Goal: Task Accomplishment & Management: Use online tool/utility

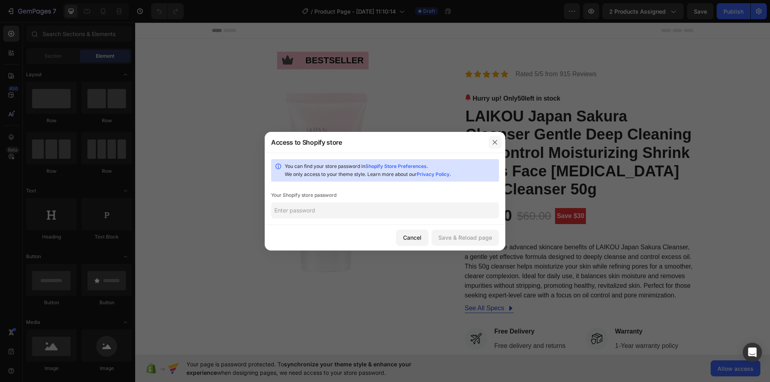
click at [497, 143] on icon "button" at bounding box center [495, 142] width 6 height 6
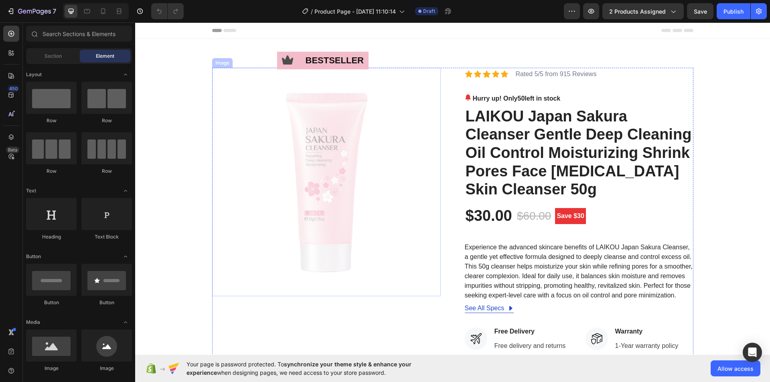
click at [302, 168] on img at bounding box center [326, 182] width 229 height 229
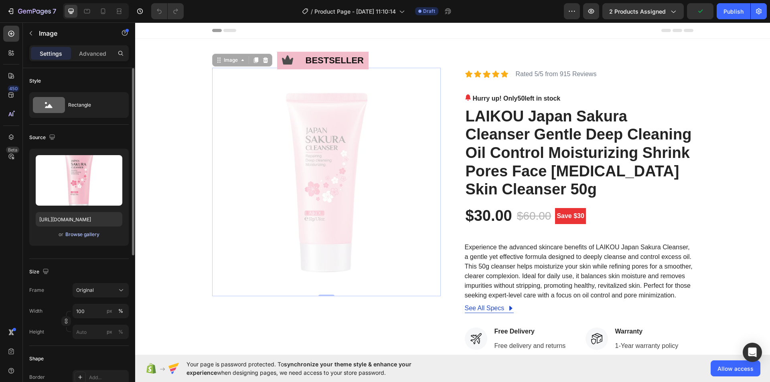
click at [93, 235] on div "Browse gallery" at bounding box center [82, 234] width 34 height 7
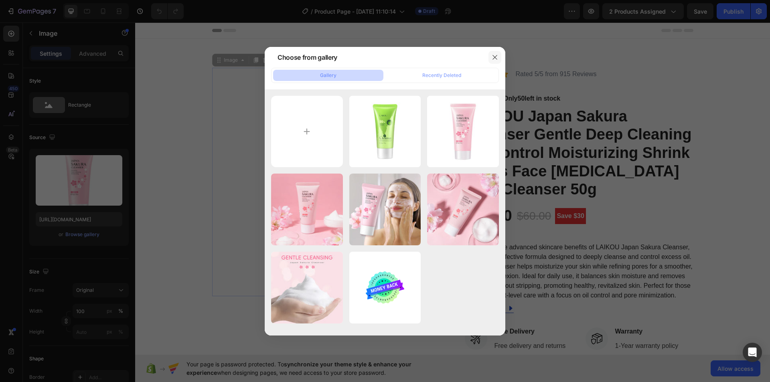
click at [497, 56] on icon "button" at bounding box center [495, 57] width 6 height 6
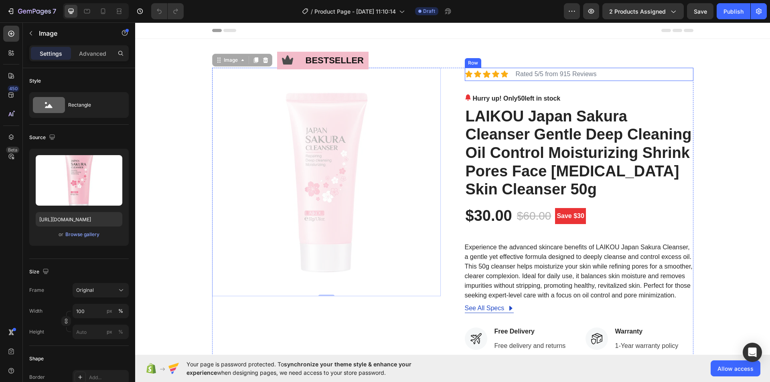
click at [616, 80] on div "Icon Icon Icon Icon Icon Icon List Rated 5/5 from 915 Reviews Text Block Row" at bounding box center [579, 74] width 229 height 13
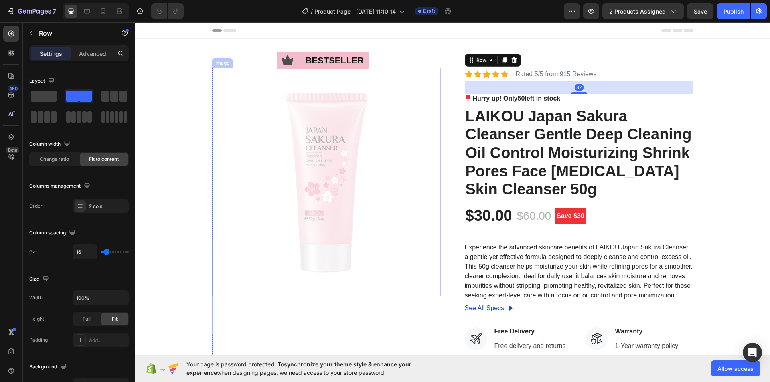
click at [344, 149] on img at bounding box center [326, 182] width 229 height 229
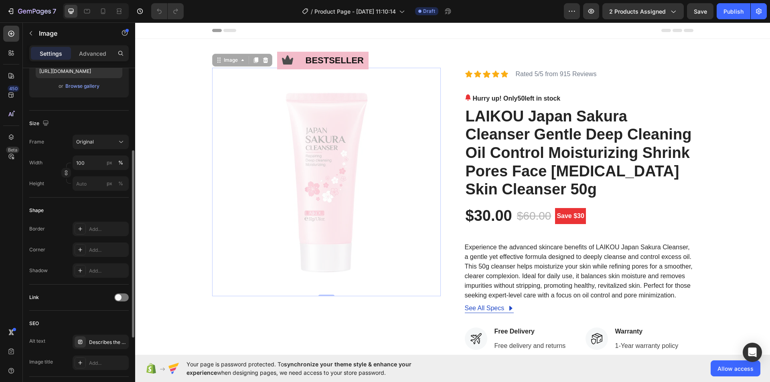
scroll to position [108, 0]
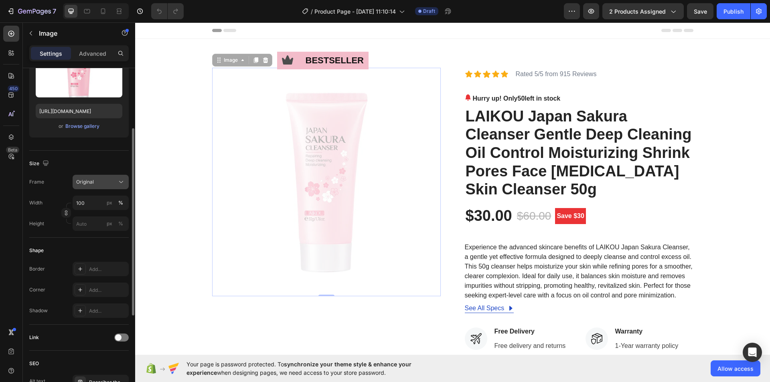
click at [103, 182] on div "Original" at bounding box center [95, 181] width 39 height 7
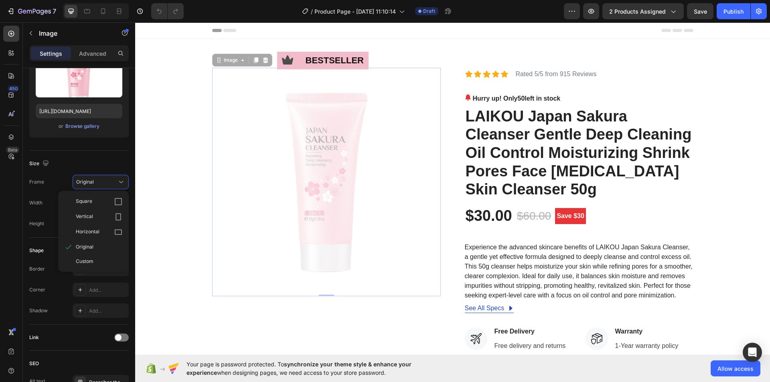
click at [302, 146] on img at bounding box center [326, 182] width 229 height 229
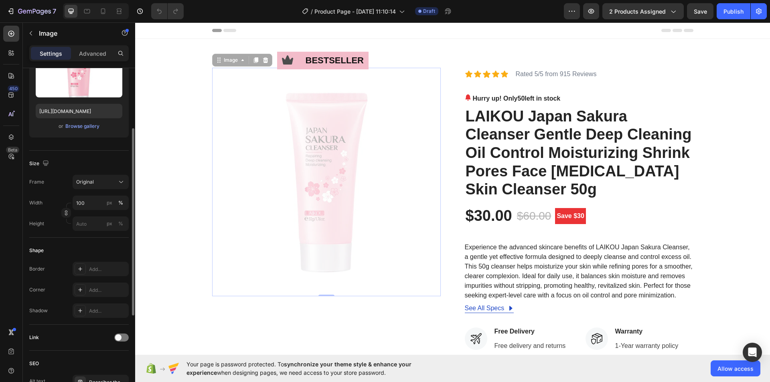
click at [85, 130] on div "or Browse gallery" at bounding box center [79, 127] width 87 height 10
click at [89, 126] on div "Browse gallery" at bounding box center [82, 126] width 34 height 7
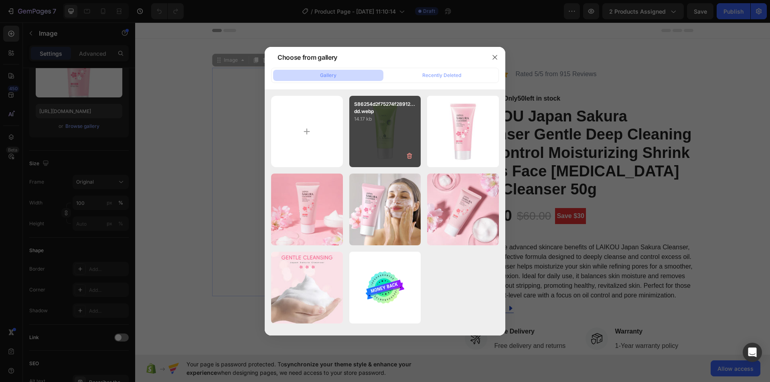
click at [383, 132] on div "S86254d2f75274f28912...dd.webp 14.17 kb" at bounding box center [385, 132] width 72 height 72
type input "[URL][DOMAIN_NAME]"
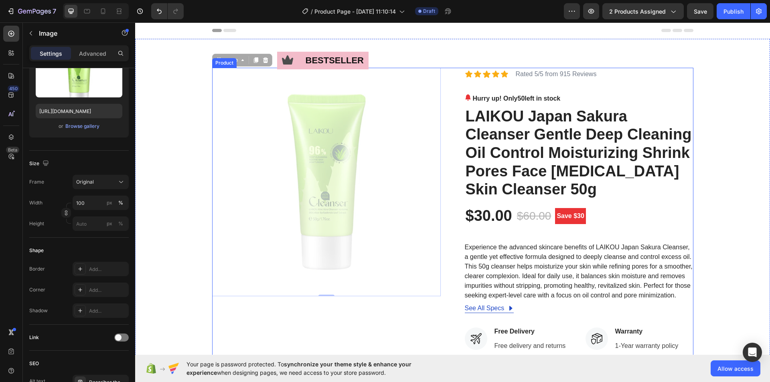
click at [629, 91] on div "Icon Icon Icon Icon Icon Icon List Rated 5/5 from 915 Reviews Text Block Row Hu…" at bounding box center [579, 308] width 229 height 481
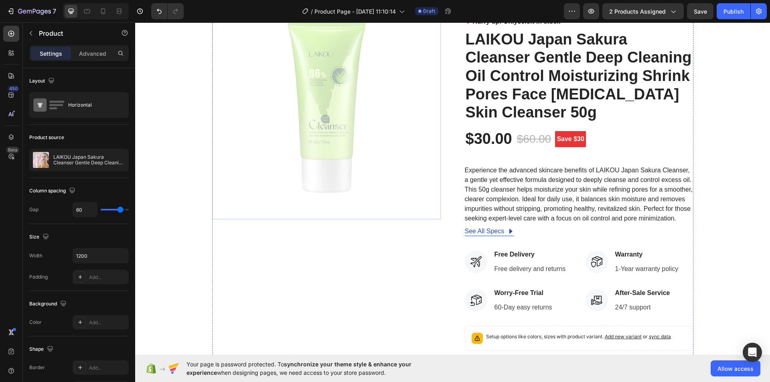
scroll to position [80, 0]
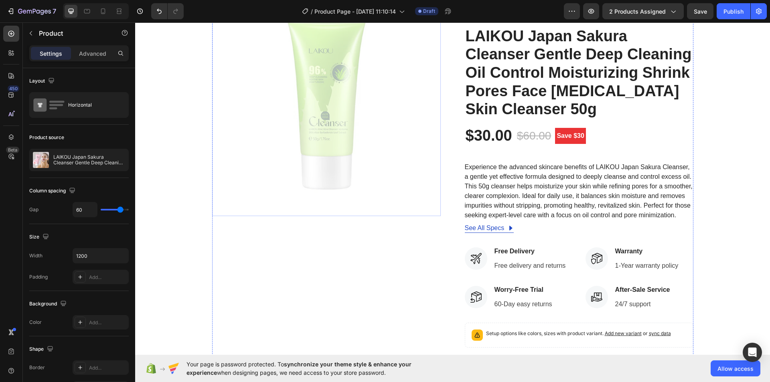
click at [331, 119] on img at bounding box center [326, 102] width 229 height 229
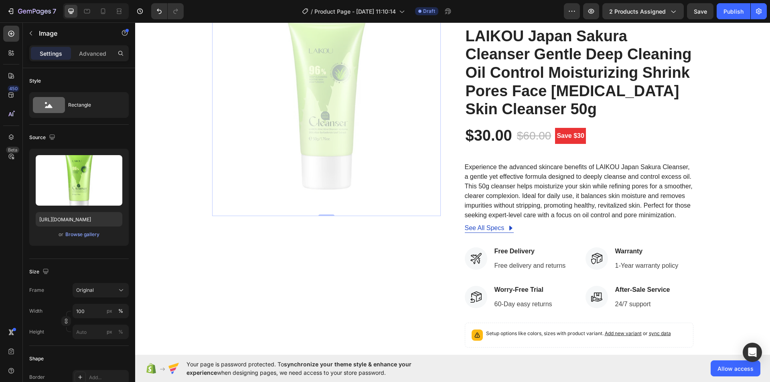
scroll to position [0, 0]
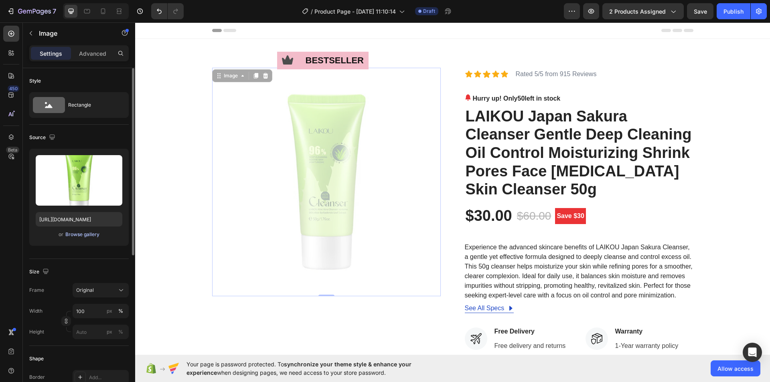
click at [86, 231] on div "Browse gallery" at bounding box center [82, 234] width 34 height 7
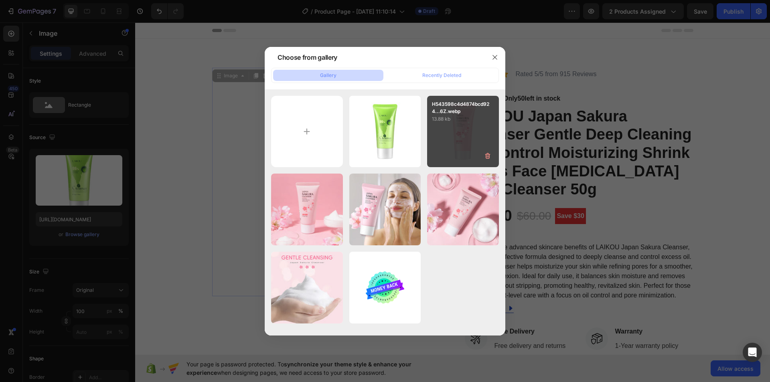
click at [472, 132] on div "H543598c4d4874bcd924...6Z.webp 13.88 kb" at bounding box center [463, 132] width 72 height 72
type input "https://cdn.shopify.com/s/files/1/0938/0823/0772/files/gempages_581055623475495…"
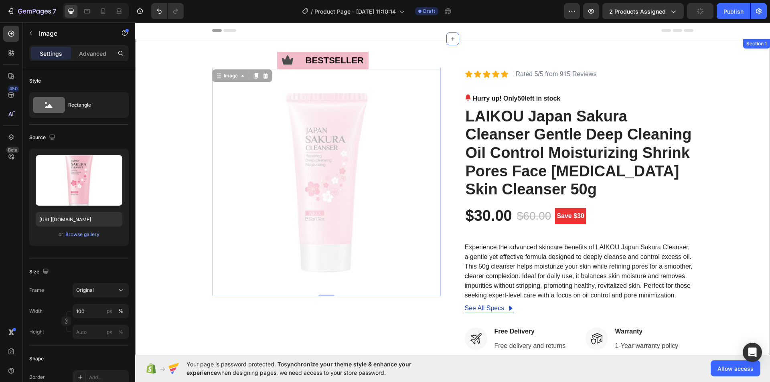
click at [462, 51] on div "Icon bestseller Text Block Row Image 0 Icon Icon Icon Icon Icon Icon List Rated…" at bounding box center [452, 308] width 635 height 539
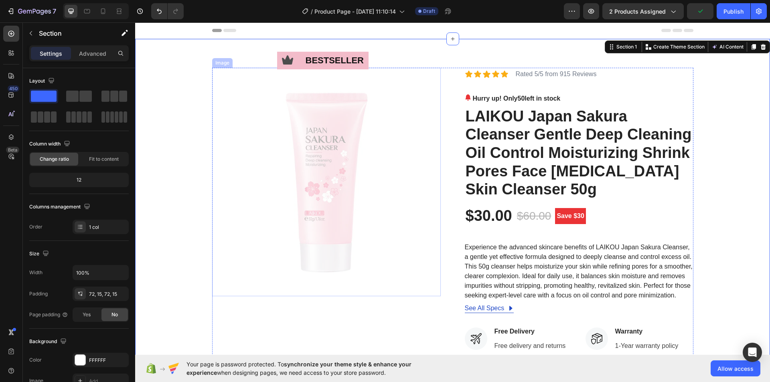
click at [331, 158] on img at bounding box center [326, 182] width 229 height 229
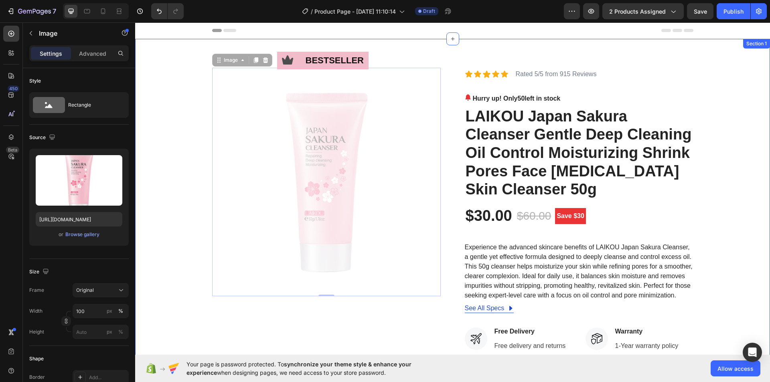
click at [192, 101] on div "Icon bestseller Text Block Row Image 0 Icon Icon Icon Icon Icon Icon List Rated…" at bounding box center [452, 308] width 623 height 481
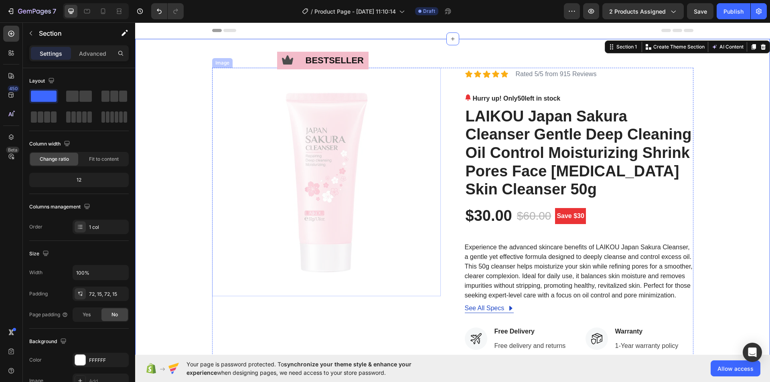
click at [272, 100] on img at bounding box center [326, 182] width 229 height 229
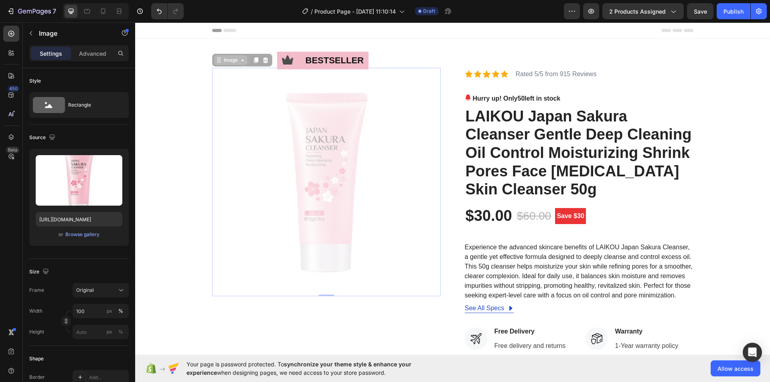
click at [239, 59] on icon at bounding box center [242, 60] width 6 height 6
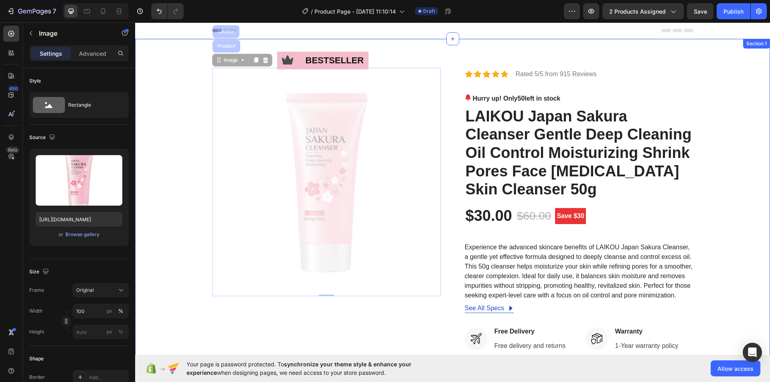
click at [513, 58] on div "Icon bestseller Text Block Row Image Product Section 0 Icon Icon Icon Icon Icon…" at bounding box center [452, 308] width 635 height 539
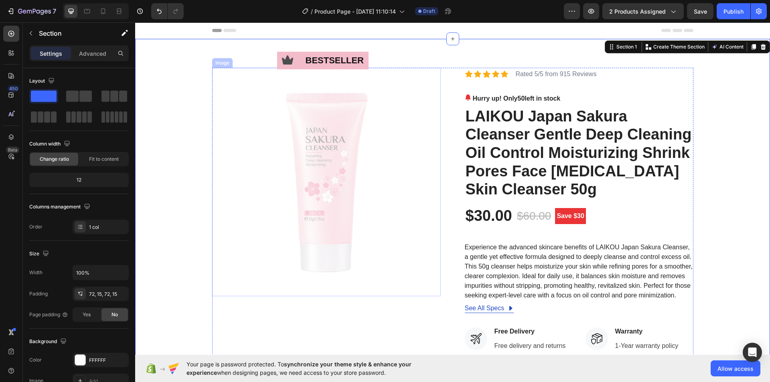
click at [338, 120] on img at bounding box center [326, 182] width 229 height 229
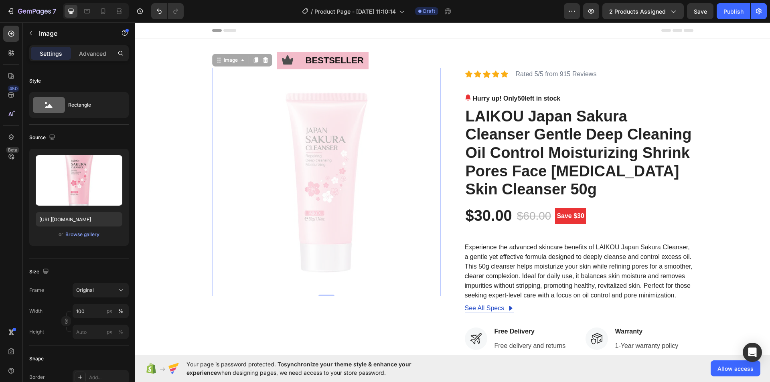
click at [371, 193] on img at bounding box center [326, 182] width 229 height 229
click at [565, 154] on h2 "LAIKOU Japan Sakura Cleanser Gentle Deep Cleaning Oil Control Moisturizing Shri…" at bounding box center [579, 153] width 229 height 93
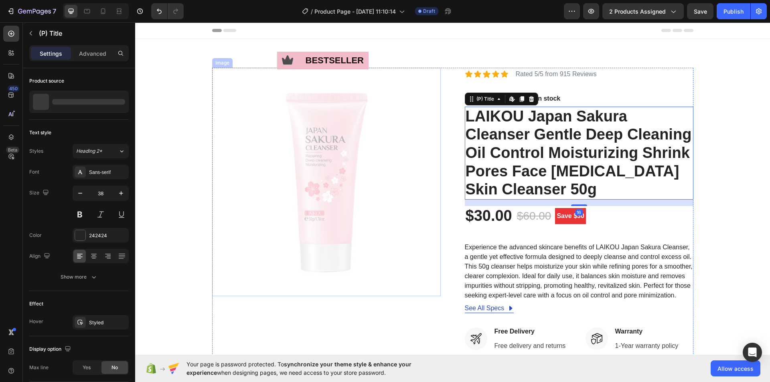
click at [377, 150] on img at bounding box center [326, 182] width 229 height 229
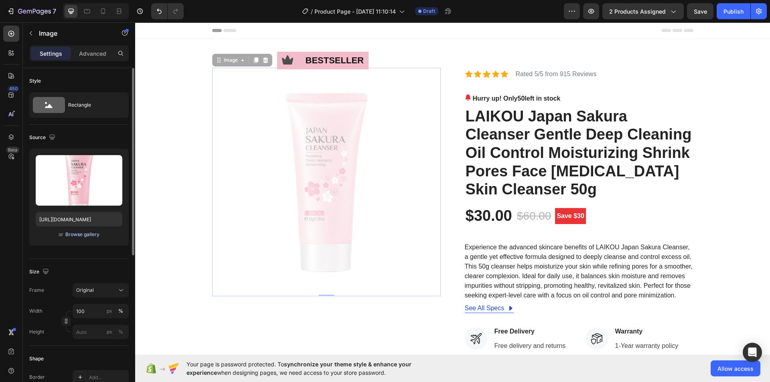
click at [99, 234] on div "Browse gallery" at bounding box center [82, 234] width 34 height 7
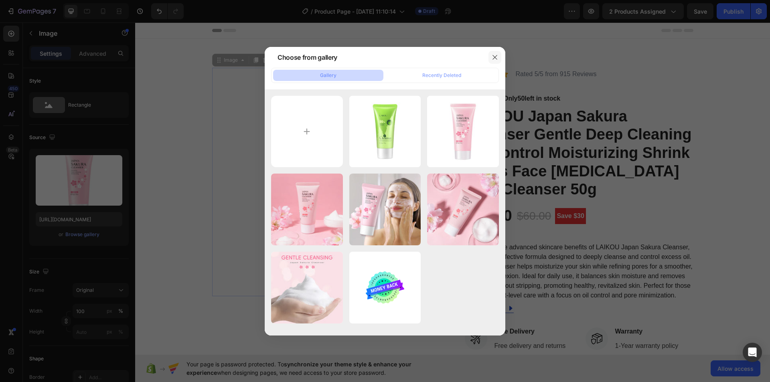
click at [493, 58] on icon "button" at bounding box center [495, 57] width 6 height 6
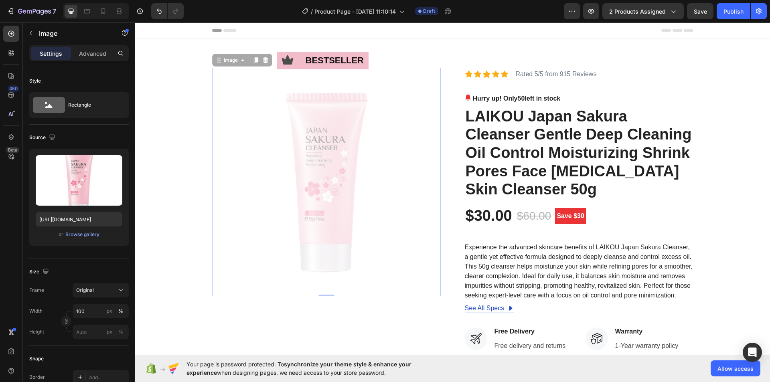
click at [359, 211] on img at bounding box center [326, 182] width 229 height 229
click at [86, 235] on div "Browse gallery" at bounding box center [82, 234] width 34 height 7
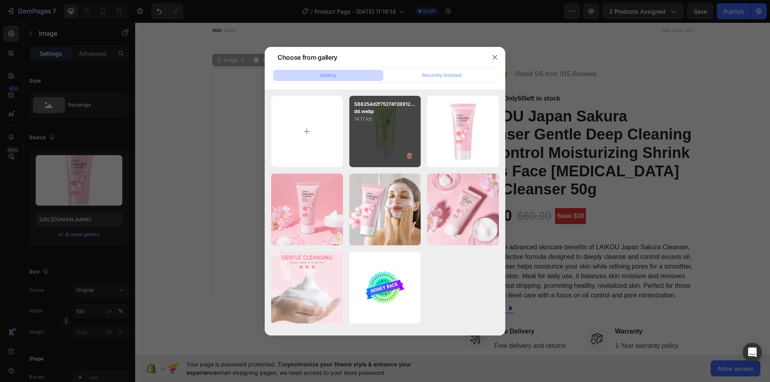
click at [379, 130] on div "S86254d2f75274f28912...dd.webp 14.17 kb" at bounding box center [385, 132] width 72 height 72
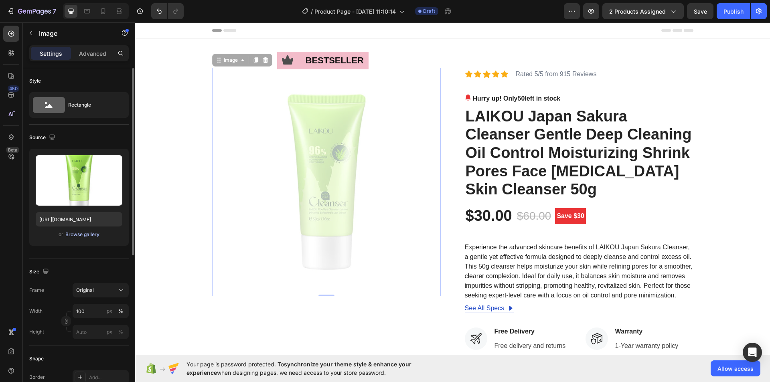
click at [92, 235] on div "Browse gallery" at bounding box center [82, 234] width 34 height 7
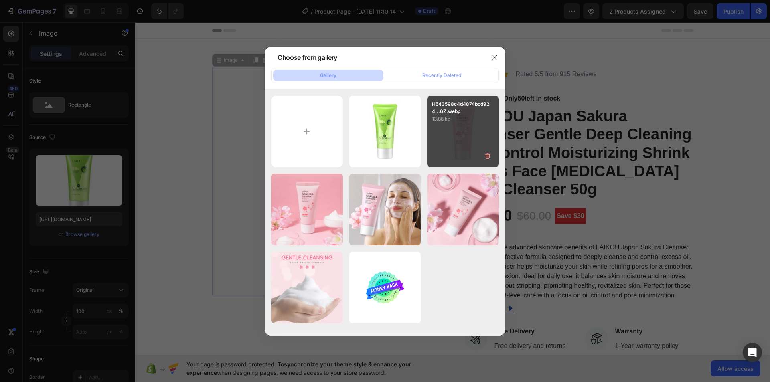
click at [448, 139] on div "H543598c4d4874bcd924...6Z.webp 13.88 kb" at bounding box center [463, 132] width 72 height 72
type input "https://cdn.shopify.com/s/files/1/0938/0823/0772/files/gempages_581055623475495…"
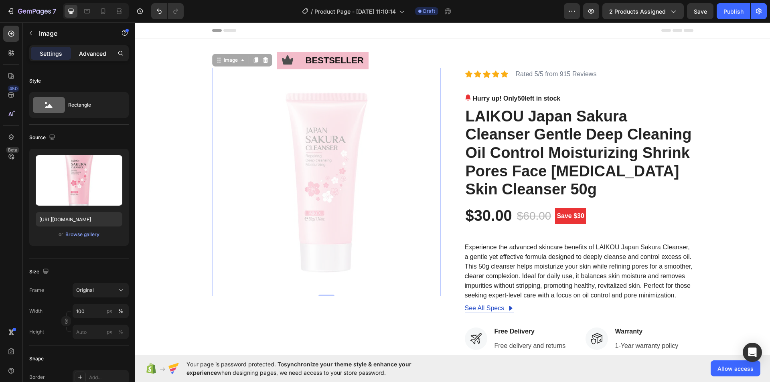
click at [89, 53] on p "Advanced" at bounding box center [92, 53] width 27 height 8
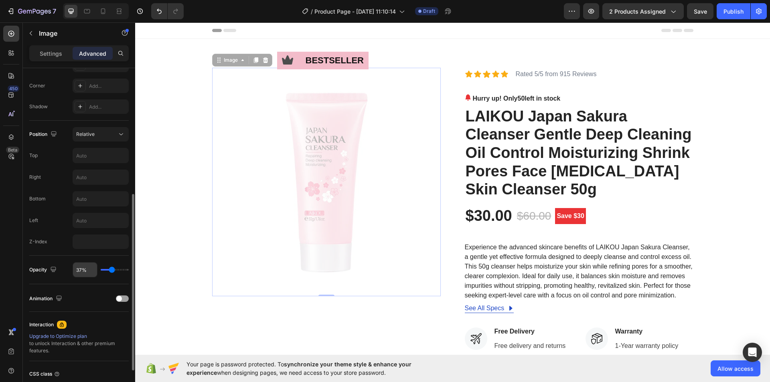
scroll to position [281, 0]
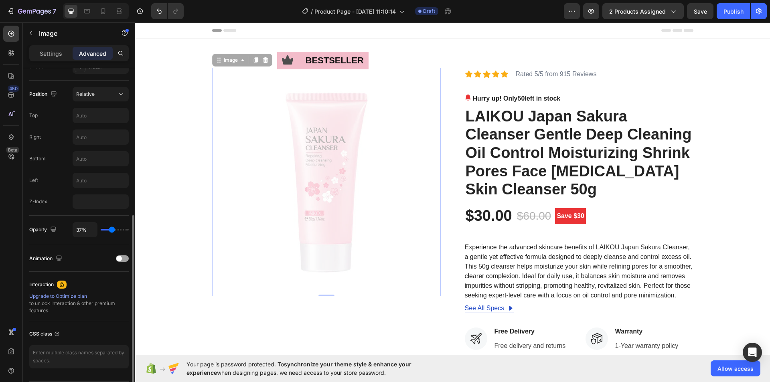
type input "65%"
type input "65"
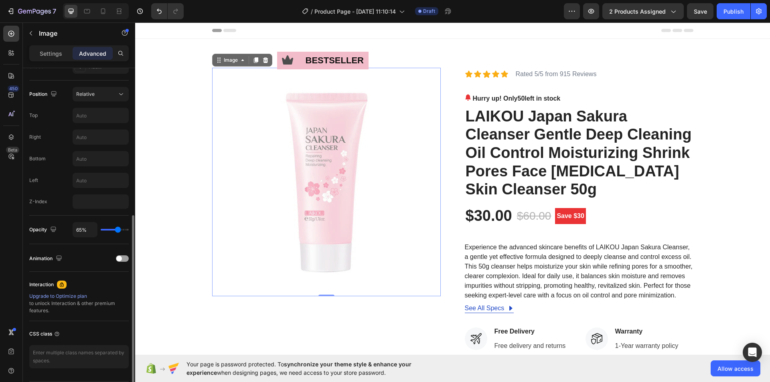
type input "69%"
type input "69"
type input "87%"
type input "87"
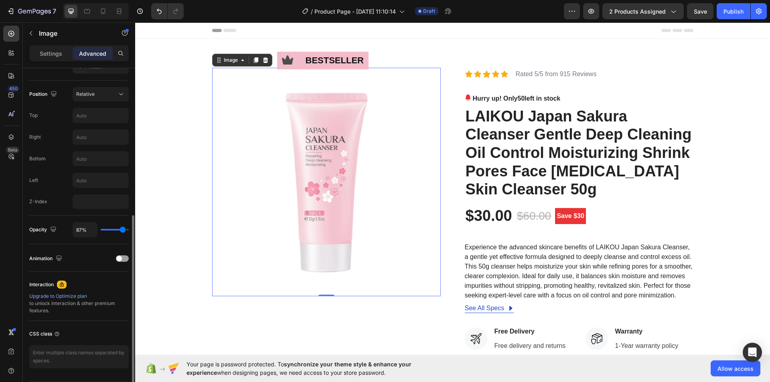
type input "100%"
drag, startPoint x: 113, startPoint y: 228, endPoint x: 128, endPoint y: 229, distance: 14.8
type input "100"
click at [128, 229] on input "range" at bounding box center [115, 230] width 28 height 2
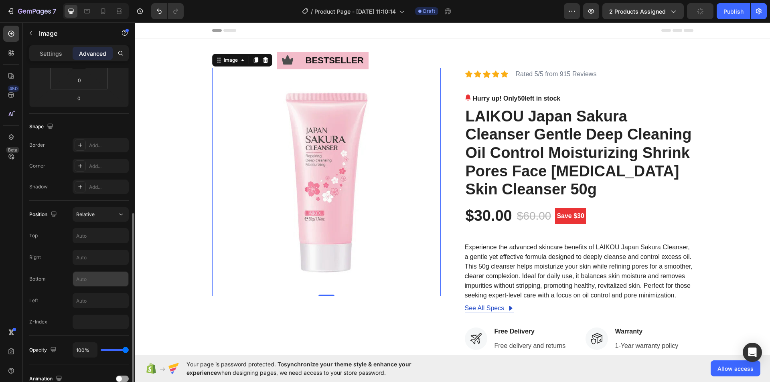
scroll to position [201, 0]
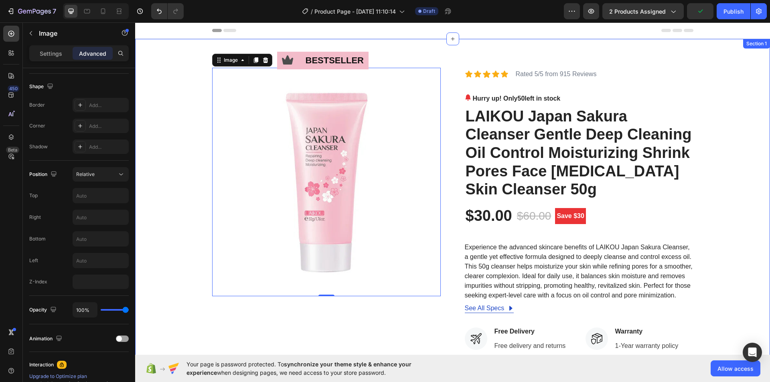
click at [713, 80] on div "Icon bestseller Text Block Row Image 0 Icon Icon Icon Icon Icon Icon List Rated…" at bounding box center [452, 308] width 623 height 481
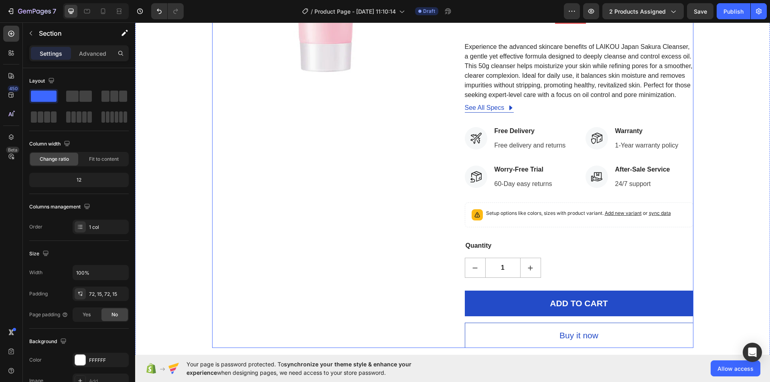
scroll to position [0, 0]
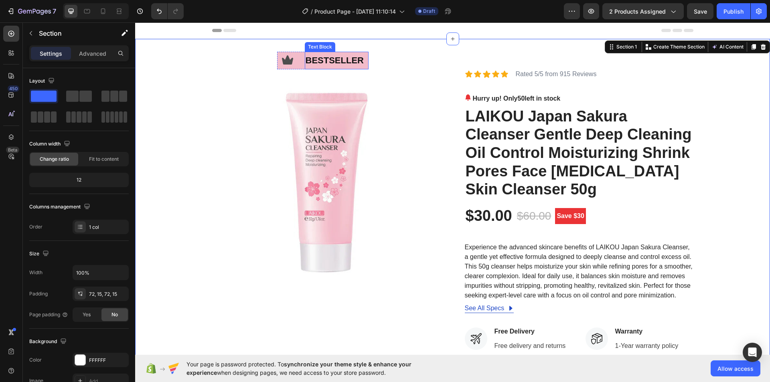
click at [305, 58] on div "bestseller" at bounding box center [337, 61] width 64 height 18
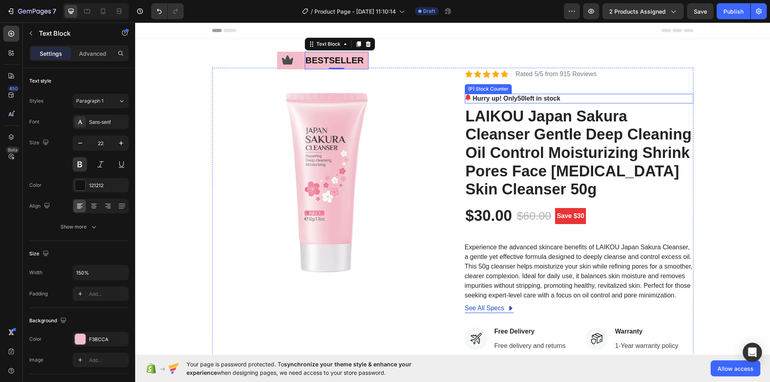
click at [686, 95] on div "Hurry up! Only 50 left in stock" at bounding box center [579, 99] width 229 height 10
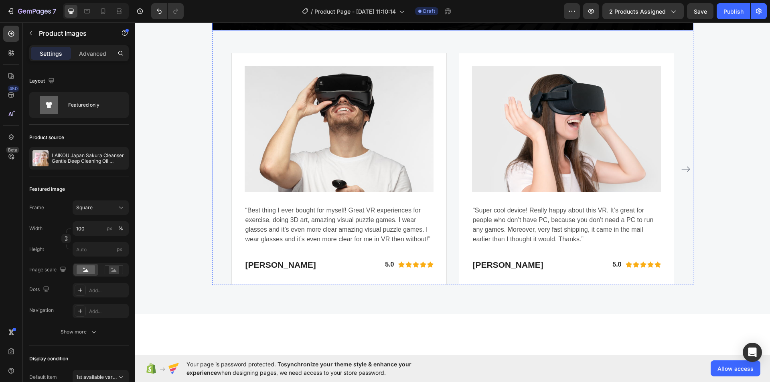
scroll to position [1490, 0]
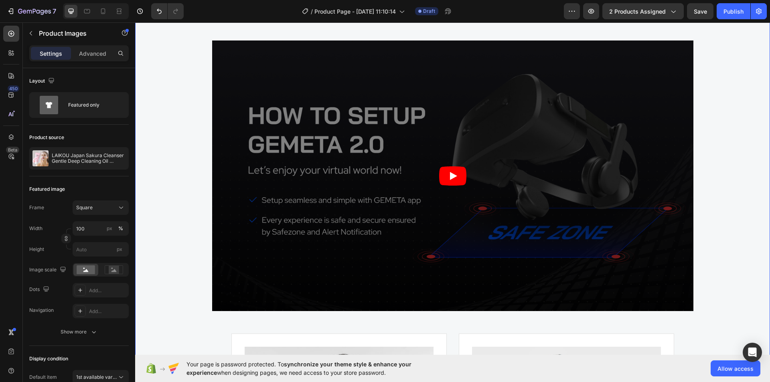
click at [708, 174] on div "WHY CHOOSE US Text block EASY TO USE, IMMERSIVE EXPERIENCES Heading Video Image…" at bounding box center [452, 275] width 623 height 582
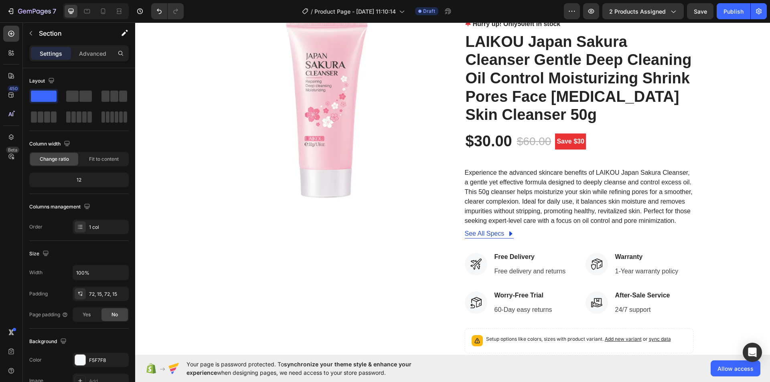
scroll to position [0, 0]
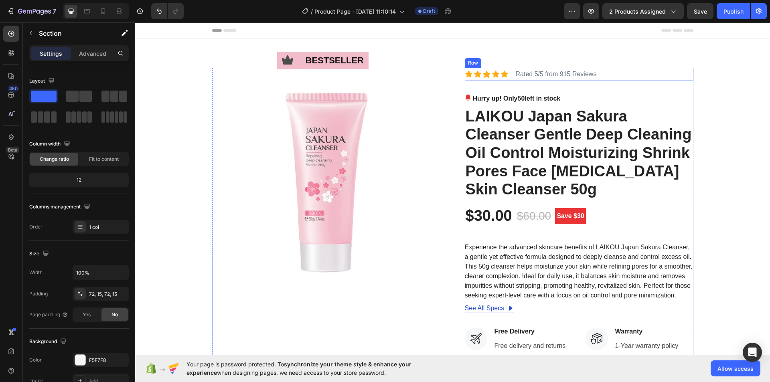
click at [622, 75] on div "Icon Icon Icon Icon Icon Icon List Rated 5/5 from 915 Reviews Text Block Row" at bounding box center [579, 74] width 229 height 13
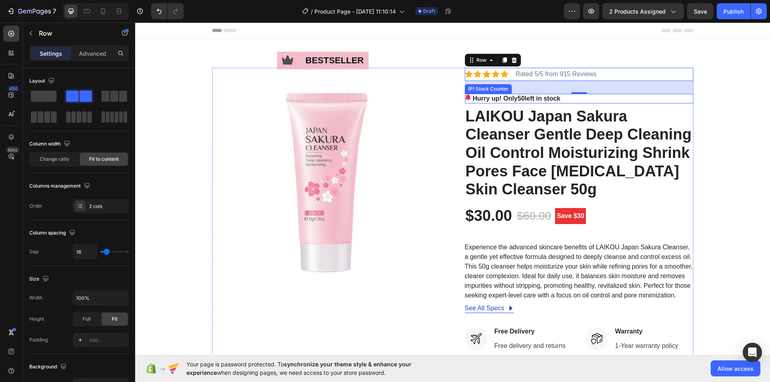
click at [581, 99] on div "Hurry up! Only 50 left in stock" at bounding box center [579, 99] width 229 height 10
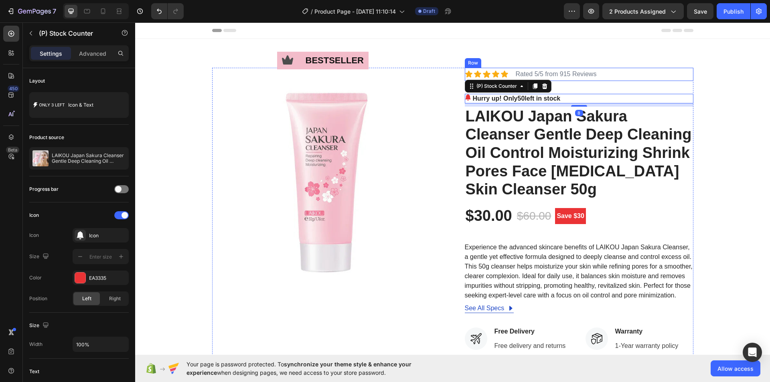
click at [634, 74] on div "Icon Icon Icon Icon Icon Icon List Rated 5/5 from 915 Reviews Text Block Row" at bounding box center [579, 74] width 229 height 13
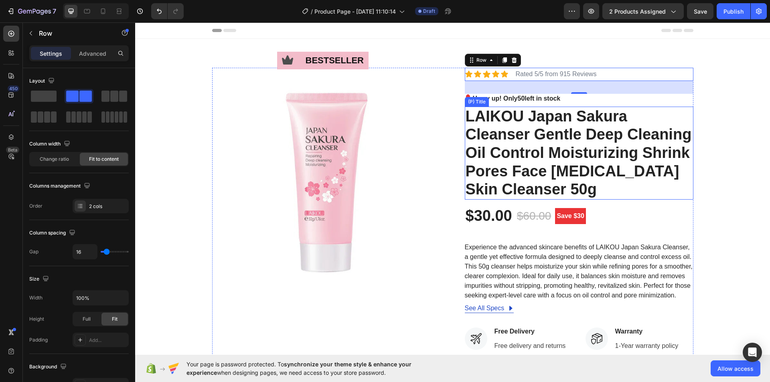
click at [546, 162] on h2 "LAIKOU Japan Sakura Cleanser Gentle Deep Cleaning Oil Control Moisturizing Shri…" at bounding box center [579, 153] width 229 height 93
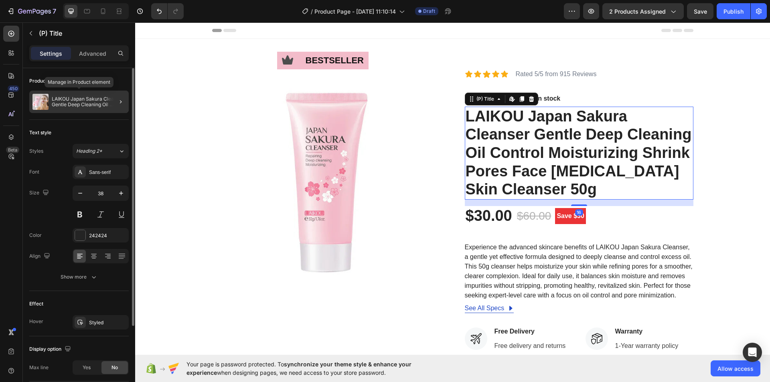
click at [75, 102] on p "LAIKOU Japan Sakura Cleanser Gentle Deep Cleaning Oil Control Moisturizing Shri…" at bounding box center [89, 101] width 74 height 11
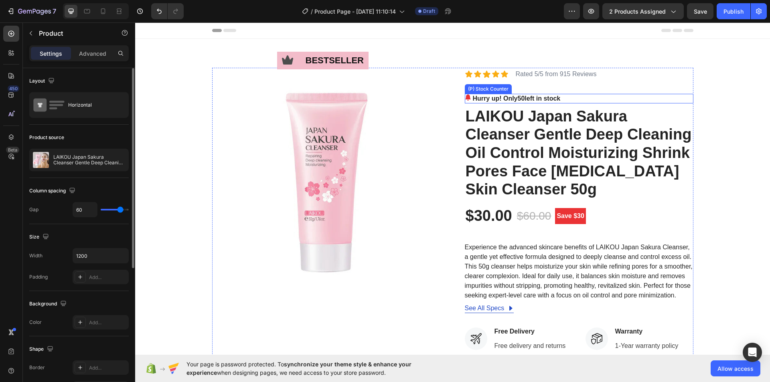
click at [581, 99] on div "Hurry up! Only 50 left in stock" at bounding box center [579, 99] width 229 height 10
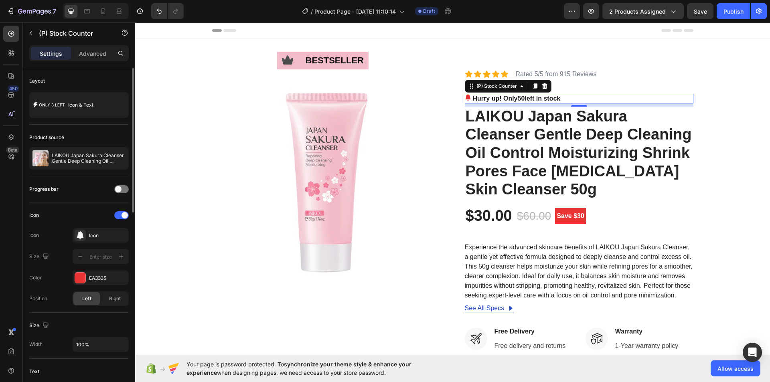
click at [570, 97] on div "Hurry up! Only 50 left in stock" at bounding box center [579, 99] width 229 height 10
click at [536, 98] on p "Hurry up! Only 50 left in stock" at bounding box center [517, 99] width 88 height 10
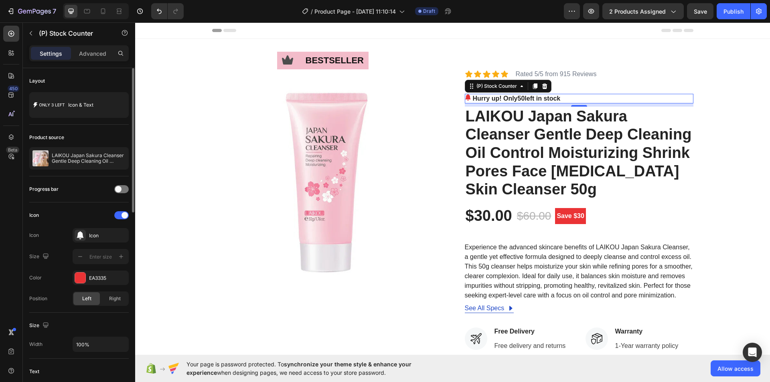
click at [536, 98] on p "Hurry up! Only 50 left in stock" at bounding box center [517, 99] width 88 height 10
click at [509, 96] on p "Hurry up! Only 50 left in stock" at bounding box center [517, 99] width 88 height 10
click at [531, 126] on h2 "LAIKOU Japan Sakura Cleanser Gentle Deep Cleaning Oil Control Moisturizing Shri…" at bounding box center [579, 153] width 229 height 93
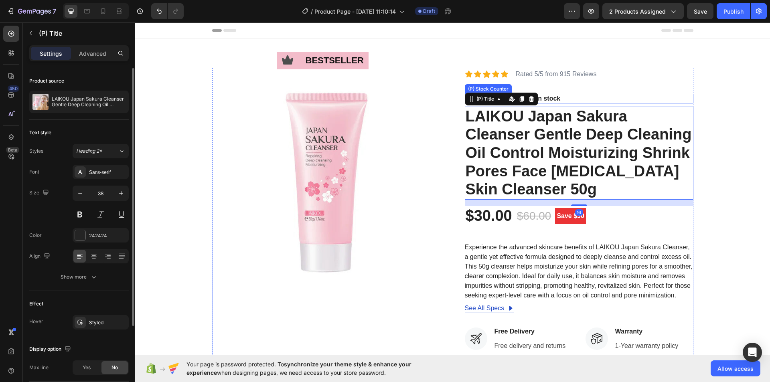
click at [551, 99] on p "Hurry up! Only 50 left in stock" at bounding box center [517, 99] width 88 height 10
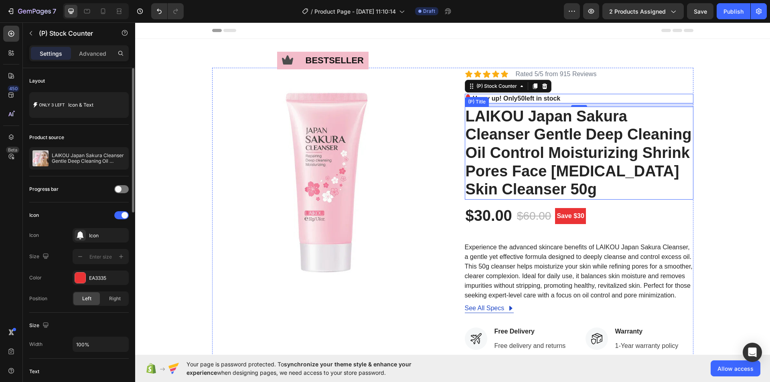
click at [519, 137] on h2 "LAIKOU Japan Sakura Cleanser Gentle Deep Cleaning Oil Control Moisturizing Shri…" at bounding box center [579, 153] width 229 height 93
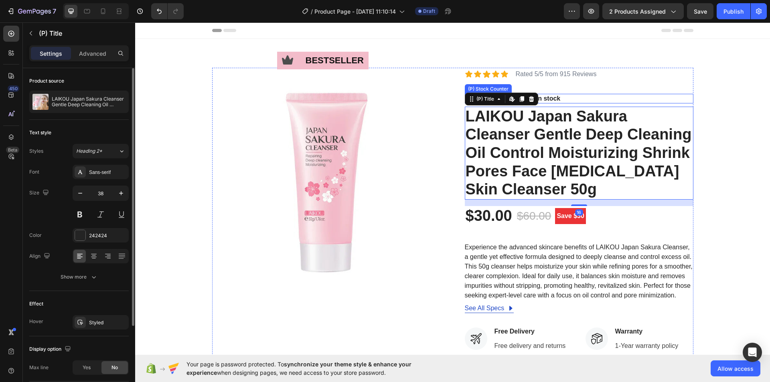
click at [562, 99] on div "Hurry up! Only 50 left in stock" at bounding box center [579, 99] width 229 height 10
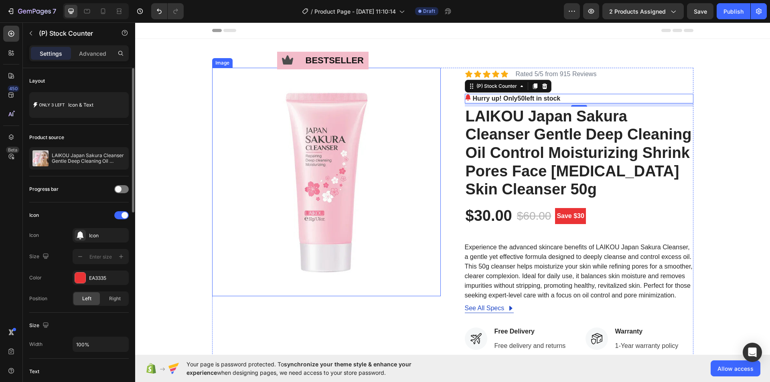
click at [364, 162] on img at bounding box center [326, 182] width 229 height 229
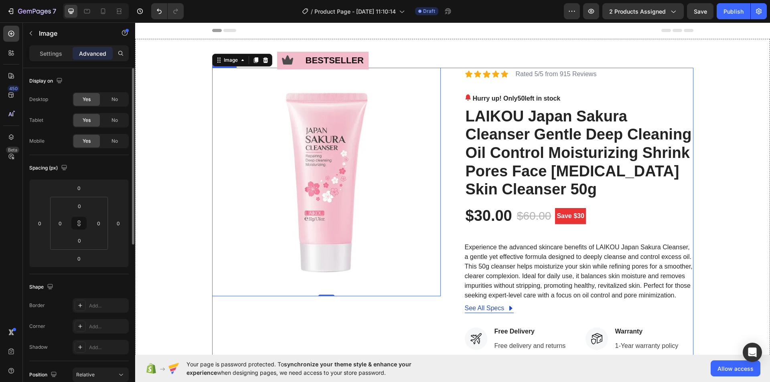
click at [557, 87] on div "Icon Icon Icon Icon Icon Icon List Rated 5/5 from 915 Reviews Text Block Row Hu…" at bounding box center [579, 308] width 229 height 481
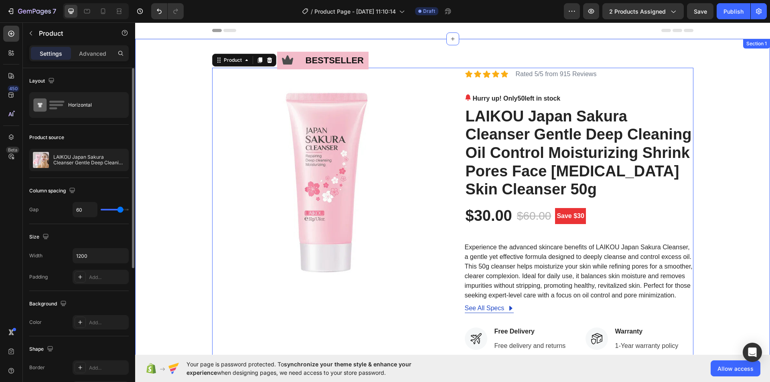
click at [539, 57] on div "Icon bestseller Text Block Row Image Icon Icon Icon Icon Icon Icon List Rated 5…" at bounding box center [452, 308] width 635 height 539
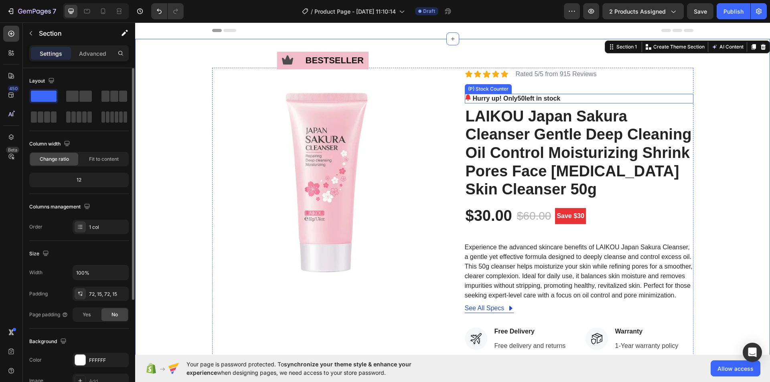
click at [572, 100] on div "Hurry up! Only 50 left in stock" at bounding box center [579, 99] width 229 height 10
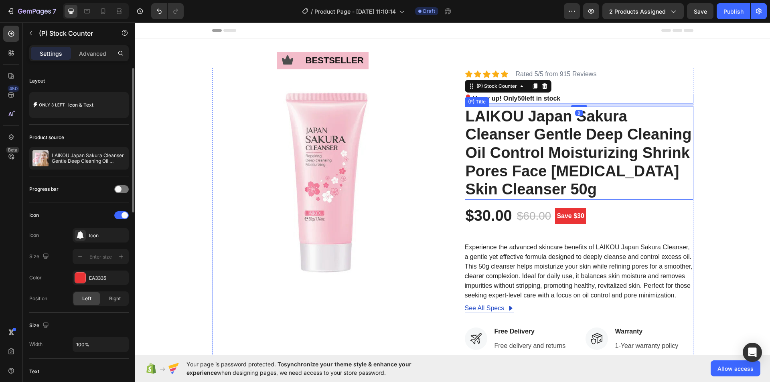
click at [568, 128] on h2 "LAIKOU Japan Sakura Cleanser Gentle Deep Cleaning Oil Control Moisturizing Shri…" at bounding box center [579, 153] width 229 height 93
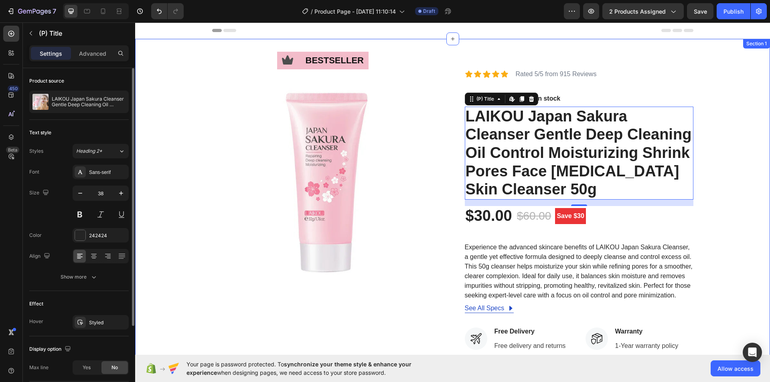
click at [437, 56] on div "Icon bestseller Text Block Row Image Icon Icon Icon Icon Icon Icon List Rated 5…" at bounding box center [452, 308] width 635 height 539
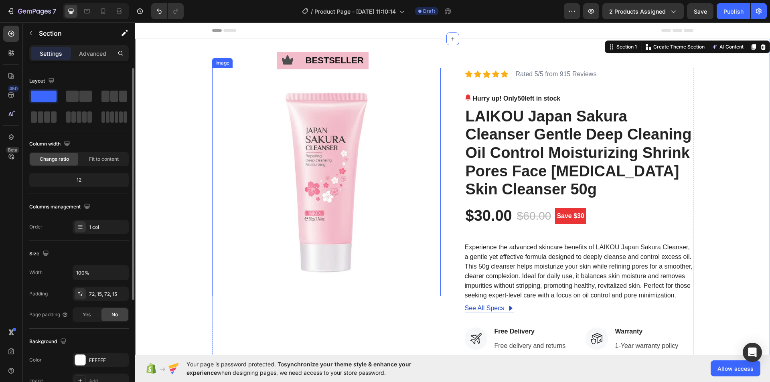
click at [404, 150] on img at bounding box center [326, 182] width 229 height 229
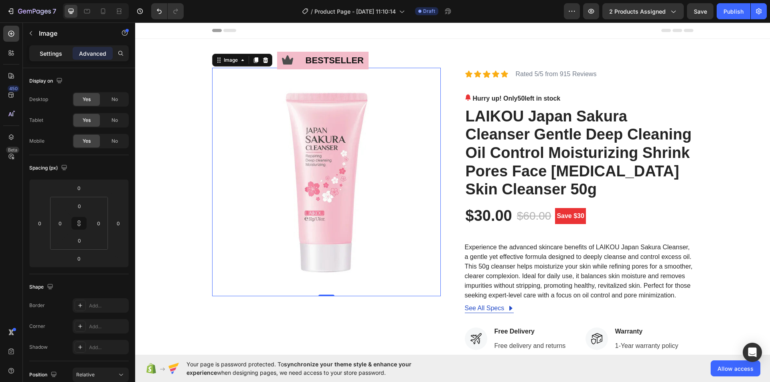
click at [46, 56] on p "Settings" at bounding box center [51, 53] width 22 height 8
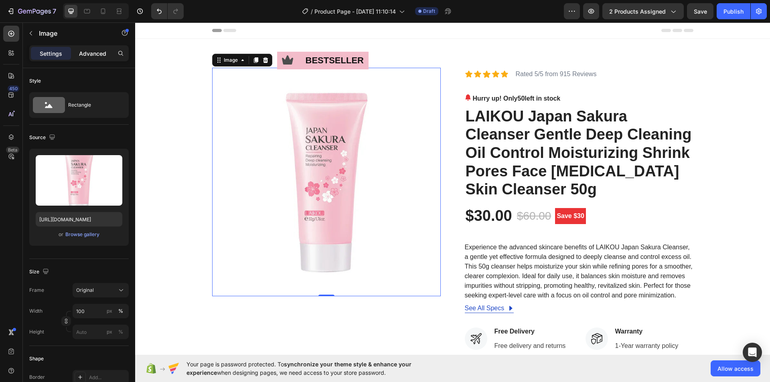
click at [91, 55] on p "Advanced" at bounding box center [92, 53] width 27 height 8
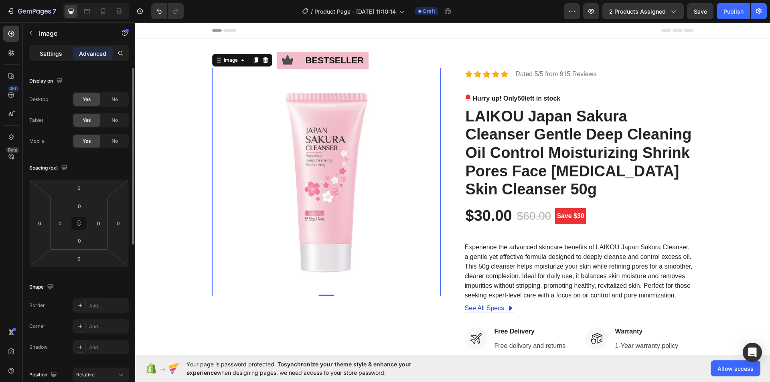
click at [44, 51] on p "Settings" at bounding box center [51, 53] width 22 height 8
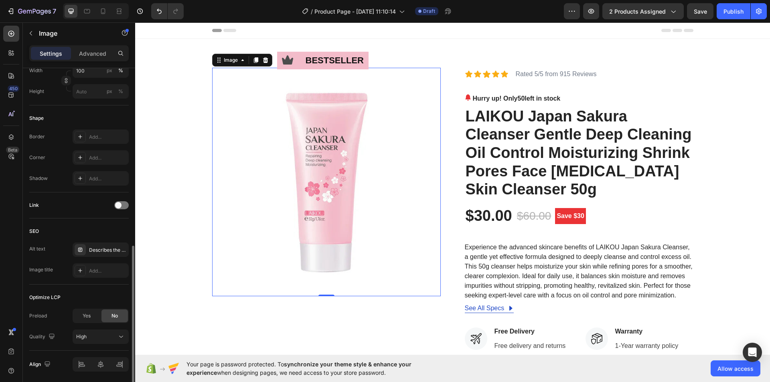
scroll to position [269, 0]
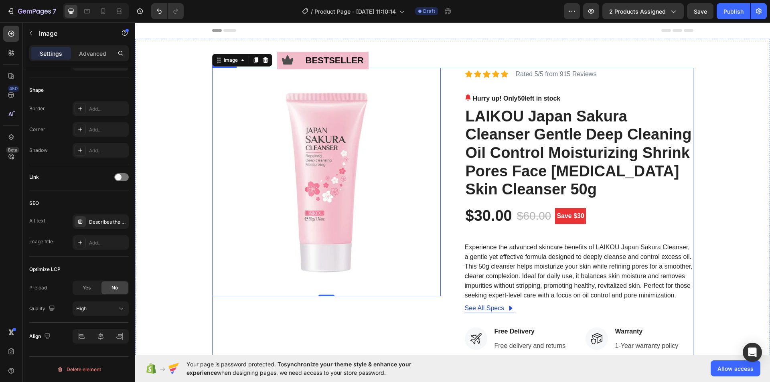
click at [451, 81] on div "Icon bestseller Text Block Row Image 0 Icon Icon Icon Icon Icon Icon List Rated…" at bounding box center [452, 308] width 481 height 481
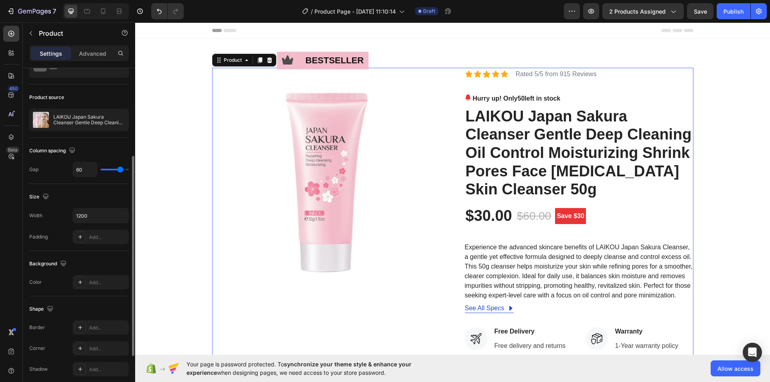
scroll to position [80, 0]
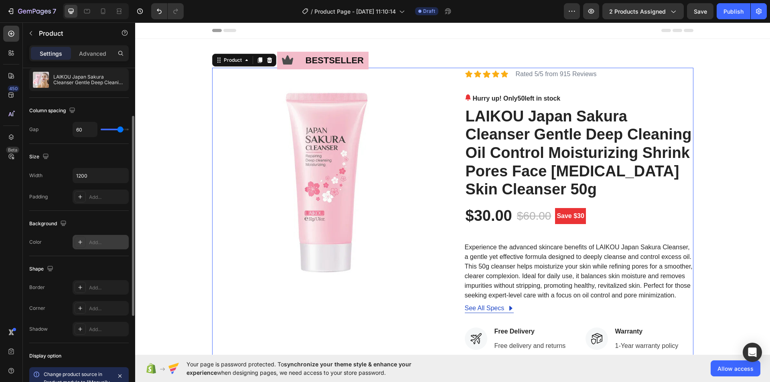
click at [85, 242] on div at bounding box center [80, 242] width 11 height 11
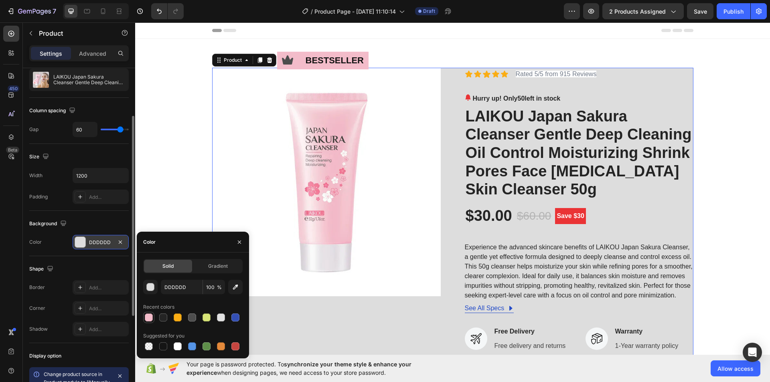
click at [147, 318] on div at bounding box center [149, 318] width 8 height 8
type input "F3BCCA"
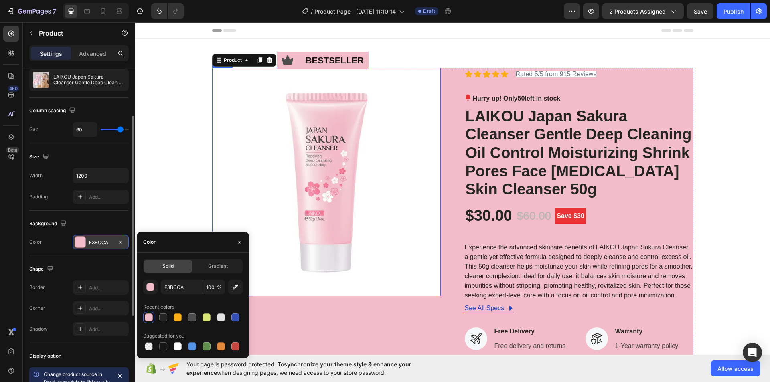
click at [350, 171] on img at bounding box center [326, 182] width 229 height 229
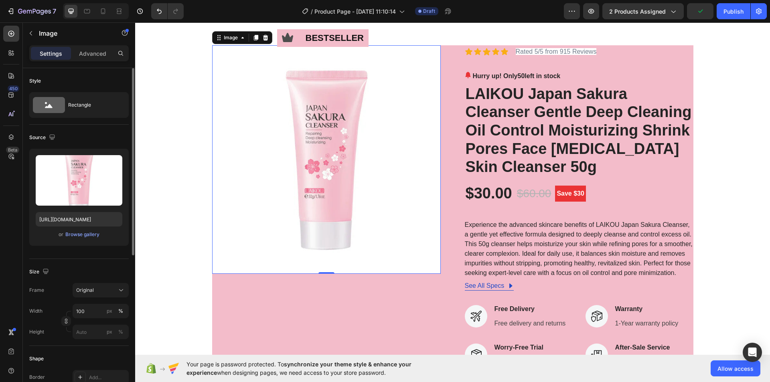
scroll to position [0, 0]
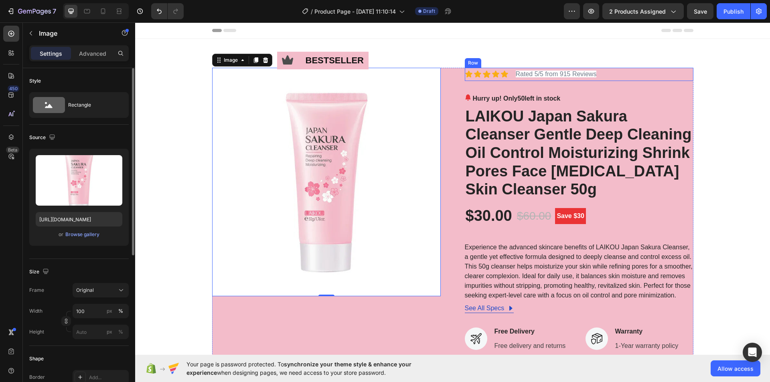
click at [624, 77] on div "Icon Icon Icon Icon Icon Icon List Rated 5/5 from 915 Reviews Text Block Row" at bounding box center [579, 74] width 229 height 13
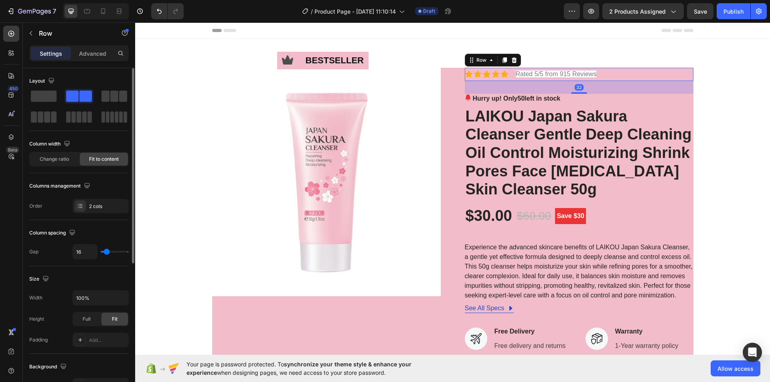
click at [631, 71] on div "Icon Icon Icon Icon Icon Icon List Rated 5/5 from 915 Reviews Text Block Row 32" at bounding box center [579, 74] width 229 height 13
click at [658, 114] on h2 "LAIKOU Japan Sakura Cleanser Gentle Deep Cleaning Oil Control Moisturizing Shri…" at bounding box center [579, 153] width 229 height 93
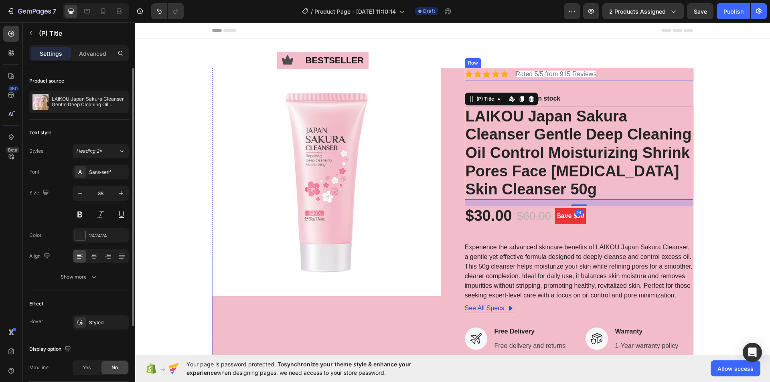
click at [673, 75] on div "Icon Icon Icon Icon Icon Icon List Rated 5/5 from 915 Reviews Text Block Row" at bounding box center [579, 74] width 229 height 13
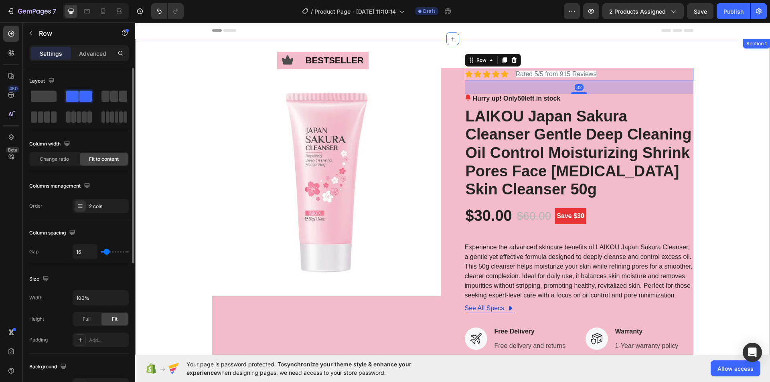
click at [681, 56] on div "Icon bestseller Text Block Row Image Icon Icon Icon Icon Icon Icon List Rated 5…" at bounding box center [452, 308] width 635 height 539
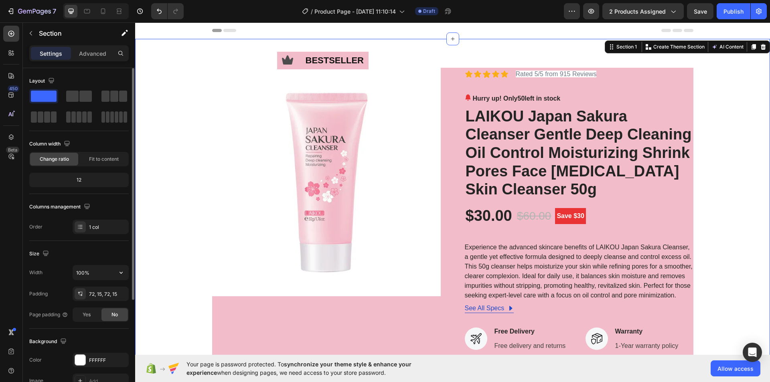
scroll to position [152, 0]
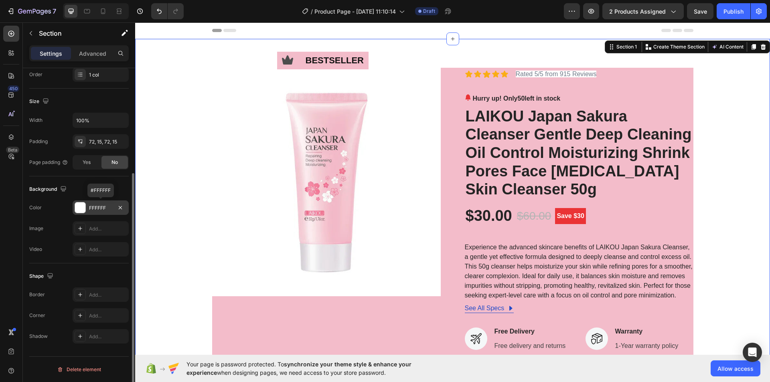
click at [90, 206] on div "FFFFFF" at bounding box center [100, 208] width 23 height 7
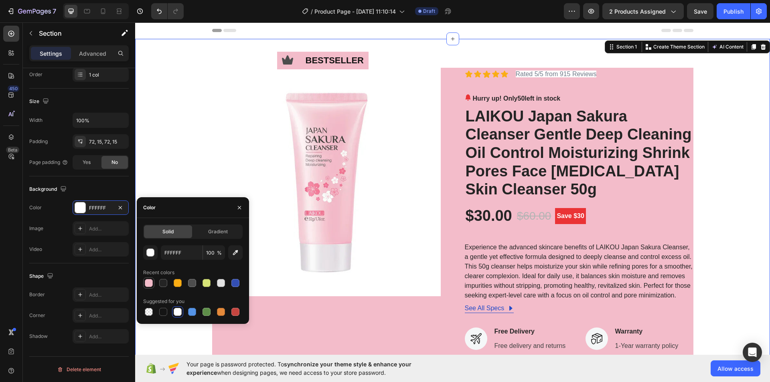
click at [152, 285] on div at bounding box center [149, 283] width 8 height 8
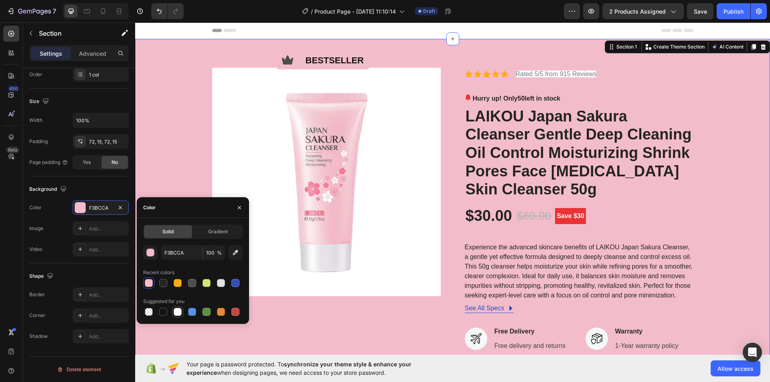
click at [179, 310] on div at bounding box center [178, 312] width 8 height 8
type input "FFFFFF"
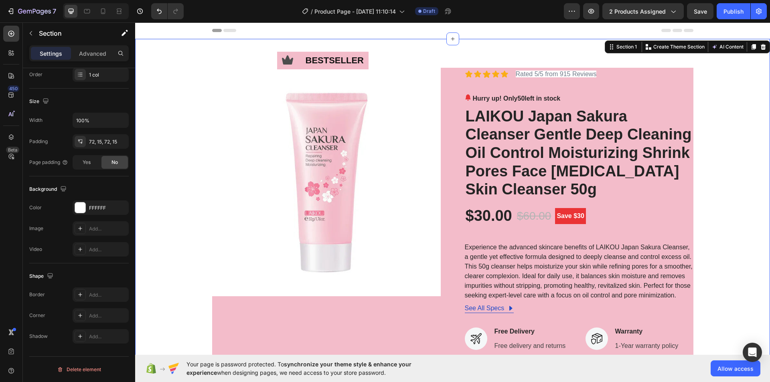
click at [722, 150] on div "Icon bestseller Text Block Row Image Icon Icon Icon Icon Icon Icon List Rated 5…" at bounding box center [452, 308] width 623 height 481
click at [681, 91] on div "Icon Icon Icon Icon Icon Icon List Rated 5/5 from 915 Reviews Text Block Row Hu…" at bounding box center [579, 308] width 229 height 481
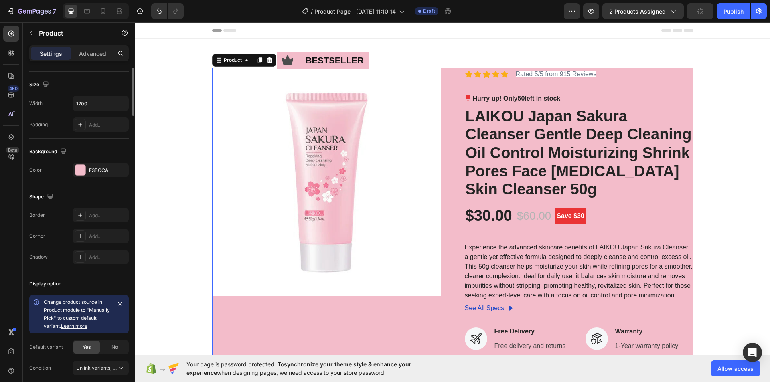
scroll to position [0, 0]
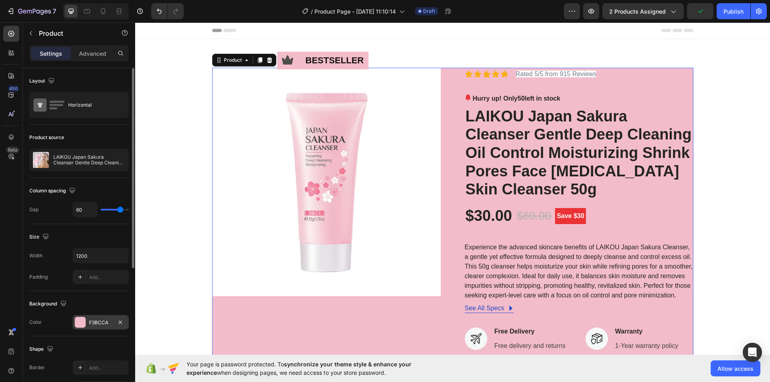
click at [80, 324] on div at bounding box center [80, 322] width 10 height 10
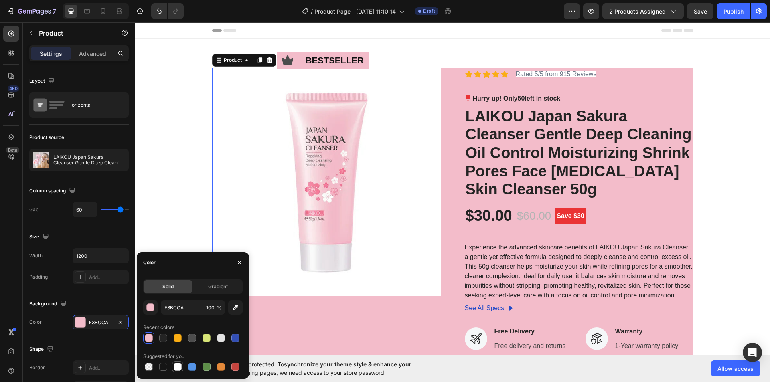
click at [174, 366] on div at bounding box center [178, 367] width 8 height 8
type input "FFFFFF"
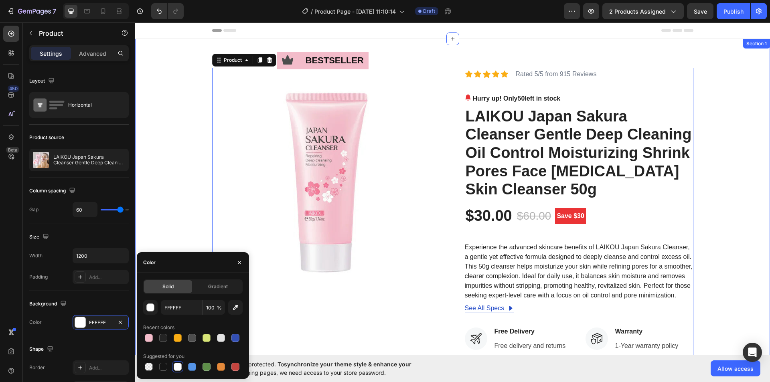
click at [725, 148] on div "Icon bestseller Text Block Row Image Icon Icon Icon Icon Icon Icon List Rated 5…" at bounding box center [452, 308] width 623 height 481
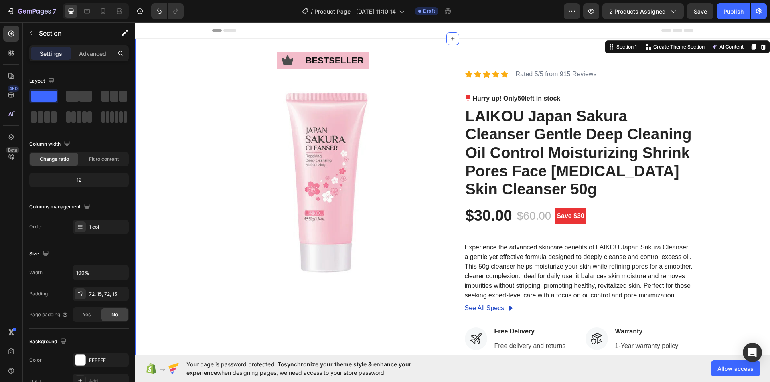
click at [703, 69] on div "Icon bestseller Text Block Row Image Icon Icon Icon Icon Icon Icon List Rated 5…" at bounding box center [452, 308] width 623 height 481
click at [107, 100] on span at bounding box center [105, 96] width 8 height 11
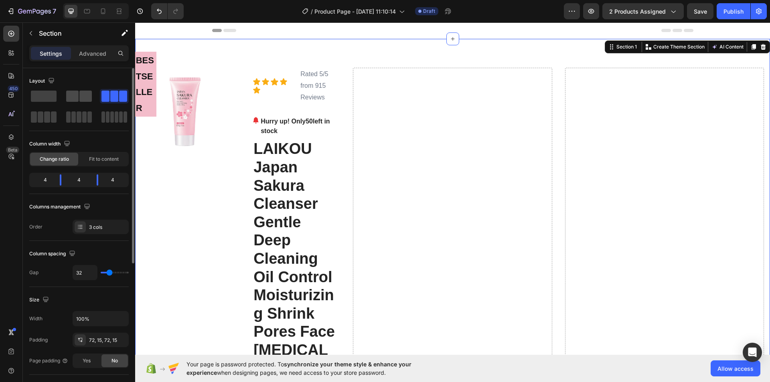
click at [81, 98] on span at bounding box center [85, 96] width 12 height 11
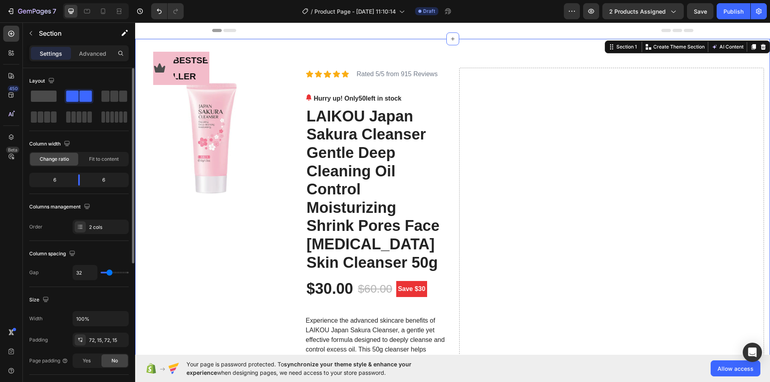
click at [41, 101] on span at bounding box center [44, 96] width 26 height 11
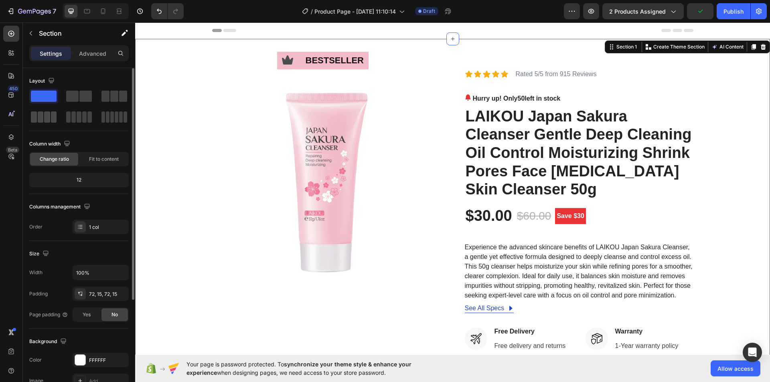
click at [42, 118] on span at bounding box center [41, 116] width 6 height 11
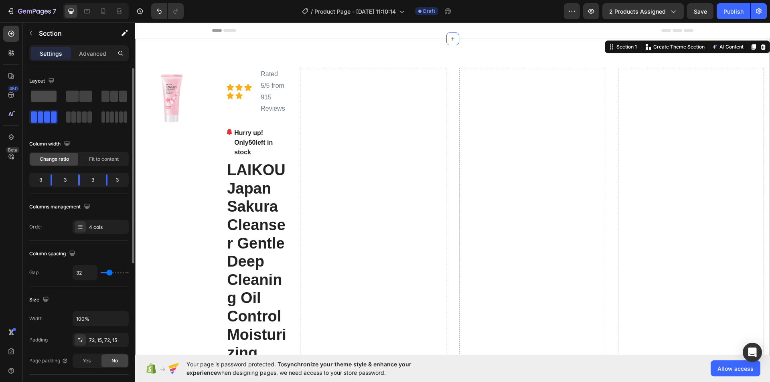
click at [43, 95] on span at bounding box center [44, 96] width 26 height 11
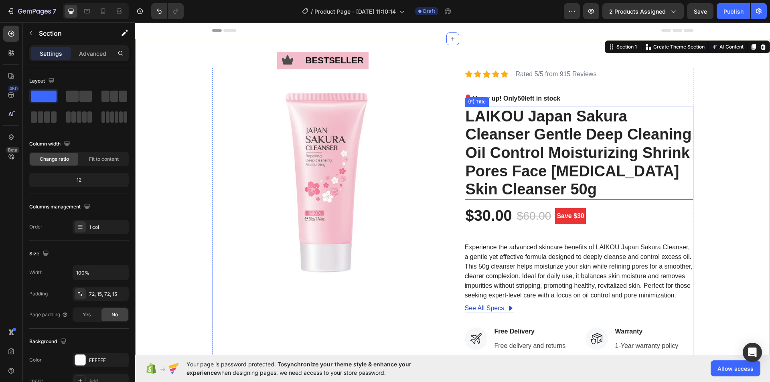
click at [540, 137] on h2 "LAIKOU Japan Sakura Cleanser Gentle Deep Cleaning Oil Control Moisturizing Shri…" at bounding box center [579, 153] width 229 height 93
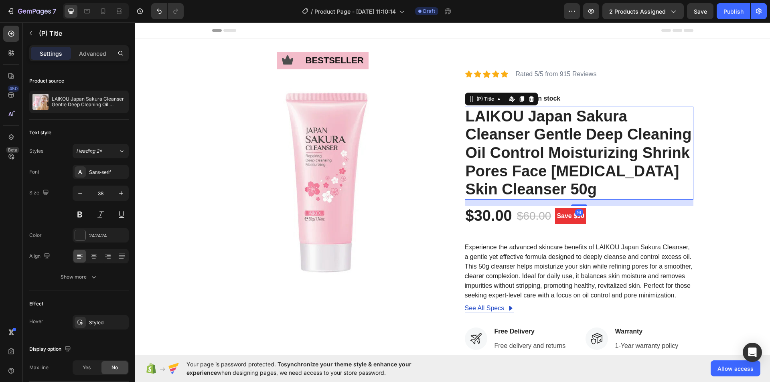
click at [540, 137] on h2 "LAIKOU Japan Sakura Cleanser Gentle Deep Cleaning Oil Control Moisturizing Shri…" at bounding box center [579, 153] width 229 height 93
click at [531, 134] on h2 "LAIKOU Japan Sakura Cleanser Gentle Deep Cleaning Oil Control Moisturizing Shri…" at bounding box center [579, 153] width 229 height 93
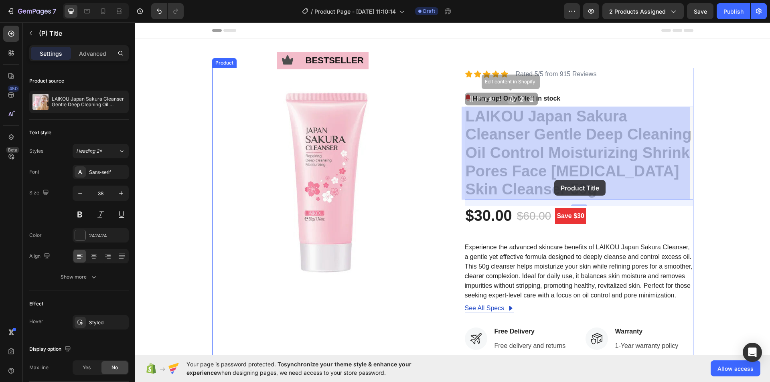
drag, startPoint x: 533, startPoint y: 133, endPoint x: 537, endPoint y: 143, distance: 11.0
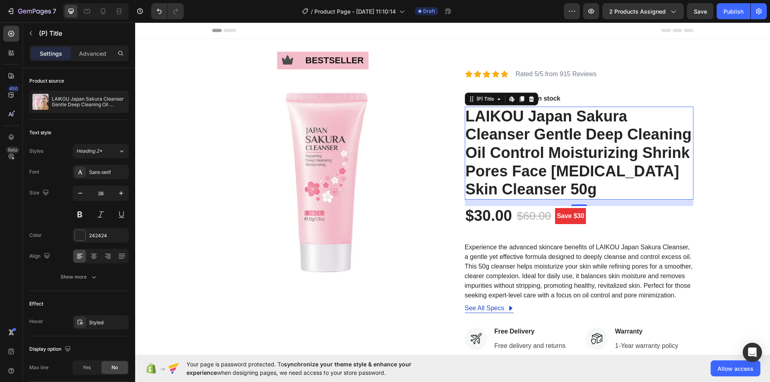
click at [559, 189] on h2 "LAIKOU Japan Sakura Cleanser Gentle Deep Cleaning Oil Control Moisturizing Shri…" at bounding box center [579, 153] width 229 height 93
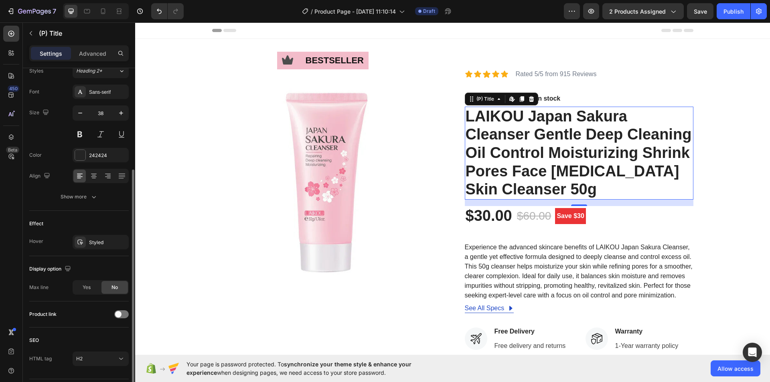
scroll to position [103, 0]
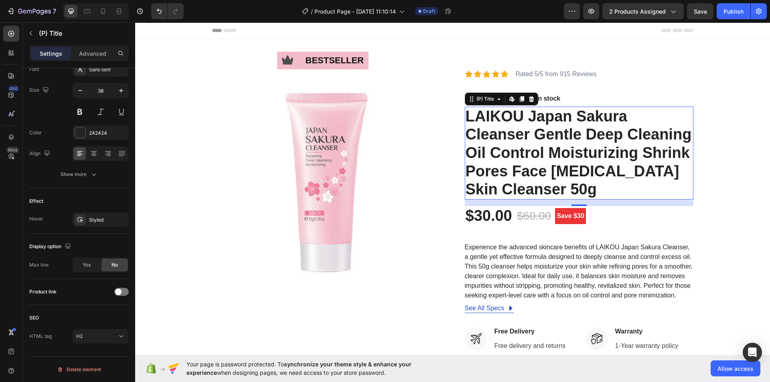
click at [530, 132] on h2 "LAIKOU Japan Sakura Cleanser Gentle Deep Cleaning Oil Control Moisturizing Shri…" at bounding box center [579, 153] width 229 height 93
click at [95, 55] on p "Advanced" at bounding box center [92, 53] width 27 height 8
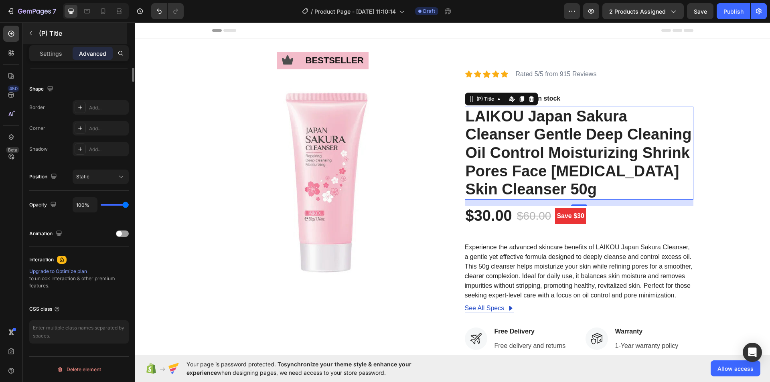
scroll to position [0, 0]
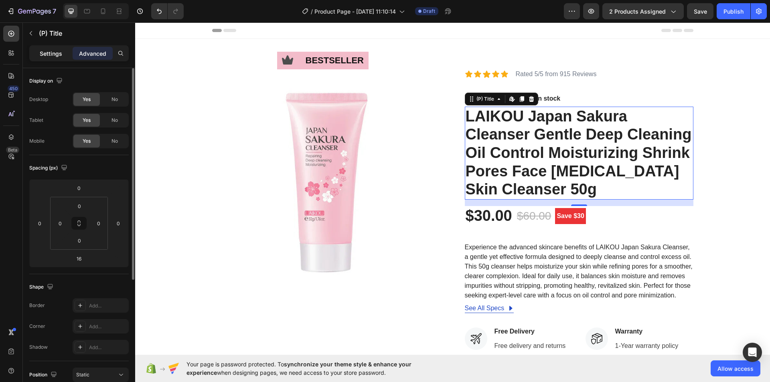
click at [49, 58] on div "Settings" at bounding box center [51, 53] width 40 height 13
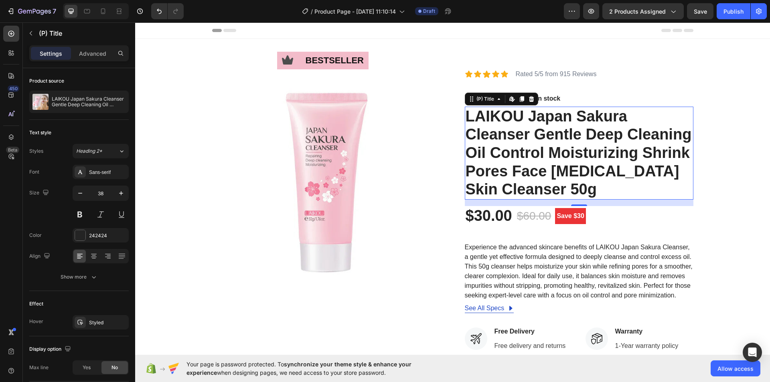
click at [559, 126] on h2 "LAIKOU Japan Sakura Cleanser Gentle Deep Cleaning Oil Control Moisturizing Shri…" at bounding box center [579, 153] width 229 height 93
click at [554, 132] on h2 "LAIKOU Japan Sakura Cleanser Gentle Deep Cleaning Oil Control Moisturizing Shri…" at bounding box center [579, 153] width 229 height 93
click at [102, 153] on span "Heading 2*" at bounding box center [89, 151] width 26 height 7
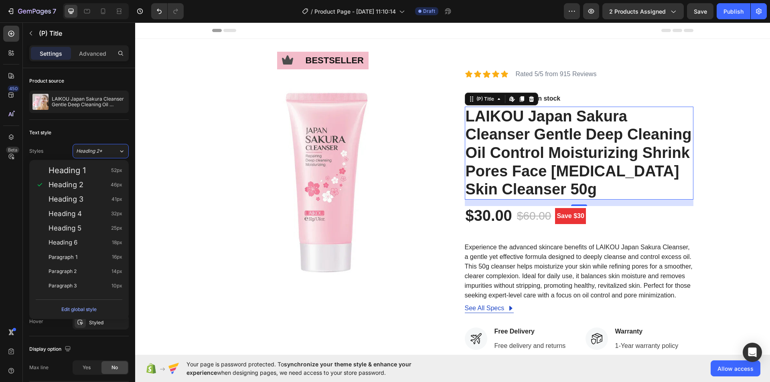
click at [529, 99] on icon at bounding box center [531, 99] width 5 height 6
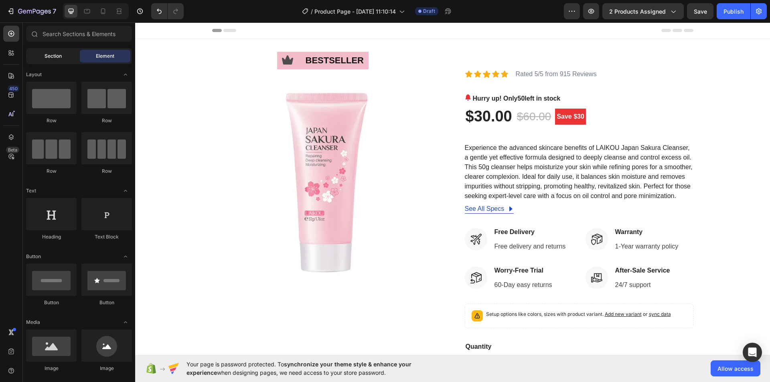
click at [54, 58] on span "Section" at bounding box center [53, 56] width 17 height 7
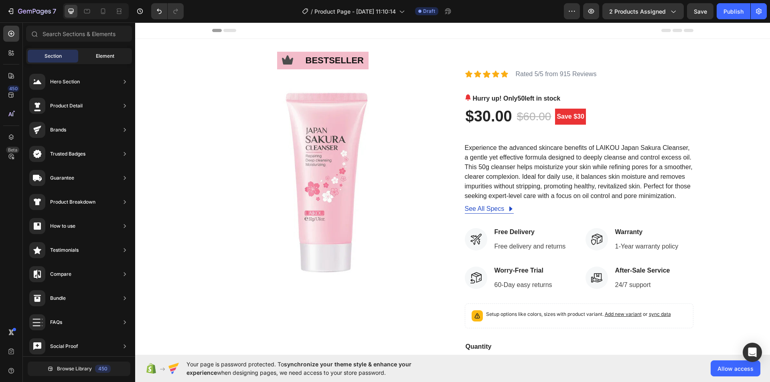
click at [97, 57] on span "Element" at bounding box center [105, 56] width 18 height 7
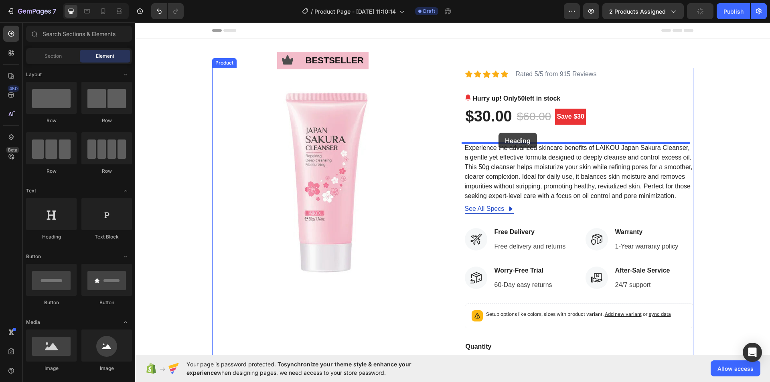
drag, startPoint x: 179, startPoint y: 246, endPoint x: 499, endPoint y: 133, distance: 338.8
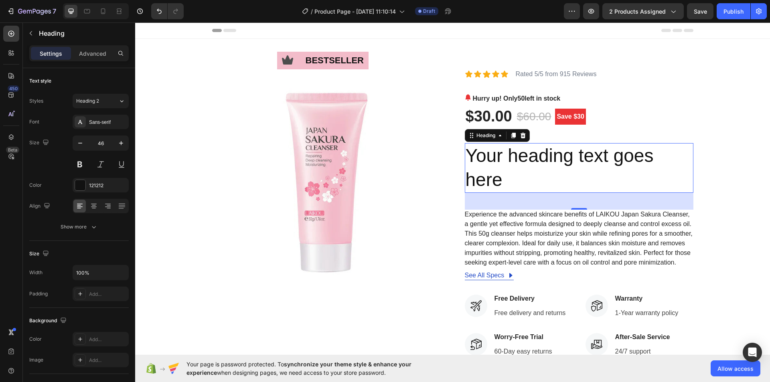
click at [500, 174] on h2 "Your heading text goes here" at bounding box center [579, 168] width 229 height 50
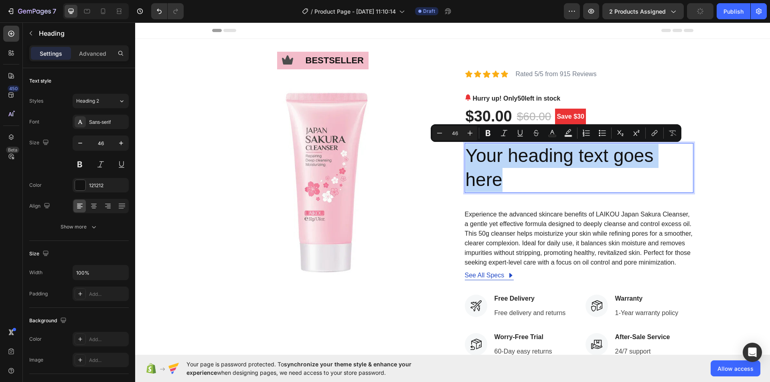
drag, startPoint x: 489, startPoint y: 176, endPoint x: 466, endPoint y: 158, distance: 29.8
click at [466, 158] on p "Your heading text goes here" at bounding box center [579, 168] width 227 height 48
drag, startPoint x: 536, startPoint y: 176, endPoint x: 461, endPoint y: 150, distance: 79.9
click at [461, 150] on div "Icon bestseller Text Block Row Image Icon Icon Icon Icon Icon Icon List Rated 5…" at bounding box center [452, 292] width 481 height 448
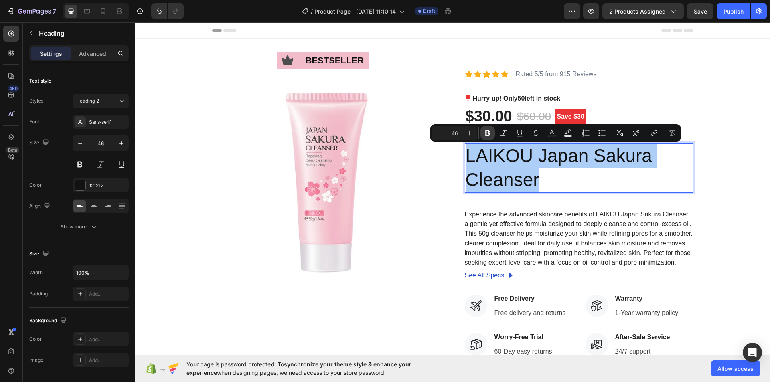
click at [486, 133] on icon "Editor contextual toolbar" at bounding box center [487, 133] width 5 height 6
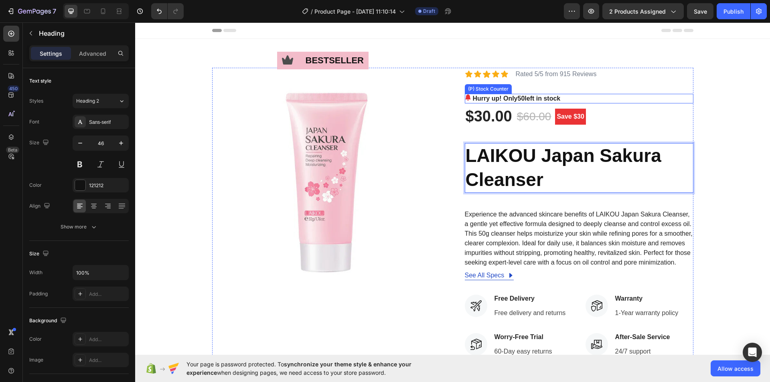
click at [687, 94] on div "Hurry up! Only 50 left in stock" at bounding box center [579, 99] width 229 height 10
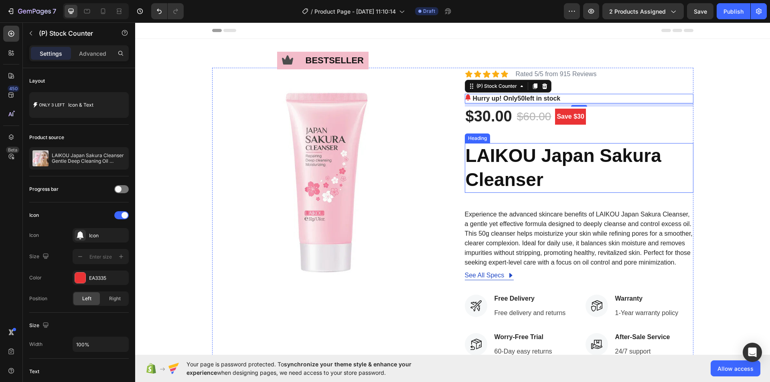
click at [550, 165] on strong "LAIKOU Japan Sakura Cleanser" at bounding box center [564, 167] width 196 height 45
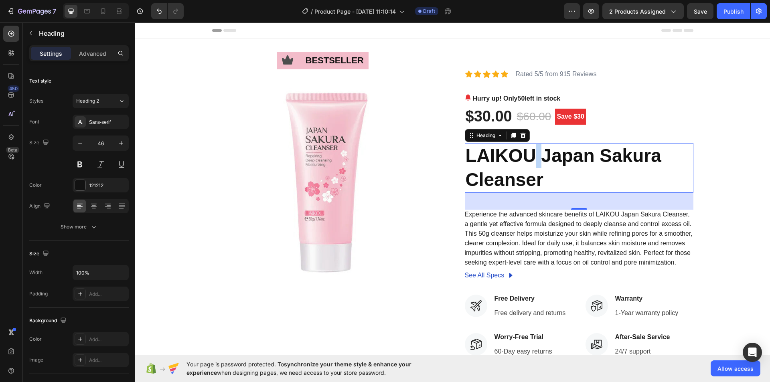
click at [530, 157] on strong "LAIKOU Japan Sakura Cleanser" at bounding box center [564, 167] width 196 height 45
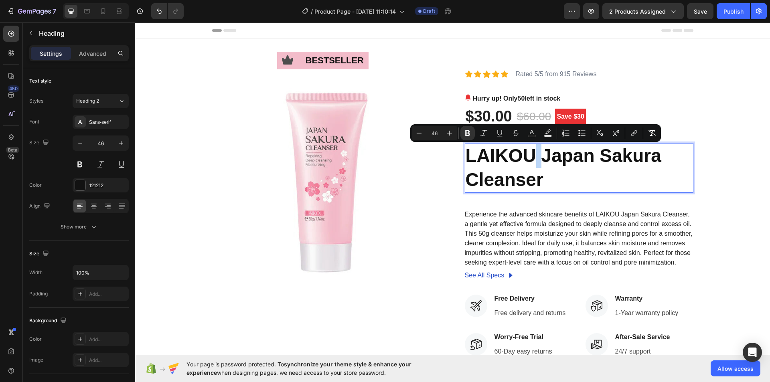
click at [535, 157] on strong "LAIKOU Japan Sakura Cleanser" at bounding box center [564, 167] width 196 height 45
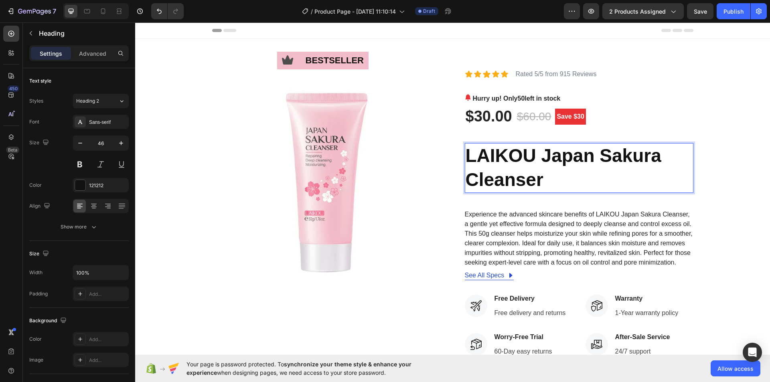
click at [532, 159] on strong "LAIKOU Japan Sakura Cleanser" at bounding box center [564, 167] width 196 height 45
click at [535, 158] on strong "LAIKOU Laikou Japan Sakura Cleanser" at bounding box center [563, 167] width 194 height 45
click at [538, 158] on strong "LAIKOU Laikou Japan Sakura Cleanser" at bounding box center [563, 167] width 194 height 45
click at [552, 172] on p "Laikou Japan Sakura Cleanser" at bounding box center [579, 168] width 227 height 48
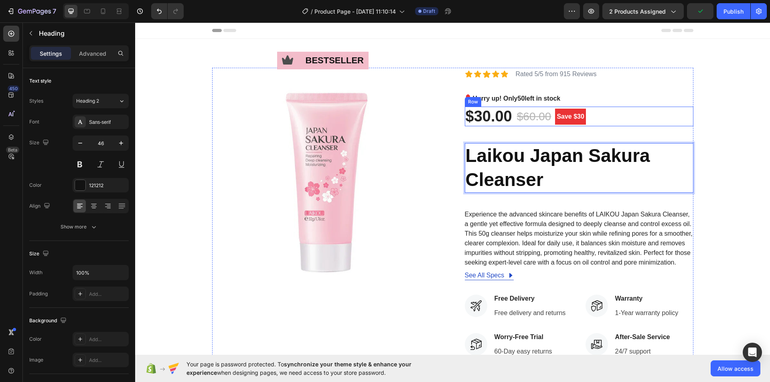
click at [694, 111] on div "Icon bestseller Text Block Row Image Icon Icon Icon Icon Icon Icon List Rated 5…" at bounding box center [452, 292] width 623 height 448
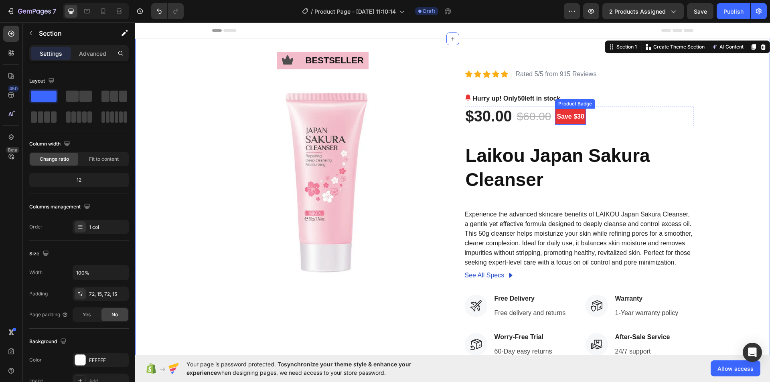
click at [572, 114] on pre "Save $30" at bounding box center [570, 117] width 31 height 16
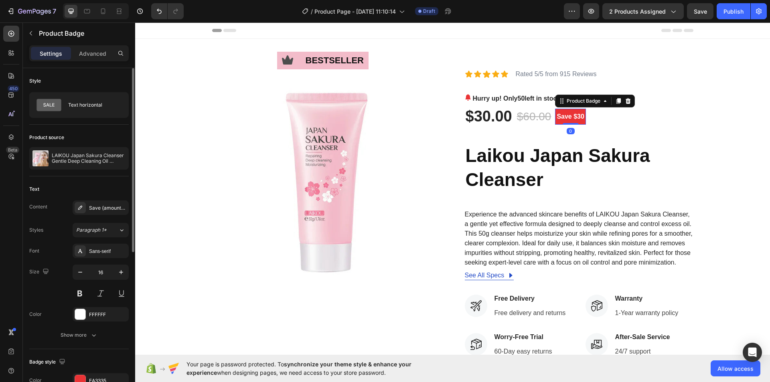
scroll to position [80, 0]
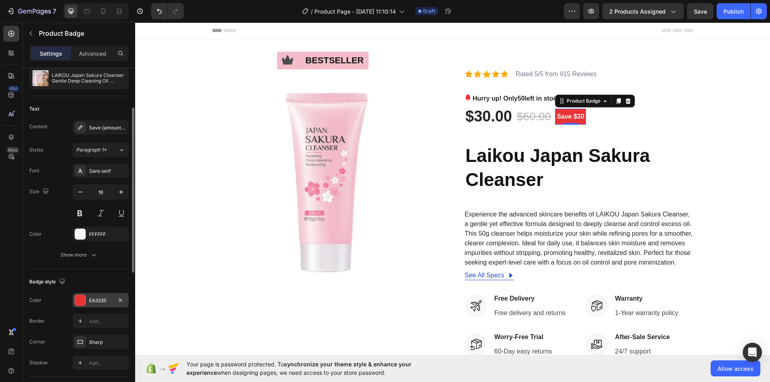
click at [88, 295] on div "EA3335" at bounding box center [101, 300] width 56 height 14
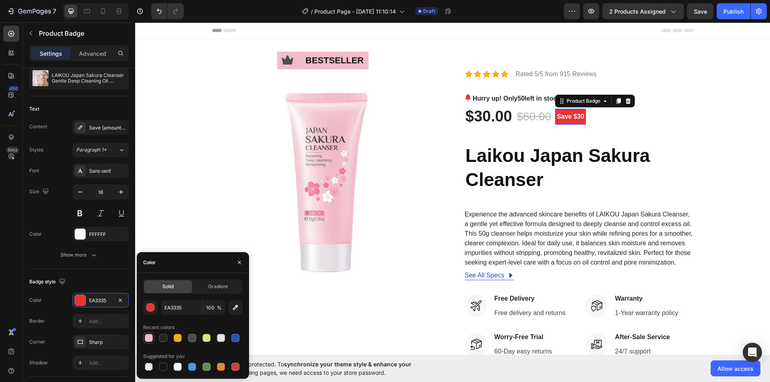
click at [153, 337] on div at bounding box center [149, 338] width 10 height 10
type input "F3BCCA"
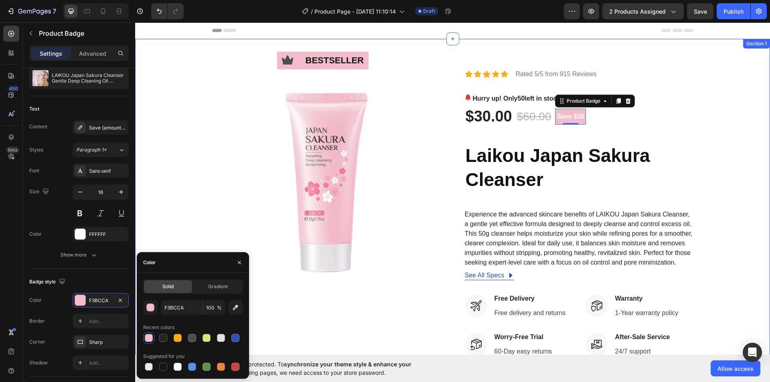
click at [714, 120] on div "Icon bestseller Text Block Row Image Icon Icon Icon Icon Icon Icon List Rated 5…" at bounding box center [452, 292] width 623 height 448
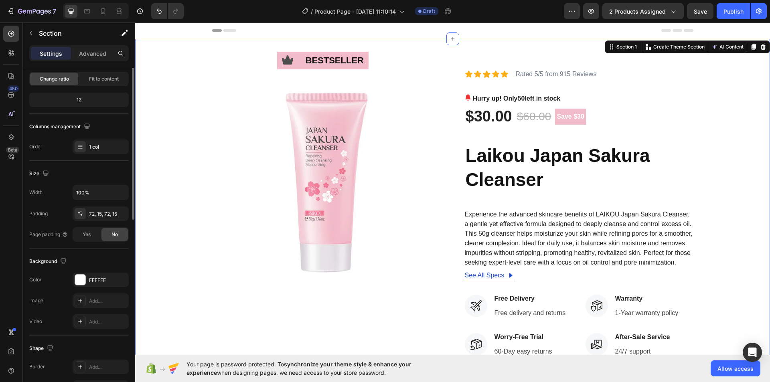
scroll to position [0, 0]
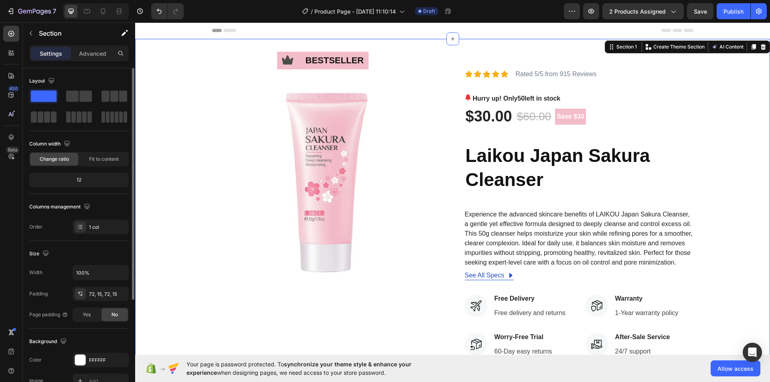
click at [715, 119] on div "Icon bestseller Text Block Row Image Icon Icon Icon Icon Icon Icon List Rated 5…" at bounding box center [452, 292] width 623 height 448
click at [571, 113] on pre "Save $30" at bounding box center [570, 117] width 31 height 16
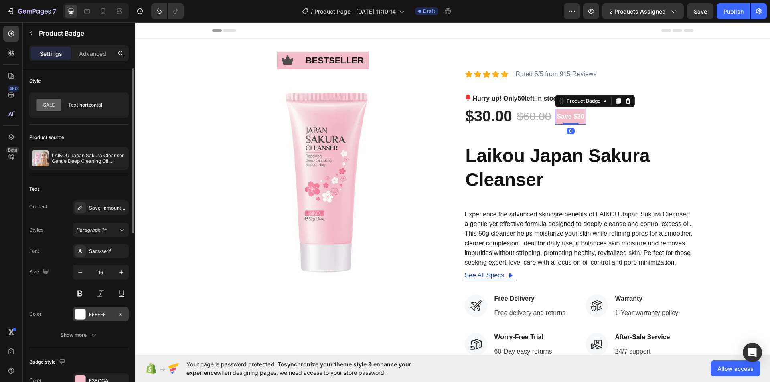
click at [107, 318] on div "FFFFFF" at bounding box center [100, 314] width 23 height 7
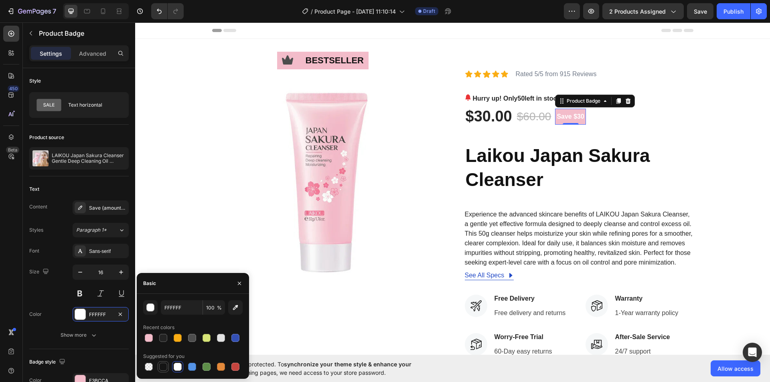
click at [161, 365] on div at bounding box center [163, 367] width 8 height 8
click at [219, 336] on div at bounding box center [221, 338] width 8 height 8
click at [175, 369] on div at bounding box center [178, 367] width 8 height 8
type input "FFFFFF"
click at [616, 146] on strong "Laikou Japan Sakura Cleanser" at bounding box center [558, 167] width 184 height 45
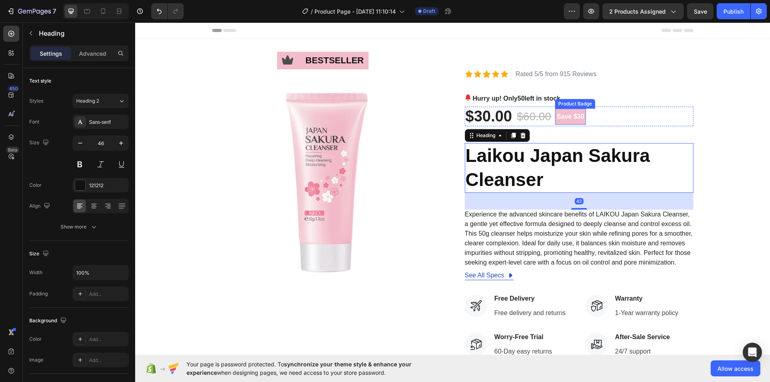
click at [574, 118] on pre "Save $30" at bounding box center [570, 117] width 31 height 16
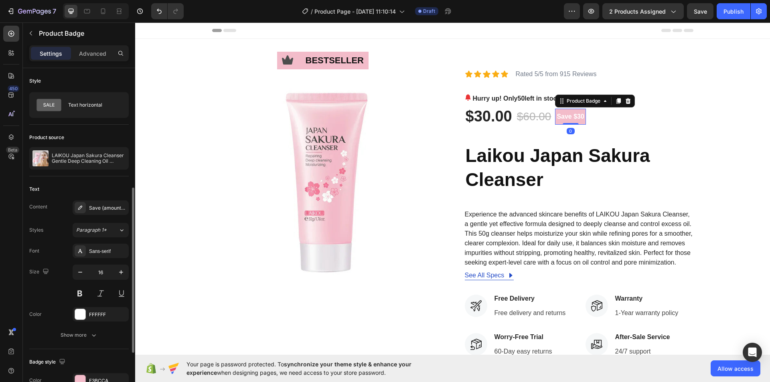
scroll to position [120, 0]
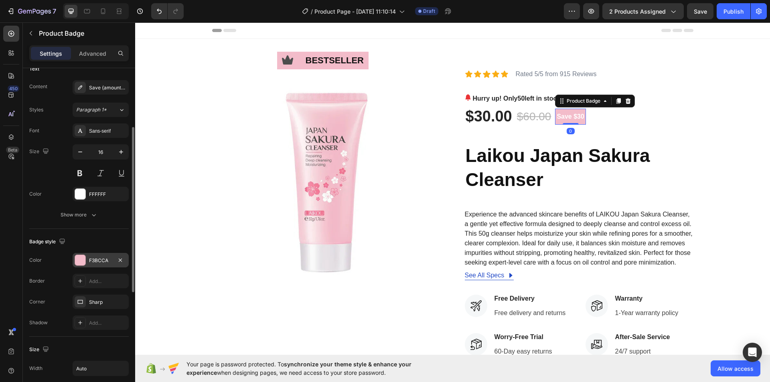
click at [97, 265] on div "F3BCCA" at bounding box center [101, 260] width 56 height 14
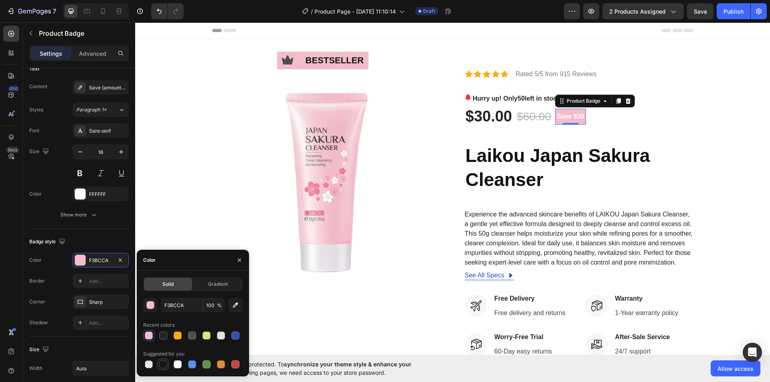
click at [162, 364] on div at bounding box center [163, 365] width 8 height 8
type input "151515"
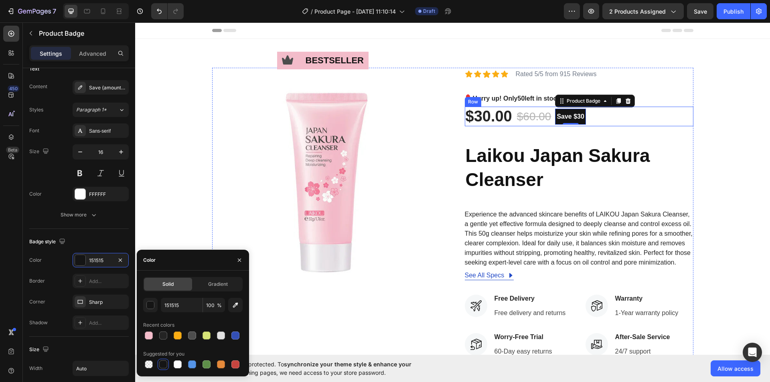
click at [662, 122] on div "$30.00 (P) Price (P) Price $60.00 (P) Price (P) Price Save $30 Product Badge 0 …" at bounding box center [579, 117] width 229 height 20
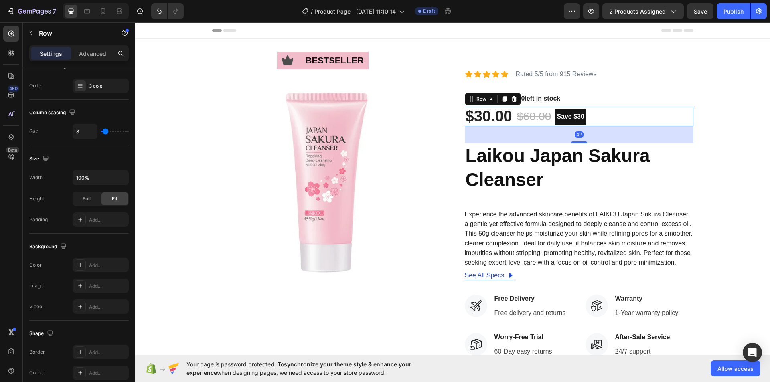
scroll to position [0, 0]
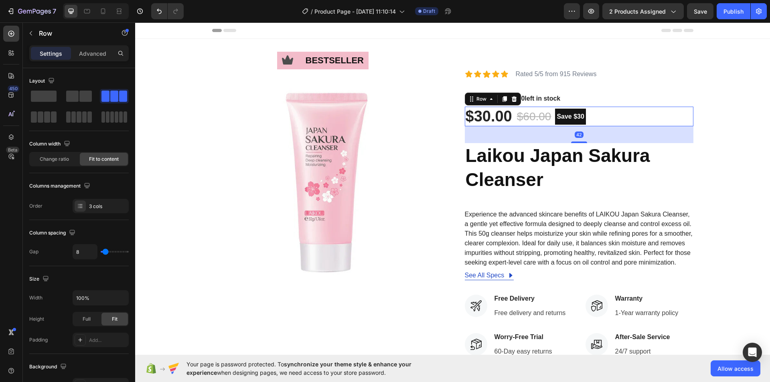
click at [663, 120] on div "$30.00 (P) Price (P) Price $60.00 (P) Price (P) Price Save $30 Product Badge Ro…" at bounding box center [579, 117] width 229 height 20
click at [708, 116] on div "Icon bestseller Text Block Row Image Icon Icon Icon Icon Icon Icon List Rated 5…" at bounding box center [452, 292] width 623 height 448
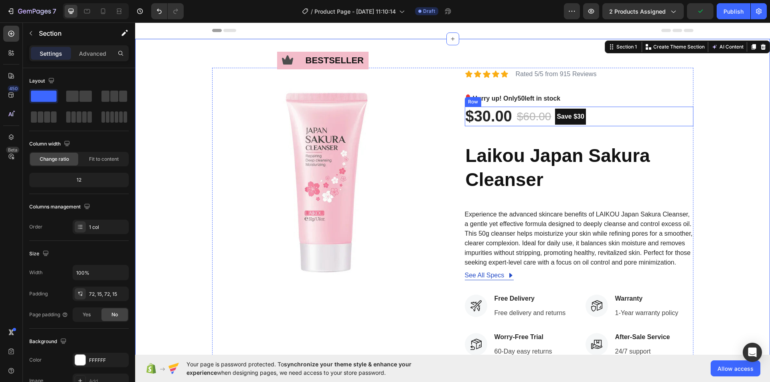
click at [637, 115] on div "$30.00 (P) Price (P) Price $60.00 (P) Price (P) Price Save $30 Product Badge Row" at bounding box center [579, 117] width 229 height 20
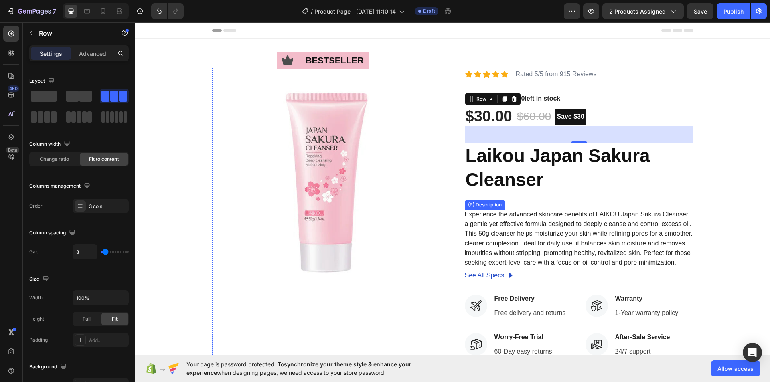
click at [539, 217] on span "Experience the advanced skincare benefits of LAIKOU Japan Sakura Cleanser, a ge…" at bounding box center [579, 238] width 228 height 55
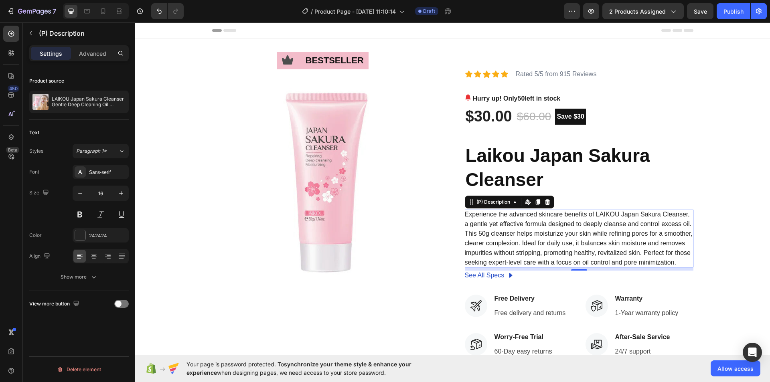
click at [541, 239] on span "Experience the advanced skincare benefits of LAIKOU Japan Sakura Cleanser, a ge…" at bounding box center [579, 238] width 228 height 55
click at [542, 239] on span "Experience the advanced skincare benefits of LAIKOU Japan Sakura Cleanser, a ge…" at bounding box center [579, 238] width 228 height 55
click at [584, 239] on div "Experience the advanced skincare benefits of LAIKOU Japan Sakura Cleanser, a ge…" at bounding box center [579, 239] width 229 height 58
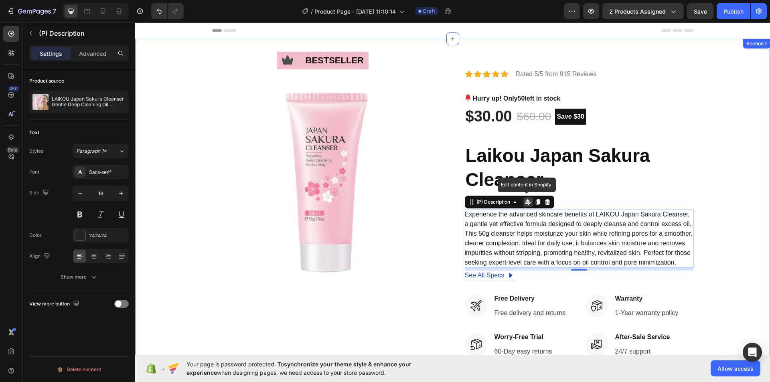
click at [702, 179] on div "Icon bestseller Text Block Row Image Icon Icon Icon Icon Icon Icon List Rated 5…" at bounding box center [452, 292] width 623 height 448
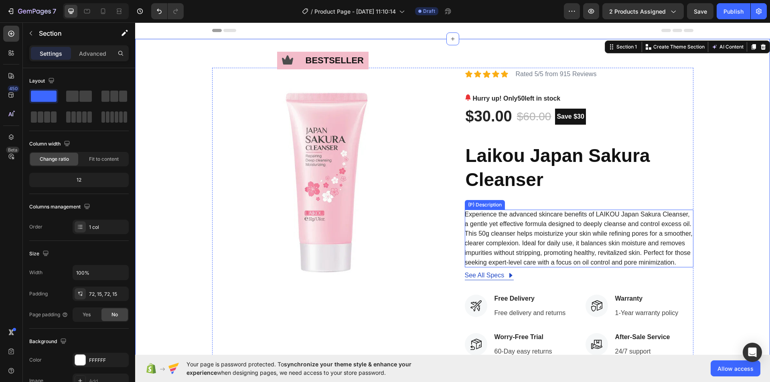
click at [637, 227] on span "Experience the advanced skincare benefits of LAIKOU Japan Sakura Cleanser, a ge…" at bounding box center [579, 238] width 228 height 55
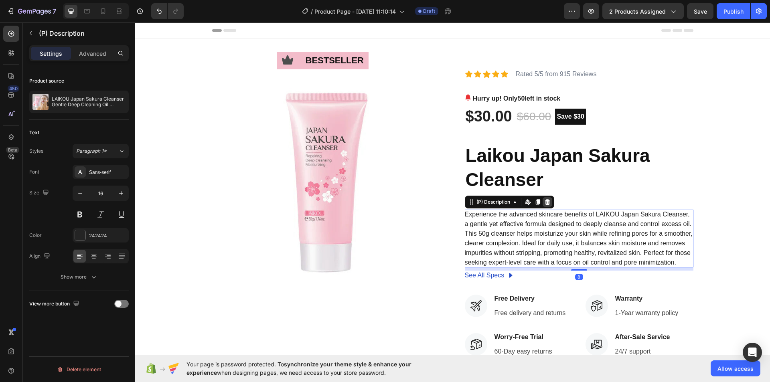
click at [546, 202] on icon at bounding box center [547, 202] width 5 height 6
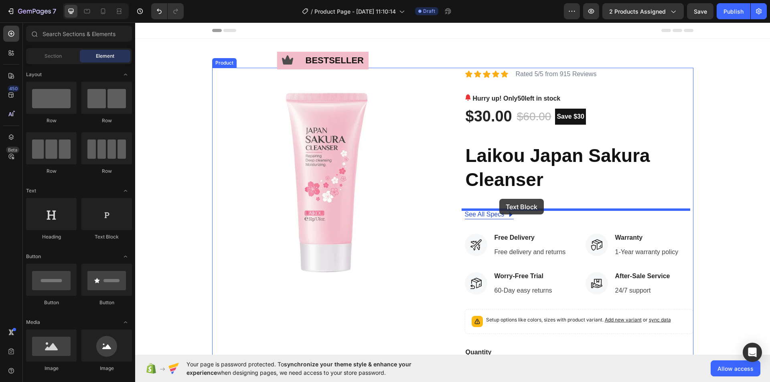
drag, startPoint x: 237, startPoint y: 244, endPoint x: 499, endPoint y: 199, distance: 266.1
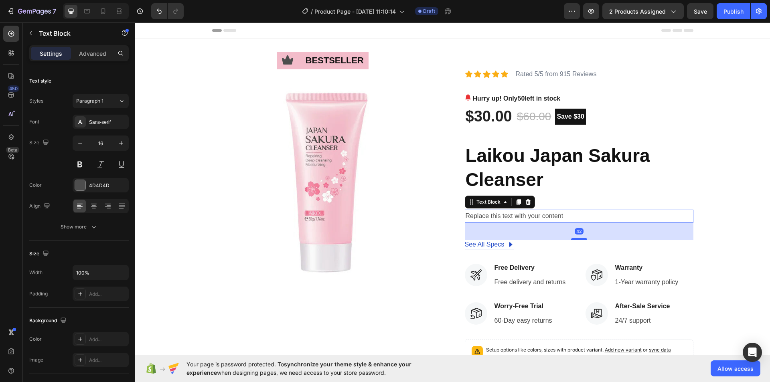
click at [540, 215] on div "Replace this text with your content" at bounding box center [579, 216] width 229 height 13
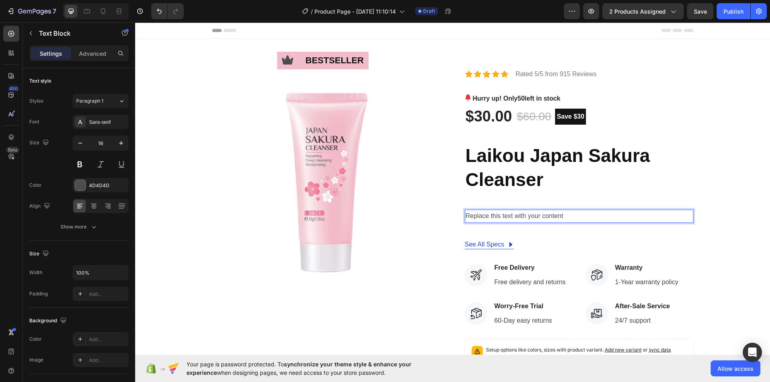
click at [541, 215] on p "Replace this text with your content" at bounding box center [579, 217] width 227 height 12
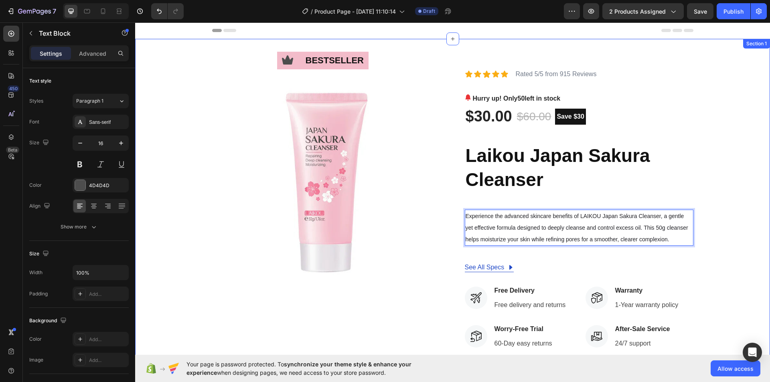
click at [695, 144] on div "Icon bestseller Text Block Row Image Icon Icon Icon Icon Icon Icon List Rated 5…" at bounding box center [452, 288] width 623 height 440
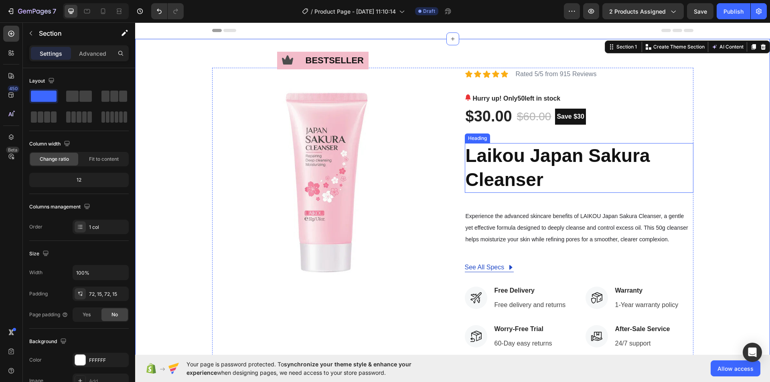
click at [537, 153] on strong "Laikou Japan Sakura Cleanser" at bounding box center [558, 167] width 184 height 45
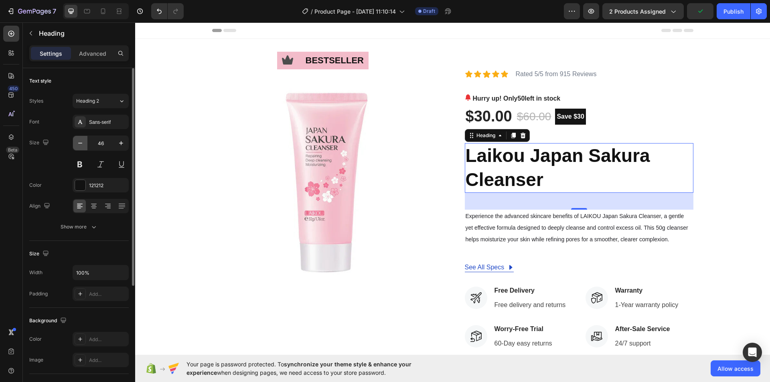
click at [75, 143] on button "button" at bounding box center [80, 143] width 14 height 14
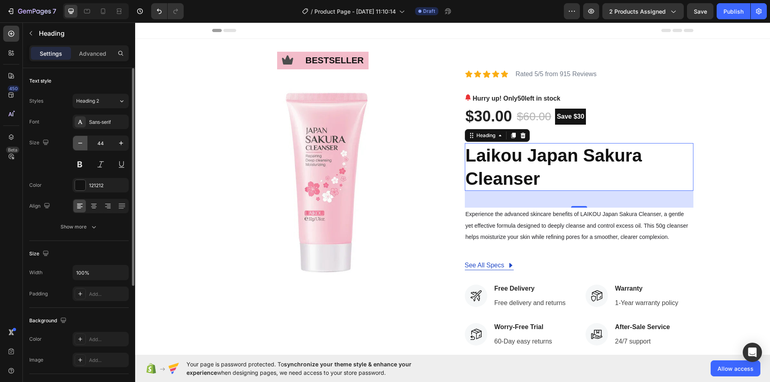
click at [75, 143] on button "button" at bounding box center [80, 143] width 14 height 14
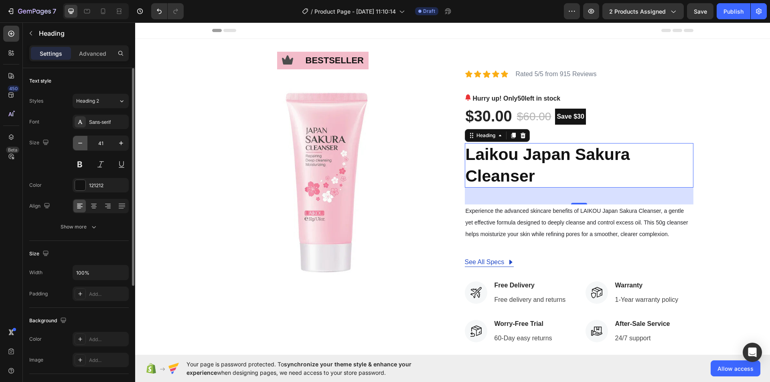
click at [75, 143] on button "button" at bounding box center [80, 143] width 14 height 14
click at [78, 146] on icon "button" at bounding box center [80, 143] width 8 height 8
type input "39"
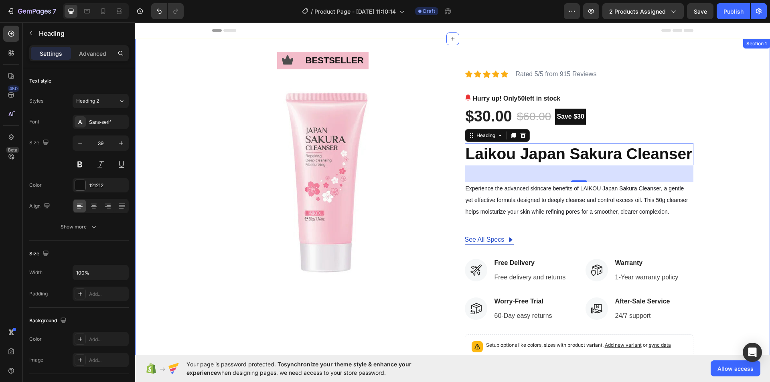
click at [724, 125] on div "Icon bestseller Text Block Row Image Icon Icon Icon Icon Icon Icon List Rated 5…" at bounding box center [452, 274] width 623 height 412
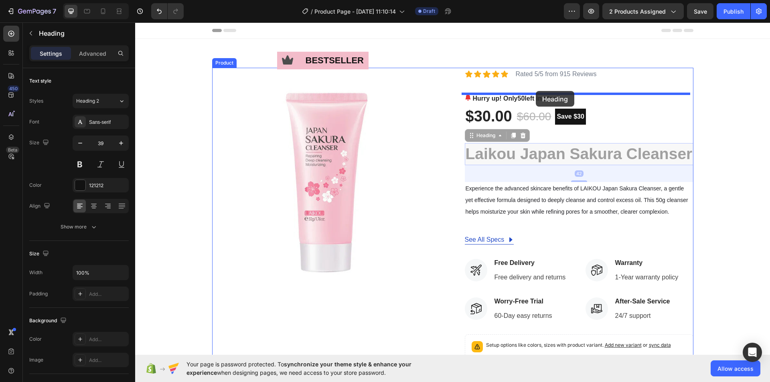
drag, startPoint x: 533, startPoint y: 149, endPoint x: 536, endPoint y: 91, distance: 58.2
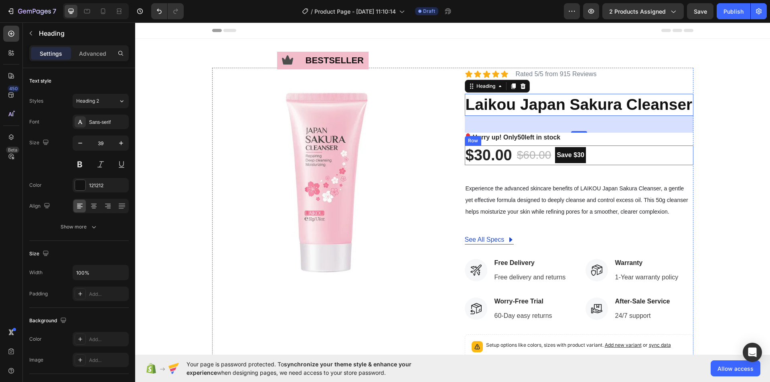
click at [618, 153] on div "$30.00 (P) Price (P) Price $60.00 (P) Price (P) Price Save $30 Product Badge Row" at bounding box center [579, 156] width 229 height 20
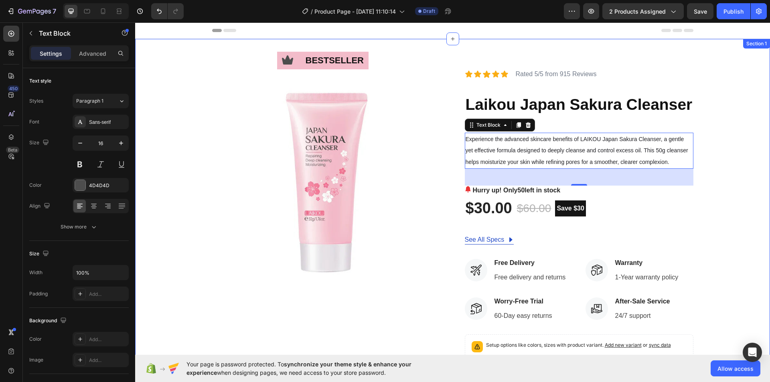
click at [728, 142] on div "Icon bestseller Text Block Row Image Icon Icon Icon Icon Icon Icon List Rated 5…" at bounding box center [452, 274] width 623 height 412
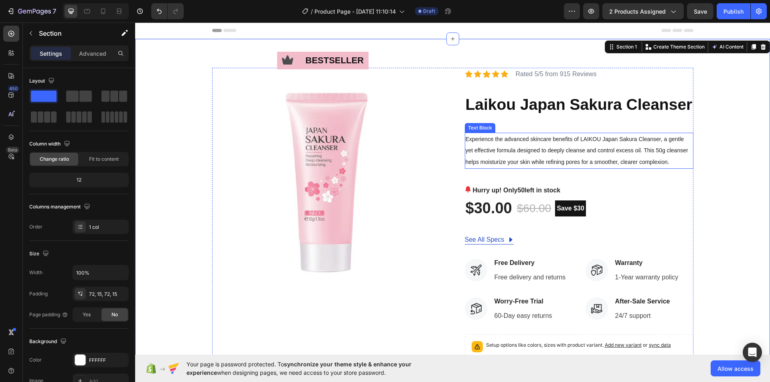
click at [596, 143] on p "Experience the advanced skincare benefits of LAIKOU Japan Sakura Cleanser, a ge…" at bounding box center [579, 151] width 227 height 34
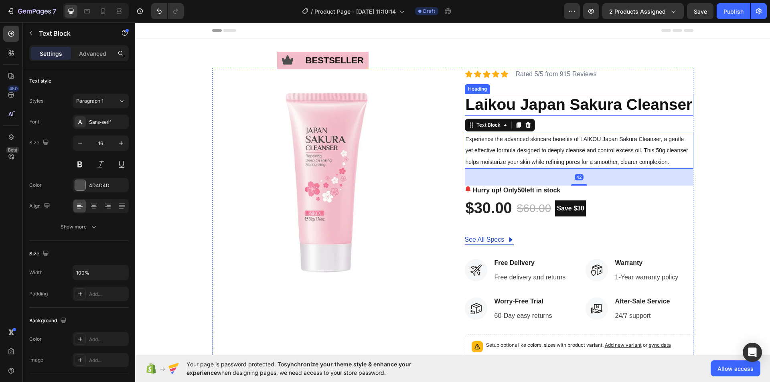
click at [584, 113] on p "⁠⁠⁠⁠⁠⁠⁠ Laikou Japan Sakura Cleanser" at bounding box center [579, 105] width 227 height 20
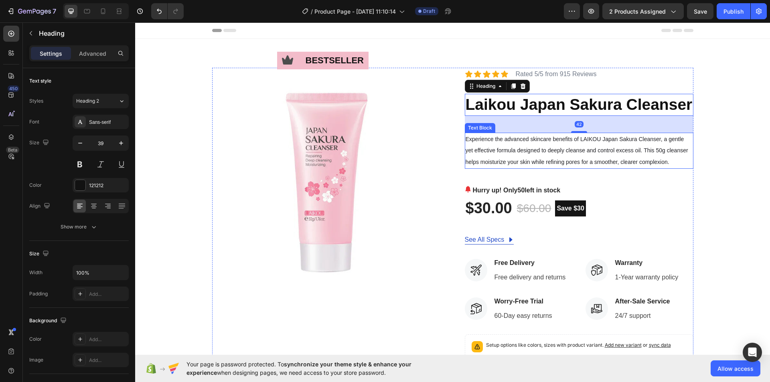
click at [594, 146] on p "Experience the advanced skincare benefits of LAIKOU Japan Sakura Cleanser, a ge…" at bounding box center [579, 151] width 227 height 34
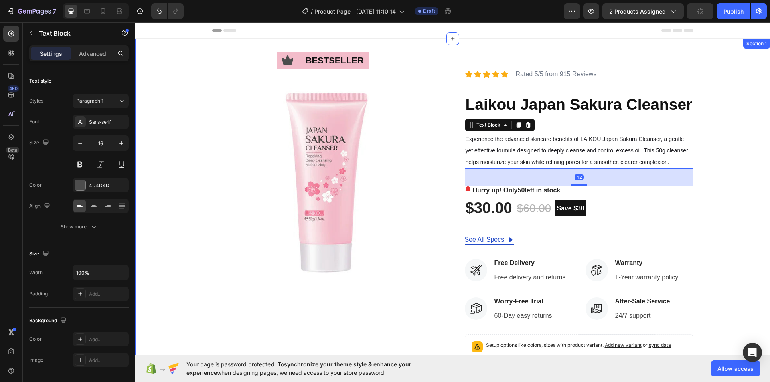
click at [725, 143] on div "Icon bestseller Text Block Row Image Icon Icon Icon Icon Icon Icon List Rated 5…" at bounding box center [452, 274] width 623 height 412
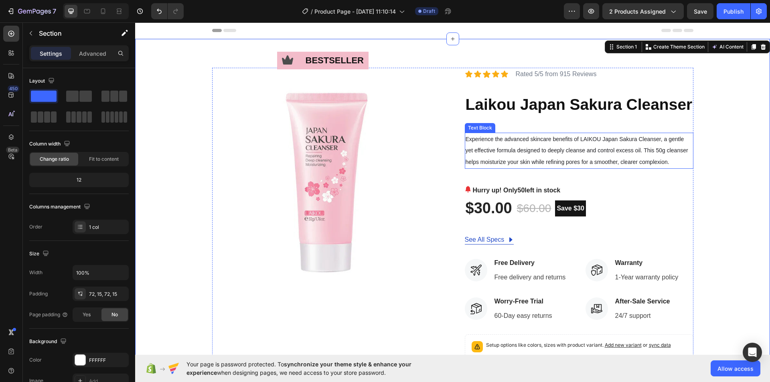
click at [560, 138] on span "Experience the advanced skincare benefits of LAIKOU Japan Sakura Cleanser, a ge…" at bounding box center [577, 151] width 223 height 30
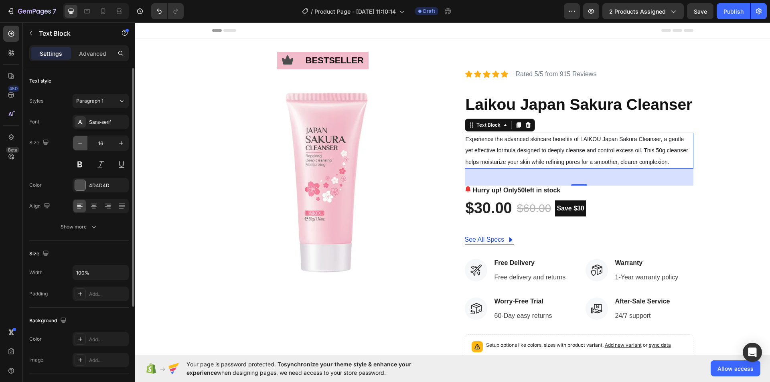
click at [80, 143] on icon "button" at bounding box center [80, 143] width 8 height 8
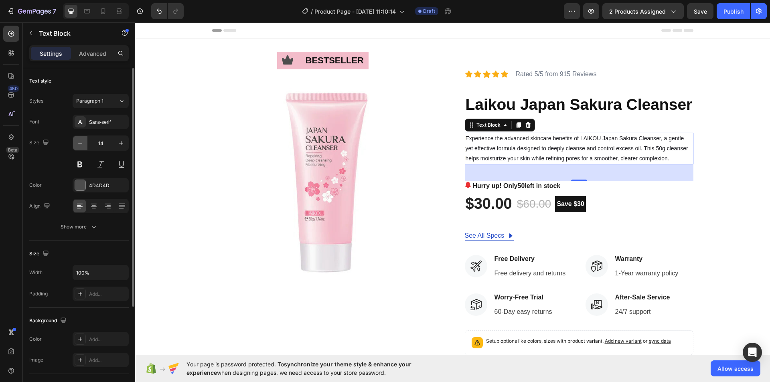
click at [80, 142] on icon "button" at bounding box center [80, 143] width 8 height 8
type input "13"
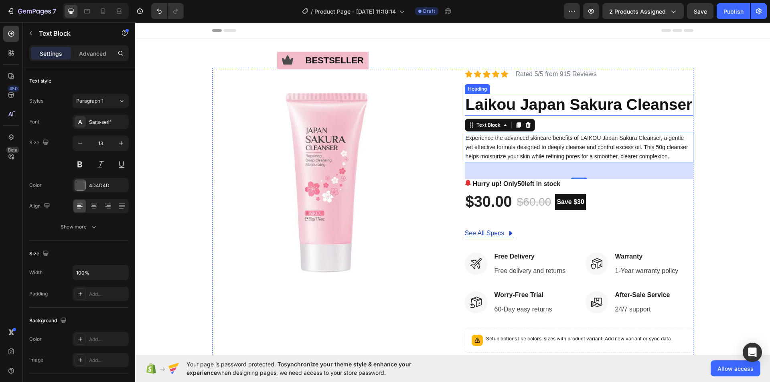
click at [496, 115] on p "⁠⁠⁠⁠⁠⁠⁠ Laikou Japan Sakura Cleanser" at bounding box center [579, 105] width 227 height 20
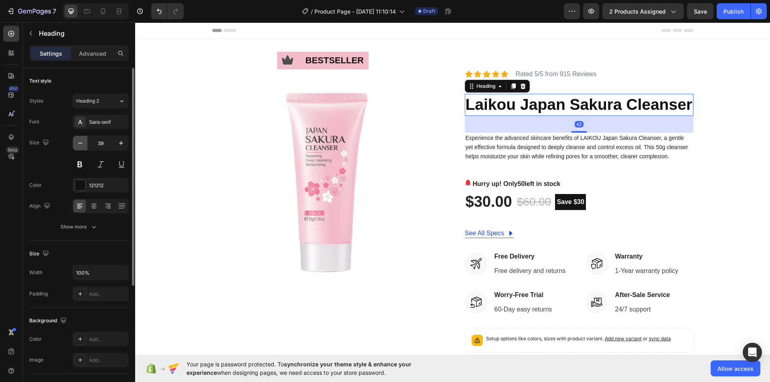
click at [82, 141] on icon "button" at bounding box center [80, 143] width 8 height 8
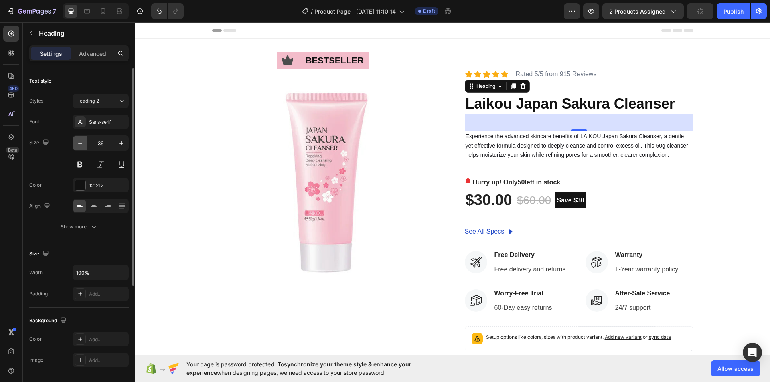
click at [82, 141] on icon "button" at bounding box center [80, 143] width 8 height 8
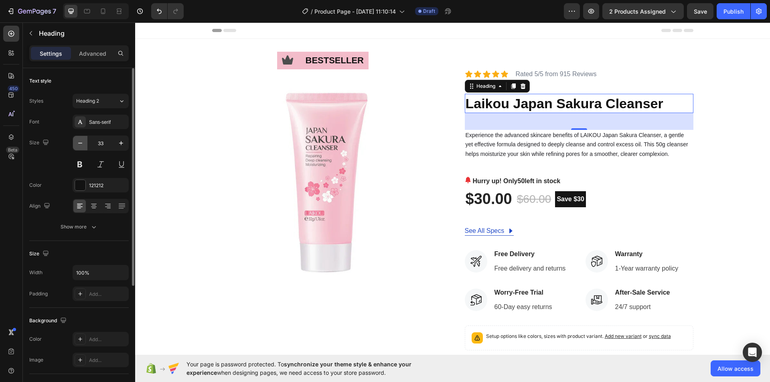
click at [82, 141] on icon "button" at bounding box center [80, 143] width 8 height 8
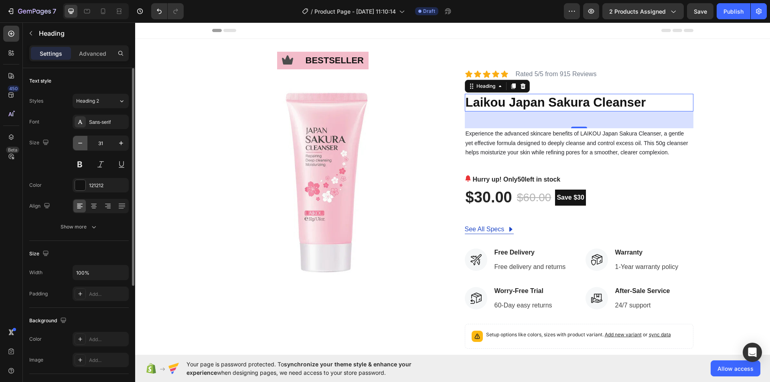
click at [82, 141] on icon "button" at bounding box center [80, 143] width 8 height 8
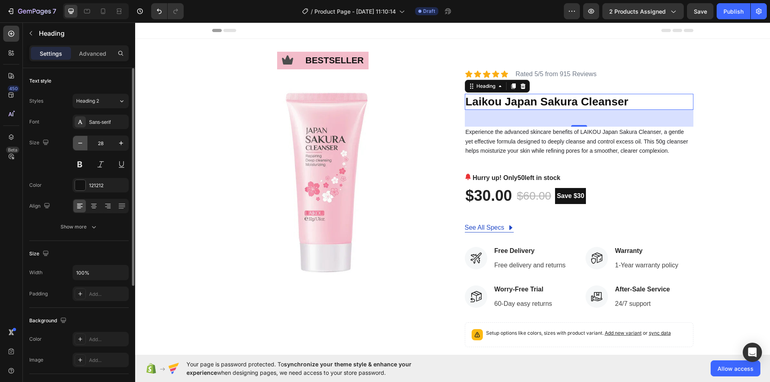
click at [82, 141] on icon "button" at bounding box center [80, 143] width 8 height 8
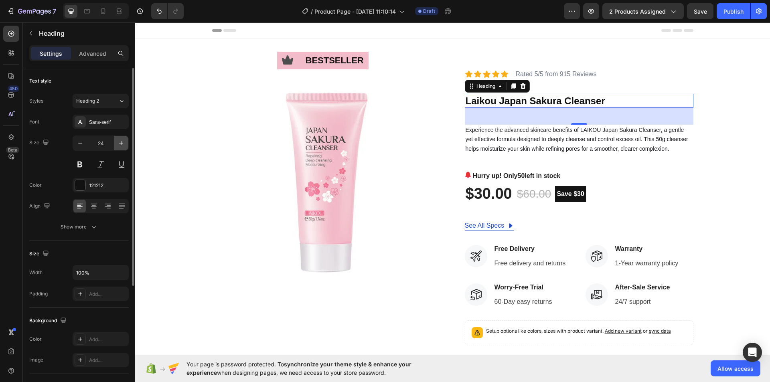
click at [124, 142] on icon "button" at bounding box center [121, 143] width 8 height 8
type input "25"
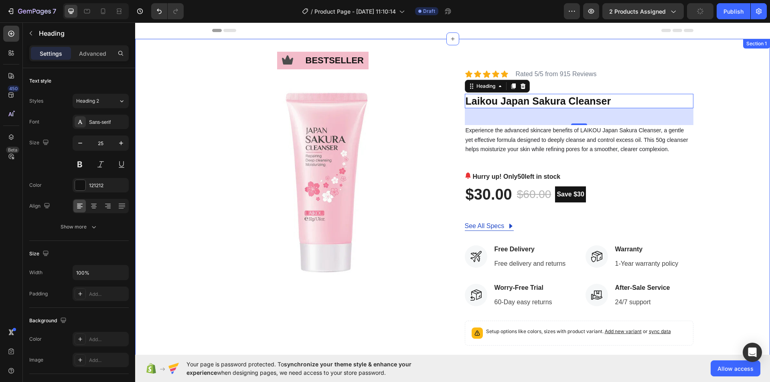
click at [741, 130] on div "Icon bestseller Text Block Row Image Icon Icon Icon Icon Icon Icon List Rated 5…" at bounding box center [452, 267] width 623 height 399
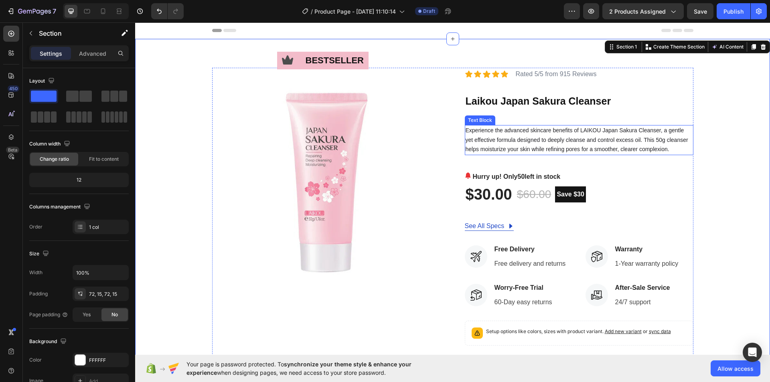
click at [520, 130] on span "Experience the advanced skincare benefits of LAIKOU Japan Sakura Cleanser, a ge…" at bounding box center [577, 139] width 223 height 25
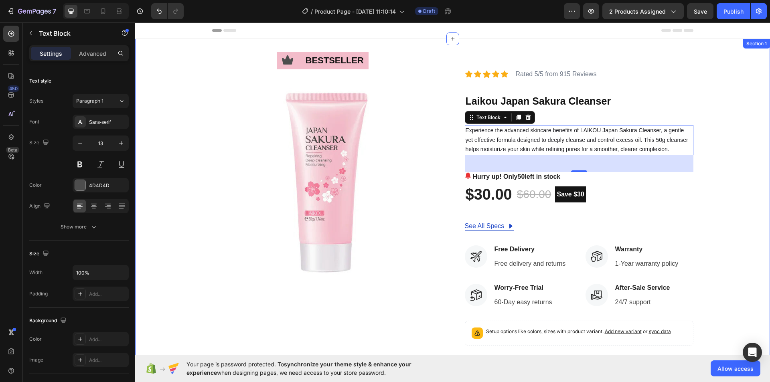
click at [715, 101] on div "Icon bestseller Text Block Row Image Icon Icon Icon Icon Icon Icon List Rated 5…" at bounding box center [452, 267] width 623 height 399
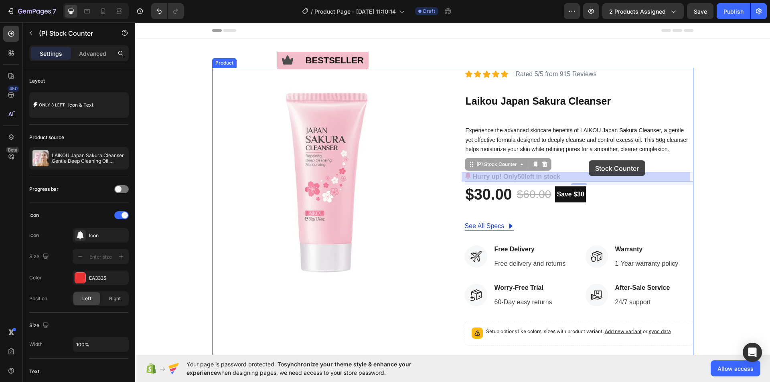
drag, startPoint x: 590, startPoint y: 175, endPoint x: 589, endPoint y: 160, distance: 14.5
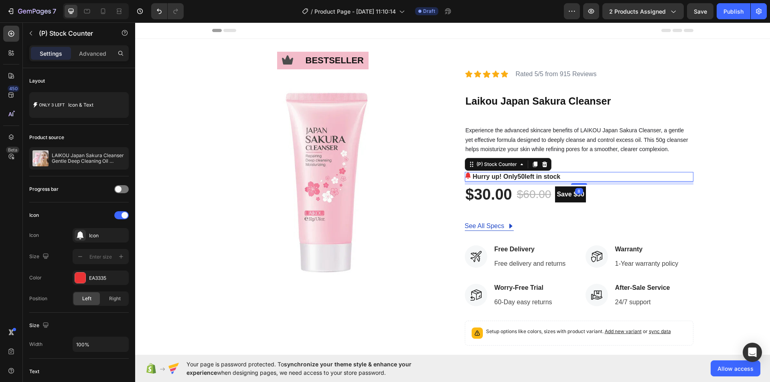
click at [593, 175] on div "Hurry up! Only 50 left in stock" at bounding box center [579, 177] width 229 height 10
click at [543, 166] on icon at bounding box center [544, 164] width 5 height 6
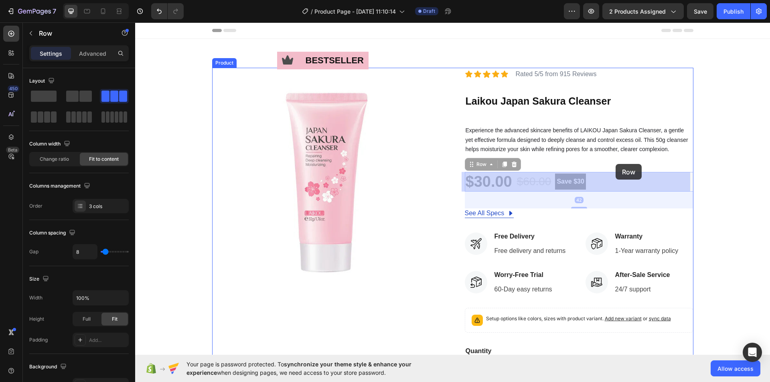
drag, startPoint x: 612, startPoint y: 179, endPoint x: 616, endPoint y: 164, distance: 15.7
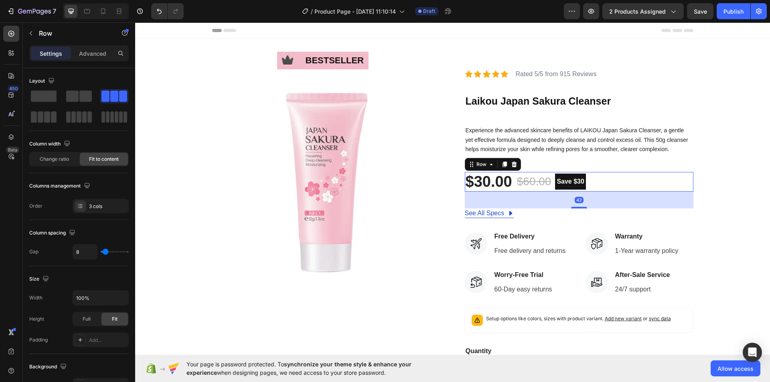
click at [603, 179] on div "$30.00 (P) Price (P) Price $60.00 (P) Price (P) Price Save $30 Product Badge Ro…" at bounding box center [579, 182] width 229 height 20
click at [717, 155] on div "Icon bestseller Text Block Row Image Icon Icon Icon Icon Icon Icon List Rated 5…" at bounding box center [452, 261] width 623 height 386
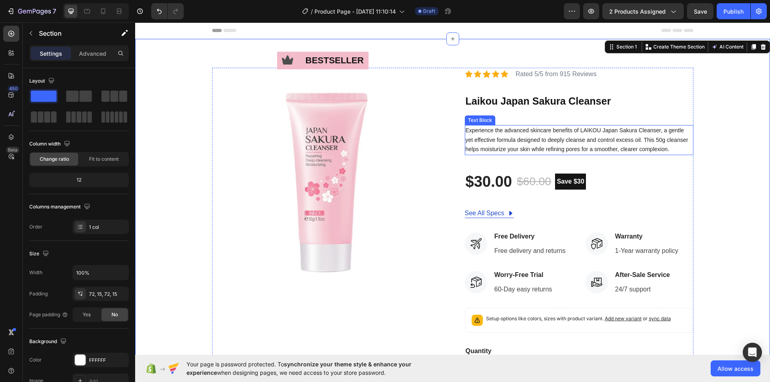
click at [508, 126] on p "Experience the advanced skincare benefits of LAIKOU Japan Sakura Cleanser, a ge…" at bounding box center [579, 140] width 227 height 28
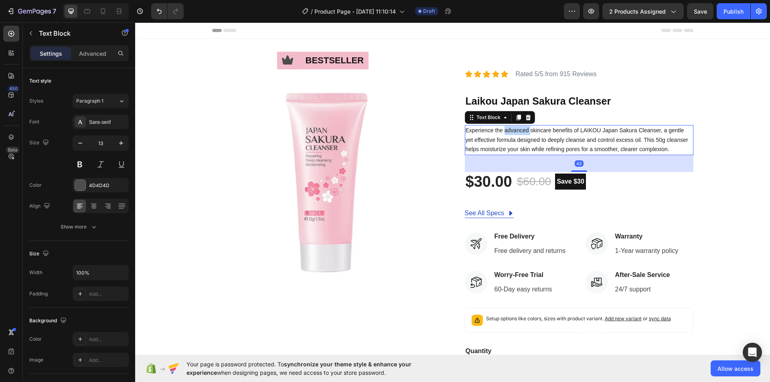
click at [508, 126] on p "Experience the advanced skincare benefits of LAIKOU Japan Sakura Cleanser, a ge…" at bounding box center [579, 140] width 227 height 28
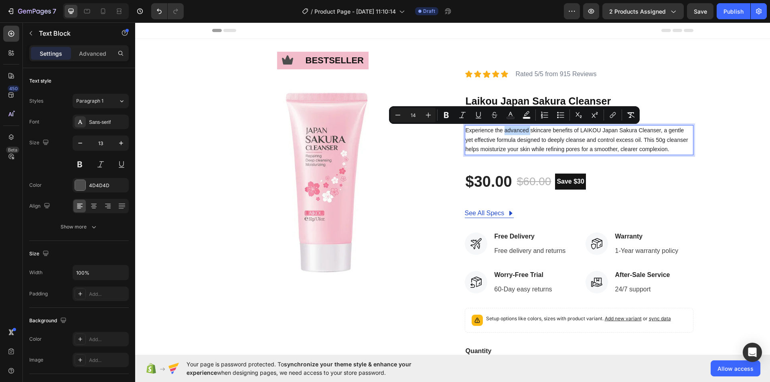
click at [511, 129] on span "Experience the advanced skincare benefits of LAIKOU Japan Sakura Cleanser, a ge…" at bounding box center [577, 139] width 223 height 25
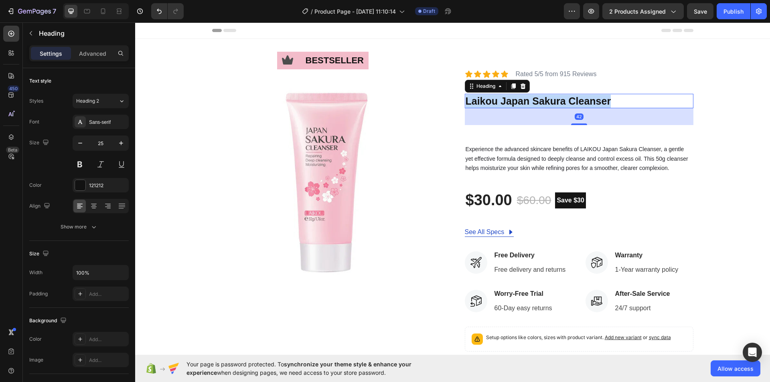
click at [561, 101] on strong "Laikou Japan Sakura Cleanser" at bounding box center [539, 100] width 146 height 11
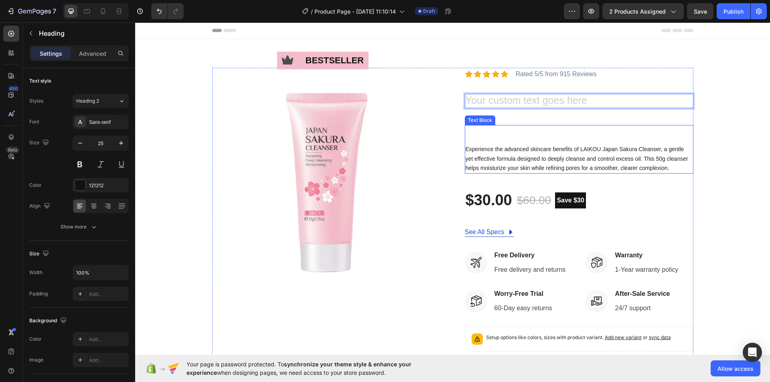
click at [496, 139] on p "Rich Text Editor. Editing area: main" at bounding box center [579, 140] width 227 height 9
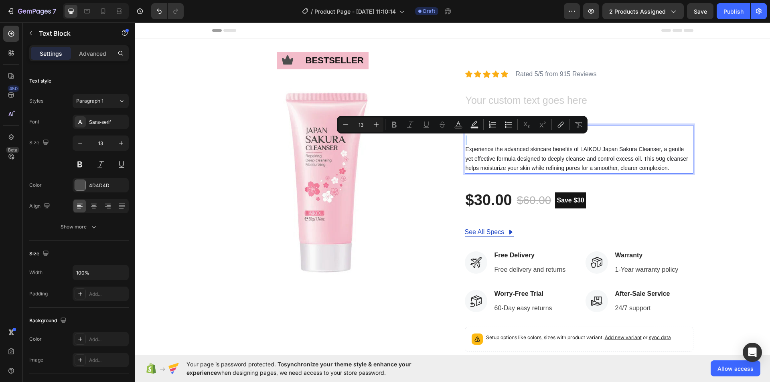
click at [482, 139] on p "Rich Text Editor. Editing area: main" at bounding box center [579, 140] width 227 height 9
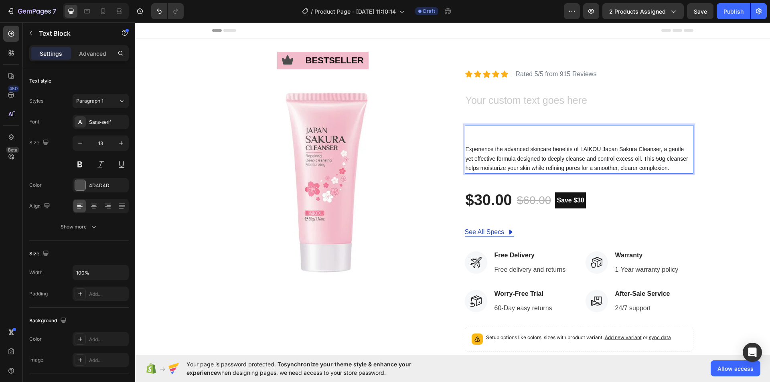
click at [466, 128] on p "Rich Text Editor. Editing area: main" at bounding box center [579, 130] width 227 height 9
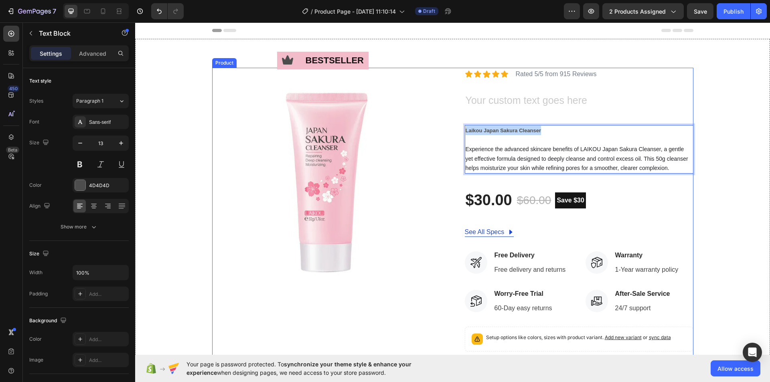
drag, startPoint x: 541, startPoint y: 129, endPoint x: 461, endPoint y: 131, distance: 79.8
click at [461, 131] on div "Icon bestseller Text Block Row Image Icon Icon Icon Icon Icon Icon List Rated 5…" at bounding box center [452, 270] width 481 height 405
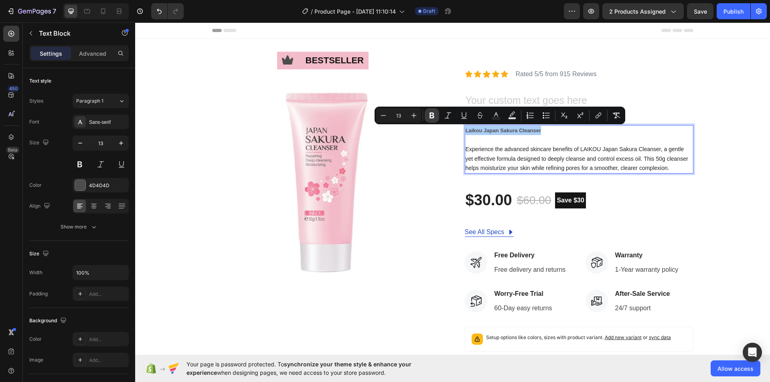
click at [431, 115] on icon "Editor contextual toolbar" at bounding box center [432, 116] width 5 height 6
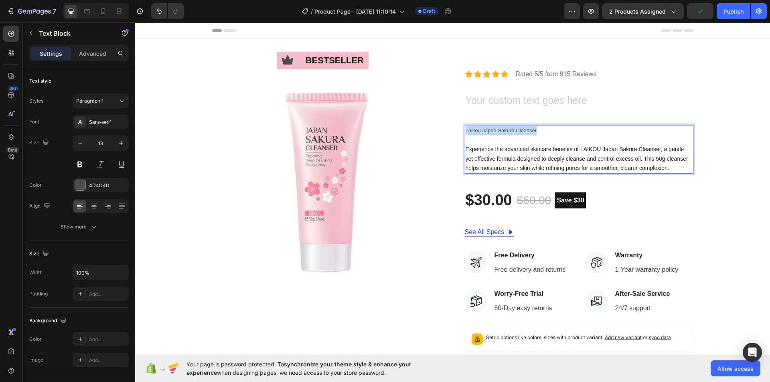
drag, startPoint x: 533, startPoint y: 130, endPoint x: 462, endPoint y: 130, distance: 70.6
click at [466, 130] on p "Laikou Japan Sakura Cleanser" at bounding box center [579, 130] width 227 height 9
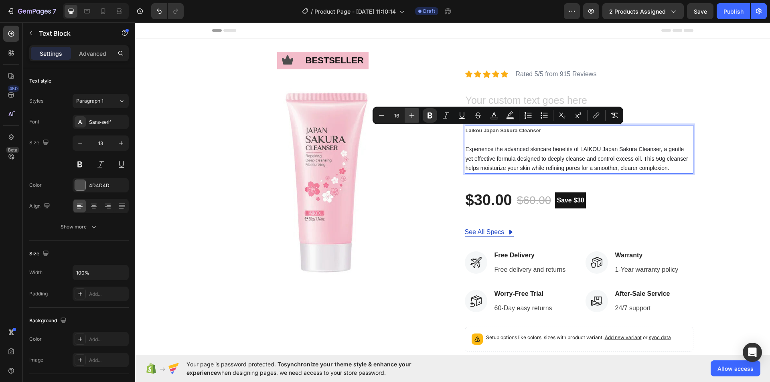
click at [414, 113] on icon "Editor contextual toolbar" at bounding box center [412, 115] width 8 height 8
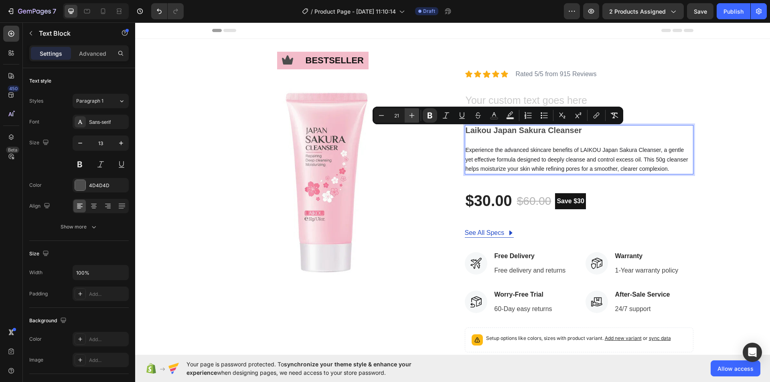
click at [414, 113] on icon "Editor contextual toolbar" at bounding box center [412, 115] width 8 height 8
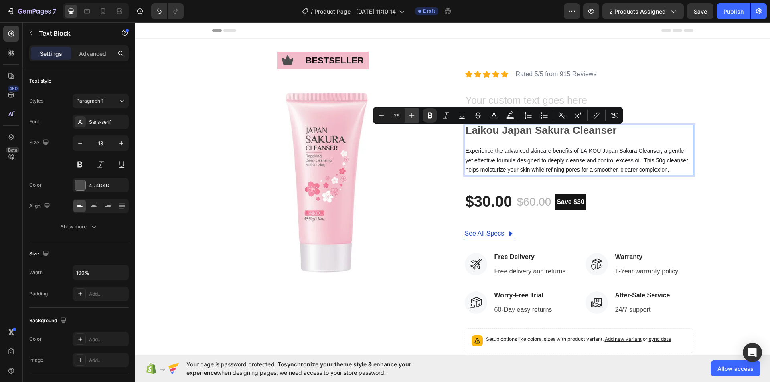
click at [414, 113] on icon "Editor contextual toolbar" at bounding box center [412, 115] width 8 height 8
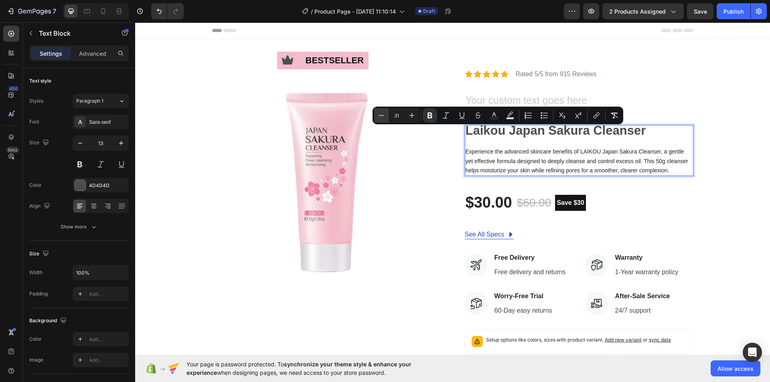
click at [385, 116] on icon "Editor contextual toolbar" at bounding box center [381, 115] width 8 height 8
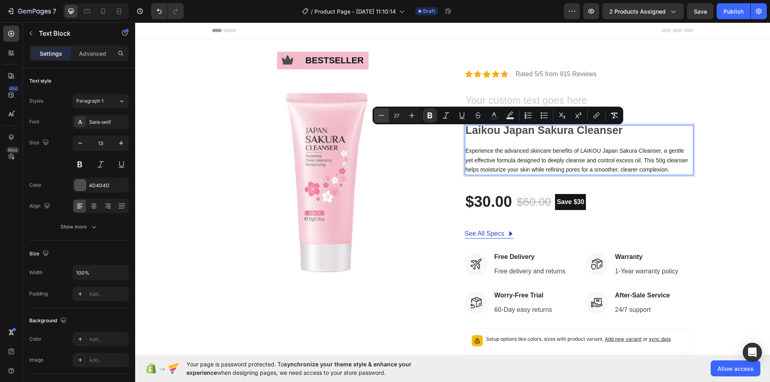
type input "26"
click at [744, 154] on div "Icon bestseller Text Block Row Image Icon Icon Icon Icon Icon Icon List Rated 5…" at bounding box center [452, 271] width 623 height 406
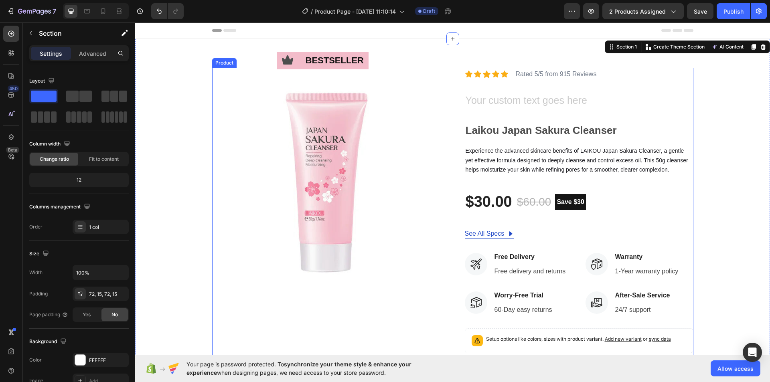
click at [533, 109] on div "Icon Icon Icon Icon Icon Icon List Rated 5/5 from 915 Reviews Text Block Row He…" at bounding box center [579, 271] width 229 height 406
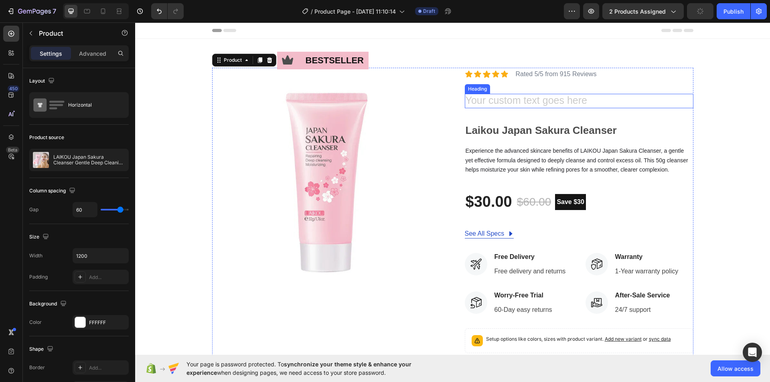
click at [551, 101] on h2 "Rich Text Editor. Editing area: main" at bounding box center [579, 101] width 229 height 15
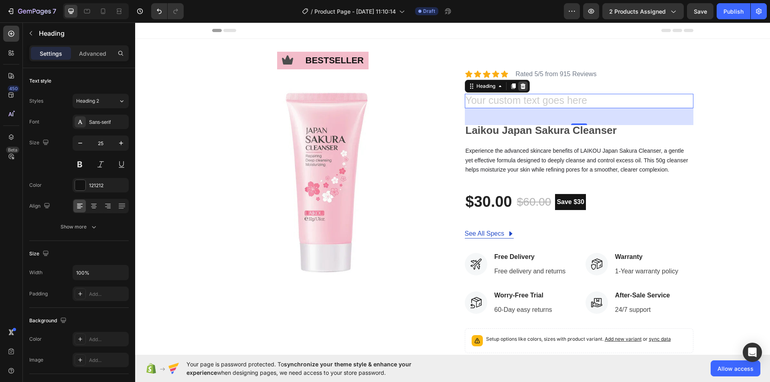
click at [521, 81] on div at bounding box center [523, 86] width 10 height 10
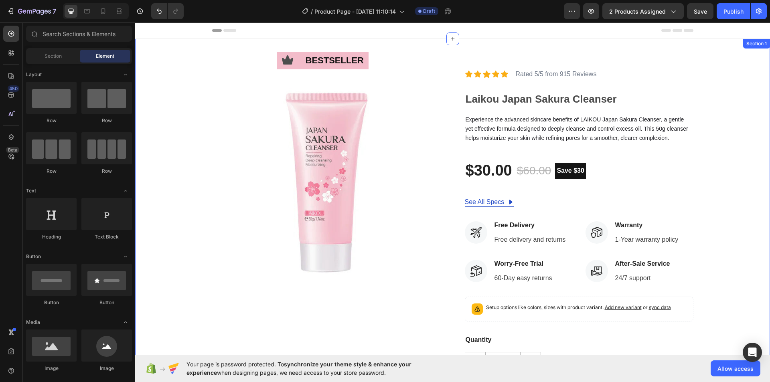
click at [720, 81] on div "Icon bestseller Text Block Row Image Icon Icon Icon Icon Icon Icon List Rated 5…" at bounding box center [452, 255] width 623 height 375
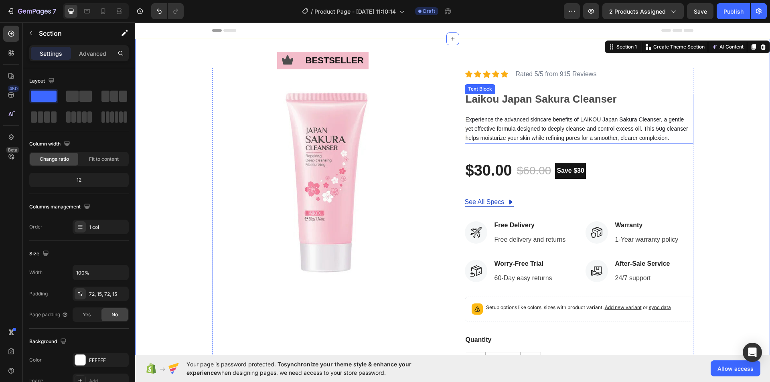
click at [505, 105] on strong "Laikou Japan Sakura Cleanser" at bounding box center [541, 99] width 151 height 12
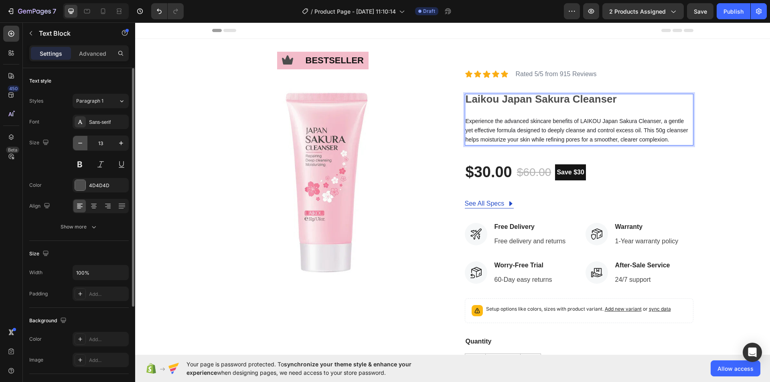
click at [79, 142] on icon "button" at bounding box center [80, 143] width 8 height 8
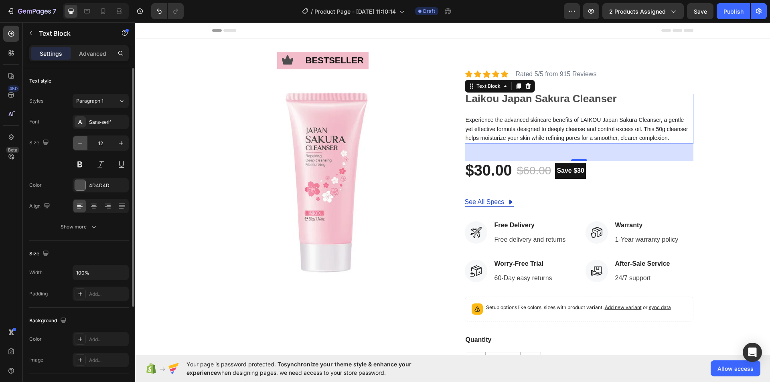
click at [79, 142] on icon "button" at bounding box center [80, 143] width 8 height 8
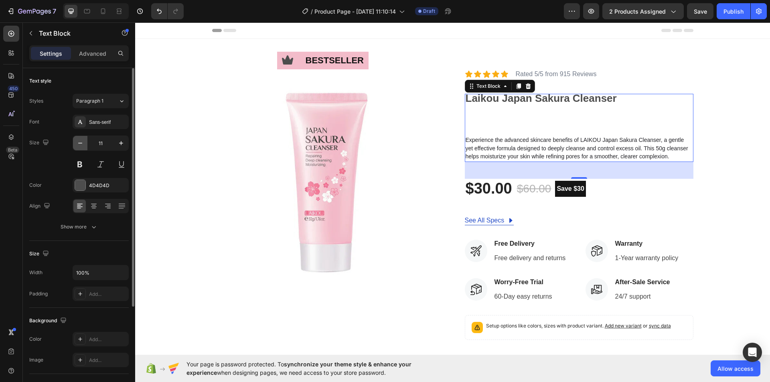
click at [78, 142] on icon "button" at bounding box center [80, 143] width 8 height 8
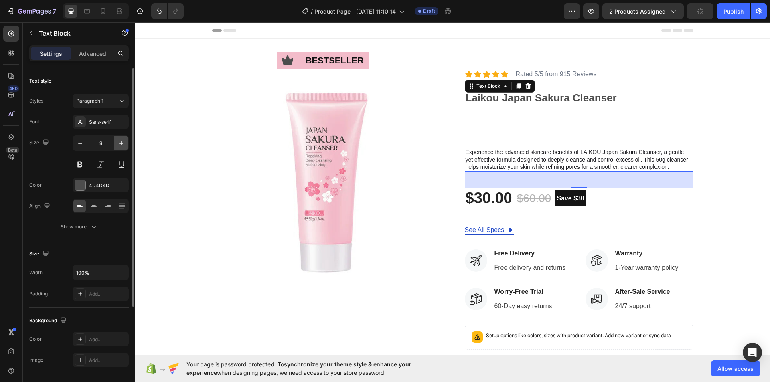
click at [120, 142] on icon "button" at bounding box center [121, 143] width 8 height 8
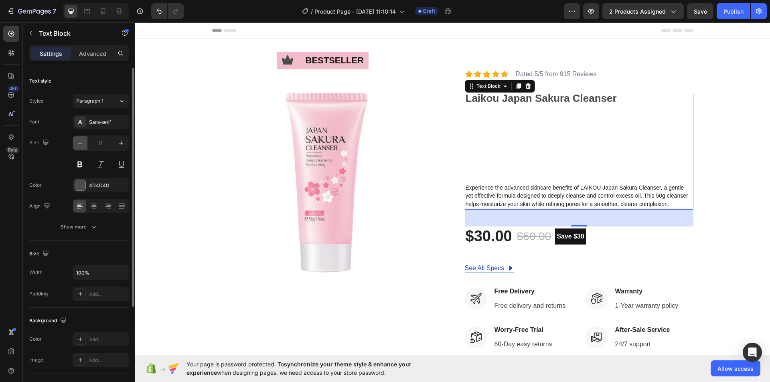
click at [83, 142] on icon "button" at bounding box center [80, 143] width 8 height 8
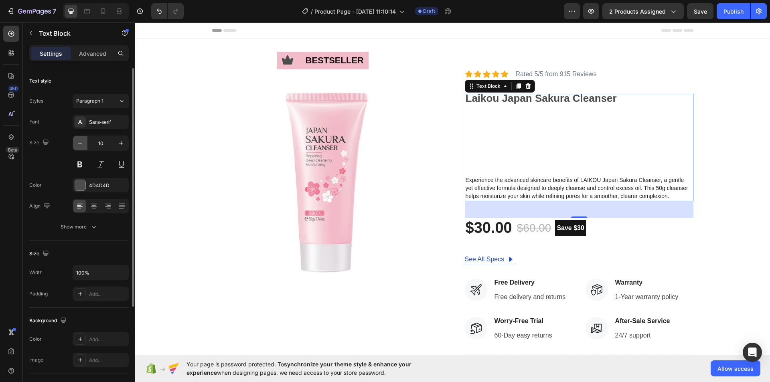
click at [83, 142] on icon "button" at bounding box center [80, 143] width 8 height 8
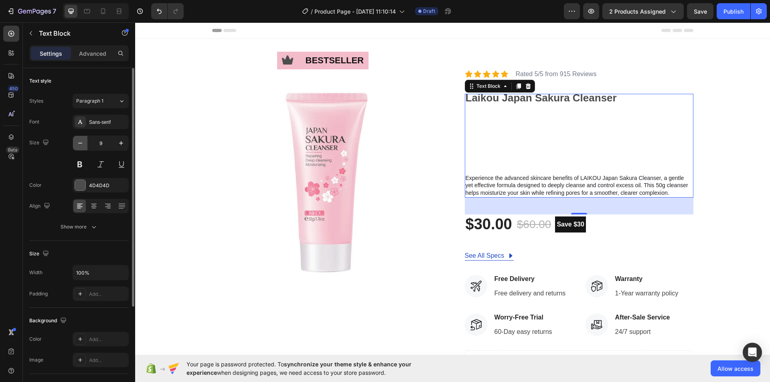
click at [83, 142] on icon "button" at bounding box center [80, 143] width 8 height 8
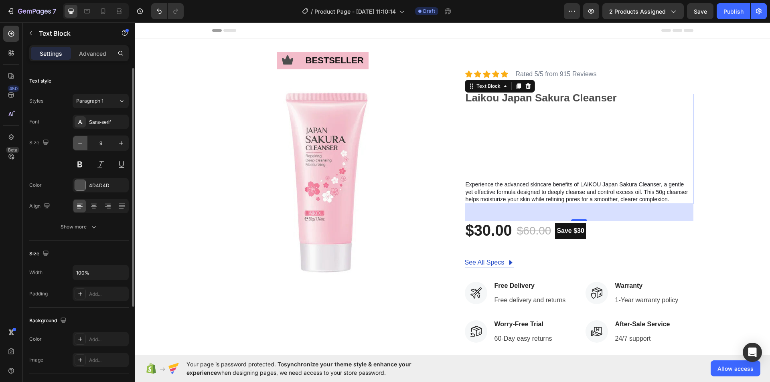
type input "8"
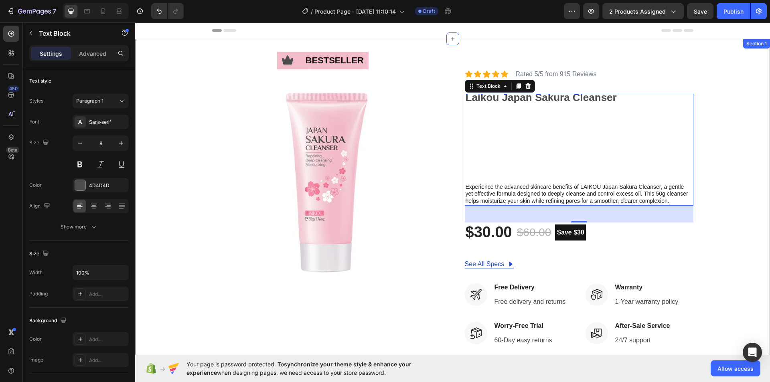
click at [724, 138] on div "Icon bestseller Text Block Row Image Icon Icon Icon Icon Icon Icon List Rated 5…" at bounding box center [452, 286] width 623 height 437
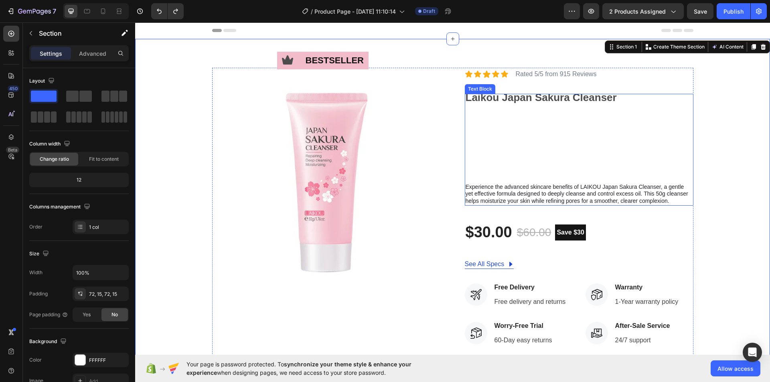
click at [599, 138] on p "Rich Text Editor. Editing area: main" at bounding box center [579, 143] width 227 height 81
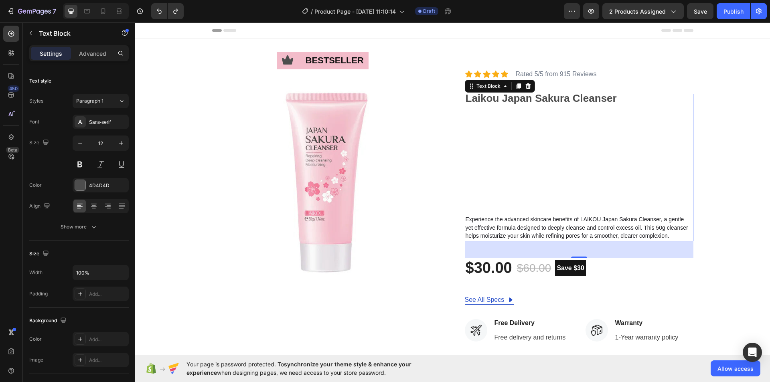
type input "13"
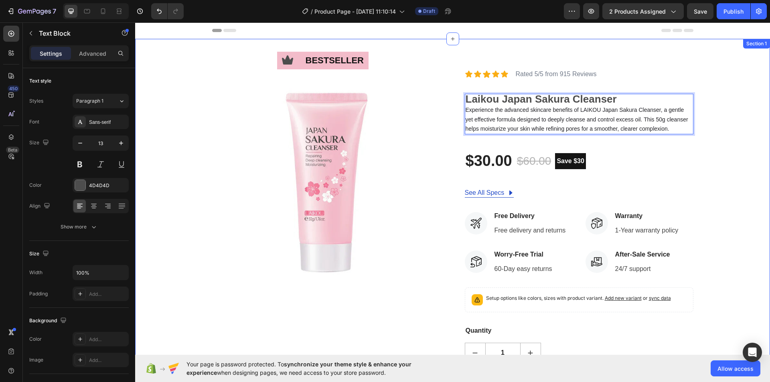
click at [703, 102] on div "Icon bestseller Text Block Row Image Icon Icon Icon Icon Icon Icon List Rated 5…" at bounding box center [452, 250] width 623 height 365
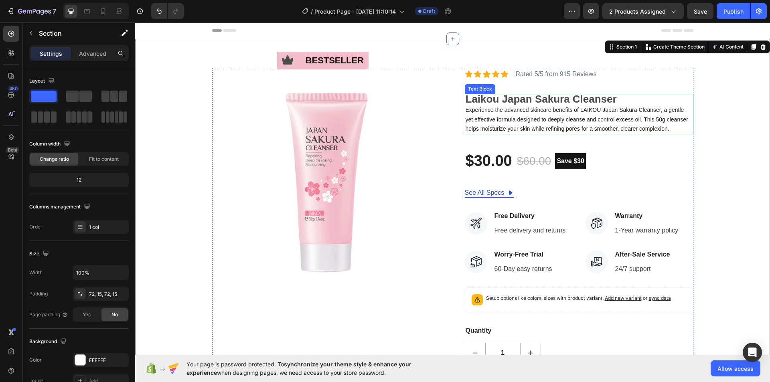
click at [553, 96] on strong "Laikou Japan Sakura Cleanser" at bounding box center [541, 99] width 151 height 12
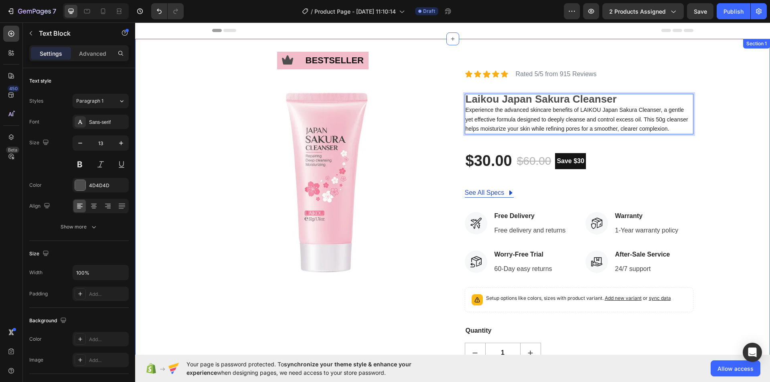
click at [736, 112] on div "Icon bestseller Text Block Row Image Icon Icon Icon Icon Icon Icon List Rated 5…" at bounding box center [452, 250] width 623 height 365
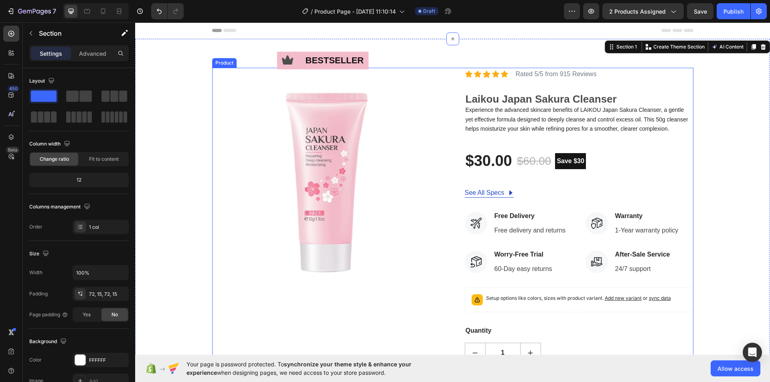
click at [530, 87] on div "Icon Icon Icon Icon Icon Icon List Rated 5/5 from 915 Reviews Text Block Row La…" at bounding box center [579, 250] width 229 height 365
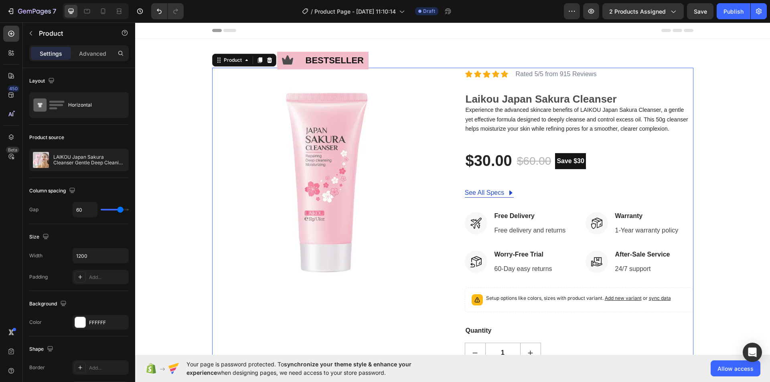
click at [585, 81] on div "Icon Icon Icon Icon Icon Icon List Rated 5/5 from 915 Reviews Text Block Row La…" at bounding box center [579, 250] width 229 height 365
click at [607, 75] on div "Icon Icon Icon Icon Icon Icon List Rated 5/5 from 915 Reviews Text Block Row" at bounding box center [579, 74] width 229 height 13
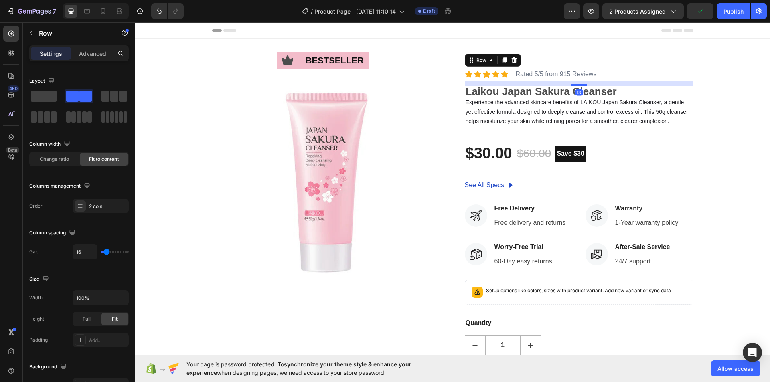
drag, startPoint x: 575, startPoint y: 93, endPoint x: 575, endPoint y: 85, distance: 7.6
click at [575, 85] on div at bounding box center [579, 85] width 16 height 2
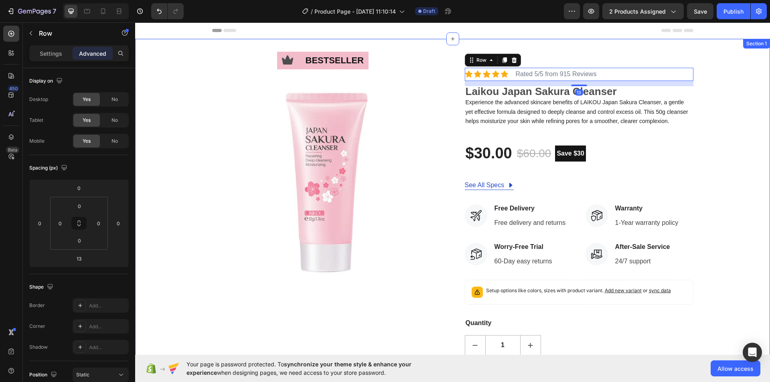
click at [728, 93] on div "Icon bestseller Text Block Row Image Icon Icon Icon Icon Icon Icon List Rated 5…" at bounding box center [452, 247] width 623 height 358
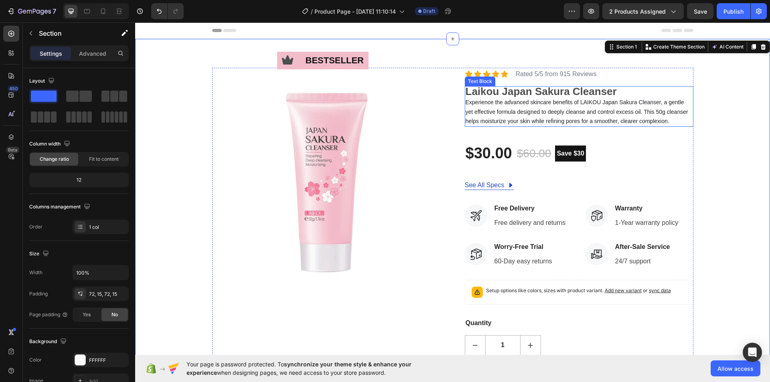
click at [549, 94] on strong "Laikou Japan Sakura Cleanser" at bounding box center [541, 91] width 151 height 12
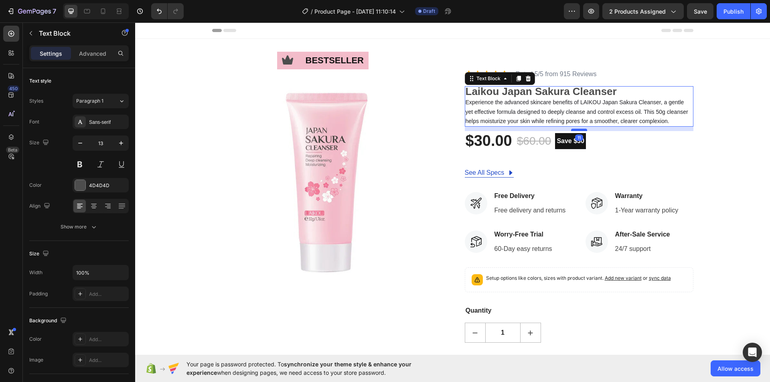
drag, startPoint x: 574, startPoint y: 142, endPoint x: 573, endPoint y: 130, distance: 12.5
click at [573, 130] on div at bounding box center [579, 130] width 16 height 2
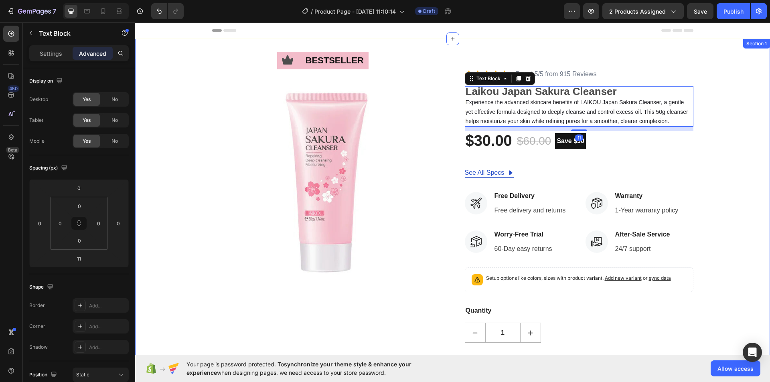
click at [716, 134] on div "Icon bestseller Text Block Row Image Icon Icon Icon Icon Icon Icon List Rated 5…" at bounding box center [452, 240] width 623 height 345
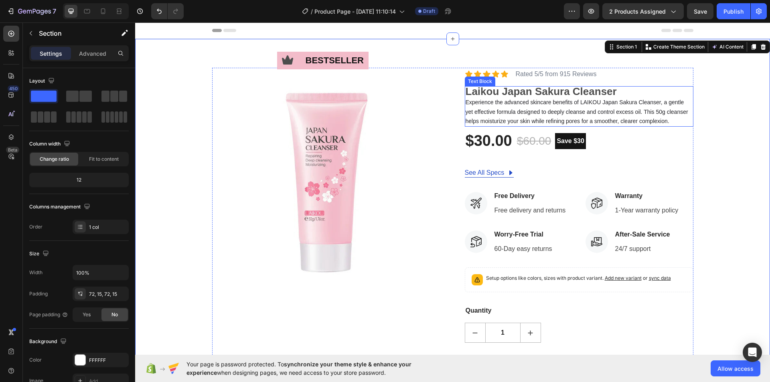
click at [570, 91] on strong "Laikou Japan Sakura Cleanser" at bounding box center [541, 91] width 151 height 12
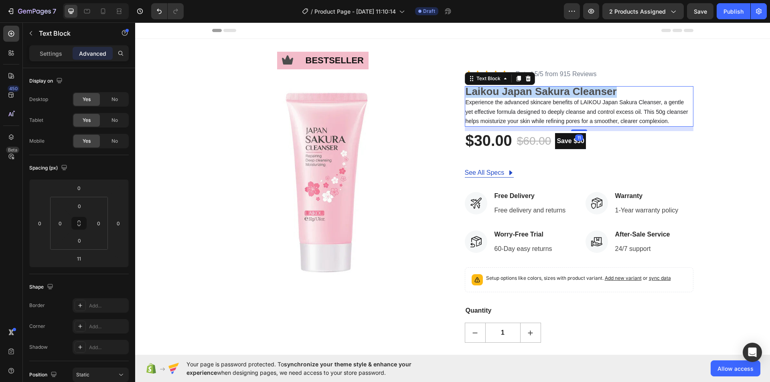
click at [570, 91] on strong "Laikou Japan Sakura Cleanser" at bounding box center [541, 91] width 151 height 12
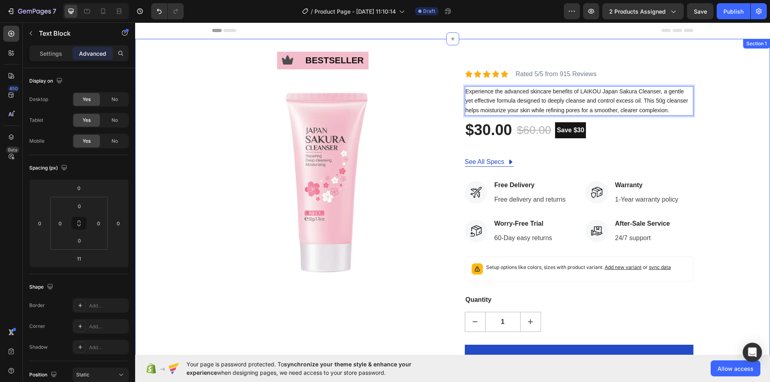
click at [691, 141] on div "Icon bestseller Text Block Row Image Icon Icon Icon Icon Icon Icon List Rated 5…" at bounding box center [452, 235] width 623 height 334
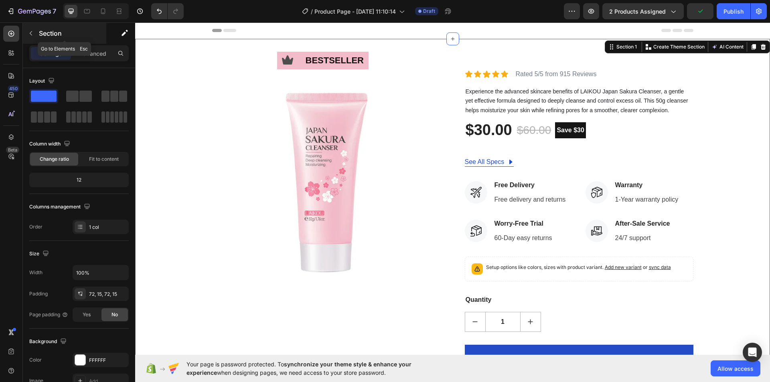
click at [31, 34] on icon "button" at bounding box center [31, 33] width 2 height 4
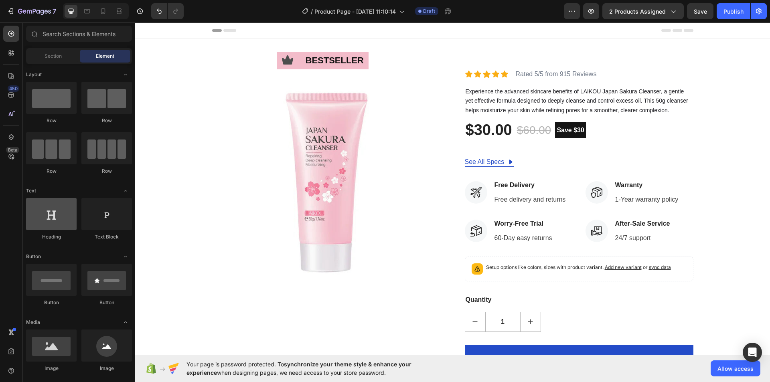
click at [66, 227] on div at bounding box center [51, 214] width 51 height 32
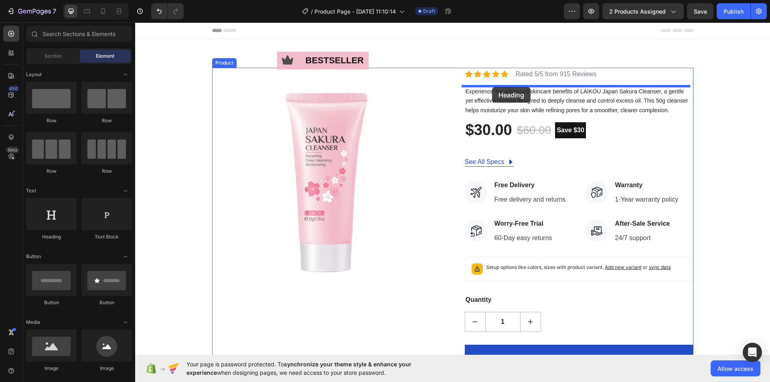
drag, startPoint x: 197, startPoint y: 242, endPoint x: 492, endPoint y: 87, distance: 333.7
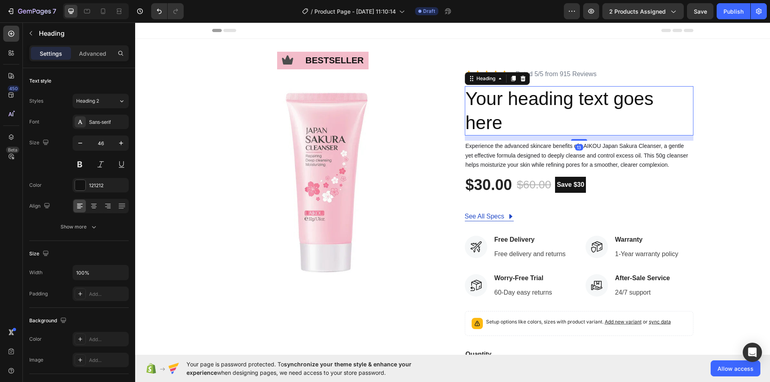
click at [498, 124] on h2 "Your heading text goes here" at bounding box center [579, 111] width 229 height 50
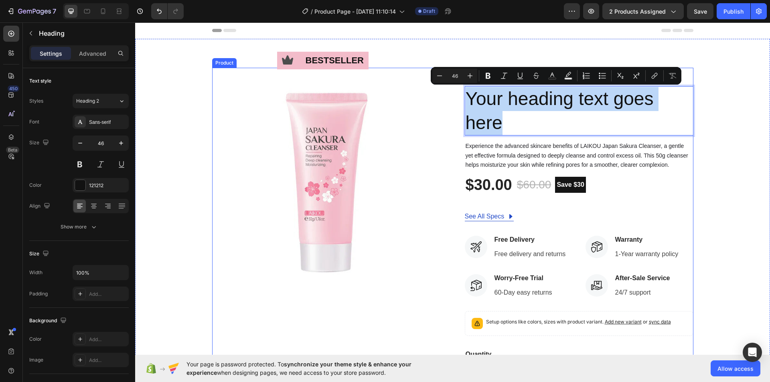
drag, startPoint x: 497, startPoint y: 128, endPoint x: 460, endPoint y: 102, distance: 44.6
click at [460, 102] on div "Icon bestseller Text Block Row Image Icon Icon Icon Icon Icon Icon List Rated 5…" at bounding box center [452, 262] width 481 height 389
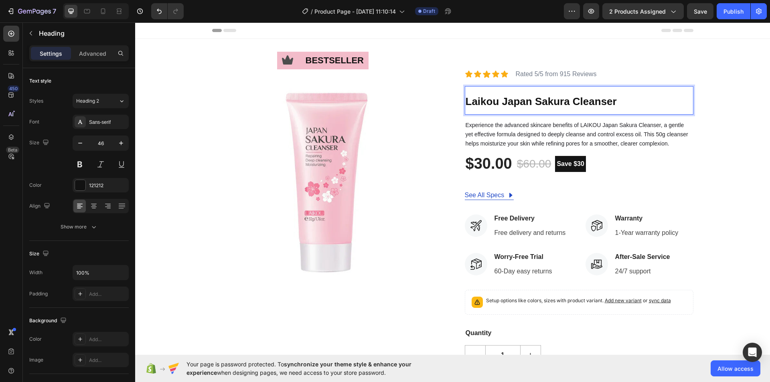
click at [647, 106] on p "Laikou Japan Sakura Cleanser" at bounding box center [579, 100] width 227 height 27
click at [736, 114] on div "Icon bestseller Text Block Row Image Icon Icon Icon Icon Icon Icon List Rated 5…" at bounding box center [452, 252] width 623 height 368
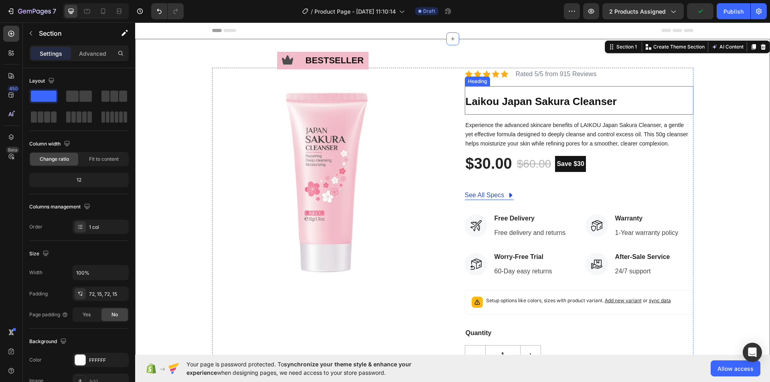
click at [630, 111] on p "⁠⁠⁠⁠⁠⁠⁠ Laikou Japan Sakura Cleanser" at bounding box center [579, 100] width 227 height 27
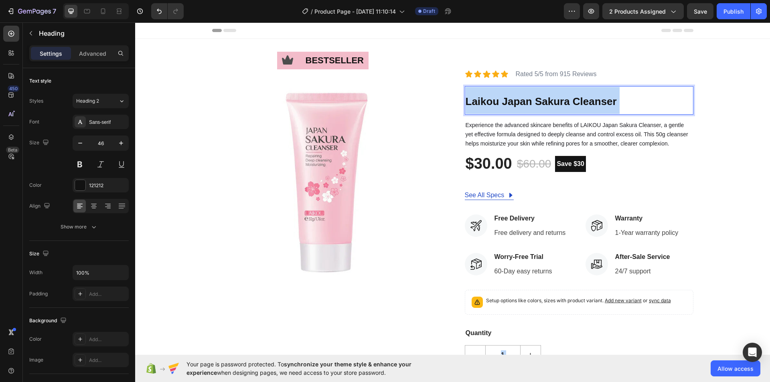
drag, startPoint x: 616, startPoint y: 103, endPoint x: 482, endPoint y: 99, distance: 134.0
click at [482, 99] on p "Laikou Japan Sakura Cleanser" at bounding box center [579, 100] width 227 height 27
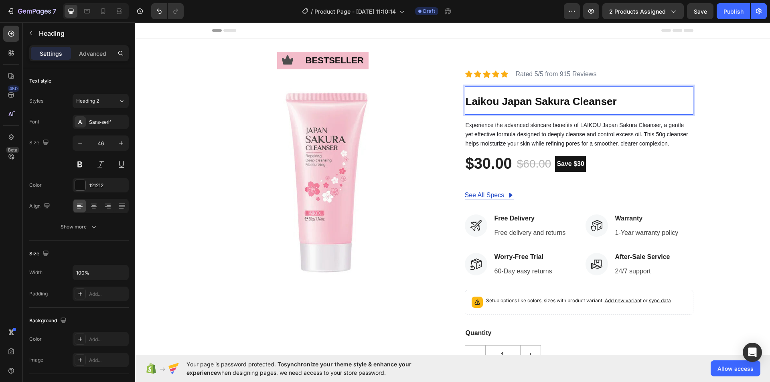
click at [482, 102] on strong "Laikou Japan Sakura Cleanser" at bounding box center [541, 101] width 151 height 12
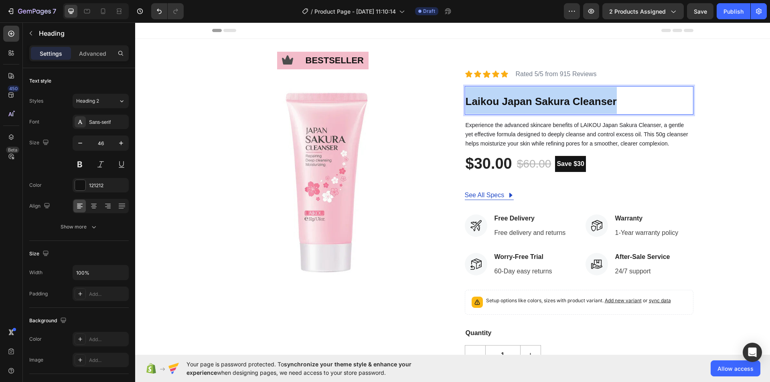
click at [482, 102] on strong "Laikou Japan Sakura Cleanser" at bounding box center [541, 101] width 151 height 12
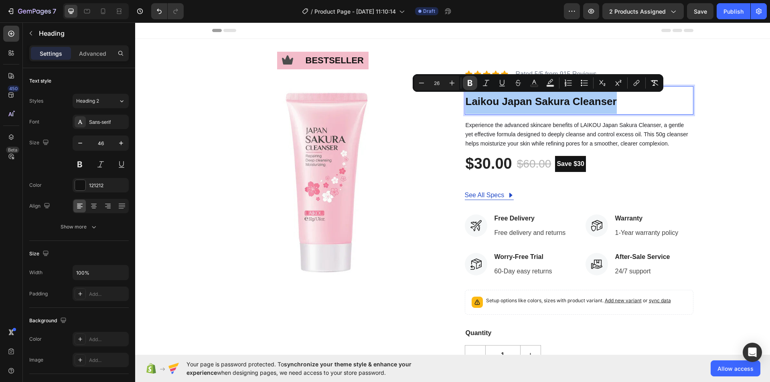
click at [473, 83] on icon "Editor contextual toolbar" at bounding box center [470, 83] width 8 height 8
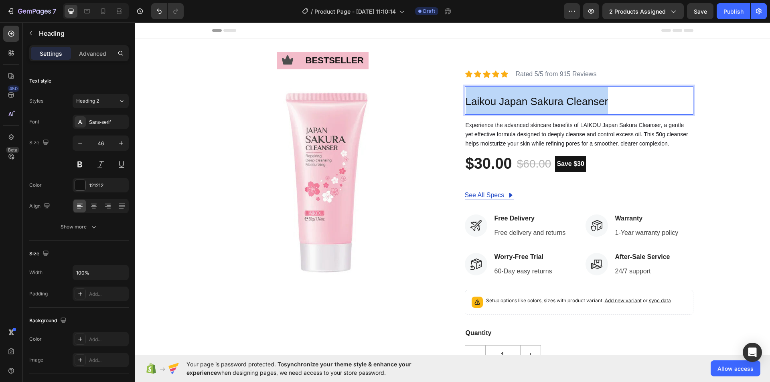
drag, startPoint x: 610, startPoint y: 101, endPoint x: 464, endPoint y: 97, distance: 146.0
click at [466, 97] on p "Laikou Japan Sakura Cleanser" at bounding box center [579, 100] width 227 height 27
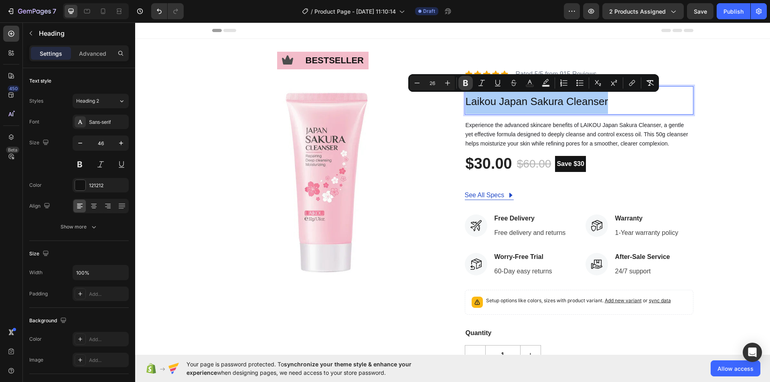
click at [470, 84] on button "Bold" at bounding box center [465, 83] width 14 height 14
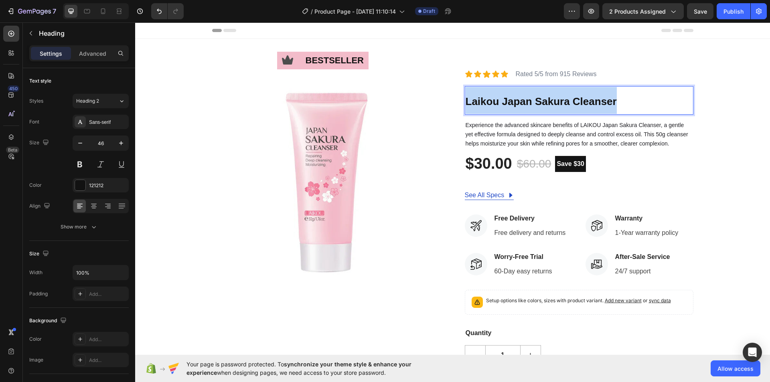
drag, startPoint x: 621, startPoint y: 101, endPoint x: 459, endPoint y: 98, distance: 162.0
click at [466, 100] on p "Laikou Japan Sakura Cleanser" at bounding box center [579, 100] width 227 height 27
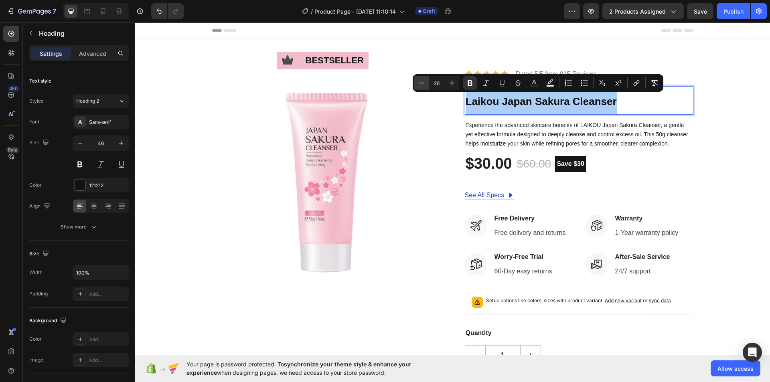
click at [423, 80] on icon "Editor contextual toolbar" at bounding box center [422, 83] width 8 height 8
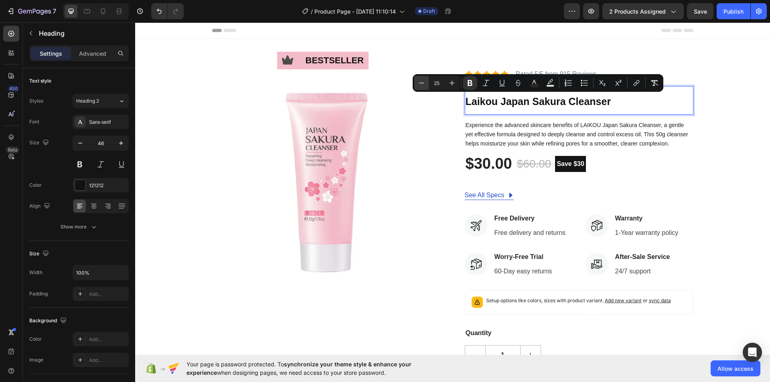
click at [423, 80] on icon "Editor contextual toolbar" at bounding box center [422, 83] width 8 height 8
click at [422, 80] on icon "Editor contextual toolbar" at bounding box center [422, 83] width 8 height 8
type input "22"
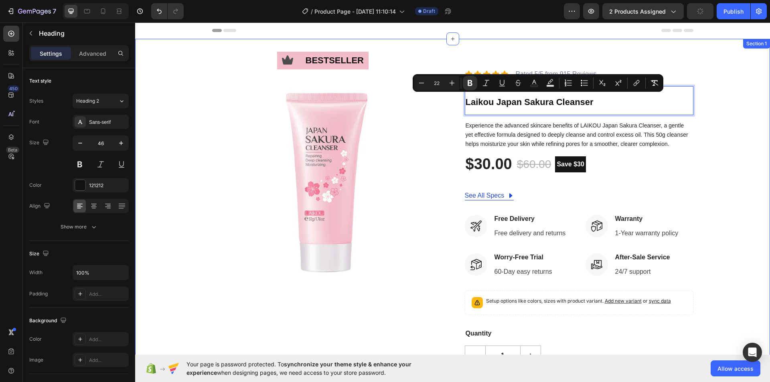
click at [710, 111] on div "Icon bestseller Text Block Row Image Icon Icon Icon Icon Icon Icon List Rated 5…" at bounding box center [452, 252] width 623 height 368
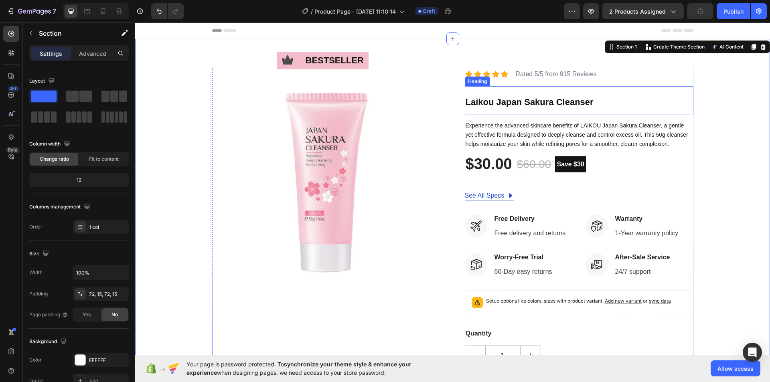
click at [609, 105] on p "⁠⁠⁠⁠⁠⁠⁠ Laikou Japan Sakura Cleanser" at bounding box center [579, 100] width 227 height 27
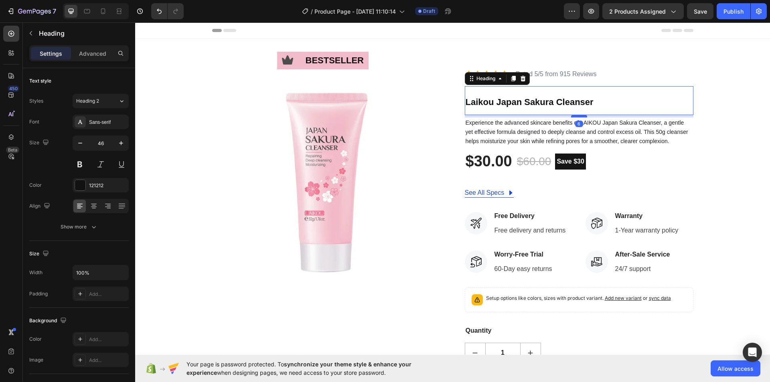
click at [578, 116] on div at bounding box center [579, 116] width 16 height 2
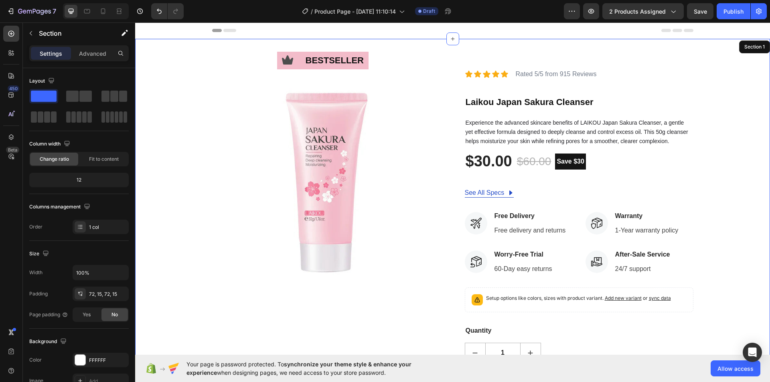
click at [736, 117] on div "Icon bestseller Text Block Row Image Icon Icon Icon Icon Icon Icon List Rated 5…" at bounding box center [452, 250] width 623 height 365
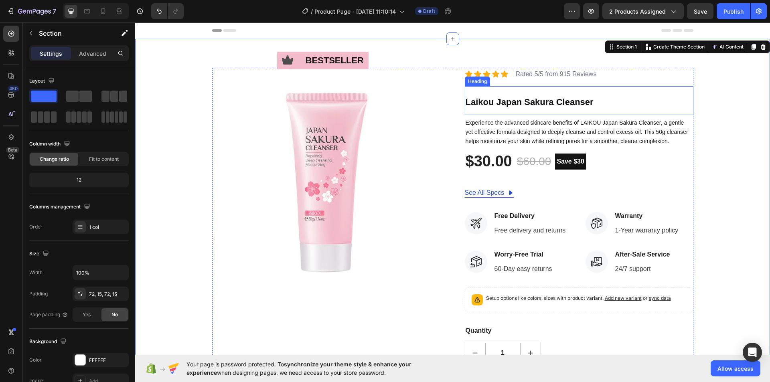
click at [515, 101] on strong "Laikou Japan Sakura Cleanser" at bounding box center [530, 102] width 128 height 10
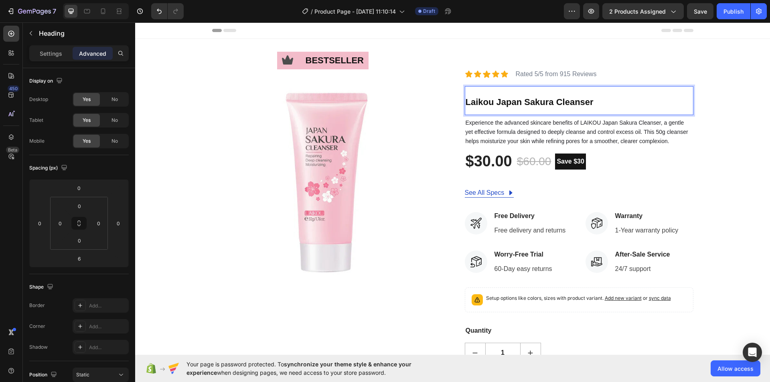
click at [478, 91] on p "Laikou Japan Sakura Cleanser" at bounding box center [579, 100] width 227 height 27
click at [473, 91] on p "Laikou Japan Sakura Cleanser" at bounding box center [579, 100] width 227 height 27
click at [531, 91] on p "Laikou Japan Sakura Cleanser" at bounding box center [579, 100] width 227 height 27
click at [718, 111] on div "Icon bestseller Text Block Row Image Icon Icon Icon Icon Icon Icon List Rated 5…" at bounding box center [452, 250] width 623 height 365
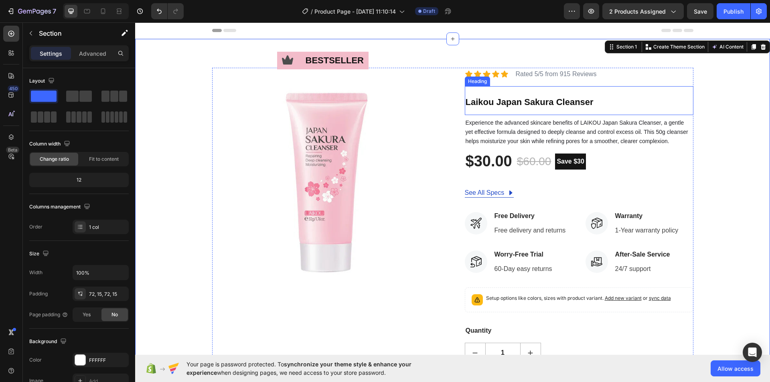
click at [586, 100] on strong "Laikou Japan Sakura Cleanser" at bounding box center [530, 102] width 128 height 10
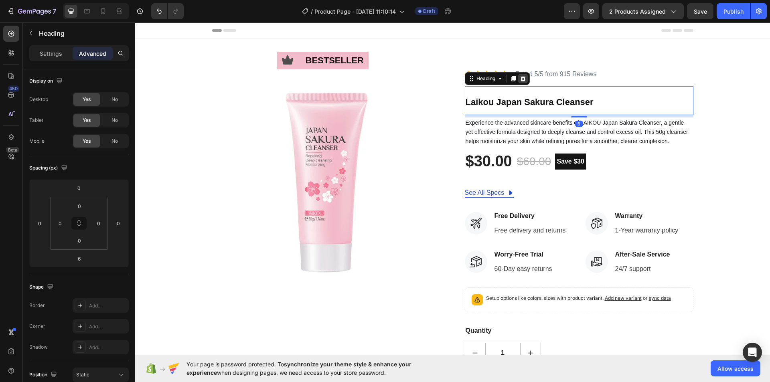
click at [523, 78] on icon at bounding box center [523, 78] width 6 height 6
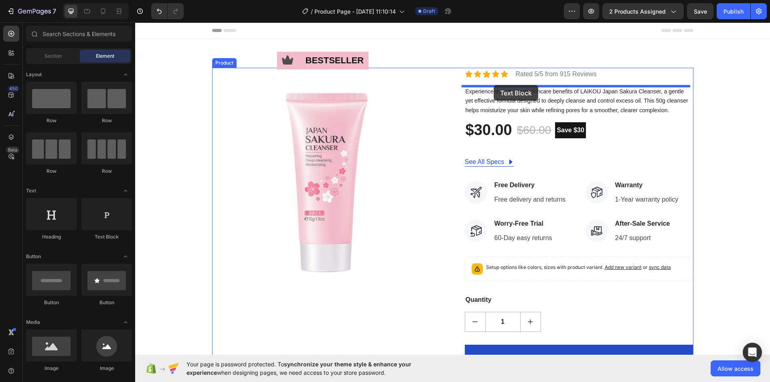
drag, startPoint x: 246, startPoint y: 248, endPoint x: 494, endPoint y: 83, distance: 297.3
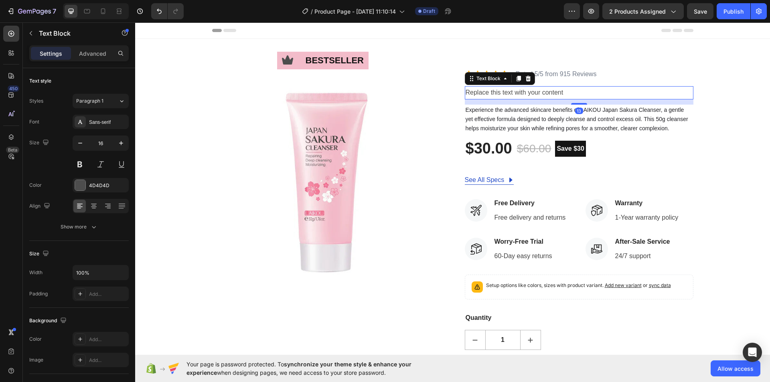
click at [511, 93] on div "Replace this text with your content" at bounding box center [579, 92] width 229 height 13
click at [511, 93] on p "Replace this text with your content" at bounding box center [579, 93] width 227 height 12
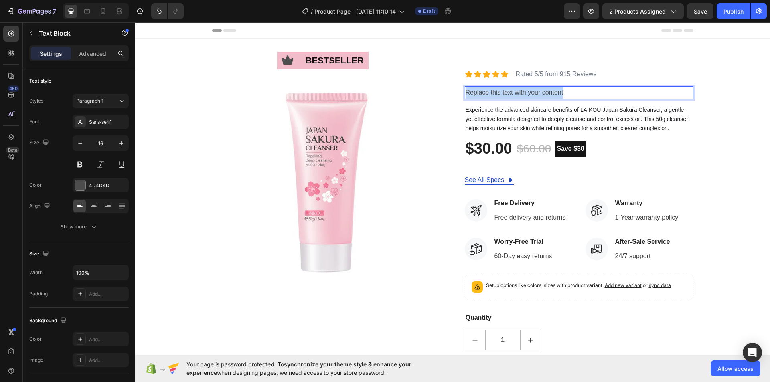
click at [511, 93] on p "Replace this text with your content" at bounding box center [579, 93] width 227 height 12
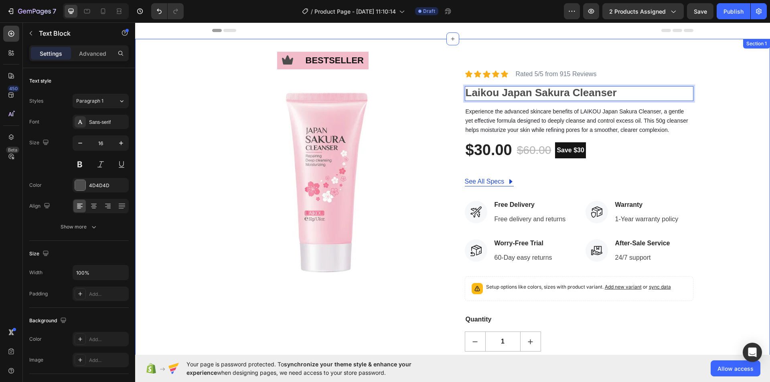
click at [721, 108] on div "Icon bestseller Text Block Row Image Icon Icon Icon Icon Icon Icon List Rated 5…" at bounding box center [452, 245] width 623 height 354
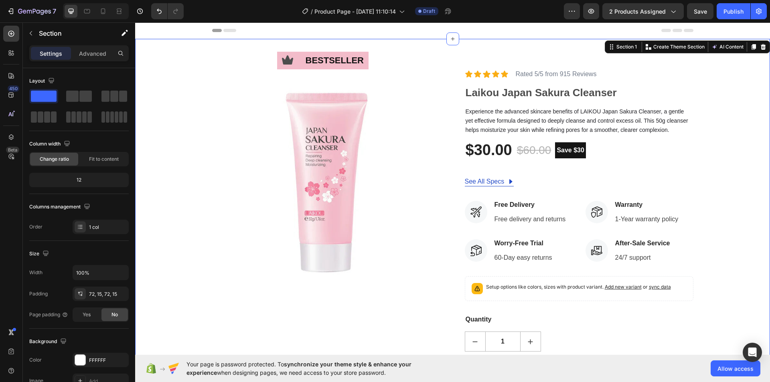
click at [724, 157] on div "Icon bestseller Text Block Row Image Icon Icon Icon Icon Icon Icon List Rated 5…" at bounding box center [452, 245] width 623 height 354
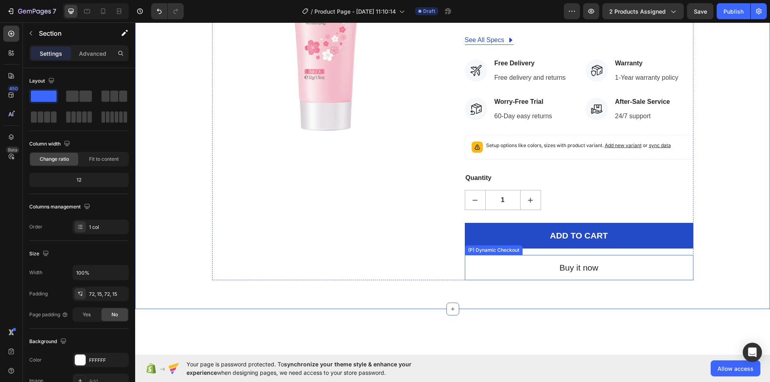
scroll to position [40, 0]
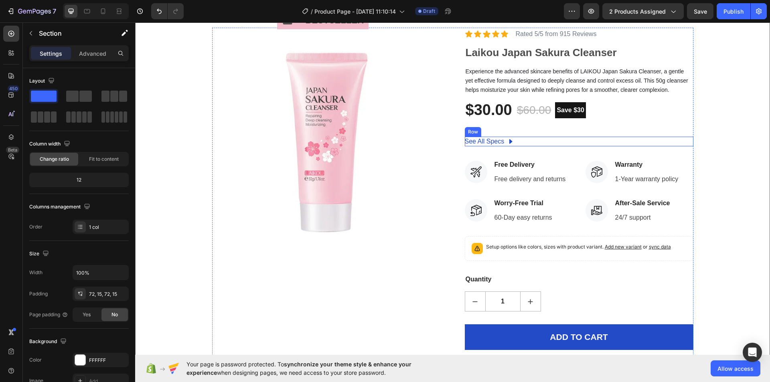
click at [529, 142] on div "See All Specs Button Row" at bounding box center [579, 142] width 229 height 10
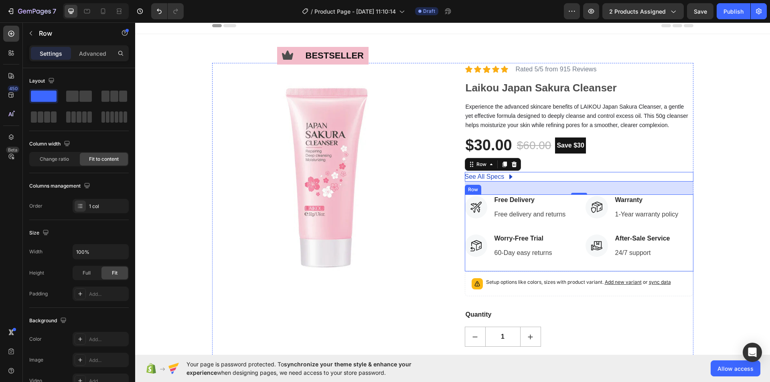
scroll to position [0, 0]
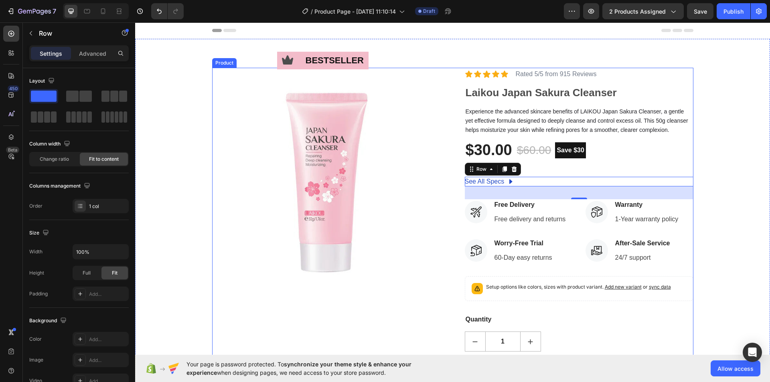
click at [438, 116] on div "Icon bestseller Text Block Row Image Icon Icon Icon Icon Icon Icon List Rated 5…" at bounding box center [452, 245] width 481 height 354
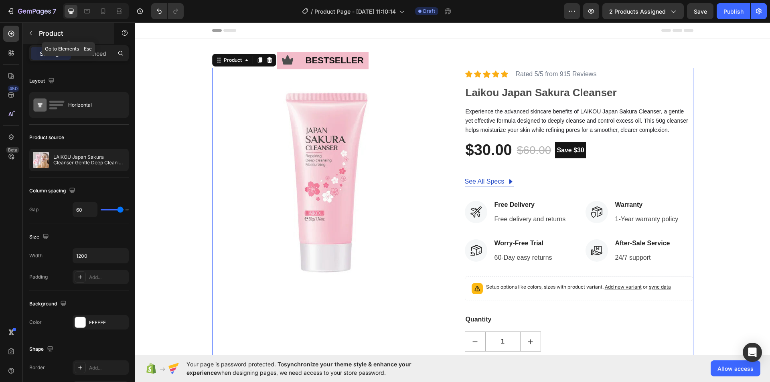
click at [25, 34] on button "button" at bounding box center [30, 33] width 13 height 13
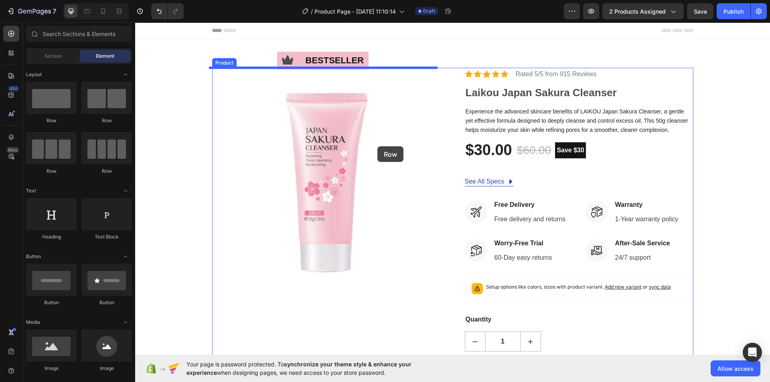
drag, startPoint x: 234, startPoint y: 124, endPoint x: 377, endPoint y: 146, distance: 145.0
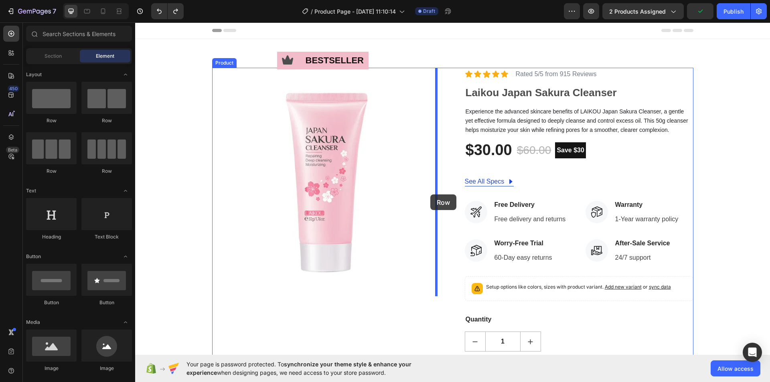
drag, startPoint x: 236, startPoint y: 128, endPoint x: 430, endPoint y: 195, distance: 205.6
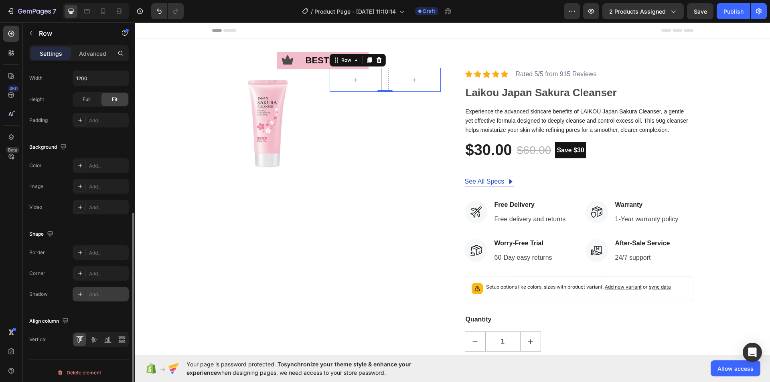
scroll to position [244, 0]
click at [93, 338] on icon at bounding box center [94, 337] width 6 height 6
click at [104, 336] on icon at bounding box center [108, 336] width 8 height 8
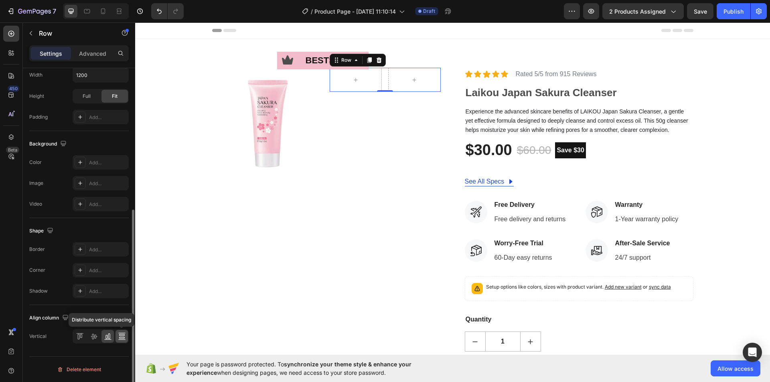
click at [117, 336] on div at bounding box center [122, 336] width 12 height 13
click at [80, 336] on icon at bounding box center [80, 336] width 8 height 8
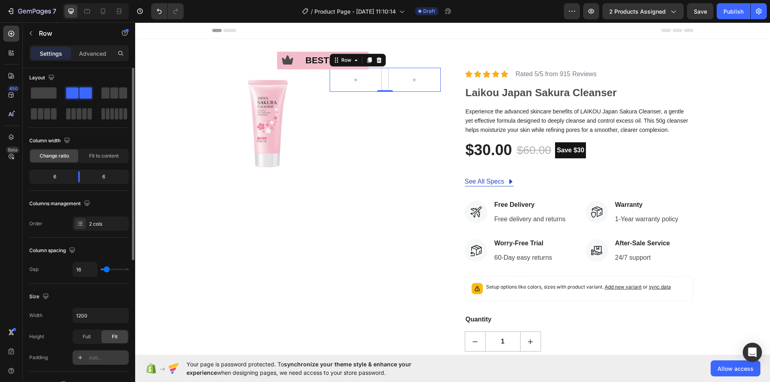
scroll to position [0, 0]
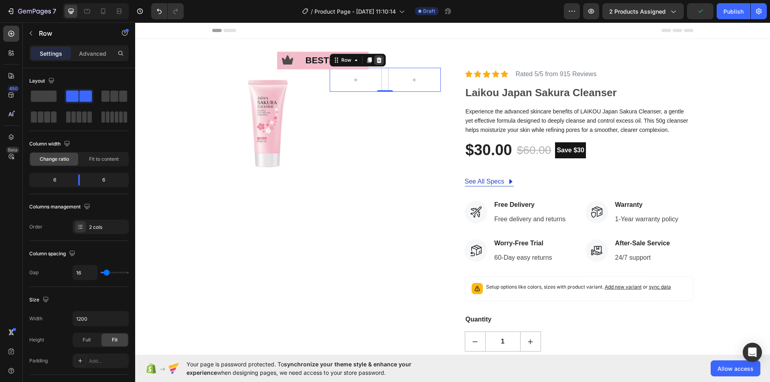
click at [376, 58] on icon at bounding box center [378, 60] width 5 height 6
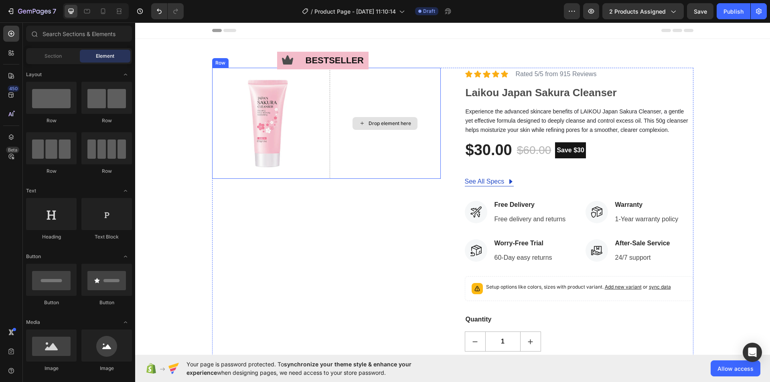
click at [392, 103] on div "Drop element here" at bounding box center [385, 123] width 111 height 111
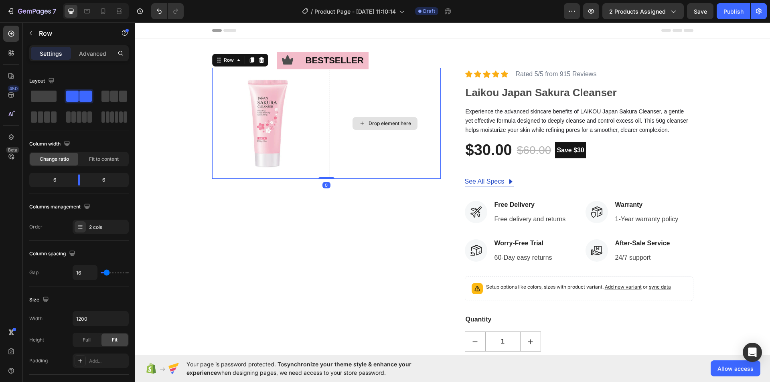
click at [383, 79] on div "Drop element here" at bounding box center [385, 123] width 111 height 111
click at [412, 89] on div "Drop element here" at bounding box center [385, 123] width 111 height 111
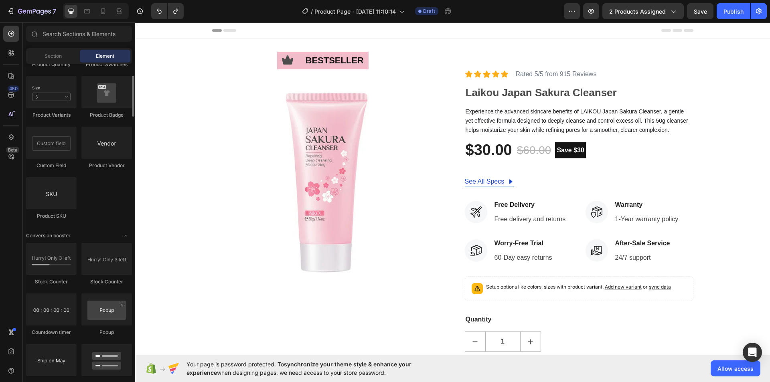
scroll to position [1323, 0]
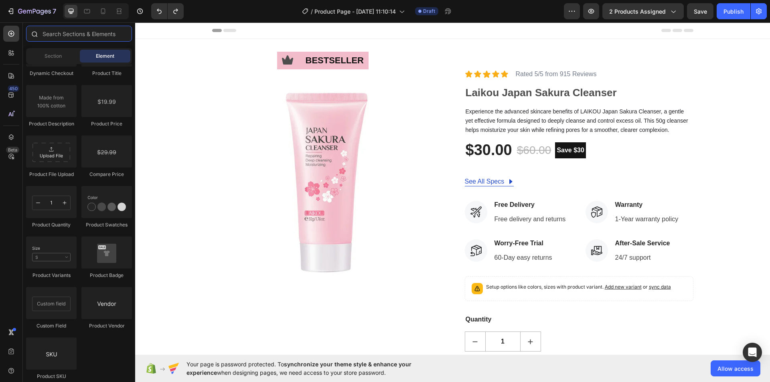
click at [65, 36] on input "text" at bounding box center [79, 34] width 106 height 16
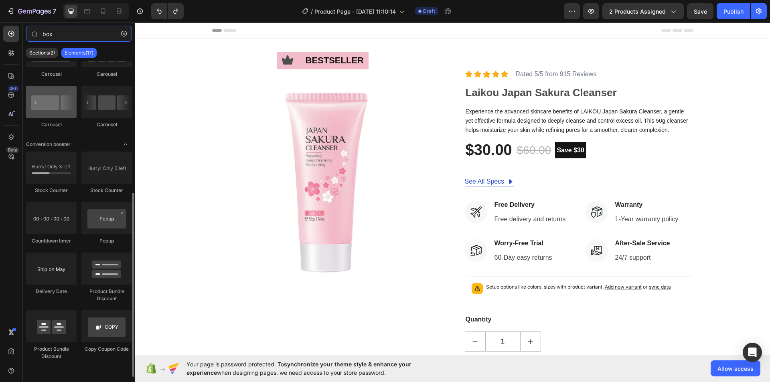
scroll to position [0, 0]
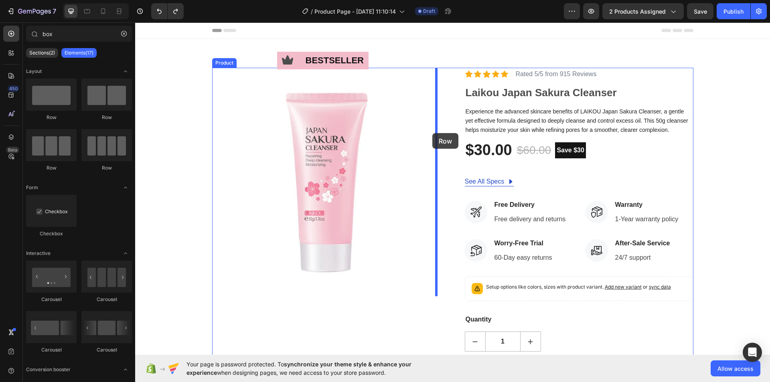
drag, startPoint x: 180, startPoint y: 128, endPoint x: 432, endPoint y: 133, distance: 251.9
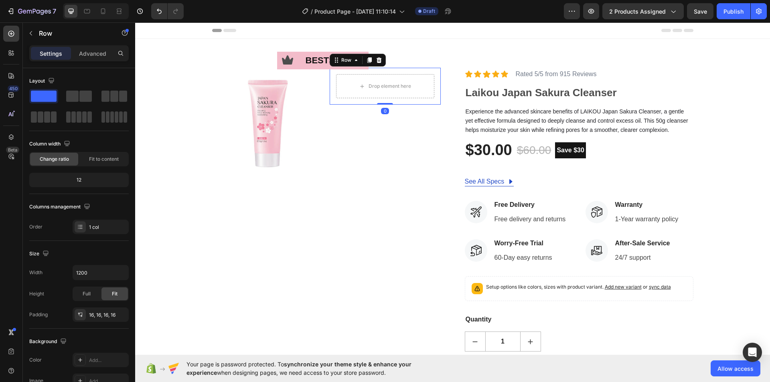
drag, startPoint x: 39, startPoint y: 99, endPoint x: 54, endPoint y: 46, distance: 55.8
click at [69, 101] on div at bounding box center [78, 106] width 99 height 35
click at [30, 34] on icon "button" at bounding box center [31, 33] width 6 height 6
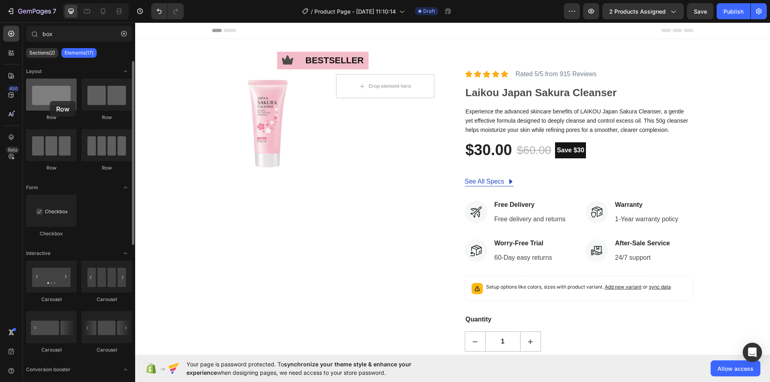
click at [50, 101] on div at bounding box center [51, 95] width 51 height 32
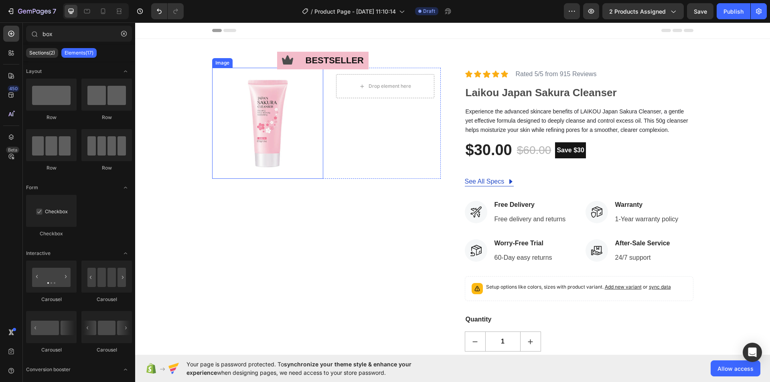
click at [304, 123] on img at bounding box center [267, 123] width 111 height 111
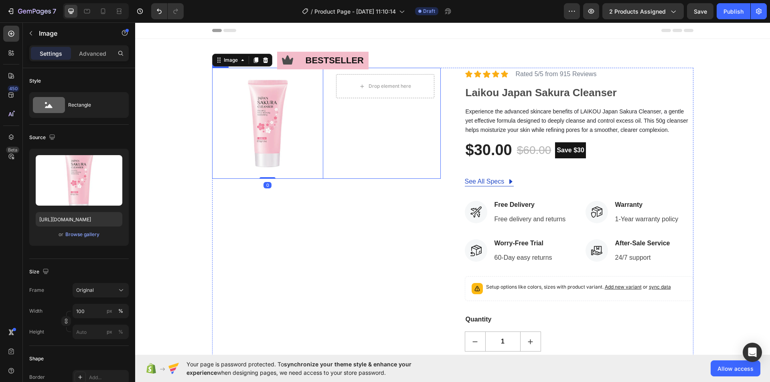
click at [375, 124] on div "Drop element here Row" at bounding box center [385, 123] width 111 height 111
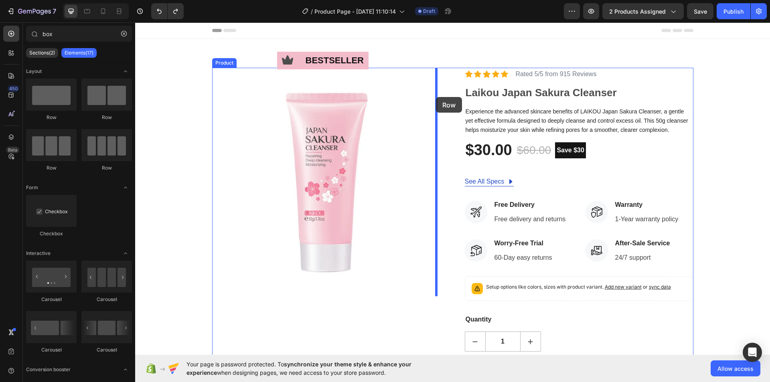
drag, startPoint x: 183, startPoint y: 122, endPoint x: 436, endPoint y: 97, distance: 254.3
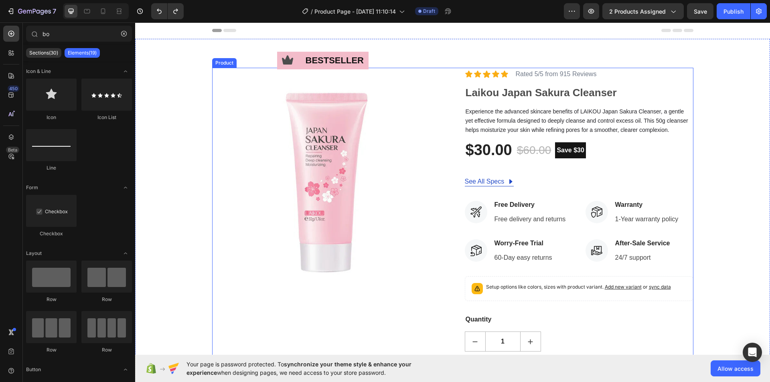
click at [441, 77] on div "Icon bestseller Text Block Row Image Icon Icon Icon Icon Icon Icon List Rated 5…" at bounding box center [452, 245] width 481 height 354
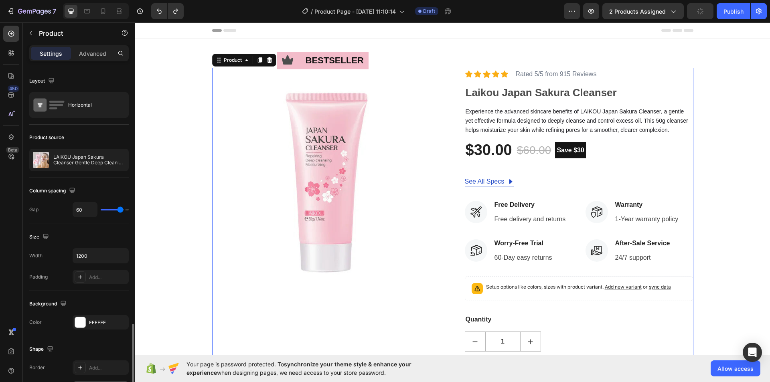
scroll to position [160, 0]
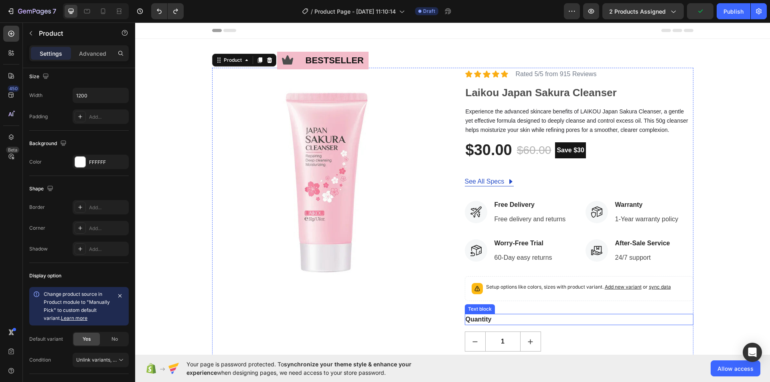
click at [605, 323] on div "Quantity" at bounding box center [579, 319] width 229 height 11
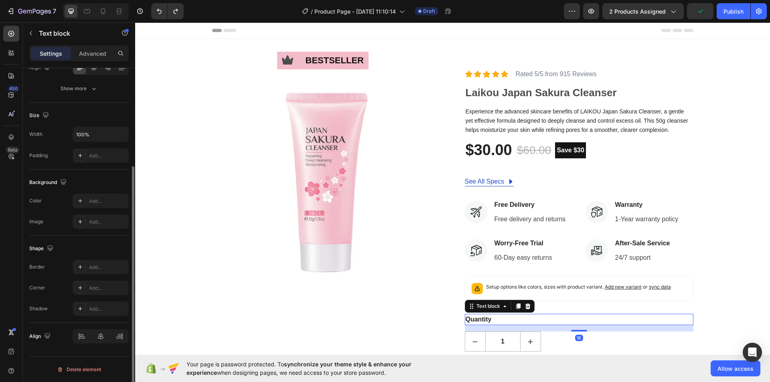
scroll to position [0, 0]
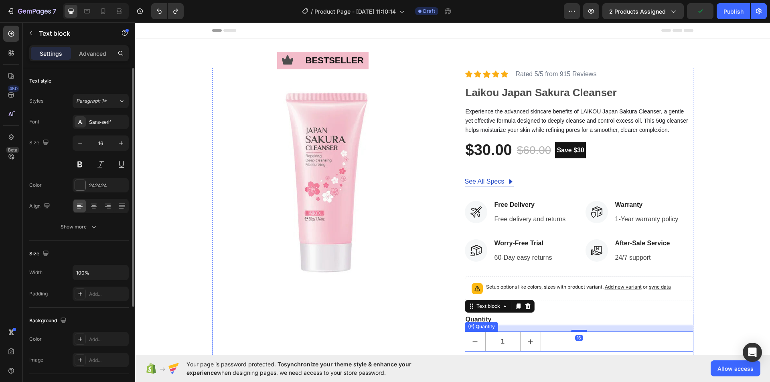
click at [636, 351] on div "1" at bounding box center [579, 342] width 229 height 20
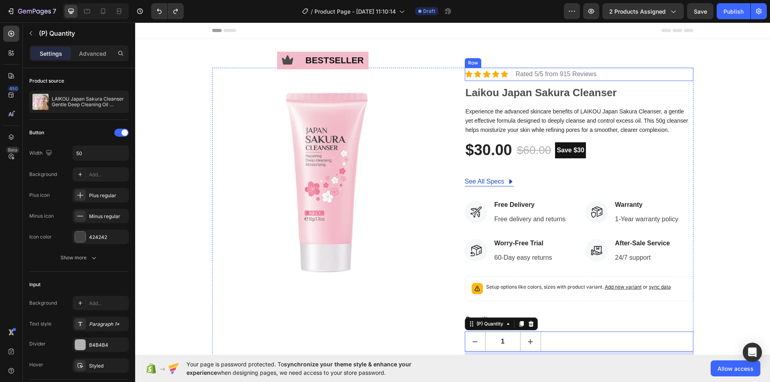
click at [667, 74] on div "Icon Icon Icon Icon Icon Icon List Rated 5/5 from 915 Reviews Text Block Row" at bounding box center [579, 74] width 229 height 13
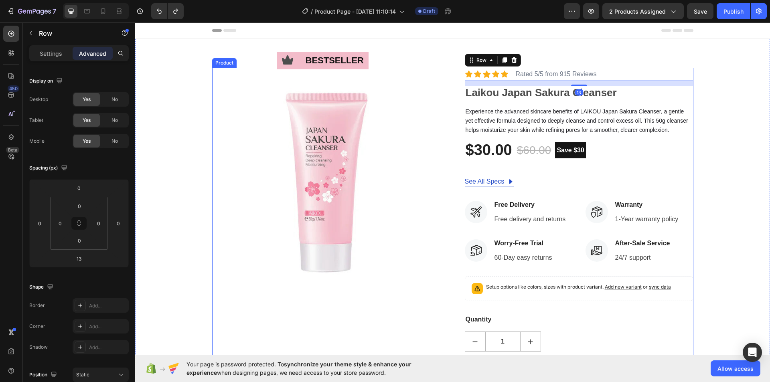
click at [450, 76] on div "Icon bestseller Text Block Row Image Icon Icon Icon Icon Icon Icon List Rated 5…" at bounding box center [452, 245] width 481 height 354
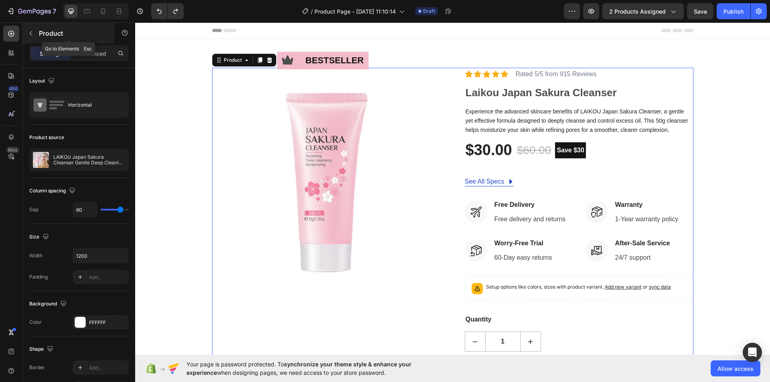
click at [30, 33] on icon "button" at bounding box center [31, 33] width 2 height 4
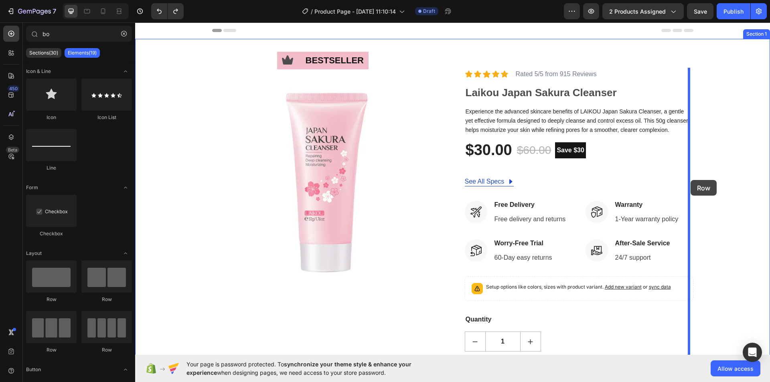
drag, startPoint x: 180, startPoint y: 312, endPoint x: 690, endPoint y: 180, distance: 527.4
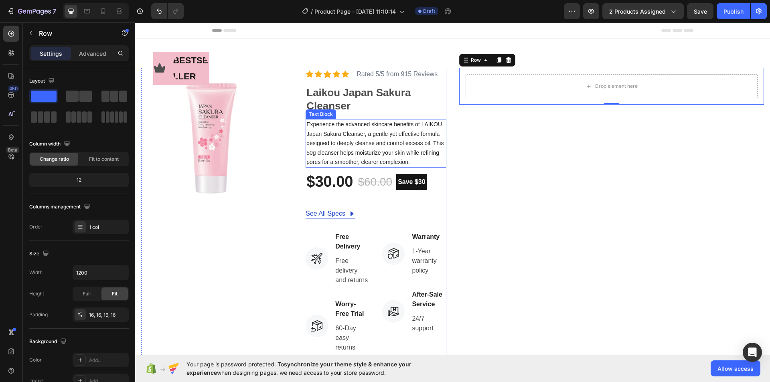
type input "b"
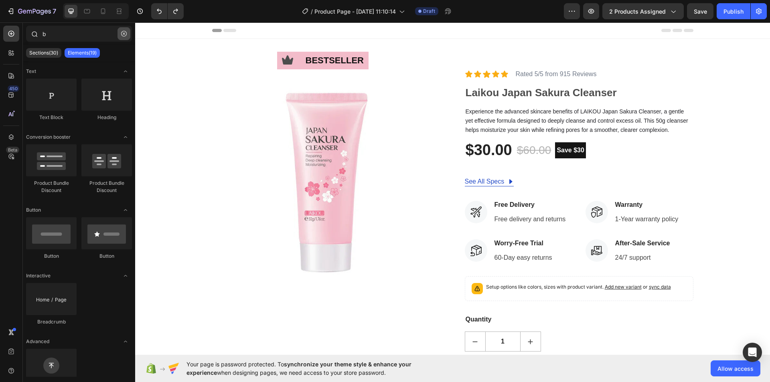
click at [126, 35] on icon "button" at bounding box center [124, 34] width 6 height 6
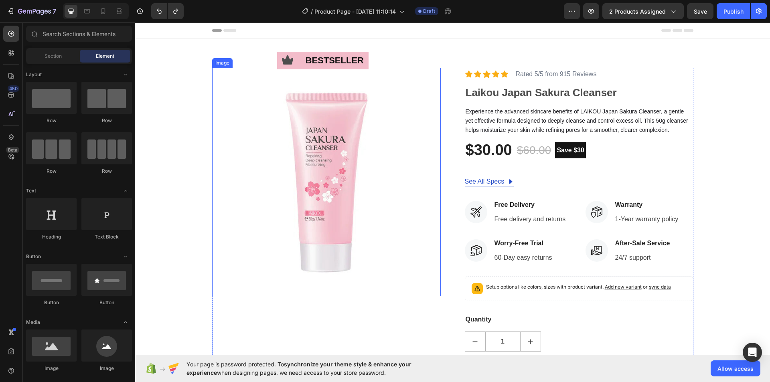
click at [400, 155] on img at bounding box center [326, 182] width 229 height 229
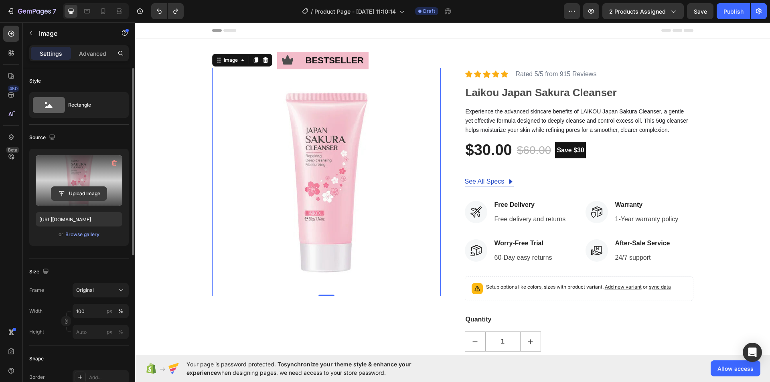
click at [78, 191] on input "file" at bounding box center [78, 194] width 55 height 14
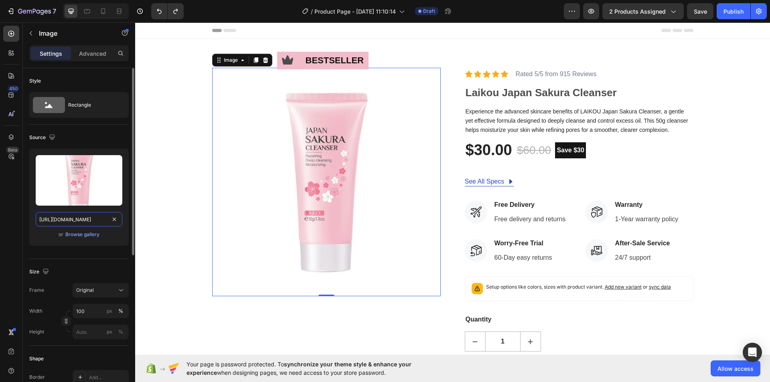
click at [73, 219] on input "https://cdn.shopify.com/s/files/1/0938/0823/0772/files/gempages_581055623475495…" at bounding box center [79, 219] width 87 height 14
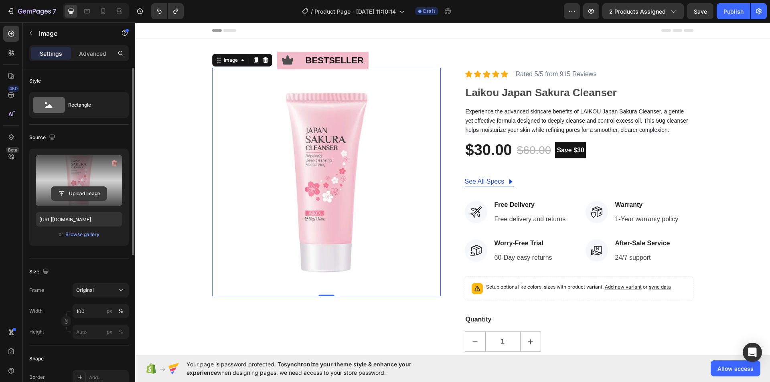
click at [89, 192] on input "file" at bounding box center [78, 194] width 55 height 14
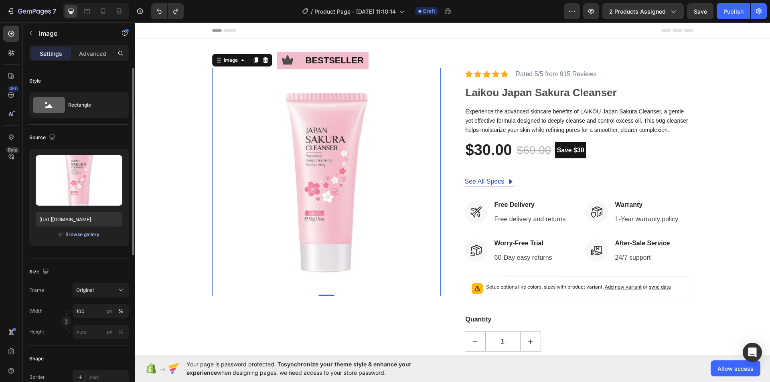
click at [92, 235] on div "Browse gallery" at bounding box center [82, 234] width 34 height 7
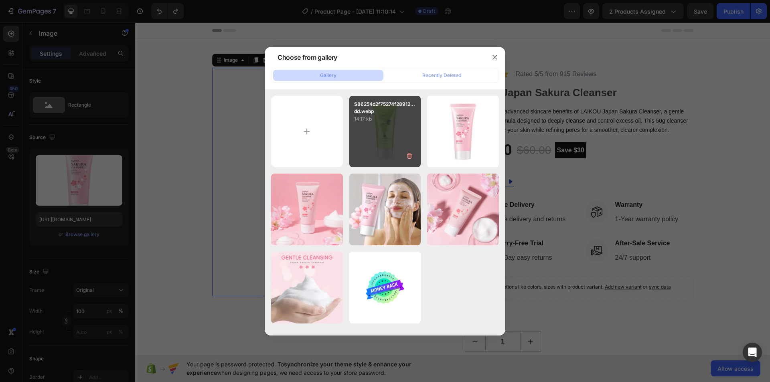
click at [383, 138] on div "S86254d2f75274f28912...dd.webp 14.17 kb" at bounding box center [385, 132] width 72 height 72
type input "https://cdn.shopify.com/s/files/1/0938/0823/0772/files/gempages_581055623475495…"
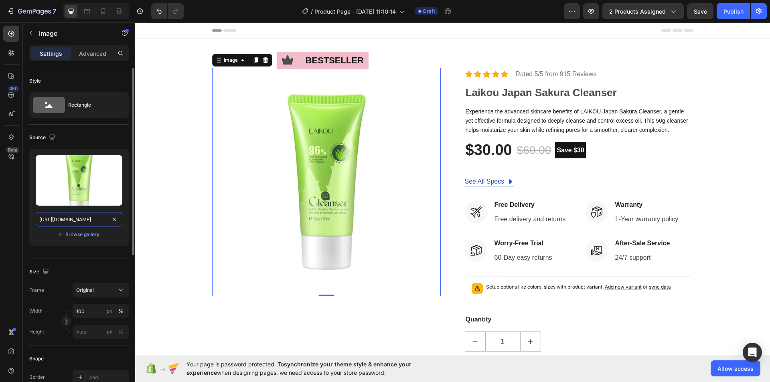
click at [83, 221] on input "https://cdn.shopify.com/s/files/1/0938/0823/0772/files/gempages_581055623475495…" at bounding box center [79, 219] width 87 height 14
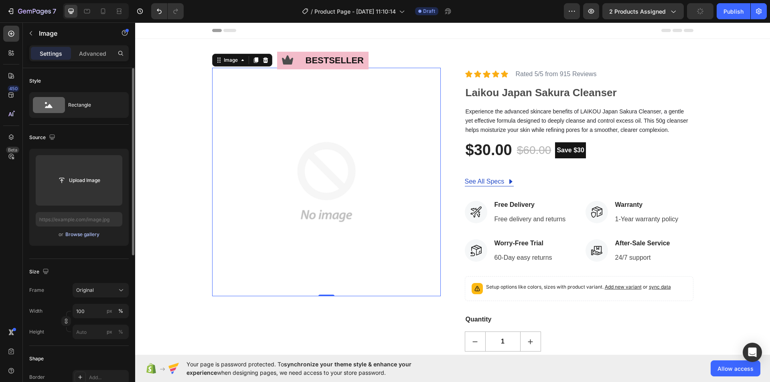
click at [76, 237] on div "Browse gallery" at bounding box center [82, 234] width 34 height 7
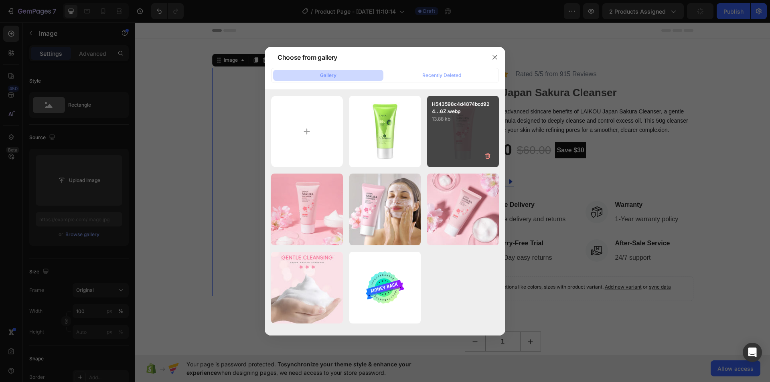
click at [453, 136] on div "H543598c4d4874bcd924...6Z.webp 13.88 kb" at bounding box center [463, 132] width 72 height 72
type input "https://cdn.shopify.com/s/files/1/0938/0823/0772/files/gempages_581055623475495…"
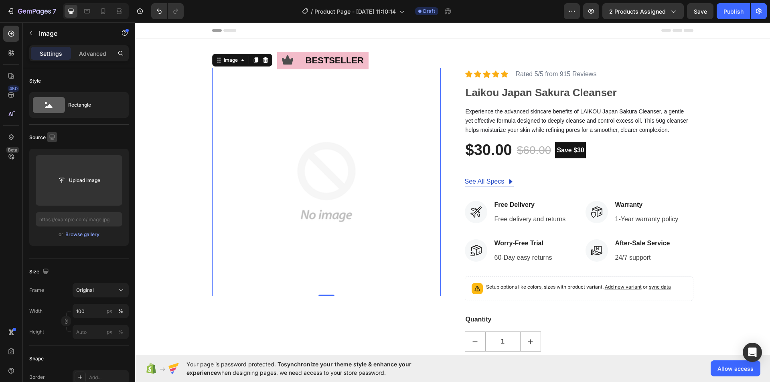
click at [51, 136] on icon "button" at bounding box center [52, 137] width 8 height 8
click at [56, 165] on icon "button" at bounding box center [54, 164] width 8 height 8
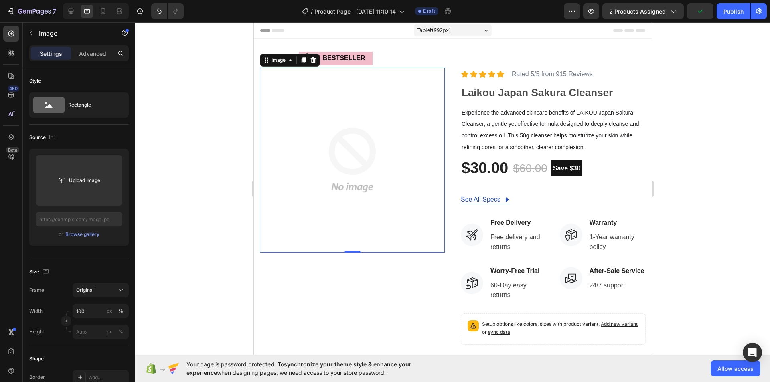
scroll to position [17, 0]
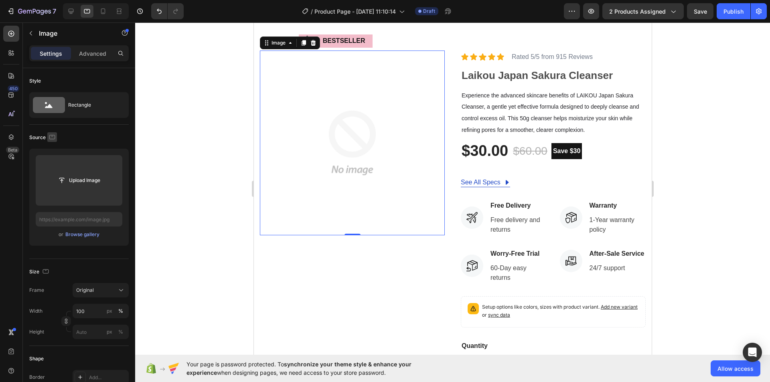
click at [50, 140] on icon "button" at bounding box center [52, 137] width 8 height 8
click at [56, 180] on icon "button" at bounding box center [54, 179] width 8 height 8
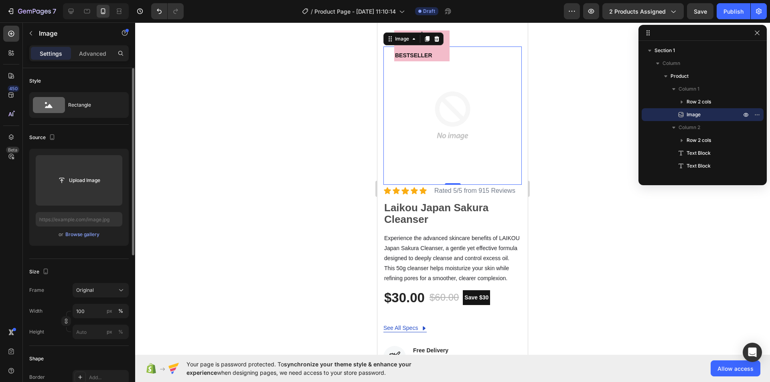
scroll to position [13, 0]
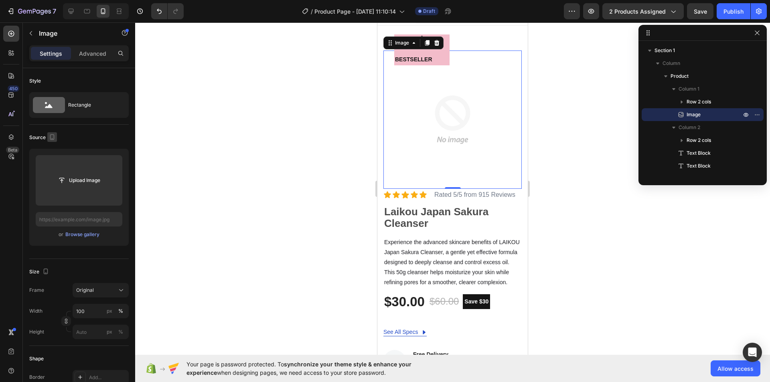
click at [49, 136] on icon "button" at bounding box center [52, 137] width 8 height 8
click at [55, 151] on icon "button" at bounding box center [53, 149] width 5 height 5
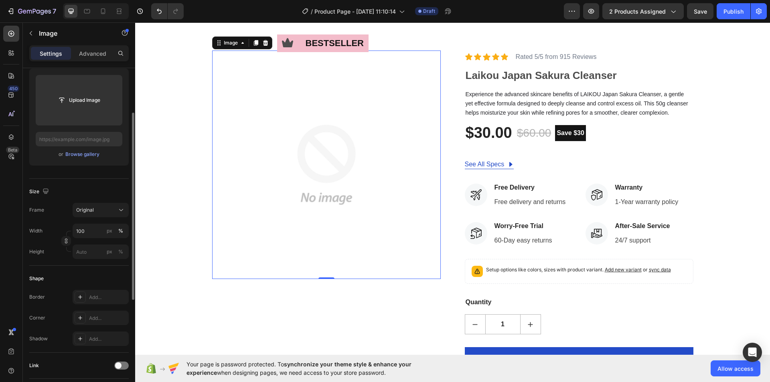
scroll to position [0, 0]
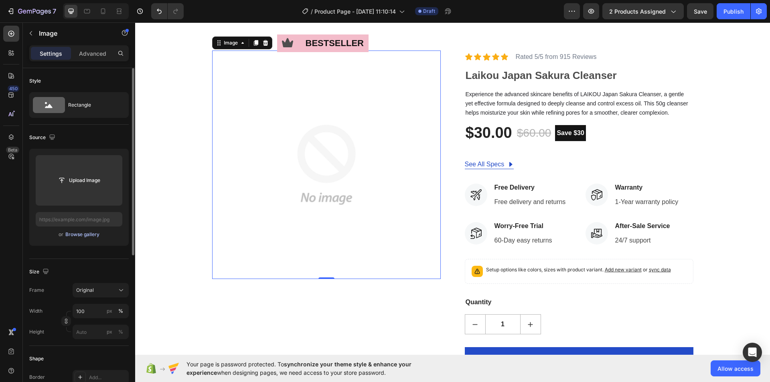
click at [82, 233] on div "Browse gallery" at bounding box center [82, 234] width 34 height 7
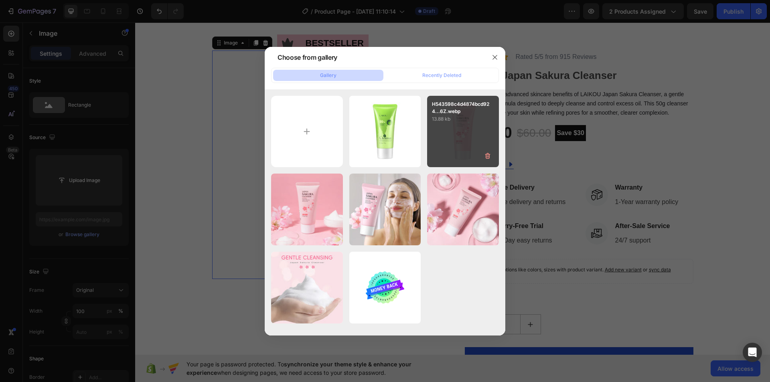
click at [446, 128] on div "H543598c4d4874bcd924...6Z.webp 13.88 kb" at bounding box center [463, 132] width 72 height 72
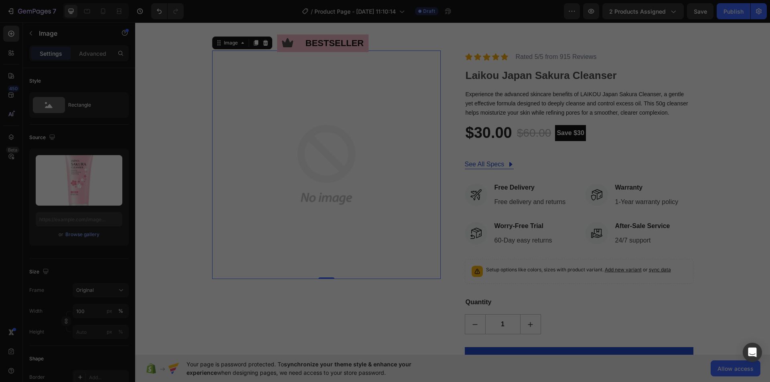
type input "https://cdn.shopify.com/s/files/1/0938/0823/0772/files/gempages_581055623475495…"
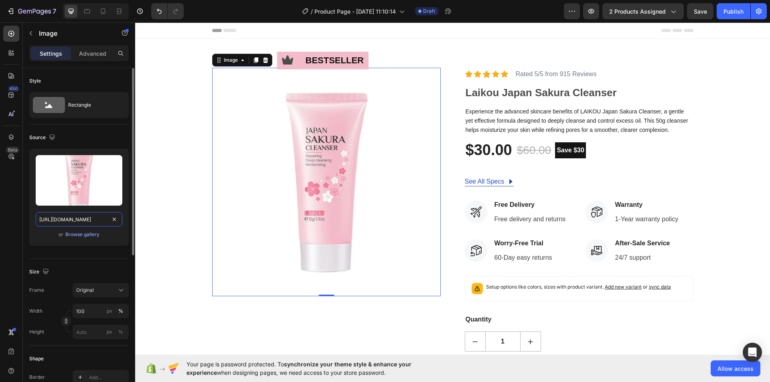
click at [90, 220] on input "https://cdn.shopify.com/s/files/1/0938/0823/0772/files/gempages_581055623475495…" at bounding box center [79, 219] width 87 height 14
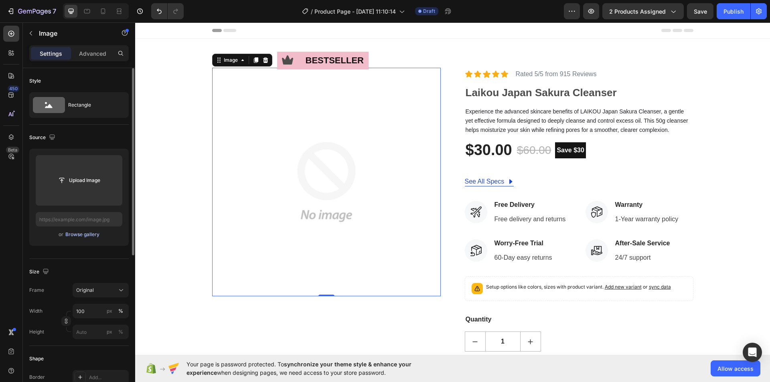
click at [87, 232] on div "Browse gallery" at bounding box center [82, 234] width 34 height 7
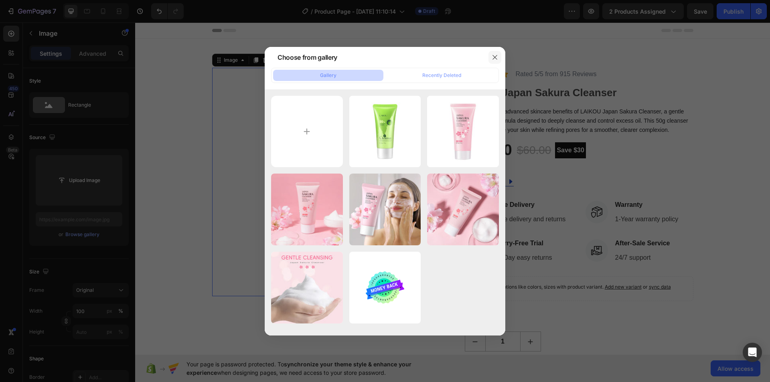
click at [492, 57] on icon "button" at bounding box center [495, 57] width 6 height 6
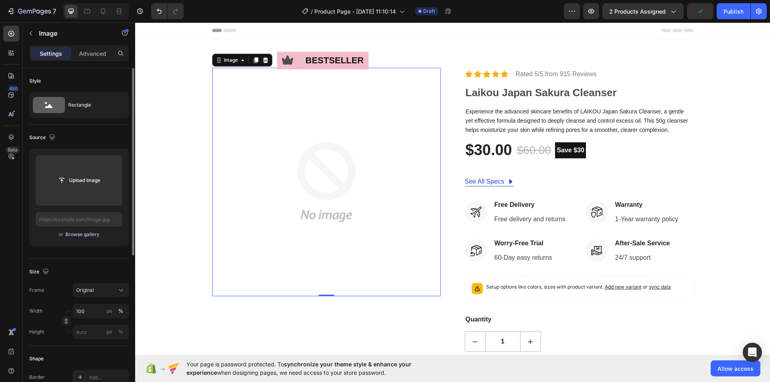
click at [81, 233] on div "Browse gallery" at bounding box center [82, 234] width 34 height 7
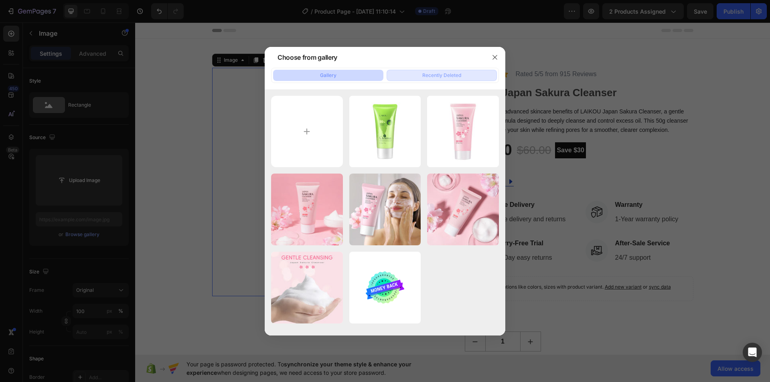
click at [422, 75] on div "Recently Deleted" at bounding box center [441, 75] width 39 height 7
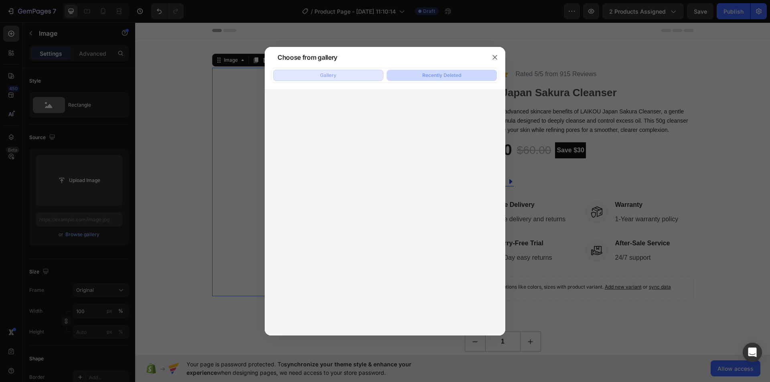
click at [348, 79] on button "Gallery" at bounding box center [328, 75] width 110 height 11
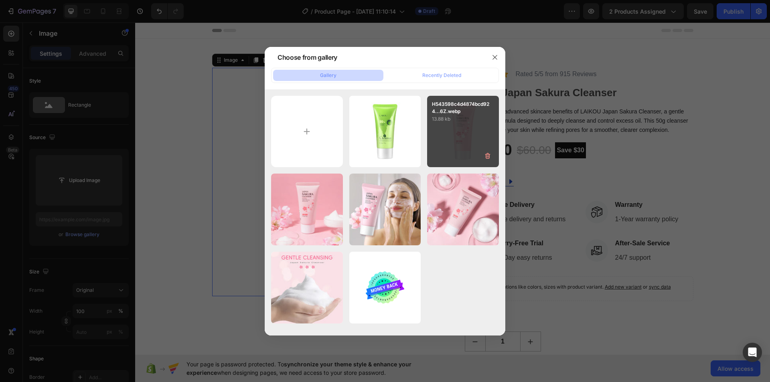
click at [444, 118] on p "13.88 kb" at bounding box center [463, 119] width 62 height 8
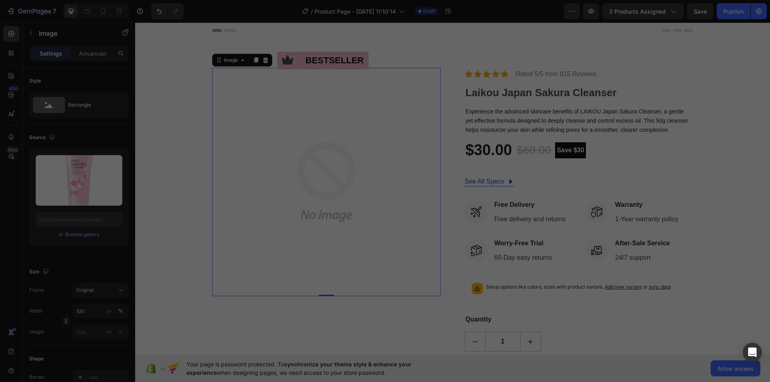
type input "[URL][DOMAIN_NAME]"
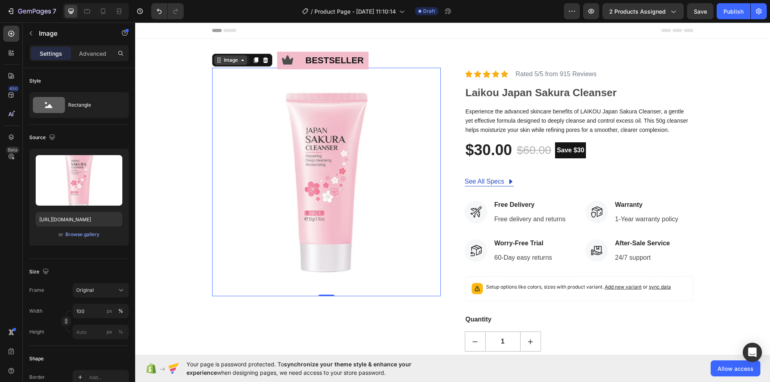
click at [239, 63] on icon at bounding box center [242, 60] width 6 height 6
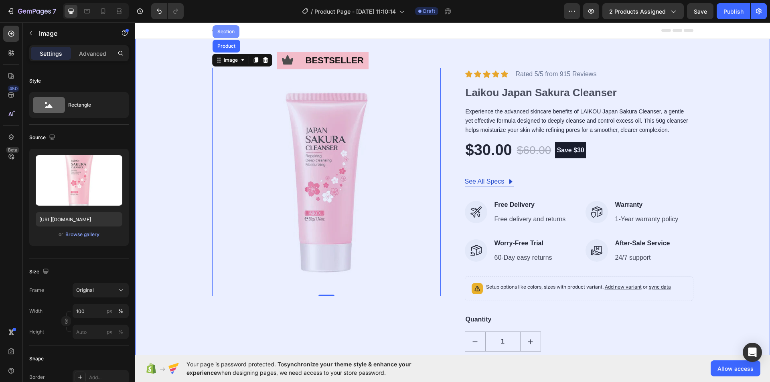
click at [226, 28] on div "Section" at bounding box center [226, 31] width 27 height 13
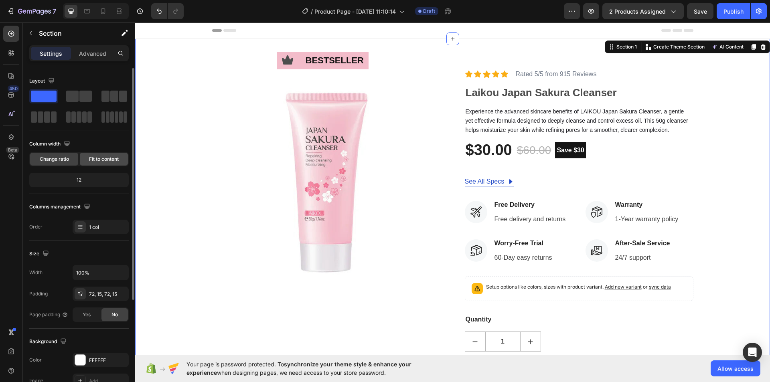
click at [112, 160] on span "Fit to content" at bounding box center [104, 159] width 30 height 7
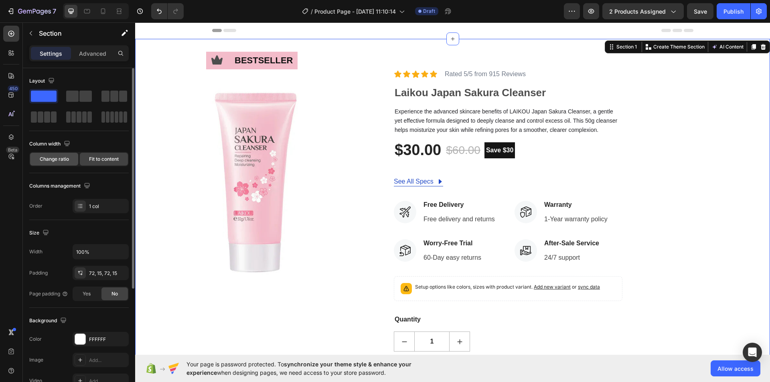
click at [65, 159] on span "Change ratio" at bounding box center [54, 159] width 29 height 7
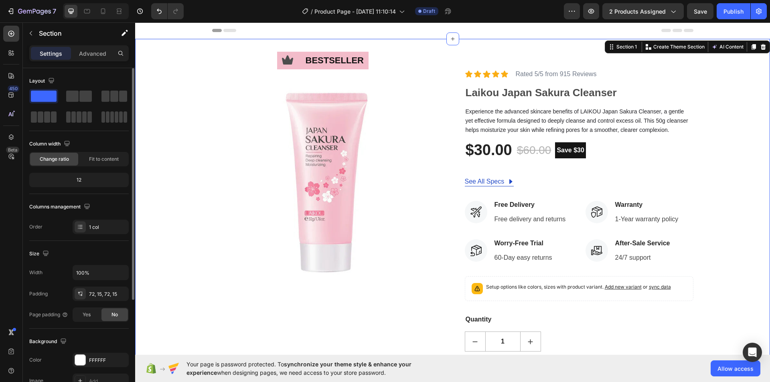
click at [79, 178] on div "12" at bounding box center [79, 179] width 96 height 11
click at [83, 180] on div "12" at bounding box center [79, 179] width 96 height 11
click at [99, 164] on div "Fit to content" at bounding box center [104, 159] width 48 height 13
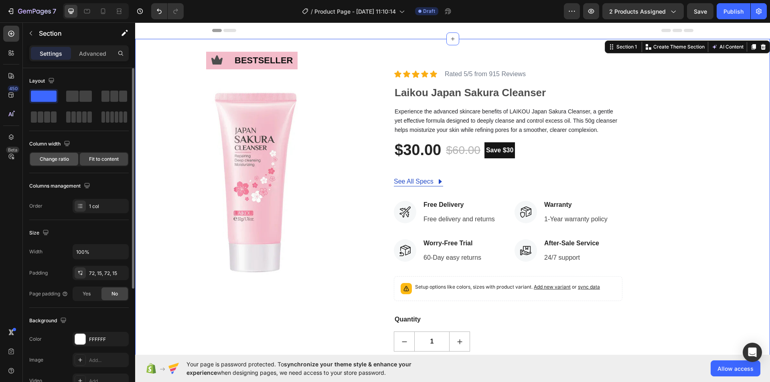
click at [71, 160] on div "Change ratio" at bounding box center [54, 159] width 48 height 13
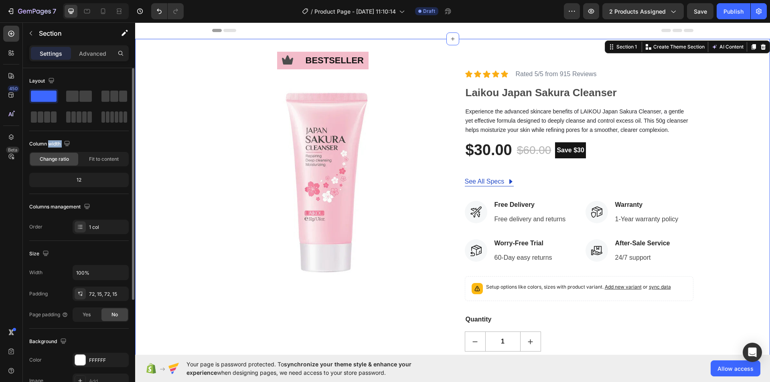
click at [55, 148] on div "Column width" at bounding box center [50, 144] width 43 height 11
click at [105, 156] on span "Fit to content" at bounding box center [104, 159] width 30 height 7
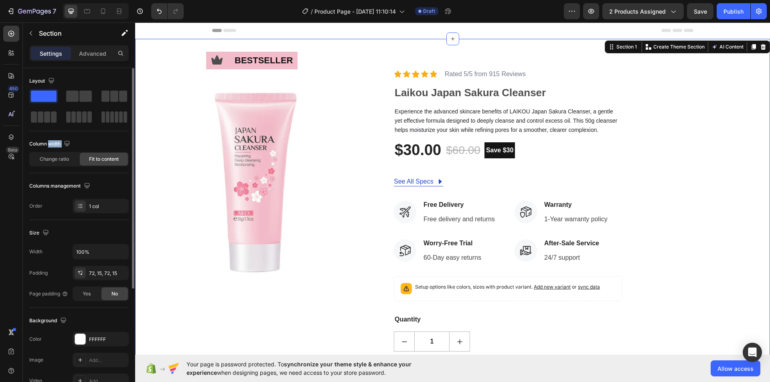
click at [55, 152] on div "Change ratio Fit to content" at bounding box center [78, 159] width 99 height 14
click at [60, 164] on div "Change ratio" at bounding box center [54, 159] width 48 height 13
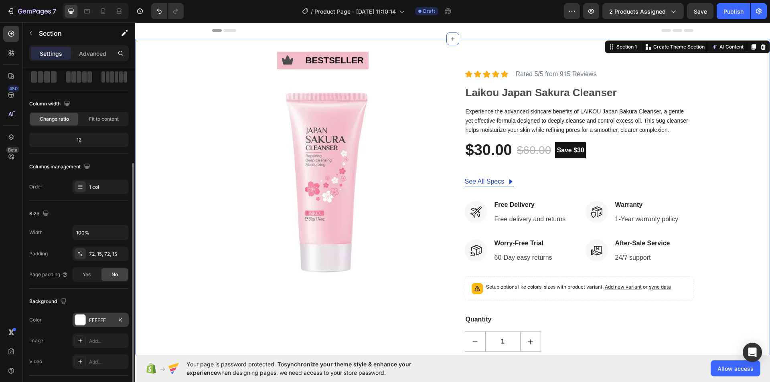
scroll to position [80, 0]
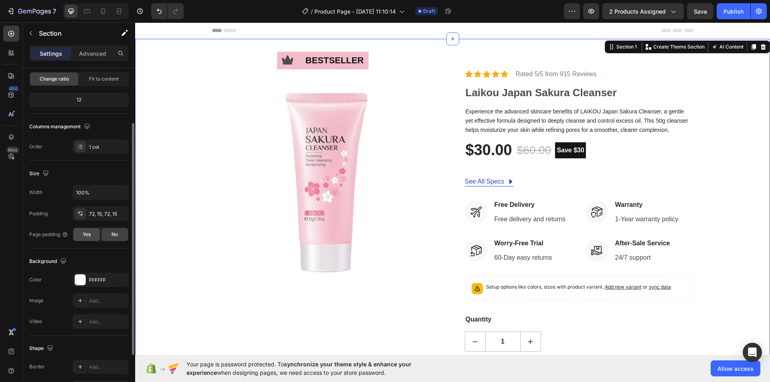
click at [87, 239] on div "Yes" at bounding box center [86, 234] width 26 height 13
click at [112, 231] on span "No" at bounding box center [114, 234] width 6 height 7
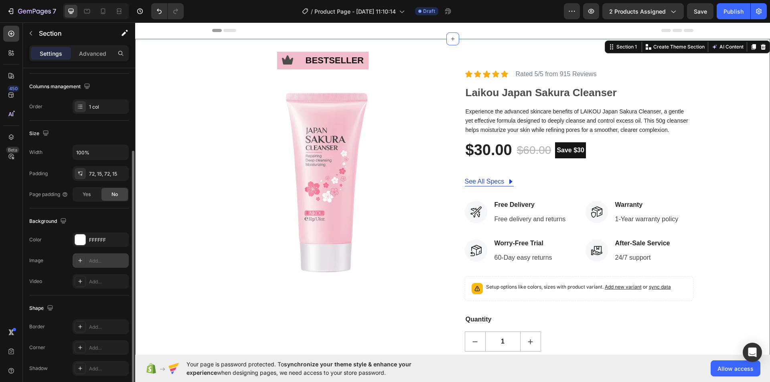
scroll to position [152, 0]
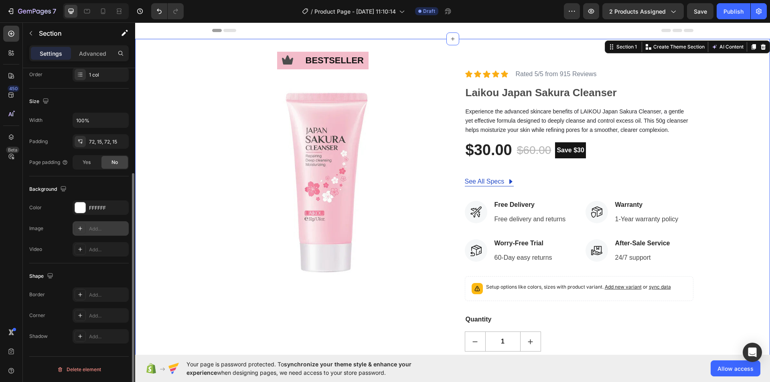
click at [84, 226] on div at bounding box center [80, 228] width 11 height 11
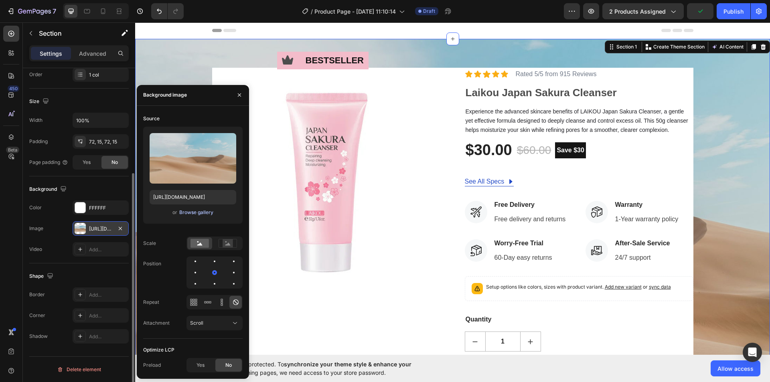
click at [197, 212] on div "Browse gallery" at bounding box center [196, 212] width 34 height 7
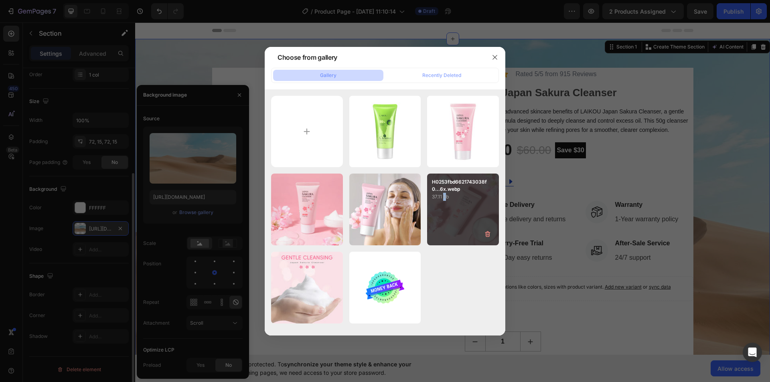
click at [447, 213] on div "H0253fbd6621743038f0...6x.webp 37.11 kb" at bounding box center [463, 210] width 72 height 72
type input "[URL][DOMAIN_NAME]"
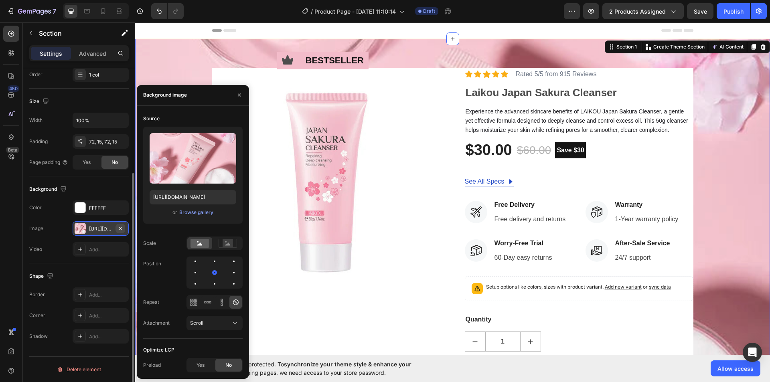
click at [120, 229] on icon "button" at bounding box center [120, 228] width 3 height 3
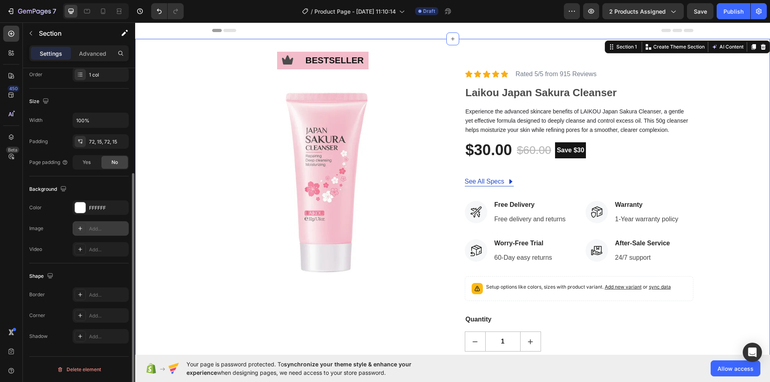
click at [87, 250] on div "Add..." at bounding box center [101, 249] width 56 height 14
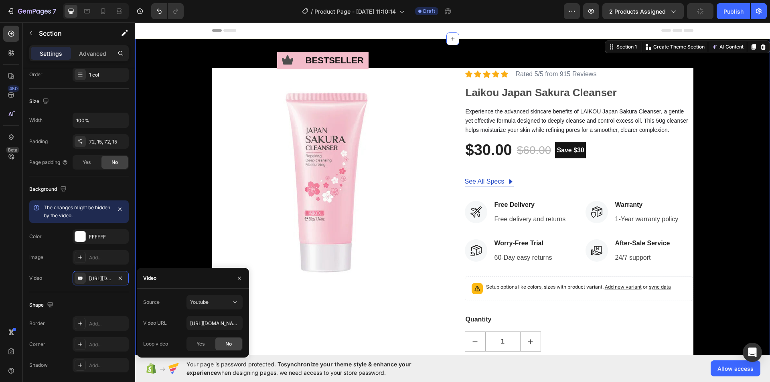
click at [707, 199] on div "Icon bestseller Text Block Row Image Icon Icon Icon Icon Icon Icon List Rated 5…" at bounding box center [452, 245] width 623 height 354
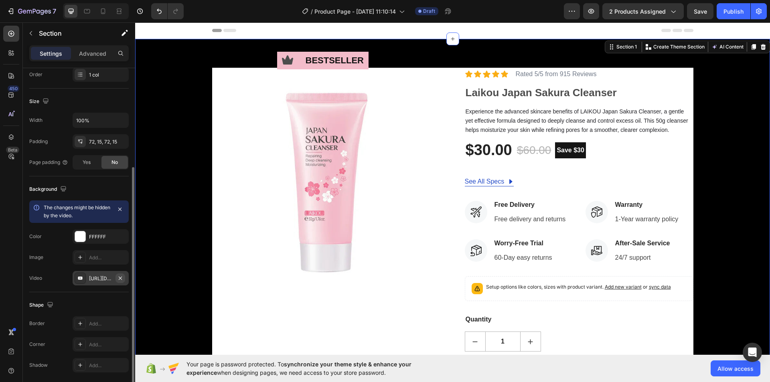
click at [122, 276] on icon "button" at bounding box center [120, 278] width 6 height 6
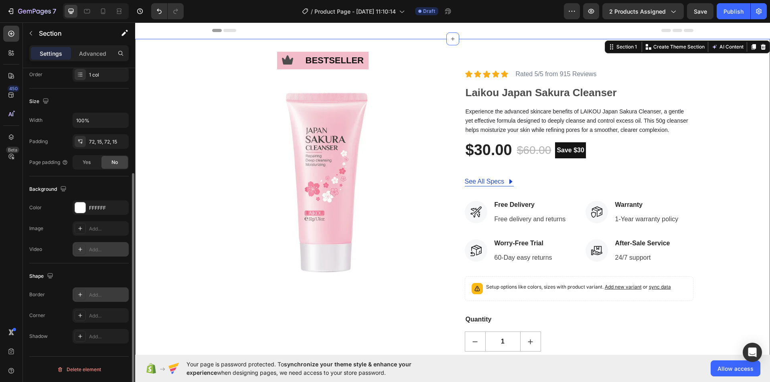
click at [105, 299] on div "Add..." at bounding box center [101, 295] width 56 height 14
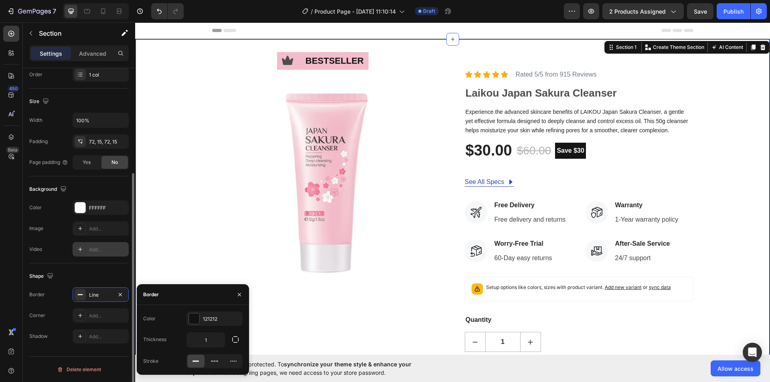
click at [122, 276] on div "Shape" at bounding box center [78, 276] width 99 height 13
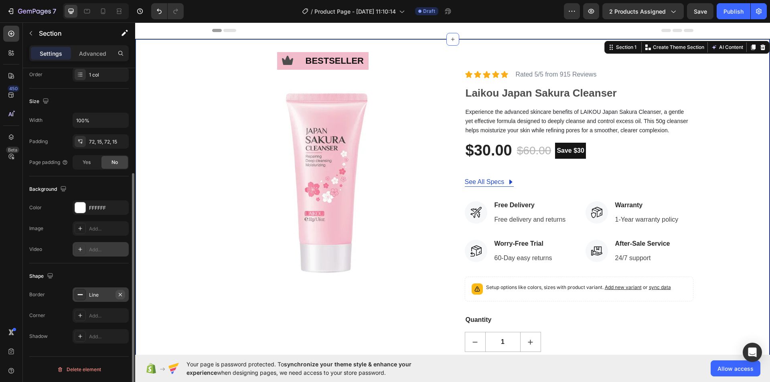
click at [120, 294] on icon "button" at bounding box center [120, 294] width 3 height 3
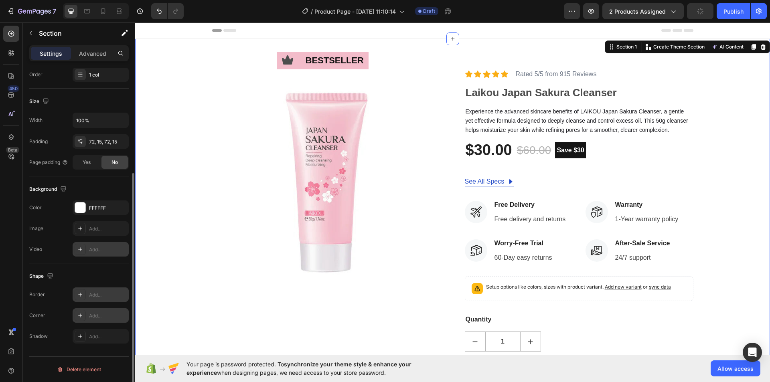
click at [101, 318] on div "Add..." at bounding box center [108, 315] width 38 height 7
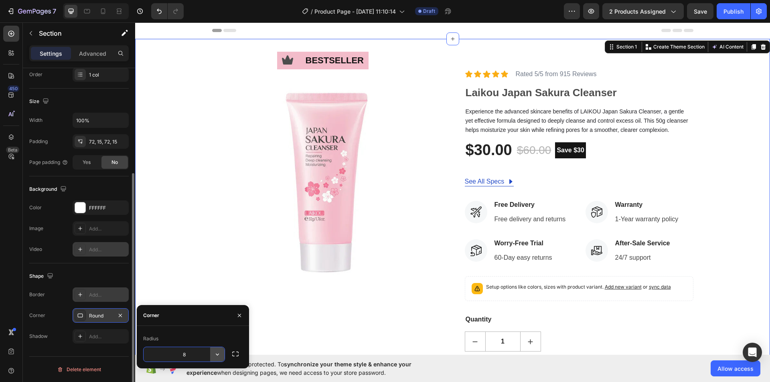
click at [216, 354] on icon "button" at bounding box center [217, 355] width 3 height 2
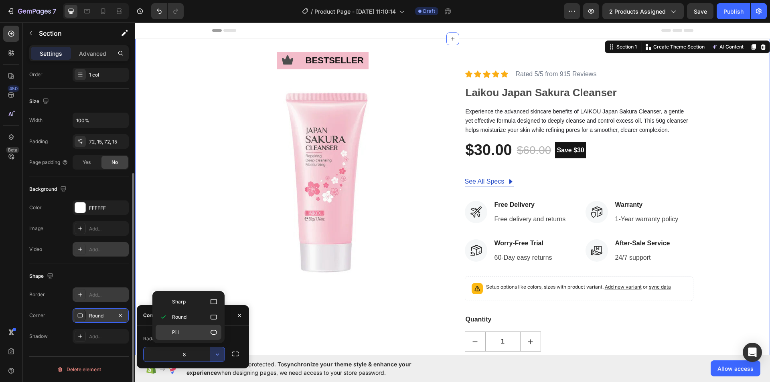
click at [211, 332] on icon at bounding box center [214, 332] width 6 height 5
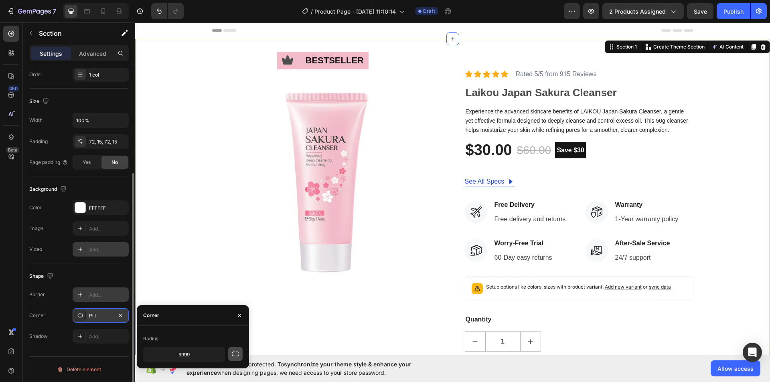
click at [231, 353] on icon "button" at bounding box center [235, 354] width 8 height 8
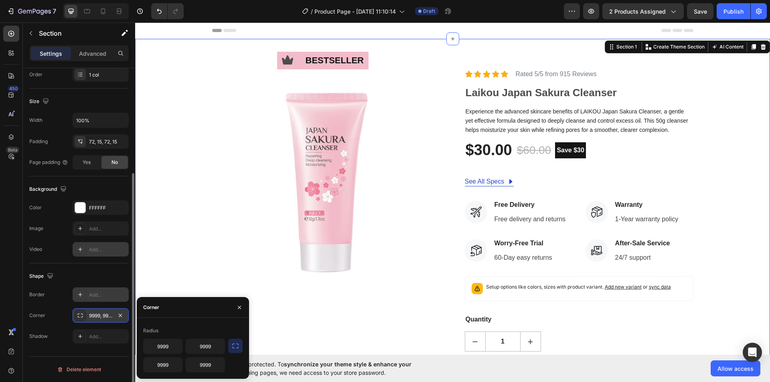
click at [233, 350] on icon "button" at bounding box center [235, 346] width 8 height 8
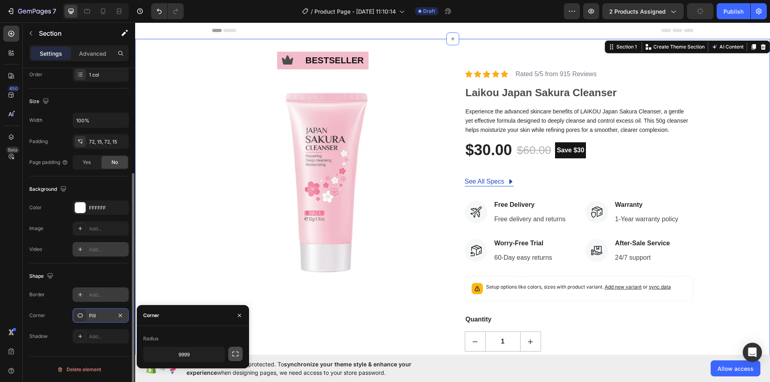
click at [233, 349] on button "button" at bounding box center [235, 354] width 14 height 14
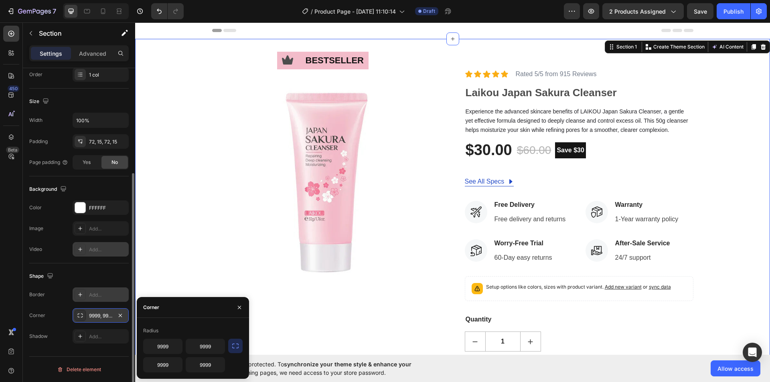
click at [239, 349] on button "button" at bounding box center [235, 346] width 14 height 14
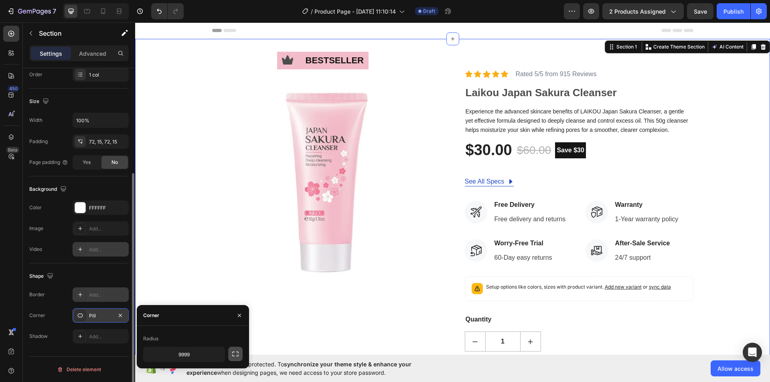
click at [240, 351] on button "button" at bounding box center [235, 354] width 14 height 14
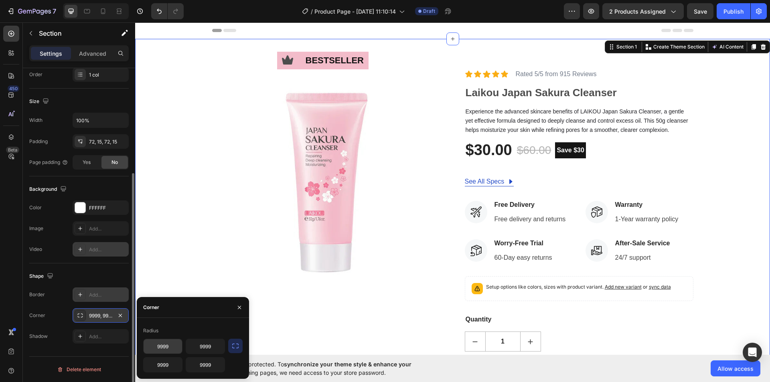
click at [173, 343] on input "9999" at bounding box center [163, 346] width 39 height 14
drag, startPoint x: 198, startPoint y: 349, endPoint x: 206, endPoint y: 357, distance: 11.1
click at [198, 349] on input "9999" at bounding box center [205, 346] width 39 height 14
click at [211, 366] on input "9999" at bounding box center [205, 365] width 39 height 14
click at [176, 361] on input "9999" at bounding box center [163, 365] width 39 height 14
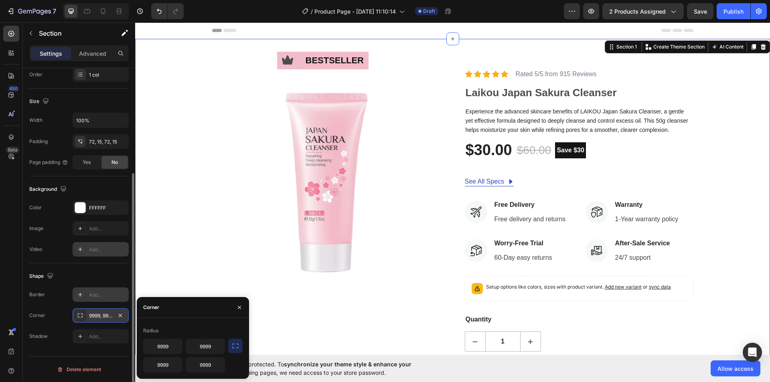
click at [157, 334] on div "Radius" at bounding box center [192, 330] width 99 height 13
click at [122, 314] on icon "button" at bounding box center [120, 315] width 6 height 6
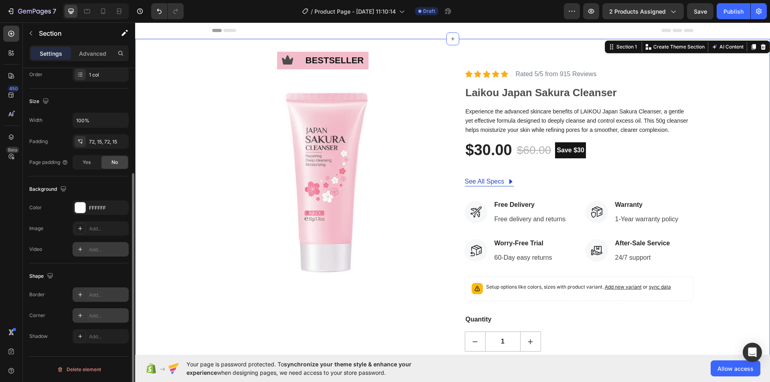
click at [110, 312] on div "Add..." at bounding box center [108, 315] width 38 height 7
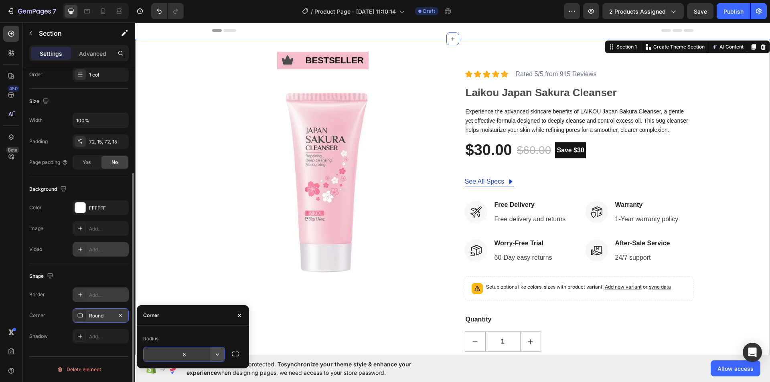
click at [216, 356] on icon "button" at bounding box center [217, 355] width 8 height 8
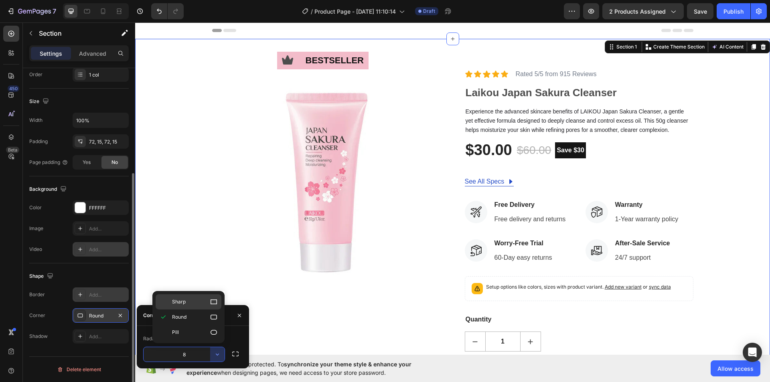
click at [214, 302] on icon at bounding box center [214, 302] width 8 height 8
type input "0"
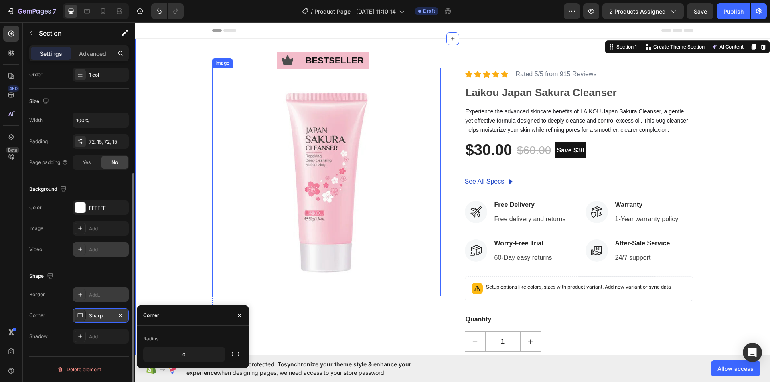
click at [255, 165] on img at bounding box center [326, 182] width 229 height 229
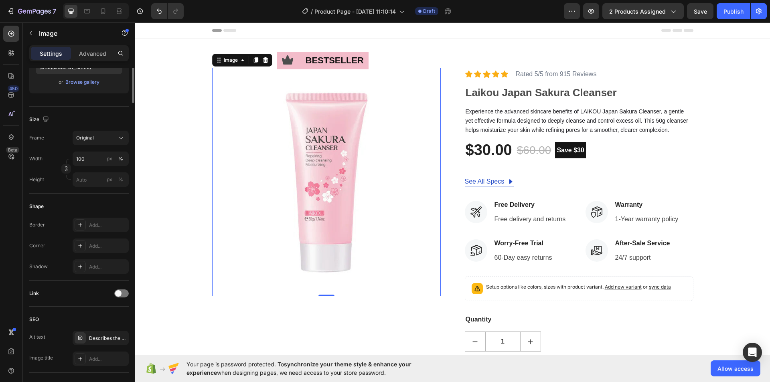
scroll to position [0, 0]
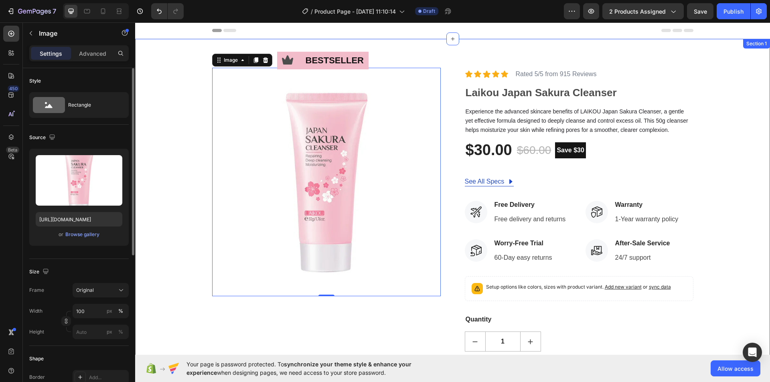
click at [199, 56] on div "Icon bestseller Text Block Row Image 0 Icon Icon Icon Icon Icon Icon List Rated…" at bounding box center [452, 245] width 635 height 412
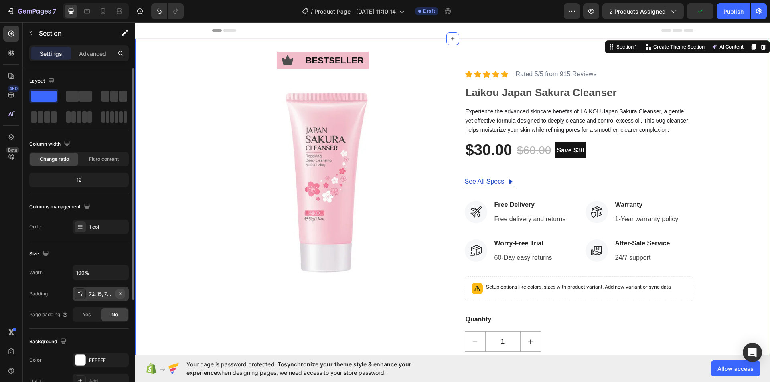
click at [118, 295] on icon "button" at bounding box center [120, 294] width 6 height 6
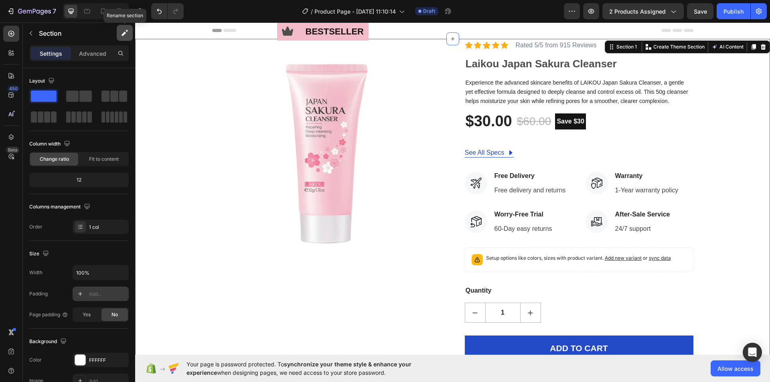
click at [121, 32] on icon "button" at bounding box center [125, 33] width 8 height 8
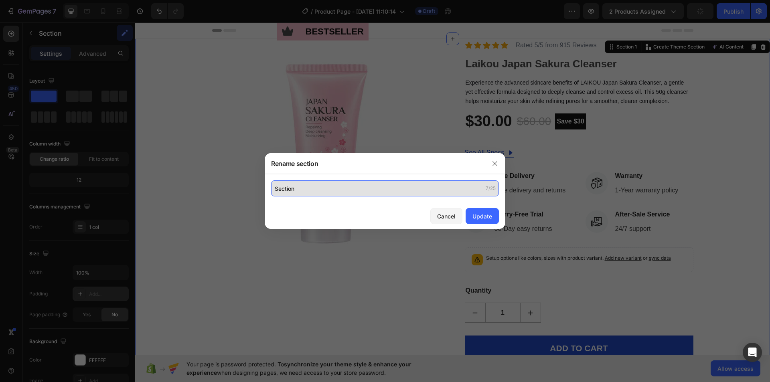
click at [312, 188] on input "Section" at bounding box center [385, 188] width 228 height 16
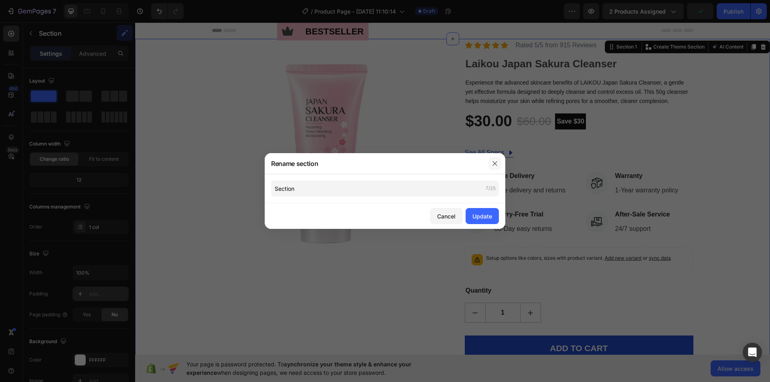
click at [495, 162] on icon "button" at bounding box center [495, 163] width 6 height 6
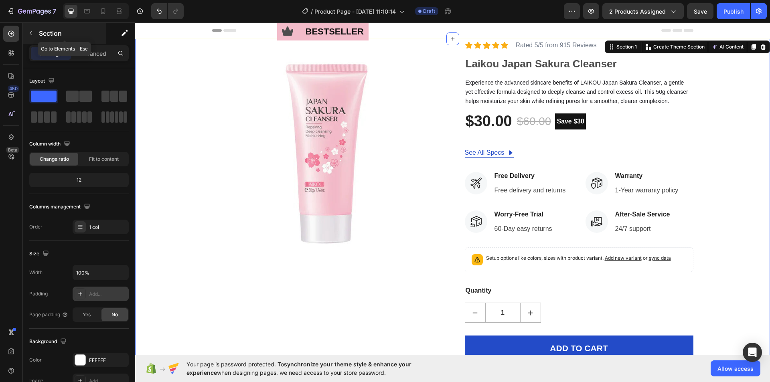
click at [34, 34] on button "button" at bounding box center [30, 33] width 13 height 13
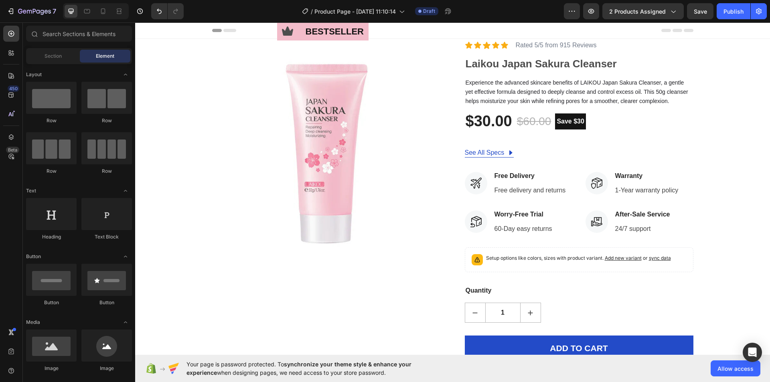
click at [180, 33] on div "Header" at bounding box center [452, 30] width 635 height 16
click at [398, 31] on div "Header" at bounding box center [452, 30] width 481 height 16
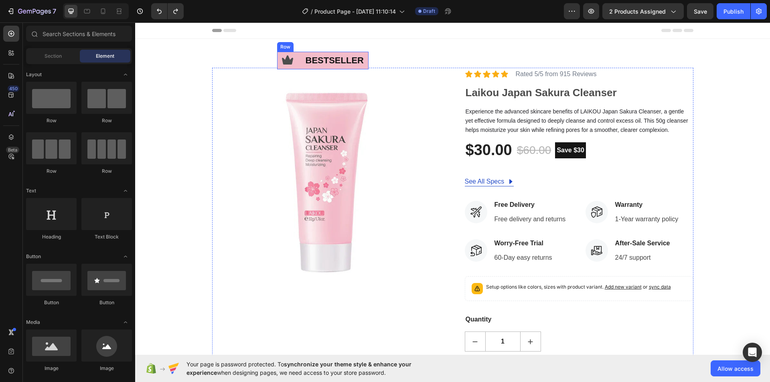
click at [358, 45] on div "Icon bestseller Text Block Row Image Icon Icon Icon Icon Icon Icon List Rated 5…" at bounding box center [452, 245] width 635 height 412
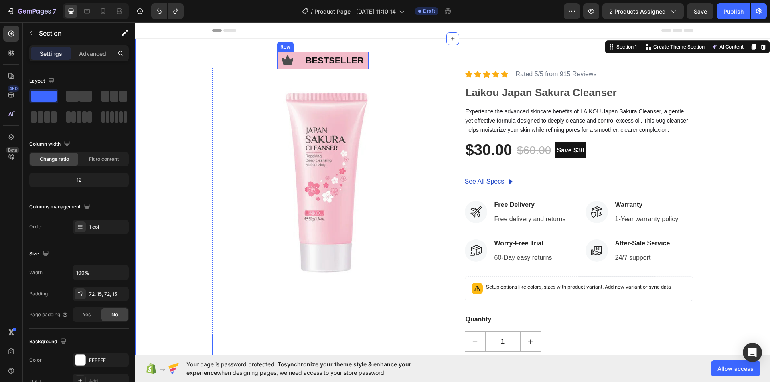
click at [298, 68] on div "Icon bestseller Text Block Row" at bounding box center [322, 61] width 91 height 18
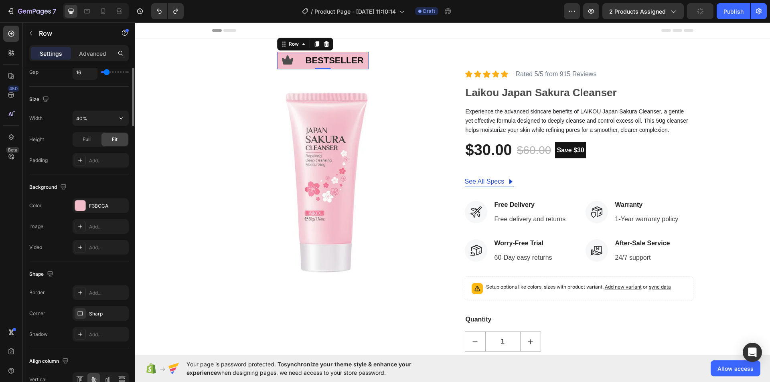
scroll to position [40, 0]
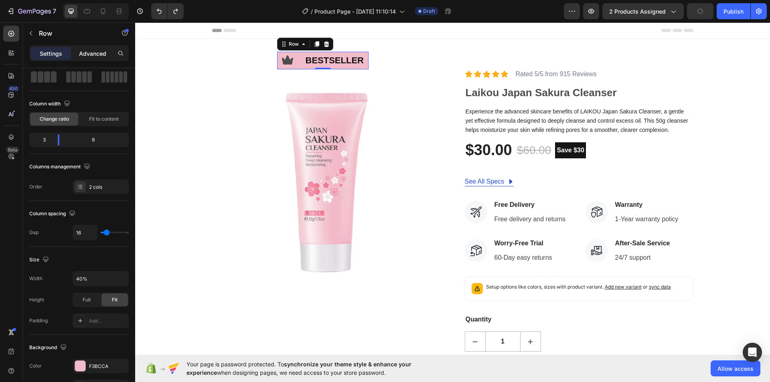
click at [97, 57] on p "Advanced" at bounding box center [92, 53] width 27 height 8
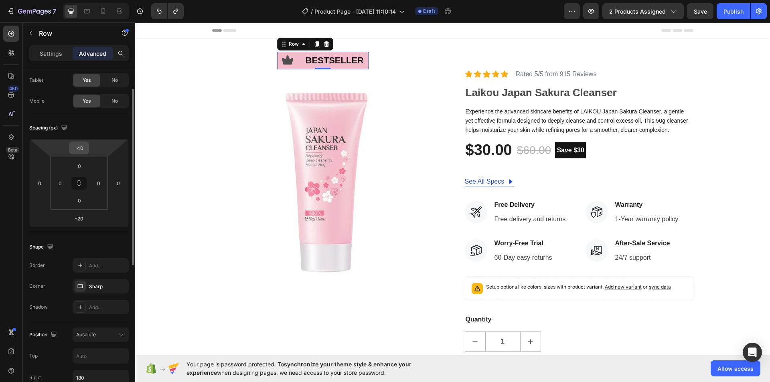
click at [77, 150] on input "-40" at bounding box center [79, 148] width 16 height 12
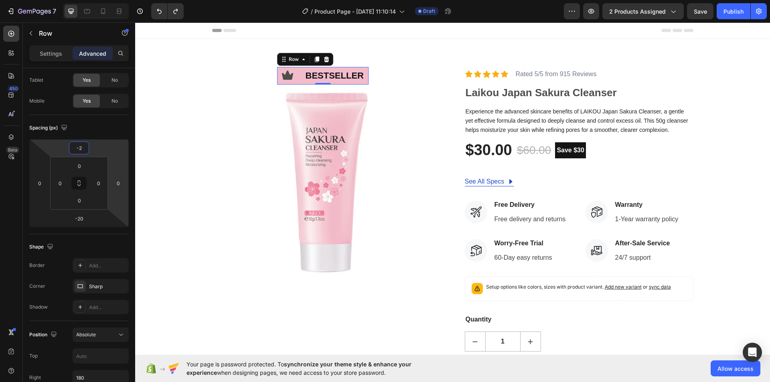
type input "-20"
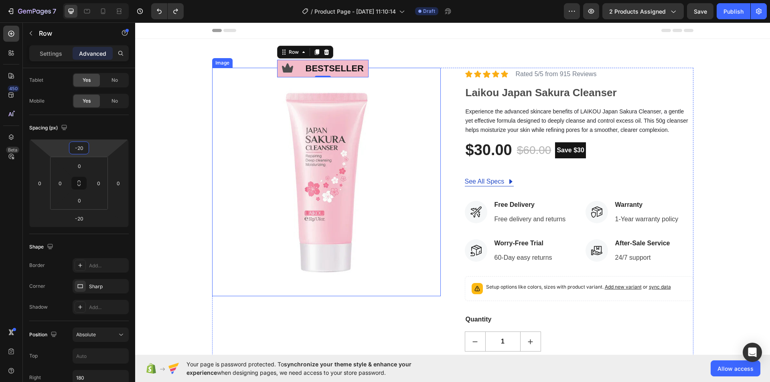
click at [387, 86] on img at bounding box center [326, 182] width 229 height 229
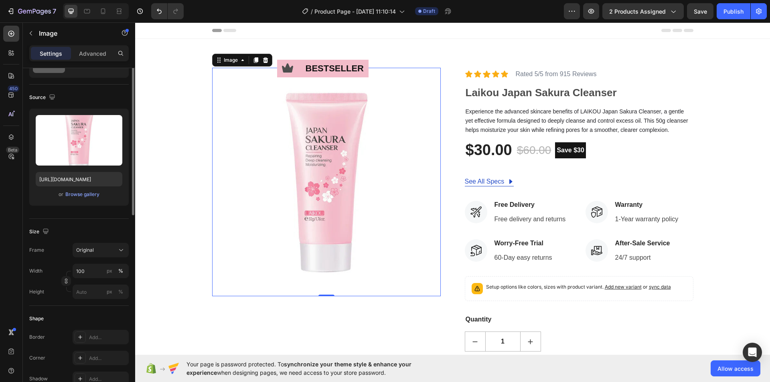
scroll to position [0, 0]
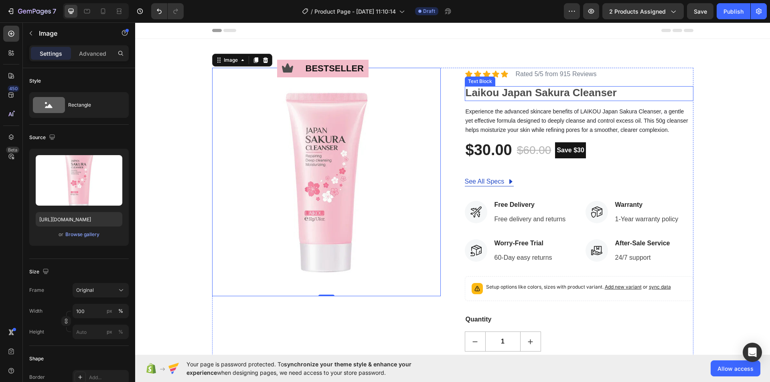
click at [702, 71] on div "Icon bestseller Text Block Row Image 0 Icon Icon Icon Icon Icon Icon List Rated…" at bounding box center [452, 245] width 623 height 354
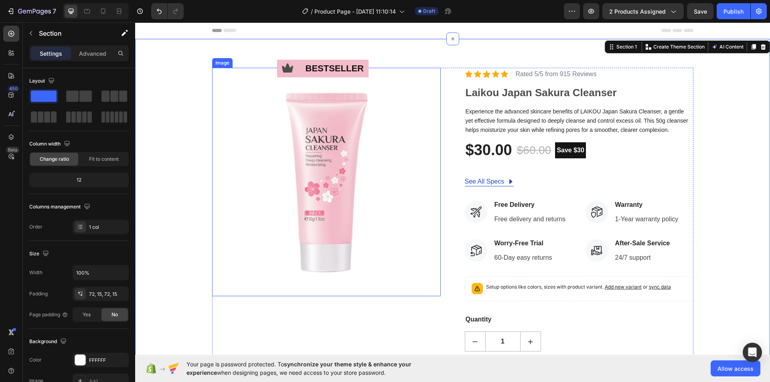
click at [319, 148] on img at bounding box center [326, 182] width 229 height 229
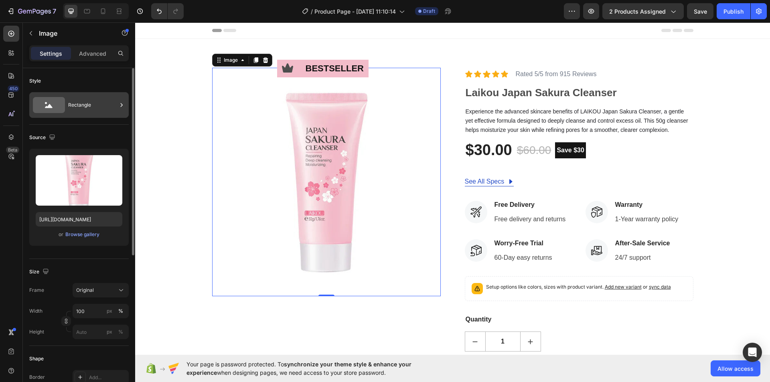
click at [76, 103] on div "Rectangle" at bounding box center [92, 105] width 49 height 18
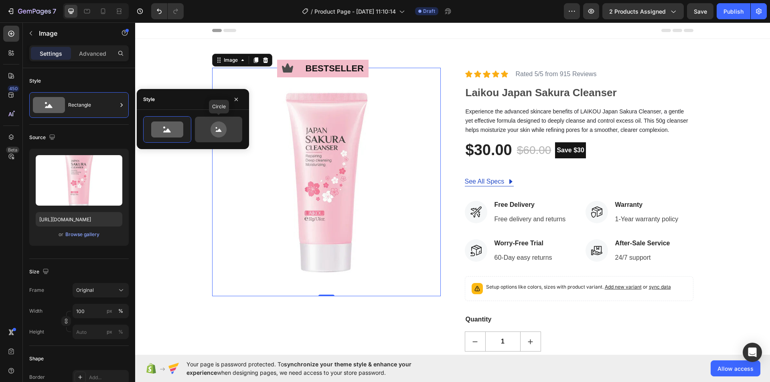
click at [205, 124] on icon at bounding box center [219, 130] width 38 height 16
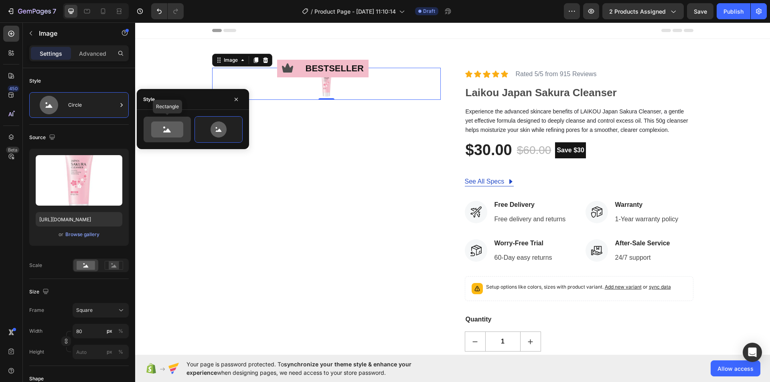
click at [168, 130] on icon at bounding box center [167, 131] width 8 height 4
type input "100"
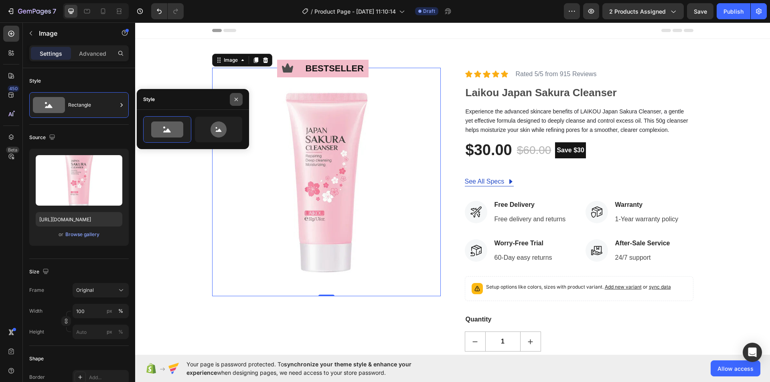
click at [233, 98] on icon "button" at bounding box center [236, 99] width 6 height 6
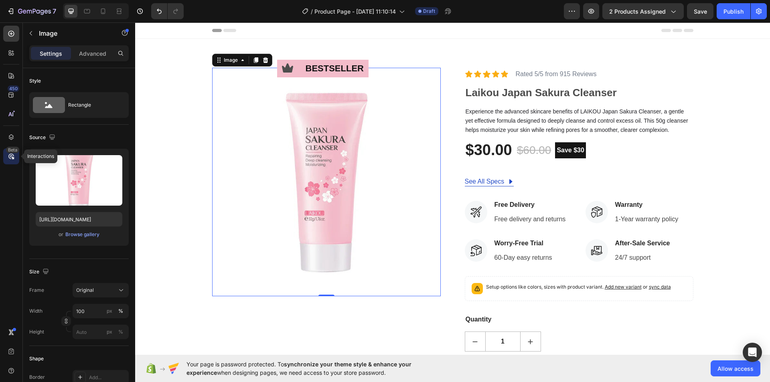
click at [17, 152] on div "Beta" at bounding box center [12, 150] width 13 height 6
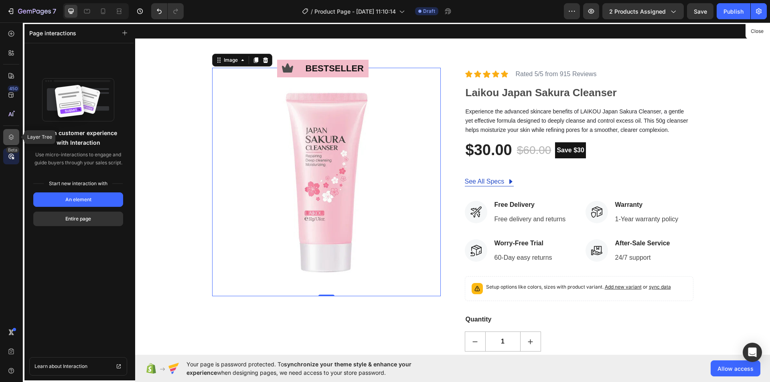
click at [18, 139] on div at bounding box center [11, 137] width 16 height 16
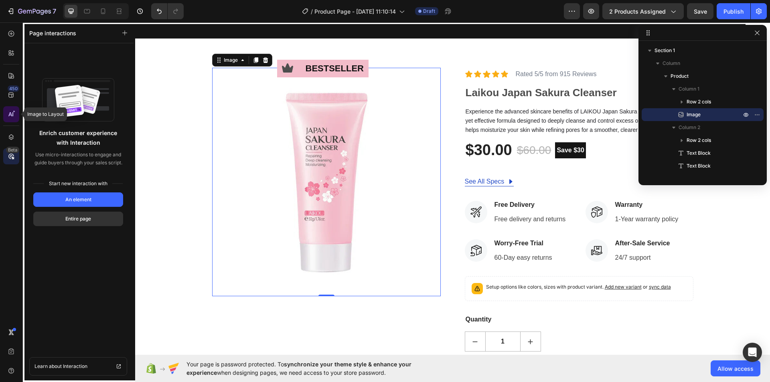
click at [14, 116] on icon at bounding box center [11, 114] width 8 height 8
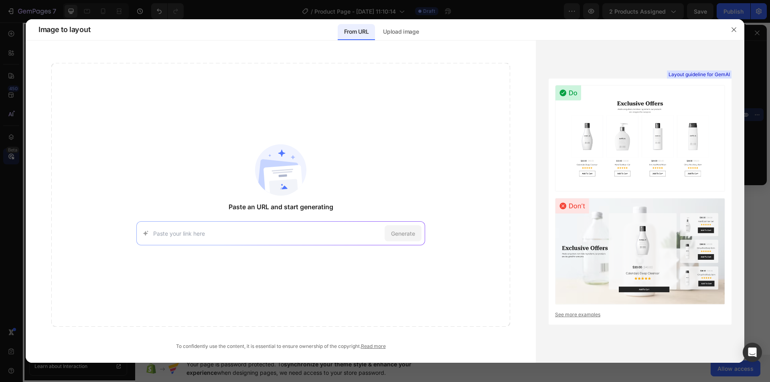
drag, startPoint x: 731, startPoint y: 27, endPoint x: 729, endPoint y: 30, distance: 4.1
click at [731, 27] on icon "button" at bounding box center [734, 29] width 6 height 6
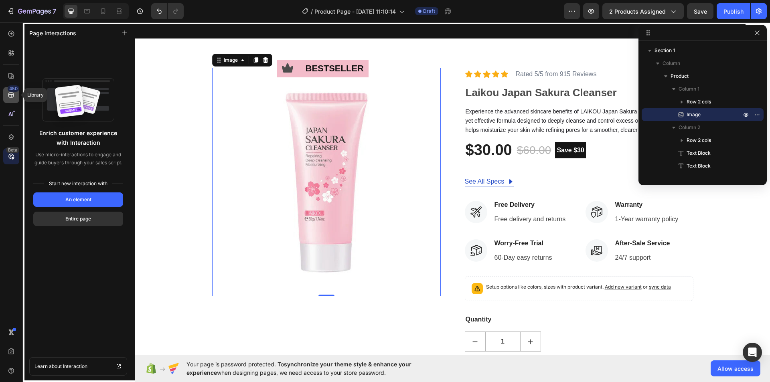
click at [14, 97] on icon at bounding box center [11, 95] width 8 height 8
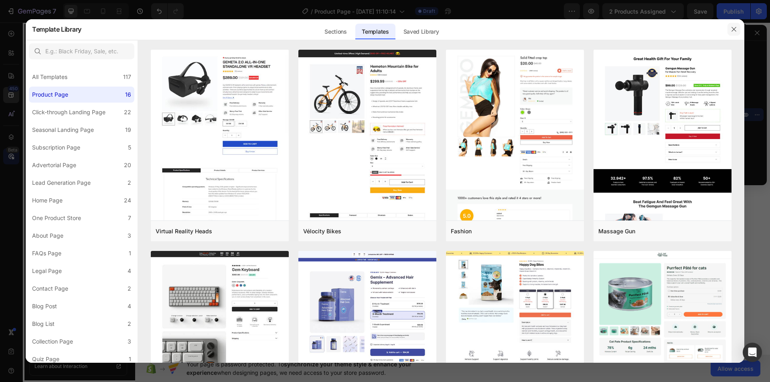
click at [732, 29] on icon "button" at bounding box center [734, 29] width 6 height 6
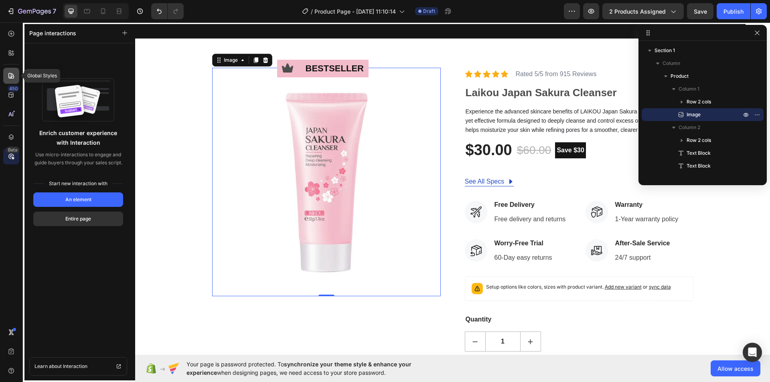
click at [8, 73] on icon at bounding box center [11, 76] width 8 height 8
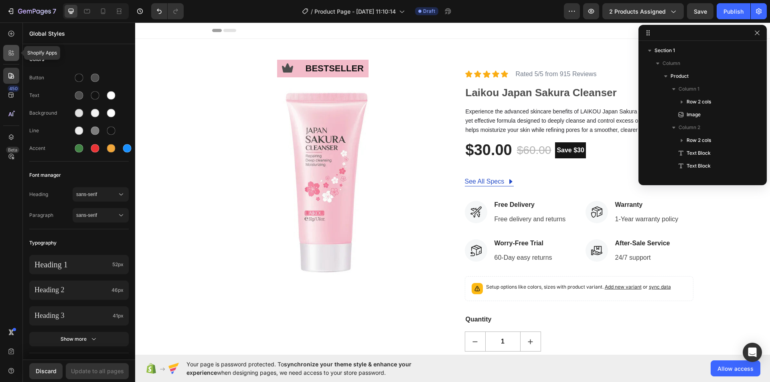
click at [9, 53] on icon at bounding box center [11, 53] width 8 height 8
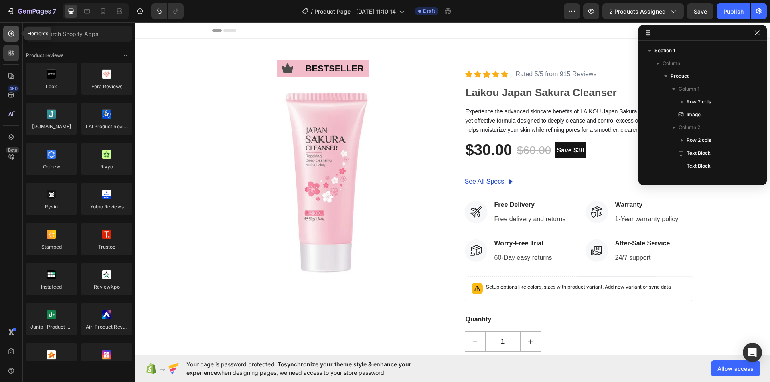
click at [12, 38] on div at bounding box center [11, 34] width 16 height 16
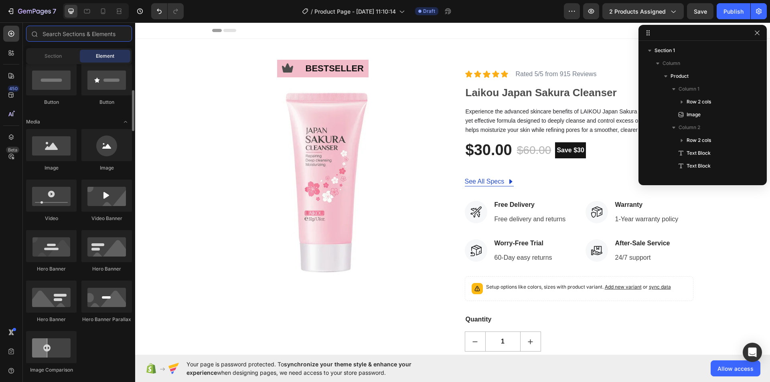
scroll to position [241, 0]
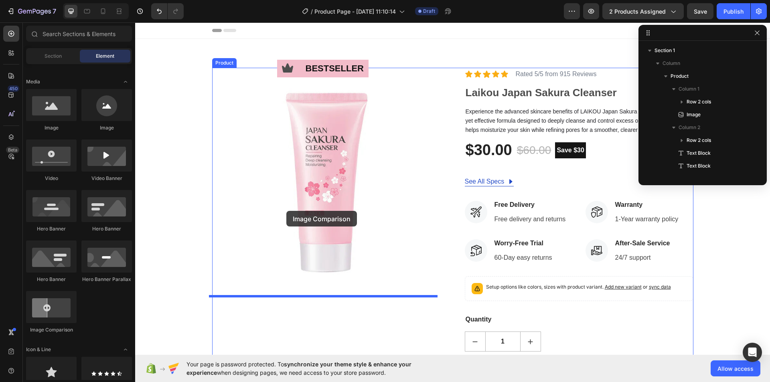
drag, startPoint x: 198, startPoint y: 335, endPoint x: 286, endPoint y: 211, distance: 152.1
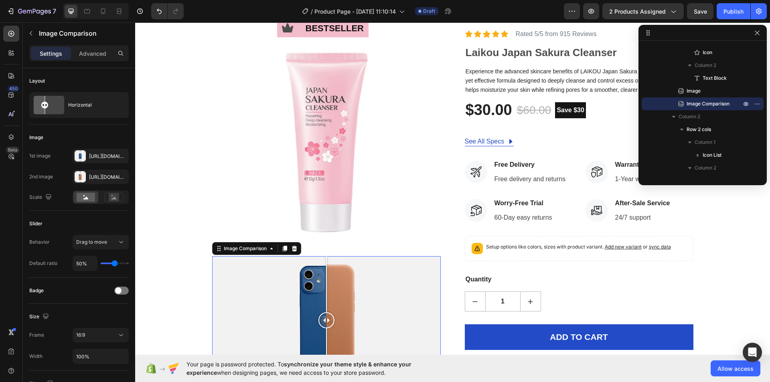
scroll to position [80, 0]
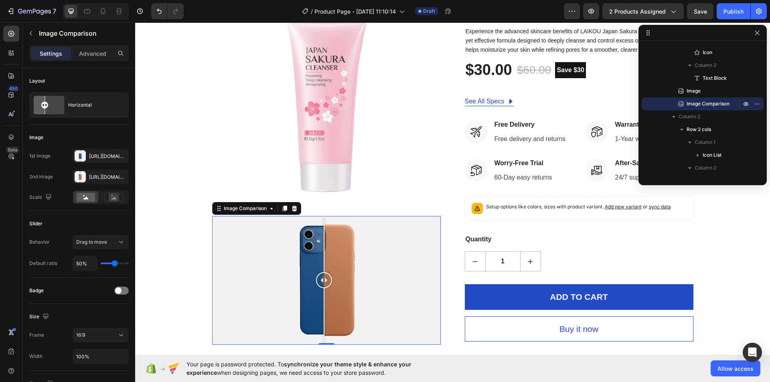
drag, startPoint x: 323, startPoint y: 280, endPoint x: 321, endPoint y: 284, distance: 4.1
click at [321, 284] on div at bounding box center [324, 280] width 16 height 16
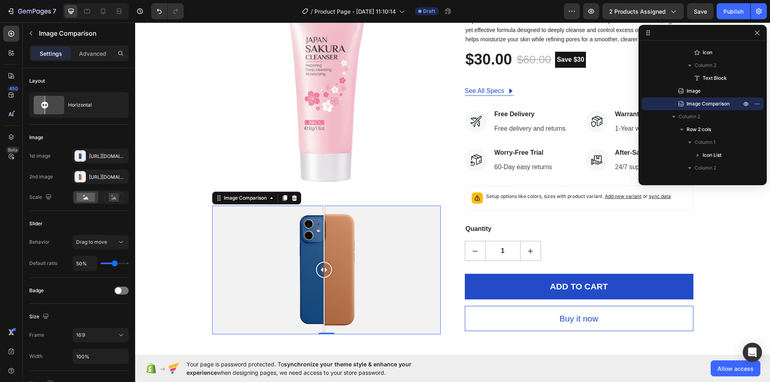
scroll to position [120, 0]
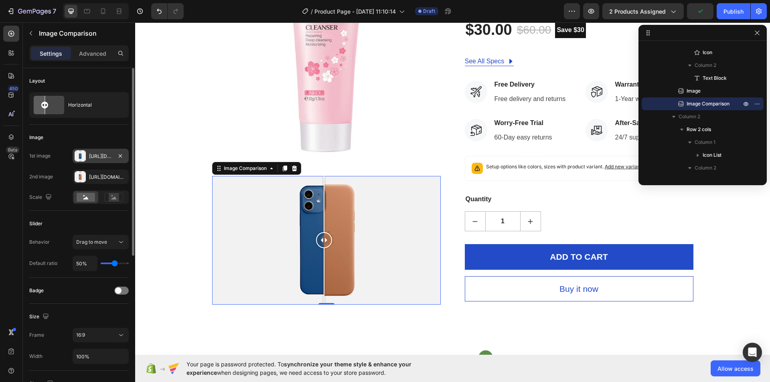
click at [105, 158] on div "Https://cdn.Shopify.Com/s/files/1/2005/9307/files/image_compare_before.Png" at bounding box center [100, 156] width 23 height 7
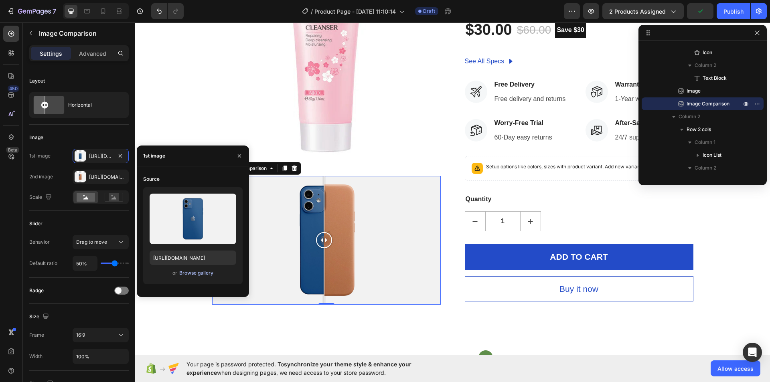
click at [191, 275] on div "Browse gallery" at bounding box center [196, 273] width 34 height 7
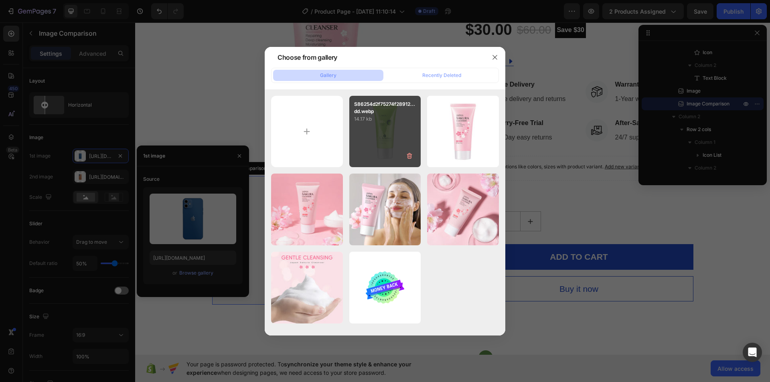
click at [379, 139] on div "S86254d2f75274f28912...dd.webp 14.17 kb" at bounding box center [385, 132] width 72 height 72
type input "[URL][DOMAIN_NAME]"
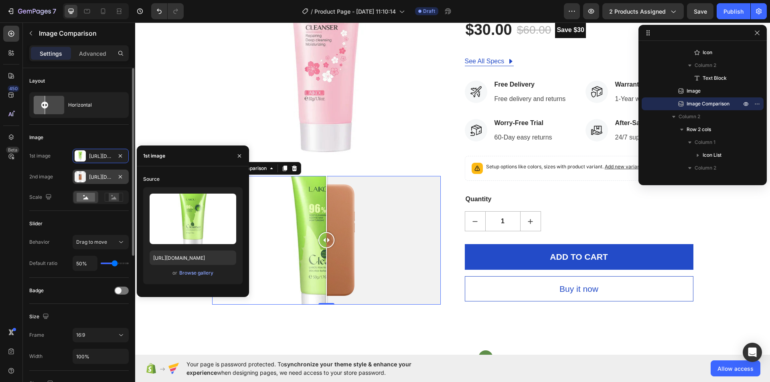
click at [101, 174] on div "Https://cdn.Shopify.Com/s/files/1/2005/9307/files/image_compare_after.Png" at bounding box center [100, 177] width 23 height 7
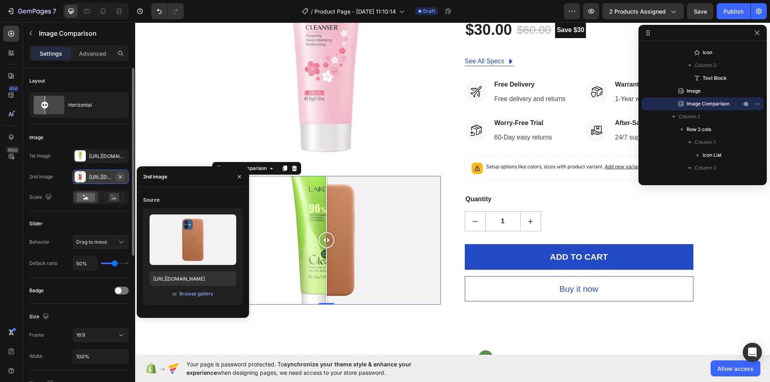
click at [118, 176] on icon "button" at bounding box center [120, 177] width 6 height 6
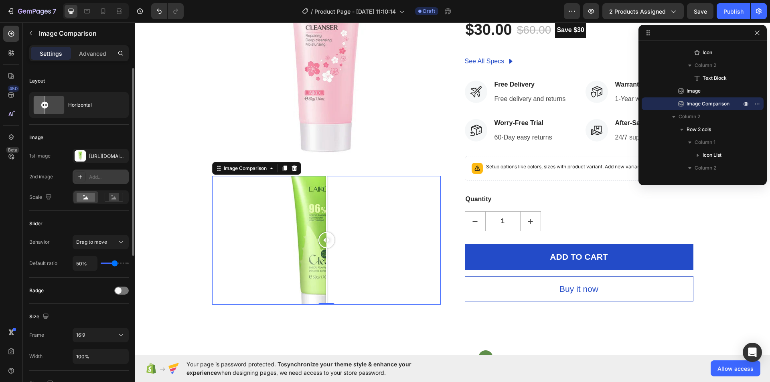
click at [103, 179] on div "Add..." at bounding box center [108, 177] width 38 height 7
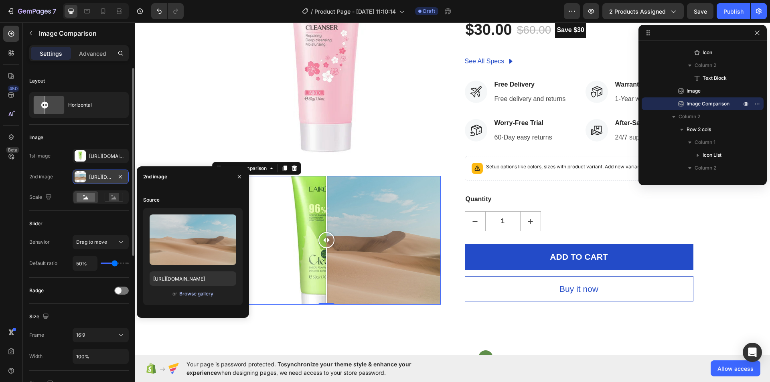
click at [190, 291] on div "Browse gallery" at bounding box center [196, 293] width 34 height 7
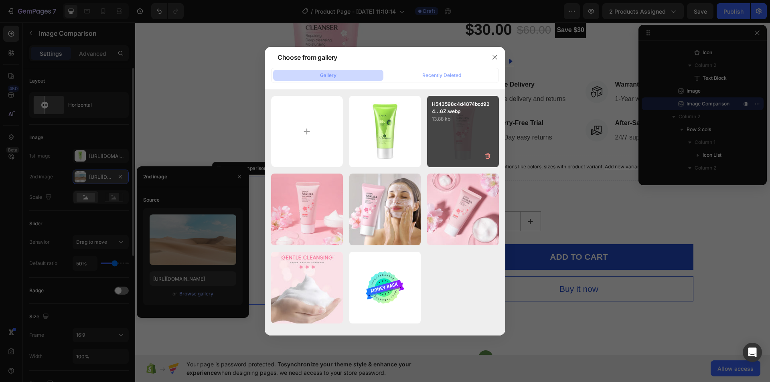
click at [462, 141] on div "H543598c4d4874bcd924...6Z.webp 13.88 kb" at bounding box center [463, 132] width 72 height 72
type input "[URL][DOMAIN_NAME]"
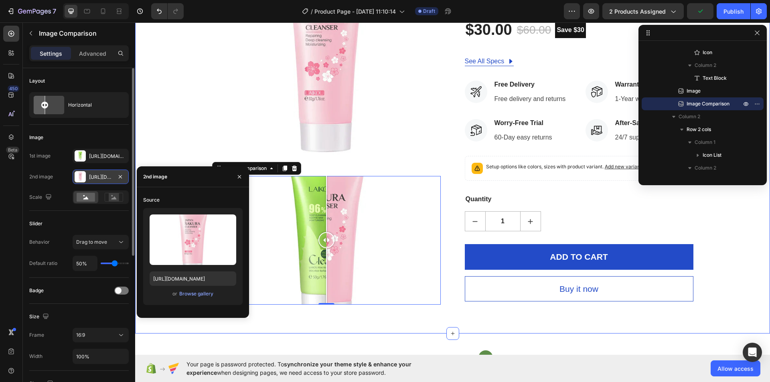
click at [704, 221] on div "Icon bestseller Text Block Row Image Image Comparison 0 Icon Icon Icon Icon Ico…" at bounding box center [452, 125] width 623 height 357
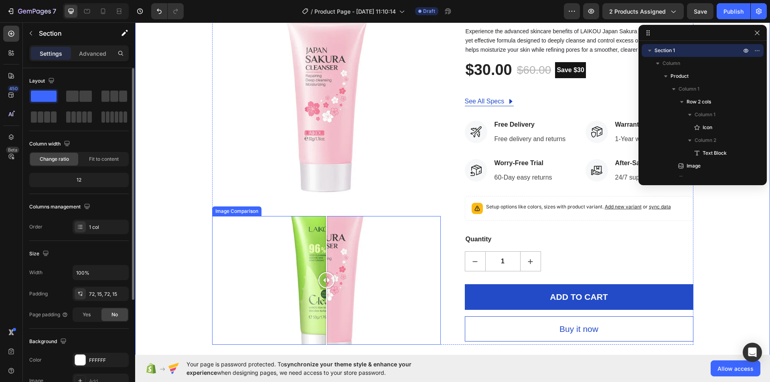
scroll to position [160, 0]
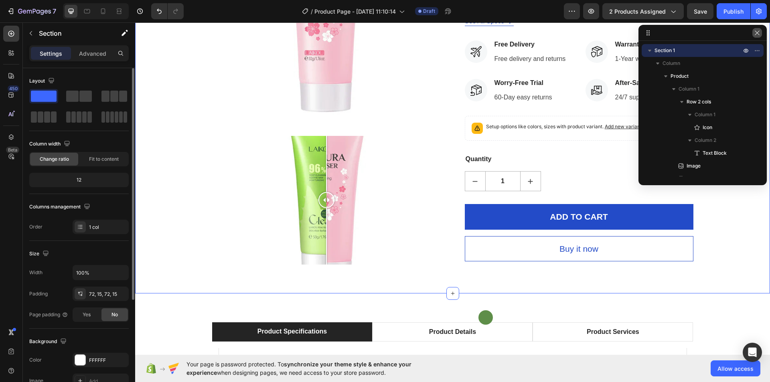
click at [759, 36] on icon "button" at bounding box center [757, 33] width 6 height 6
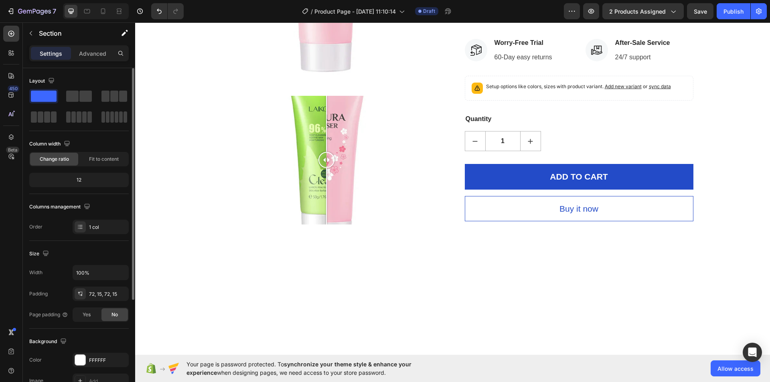
scroll to position [0, 0]
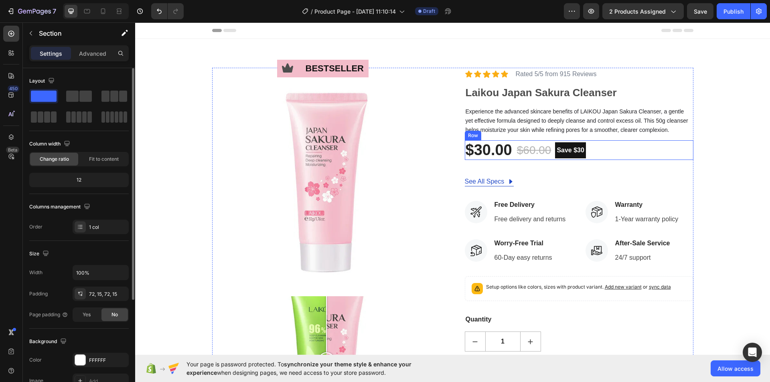
click at [610, 154] on div "$30.00 (P) Price (P) Price $60.00 (P) Price (P) Price Save $30 Product Badge Row" at bounding box center [579, 150] width 229 height 20
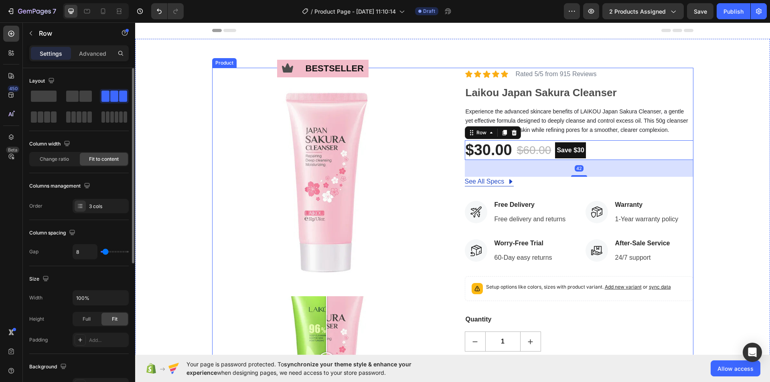
click at [552, 192] on div "Icon Icon Icon Icon Icon Icon List Rated 5/5 from 915 Reviews Text Block Row La…" at bounding box center [579, 246] width 229 height 357
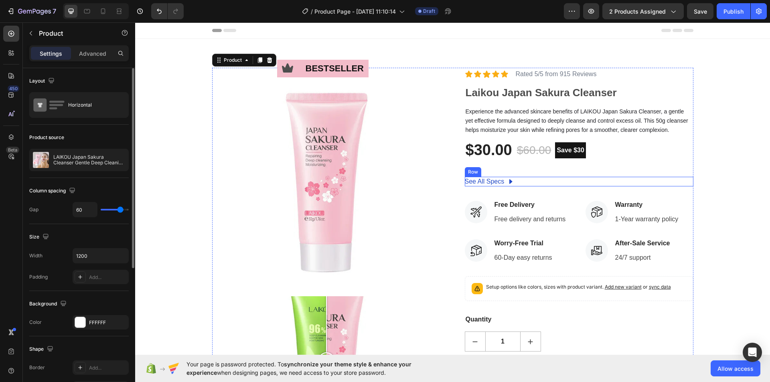
click at [529, 180] on div "See All Specs Button Row" at bounding box center [579, 182] width 229 height 10
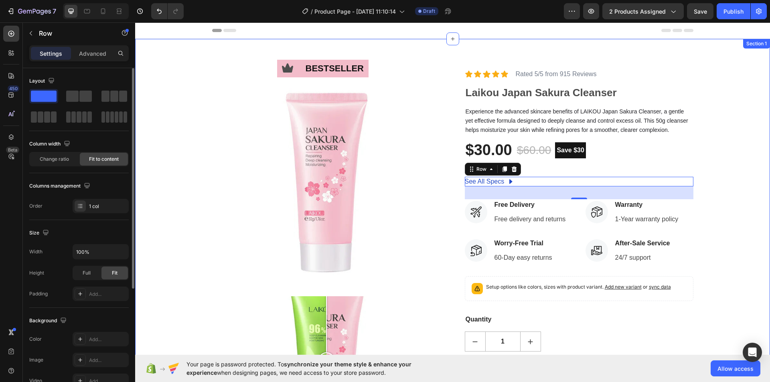
click at [735, 164] on div "Icon bestseller Text Block Row Image Image Comparison Icon Icon Icon Icon Icon …" at bounding box center [452, 246] width 623 height 357
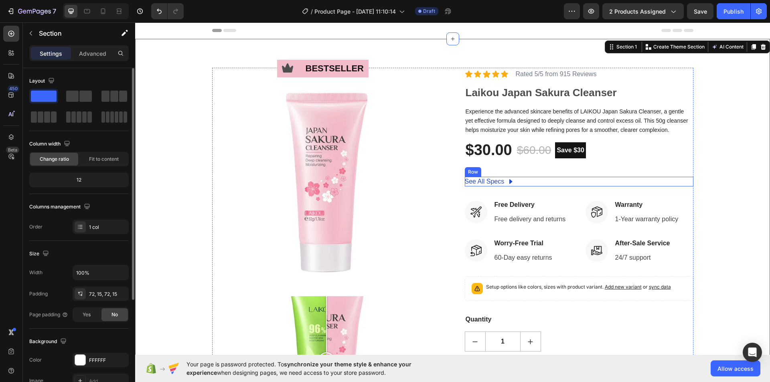
click at [554, 179] on div "See All Specs Button Row" at bounding box center [579, 182] width 229 height 10
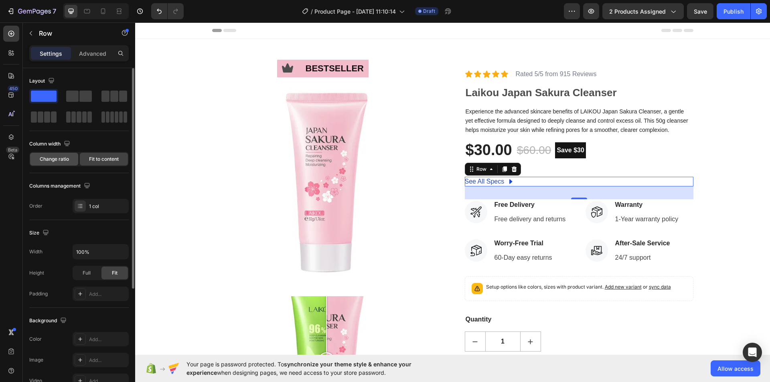
drag, startPoint x: 50, startPoint y: 161, endPoint x: 57, endPoint y: 160, distance: 6.5
click at [51, 161] on span "Change ratio" at bounding box center [54, 159] width 29 height 7
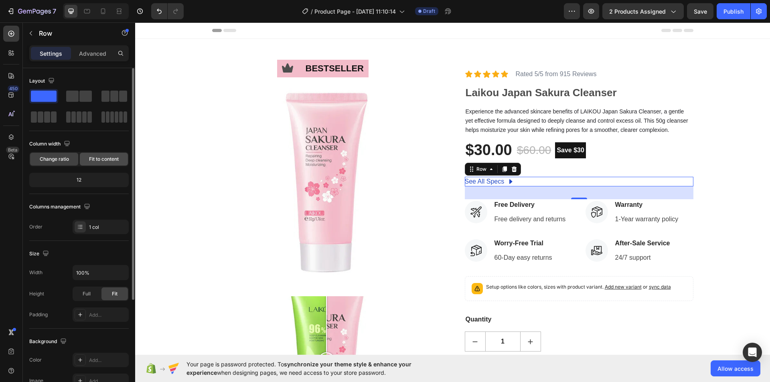
click at [121, 158] on div "Fit to content" at bounding box center [104, 159] width 48 height 13
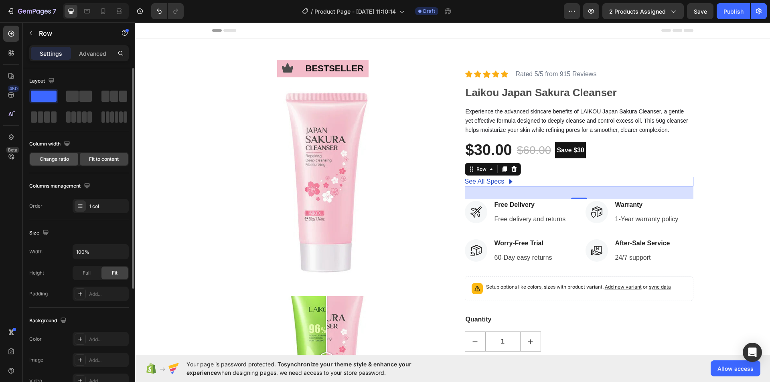
click at [57, 158] on span "Change ratio" at bounding box center [54, 159] width 29 height 7
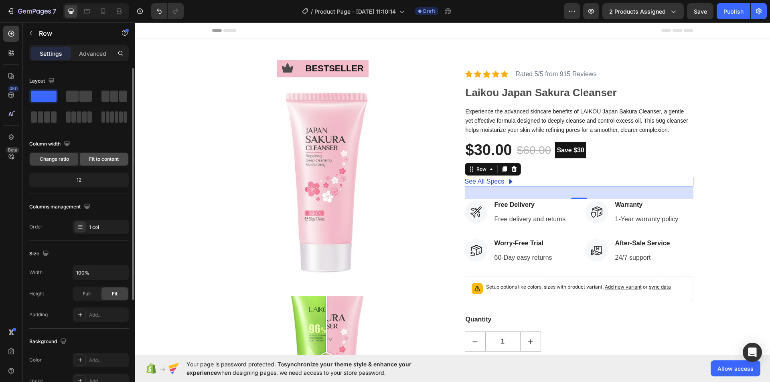
click at [90, 158] on span "Fit to content" at bounding box center [104, 159] width 30 height 7
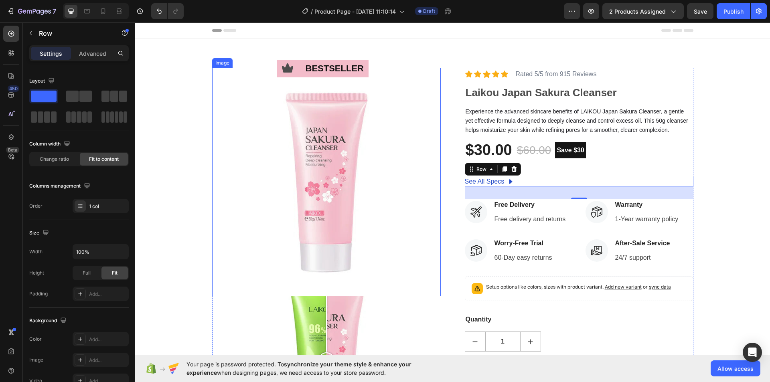
click at [245, 78] on img at bounding box center [326, 182] width 229 height 229
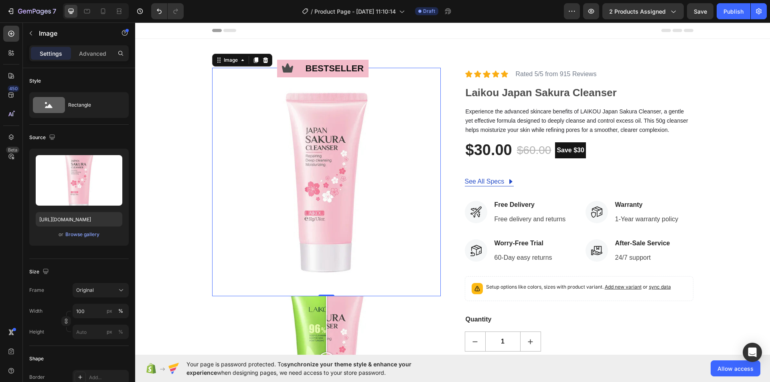
scroll to position [80, 0]
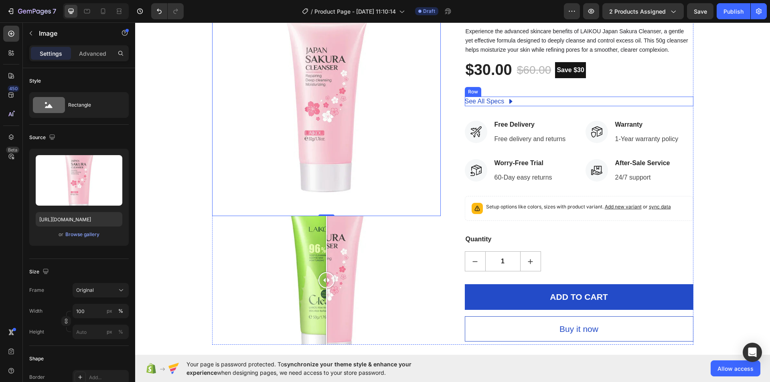
click at [559, 102] on div "See All Specs Button Row" at bounding box center [579, 102] width 229 height 10
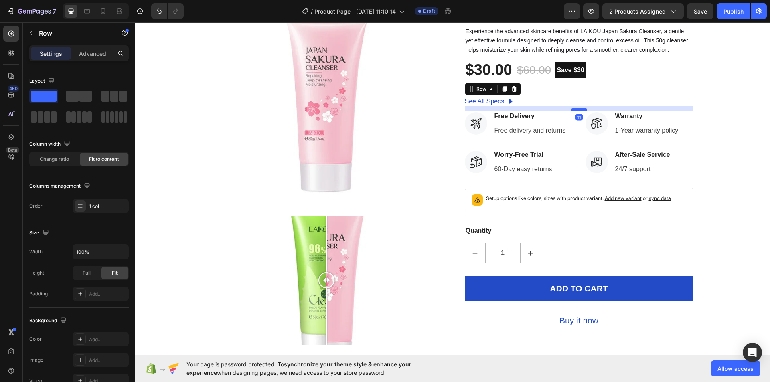
drag, startPoint x: 570, startPoint y: 117, endPoint x: 570, endPoint y: 109, distance: 8.4
click at [571, 109] on div at bounding box center [579, 109] width 16 height 2
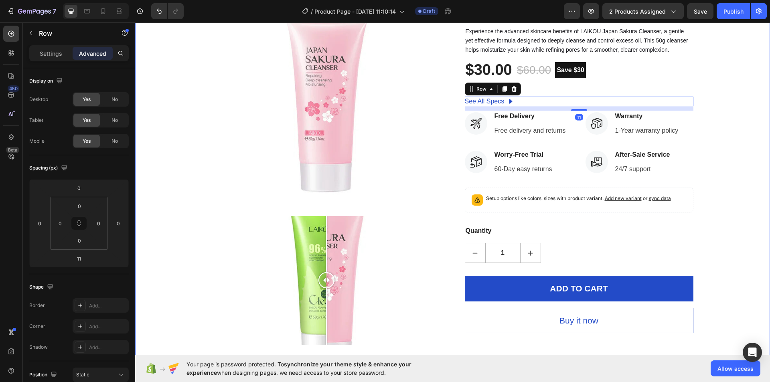
click at [725, 105] on div "Icon bestseller Text Block Row Image Image Comparison Icon Icon Icon Icon Icon …" at bounding box center [452, 166] width 623 height 357
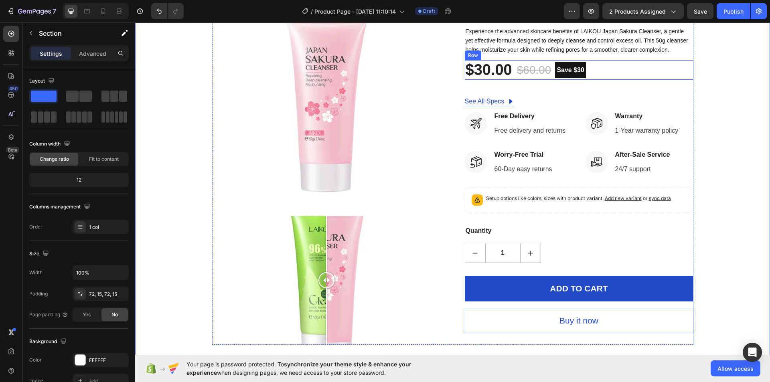
click at [604, 76] on div "$30.00 (P) Price (P) Price $60.00 (P) Price (P) Price Save $30 Product Badge Row" at bounding box center [579, 70] width 229 height 20
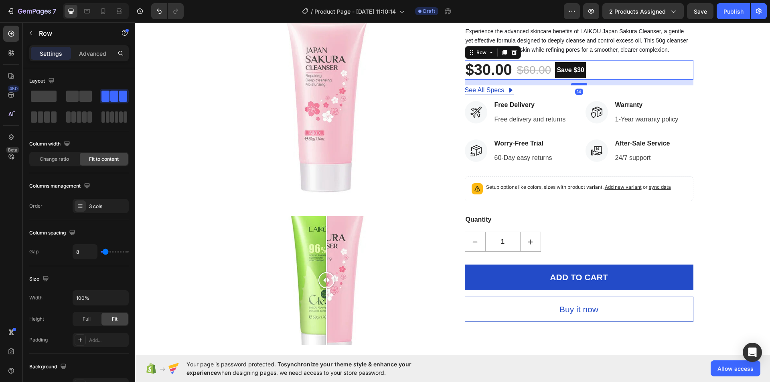
drag, startPoint x: 577, startPoint y: 95, endPoint x: 578, endPoint y: 83, distance: 11.3
click at [578, 83] on div at bounding box center [579, 84] width 16 height 2
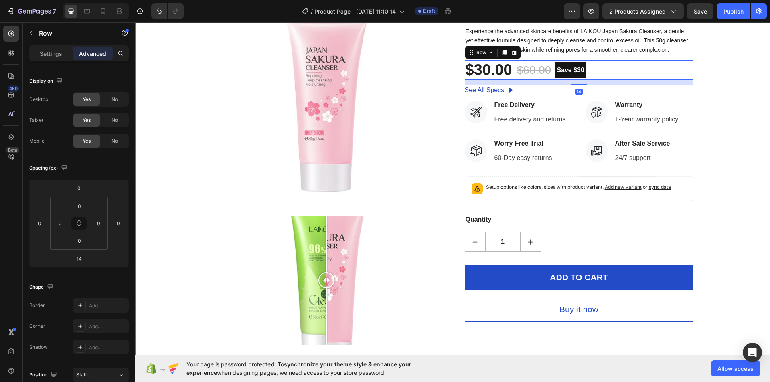
click at [715, 96] on div "Icon bestseller Text Block Row Image Image Comparison Icon Icon Icon Icon Icon …" at bounding box center [452, 166] width 623 height 357
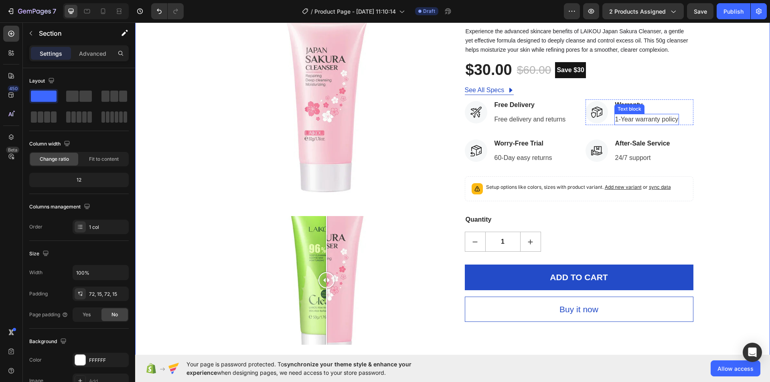
scroll to position [0, 0]
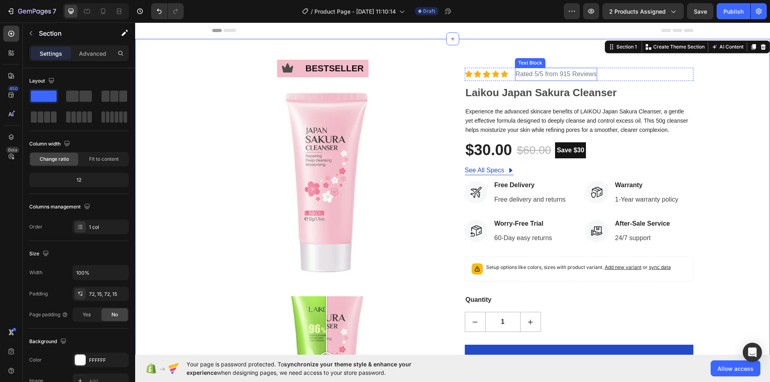
click at [582, 73] on span "Rated 5/5 from 915 Reviews" at bounding box center [556, 74] width 81 height 7
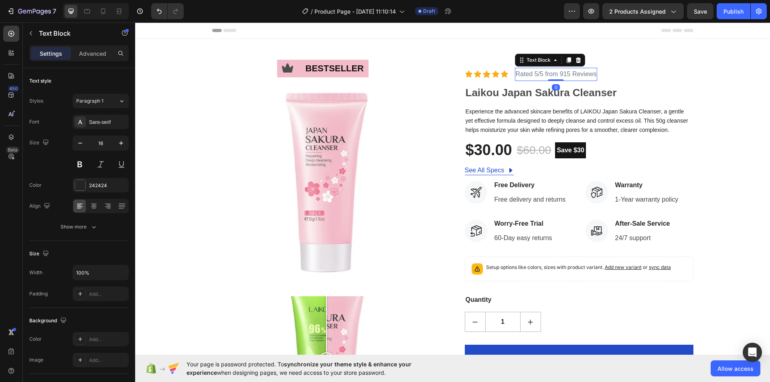
click at [569, 71] on span "Rated 5/5 from 915 Reviews" at bounding box center [556, 74] width 81 height 7
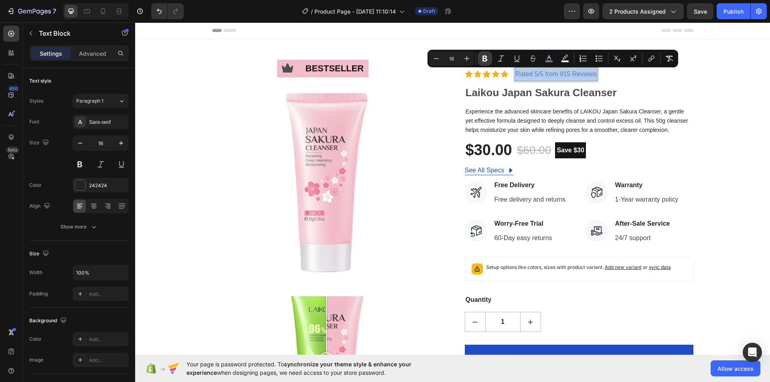
click at [485, 54] on button "Bold" at bounding box center [485, 58] width 14 height 14
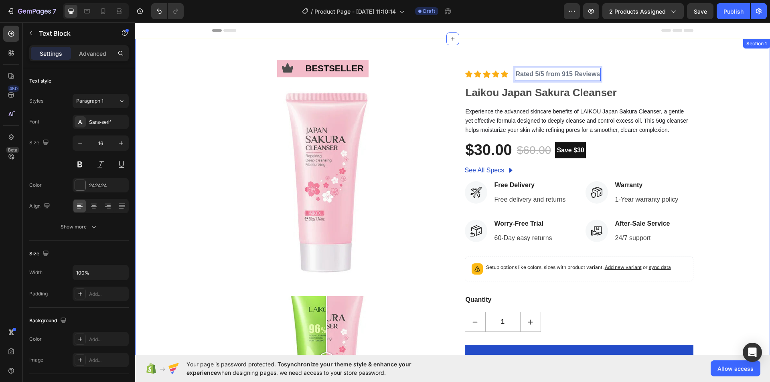
click at [727, 134] on div "Icon bestseller Text Block Row Image Image Comparison Icon Icon Icon Icon Icon …" at bounding box center [452, 246] width 623 height 357
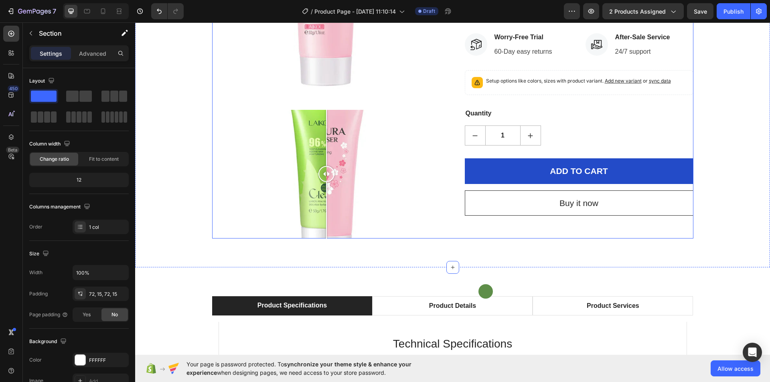
scroll to position [201, 0]
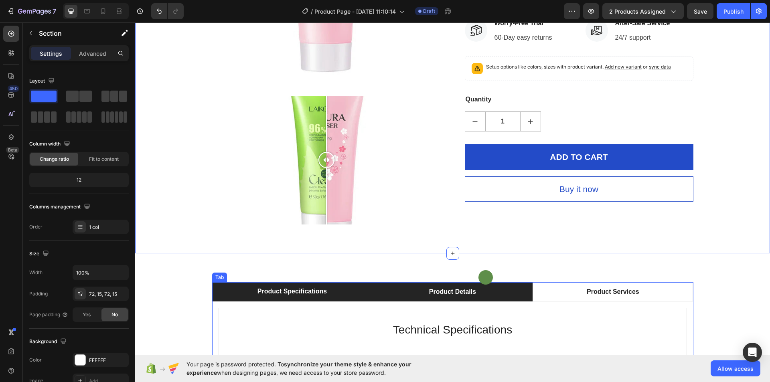
drag, startPoint x: 452, startPoint y: 291, endPoint x: 456, endPoint y: 292, distance: 4.1
click at [456, 291] on div "Product Details" at bounding box center [452, 292] width 49 height 12
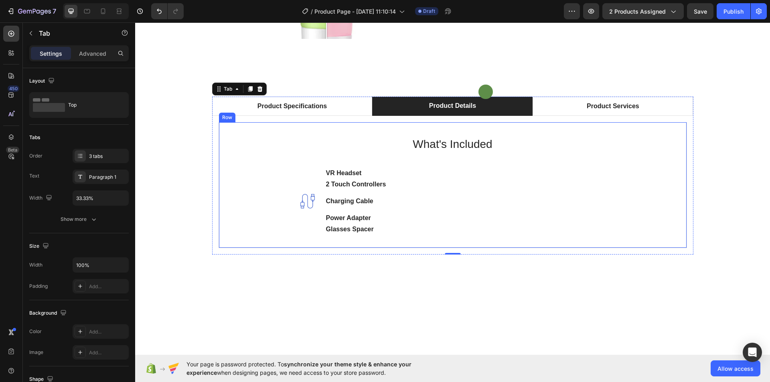
scroll to position [401, 0]
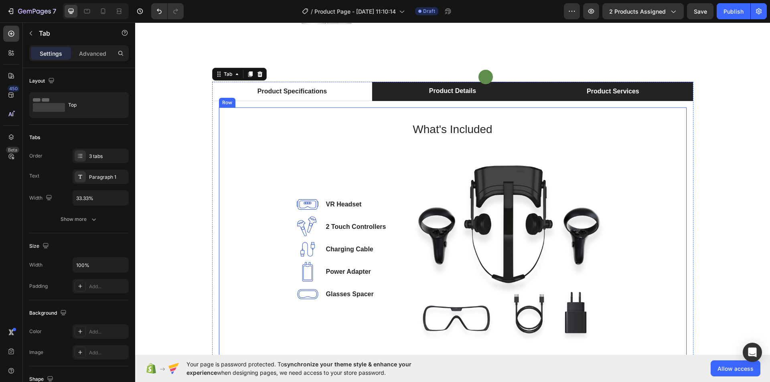
click at [592, 89] on div "Product Services" at bounding box center [613, 91] width 55 height 12
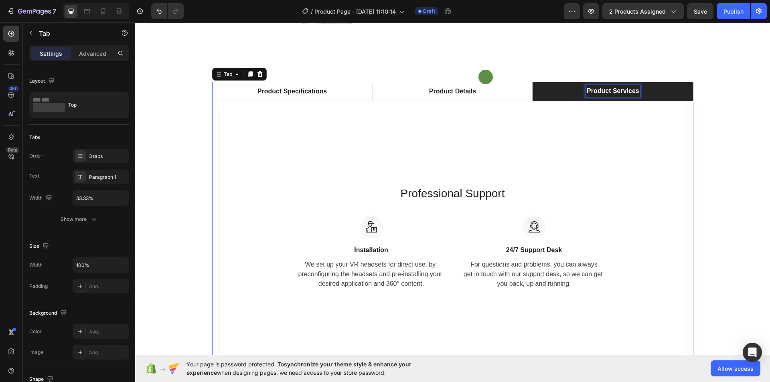
scroll to position [401, 0]
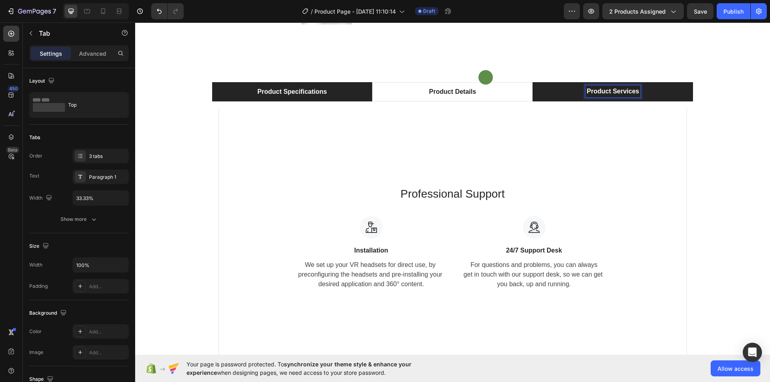
click at [310, 91] on p "Product Specifications" at bounding box center [291, 92] width 69 height 10
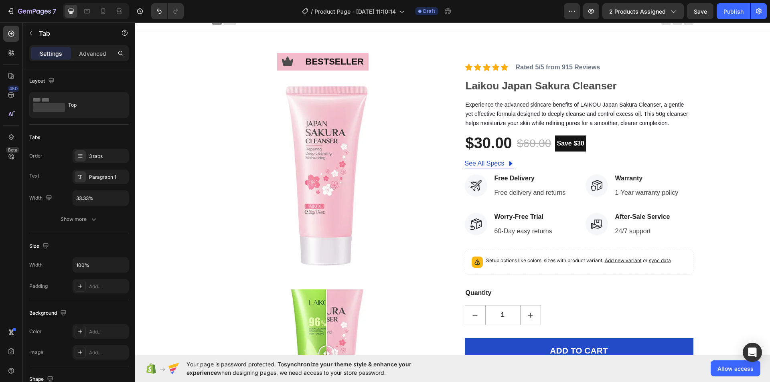
scroll to position [0, 0]
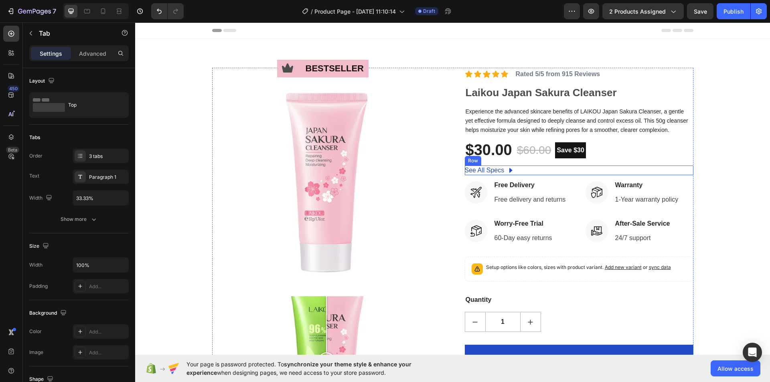
click at [568, 169] on div "See All Specs Button Row" at bounding box center [579, 171] width 229 height 10
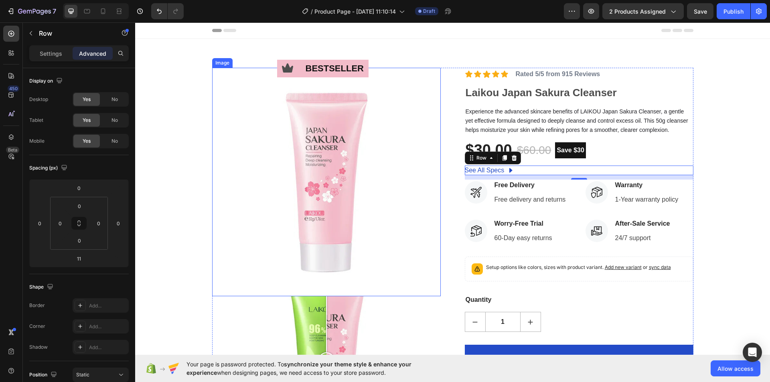
click at [384, 166] on img at bounding box center [326, 182] width 229 height 229
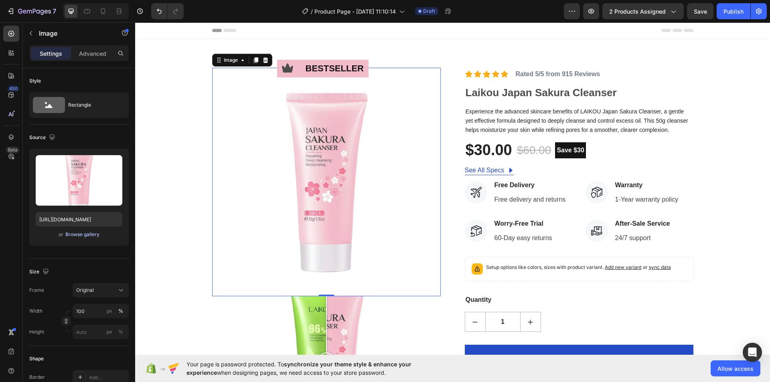
click at [92, 236] on div "Browse gallery" at bounding box center [82, 234] width 34 height 7
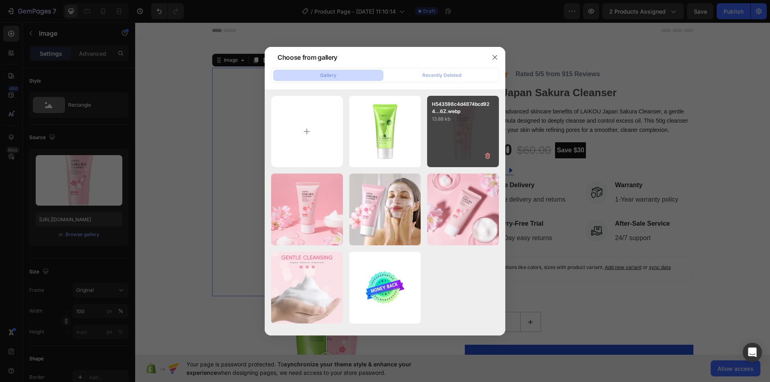
drag, startPoint x: 490, startPoint y: 58, endPoint x: 460, endPoint y: 114, distance: 64.1
click at [491, 58] on button "button" at bounding box center [494, 57] width 13 height 13
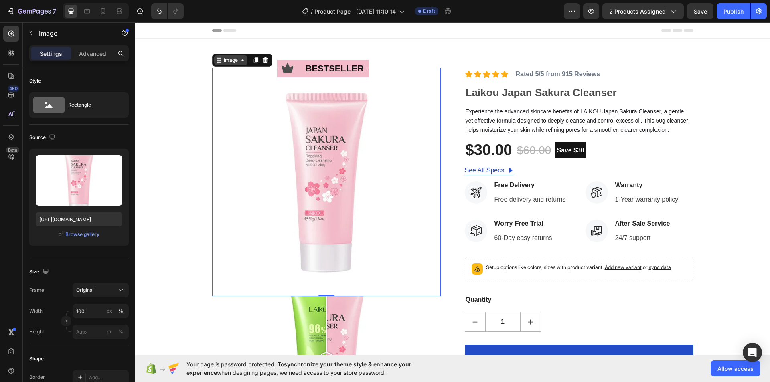
click at [238, 64] on div "Image" at bounding box center [230, 60] width 33 height 10
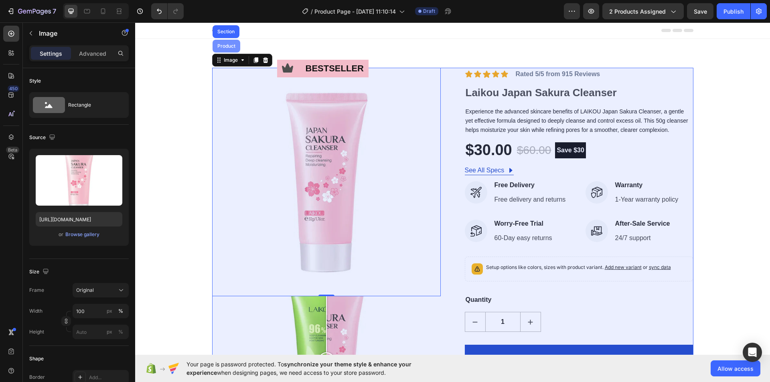
click at [228, 45] on div "Product" at bounding box center [226, 46] width 21 height 5
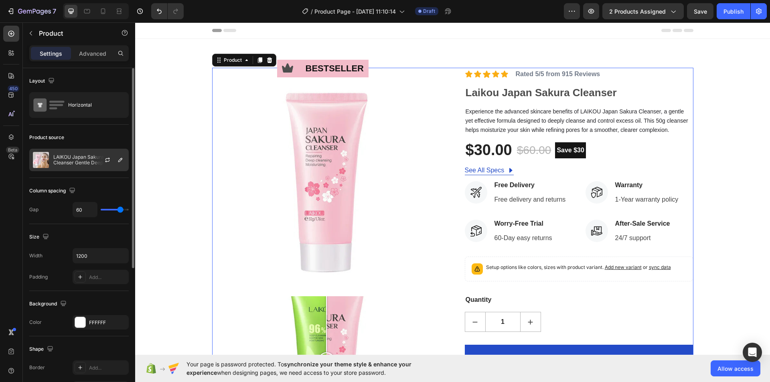
click at [90, 161] on p "LAIKOU Japan Sakura Cleanser Gentle Deep Cleaning Oil Control Moisturizing Shri…" at bounding box center [89, 159] width 72 height 11
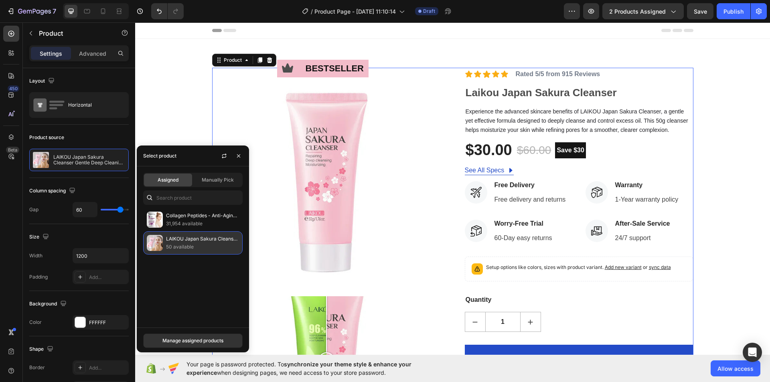
click at [184, 246] on p "50 available" at bounding box center [202, 247] width 73 height 8
click at [268, 108] on img at bounding box center [326, 182] width 229 height 229
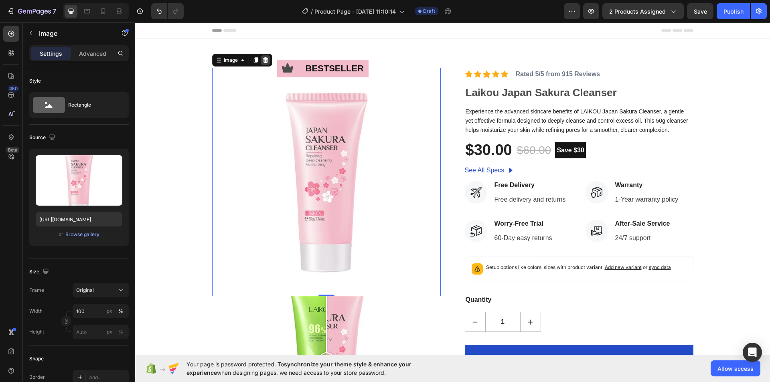
click at [263, 59] on icon at bounding box center [265, 60] width 5 height 6
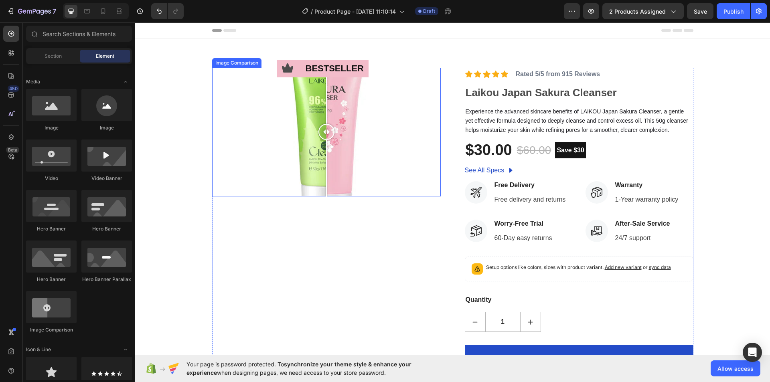
click at [384, 105] on div at bounding box center [326, 132] width 229 height 129
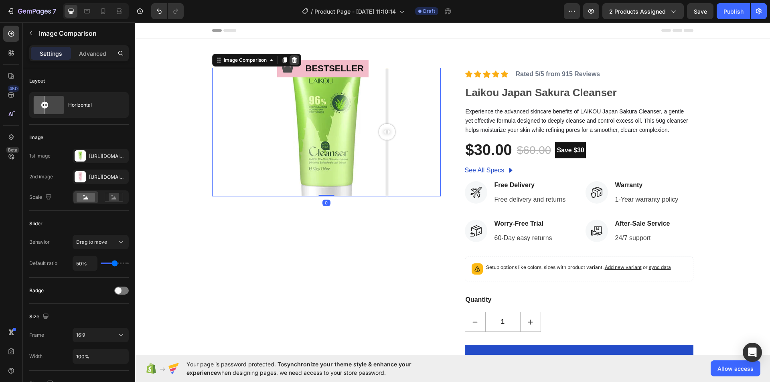
click at [291, 61] on icon at bounding box center [294, 60] width 6 height 6
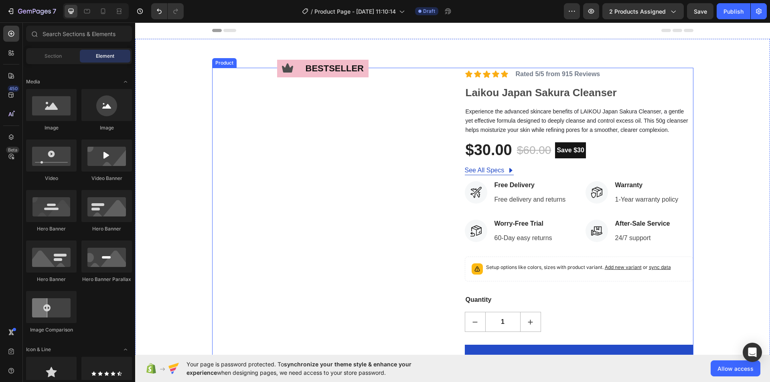
click at [285, 122] on div "Icon bestseller Text Block Row" at bounding box center [326, 235] width 229 height 334
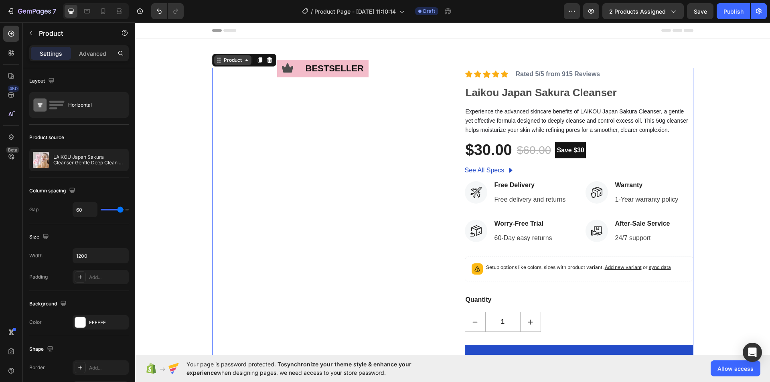
click at [245, 63] on icon at bounding box center [246, 60] width 6 height 6
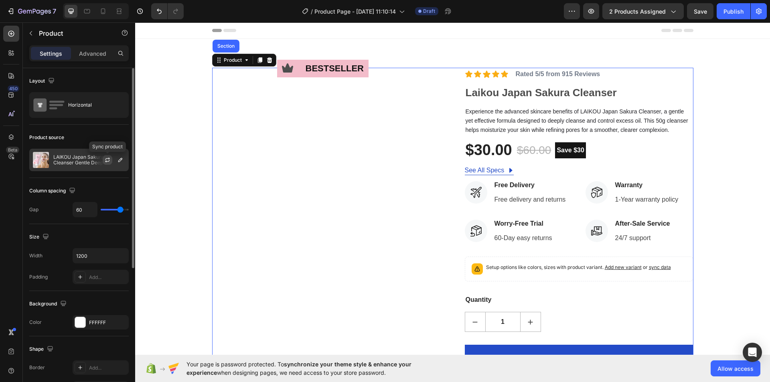
click at [107, 156] on button "button" at bounding box center [108, 160] width 10 height 10
click at [91, 157] on p "LAIKOU Japan Sakura Cleanser Gentle Deep Cleaning Oil Control Moisturizing Shri…" at bounding box center [89, 159] width 72 height 11
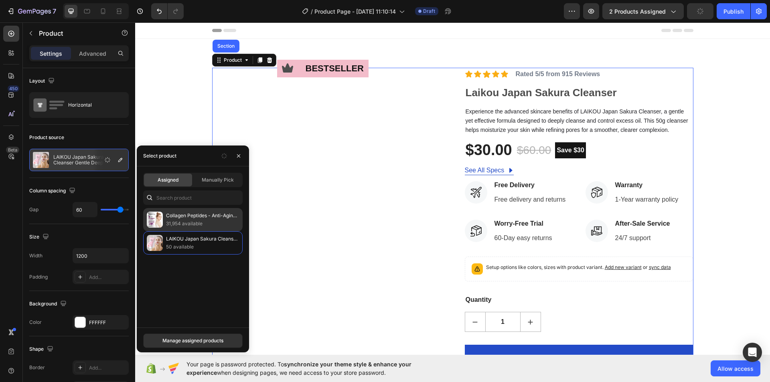
click at [188, 223] on p "31,954 available" at bounding box center [202, 224] width 73 height 8
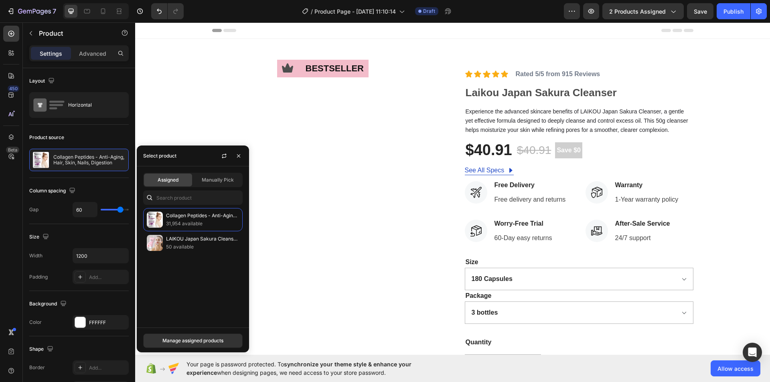
click at [407, 142] on div "Icon bestseller Text Block Row" at bounding box center [326, 256] width 229 height 377
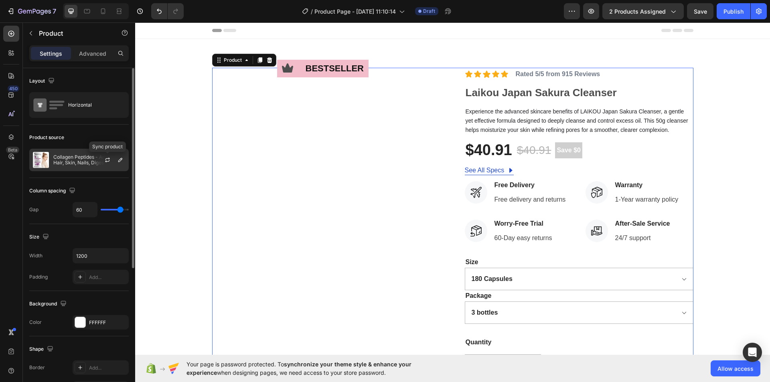
click at [97, 161] on div at bounding box center [110, 160] width 35 height 22
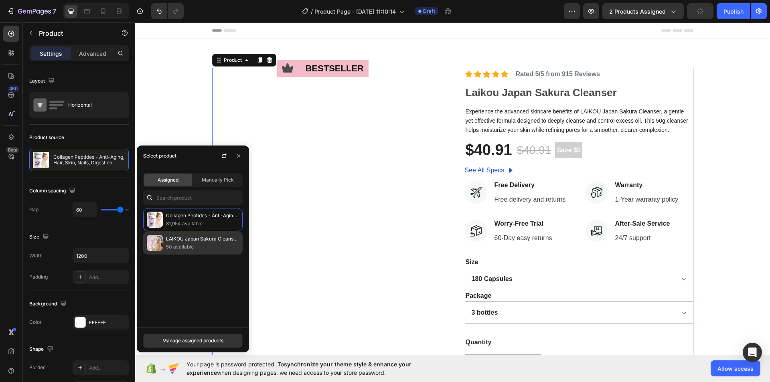
click at [182, 243] on p "50 available" at bounding box center [202, 247] width 73 height 8
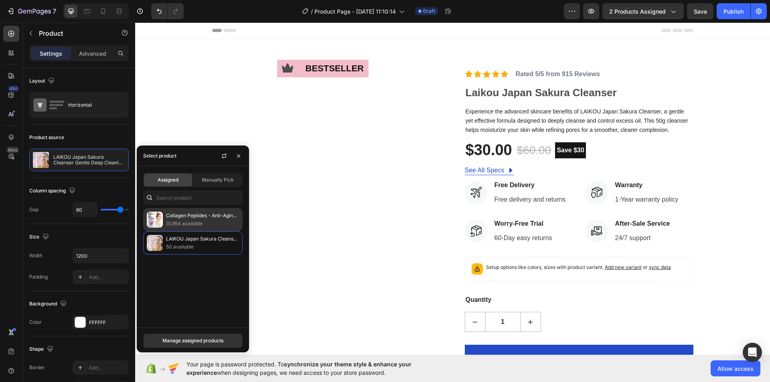
click at [191, 221] on p "31,954 available" at bounding box center [202, 224] width 73 height 8
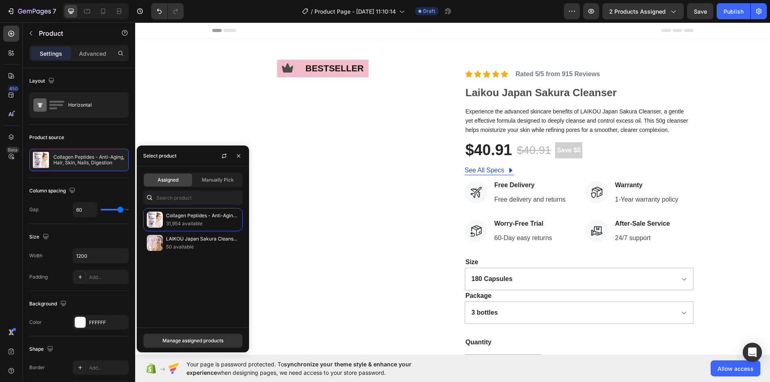
click at [325, 141] on div "Icon bestseller Text Block Row" at bounding box center [326, 256] width 229 height 377
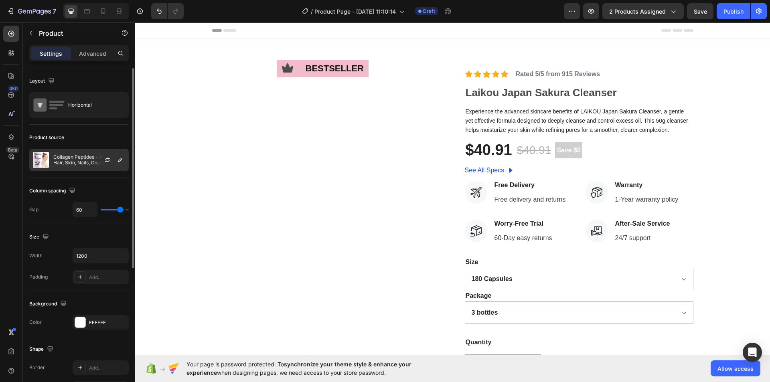
click at [78, 164] on p "Collagen Peptides - Anti-Aging, Hair, Skin, Nails, Digestion" at bounding box center [89, 159] width 72 height 11
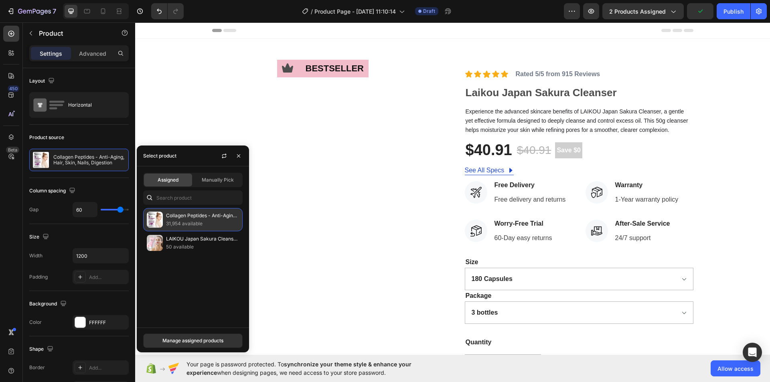
click at [176, 218] on p "Collagen Peptides - Anti-Aging, Hair, Skin, Nails, Digestion" at bounding box center [202, 216] width 73 height 8
click at [178, 246] on p "50 available" at bounding box center [202, 247] width 73 height 8
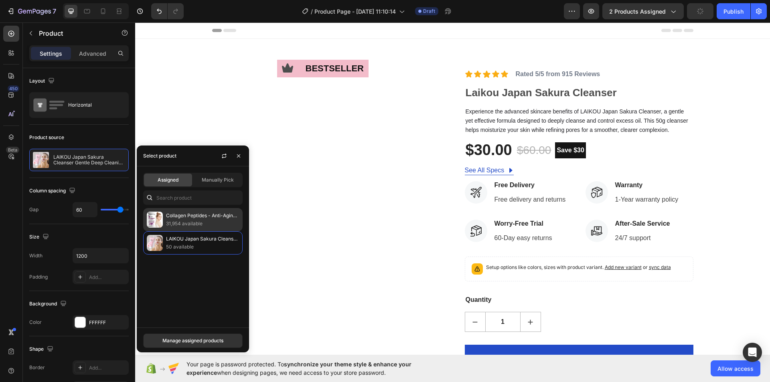
click at [186, 217] on p "Collagen Peptides - Anti-Aging, Hair, Skin, Nails, Digestion" at bounding box center [202, 216] width 73 height 8
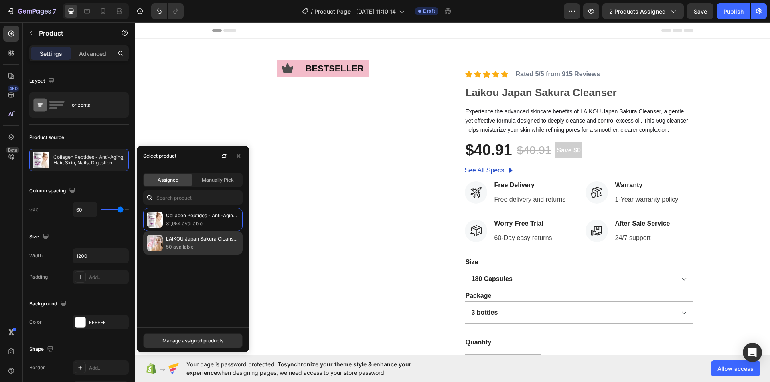
click at [188, 245] on p "50 available" at bounding box center [202, 247] width 73 height 8
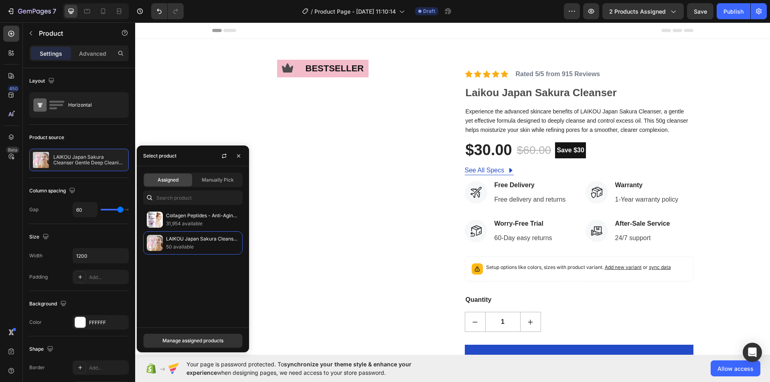
click at [239, 49] on div "Icon bestseller Text Block Row Icon Icon Icon Icon Icon Icon List Rated 5/5 fro…" at bounding box center [452, 235] width 635 height 392
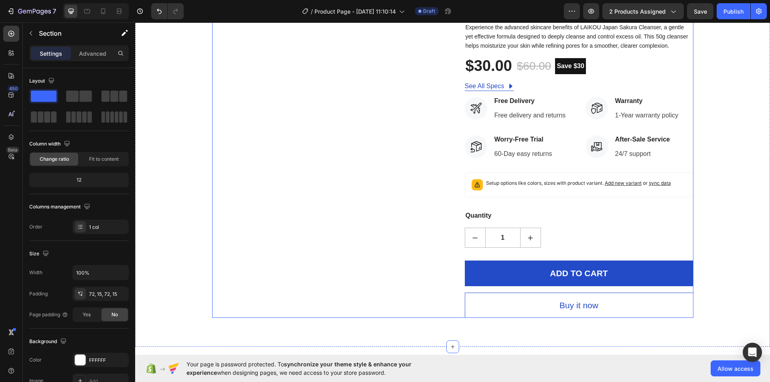
scroll to position [160, 0]
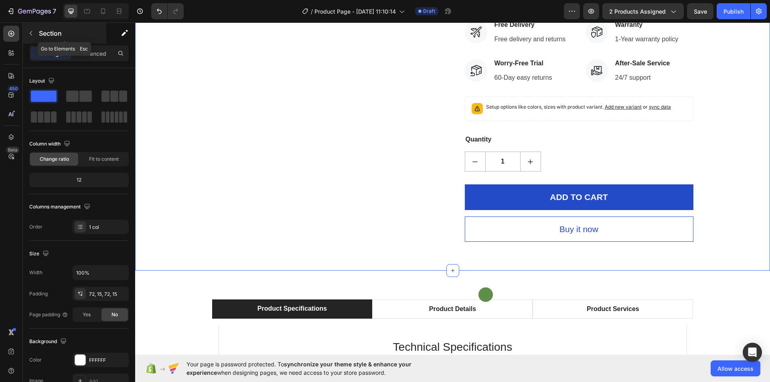
click at [30, 30] on icon "button" at bounding box center [31, 33] width 6 height 6
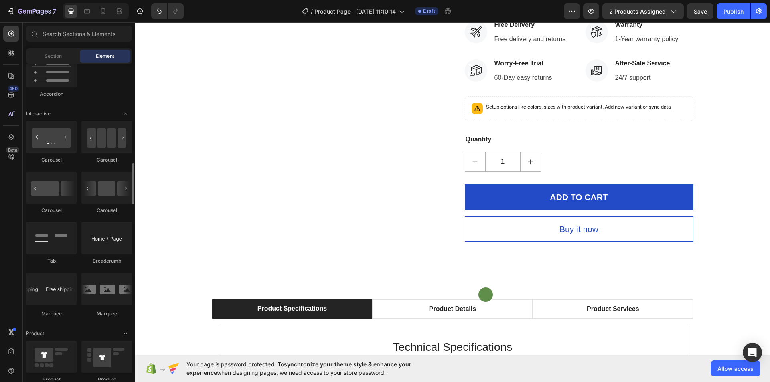
scroll to position [882, 0]
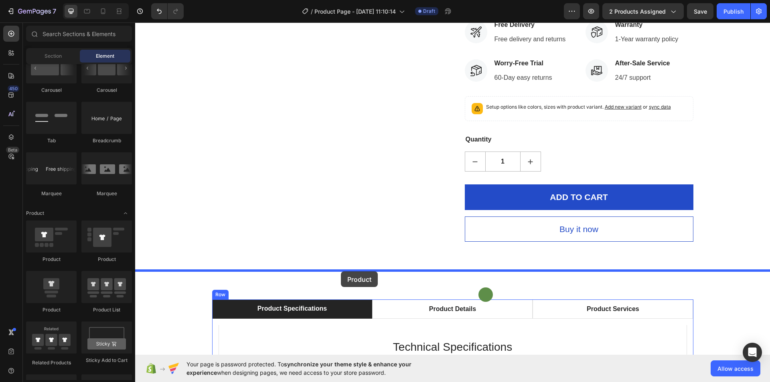
drag, startPoint x: 177, startPoint y: 258, endPoint x: 341, endPoint y: 271, distance: 164.1
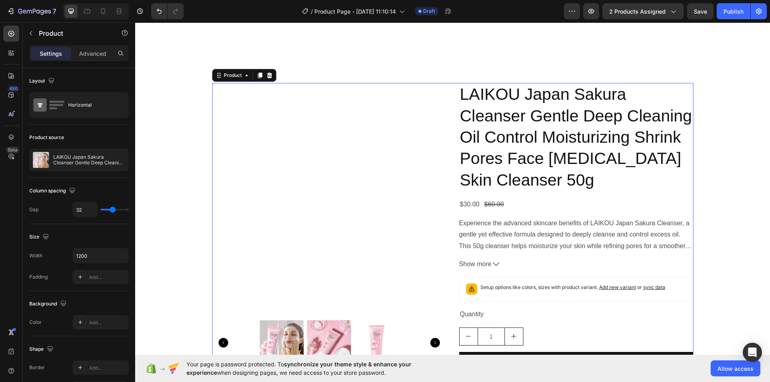
scroll to position [441, 0]
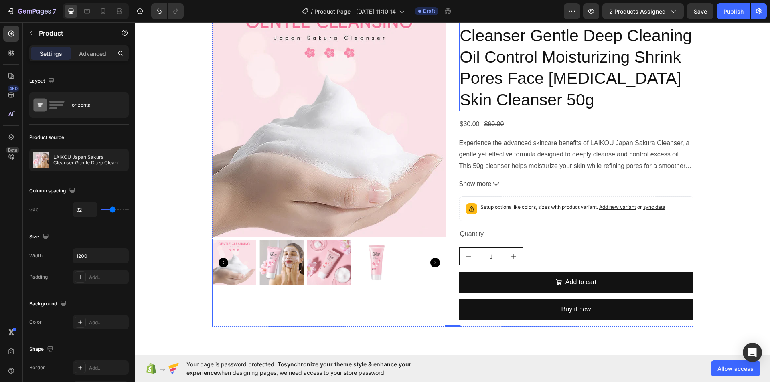
click at [561, 67] on h2 "LAIKOU Japan Sakura Cleanser Gentle Deep Cleaning Oil Control Moisturizing Shri…" at bounding box center [576, 57] width 234 height 108
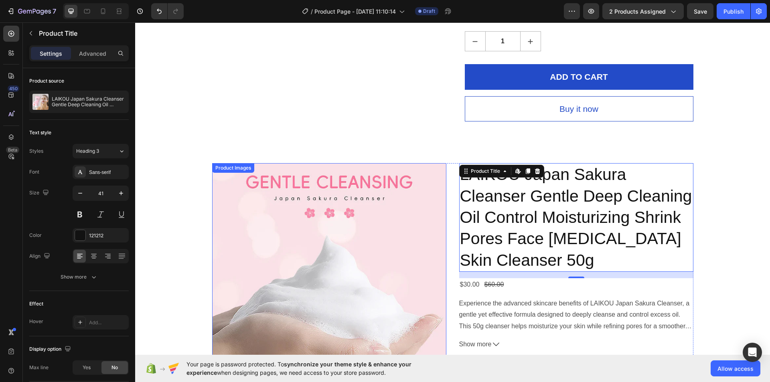
scroll to position [80, 0]
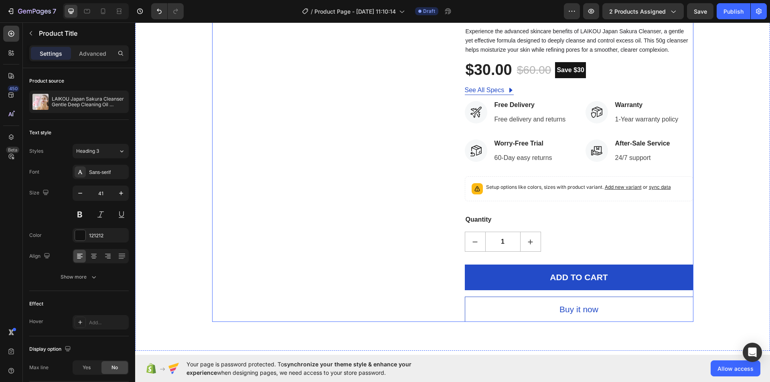
click at [392, 160] on div "Icon bestseller Text Block Row" at bounding box center [326, 155] width 229 height 334
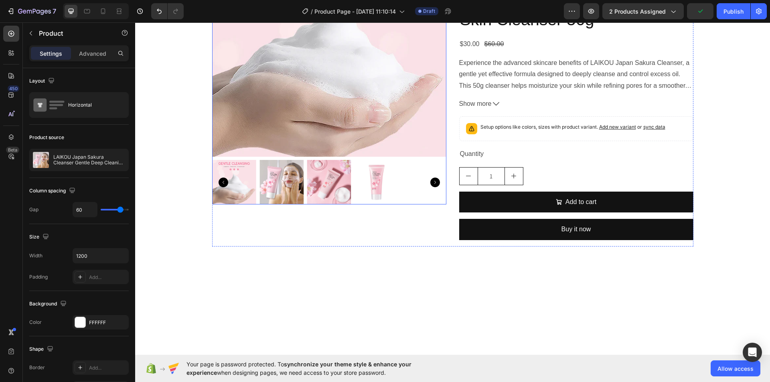
scroll to position [361, 0]
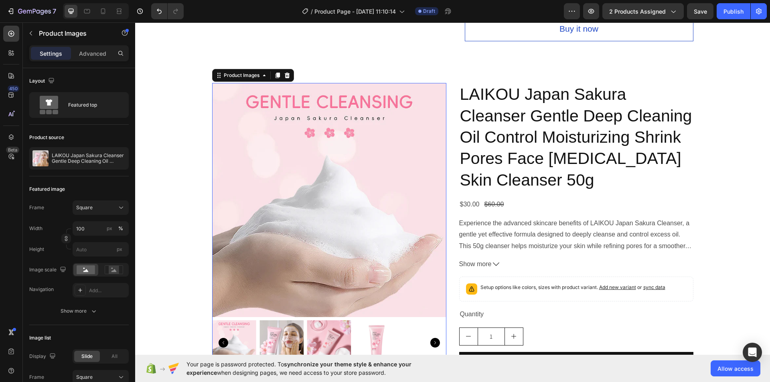
click at [279, 356] on div "Your page is password protected. To synchronize your theme style & enhance your…" at bounding box center [452, 368] width 635 height 27
click at [286, 335] on img at bounding box center [281, 342] width 44 height 44
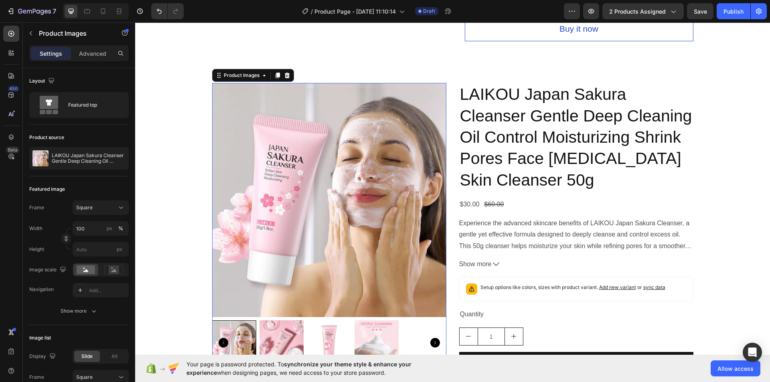
click at [316, 339] on img at bounding box center [329, 342] width 44 height 44
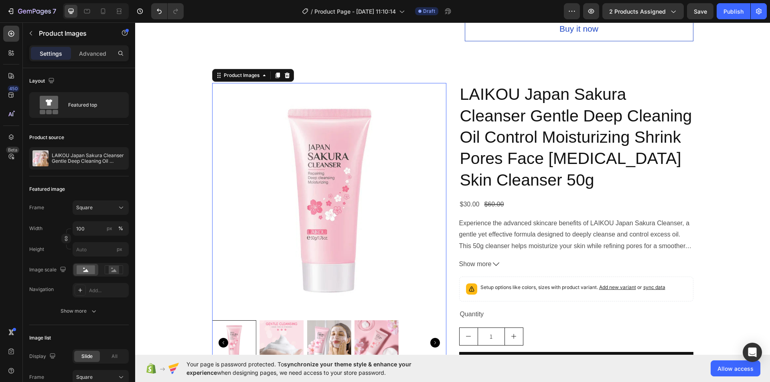
click at [345, 338] on img at bounding box center [329, 342] width 44 height 44
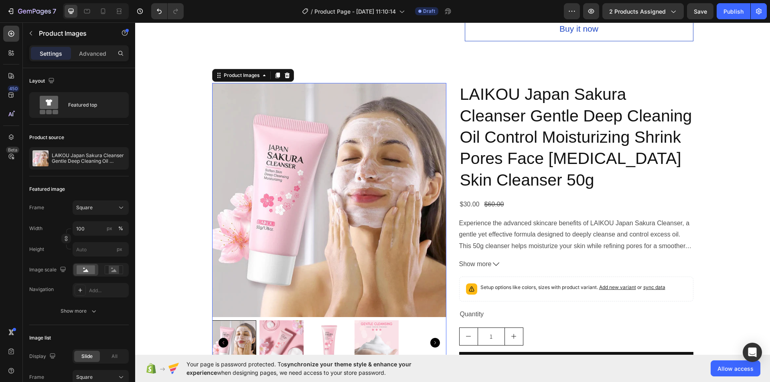
click at [328, 331] on img at bounding box center [329, 342] width 44 height 44
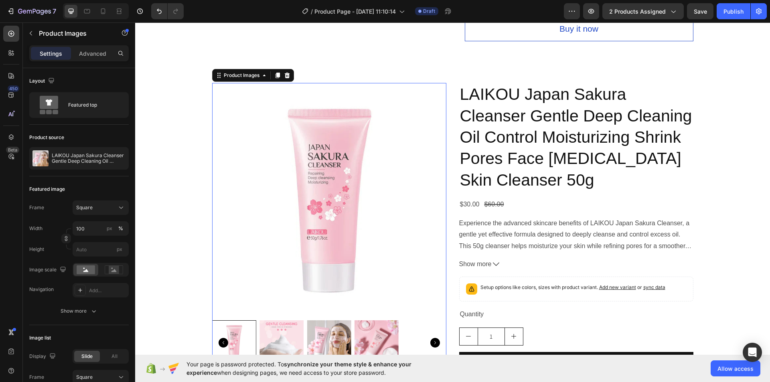
click at [342, 336] on img at bounding box center [329, 342] width 44 height 44
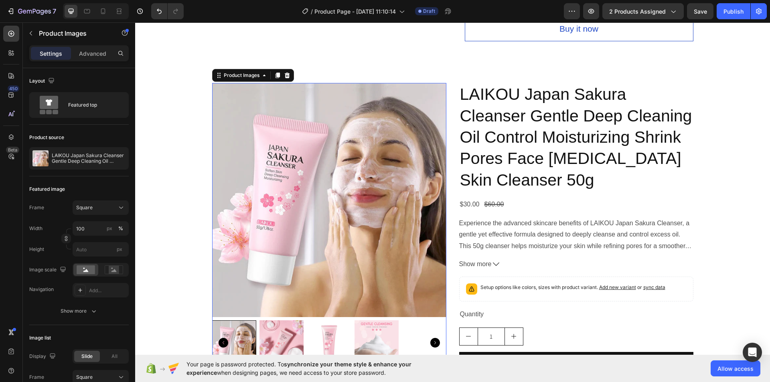
click at [371, 326] on img at bounding box center [377, 342] width 44 height 44
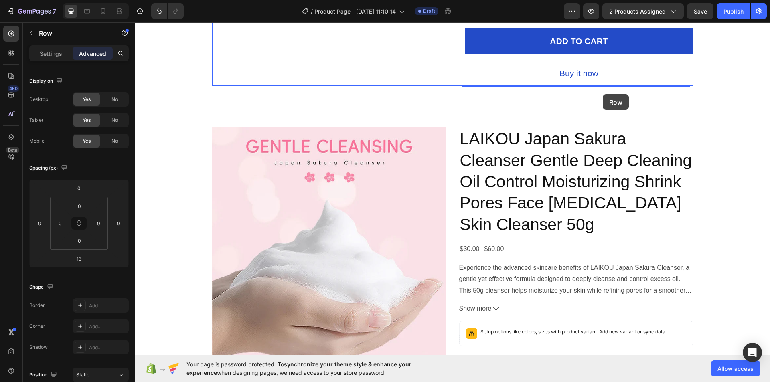
scroll to position [303, 0]
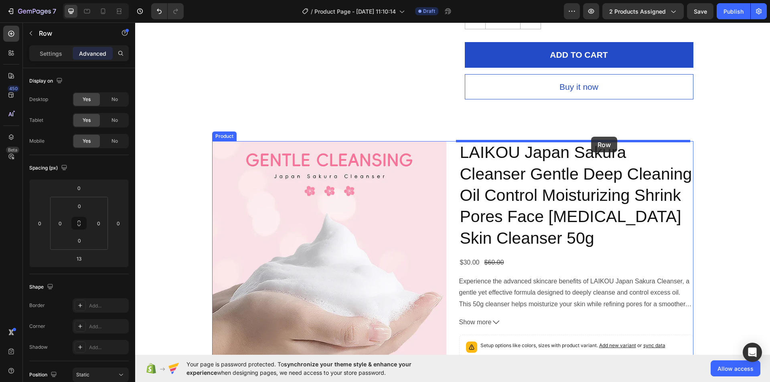
drag, startPoint x: 636, startPoint y: 73, endPoint x: 593, endPoint y: 136, distance: 77.0
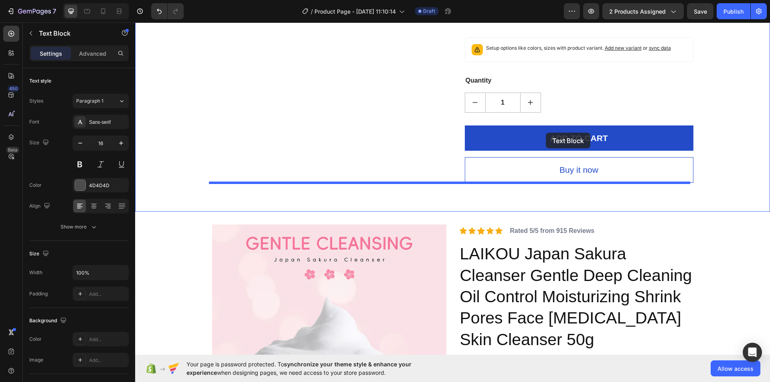
scroll to position [201, 0]
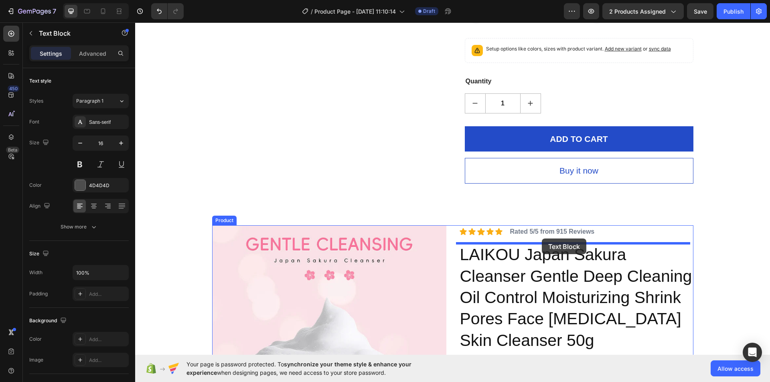
drag, startPoint x: 519, startPoint y: 71, endPoint x: 542, endPoint y: 239, distance: 169.2
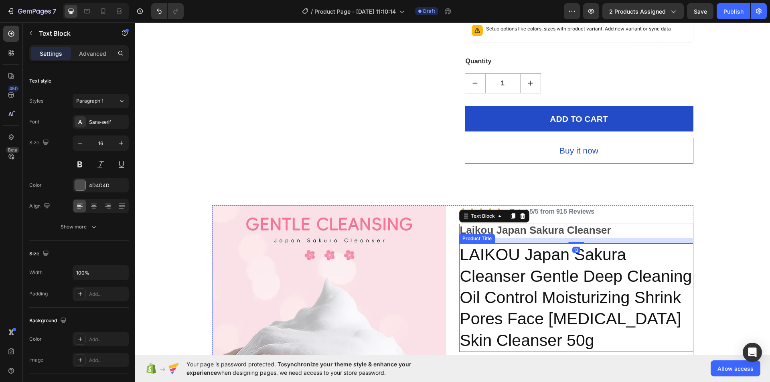
click at [541, 263] on h2 "LAIKOU Japan Sakura Cleanser Gentle Deep Cleaning Oil Control Moisturizing Shri…" at bounding box center [576, 297] width 234 height 108
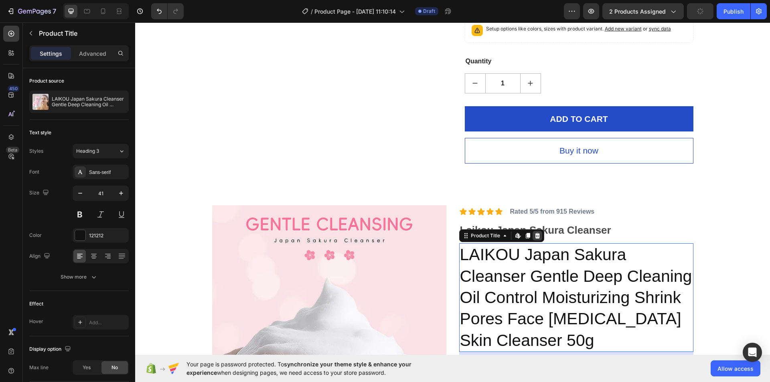
click at [535, 235] on icon at bounding box center [537, 236] width 5 height 6
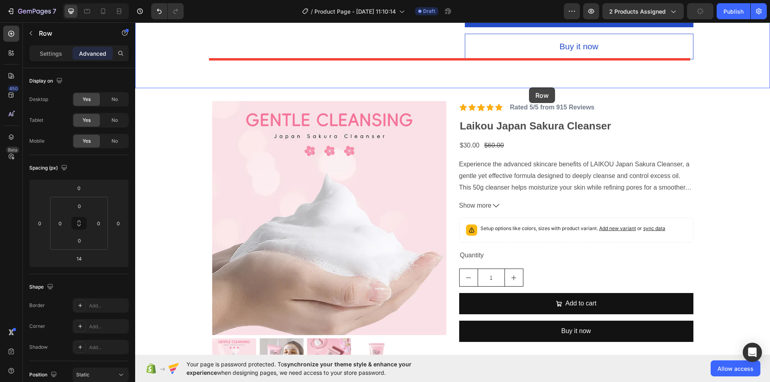
scroll to position [282, 0]
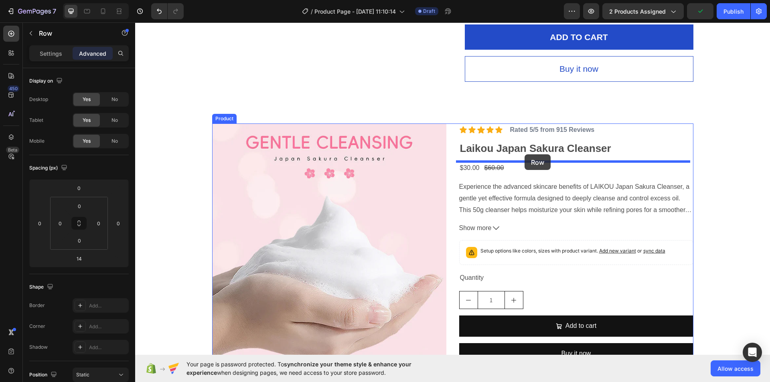
drag, startPoint x: 602, startPoint y: 111, endPoint x: 525, endPoint y: 154, distance: 88.5
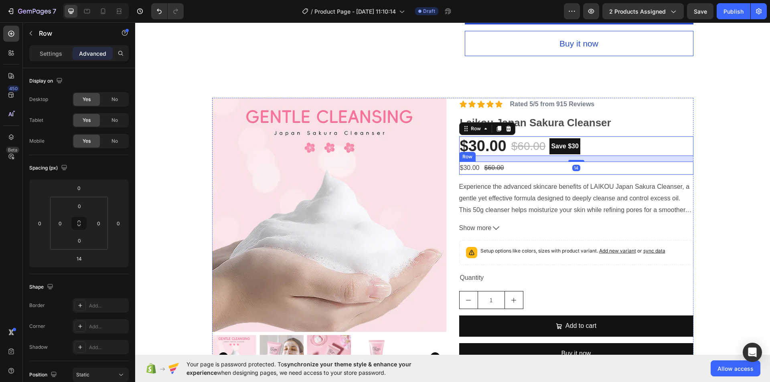
click at [515, 170] on div "$30.00 Product Price Product Price $60.00 Product Price Product Price Row" at bounding box center [576, 168] width 234 height 13
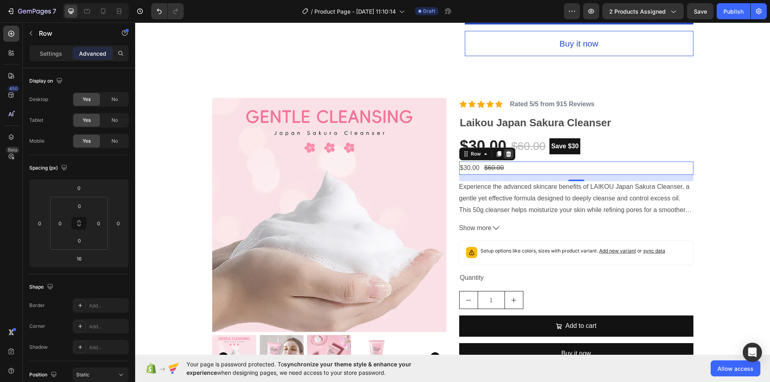
click at [507, 152] on icon at bounding box center [508, 154] width 6 height 6
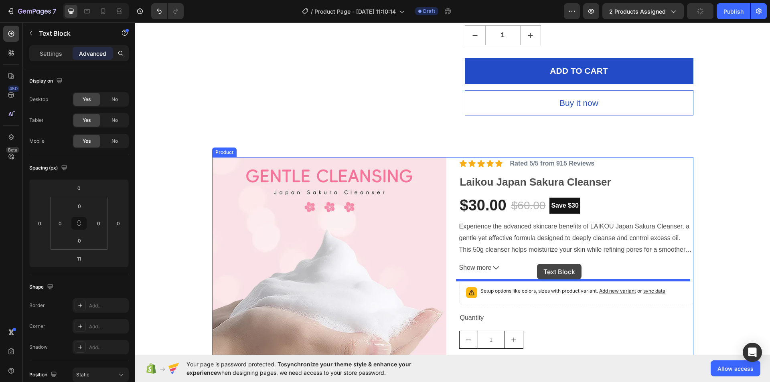
scroll to position [229, 0]
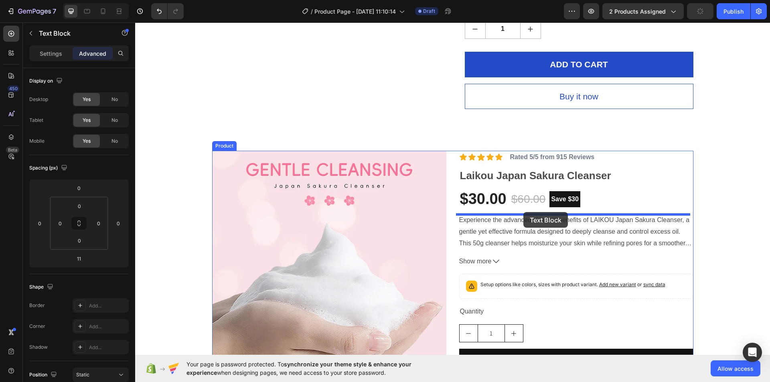
drag, startPoint x: 535, startPoint y: 80, endPoint x: 523, endPoint y: 212, distance: 132.4
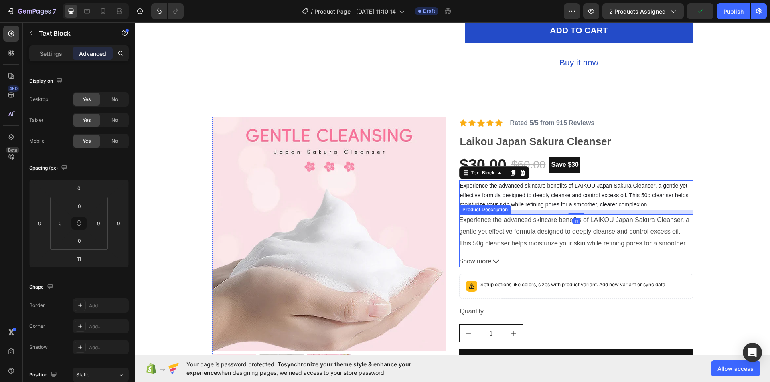
click at [530, 231] on span "Experience the advanced skincare benefits of LAIKOU Japan Sakura Cleanser, a ge…" at bounding box center [575, 249] width 233 height 65
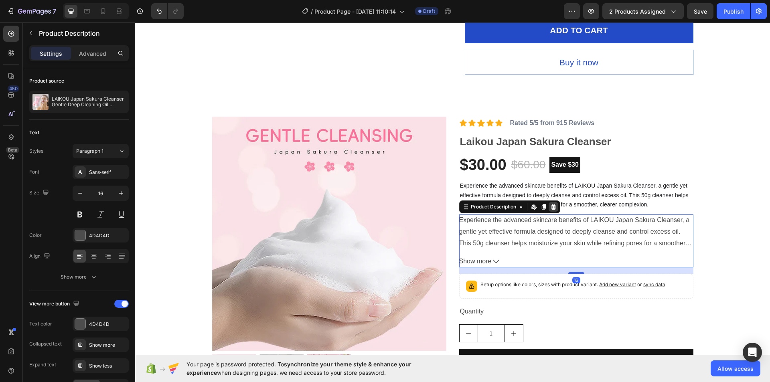
click at [551, 206] on icon at bounding box center [553, 207] width 5 height 6
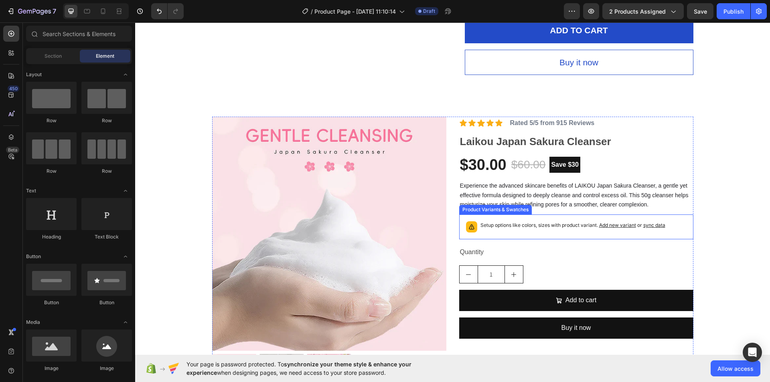
click at [560, 219] on div "Setup options like colors, sizes with product variant. Add new variant or sync …" at bounding box center [576, 227] width 227 height 18
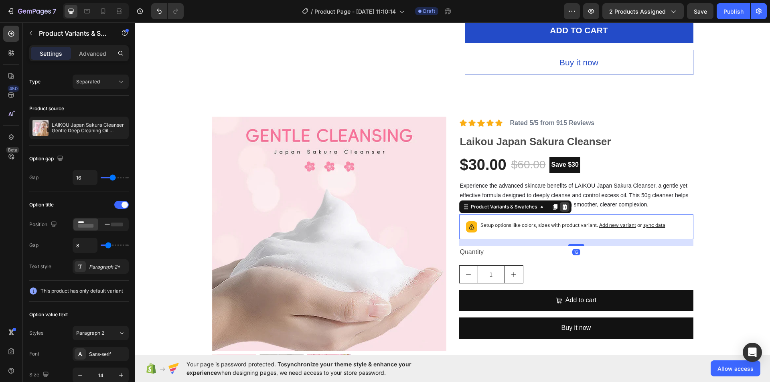
click at [561, 208] on icon at bounding box center [564, 207] width 6 height 6
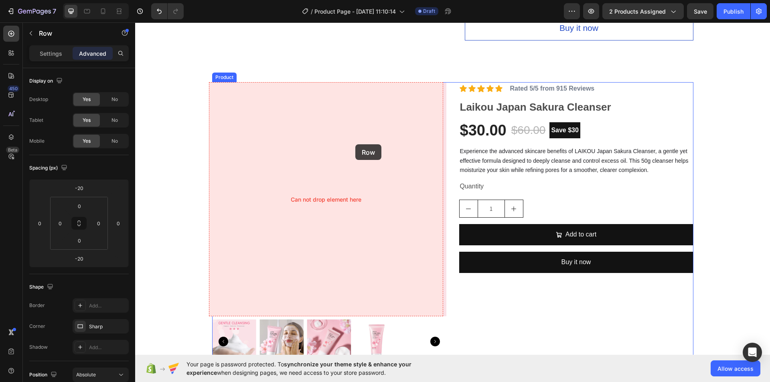
scroll to position [144, 0]
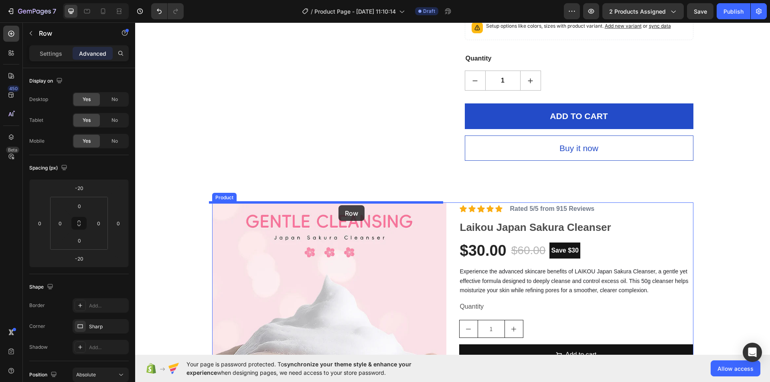
drag, startPoint x: 300, startPoint y: 76, endPoint x: 339, endPoint y: 205, distance: 135.4
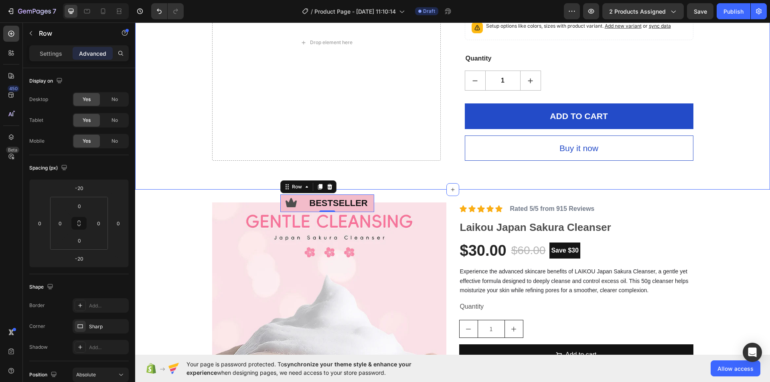
scroll to position [0, 0]
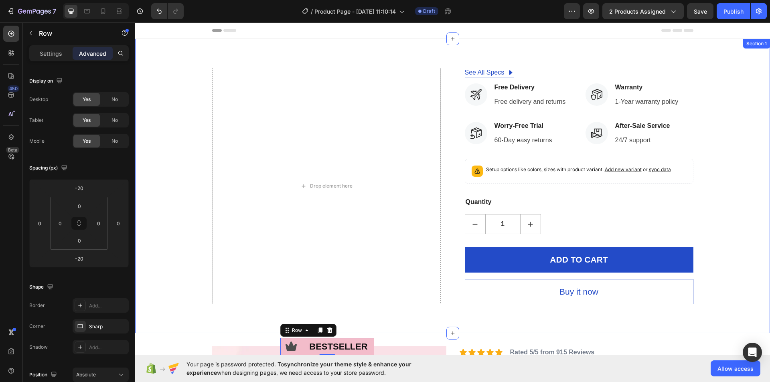
click at [166, 45] on div "Drop element here See All Specs Button Row Icon Free Delivery Text block Free d…" at bounding box center [452, 186] width 635 height 294
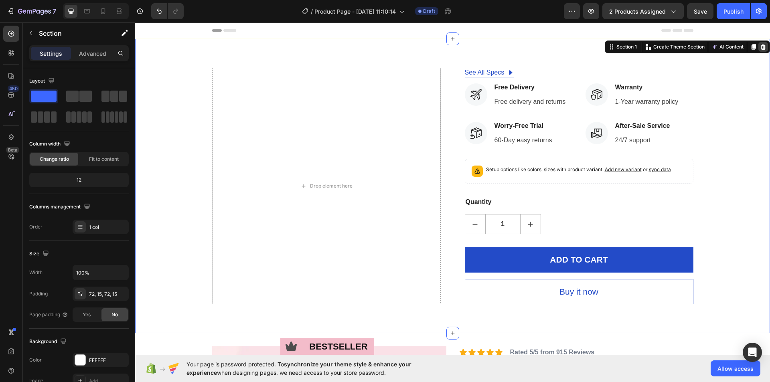
click at [761, 49] on icon at bounding box center [763, 47] width 5 height 6
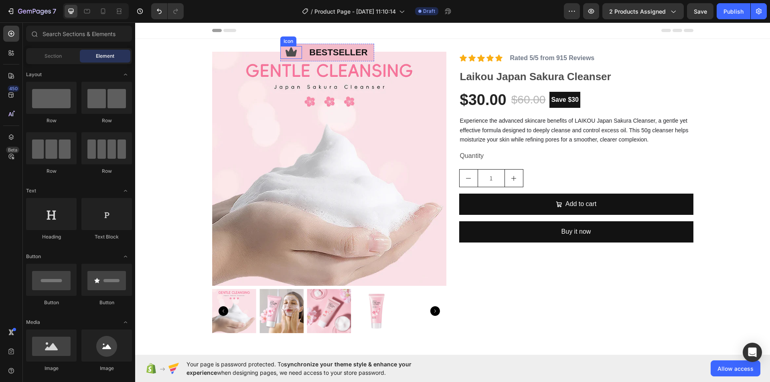
click at [295, 49] on div "Icon" at bounding box center [291, 52] width 22 height 13
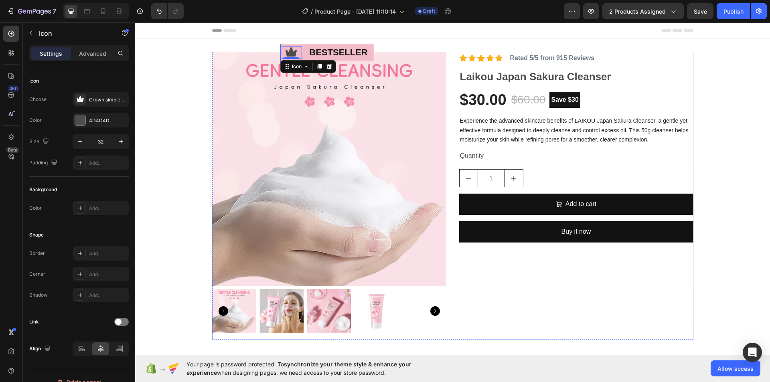
click at [303, 58] on div "Icon 0 bestseller Text Block Row" at bounding box center [327, 53] width 94 height 18
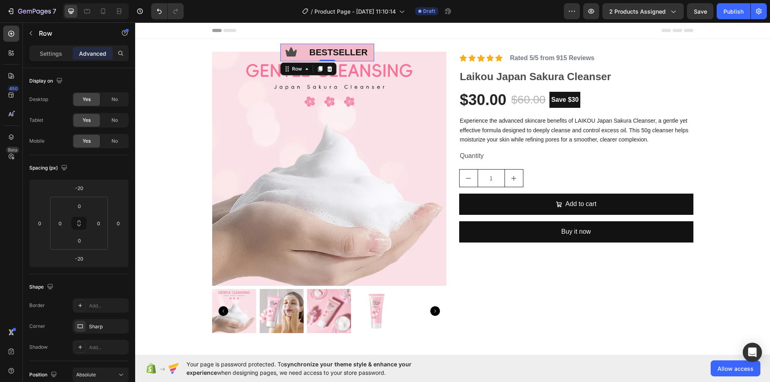
click at [326, 66] on icon at bounding box center [329, 69] width 6 height 6
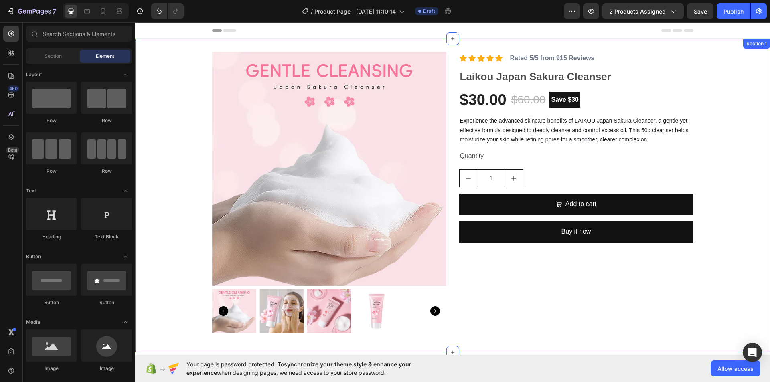
click at [742, 153] on div "Product Images Icon Icon Icon Icon Icon Icon List Rated 5/5 from 915 Reviews Te…" at bounding box center [452, 196] width 635 height 288
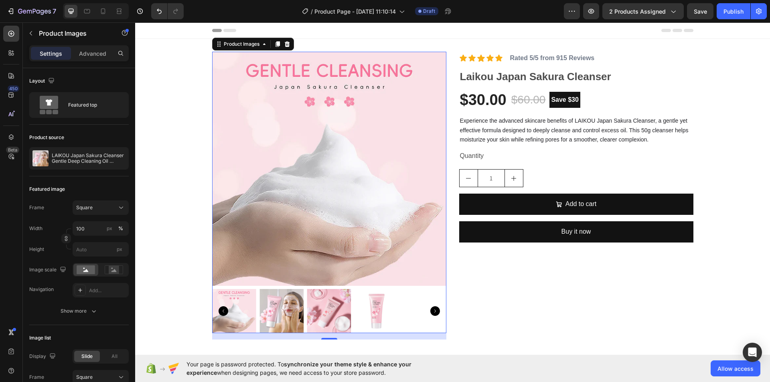
click at [327, 314] on img at bounding box center [329, 311] width 44 height 44
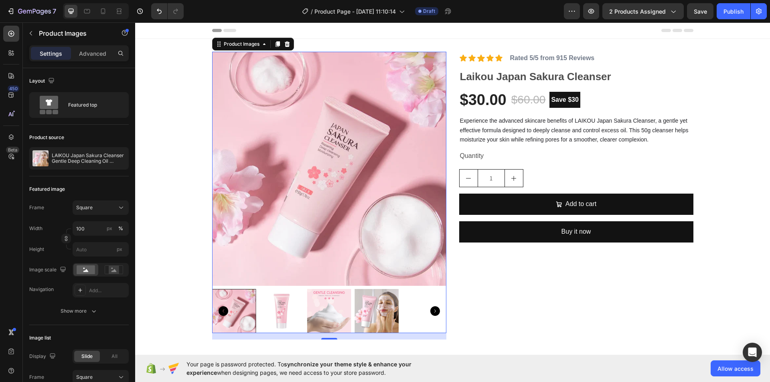
click at [343, 311] on img at bounding box center [329, 311] width 44 height 44
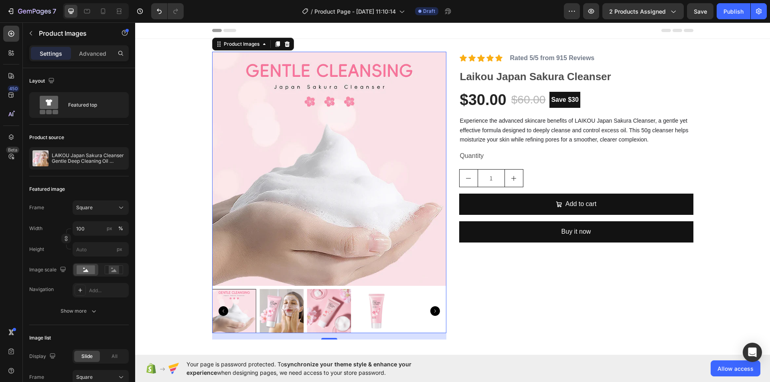
click at [339, 311] on img at bounding box center [329, 311] width 44 height 44
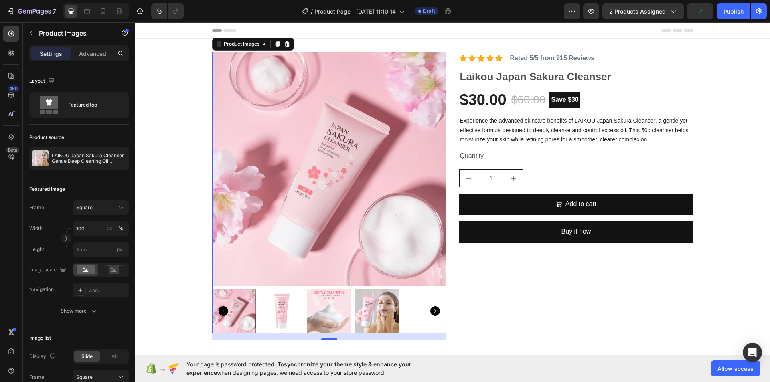
click at [361, 313] on img at bounding box center [377, 311] width 44 height 44
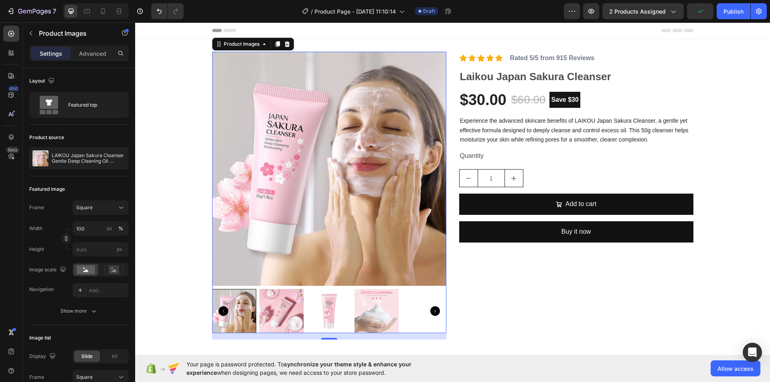
click at [278, 311] on img at bounding box center [281, 311] width 44 height 44
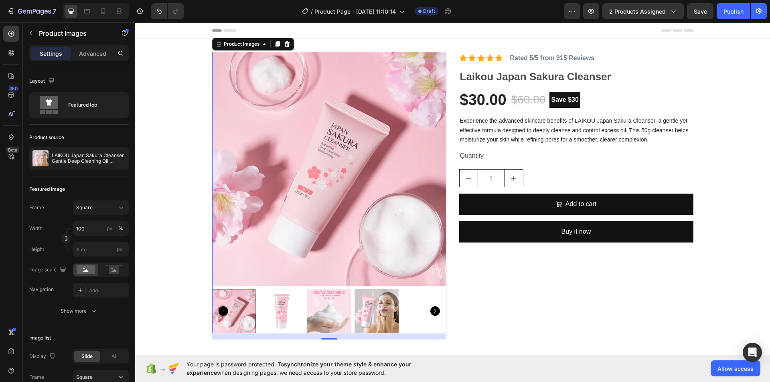
drag, startPoint x: 313, startPoint y: 312, endPoint x: 327, endPoint y: 312, distance: 14.0
click at [314, 312] on img at bounding box center [329, 311] width 44 height 44
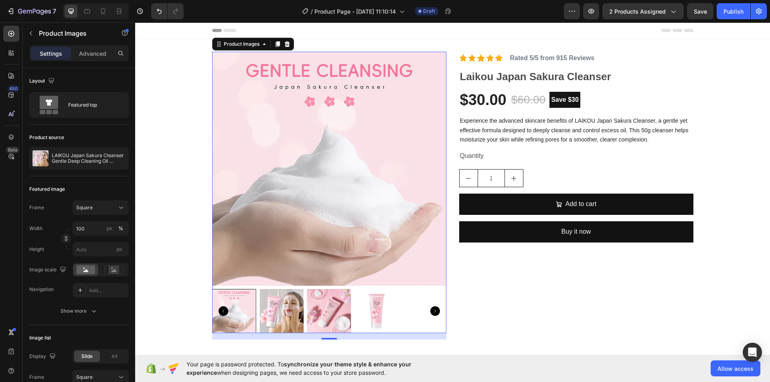
click at [249, 306] on div at bounding box center [234, 311] width 44 height 44
click at [284, 311] on img at bounding box center [281, 311] width 44 height 44
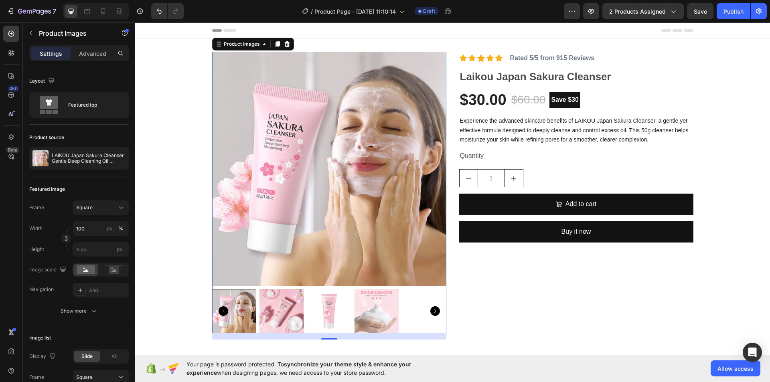
scroll to position [80, 0]
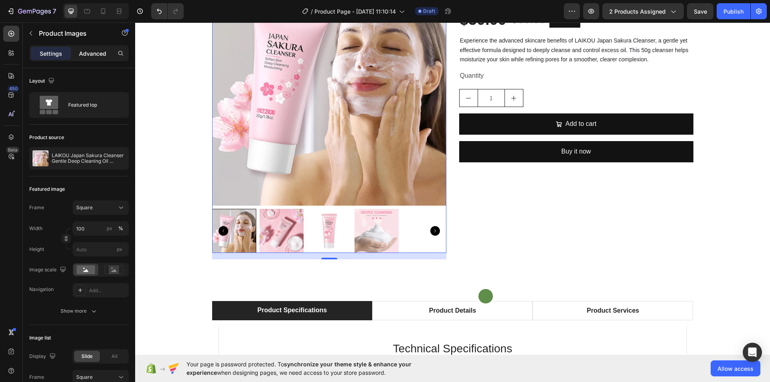
click at [86, 49] on p "Advanced" at bounding box center [92, 53] width 27 height 8
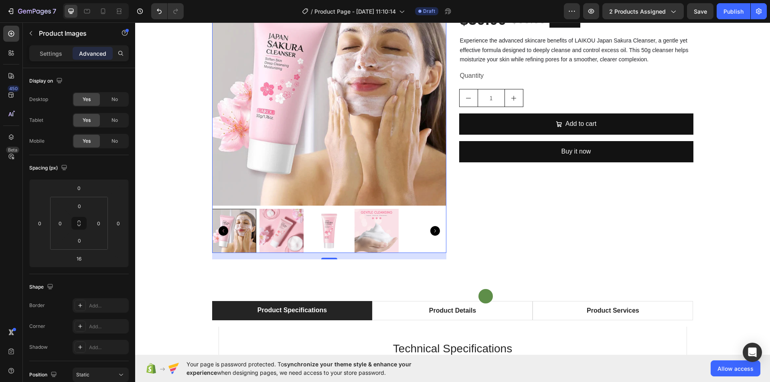
scroll to position [198, 0]
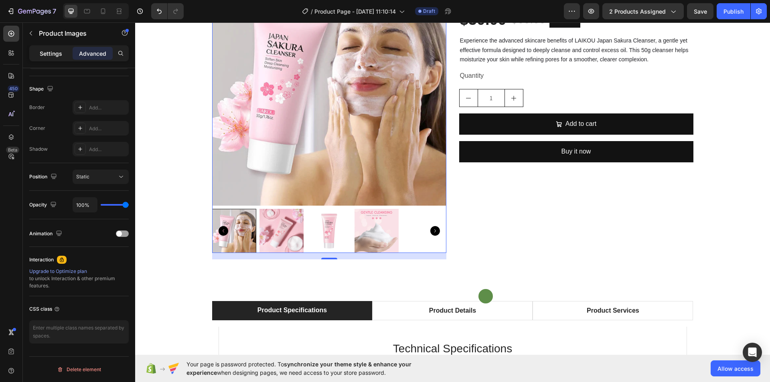
click at [53, 52] on p "Settings" at bounding box center [51, 53] width 22 height 8
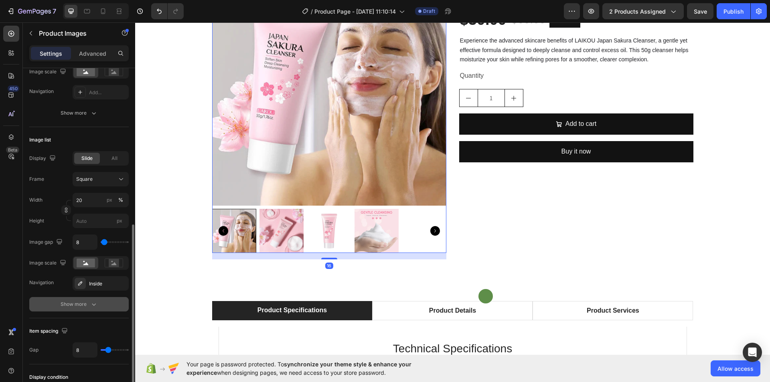
scroll to position [238, 0]
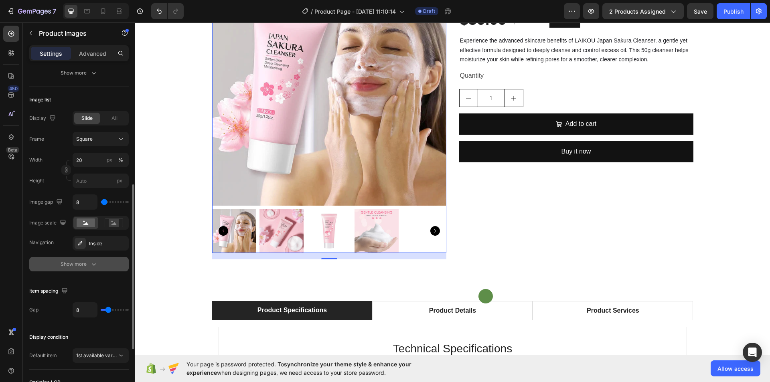
click at [91, 265] on icon "button" at bounding box center [94, 264] width 8 height 8
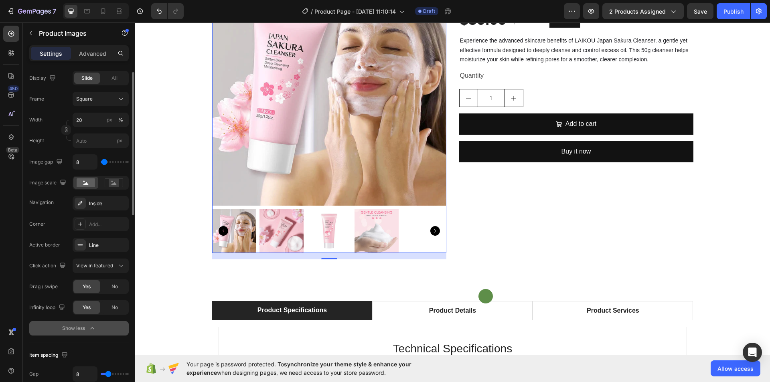
scroll to position [158, 0]
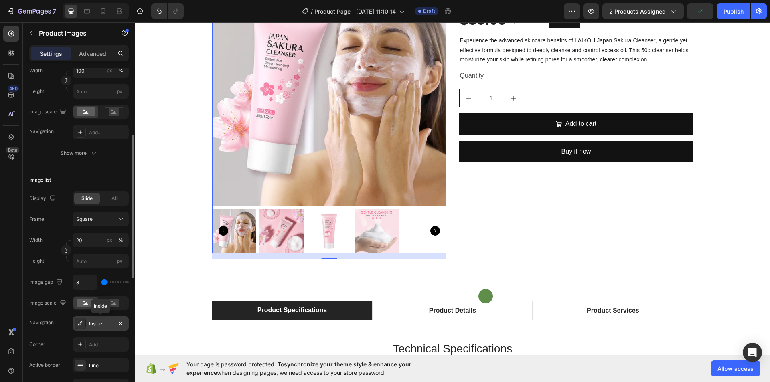
click at [103, 324] on div "Inside" at bounding box center [100, 323] width 23 height 7
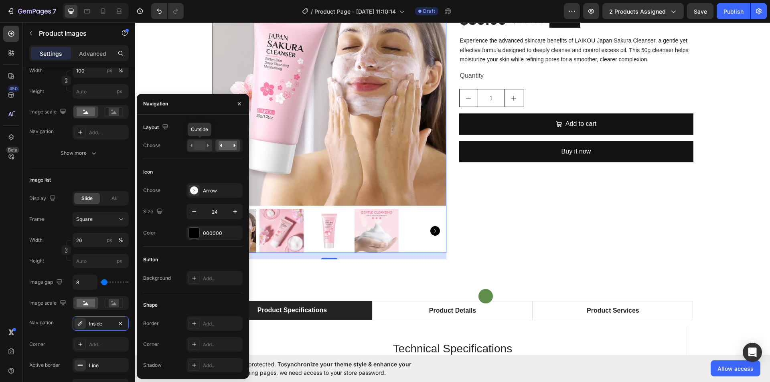
click at [204, 146] on rect at bounding box center [200, 145] width 12 height 9
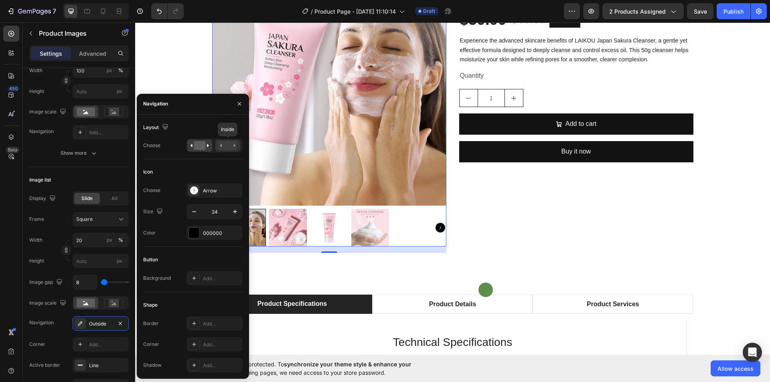
click at [231, 146] on rect at bounding box center [228, 145] width 18 height 9
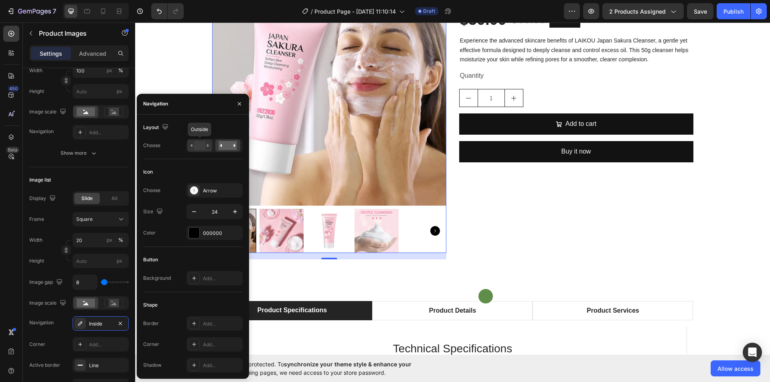
click at [203, 146] on rect at bounding box center [200, 145] width 12 height 9
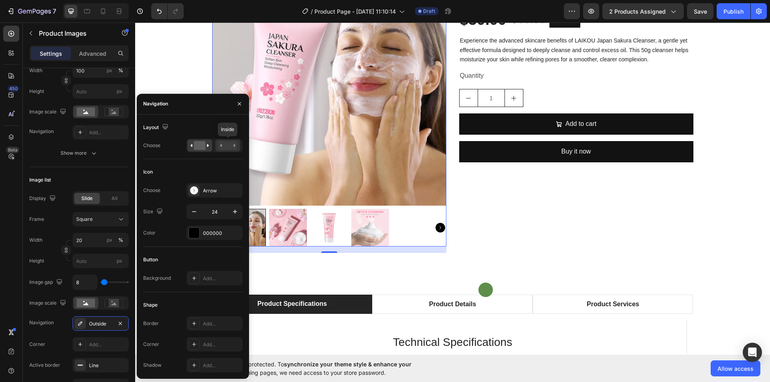
click at [225, 145] on rect at bounding box center [228, 145] width 18 height 9
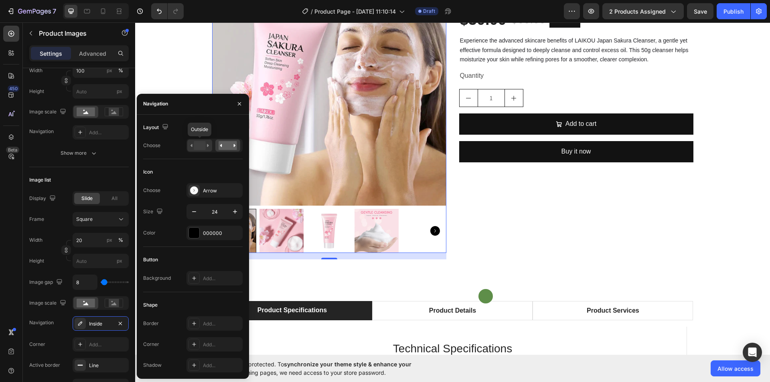
click at [202, 147] on rect at bounding box center [200, 145] width 12 height 9
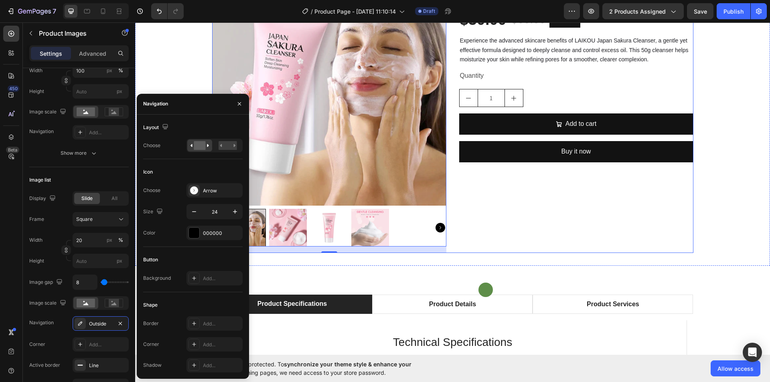
click at [504, 198] on div "Icon Icon Icon Icon Icon Icon List Rated 5/5 from 915 Reviews Text Block Row La…" at bounding box center [576, 113] width 234 height 282
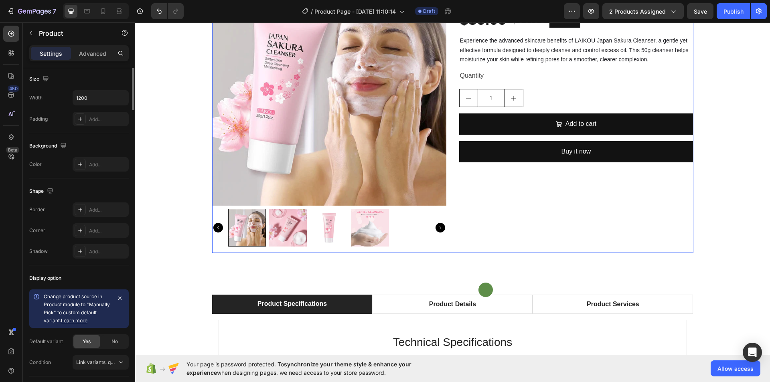
scroll to position [0, 0]
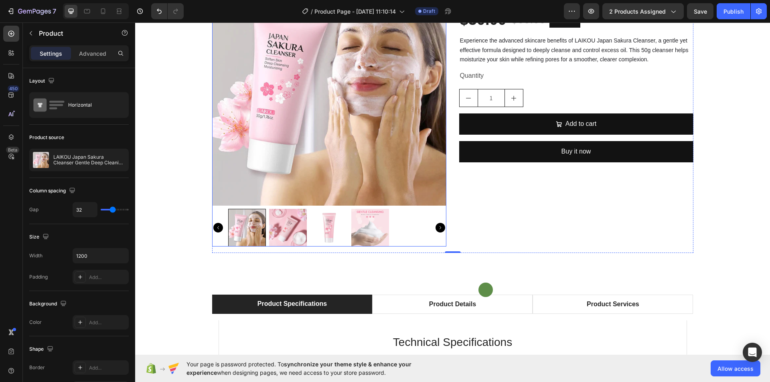
click at [365, 231] on img at bounding box center [370, 228] width 38 height 38
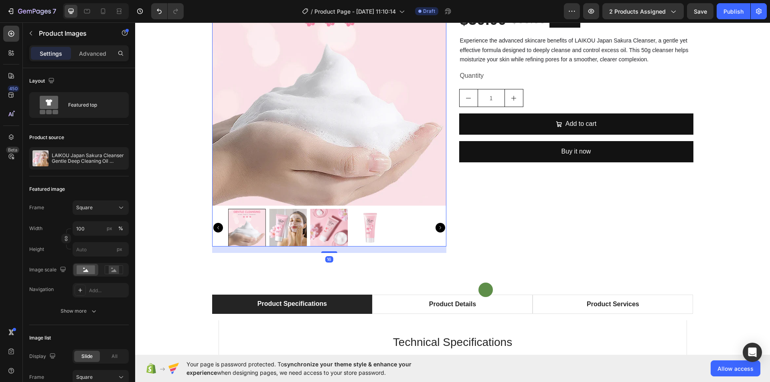
click at [322, 228] on img at bounding box center [329, 228] width 38 height 38
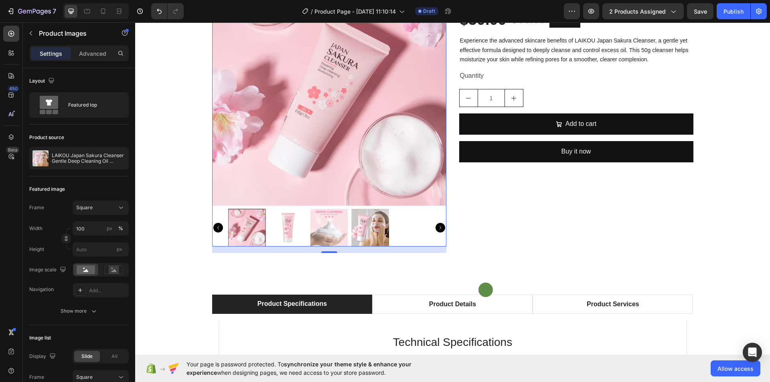
click at [365, 226] on img at bounding box center [370, 228] width 38 height 38
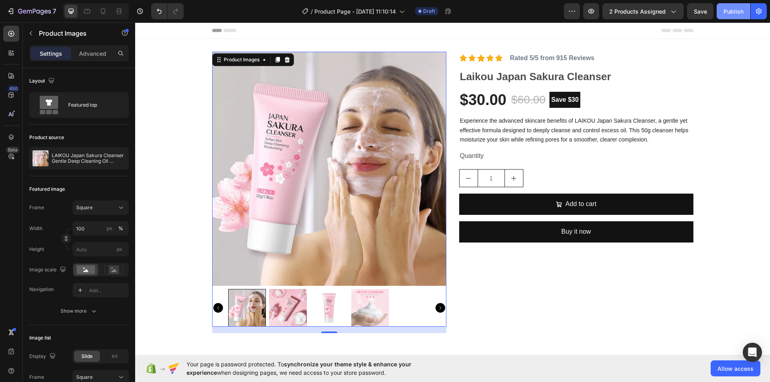
click at [733, 14] on div "Publish" at bounding box center [734, 11] width 20 height 8
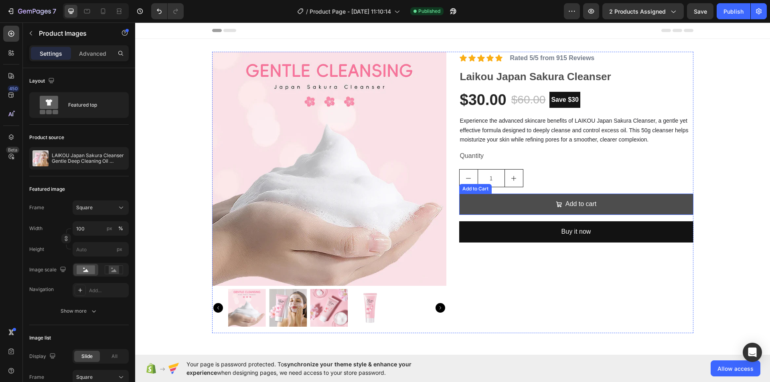
click at [652, 202] on button "Add to cart" at bounding box center [576, 204] width 234 height 21
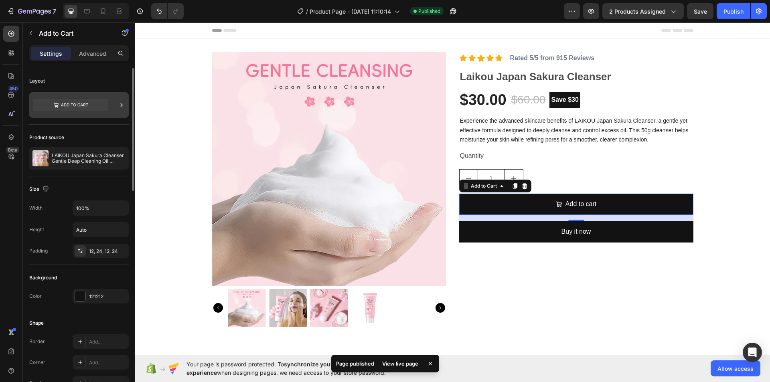
click at [93, 103] on icon at bounding box center [70, 105] width 75 height 12
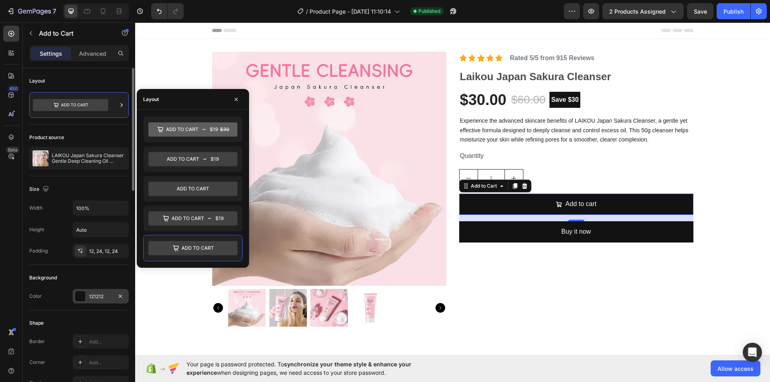
click at [101, 298] on div "121212" at bounding box center [100, 296] width 23 height 7
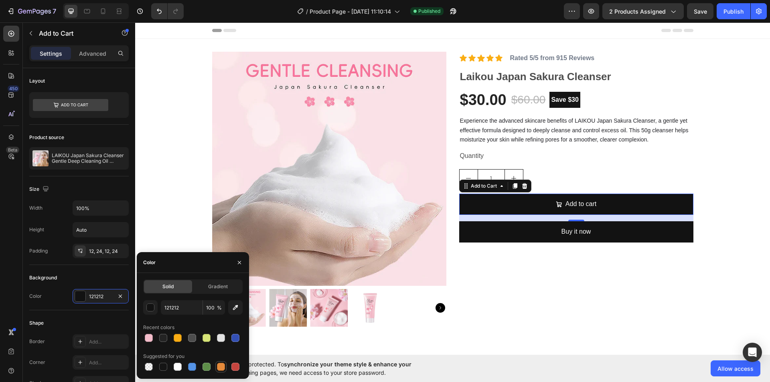
click at [224, 364] on div at bounding box center [221, 367] width 8 height 8
type input "E4893A"
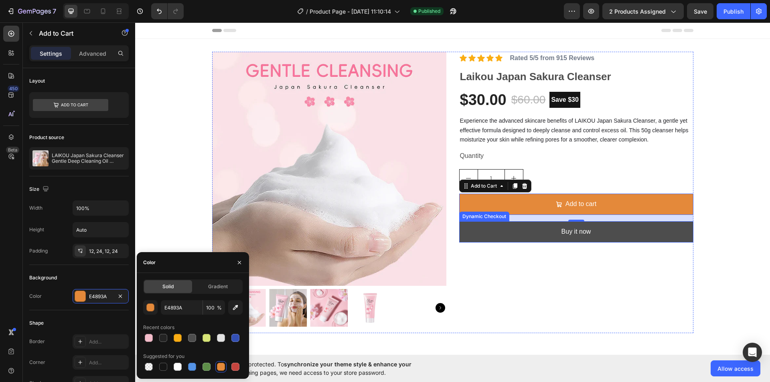
click at [528, 234] on button "Buy it now" at bounding box center [576, 231] width 234 height 21
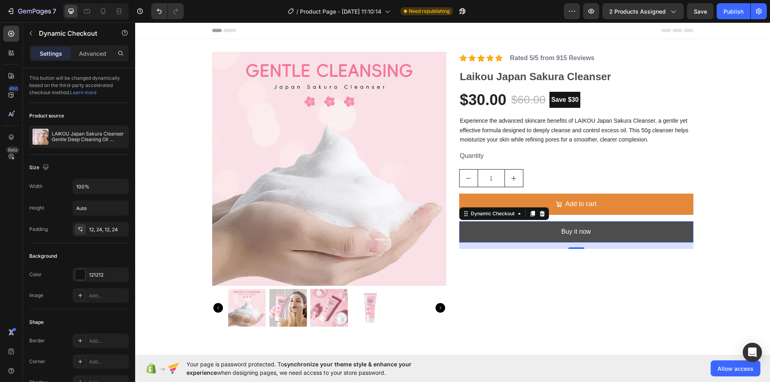
click at [613, 231] on button "Buy it now" at bounding box center [576, 231] width 234 height 21
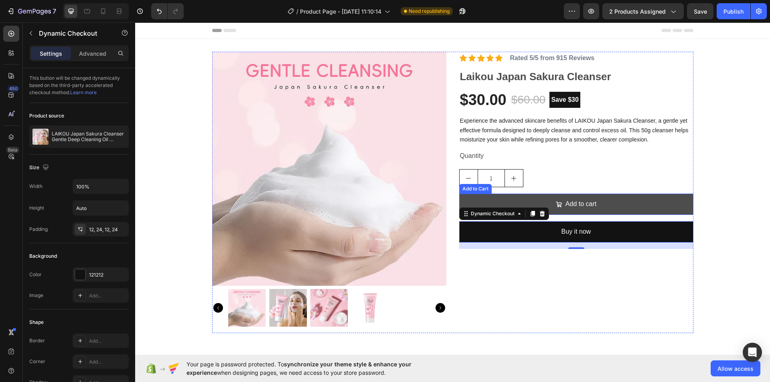
click at [622, 200] on button "Add to cart" at bounding box center [576, 204] width 234 height 21
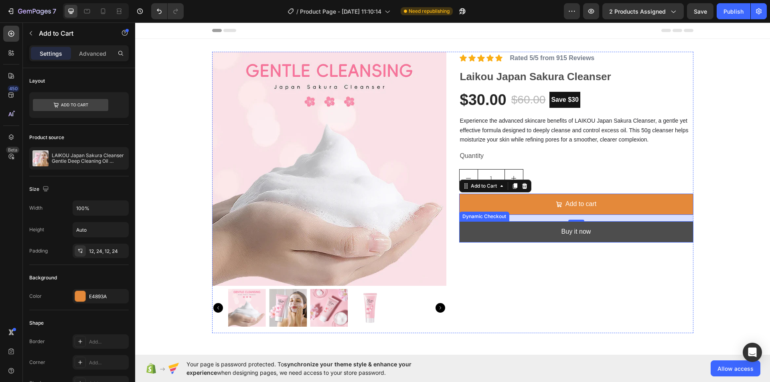
click at [517, 231] on button "Buy it now" at bounding box center [576, 231] width 234 height 21
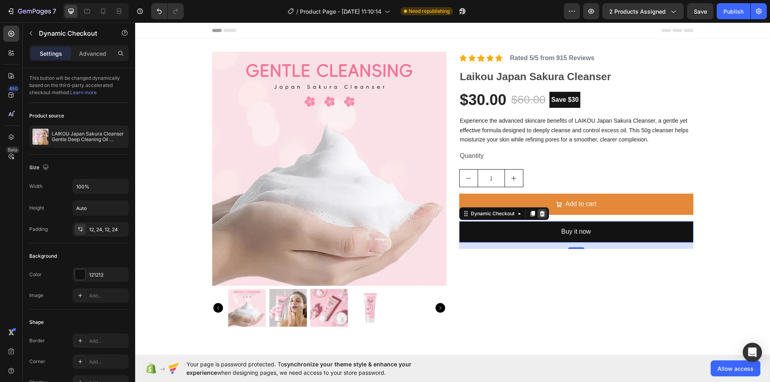
click at [541, 213] on icon at bounding box center [541, 214] width 5 height 6
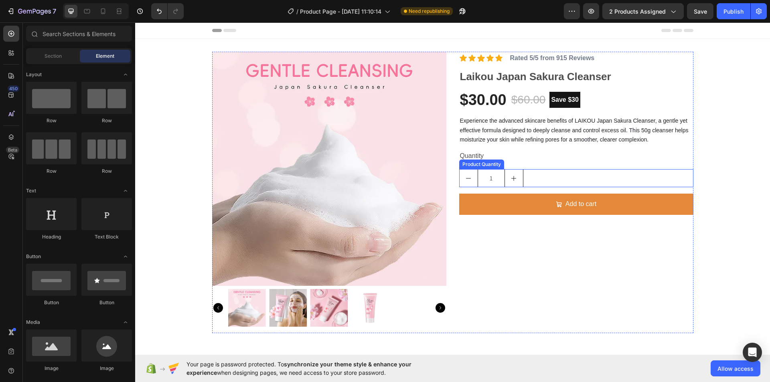
click at [512, 180] on icon "increment" at bounding box center [514, 178] width 6 height 6
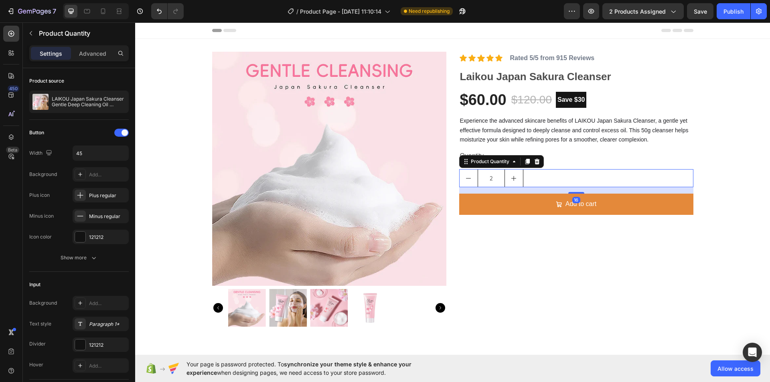
click at [512, 179] on icon "increment" at bounding box center [514, 178] width 6 height 6
click at [511, 178] on icon "increment" at bounding box center [514, 178] width 6 height 6
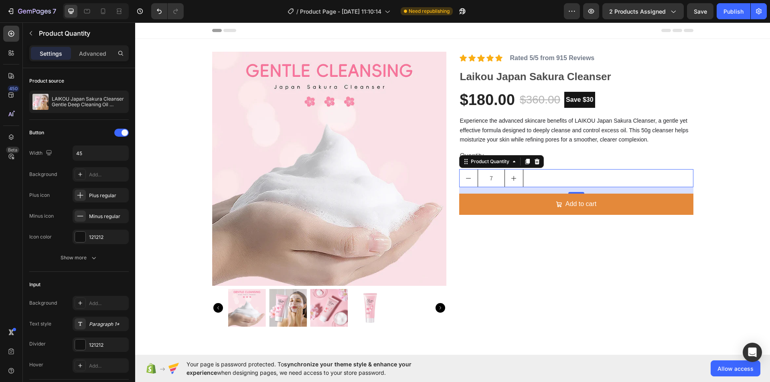
click at [511, 178] on icon "increment" at bounding box center [514, 178] width 6 height 6
click at [466, 176] on icon "decrement" at bounding box center [468, 178] width 6 height 6
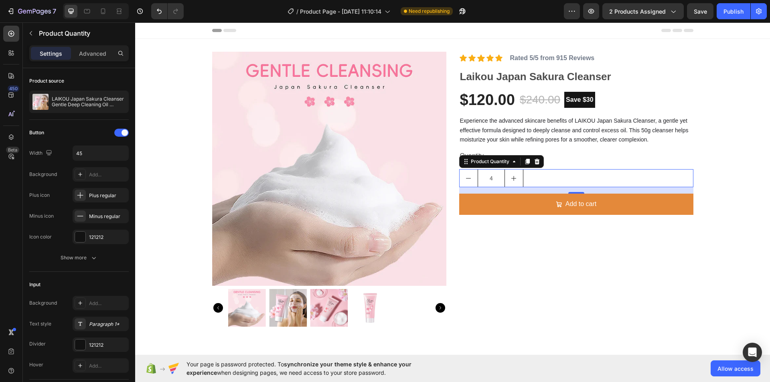
click at [466, 176] on icon "decrement" at bounding box center [468, 178] width 6 height 6
type input "1"
click at [466, 176] on icon "decrement" at bounding box center [468, 178] width 6 height 6
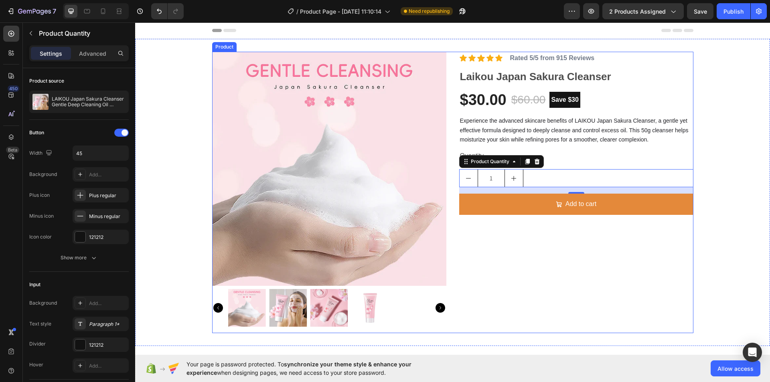
click at [539, 241] on div "Icon Icon Icon Icon Icon Icon List Rated 5/5 from 915 Reviews Text Block Row La…" at bounding box center [576, 193] width 234 height 282
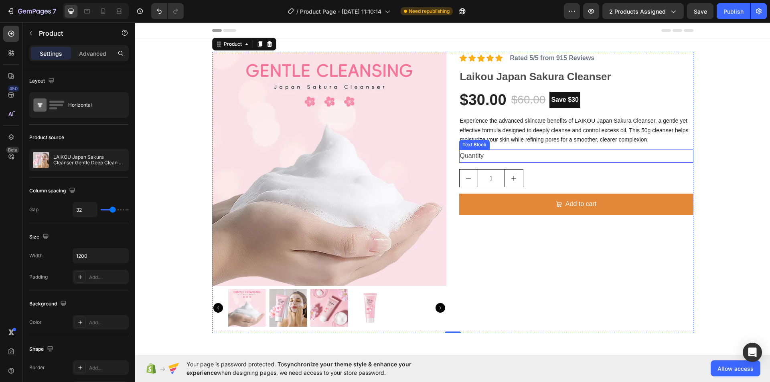
click at [476, 158] on div "Quantity" at bounding box center [576, 156] width 234 height 13
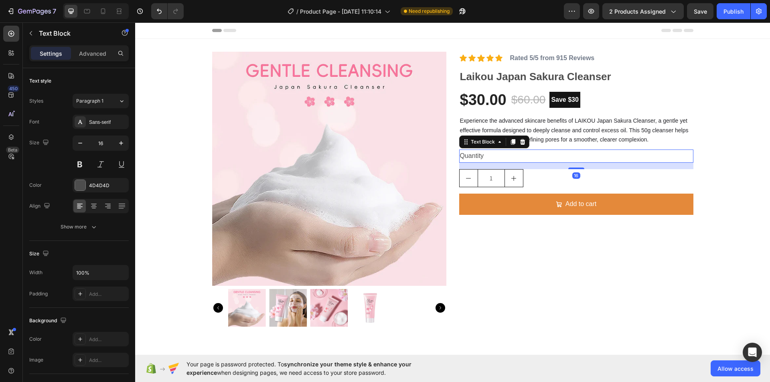
click at [487, 156] on div "Quantity" at bounding box center [576, 156] width 234 height 13
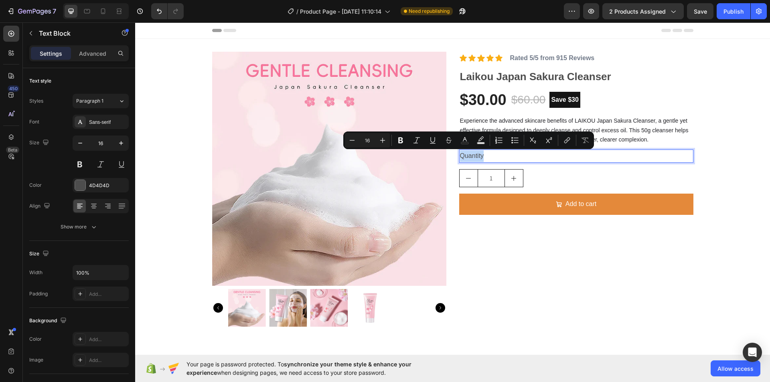
drag, startPoint x: 483, startPoint y: 155, endPoint x: 458, endPoint y: 153, distance: 24.9
click at [460, 153] on p "Quantity" at bounding box center [576, 156] width 233 height 12
click at [403, 142] on icon "Editor contextual toolbar" at bounding box center [400, 141] width 5 height 6
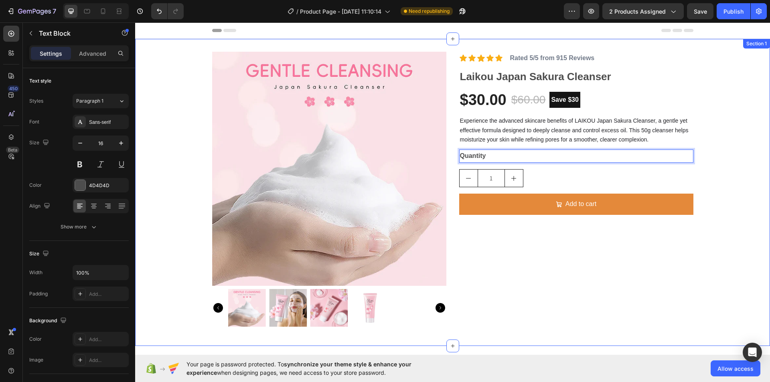
click at [724, 120] on div "Product Images Icon Icon Icon Icon Icon Icon List Rated 5/5 from 915 Reviews Te…" at bounding box center [452, 193] width 635 height 282
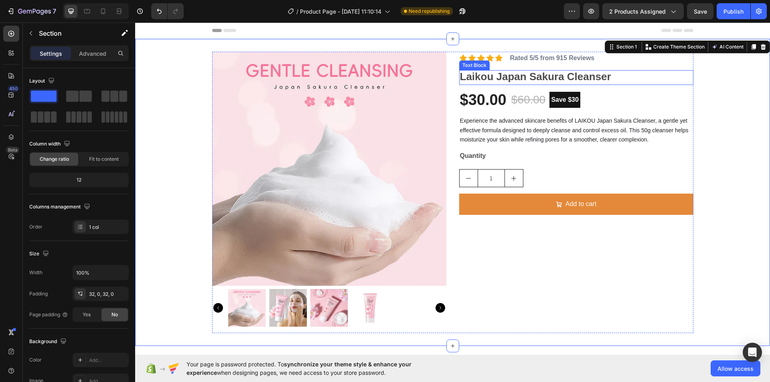
click at [552, 76] on strong "Laikou Japan Sakura Cleanser" at bounding box center [535, 77] width 151 height 12
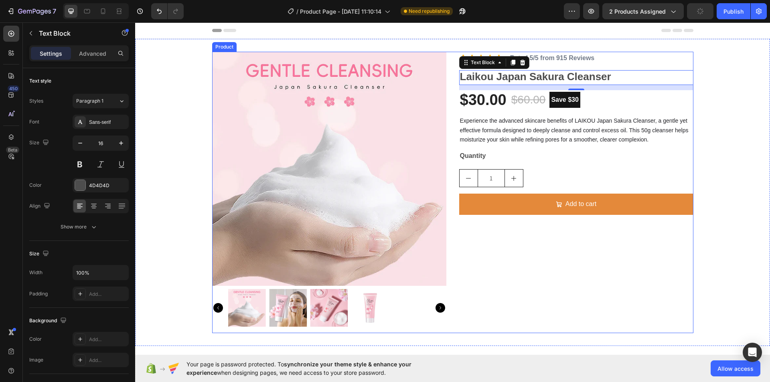
click at [576, 66] on div "Icon Icon Icon Icon Icon Icon List Rated 5/5 from 915 Reviews Text Block Row La…" at bounding box center [576, 193] width 234 height 282
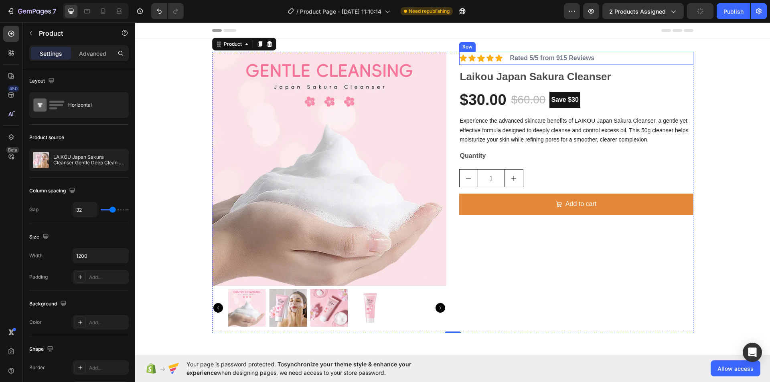
click at [494, 63] on div "Icon Icon Icon Icon Icon Icon List" at bounding box center [481, 58] width 44 height 13
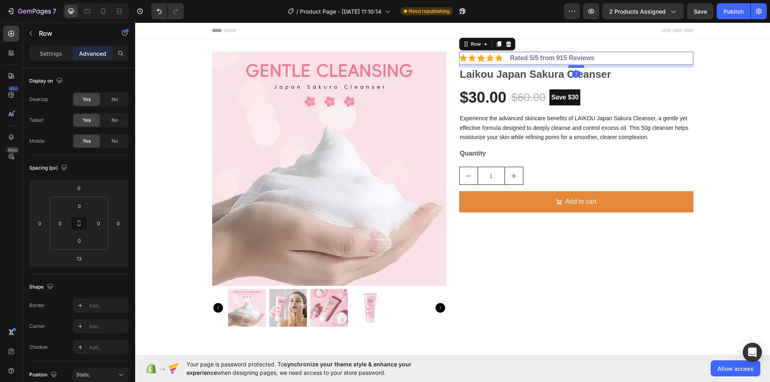
click at [572, 67] on div at bounding box center [576, 66] width 16 height 2
type input "7"
click at [717, 83] on div "Product Images Icon Icon Icon Icon Icon Icon List Rated 5/5 from 915 Reviews Te…" at bounding box center [452, 193] width 635 height 282
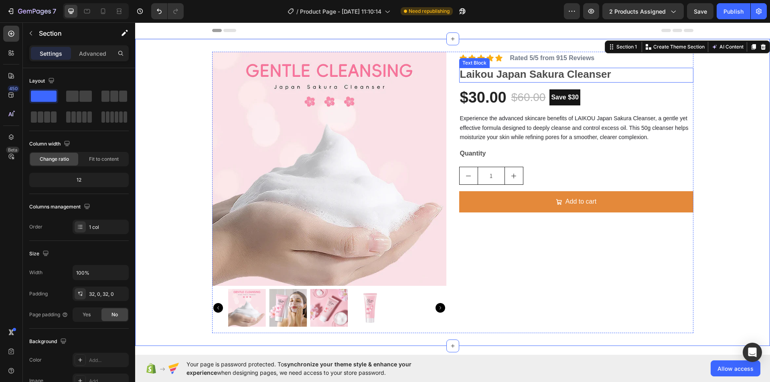
click at [606, 81] on p "Laikou Japan Sakura Cleanser" at bounding box center [576, 75] width 233 height 13
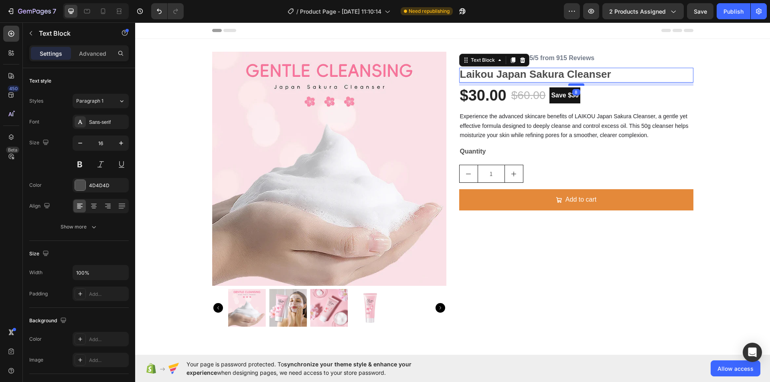
click at [575, 85] on div at bounding box center [576, 84] width 16 height 2
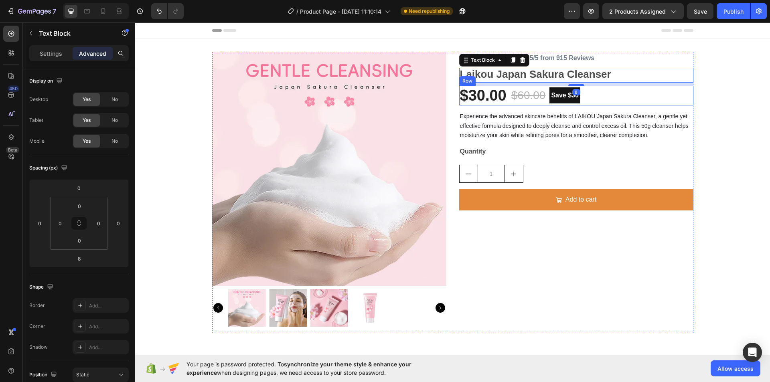
click at [599, 97] on div "$30.00 (P) Price (P) Price $60.00 (P) Price (P) Price Save $30 Product Badge Row" at bounding box center [576, 96] width 234 height 20
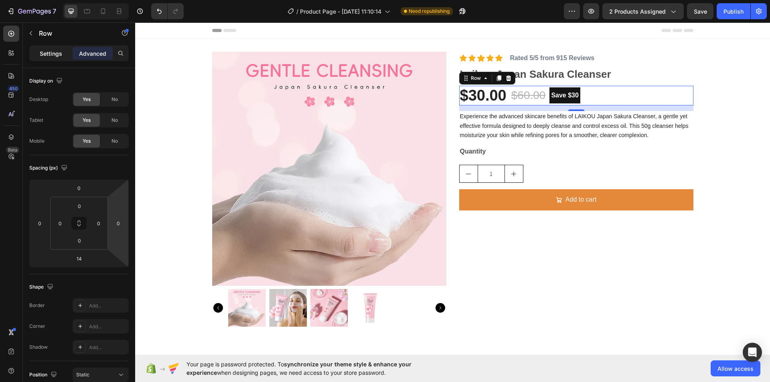
click at [52, 51] on p "Settings" at bounding box center [51, 53] width 22 height 8
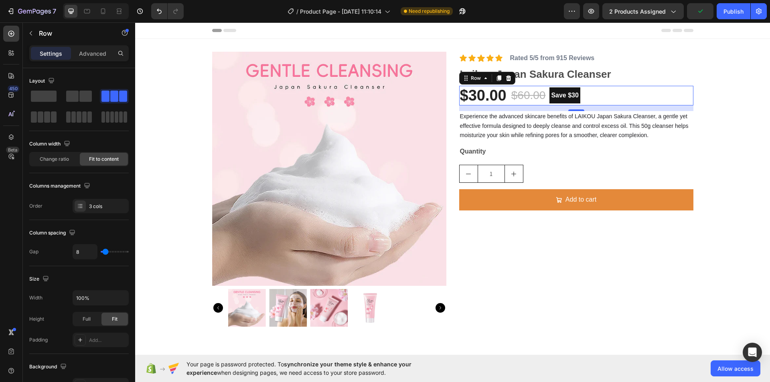
click at [609, 93] on div "$30.00 (P) Price (P) Price $60.00 (P) Price (P) Price Save $30 Product Badge Ro…" at bounding box center [576, 96] width 234 height 20
click at [475, 93] on div "$30.00" at bounding box center [483, 96] width 48 height 20
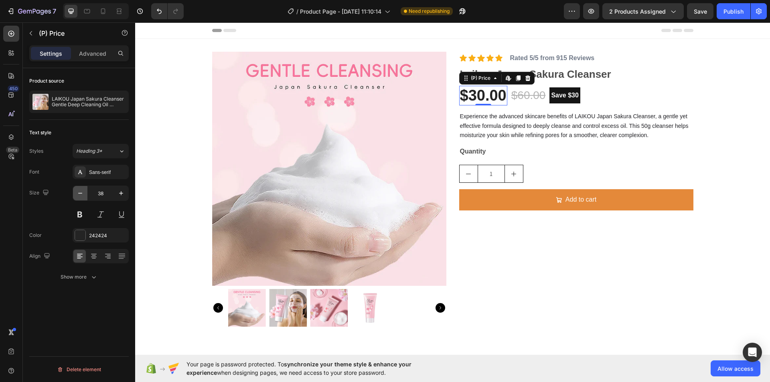
click at [84, 193] on icon "button" at bounding box center [80, 193] width 8 height 8
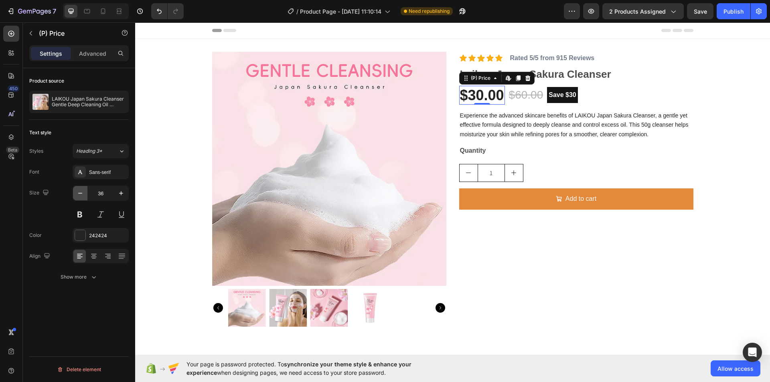
click at [84, 193] on icon "button" at bounding box center [80, 193] width 8 height 8
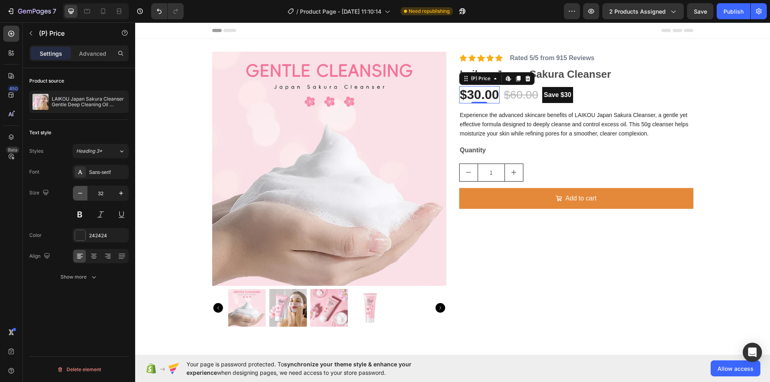
click at [84, 193] on icon "button" at bounding box center [80, 193] width 8 height 8
type input "30"
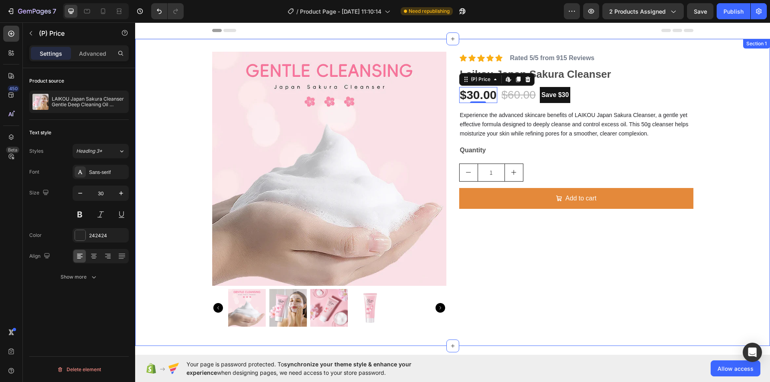
click at [724, 76] on div "Product Images Icon Icon Icon Icon Icon Icon List Rated 5/5 from 915 Reviews Te…" at bounding box center [452, 193] width 635 height 282
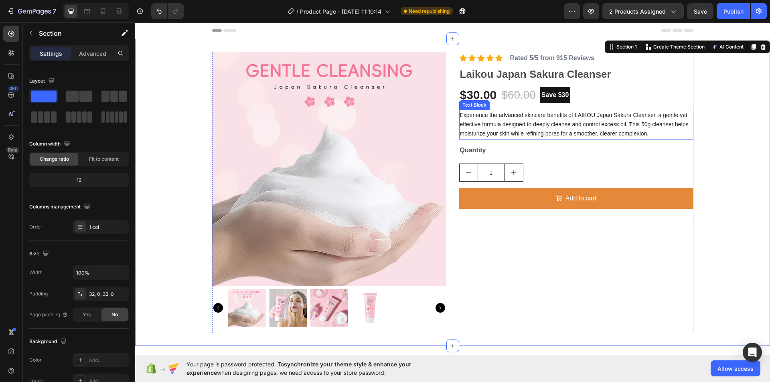
click at [626, 128] on p "Experience the advanced skincare benefits of LAIKOU Japan Sakura Cleanser, a ge…" at bounding box center [576, 125] width 233 height 28
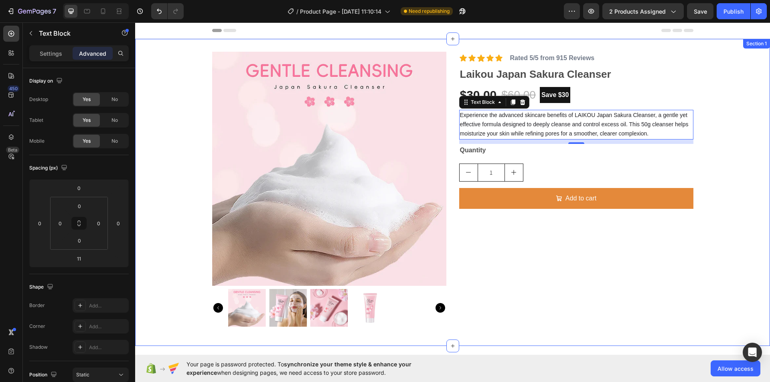
click at [714, 220] on div "Product Images Icon Icon Icon Icon Icon Icon List Rated 5/5 from 915 Reviews Te…" at bounding box center [452, 193] width 635 height 282
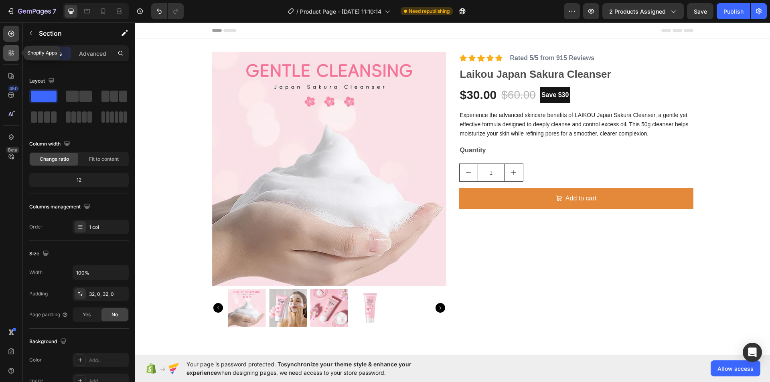
click at [10, 55] on icon at bounding box center [11, 53] width 8 height 8
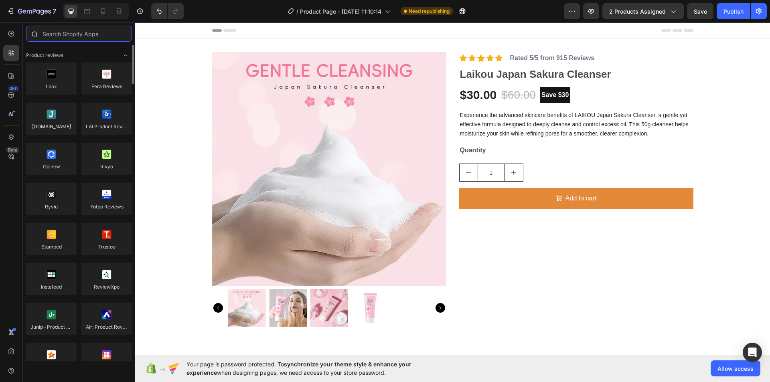
click at [69, 34] on input "text" at bounding box center [79, 34] width 106 height 16
click at [49, 124] on div at bounding box center [51, 119] width 51 height 32
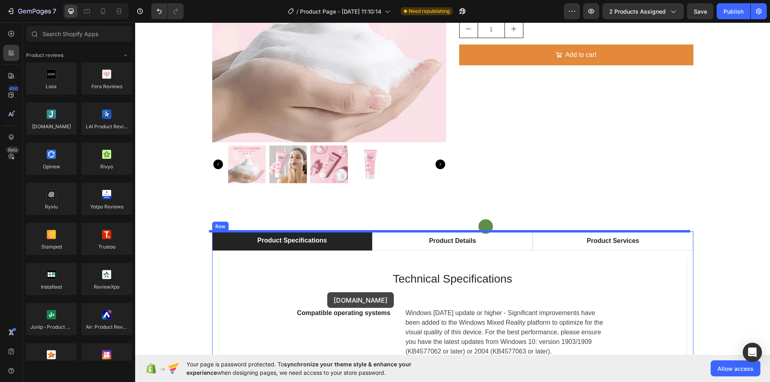
scroll to position [172, 0]
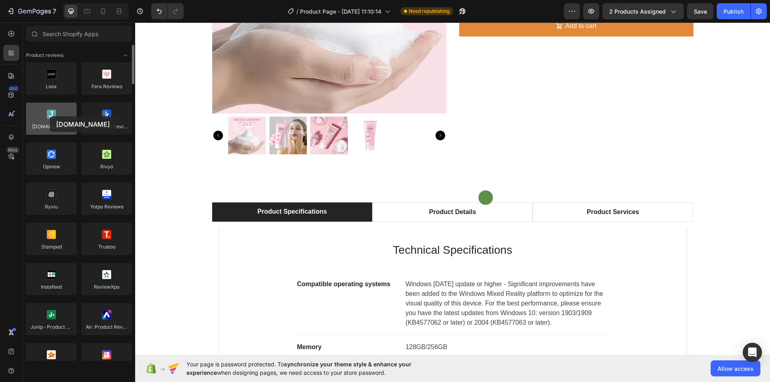
click at [50, 116] on div at bounding box center [51, 119] width 51 height 32
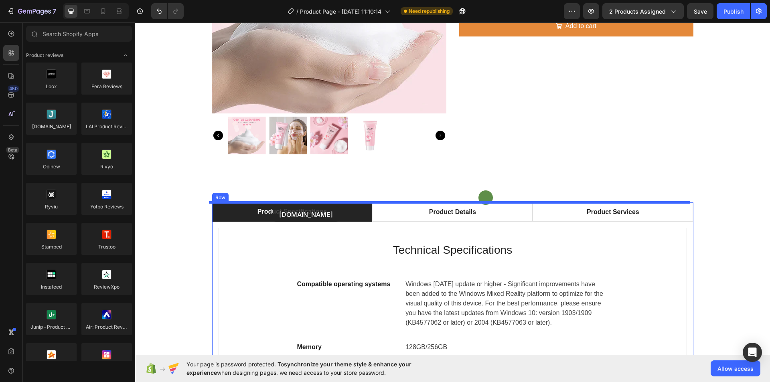
drag, startPoint x: 180, startPoint y: 138, endPoint x: 273, endPoint y: 207, distance: 114.9
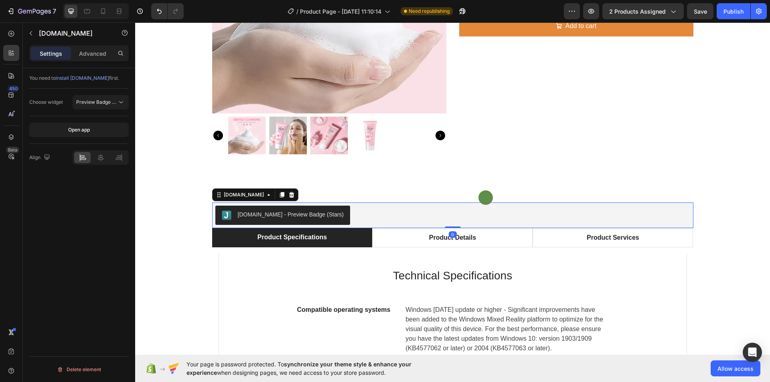
click at [351, 217] on div "Judge.me - Preview Badge (Stars)" at bounding box center [452, 215] width 475 height 19
click at [306, 217] on div "Judge.me - Preview Badge (Stars)" at bounding box center [291, 215] width 106 height 8
click at [266, 198] on icon at bounding box center [269, 195] width 6 height 6
click at [673, 211] on div "Judge.me - Preview Badge (Stars)" at bounding box center [452, 215] width 475 height 19
click at [289, 195] on icon at bounding box center [291, 195] width 5 height 6
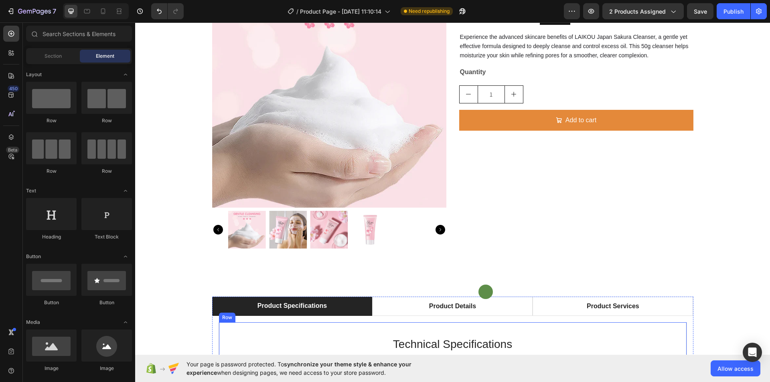
scroll to position [0, 0]
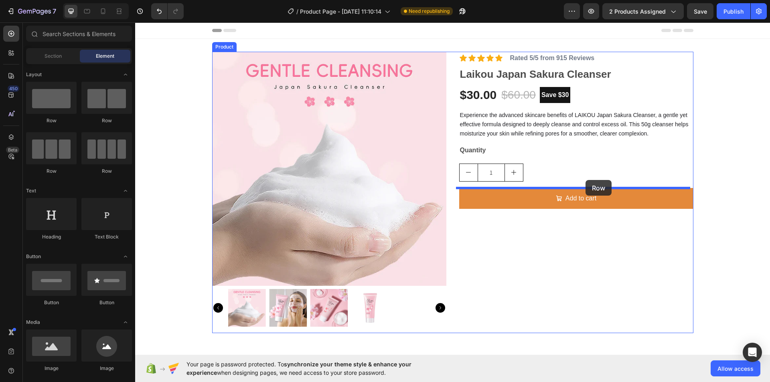
drag, startPoint x: 182, startPoint y: 186, endPoint x: 586, endPoint y: 180, distance: 403.9
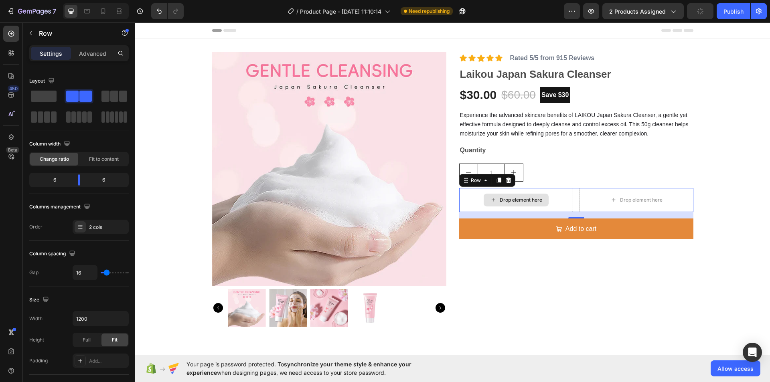
click at [493, 200] on div "Drop element here" at bounding box center [516, 200] width 65 height 13
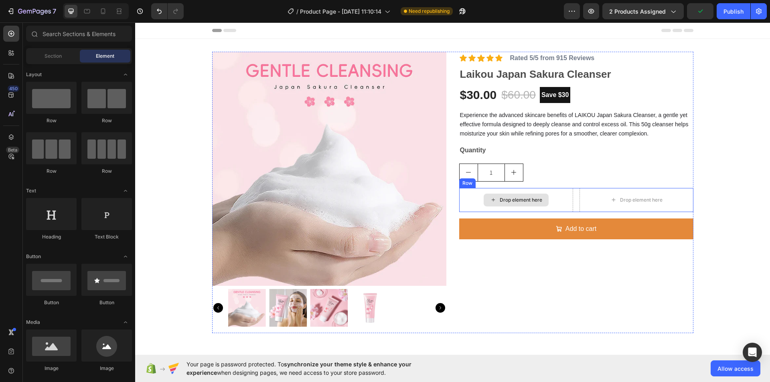
click at [510, 200] on div "Drop element here" at bounding box center [521, 200] width 43 height 6
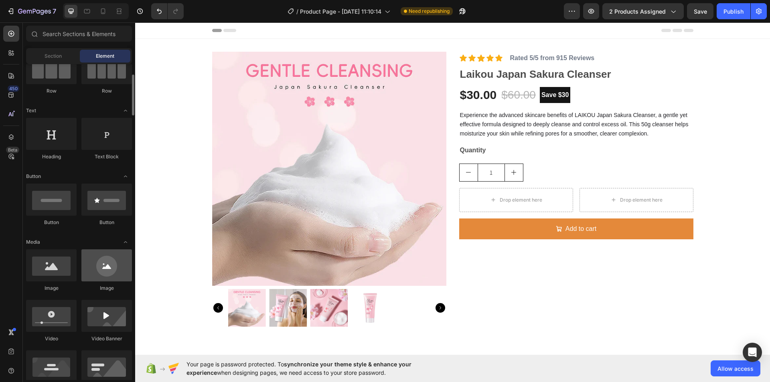
click at [107, 261] on div at bounding box center [106, 265] width 51 height 32
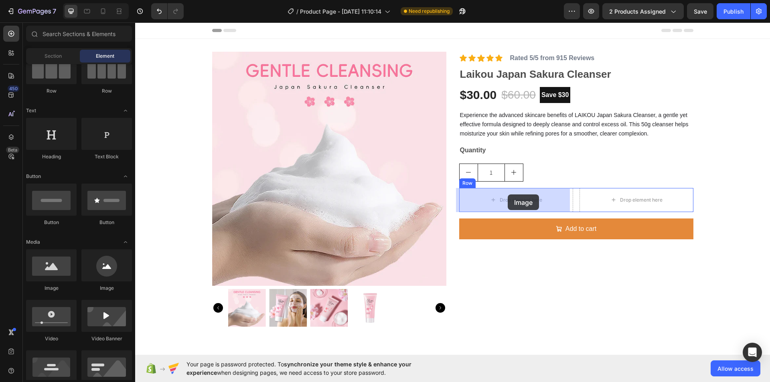
drag, startPoint x: 238, startPoint y: 288, endPoint x: 508, endPoint y: 194, distance: 285.6
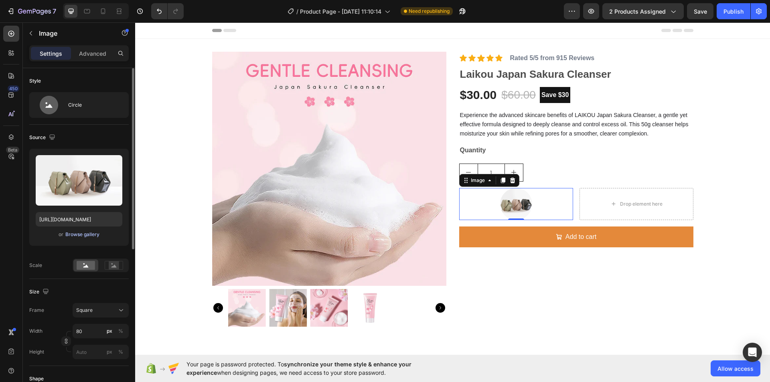
click at [83, 234] on div "Browse gallery" at bounding box center [82, 234] width 34 height 7
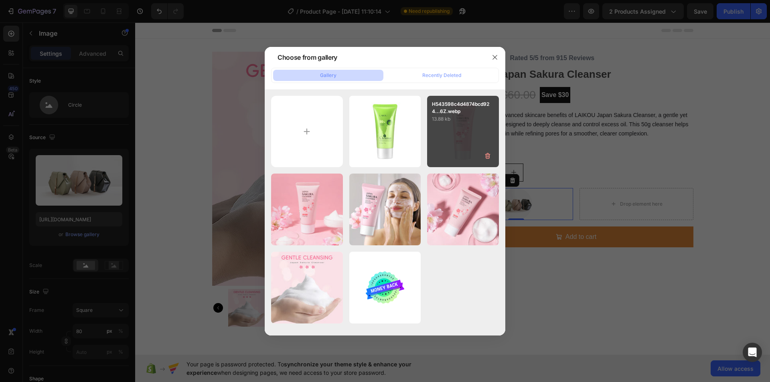
click at [449, 131] on div "H543598c4d4874bcd924...6Z.webp 13.88 kb" at bounding box center [463, 132] width 72 height 72
type input "https://cdn.shopify.com/s/files/1/0938/0823/0772/files/gempages_581055623475495…"
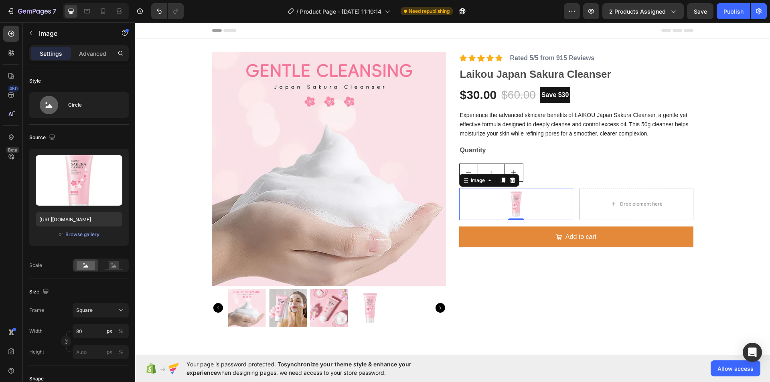
click at [515, 203] on img at bounding box center [516, 204] width 32 height 32
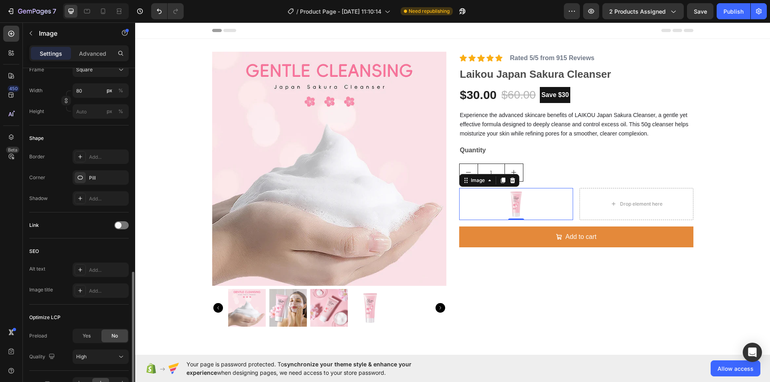
scroll to position [289, 0]
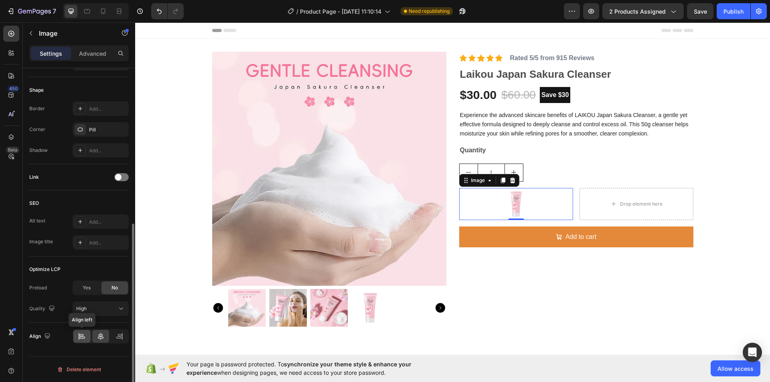
click at [85, 336] on icon at bounding box center [82, 336] width 8 height 8
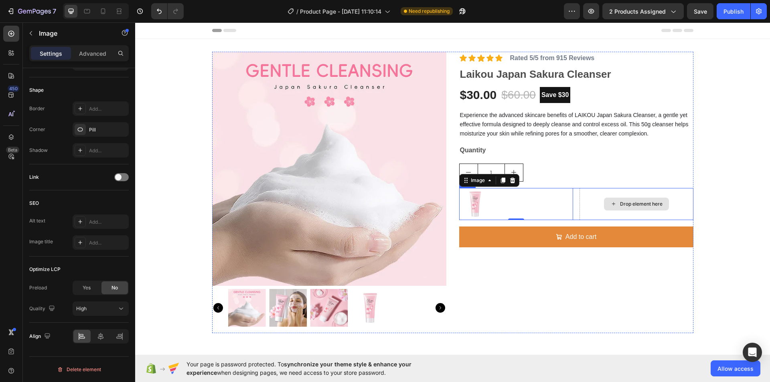
click at [616, 201] on div "Drop element here" at bounding box center [636, 204] width 65 height 13
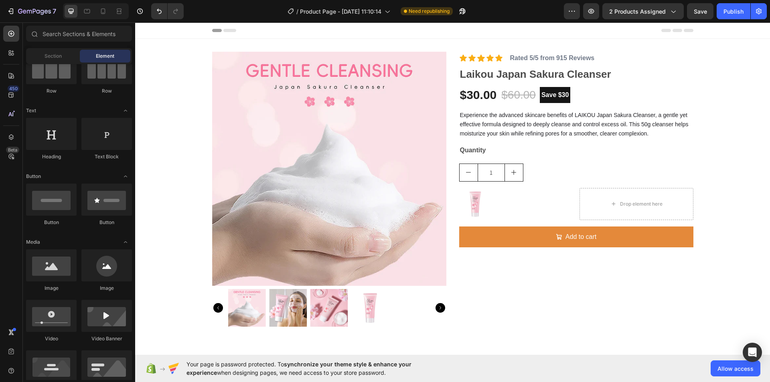
scroll to position [0, 0]
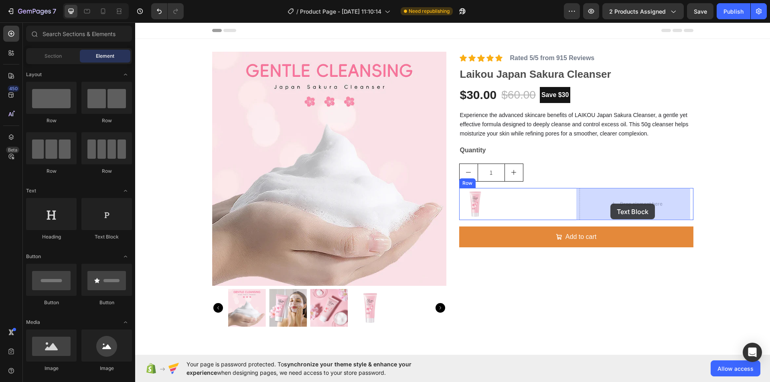
drag, startPoint x: 243, startPoint y: 249, endPoint x: 610, endPoint y: 204, distance: 370.1
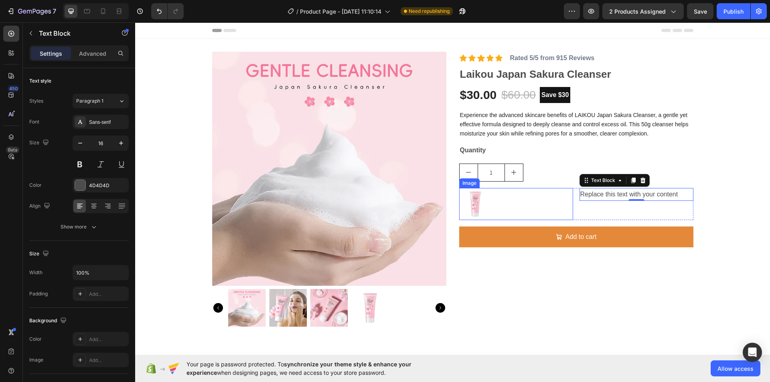
click at [558, 203] on div at bounding box center [516, 204] width 114 height 32
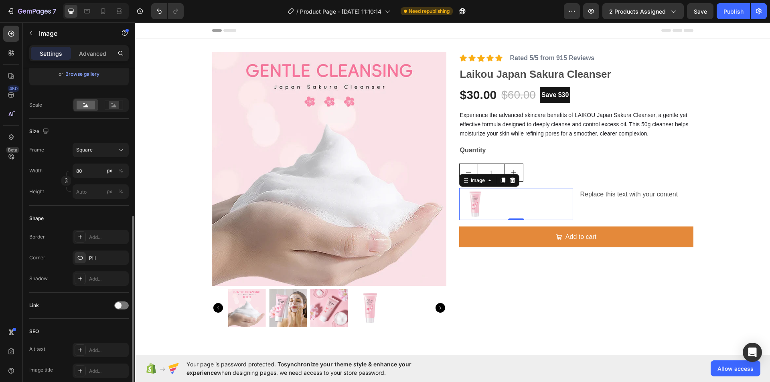
scroll to position [201, 0]
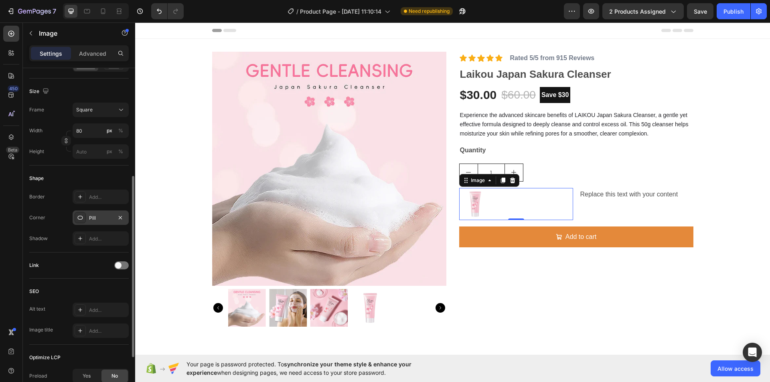
click at [101, 216] on div "Pill" at bounding box center [100, 218] width 23 height 7
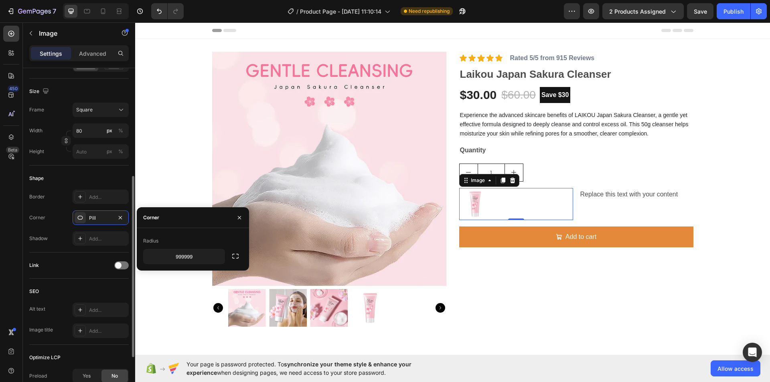
click at [61, 203] on div "Border Add..." at bounding box center [78, 197] width 99 height 14
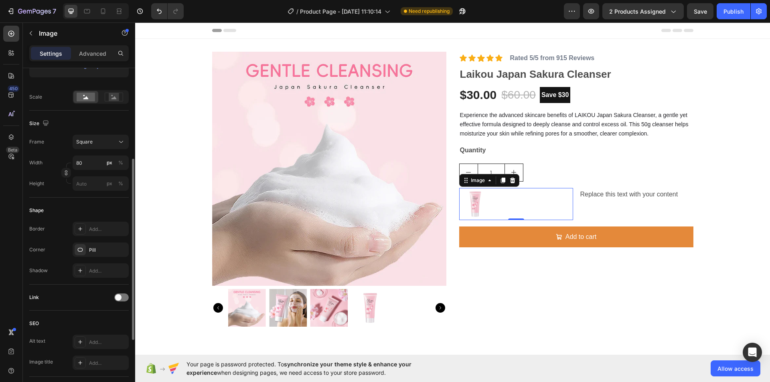
scroll to position [0, 0]
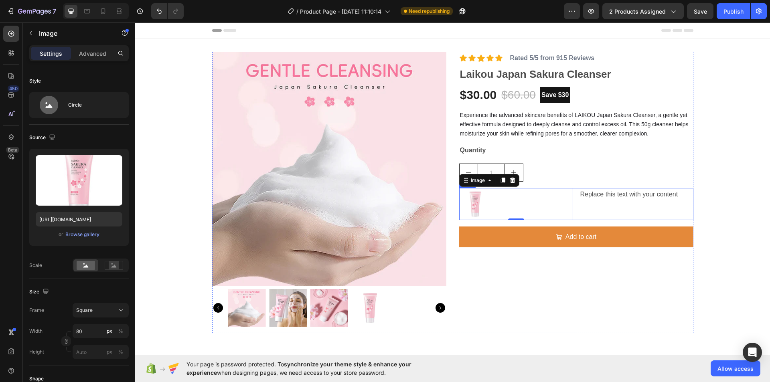
click at [596, 215] on div "Replace this text with your content Text Block" at bounding box center [637, 204] width 114 height 32
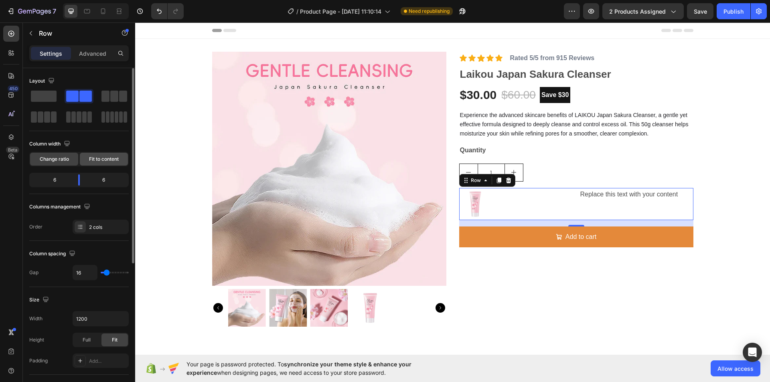
click at [99, 158] on span "Fit to content" at bounding box center [104, 159] width 30 height 7
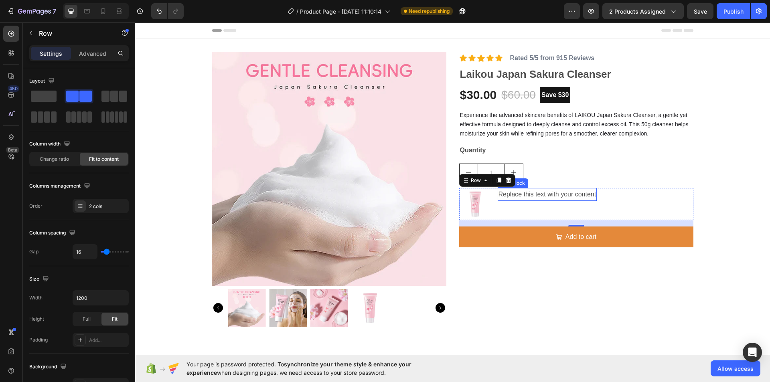
click at [538, 193] on div "Replace this text with your content" at bounding box center [547, 194] width 99 height 13
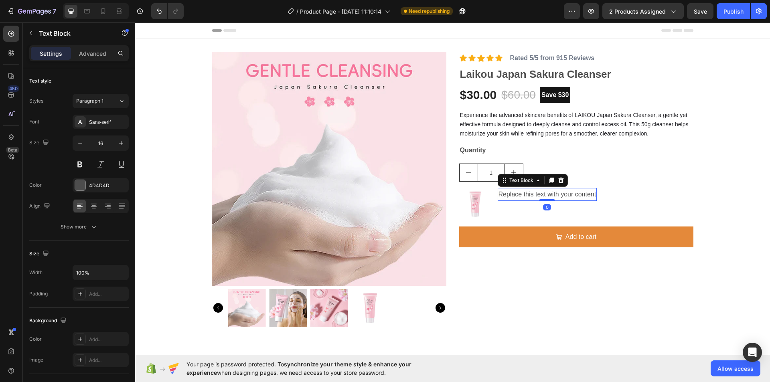
click at [538, 193] on div "Replace this text with your content" at bounding box center [547, 194] width 99 height 13
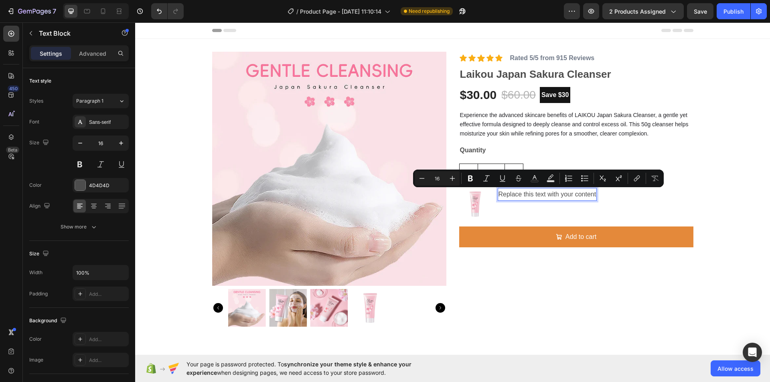
click at [537, 193] on p "Replace this text with your content" at bounding box center [548, 195] width 98 height 12
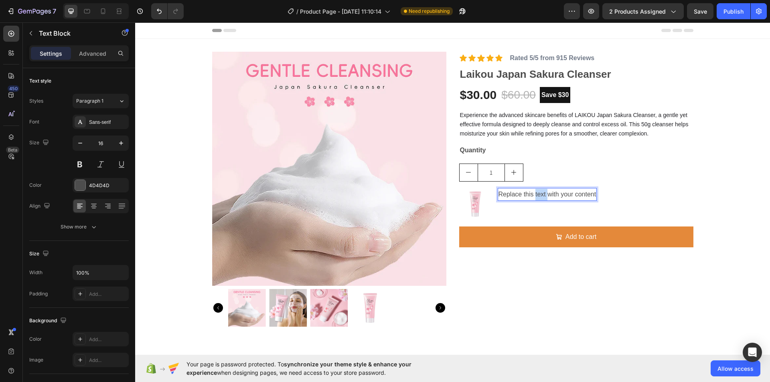
click at [537, 193] on p "Replace this text with your content" at bounding box center [548, 195] width 98 height 12
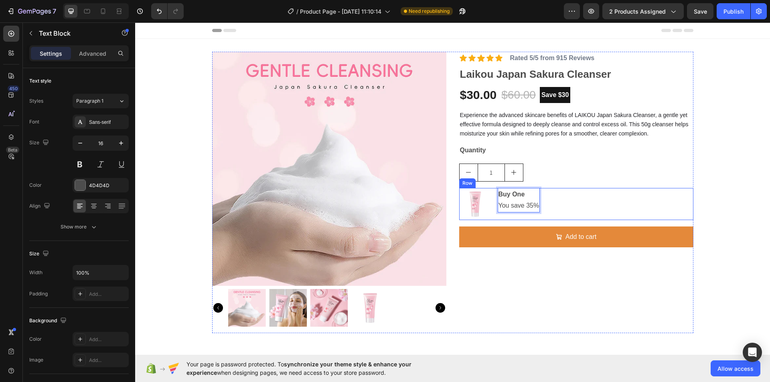
click at [562, 203] on div "Image Buy One You save 35% Text Block 0 Row" at bounding box center [576, 204] width 234 height 32
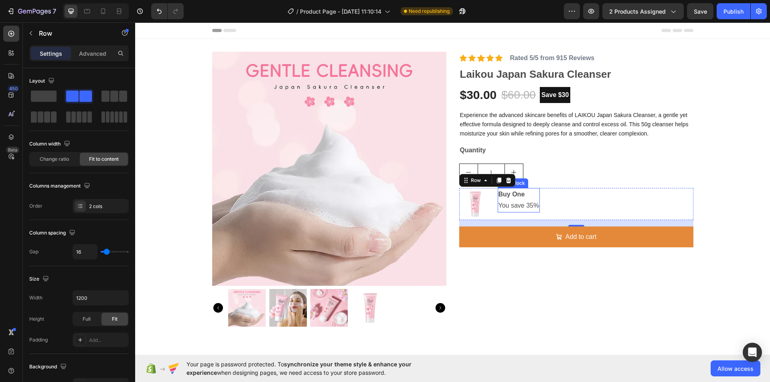
click at [528, 202] on p "You save 35%" at bounding box center [519, 206] width 41 height 12
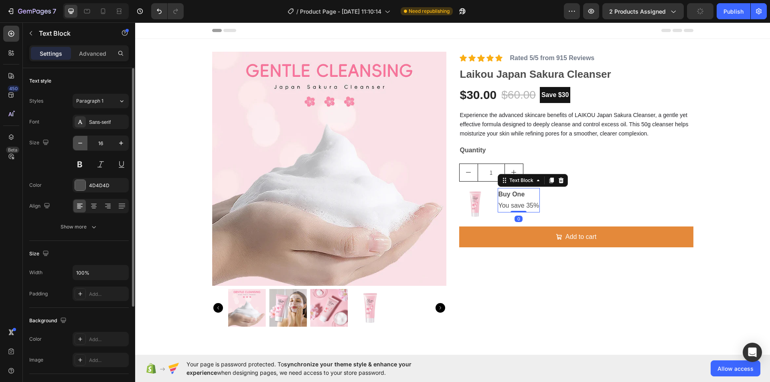
click at [80, 144] on icon "button" at bounding box center [80, 143] width 8 height 8
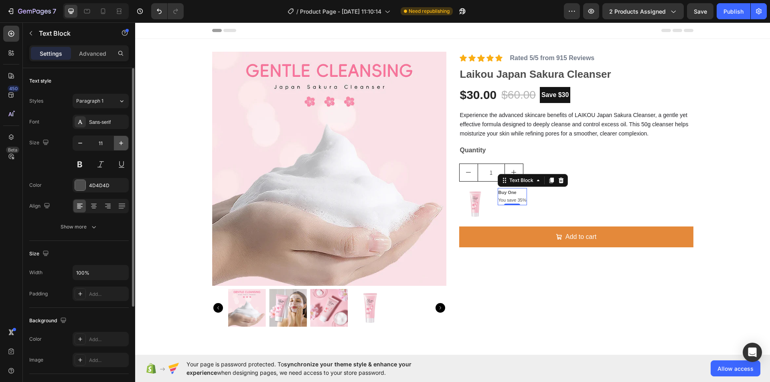
click at [118, 143] on icon "button" at bounding box center [121, 143] width 8 height 8
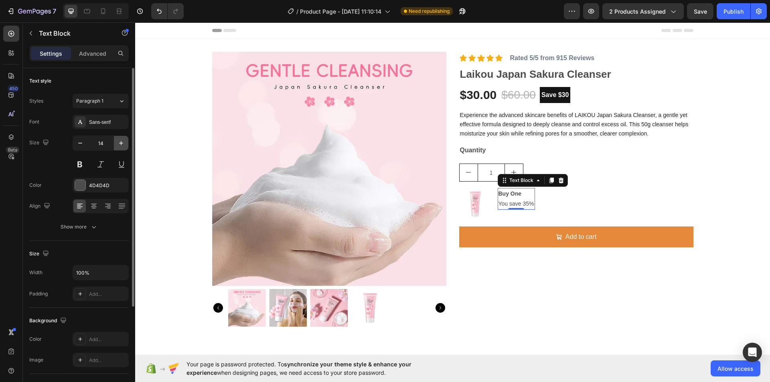
click at [118, 143] on icon "button" at bounding box center [121, 143] width 8 height 8
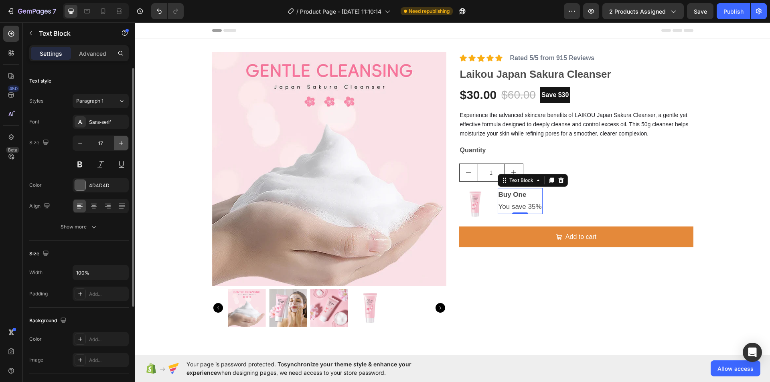
click at [118, 143] on icon "button" at bounding box center [121, 143] width 8 height 8
type input "19"
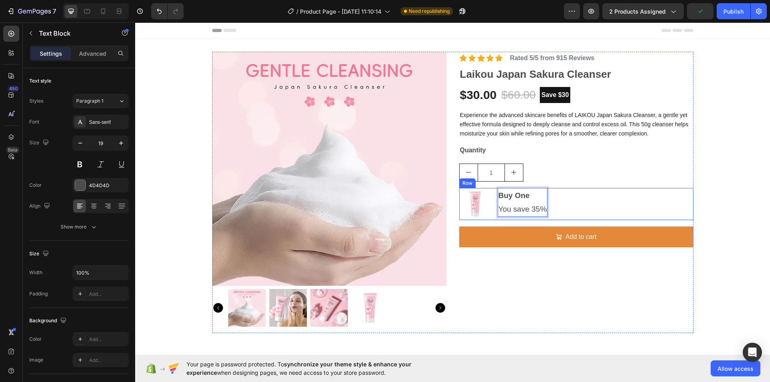
click at [588, 202] on div "Image Buy One You save 35% Text Block 0 Row" at bounding box center [576, 204] width 234 height 32
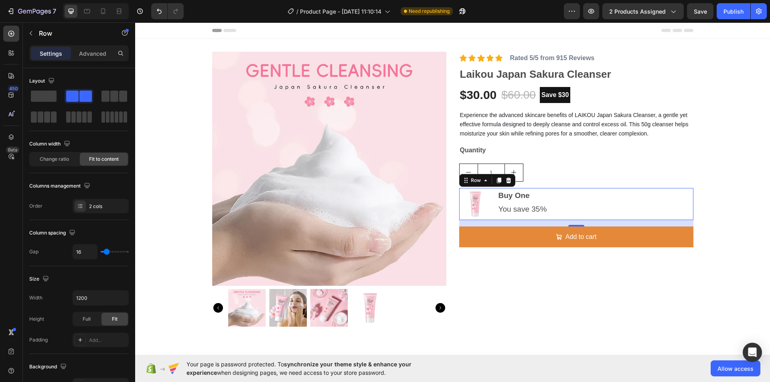
click at [580, 211] on div "Image Buy One You save 35% Text Block Row 16" at bounding box center [576, 204] width 234 height 32
click at [643, 199] on div "Image Buy One You save 35% Text Block Row 16" at bounding box center [576, 204] width 234 height 32
click at [543, 208] on p "You save 35%" at bounding box center [523, 210] width 49 height 14
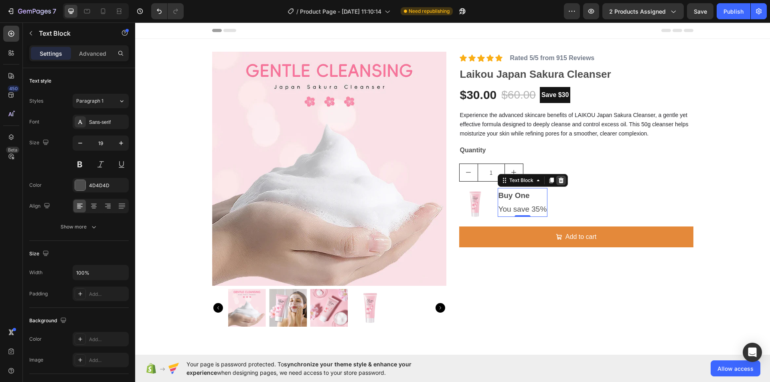
click at [556, 184] on div at bounding box center [561, 181] width 10 height 10
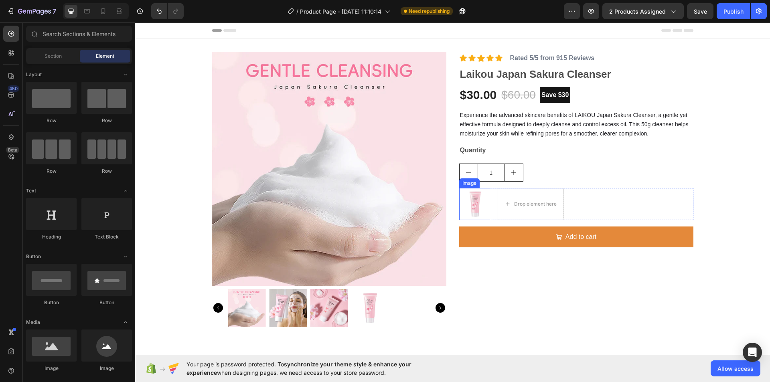
click at [462, 203] on img at bounding box center [475, 204] width 32 height 32
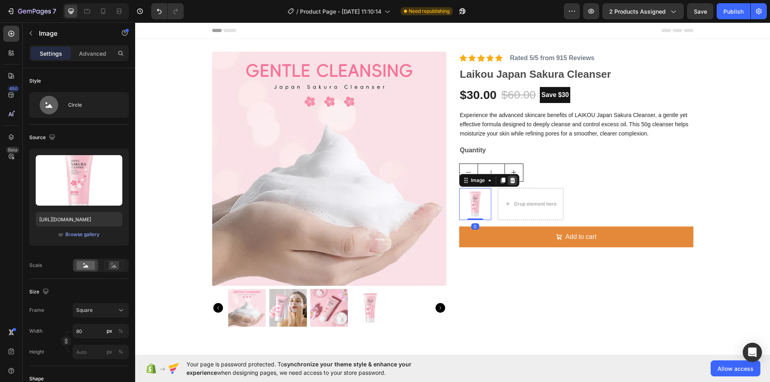
click at [513, 181] on div at bounding box center [513, 181] width 10 height 10
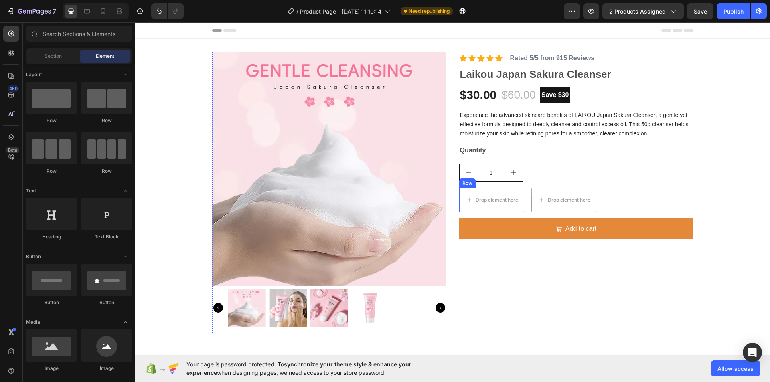
click at [622, 197] on div "Drop element here Drop element here Row" at bounding box center [576, 200] width 234 height 24
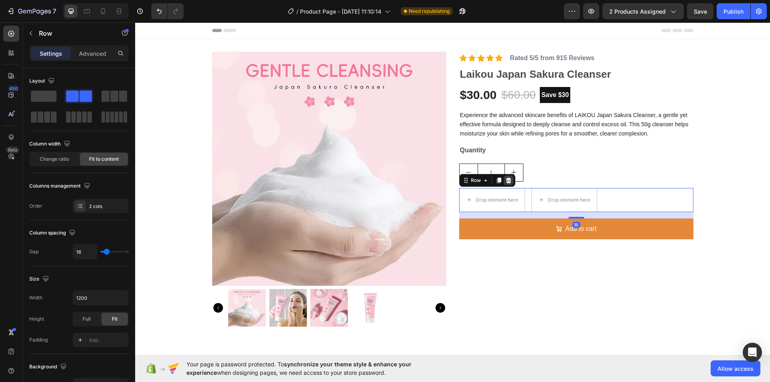
click at [506, 182] on icon at bounding box center [508, 180] width 5 height 6
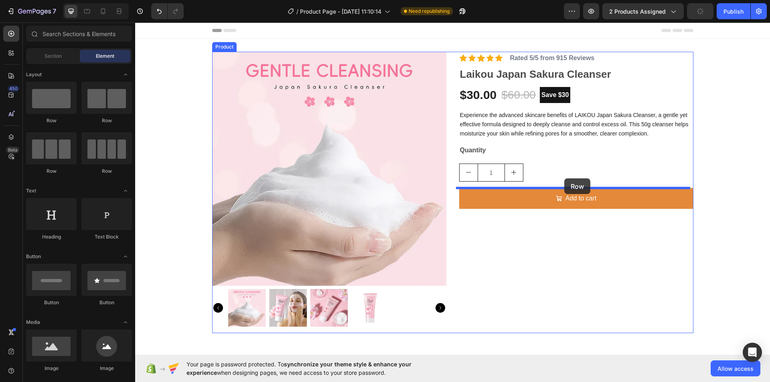
drag, startPoint x: 190, startPoint y: 180, endPoint x: 564, endPoint y: 178, distance: 374.2
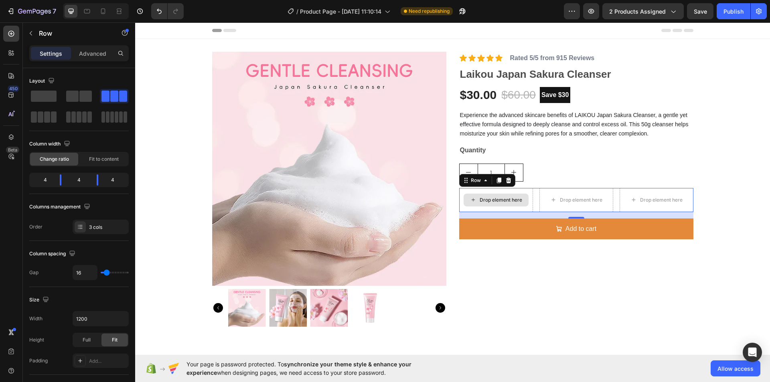
click at [487, 199] on div "Drop element here" at bounding box center [501, 200] width 43 height 6
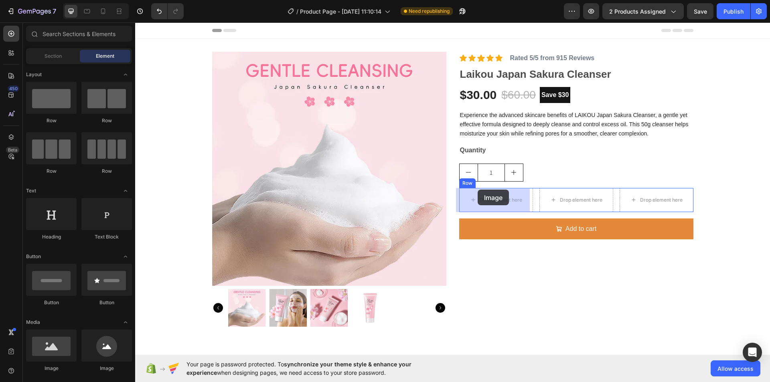
drag, startPoint x: 233, startPoint y: 367, endPoint x: 478, endPoint y: 190, distance: 302.1
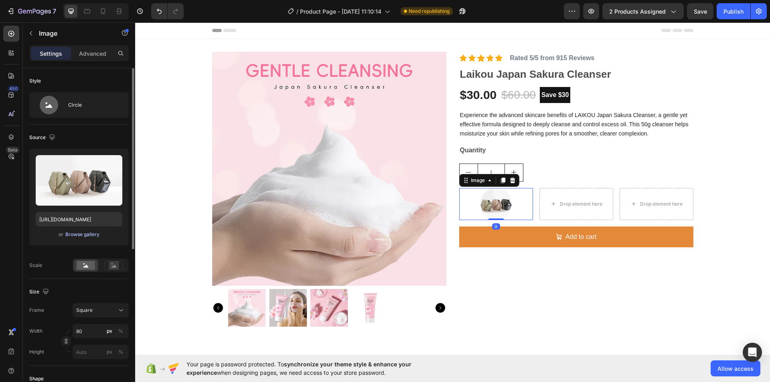
click at [87, 233] on div "Browse gallery" at bounding box center [82, 234] width 34 height 7
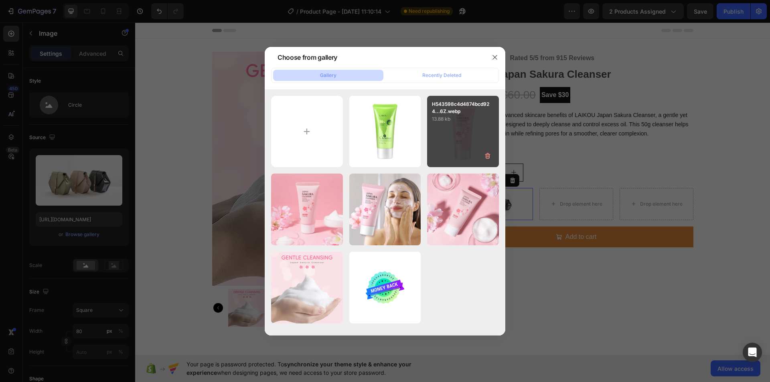
click at [451, 147] on div "H543598c4d4874bcd924...6Z.webp 13.88 kb" at bounding box center [463, 132] width 72 height 72
type input "https://cdn.shopify.com/s/files/1/0938/0823/0772/files/gempages_581055623475495…"
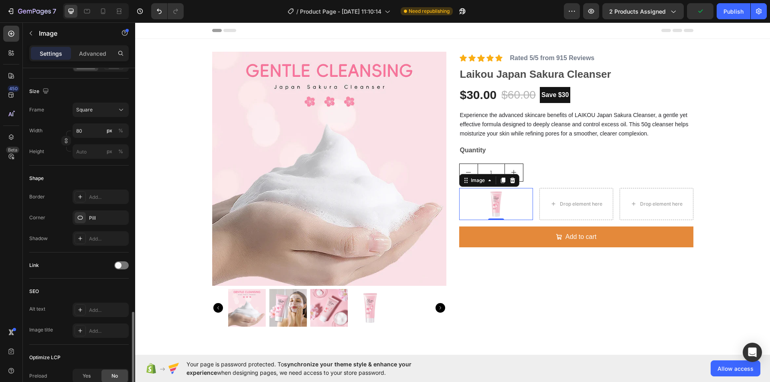
scroll to position [289, 0]
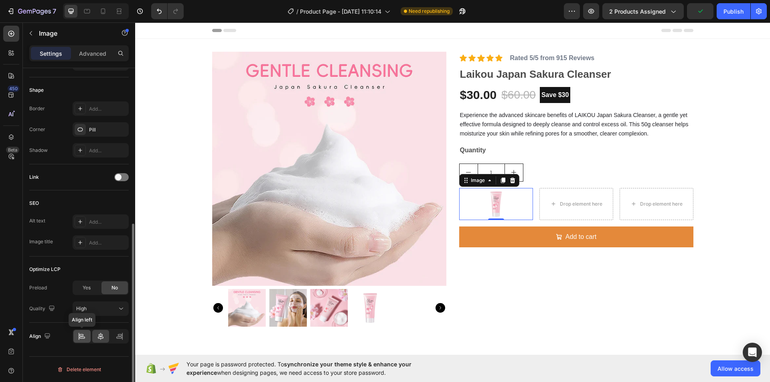
click at [82, 338] on icon at bounding box center [82, 336] width 8 height 8
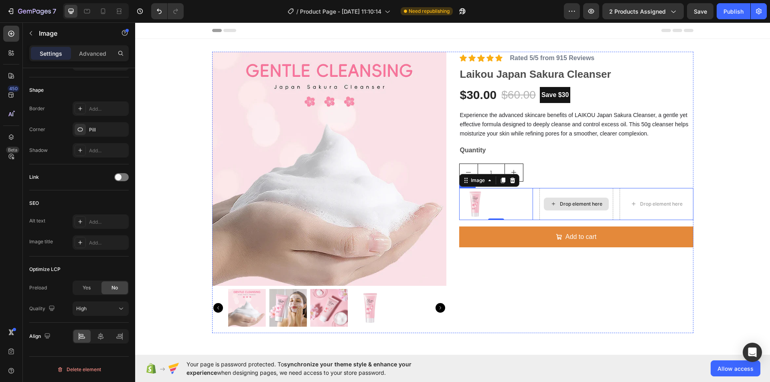
click at [562, 205] on div "Drop element here" at bounding box center [581, 204] width 43 height 6
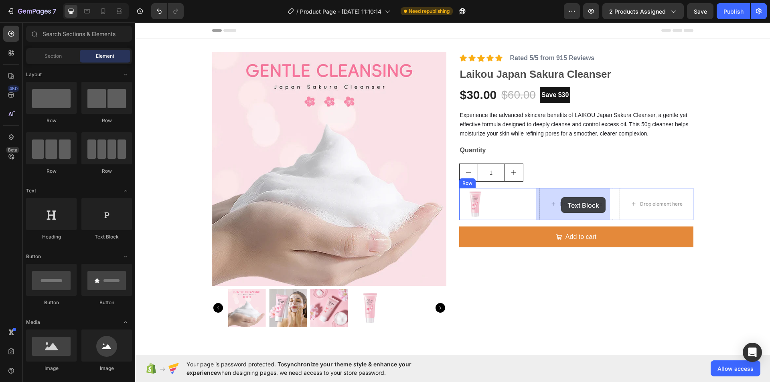
drag, startPoint x: 304, startPoint y: 220, endPoint x: 562, endPoint y: 197, distance: 258.5
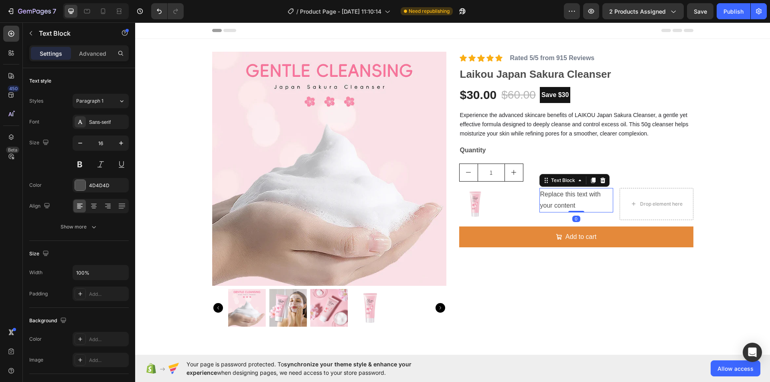
click at [573, 203] on div "Replace this text with your content" at bounding box center [576, 200] width 74 height 25
click at [573, 203] on p "Replace this text with your content" at bounding box center [576, 200] width 72 height 23
drag, startPoint x: 582, startPoint y: 205, endPoint x: 536, endPoint y: 193, distance: 46.8
click at [539, 193] on div "Replace this text with your content" at bounding box center [576, 200] width 74 height 25
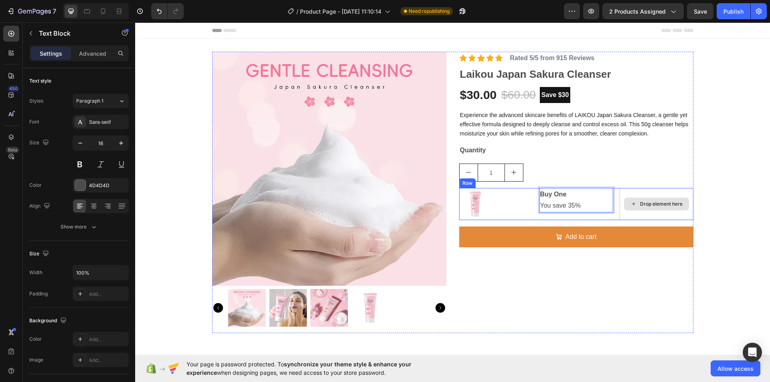
click at [636, 204] on div "Drop element here" at bounding box center [656, 204] width 65 height 13
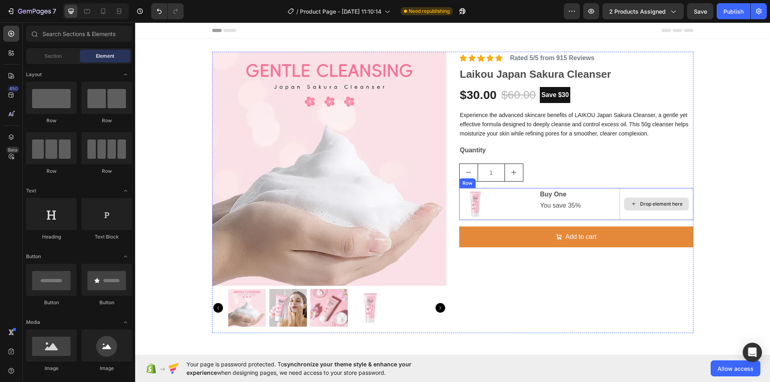
click at [640, 204] on div "Drop element here" at bounding box center [661, 204] width 43 height 6
drag, startPoint x: 240, startPoint y: 241, endPoint x: 647, endPoint y: 209, distance: 408.0
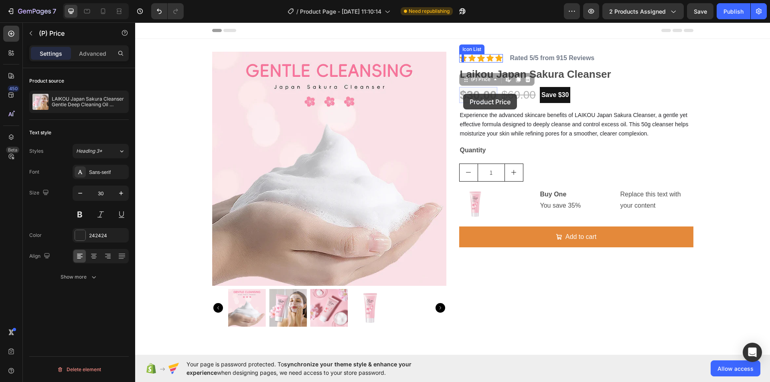
drag, startPoint x: 493, startPoint y: 97, endPoint x: 463, endPoint y: 94, distance: 29.4
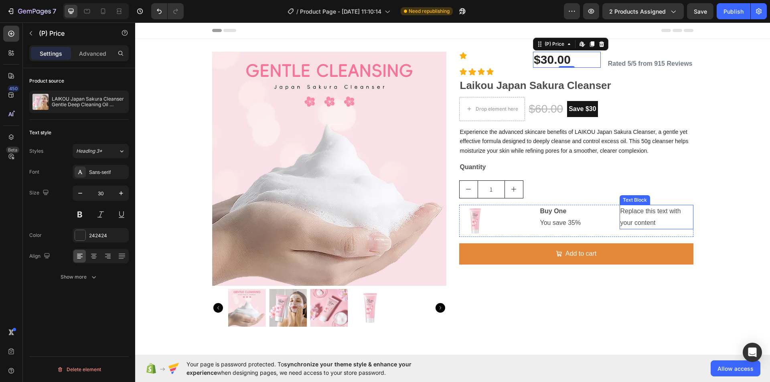
click at [628, 216] on div "Replace this text with your content" at bounding box center [657, 217] width 74 height 25
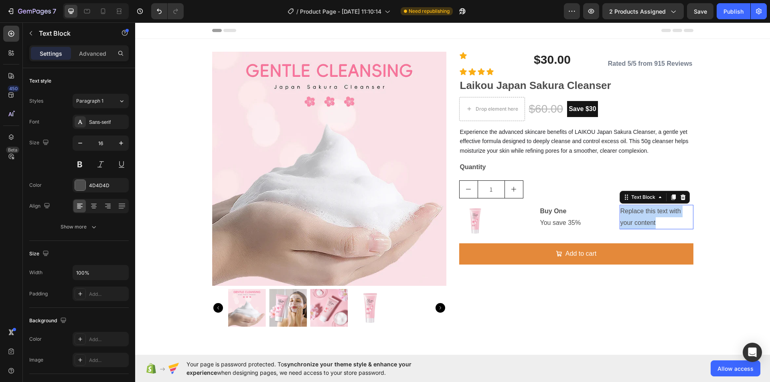
click at [628, 216] on p "Replace this text with your content" at bounding box center [656, 217] width 72 height 23
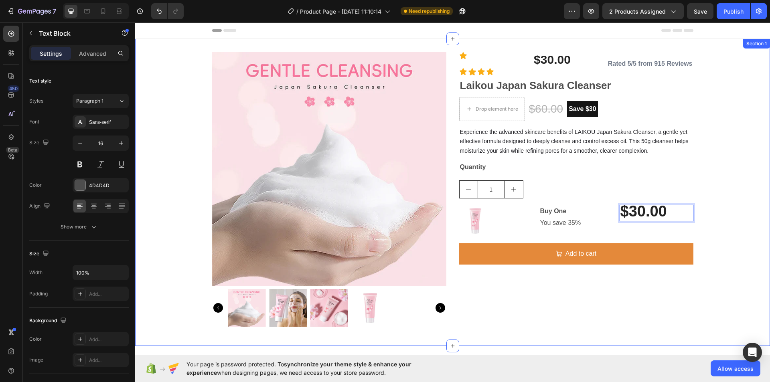
click at [703, 218] on div "Product Images Icon $30.00 (P) Price (P) Price Row Icon Icon Icon Icon Icon Lis…" at bounding box center [452, 193] width 635 height 282
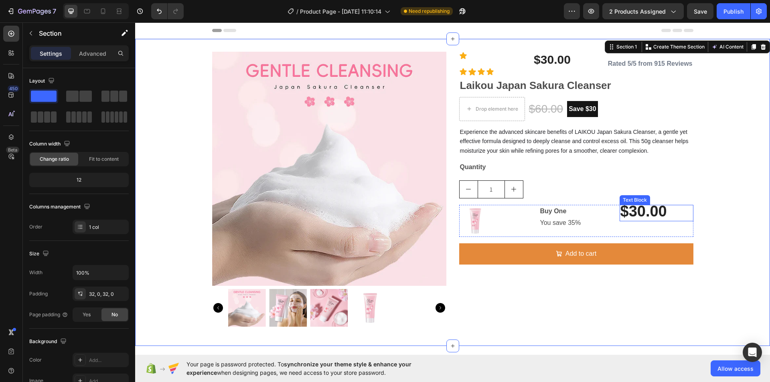
click at [650, 212] on strong "$30.00" at bounding box center [643, 211] width 47 height 17
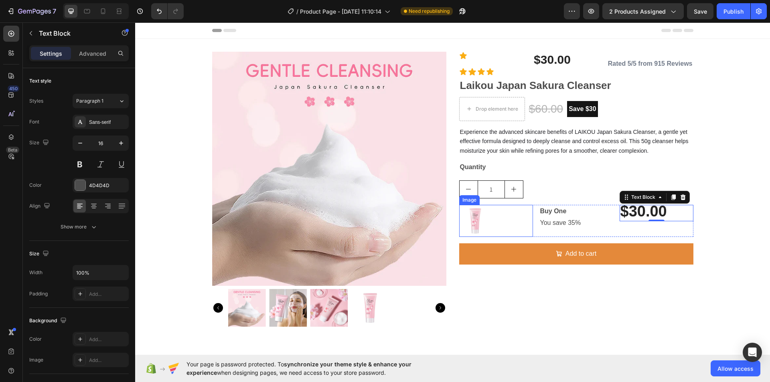
click at [523, 219] on div at bounding box center [496, 221] width 74 height 32
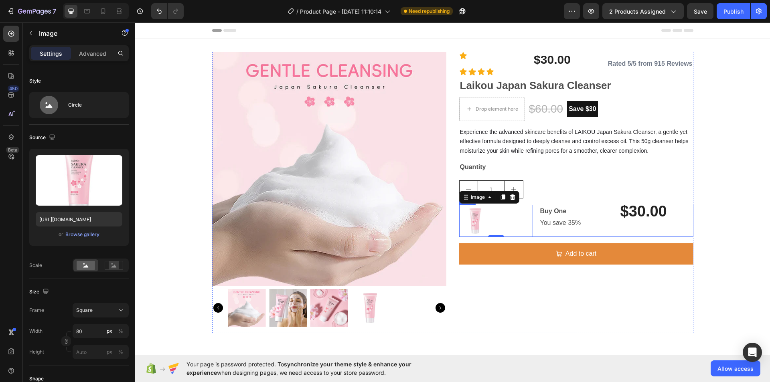
click at [560, 234] on div "Buy One You save 35% Text Block" at bounding box center [576, 221] width 74 height 32
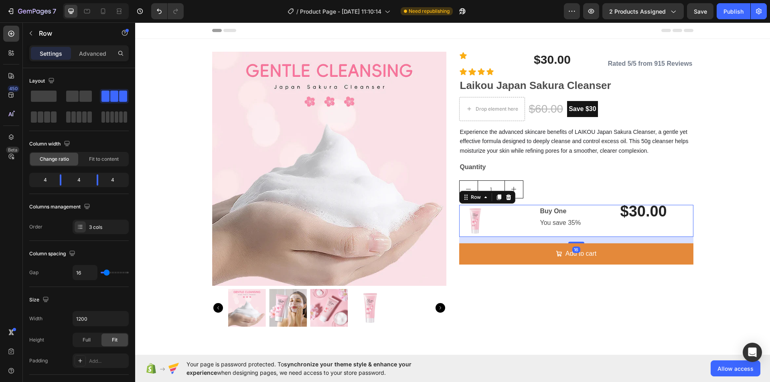
click at [506, 197] on icon at bounding box center [508, 197] width 6 height 6
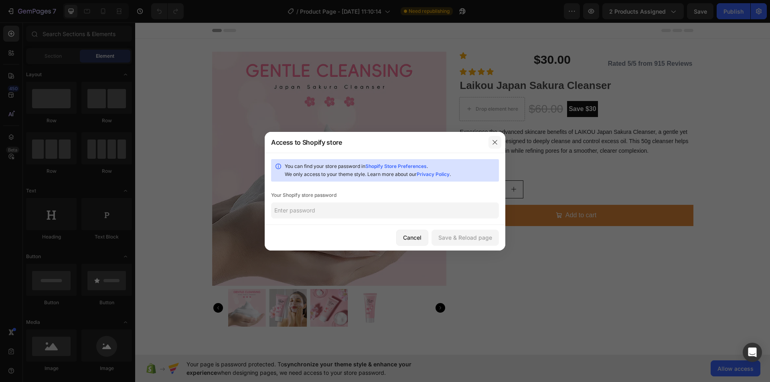
click at [493, 144] on icon "button" at bounding box center [495, 142] width 4 height 4
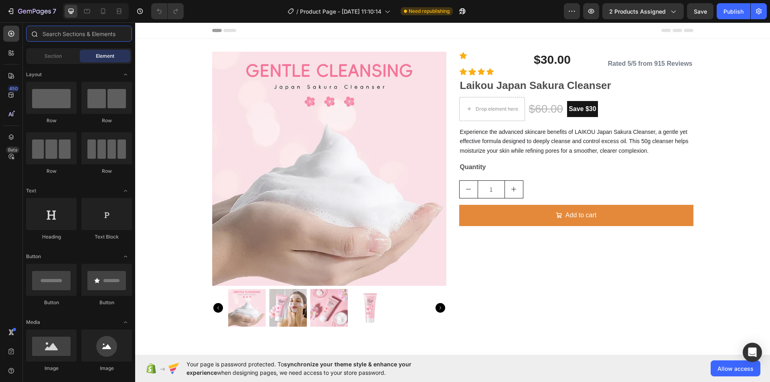
click at [69, 32] on input "text" at bounding box center [79, 34] width 106 height 16
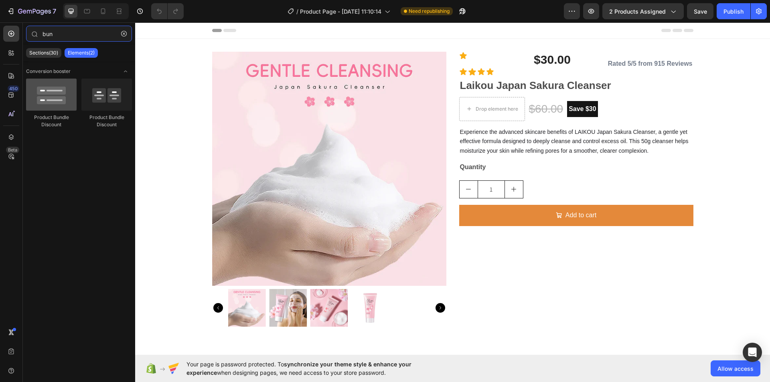
type input "bun"
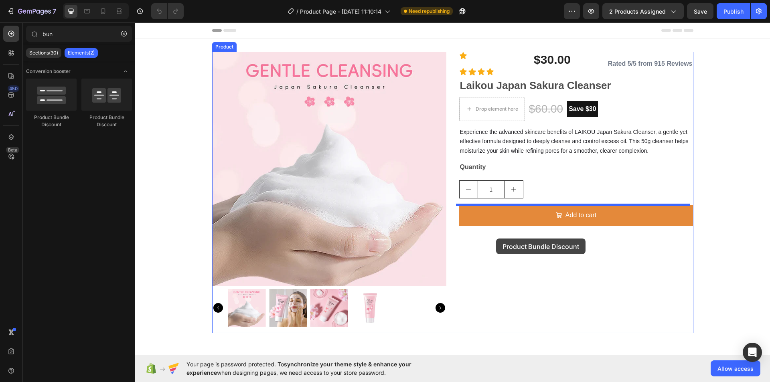
drag, startPoint x: 191, startPoint y: 121, endPoint x: 496, endPoint y: 239, distance: 327.4
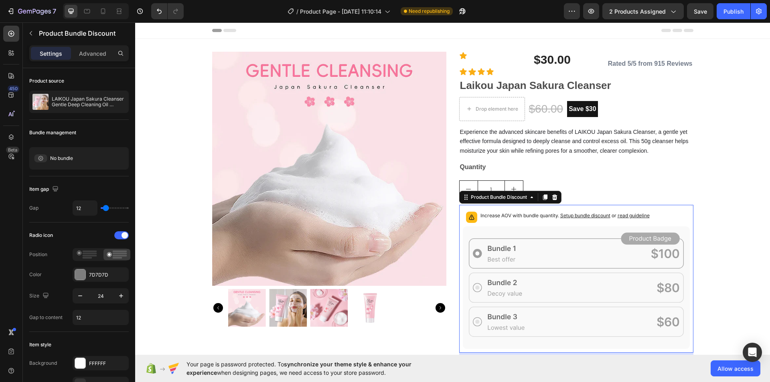
click at [505, 282] on icon at bounding box center [502, 282] width 29 height 5
click at [531, 197] on icon at bounding box center [532, 198] width 2 height 2
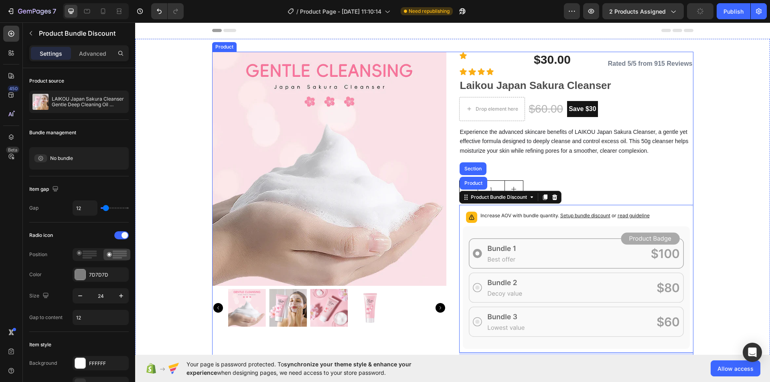
click at [592, 195] on div "1" at bounding box center [576, 189] width 234 height 18
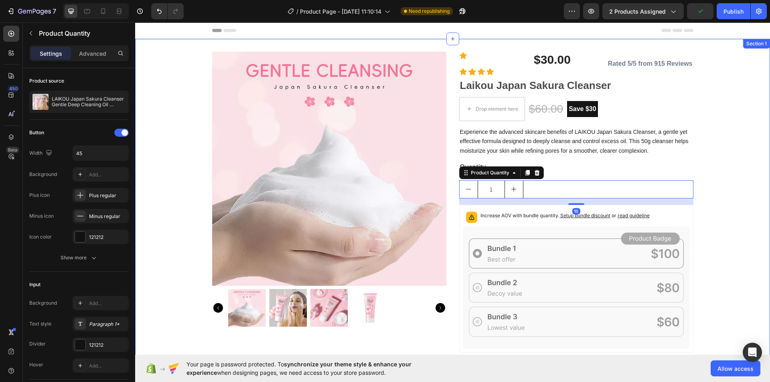
click at [700, 227] on div "Product Images Icon $30.00 (P) Price (P) Price Row Icon Icon Icon Icon Icon Lis…" at bounding box center [452, 216] width 635 height 328
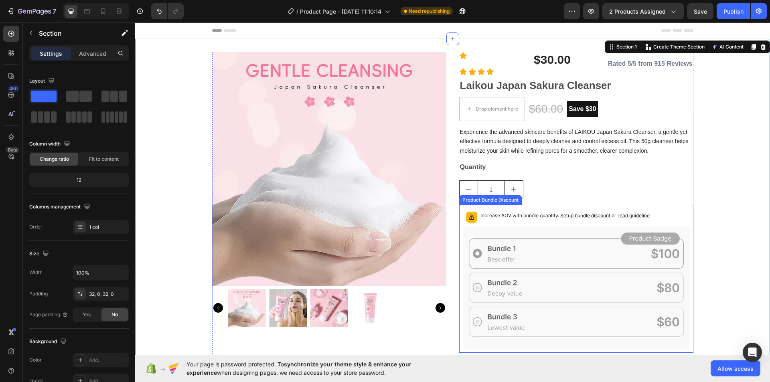
click at [600, 256] on icon at bounding box center [576, 288] width 227 height 123
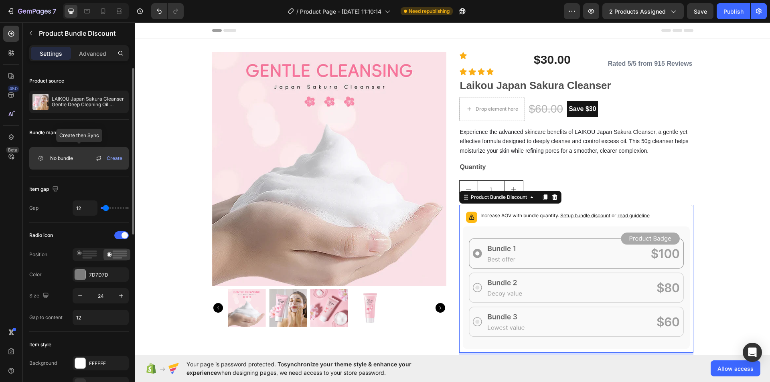
click at [56, 152] on div "No bundle" at bounding box center [52, 158] width 41 height 16
click at [114, 160] on span "Create" at bounding box center [115, 158] width 16 height 7
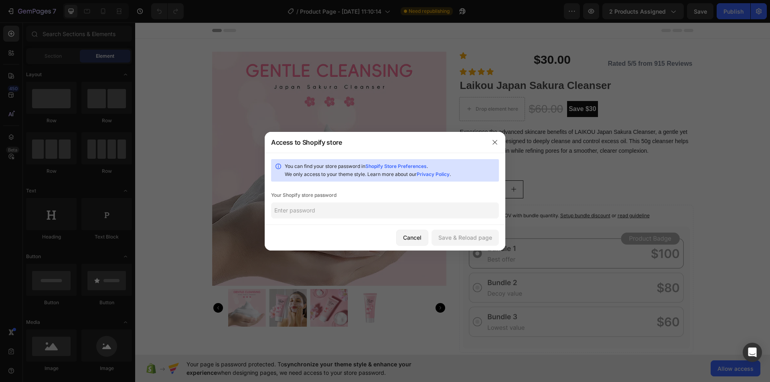
click at [501, 141] on div at bounding box center [494, 142] width 21 height 21
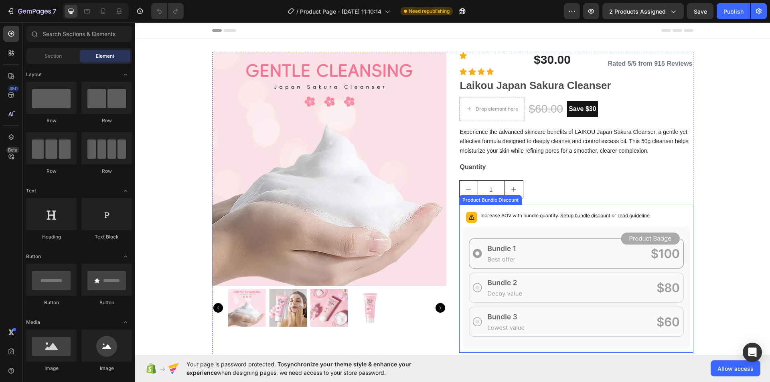
click at [683, 223] on div "Increase AOV with bundle quantity. Setup bundle discount or read guideline" at bounding box center [576, 218] width 227 height 18
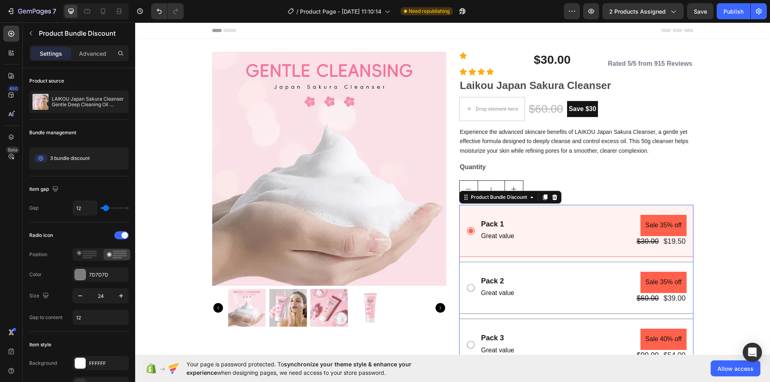
click at [554, 199] on icon at bounding box center [554, 198] width 5 height 6
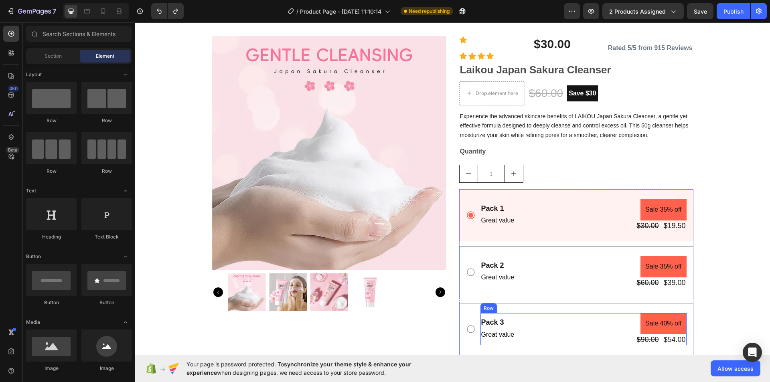
scroll to position [40, 0]
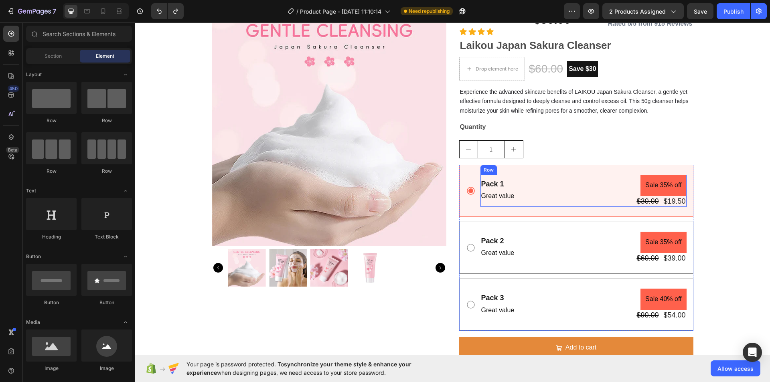
click at [525, 188] on div "Pack 1 Text Block Great value Text Block Sale 35% off Product Badge $30.00 Prod…" at bounding box center [583, 191] width 206 height 32
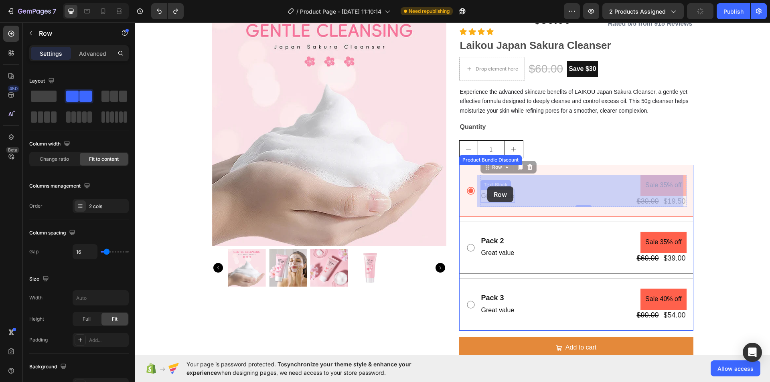
drag, startPoint x: 513, startPoint y: 195, endPoint x: 496, endPoint y: 190, distance: 18.2
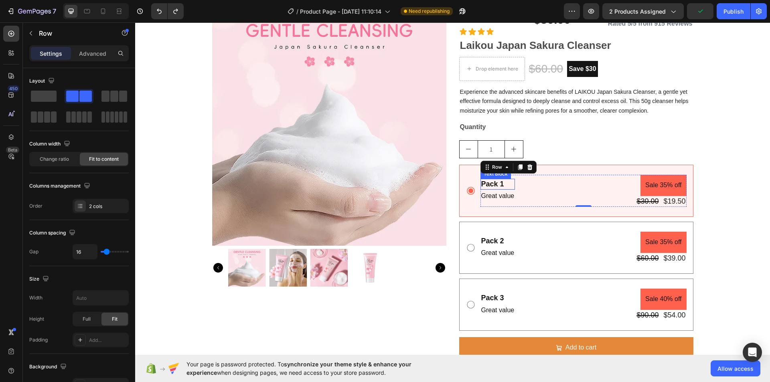
click at [492, 183] on div "Pack 1" at bounding box center [497, 184] width 35 height 11
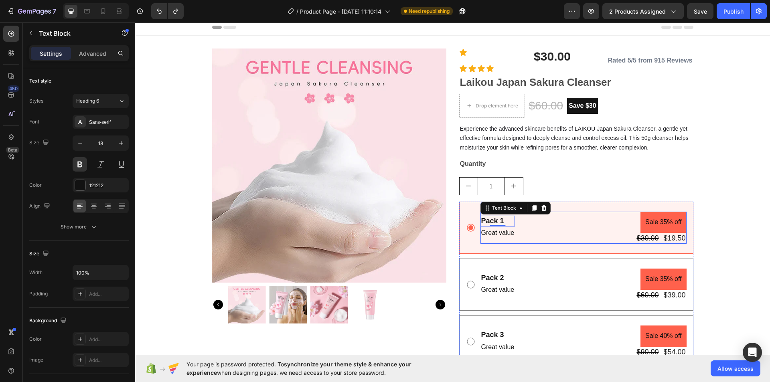
scroll to position [0, 0]
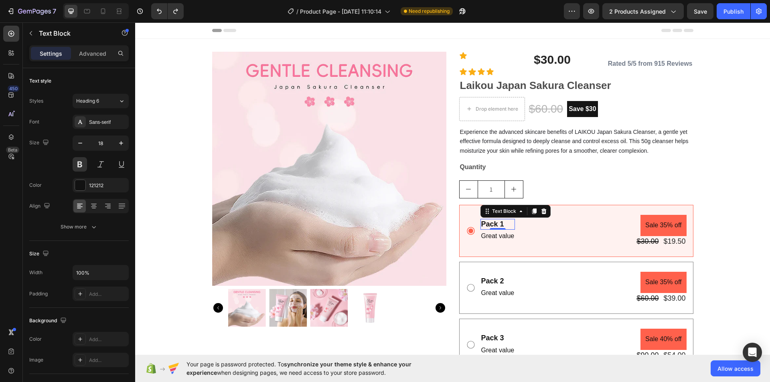
click at [506, 225] on div "Pack 1" at bounding box center [497, 224] width 35 height 11
click at [506, 225] on p "Pack 1" at bounding box center [497, 224] width 33 height 9
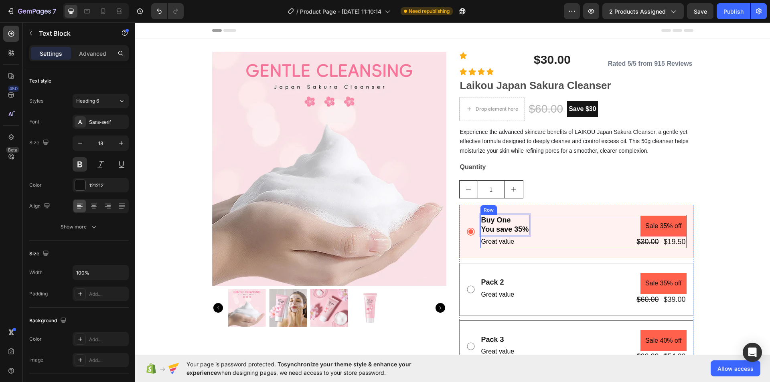
click at [558, 224] on div "Buy One You save 35% Text Block 0 Great value Text Block Sale 35% off Product B…" at bounding box center [583, 232] width 206 height 34
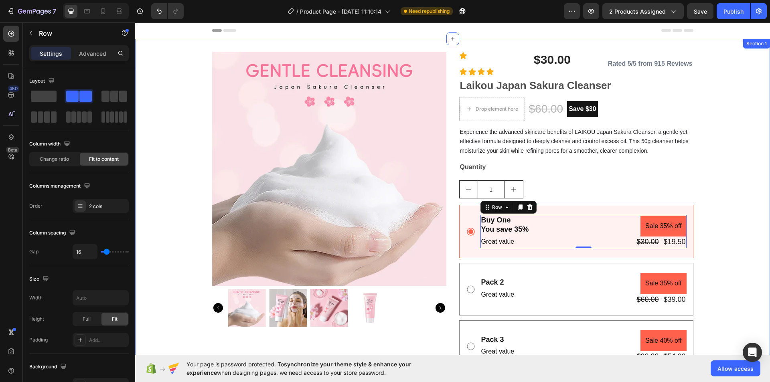
click at [709, 191] on div "Product Images Icon $30.00 (P) Price (P) Price Row Icon Icon Icon Icon Icon Lis…" at bounding box center [452, 226] width 635 height 349
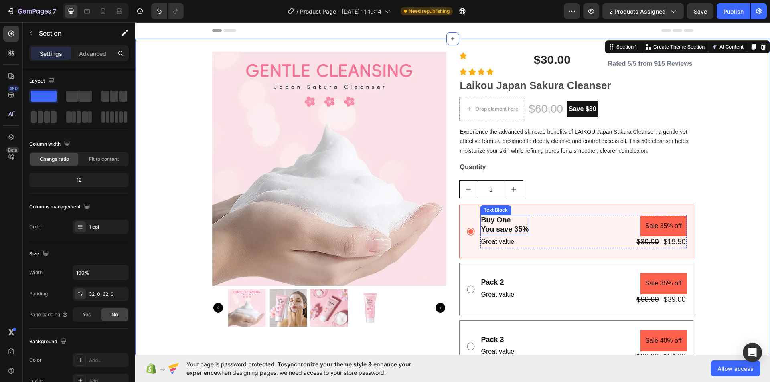
click at [519, 229] on p "You save 35%" at bounding box center [505, 229] width 48 height 9
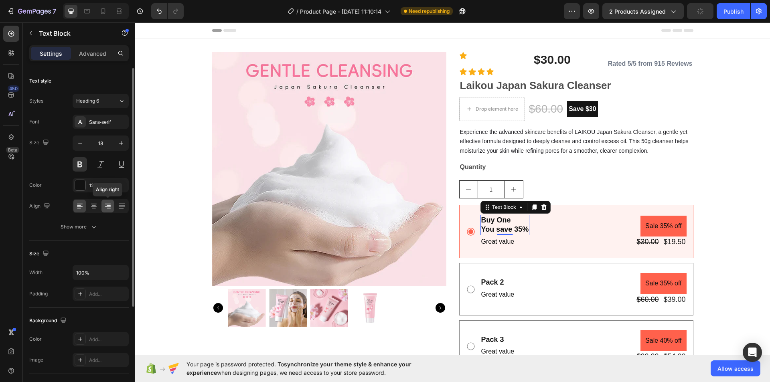
click at [106, 208] on icon at bounding box center [108, 206] width 8 height 8
click at [91, 211] on div at bounding box center [93, 206] width 12 height 13
click at [119, 211] on div at bounding box center [122, 206] width 12 height 13
click at [95, 208] on icon at bounding box center [94, 208] width 4 height 1
click at [124, 208] on icon at bounding box center [122, 206] width 8 height 8
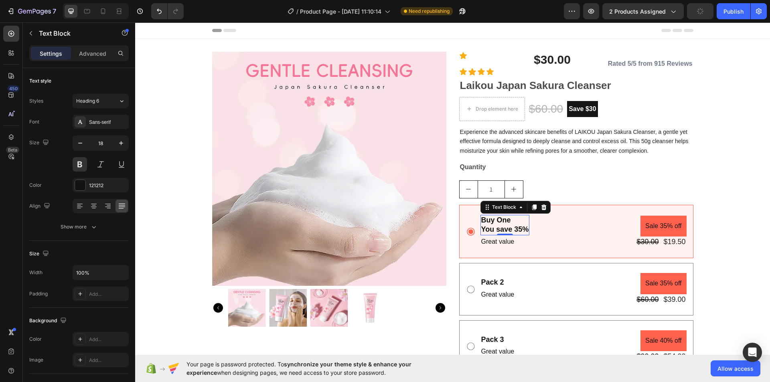
click at [531, 221] on div "Buy One You save 35% Text Block 0 Great value Text Block Sale 35% off Product B…" at bounding box center [583, 232] width 206 height 34
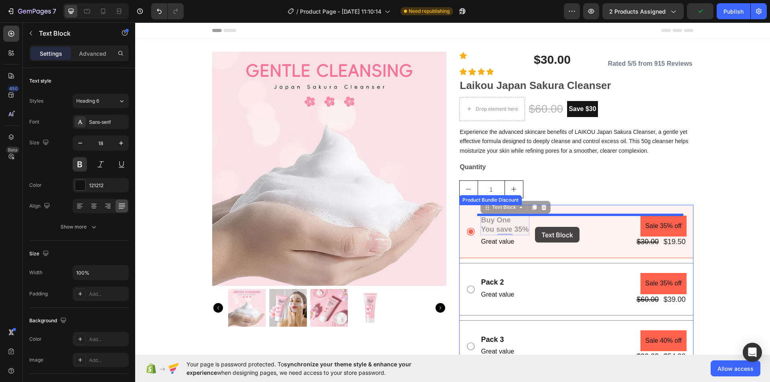
drag, startPoint x: 506, startPoint y: 223, endPoint x: 535, endPoint y: 227, distance: 29.1
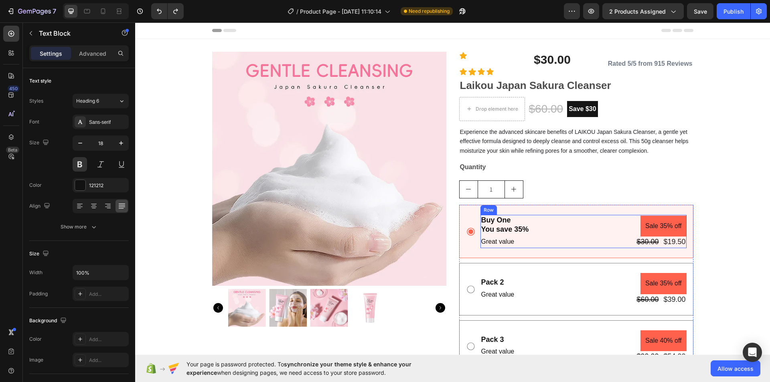
click at [531, 227] on div "Buy One You save 35% Text Block Great value Text Block Sale 35% off Product Bad…" at bounding box center [583, 232] width 206 height 34
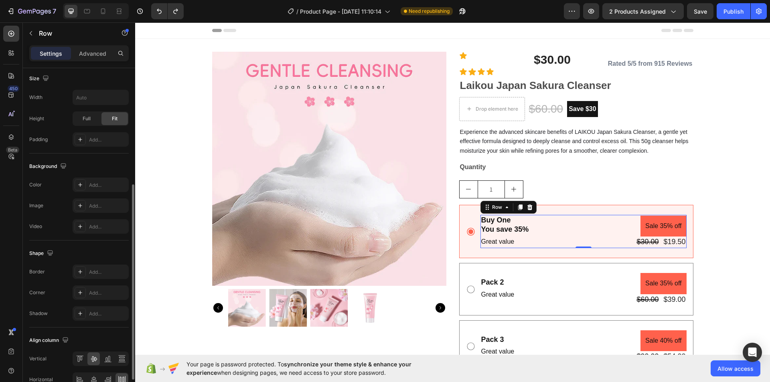
scroll to position [244, 0]
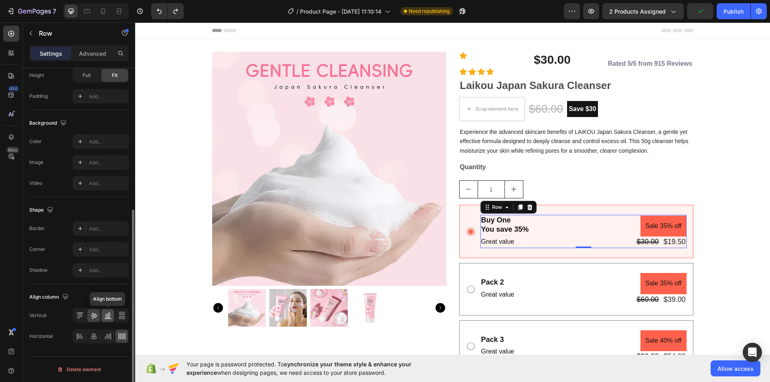
click at [107, 316] on icon at bounding box center [108, 316] width 8 height 8
click at [94, 318] on icon at bounding box center [94, 316] width 8 height 8
click at [507, 243] on p "Great value" at bounding box center [505, 242] width 48 height 12
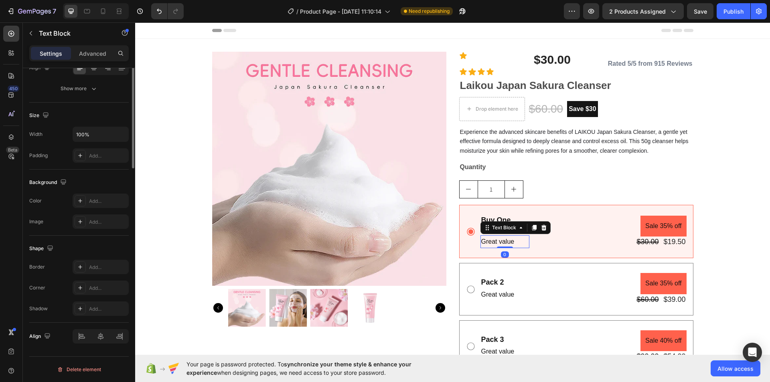
scroll to position [0, 0]
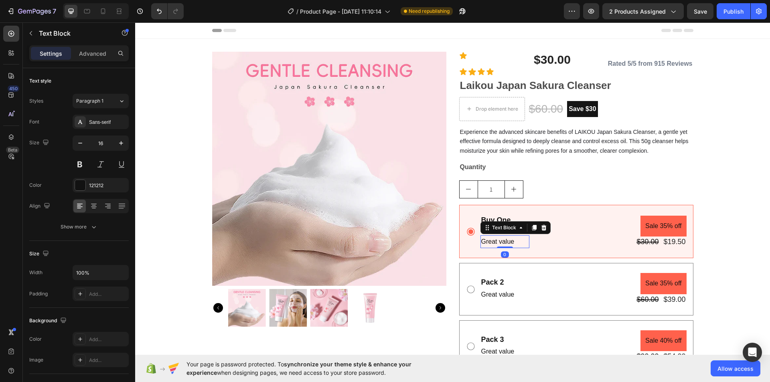
click at [543, 234] on div "Text Block" at bounding box center [515, 227] width 70 height 13
click at [555, 234] on div "Buy One You save 35% Text Block Great value Text Block 0 Sale 35% off Product B…" at bounding box center [583, 232] width 206 height 34
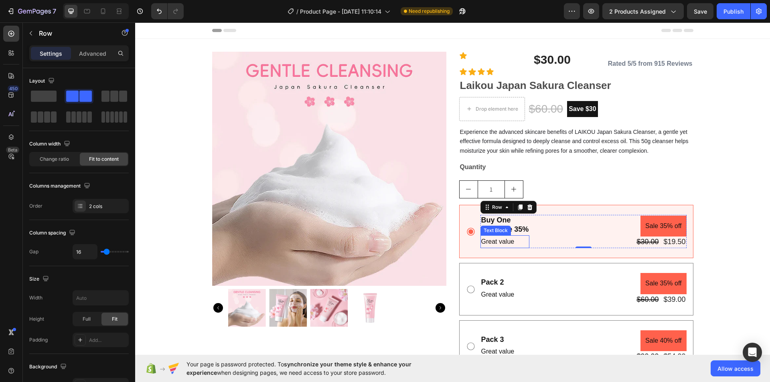
click at [515, 239] on p "Great value" at bounding box center [505, 242] width 48 height 12
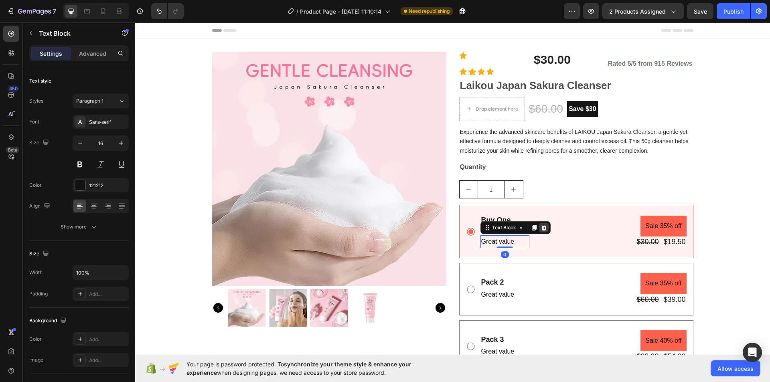
click at [541, 227] on icon at bounding box center [543, 228] width 5 height 6
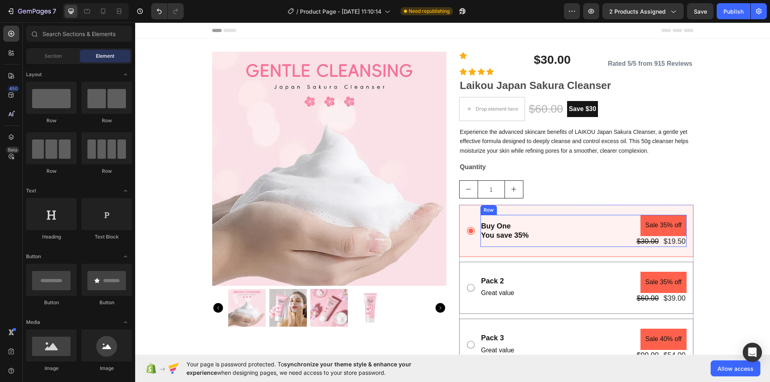
click at [545, 231] on div "Buy One You save 35% Text Block Sale 35% off Product Badge $30.00 Product Price…" at bounding box center [583, 231] width 206 height 32
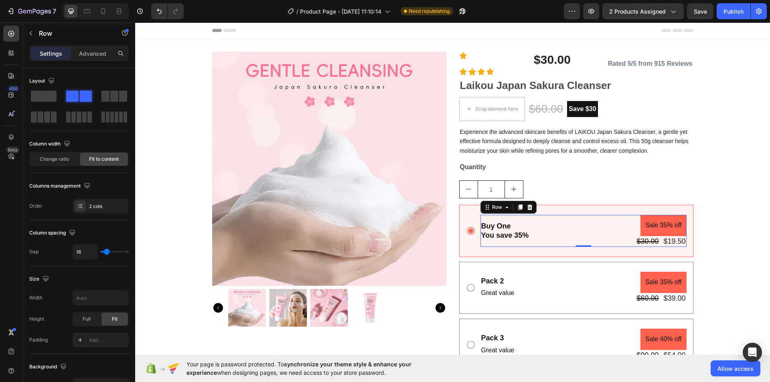
click at [554, 231] on div "Buy One You save 35% Text Block Sale 35% off Product Badge $30.00 Product Price…" at bounding box center [583, 231] width 206 height 32
click at [729, 191] on div "Product Images Icon $30.00 (P) Price (P) Price Row Icon Icon Icon Icon Icon Lis…" at bounding box center [452, 225] width 635 height 347
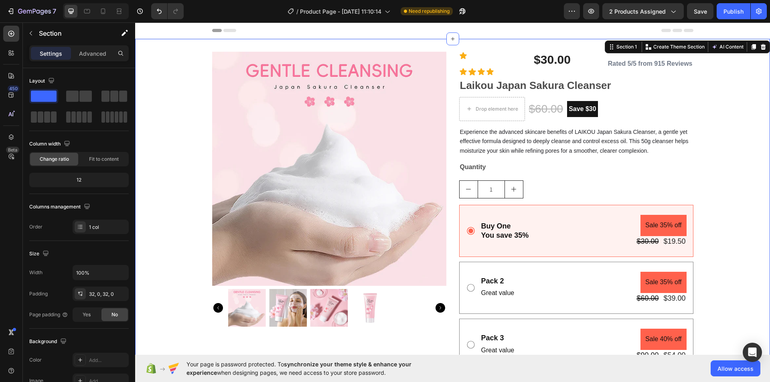
scroll to position [80, 0]
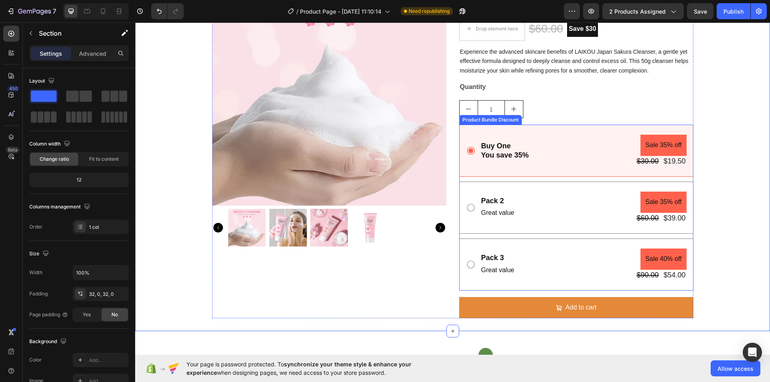
click at [466, 206] on icon at bounding box center [471, 208] width 10 height 10
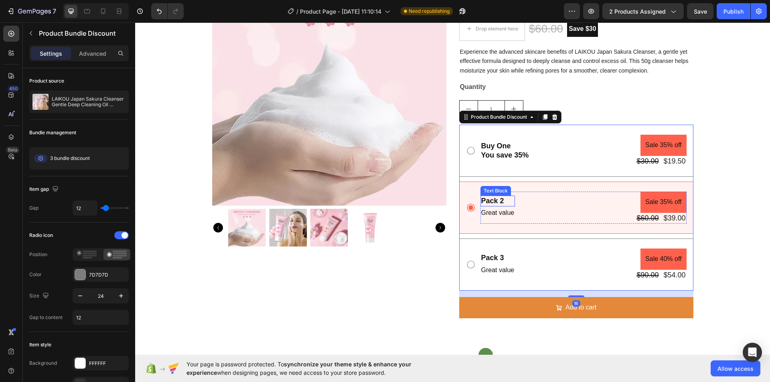
scroll to position [0, 0]
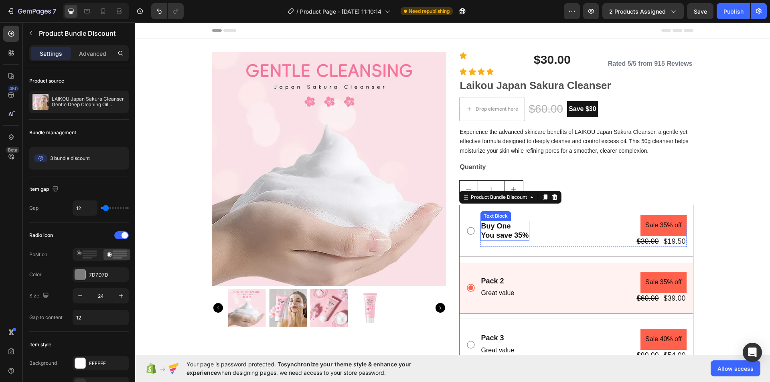
click at [487, 231] on p "You save 35%" at bounding box center [505, 235] width 48 height 9
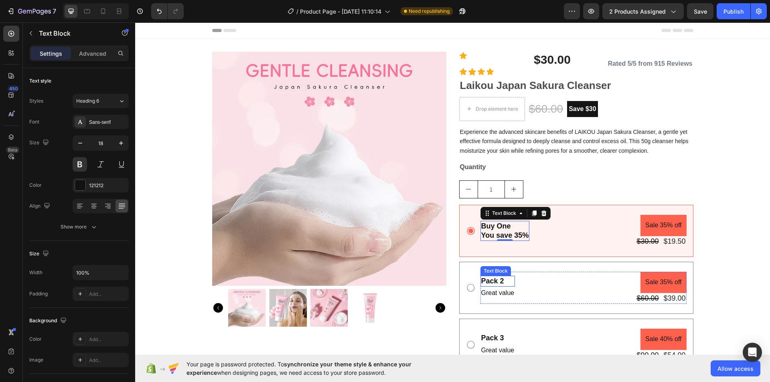
click at [483, 286] on div "Pack 2" at bounding box center [497, 281] width 35 height 11
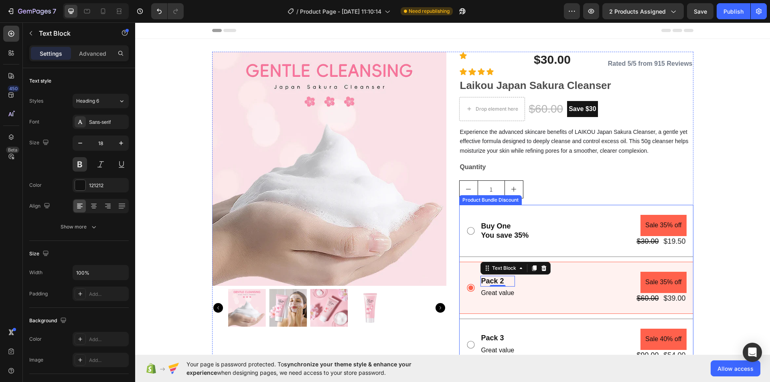
click at [470, 237] on div "Buy One You save 35% Text Block Sale 35% off Product Badge $30.00 Product Price…" at bounding box center [576, 231] width 221 height 32
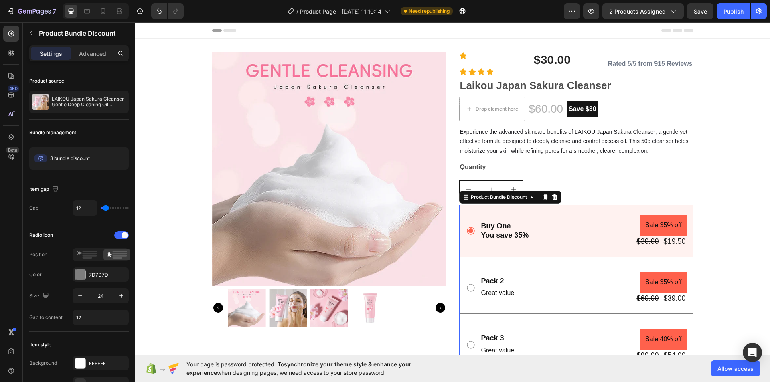
click at [581, 221] on div "Buy One You save 35% Text Block Sale 35% off Product Badge $30.00 Product Price…" at bounding box center [583, 231] width 206 height 32
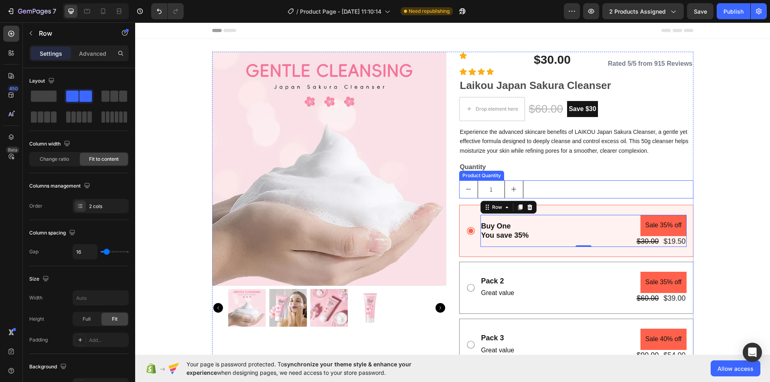
click at [511, 191] on icon "increment" at bounding box center [514, 189] width 6 height 6
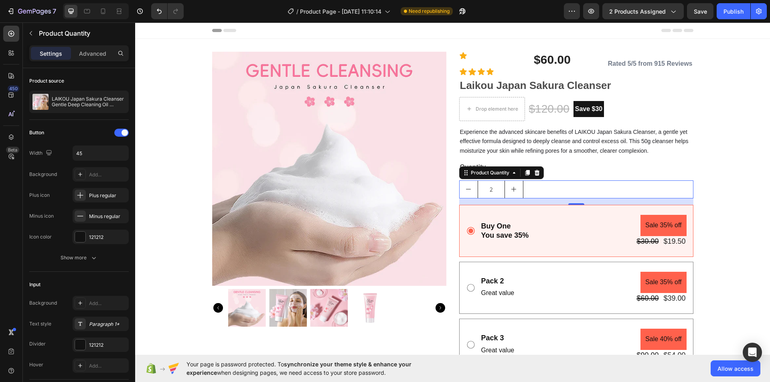
click at [467, 191] on icon "decrement" at bounding box center [468, 189] width 6 height 6
click at [511, 191] on icon "increment" at bounding box center [514, 189] width 6 height 6
click at [465, 189] on icon "decrement" at bounding box center [468, 189] width 6 height 6
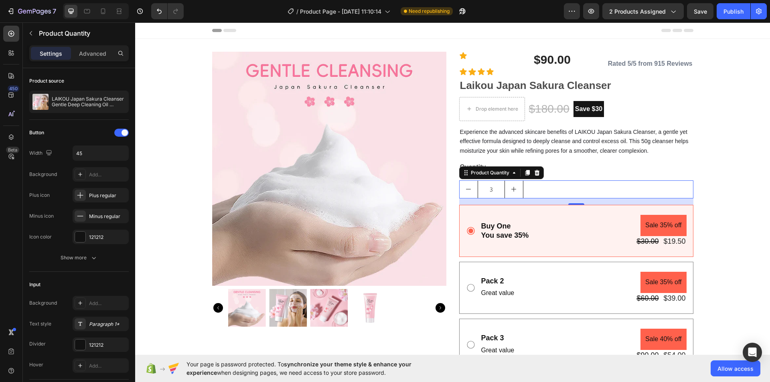
click at [465, 189] on icon "decrement" at bounding box center [468, 189] width 6 height 6
type input "1"
click at [465, 189] on icon "decrement" at bounding box center [468, 189] width 6 height 6
click at [755, 124] on div "Product Images Icon $30.00 (P) Price (P) Price Row Icon Icon Icon Icon Icon Lis…" at bounding box center [452, 225] width 635 height 347
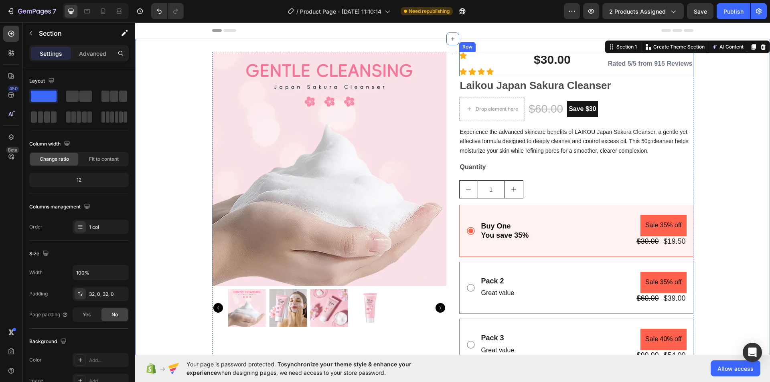
click at [637, 56] on div "Rated 5/5 from 915 Reviews Text Block" at bounding box center [650, 64] width 86 height 24
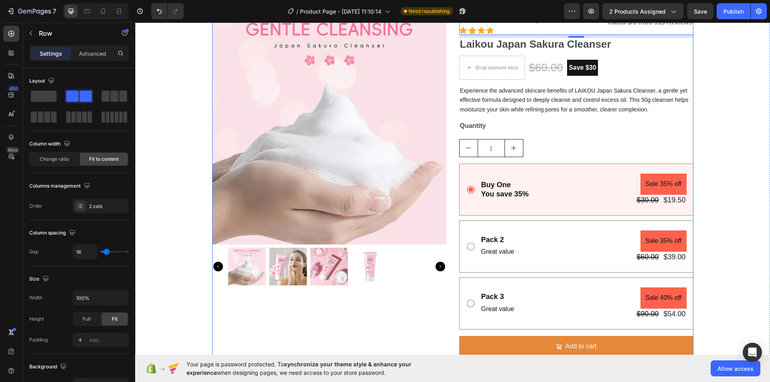
scroll to position [40, 0]
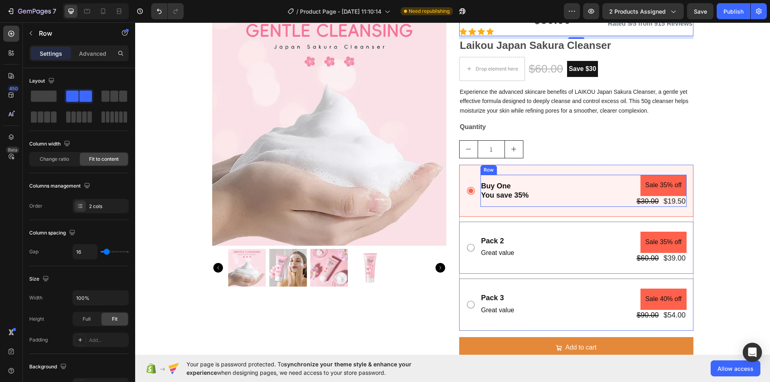
click at [568, 196] on div "Buy One You save 35% Text Block Sale 35% off Product Badge $30.00 Product Price…" at bounding box center [583, 191] width 206 height 32
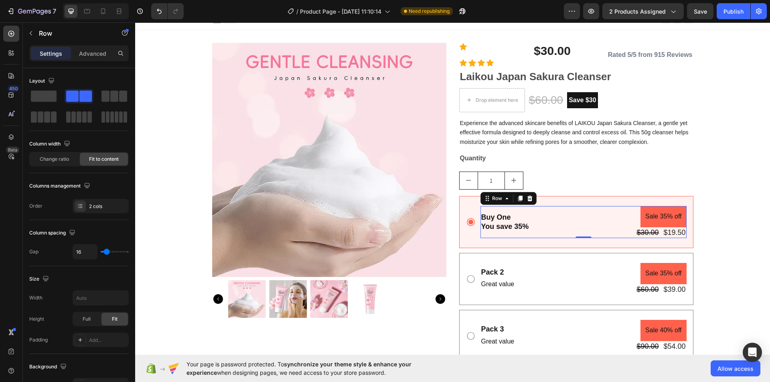
scroll to position [0, 0]
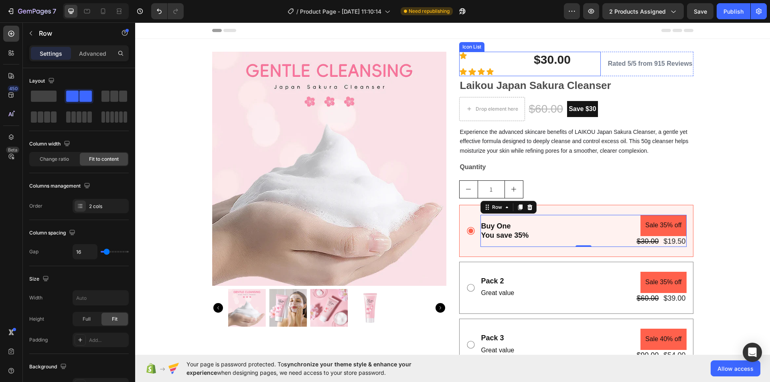
click at [580, 73] on div "Icon $30.00 (P) Price (P) Price Row Icon Icon Icon Icon" at bounding box center [530, 64] width 142 height 24
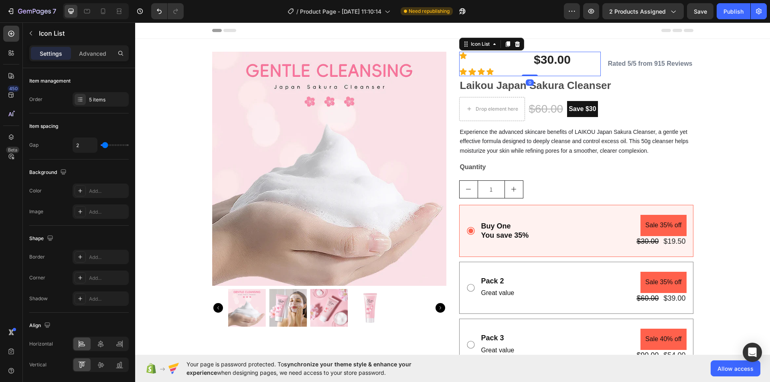
drag, startPoint x: 528, startPoint y: 75, endPoint x: 508, endPoint y: 74, distance: 20.1
click at [508, 74] on div "Icon $30.00 (P) Price (P) Price Row Icon Icon Icon Icon Icon List 0" at bounding box center [530, 64] width 142 height 24
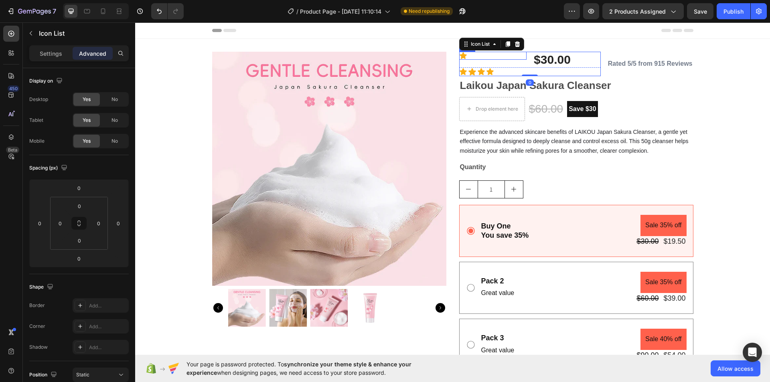
click at [483, 57] on div "Icon" at bounding box center [493, 56] width 68 height 8
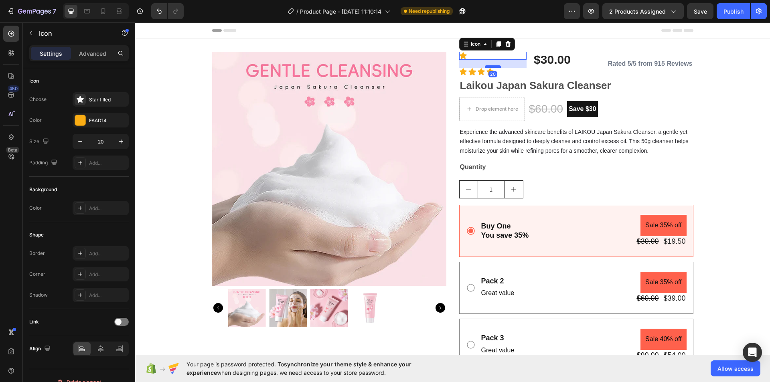
drag, startPoint x: 490, startPoint y: 58, endPoint x: 489, endPoint y: 66, distance: 8.2
click at [489, 66] on div at bounding box center [493, 66] width 16 height 2
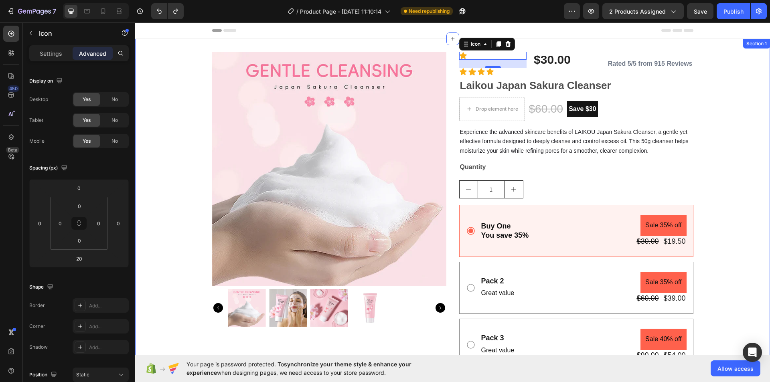
click at [703, 98] on div "Product Images Icon 20 $30.00 (P) Price (P) Price Row Icon Icon Icon Icon Icon …" at bounding box center [452, 225] width 635 height 347
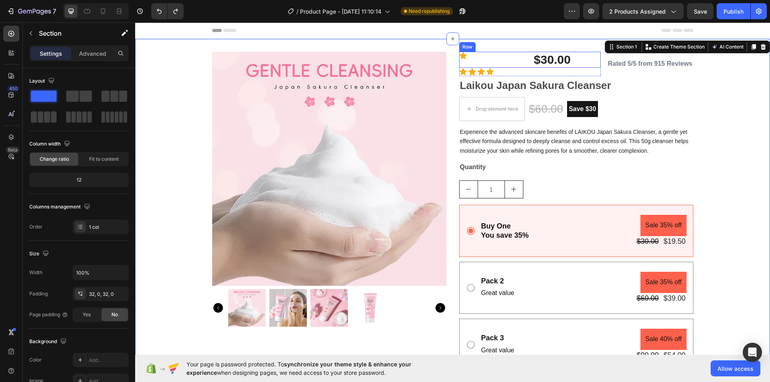
click at [505, 58] on div "Icon" at bounding box center [493, 56] width 68 height 8
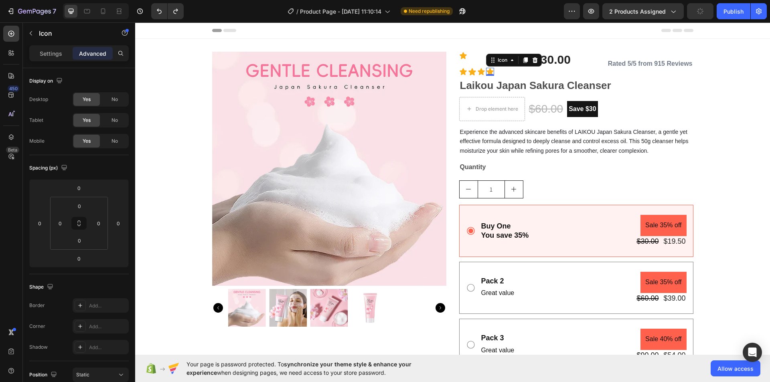
click at [490, 67] on div "Icon $30.00 (P) Price (P) Price Row Icon Icon Icon Icon 0" at bounding box center [530, 64] width 142 height 24
click at [476, 61] on div "Icon" at bounding box center [493, 60] width 68 height 16
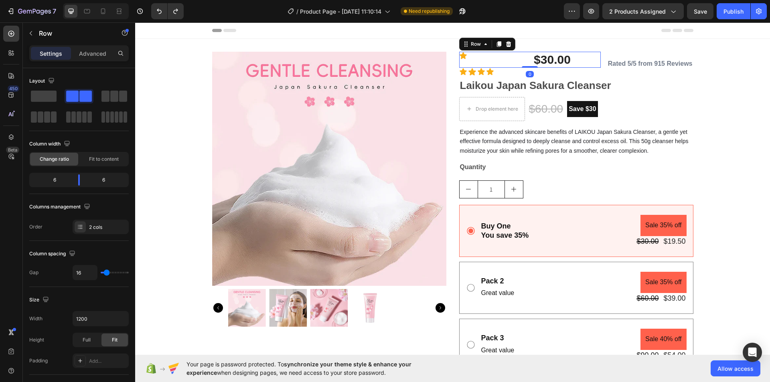
drag, startPoint x: 528, startPoint y: 66, endPoint x: 528, endPoint y: 60, distance: 6.0
click at [528, 60] on div "Icon $30.00 (P) Price (P) Price Row 0" at bounding box center [530, 60] width 142 height 16
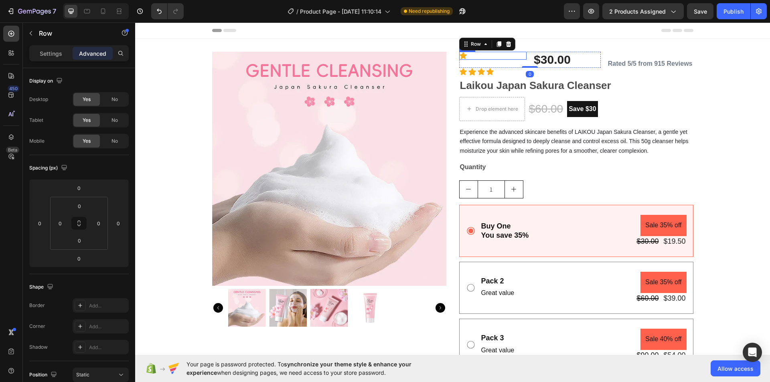
click at [464, 57] on icon at bounding box center [463, 56] width 8 height 8
drag, startPoint x: 490, startPoint y: 67, endPoint x: 488, endPoint y: 61, distance: 6.6
click at [488, 61] on div at bounding box center [493, 60] width 16 height 2
type input "5"
click at [708, 75] on div "Product Images Icon 5 $30.00 (P) Price (P) Price Row Icon Icon Icon Icon Icon L…" at bounding box center [452, 225] width 635 height 347
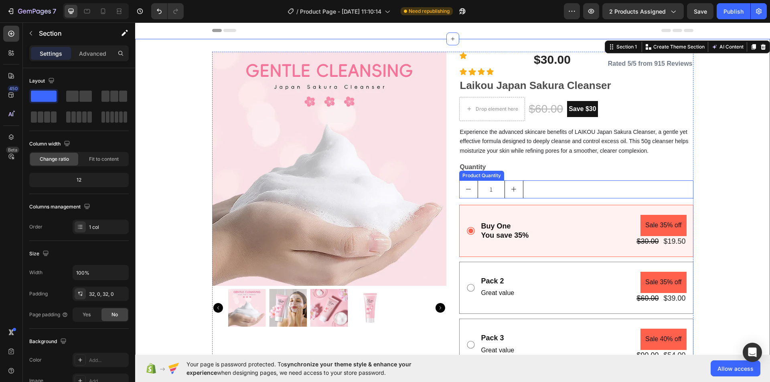
click at [511, 188] on icon "increment" at bounding box center [514, 189] width 6 height 6
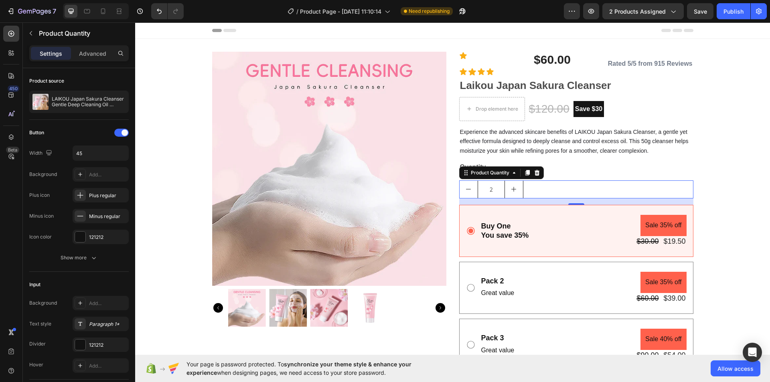
click at [464, 184] on button "decrement" at bounding box center [469, 189] width 18 height 17
click at [558, 222] on div "Buy One You save 35% Text Block Sale 35% off Product Badge $30.00 Product Price…" at bounding box center [583, 231] width 206 height 32
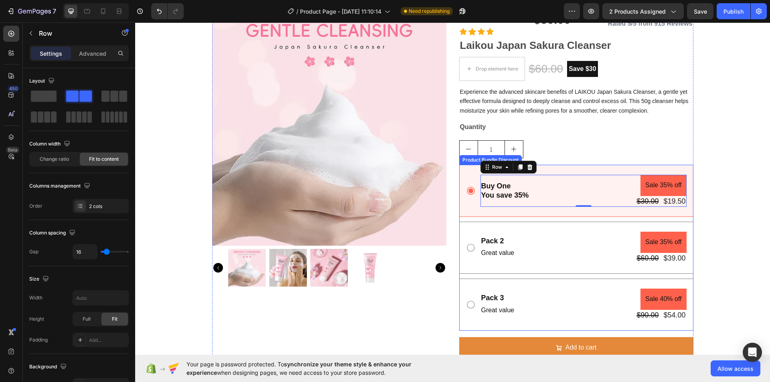
scroll to position [80, 0]
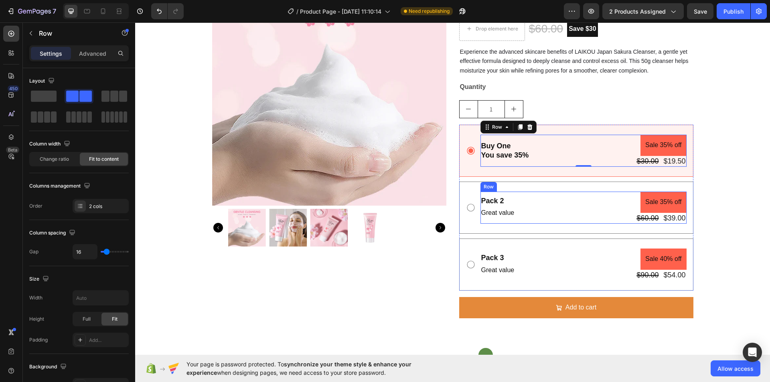
click at [528, 211] on div "Pack 2 Text Block Great value Text Block Sale 35% off Product Badge $60.00 Prod…" at bounding box center [583, 208] width 206 height 32
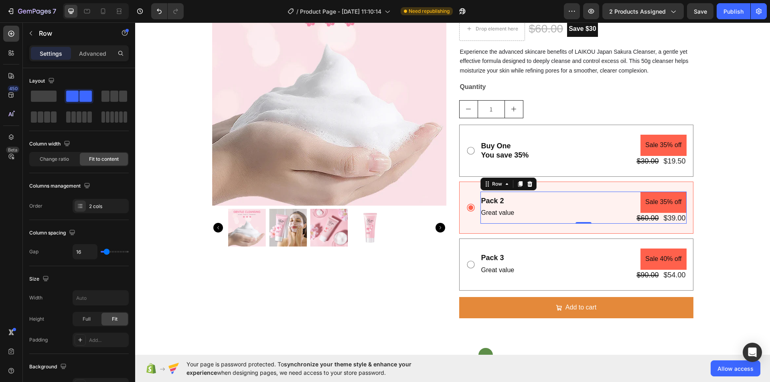
scroll to position [0, 0]
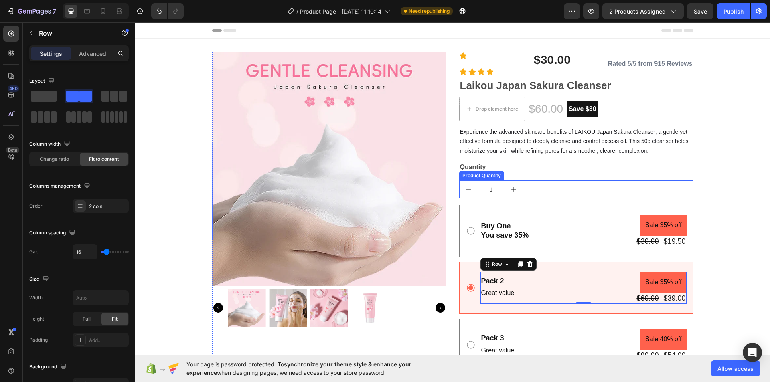
click at [515, 188] on button "increment" at bounding box center [514, 189] width 18 height 17
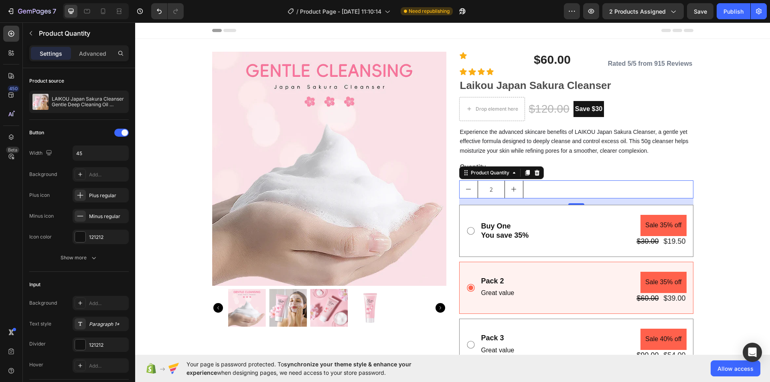
click at [515, 188] on button "increment" at bounding box center [514, 189] width 18 height 17
click at [465, 190] on icon "decrement" at bounding box center [468, 189] width 6 height 6
click at [466, 188] on icon "decrement" at bounding box center [468, 189] width 6 height 6
type input "1"
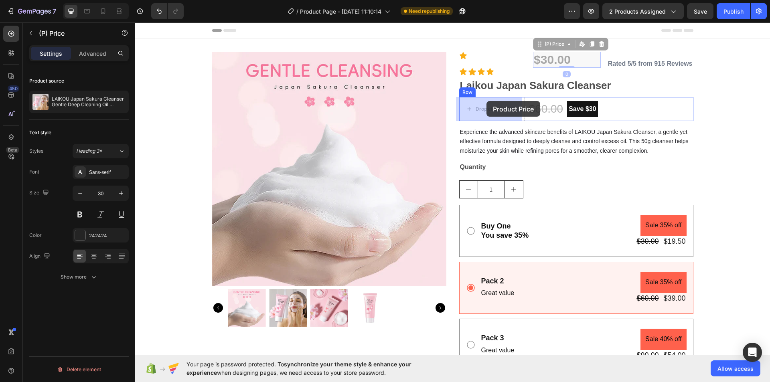
drag, startPoint x: 549, startPoint y: 57, endPoint x: 486, endPoint y: 101, distance: 76.0
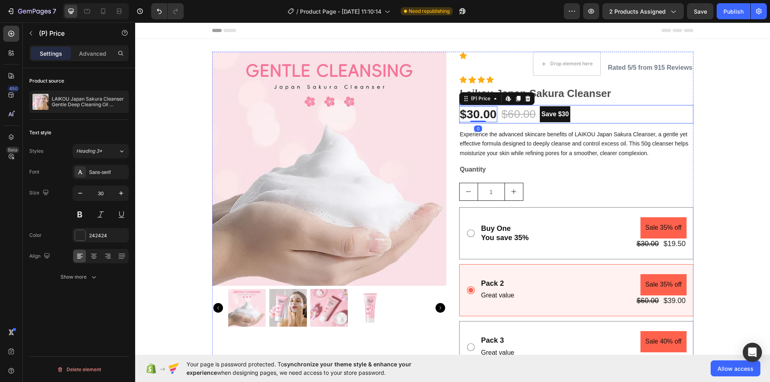
click at [618, 106] on div "$30.00 (P) Price Edit content in Shopify 0 (P) Price Edit content in Shopify 0 …" at bounding box center [576, 114] width 234 height 18
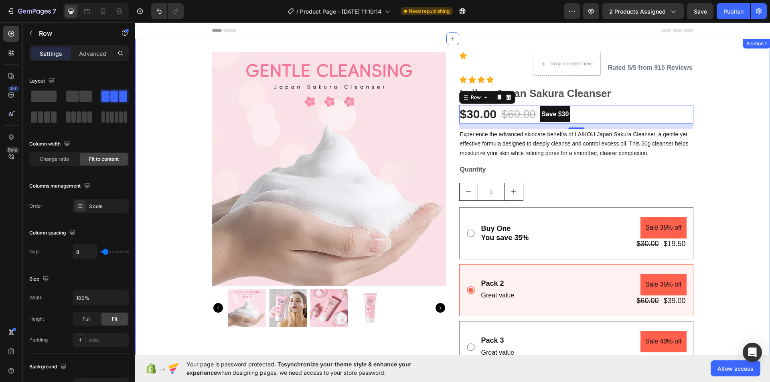
click at [594, 51] on div "Product Images Icon Drop element here Row Icon Icon Icon Icon Icon List Rated 5…" at bounding box center [452, 226] width 635 height 375
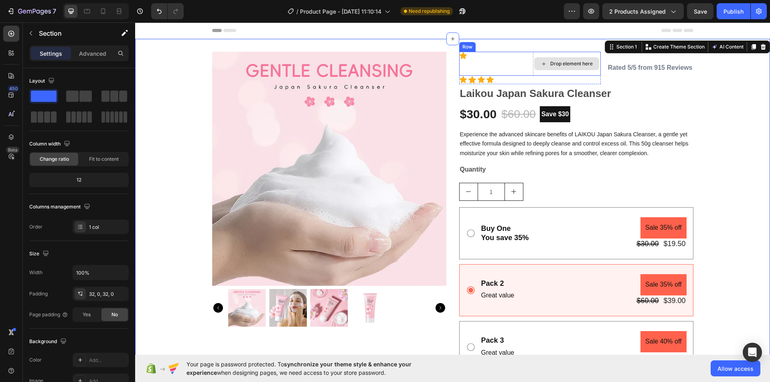
click at [588, 54] on div "Drop element here" at bounding box center [567, 64] width 68 height 24
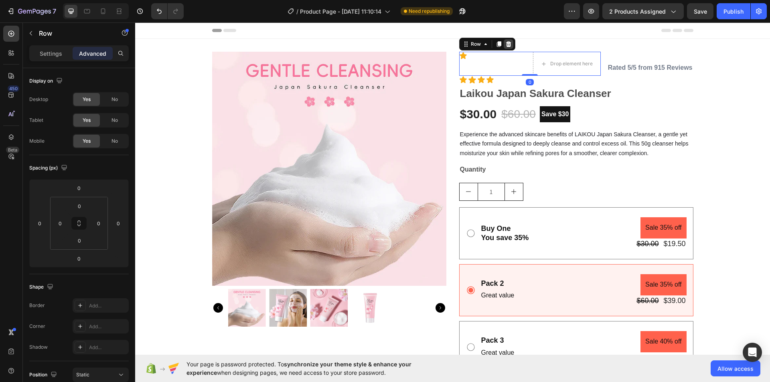
drag, startPoint x: 503, startPoint y: 43, endPoint x: 515, endPoint y: 46, distance: 12.4
click at [505, 43] on icon at bounding box center [508, 44] width 6 height 6
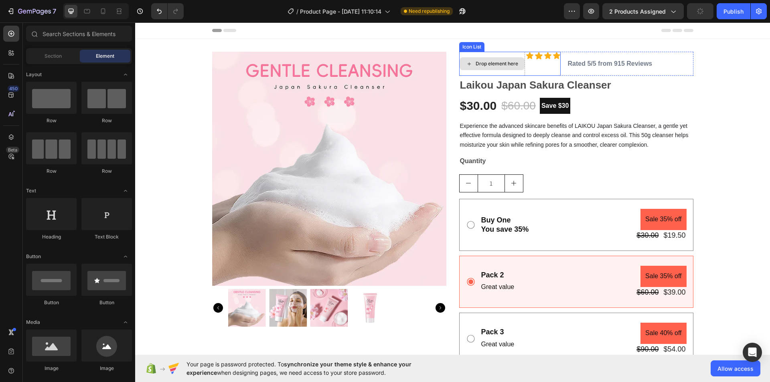
click at [518, 73] on div "Drop element here" at bounding box center [492, 64] width 66 height 24
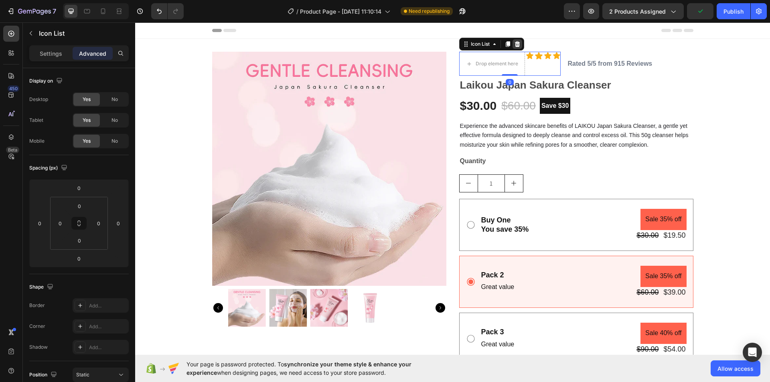
click at [515, 46] on icon at bounding box center [517, 44] width 5 height 6
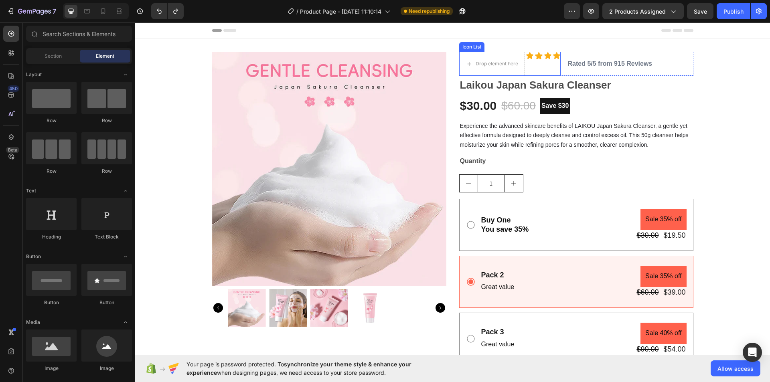
click at [535, 66] on div "Drop element here Icon Icon Icon Icon" at bounding box center [509, 64] width 101 height 24
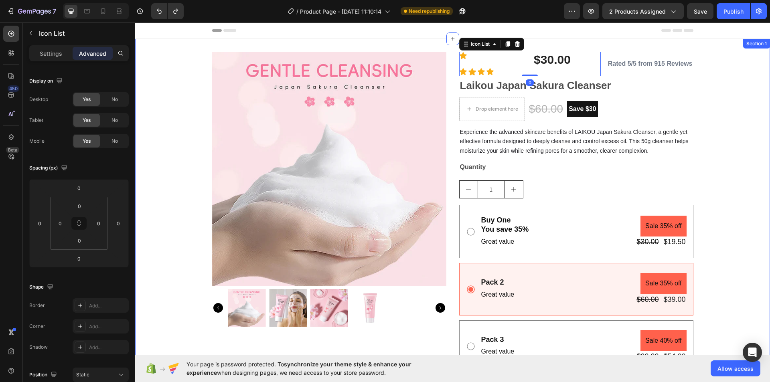
click at [717, 130] on div "Product Images Icon $30.00 (P) Price (P) Price Row Icon Icon Icon Icon Icon Lis…" at bounding box center [452, 226] width 635 height 349
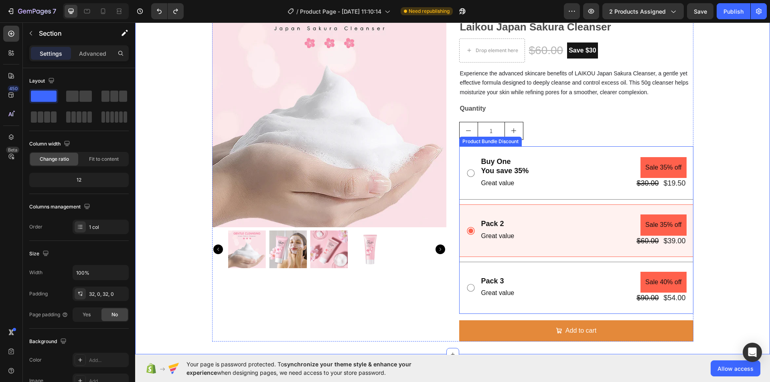
scroll to position [80, 0]
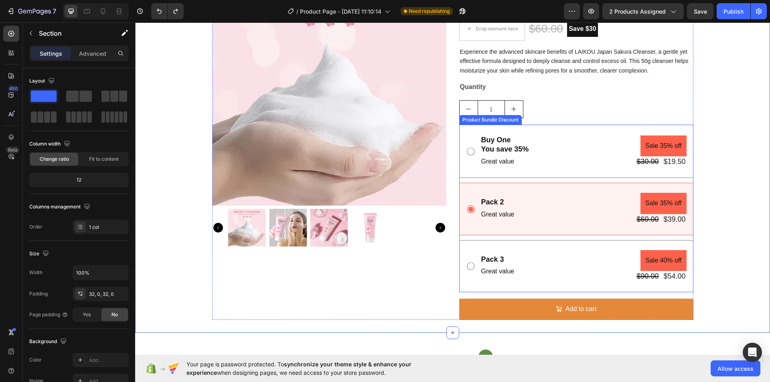
click at [466, 269] on icon at bounding box center [471, 266] width 10 height 10
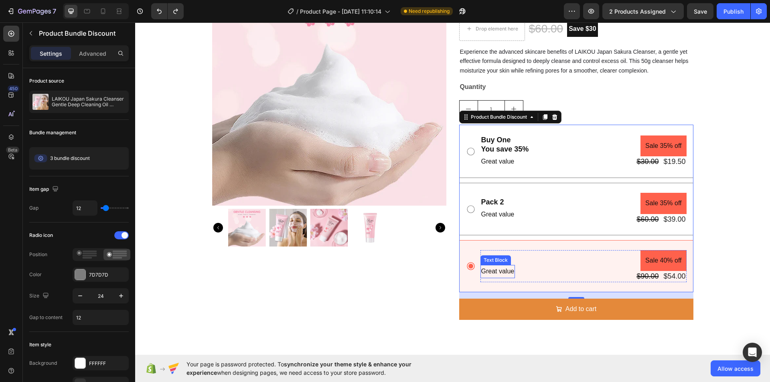
scroll to position [0, 0]
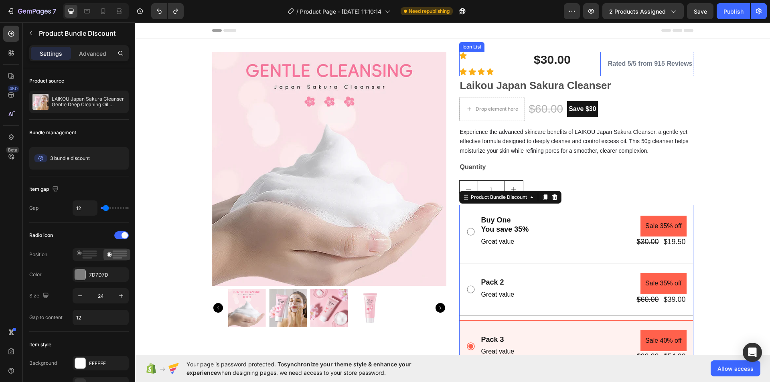
click at [582, 69] on div "Icon $30.00 (P) Price (P) Price Row Icon Icon Icon Icon" at bounding box center [530, 64] width 142 height 24
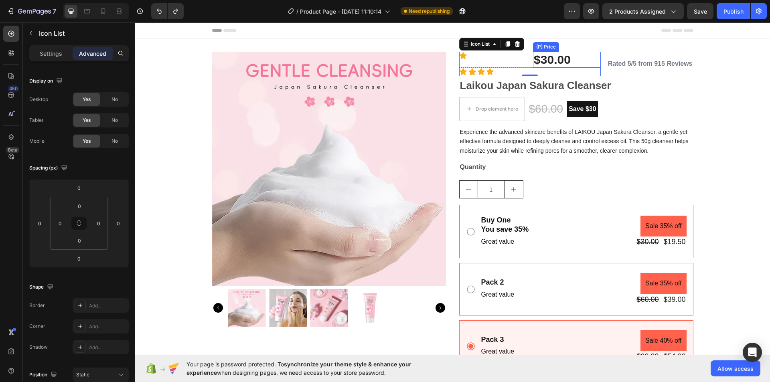
click at [533, 62] on div "$30.00" at bounding box center [567, 60] width 68 height 16
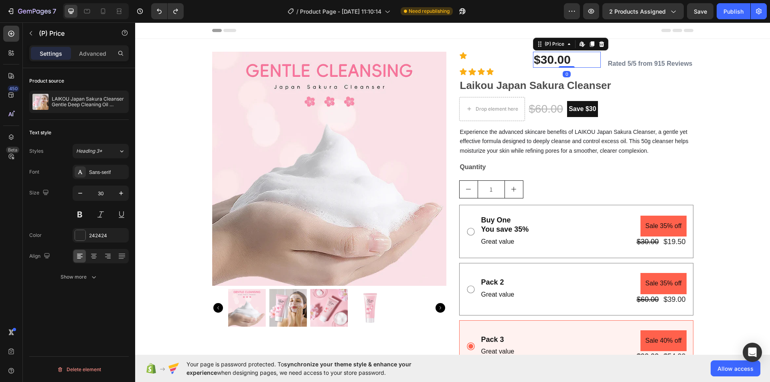
click at [533, 60] on div "$30.00" at bounding box center [567, 60] width 68 height 16
click at [565, 58] on div "$30.00" at bounding box center [567, 60] width 68 height 16
click at [569, 59] on div "$30.00" at bounding box center [567, 60] width 68 height 16
click at [534, 58] on div "$30.00" at bounding box center [567, 60] width 68 height 16
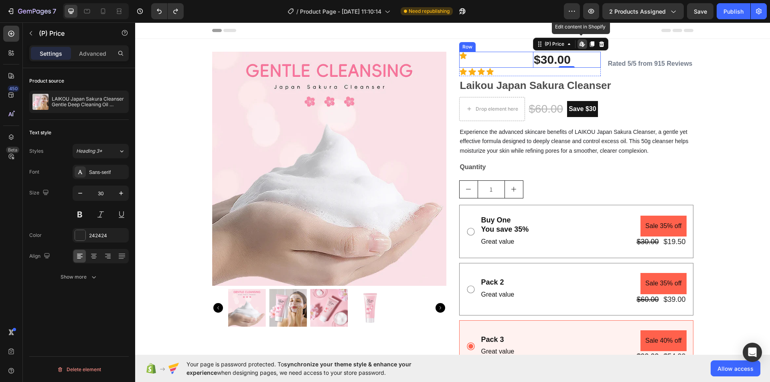
click at [506, 64] on div "Icon" at bounding box center [493, 60] width 68 height 16
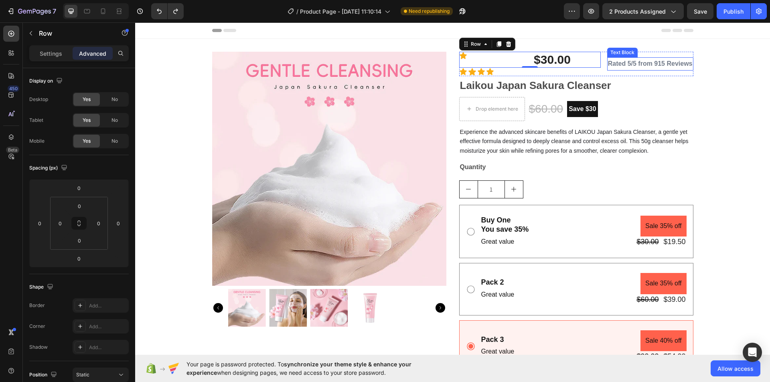
click at [616, 65] on strong "Rated 5/5 from 915 Reviews" at bounding box center [650, 63] width 85 height 7
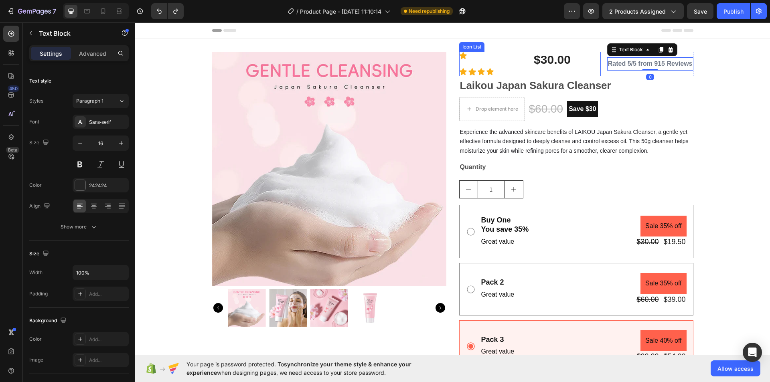
click at [539, 76] on div "Icon $30.00 (P) Price (P) Price Row Icon Icon Icon Icon" at bounding box center [530, 64] width 142 height 24
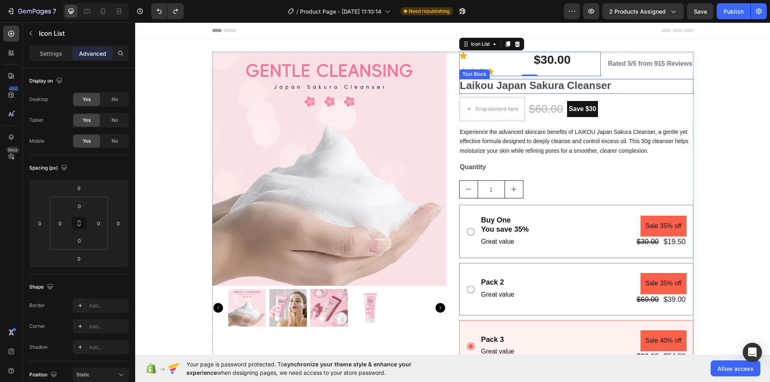
click at [627, 89] on p "Laikou Japan Sakura Cleanser" at bounding box center [576, 86] width 233 height 13
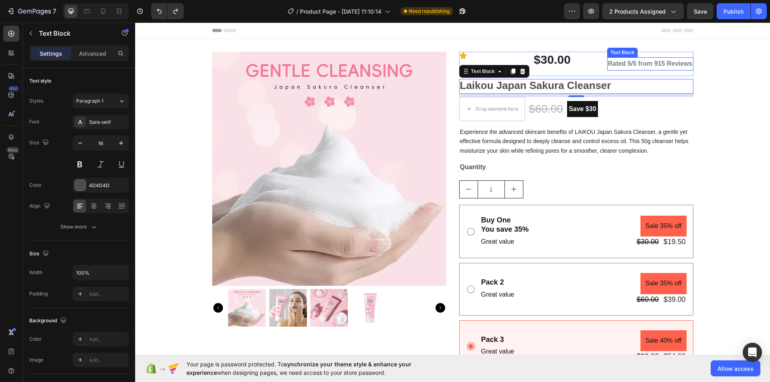
click at [681, 67] on p "Rated 5/5 from 915 Reviews" at bounding box center [650, 64] width 85 height 12
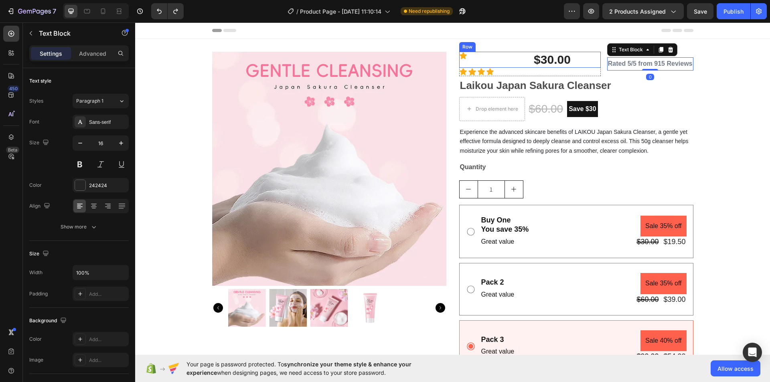
click at [499, 64] on div "Icon" at bounding box center [493, 60] width 68 height 16
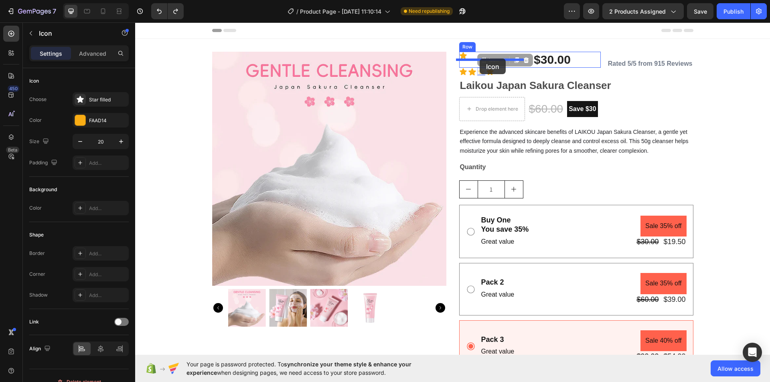
drag, startPoint x: 477, startPoint y: 73, endPoint x: 480, endPoint y: 59, distance: 14.7
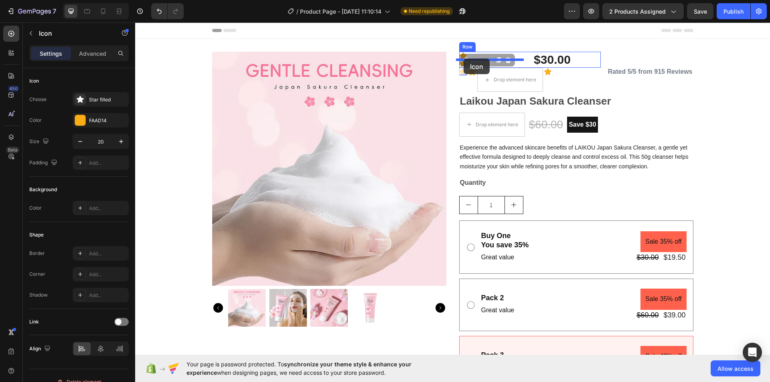
drag, startPoint x: 460, startPoint y: 71, endPoint x: 463, endPoint y: 59, distance: 12.4
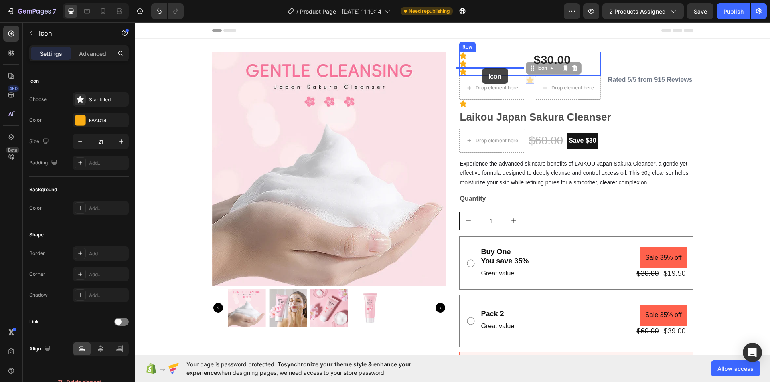
drag, startPoint x: 527, startPoint y: 81, endPoint x: 482, endPoint y: 68, distance: 46.8
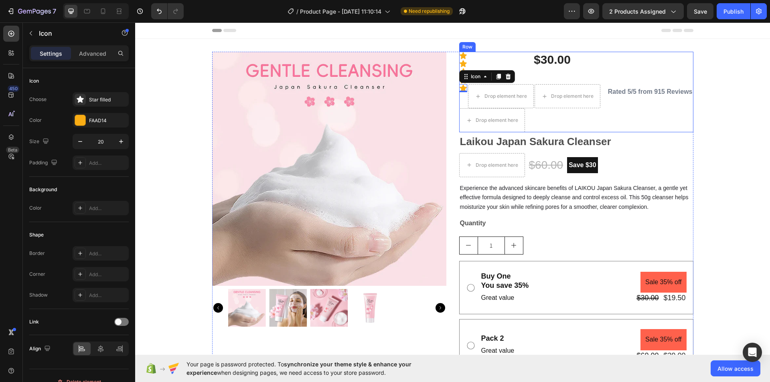
click at [720, 80] on div "Product Images Icon Icon Icon Icon $30.00 (P) Price (P) Price Row Icon 0 Drop e…" at bounding box center [452, 254] width 635 height 405
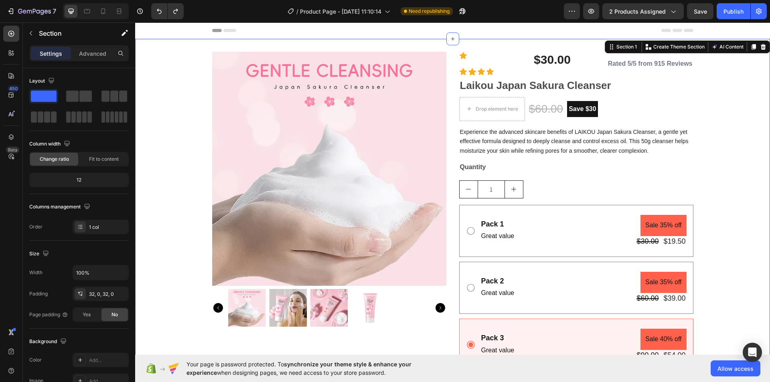
click at [701, 143] on div "Product Images Icon $30.00 (P) Price (P) Price Row Icon Icon Icon Icon Icon Lis…" at bounding box center [452, 225] width 635 height 347
click at [502, 64] on div "Icon" at bounding box center [493, 60] width 68 height 16
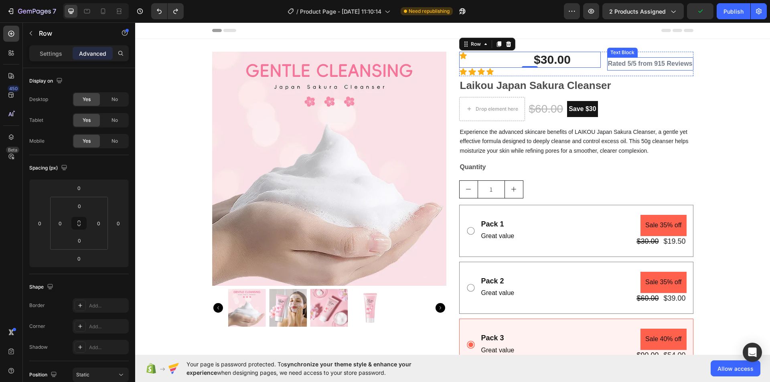
click at [610, 70] on div "Rated 5/5 from 915 Reviews" at bounding box center [650, 63] width 86 height 13
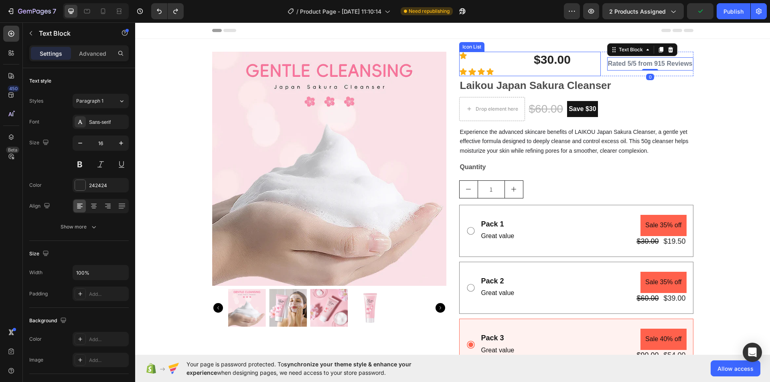
click at [590, 72] on div "Icon $30.00 (P) Price (P) Price Row Icon Icon Icon Icon" at bounding box center [530, 64] width 142 height 24
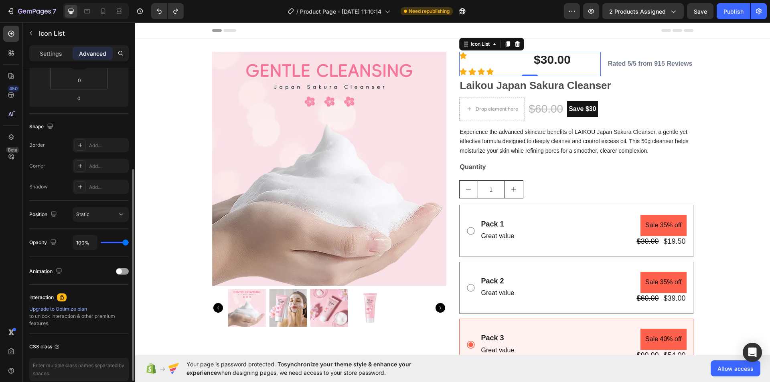
scroll to position [198, 0]
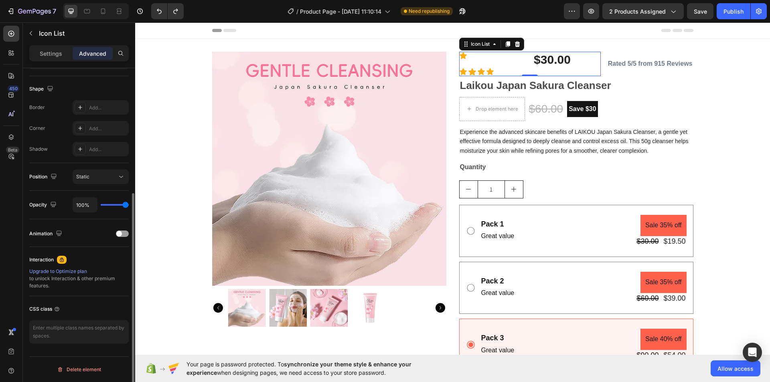
type input "85%"
type input "85"
type input "83%"
type input "83"
type input "52%"
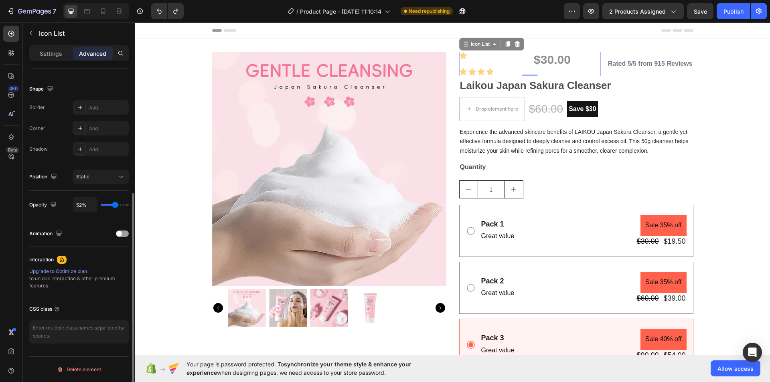
drag, startPoint x: 126, startPoint y: 203, endPoint x: 115, endPoint y: 203, distance: 10.9
type input "52"
click at [115, 204] on input "range" at bounding box center [115, 205] width 28 height 2
type input "100%"
drag, startPoint x: 115, startPoint y: 203, endPoint x: 140, endPoint y: 203, distance: 25.3
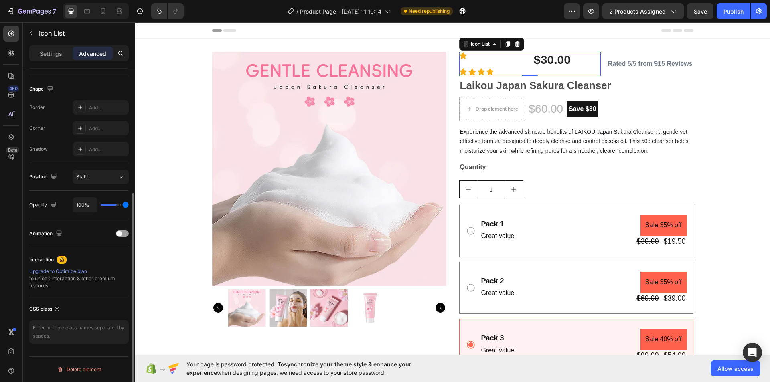
type input "100"
click at [129, 204] on input "range" at bounding box center [115, 205] width 28 height 2
click at [53, 56] on p "Settings" at bounding box center [51, 53] width 22 height 8
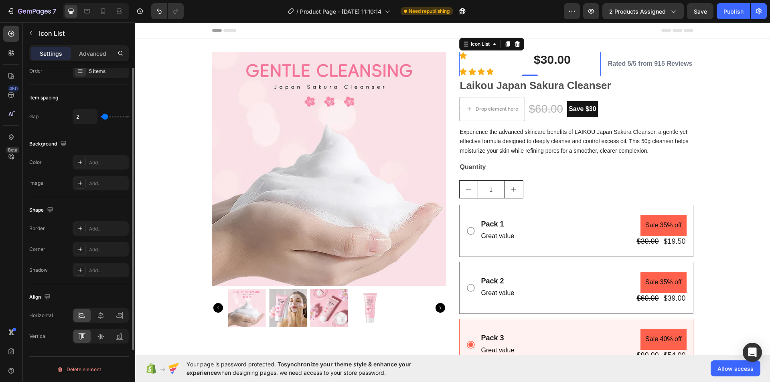
scroll to position [0, 0]
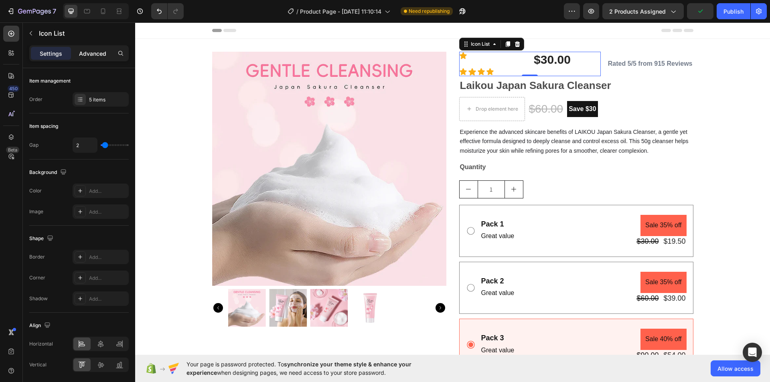
click at [97, 49] on p "Advanced" at bounding box center [92, 53] width 27 height 8
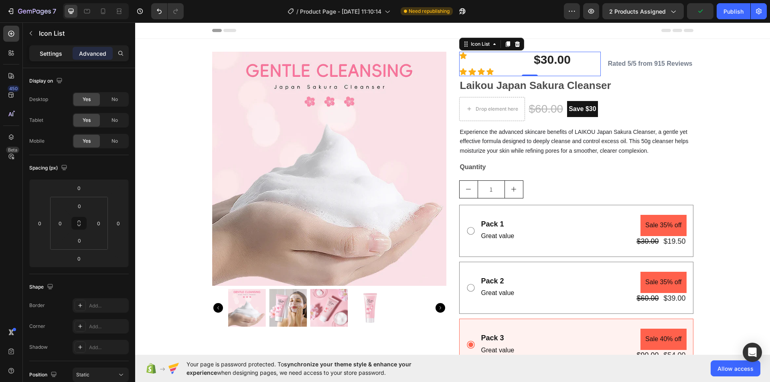
click at [53, 49] on p "Settings" at bounding box center [51, 53] width 22 height 8
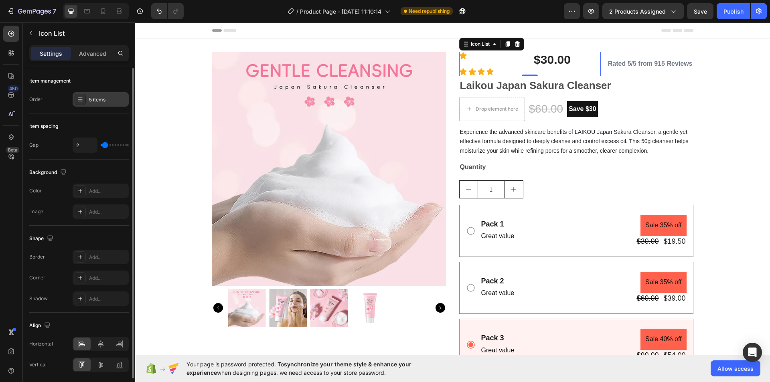
click at [97, 101] on div "5 items" at bounding box center [108, 99] width 38 height 7
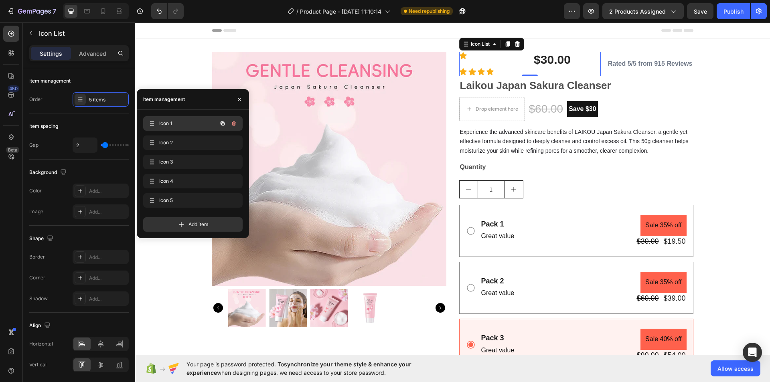
click at [189, 124] on span "Icon 1" at bounding box center [181, 123] width 45 height 7
click at [188, 137] on div "Icon 2 Icon 2" at bounding box center [192, 142] width 93 height 11
click at [187, 156] on div "Icon 3 Icon 3" at bounding box center [192, 162] width 99 height 14
click at [189, 180] on span "Icon 4" at bounding box center [187, 181] width 59 height 7
click at [681, 88] on p "Laikou Japan Sakura Cleanser" at bounding box center [576, 86] width 233 height 13
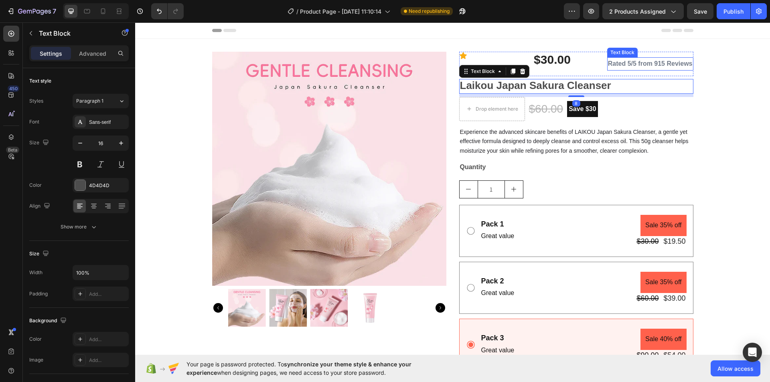
click at [667, 67] on p "Rated 5/5 from 915 Reviews" at bounding box center [650, 64] width 85 height 12
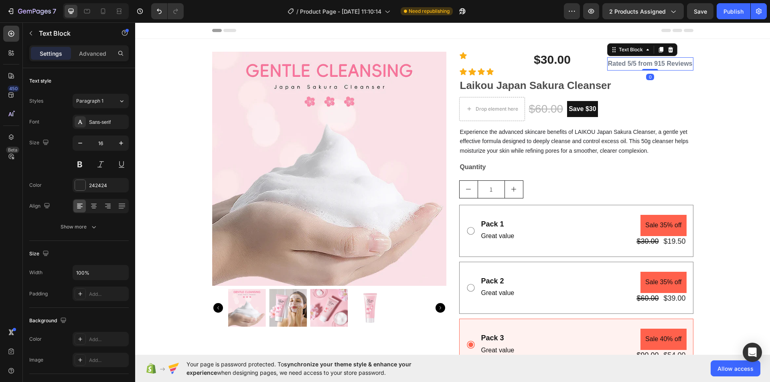
click at [572, 65] on div "$30.00" at bounding box center [567, 60] width 68 height 16
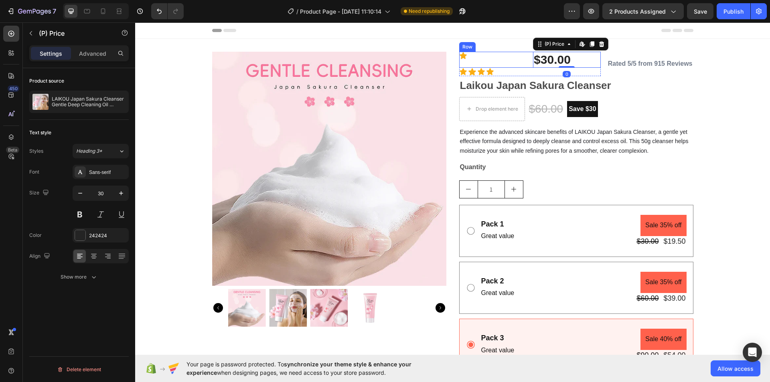
click at [499, 64] on div "Icon" at bounding box center [493, 60] width 68 height 16
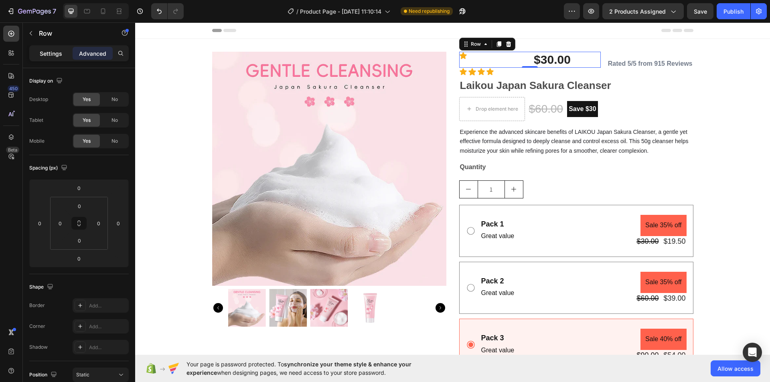
click at [46, 54] on p "Settings" at bounding box center [51, 53] width 22 height 8
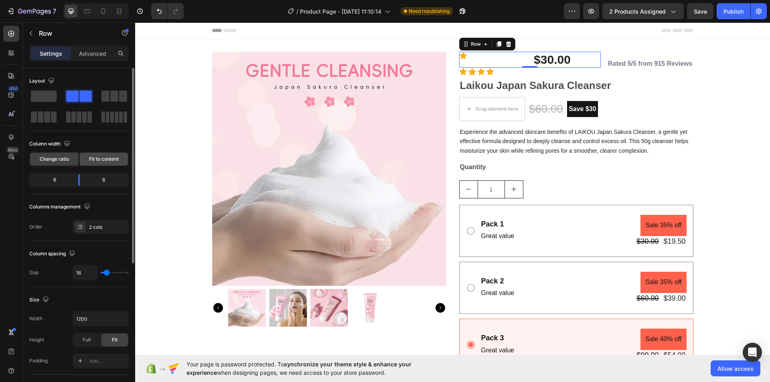
click at [104, 160] on span "Fit to content" at bounding box center [104, 159] width 30 height 7
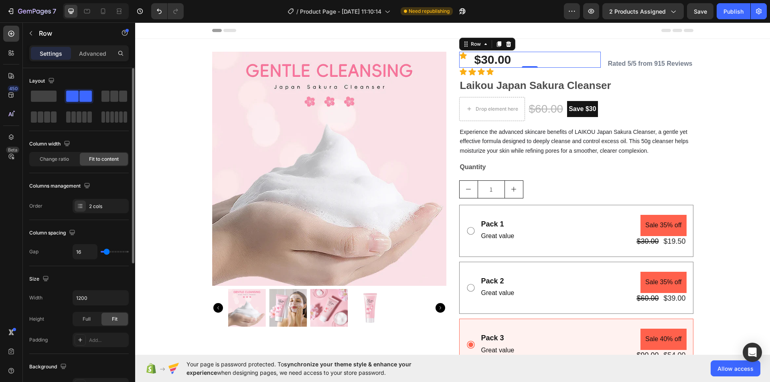
click at [57, 167] on div "Column width Change ratio Fit to content" at bounding box center [78, 156] width 99 height 36
click at [59, 163] on div "Change ratio" at bounding box center [54, 159] width 48 height 13
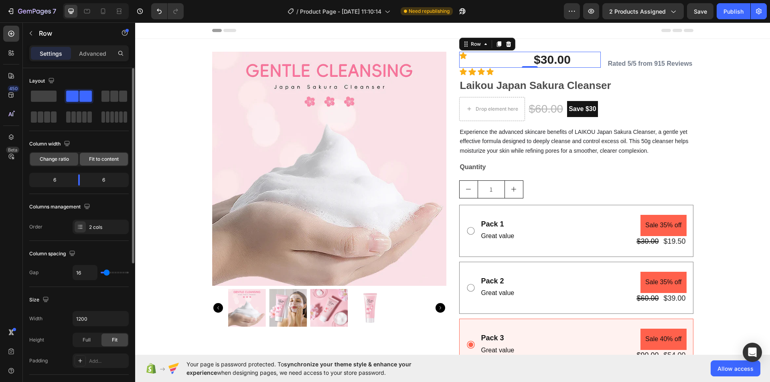
click at [98, 160] on span "Fit to content" at bounding box center [104, 159] width 30 height 7
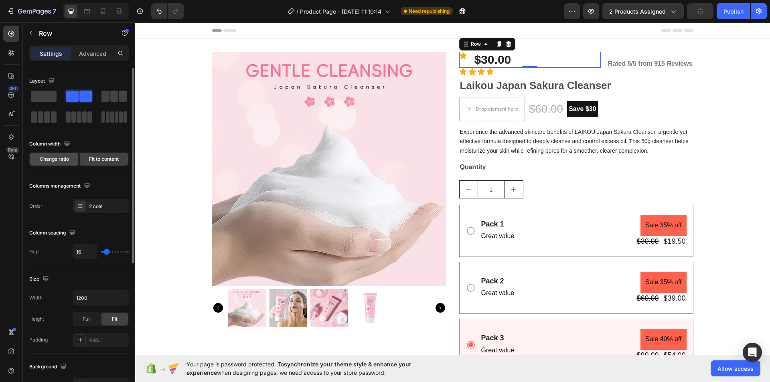
click at [53, 155] on div "Change ratio" at bounding box center [54, 159] width 48 height 13
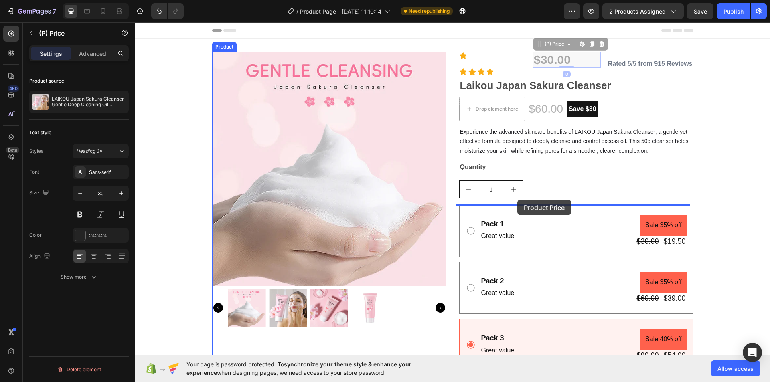
drag, startPoint x: 588, startPoint y: 60, endPoint x: 517, endPoint y: 200, distance: 156.2
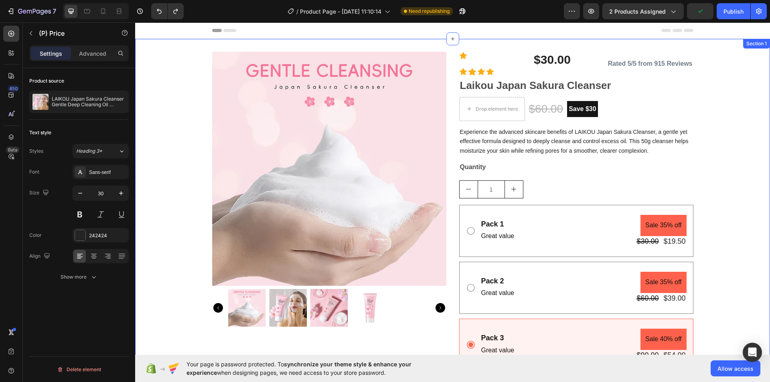
drag, startPoint x: 699, startPoint y: 91, endPoint x: 707, endPoint y: 92, distance: 7.4
click at [701, 90] on div "Product Images Icon $30.00 (P) Price (P) Price Row Icon Icon Icon Icon Icon Lis…" at bounding box center [452, 225] width 635 height 347
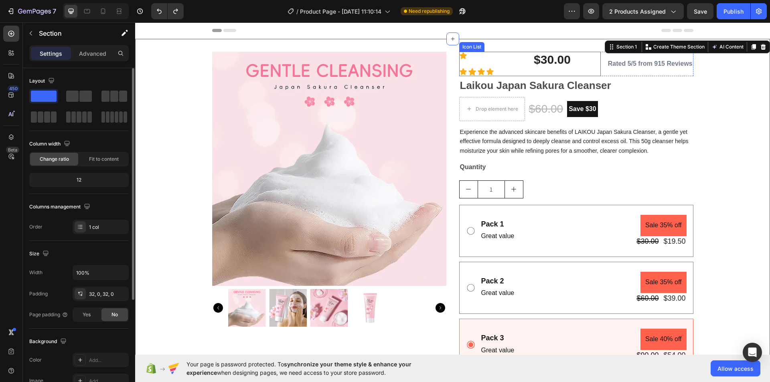
click at [590, 71] on div "Icon $30.00 (P) Price (P) Price Row Icon Icon Icon Icon" at bounding box center [530, 64] width 142 height 24
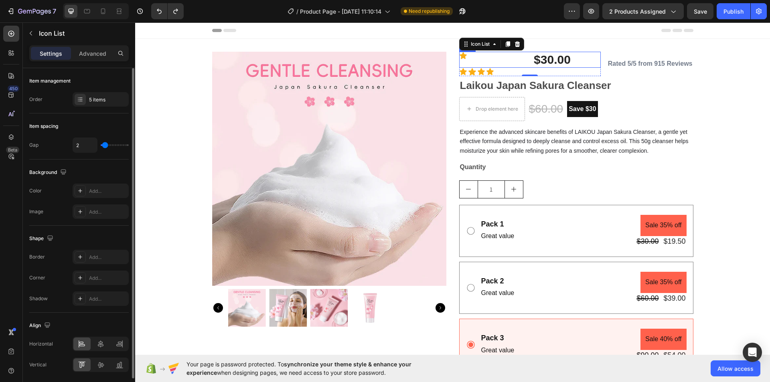
click at [517, 62] on div "Icon" at bounding box center [493, 60] width 68 height 16
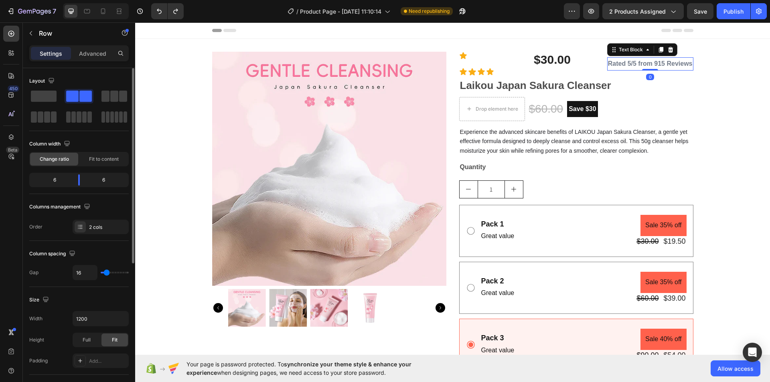
click at [669, 59] on p "Rated 5/5 from 915 Reviews" at bounding box center [650, 64] width 85 height 12
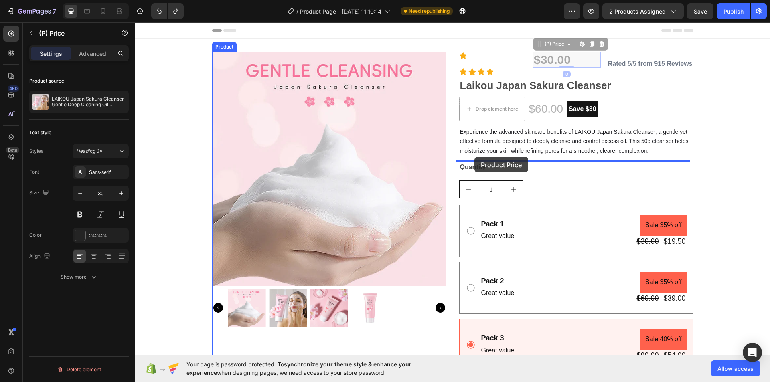
drag, startPoint x: 551, startPoint y: 57, endPoint x: 474, endPoint y: 157, distance: 125.8
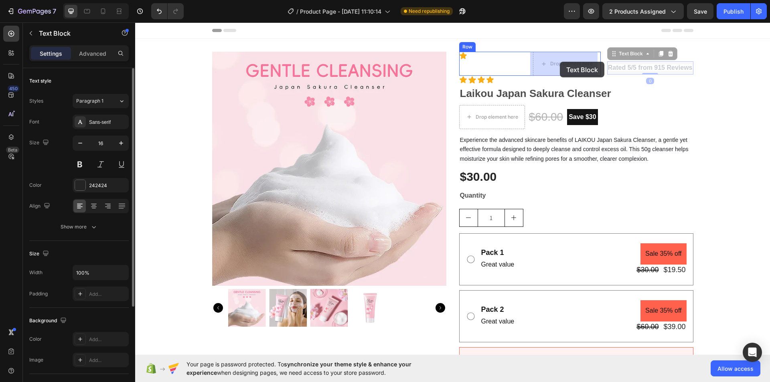
drag, startPoint x: 627, startPoint y: 67, endPoint x: 560, endPoint y: 62, distance: 67.2
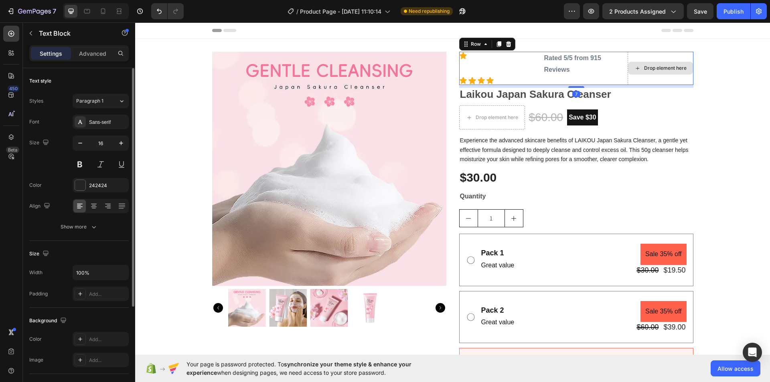
click at [681, 55] on div "Drop element here" at bounding box center [661, 68] width 66 height 33
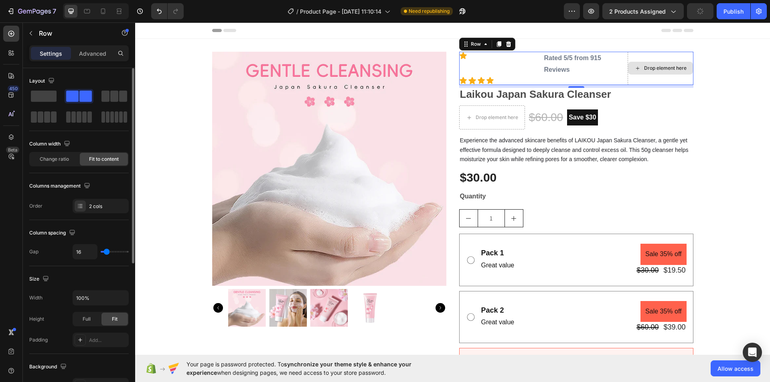
click at [688, 55] on div "Drop element here" at bounding box center [661, 68] width 66 height 33
click at [594, 74] on p "Rated 5/5 from 915 Reviews" at bounding box center [582, 64] width 76 height 23
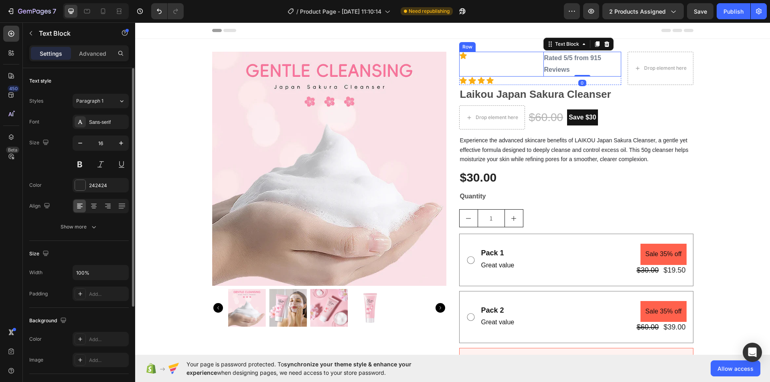
click at [516, 64] on div "Icon" at bounding box center [498, 64] width 78 height 25
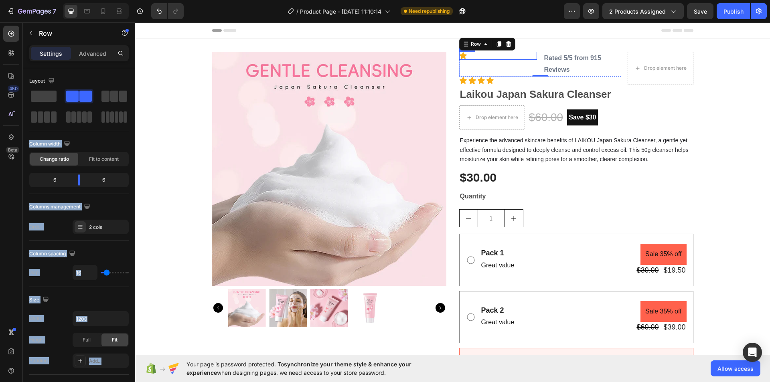
drag, startPoint x: 212, startPoint y: 117, endPoint x: 498, endPoint y: 54, distance: 292.7
click at [27, 32] on button "button" at bounding box center [30, 33] width 13 height 13
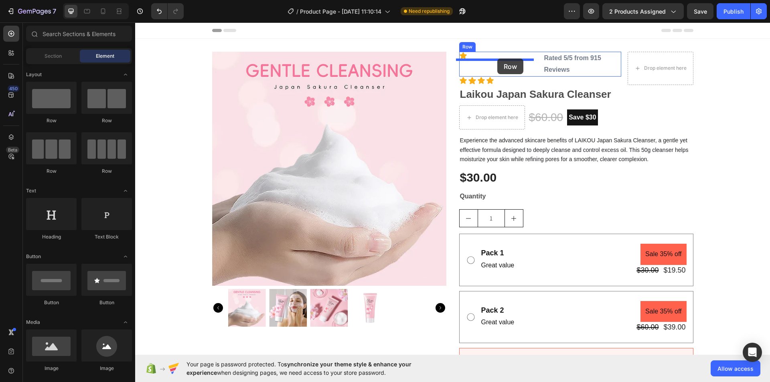
drag, startPoint x: 225, startPoint y: 120, endPoint x: 497, endPoint y: 59, distance: 278.8
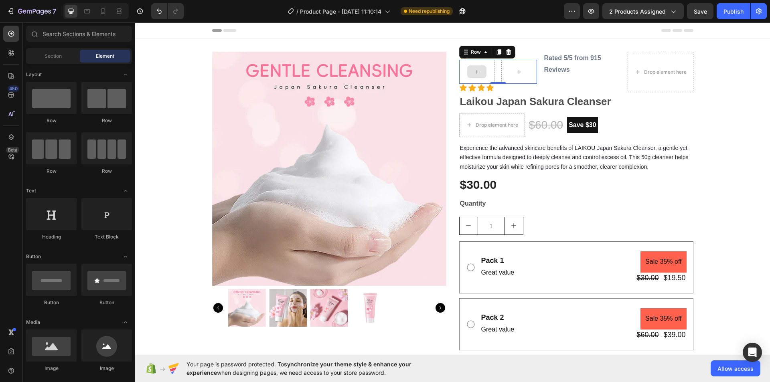
click at [475, 72] on icon at bounding box center [476, 71] width 3 height 3
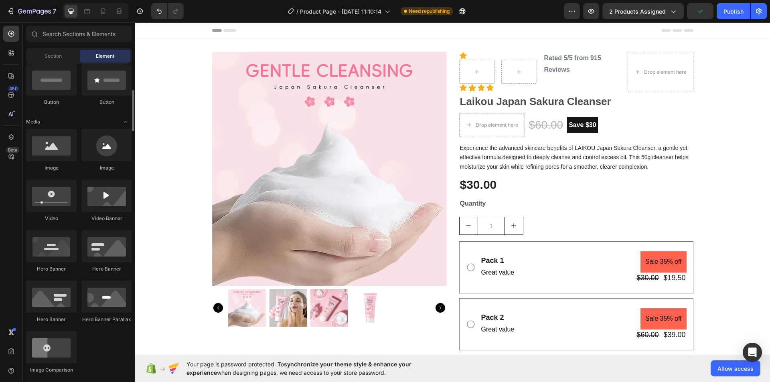
scroll to position [321, 0]
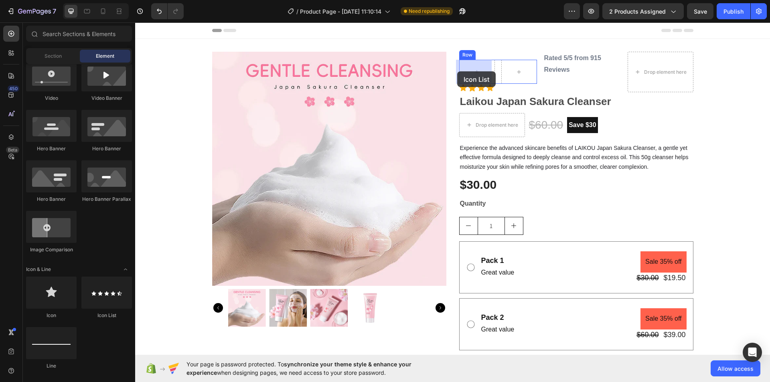
drag, startPoint x: 235, startPoint y: 320, endPoint x: 457, endPoint y: 71, distance: 333.2
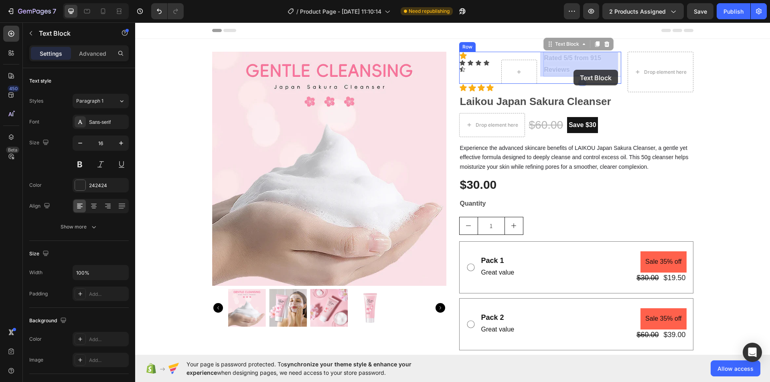
drag, startPoint x: 587, startPoint y: 68, endPoint x: 580, endPoint y: 70, distance: 7.0
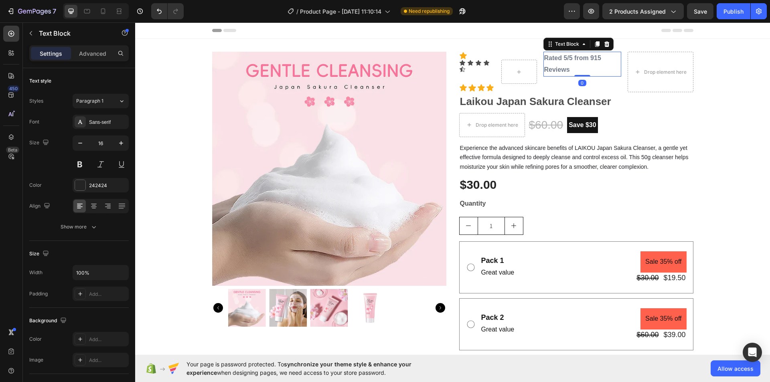
click at [581, 69] on p "Rated 5/5 from 915 Reviews" at bounding box center [582, 64] width 76 height 23
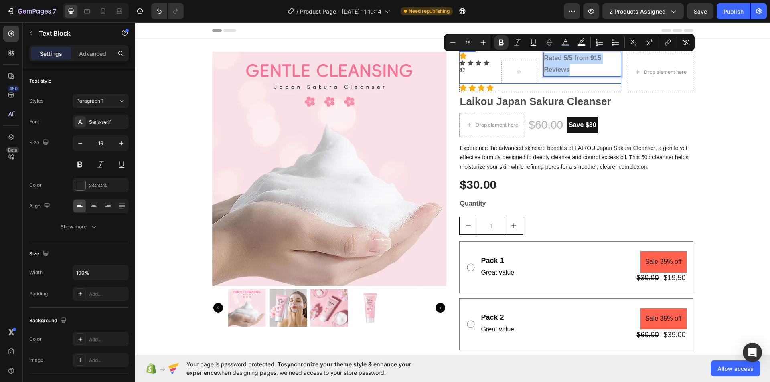
drag, startPoint x: 568, startPoint y: 69, endPoint x: 538, endPoint y: 53, distance: 34.6
click at [538, 53] on div "Icon Icon Icon Icon Icon Icon Icon List Row Rated 5/5 from 915 Reviews Text Blo…" at bounding box center [540, 68] width 162 height 32
copy strong "Rated 5/5 from 915 Reviews"
click at [520, 72] on div at bounding box center [518, 71] width 19 height 13
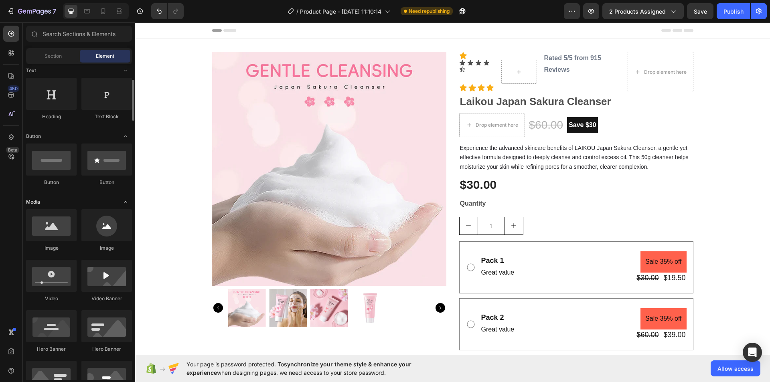
scroll to position [0, 0]
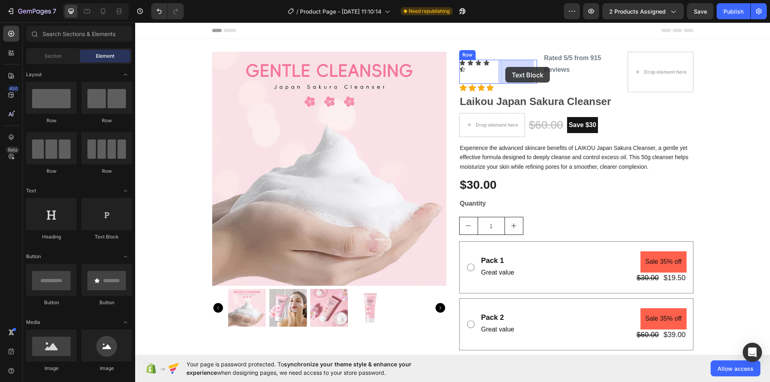
drag, startPoint x: 247, startPoint y: 238, endPoint x: 505, endPoint y: 67, distance: 309.9
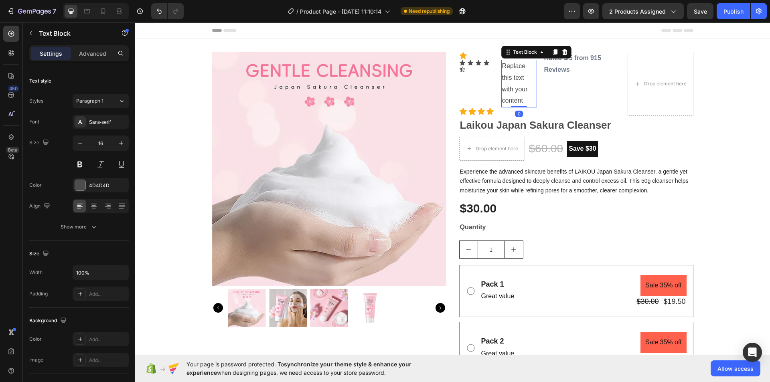
click at [522, 100] on div "Replace this text with your content" at bounding box center [519, 84] width 36 height 48
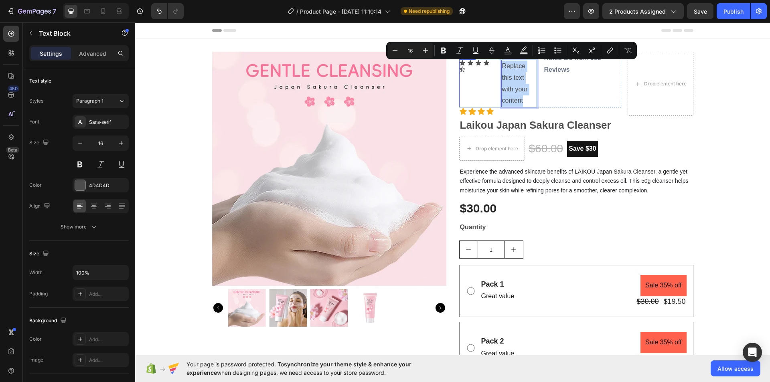
drag, startPoint x: 521, startPoint y: 100, endPoint x: 494, endPoint y: 65, distance: 44.3
click at [494, 65] on div "Icon Icon Icon Icon Icon Icon List Replace this text with your content Text Blo…" at bounding box center [498, 84] width 78 height 48
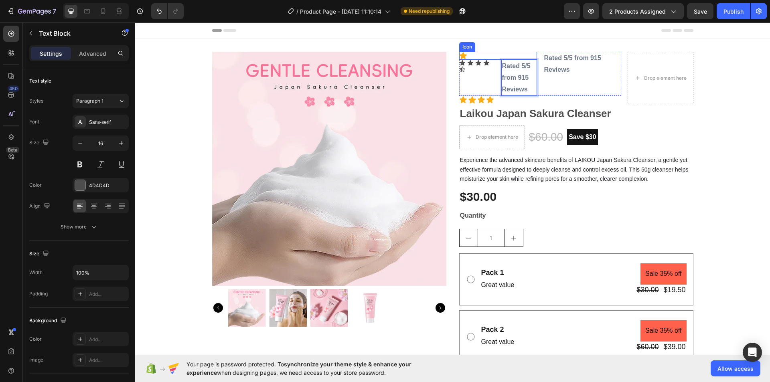
click at [462, 55] on icon at bounding box center [463, 55] width 7 height 7
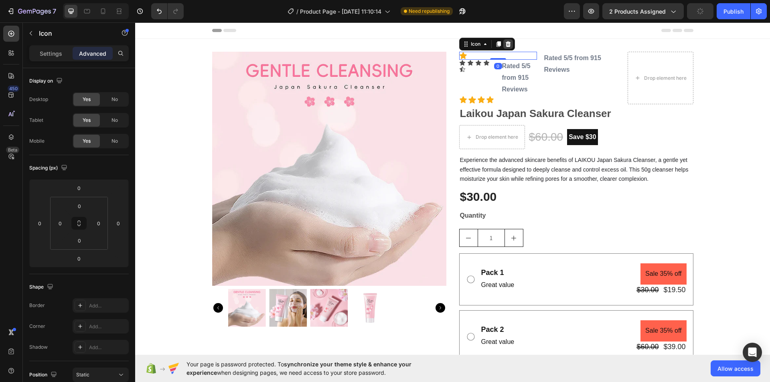
click at [508, 43] on icon at bounding box center [508, 44] width 6 height 6
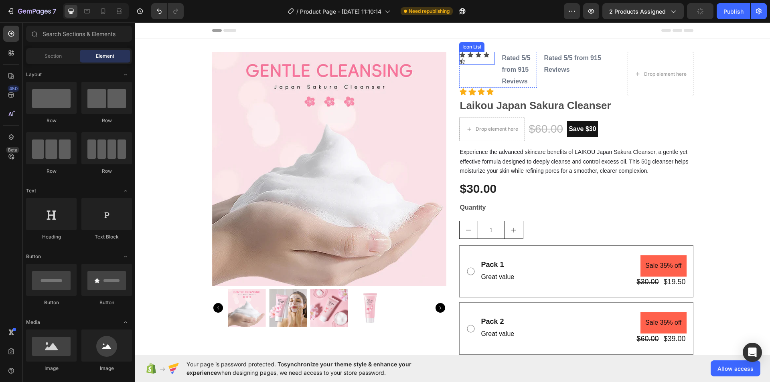
click at [472, 60] on div "Icon Icon Icon Icon Icon" at bounding box center [477, 58] width 36 height 13
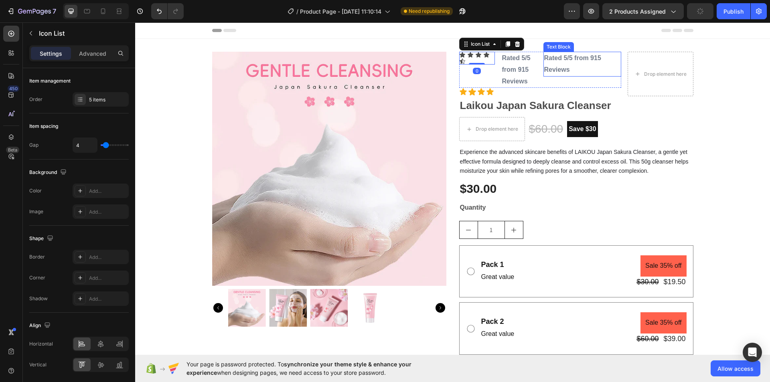
click at [559, 65] on p "Rated 5/5 from 915 Reviews" at bounding box center [582, 64] width 76 height 23
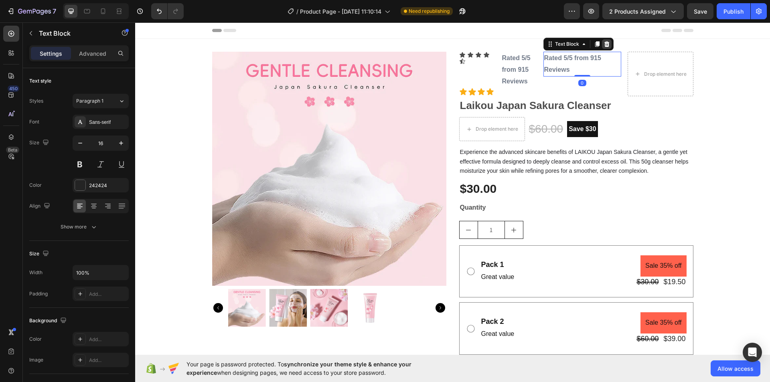
click at [605, 45] on icon at bounding box center [606, 44] width 5 height 6
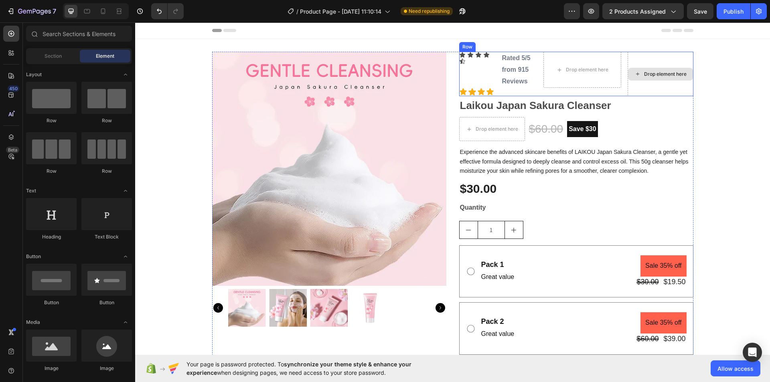
click at [658, 55] on div "Drop element here" at bounding box center [661, 74] width 66 height 45
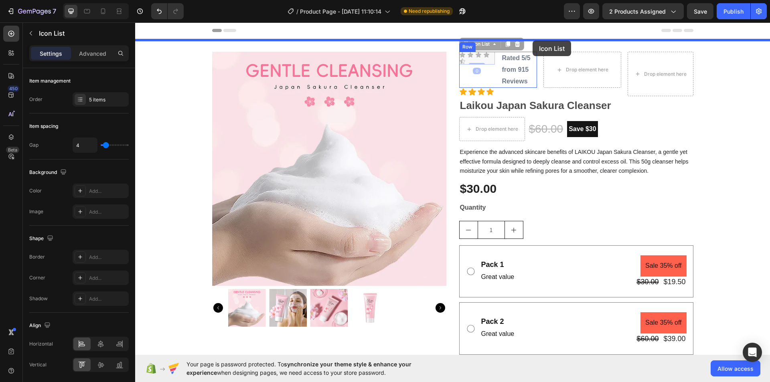
drag, startPoint x: 472, startPoint y: 62, endPoint x: 533, endPoint y: 41, distance: 63.8
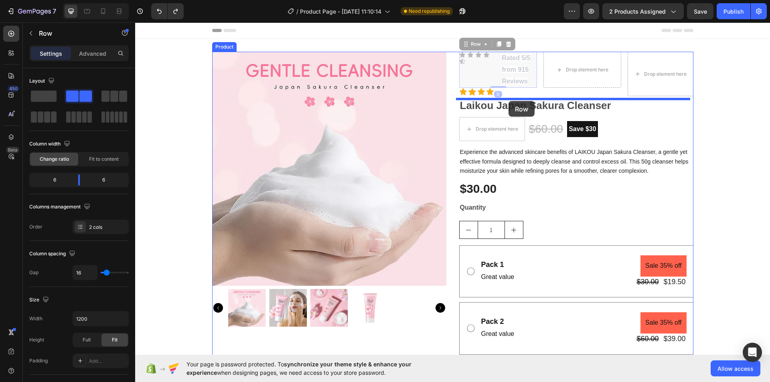
drag, startPoint x: 480, startPoint y: 77, endPoint x: 509, endPoint y: 101, distance: 37.5
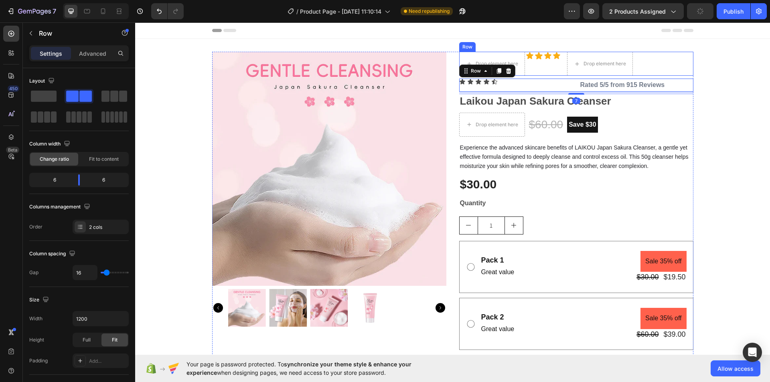
click at [664, 63] on div "Drop element here Icon Icon Icon Icon Icon List Drop element here Row" at bounding box center [576, 64] width 234 height 24
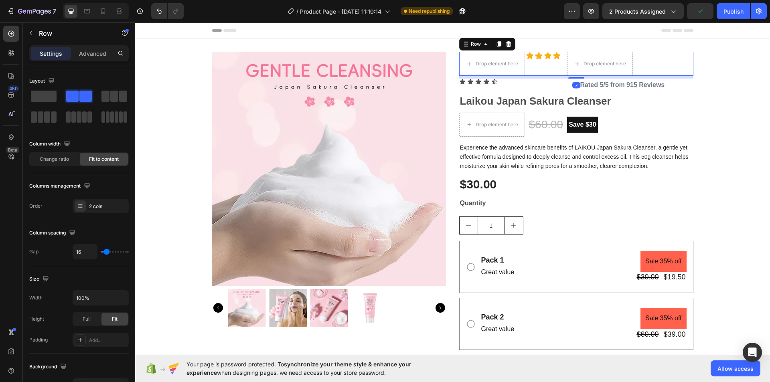
click at [509, 45] on div at bounding box center [509, 44] width 10 height 10
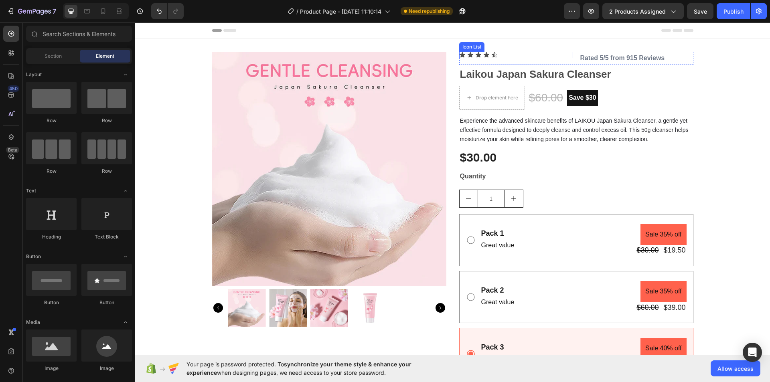
click at [517, 55] on div "Icon Icon Icon Icon Icon" at bounding box center [516, 55] width 114 height 6
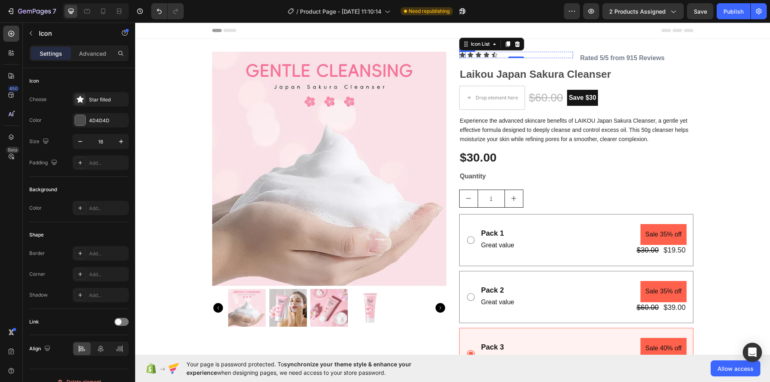
click at [460, 55] on icon at bounding box center [463, 54] width 6 height 5
click at [109, 118] on div "4D4D4D" at bounding box center [100, 120] width 23 height 7
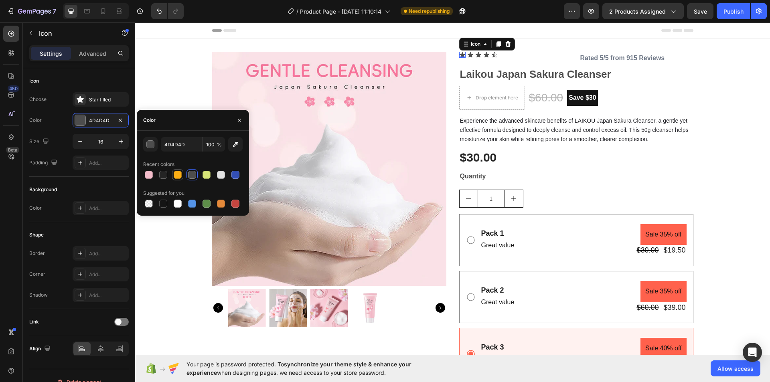
click at [176, 174] on div at bounding box center [178, 175] width 8 height 8
type input "FAAD14"
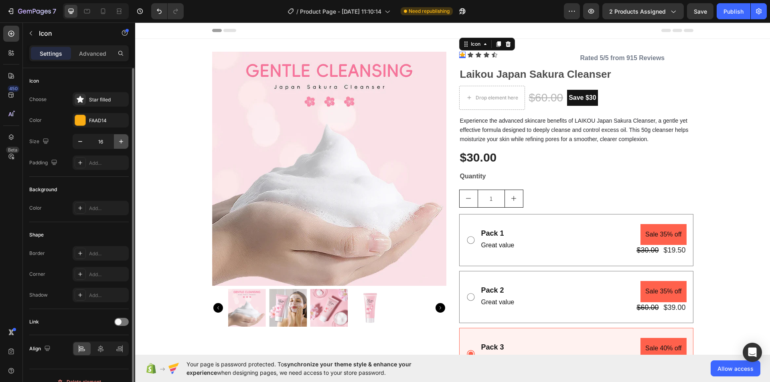
click at [120, 144] on icon "button" at bounding box center [121, 142] width 8 height 8
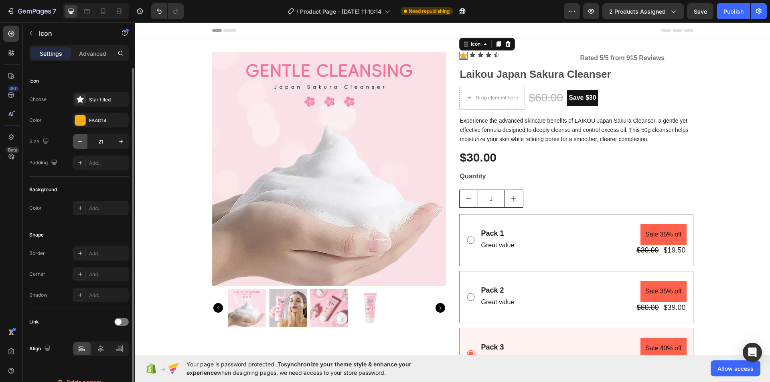
click at [82, 144] on icon "button" at bounding box center [80, 142] width 8 height 8
type input "20"
click at [469, 56] on icon at bounding box center [472, 54] width 6 height 5
click at [107, 120] on div "4D4D4D" at bounding box center [100, 120] width 23 height 7
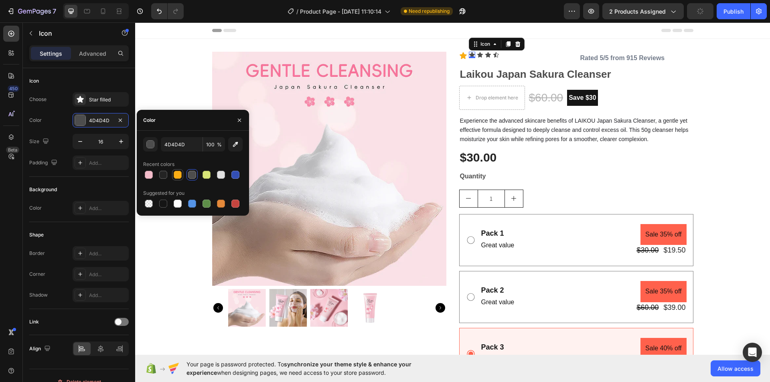
click at [179, 178] on div at bounding box center [178, 175] width 8 height 8
type input "FAAD14"
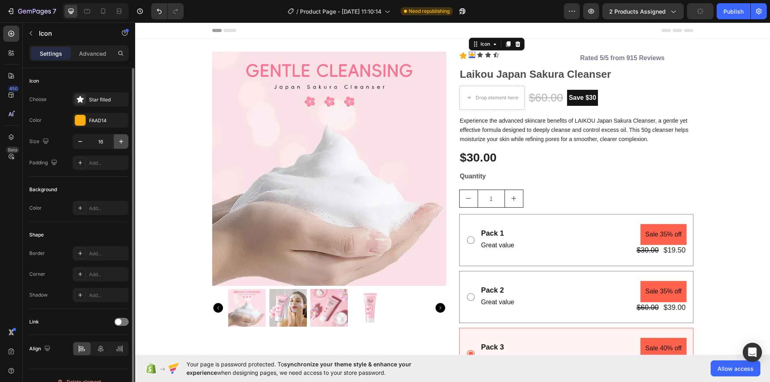
click at [125, 138] on icon "button" at bounding box center [121, 142] width 8 height 8
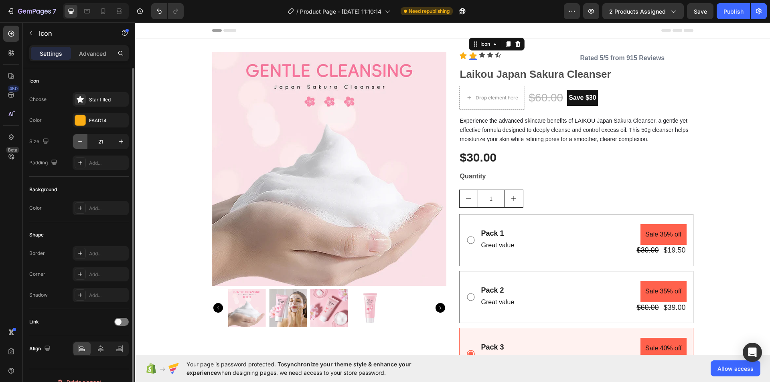
click at [82, 141] on icon "button" at bounding box center [80, 142] width 8 height 8
type input "20"
click at [479, 57] on icon at bounding box center [482, 54] width 6 height 5
click at [125, 140] on button "button" at bounding box center [121, 141] width 14 height 14
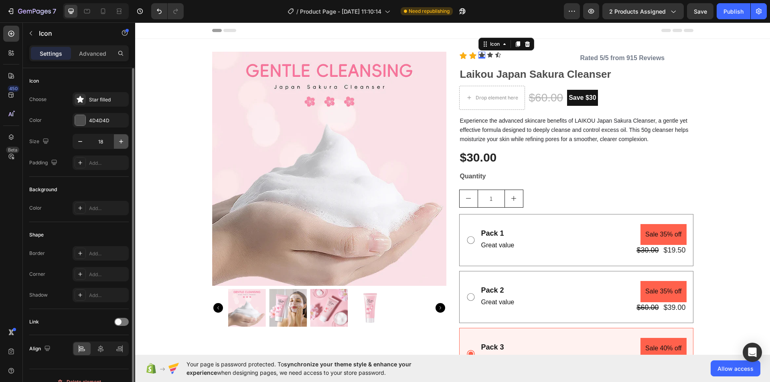
click at [125, 140] on button "button" at bounding box center [121, 141] width 14 height 14
type input "20"
click at [117, 122] on button "button" at bounding box center [121, 121] width 10 height 10
click at [91, 122] on div "Add..." at bounding box center [108, 120] width 38 height 7
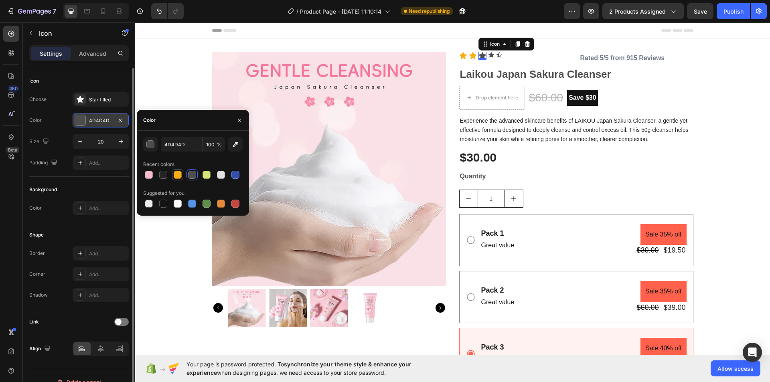
click at [173, 174] on div at bounding box center [178, 175] width 10 height 10
type input "FAAD14"
drag, startPoint x: 490, startPoint y: 55, endPoint x: 495, endPoint y: 55, distance: 5.2
click at [490, 55] on icon at bounding box center [491, 54] width 6 height 5
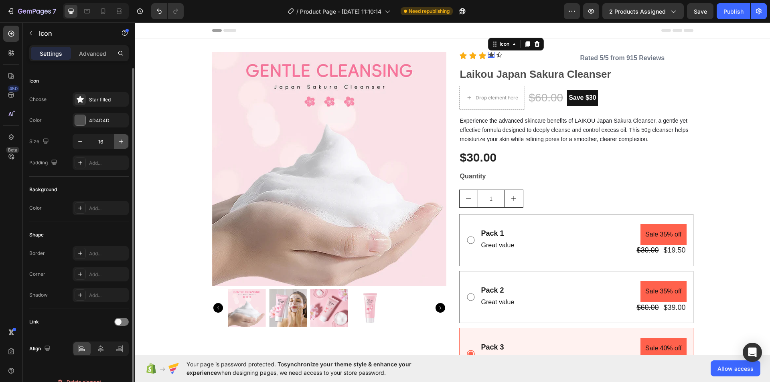
click at [119, 142] on icon "button" at bounding box center [121, 142] width 8 height 8
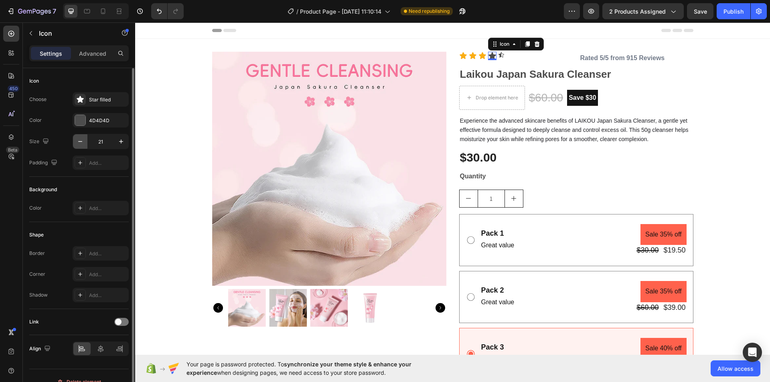
click at [75, 142] on button "button" at bounding box center [80, 141] width 14 height 14
type input "20"
click at [101, 122] on div "4D4D4D" at bounding box center [100, 120] width 23 height 7
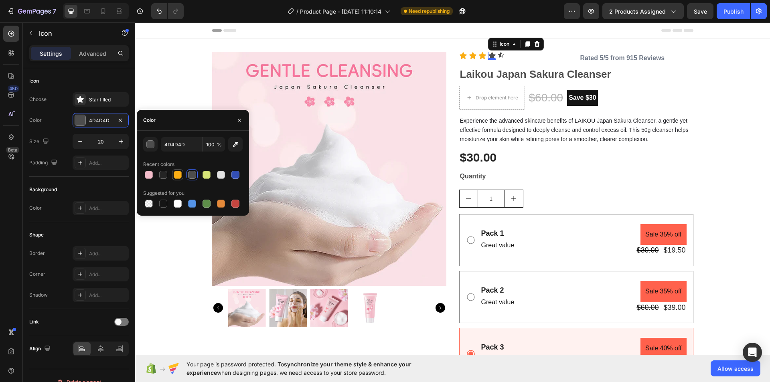
click at [175, 171] on div at bounding box center [178, 175] width 8 height 8
type input "FAAD14"
click at [499, 56] on icon at bounding box center [501, 55] width 6 height 6
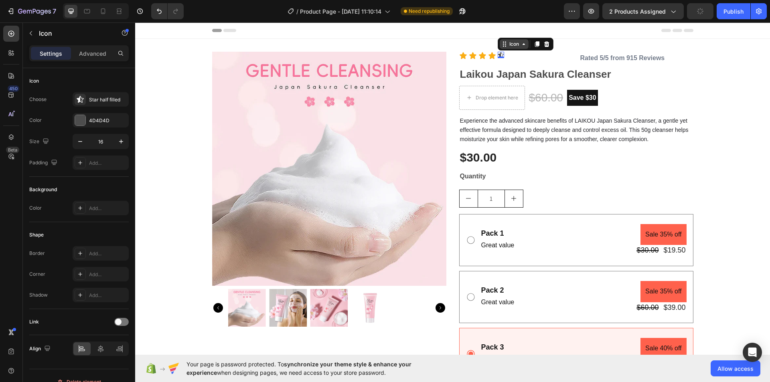
click at [523, 47] on icon at bounding box center [524, 44] width 6 height 6
click at [501, 46] on icon at bounding box center [504, 44] width 6 height 6
click at [521, 46] on icon at bounding box center [524, 44] width 6 height 6
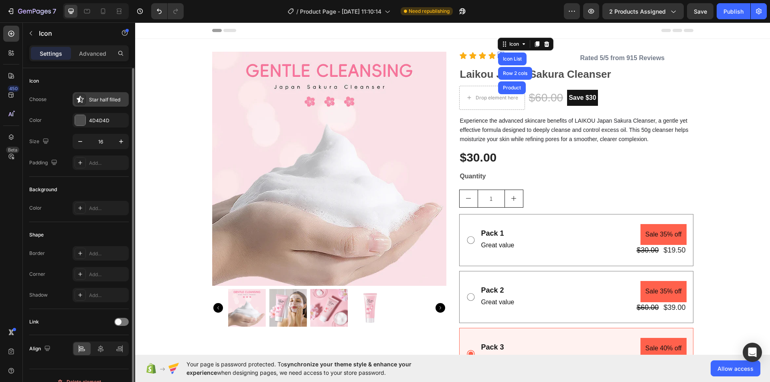
click at [85, 103] on div at bounding box center [80, 99] width 11 height 11
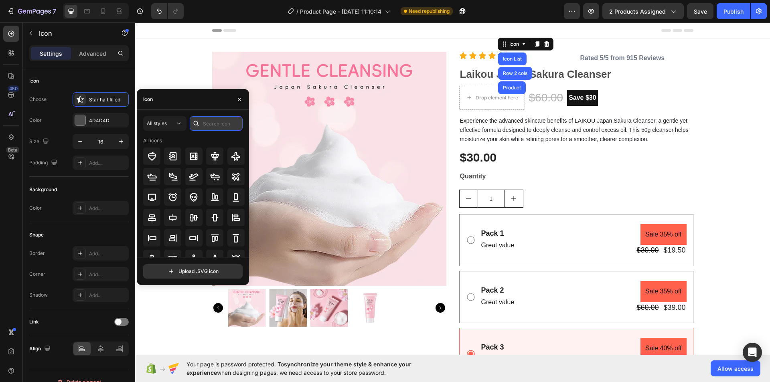
click at [206, 126] on input "text" at bounding box center [216, 123] width 53 height 14
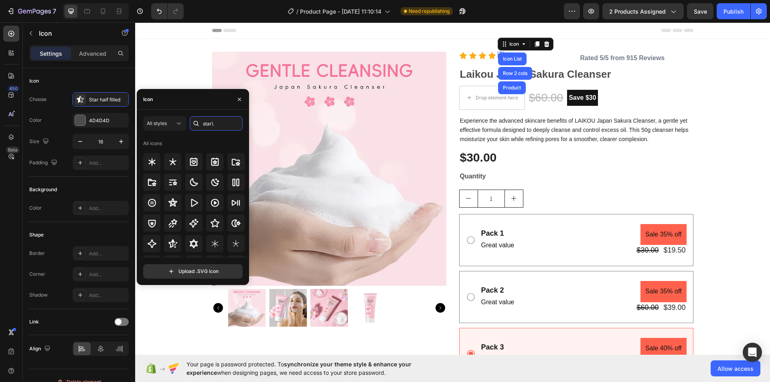
type input "star"
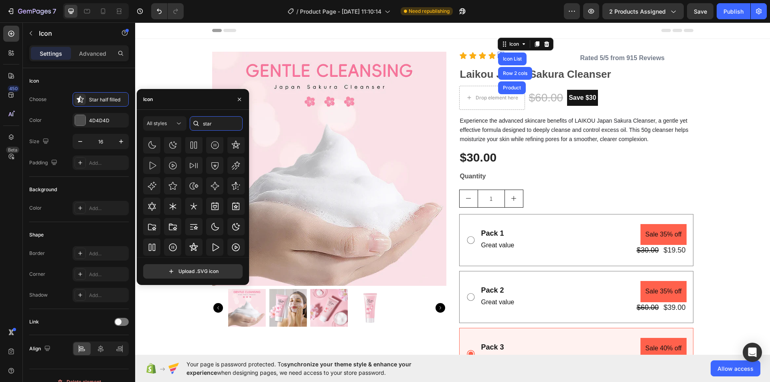
scroll to position [243, 0]
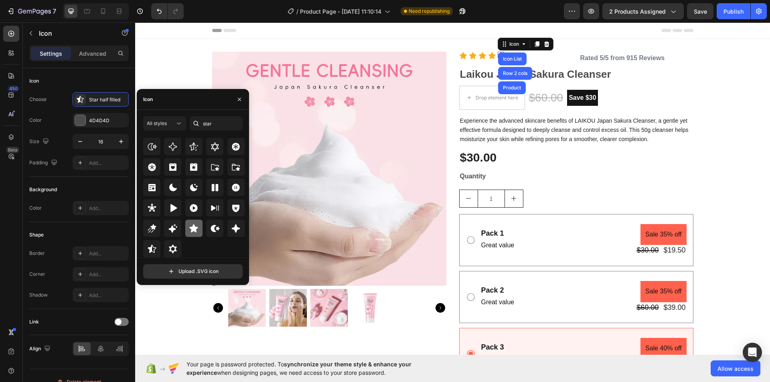
click at [191, 230] on icon at bounding box center [194, 228] width 8 height 8
click at [101, 119] on div "4D4D4D" at bounding box center [100, 120] width 23 height 7
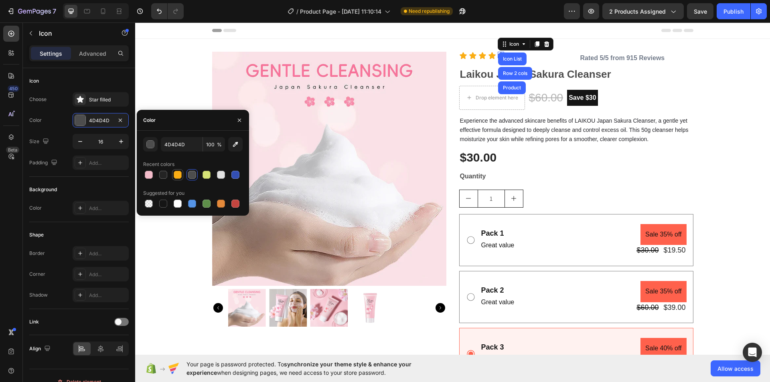
click at [178, 172] on div at bounding box center [178, 175] width 8 height 8
type input "FAAD14"
click at [690, 69] on div "Laikou Japan Sakura Cleanser" at bounding box center [576, 75] width 234 height 15
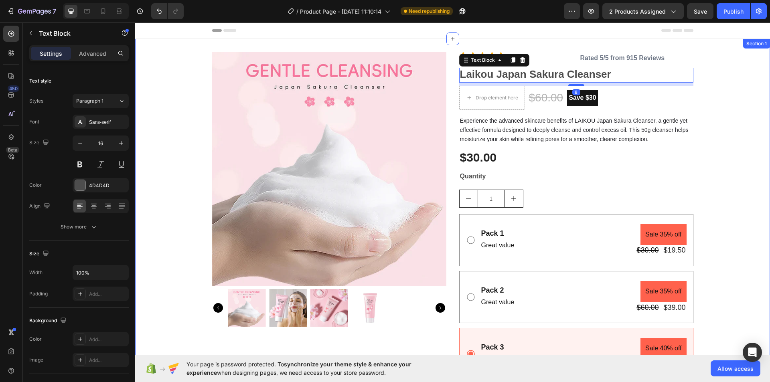
click at [712, 62] on div "Product Images Icon Icon Icon Icon Icon Icon List Rated 5/5 from 915 Reviews Te…" at bounding box center [452, 230] width 635 height 356
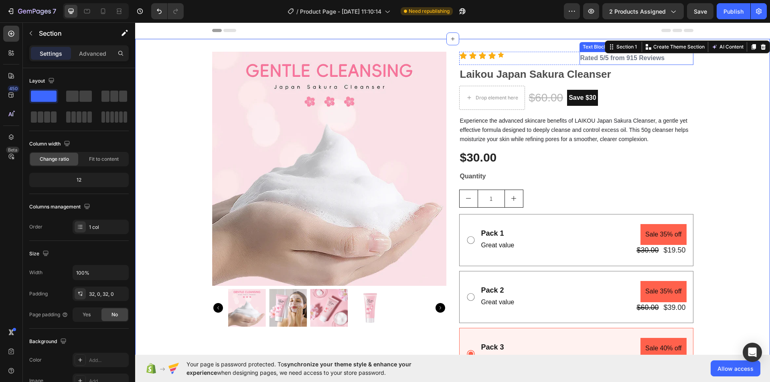
click at [602, 60] on strong "Rated 5/5 from 915 Reviews" at bounding box center [622, 58] width 85 height 7
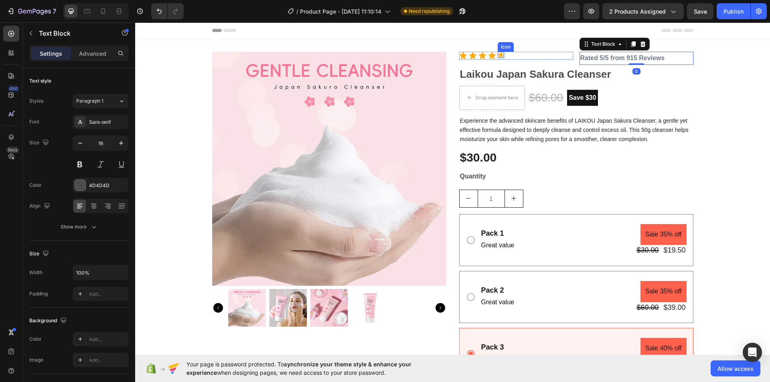
click at [499, 57] on icon at bounding box center [501, 54] width 6 height 5
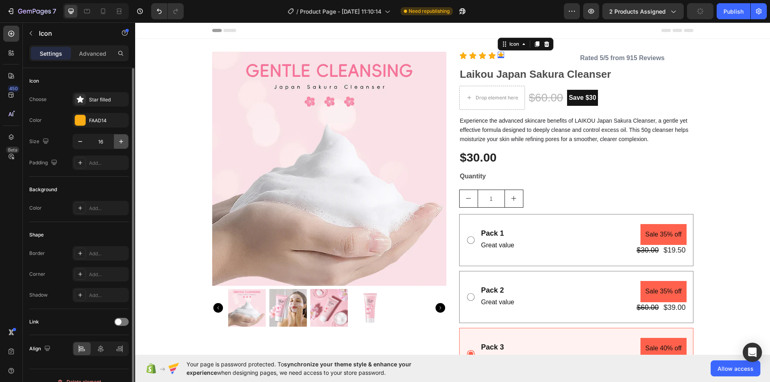
click at [124, 140] on icon "button" at bounding box center [121, 142] width 8 height 8
click at [125, 140] on icon "button" at bounding box center [121, 142] width 8 height 8
type input "20"
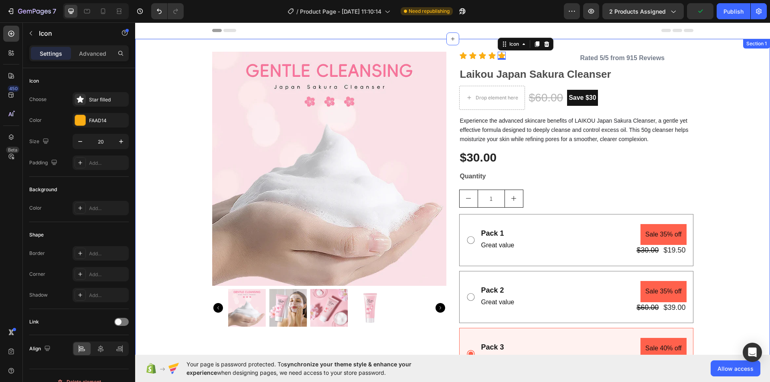
click at [717, 63] on div "Product Images Icon Icon Icon Icon Icon 0 Icon List Rated 5/5 from 915 Reviews …" at bounding box center [452, 230] width 635 height 356
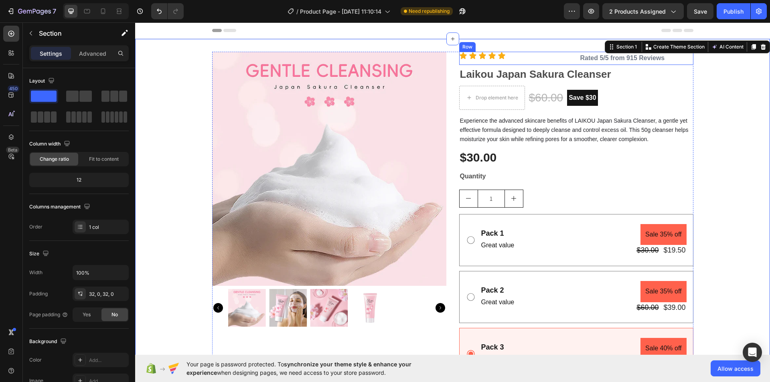
click at [575, 61] on div "Icon Icon Icon Icon Icon Icon List Rated 5/5 from 915 Reviews Text Block Row" at bounding box center [576, 58] width 234 height 13
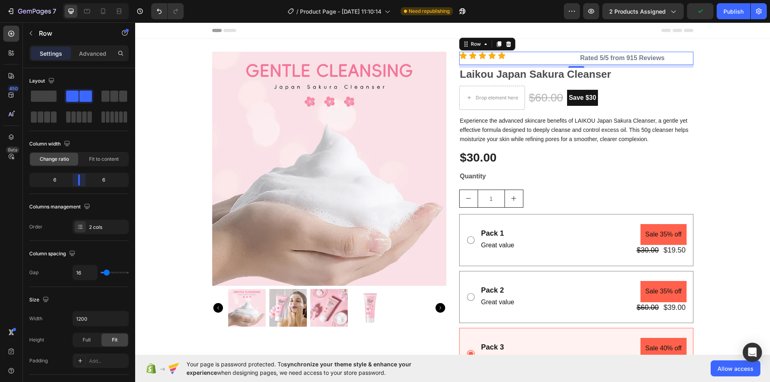
drag, startPoint x: 79, startPoint y: 182, endPoint x: 8, endPoint y: 177, distance: 71.5
click at [76, 0] on body "7 Version history / Product Page - Aug 27, 11:10:14 Need republishing Preview 2…" at bounding box center [385, 0] width 770 height 0
click at [553, 61] on div "Icon Icon Icon Icon Icon Icon List" at bounding box center [516, 58] width 114 height 13
type input "0"
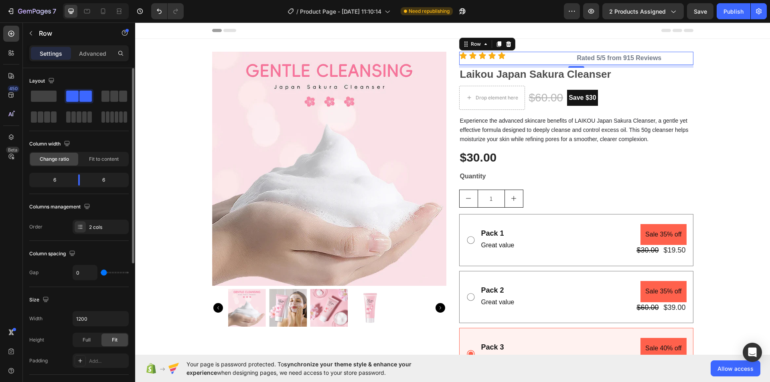
type input "4"
type input "11"
type input "16"
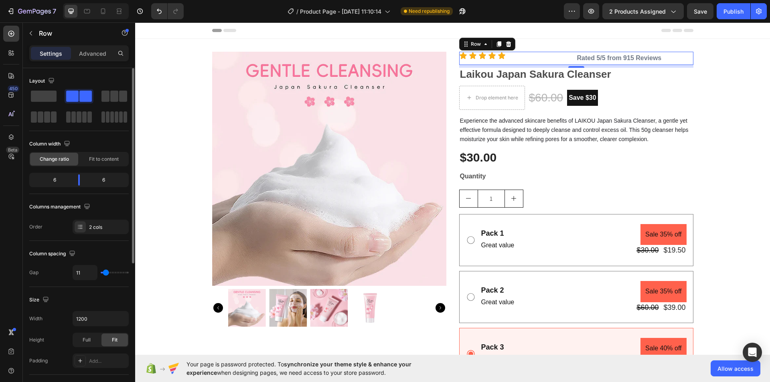
type input "16"
type input "24"
type input "36"
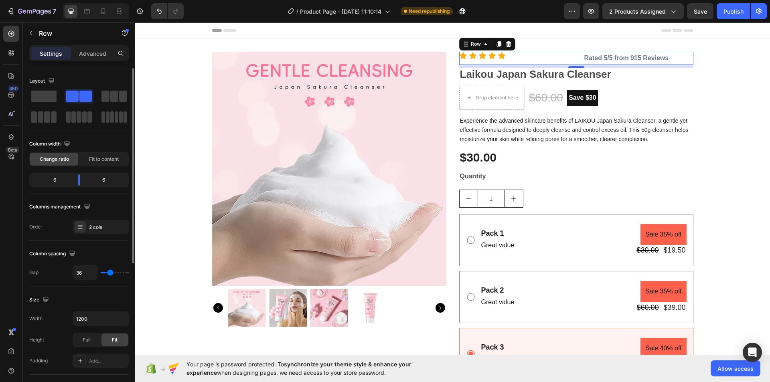
type input "40"
type input "42"
type input "47"
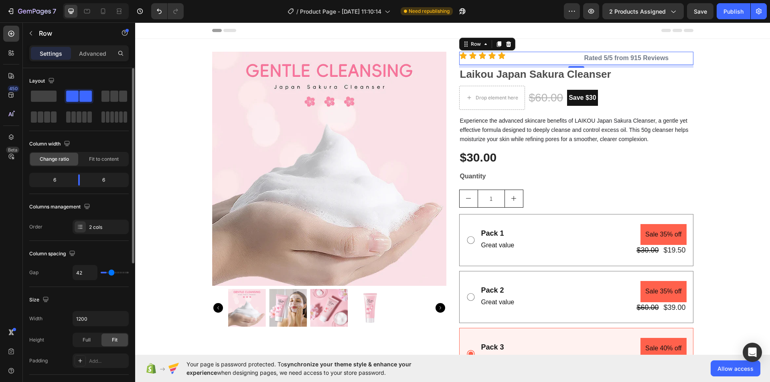
type input "47"
type input "62"
type input "69"
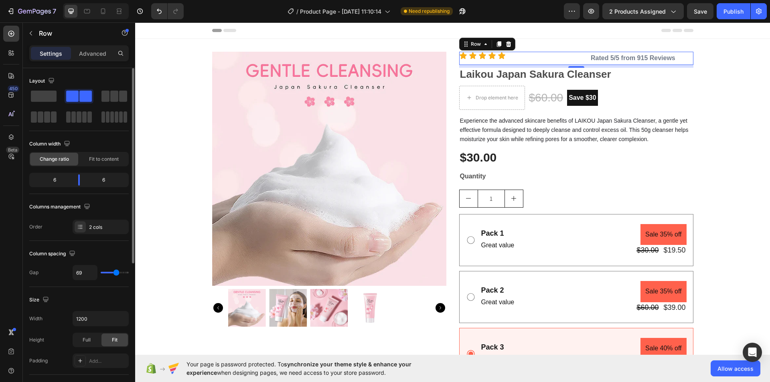
type input "80"
type input "82"
type input "109"
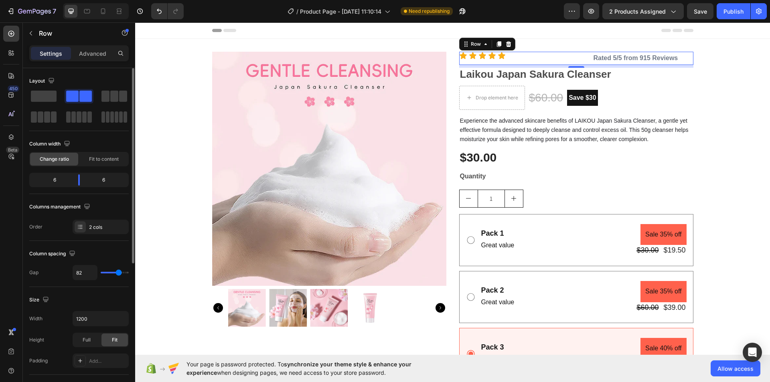
type input "109"
type input "113"
type input "120"
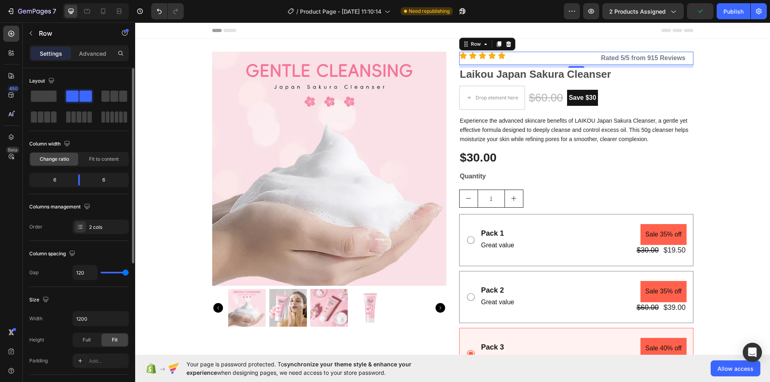
type input "102"
type input "27"
type input "7"
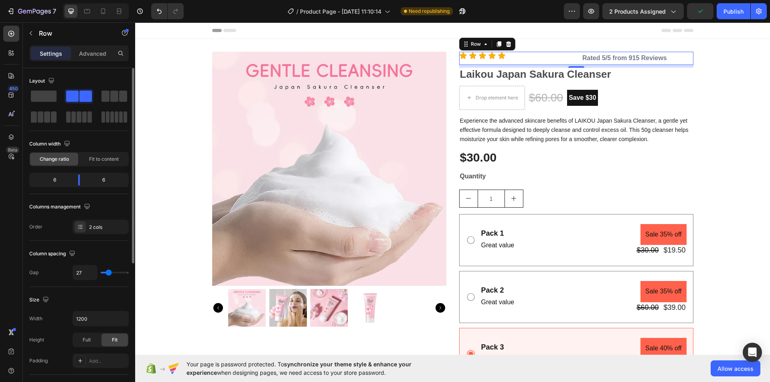
type input "7"
type input "0"
drag, startPoint x: 105, startPoint y: 272, endPoint x: 92, endPoint y: 272, distance: 12.4
type input "0"
click at [101, 272] on input "range" at bounding box center [115, 273] width 28 height 2
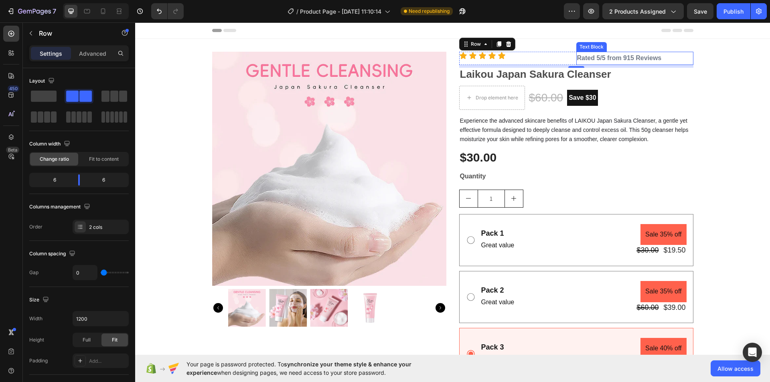
click at [589, 58] on strong "Rated 5/5 from 915 Reviews" at bounding box center [619, 58] width 85 height 7
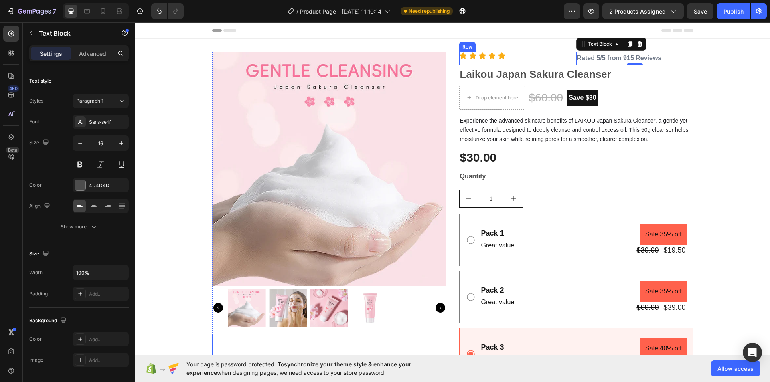
click at [561, 62] on div "Icon Icon Icon Icon Icon Icon List" at bounding box center [517, 58] width 117 height 13
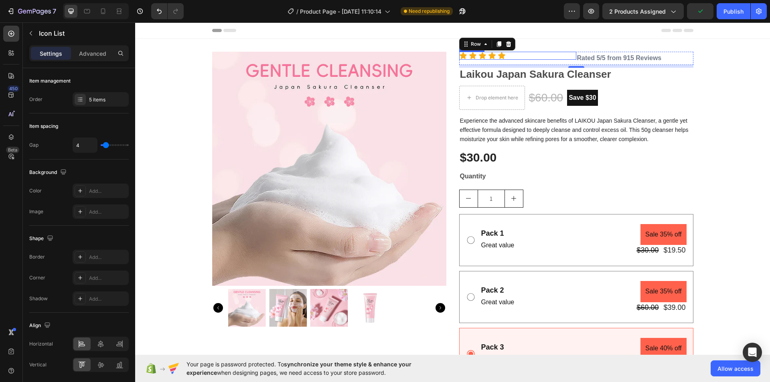
click at [562, 56] on div "Icon Icon Icon Icon Icon" at bounding box center [517, 56] width 117 height 8
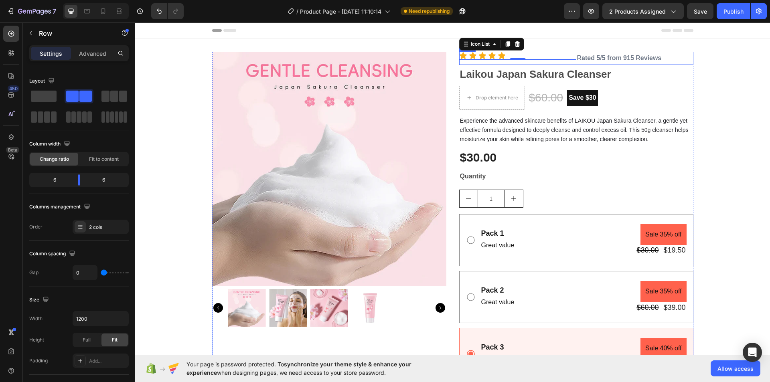
click at [545, 63] on div "Icon Icon Icon Icon Icon Icon List 0" at bounding box center [517, 58] width 117 height 13
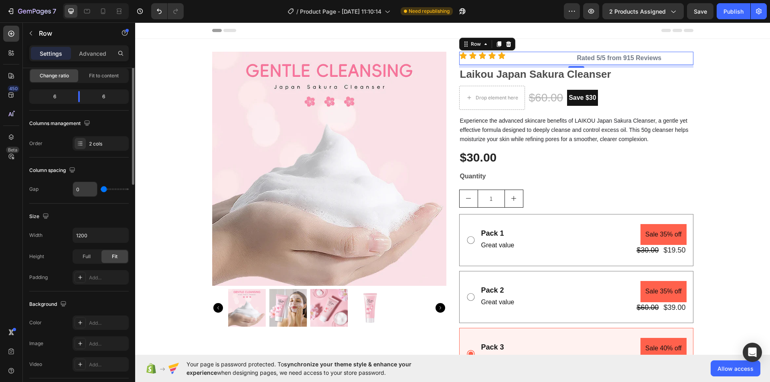
scroll to position [0, 0]
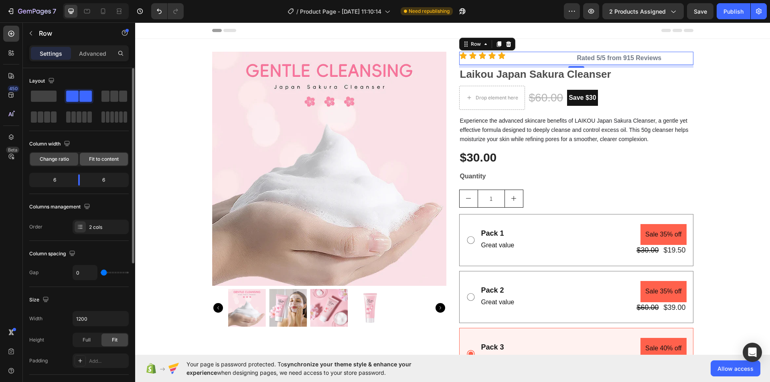
click at [101, 159] on span "Fit to content" at bounding box center [104, 159] width 30 height 7
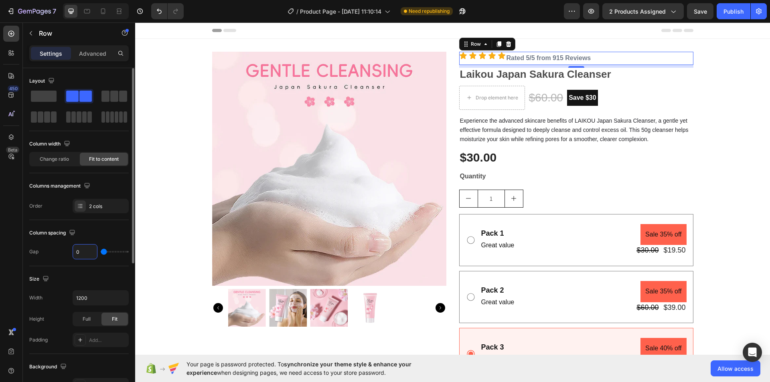
click at [83, 250] on input "0" at bounding box center [85, 252] width 24 height 14
type input "2"
click at [90, 273] on div "Size" at bounding box center [78, 279] width 99 height 13
type input "0"
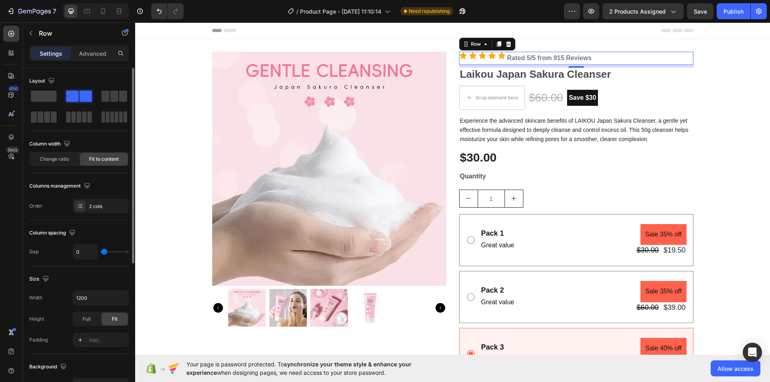
type input "0"
type input "2"
type input "9"
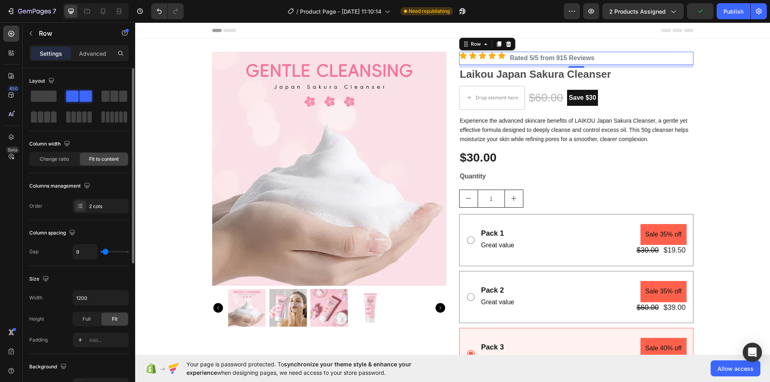
type input "11"
type input "13"
type input "9"
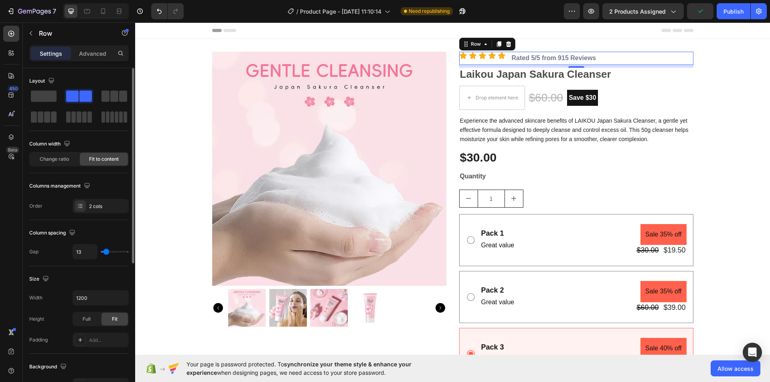
type input "9"
type input "7"
type input "4"
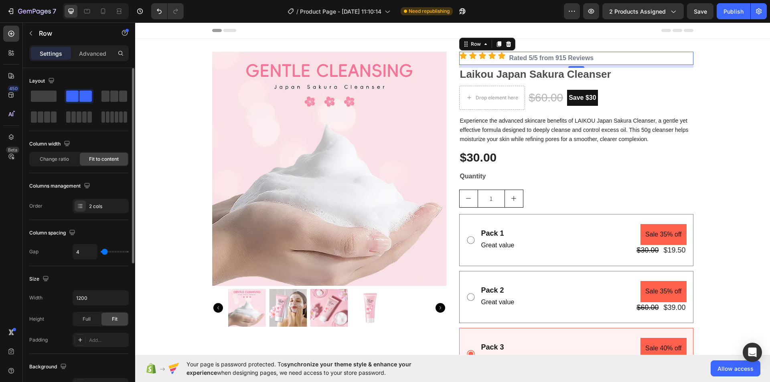
type input "7"
type input "9"
type input "11"
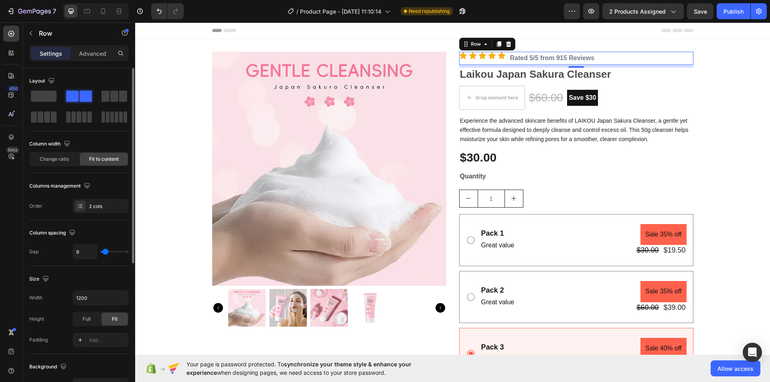
type input "11"
type input "13"
click at [106, 253] on input "range" at bounding box center [115, 252] width 28 height 2
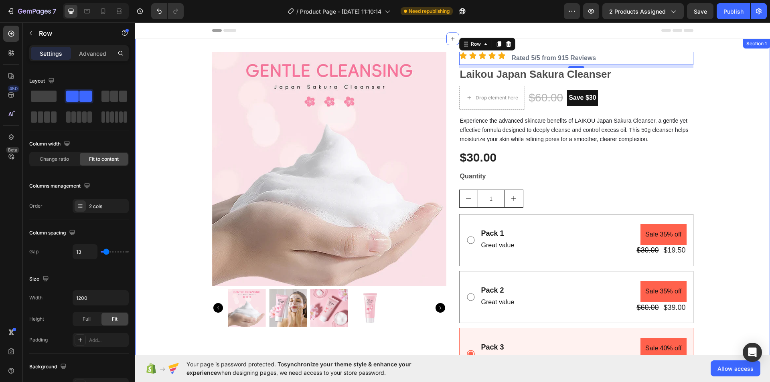
click at [703, 95] on div "Product Images Icon Icon Icon Icon Icon Icon List Rated 5/5 from 915 Reviews Te…" at bounding box center [452, 230] width 635 height 356
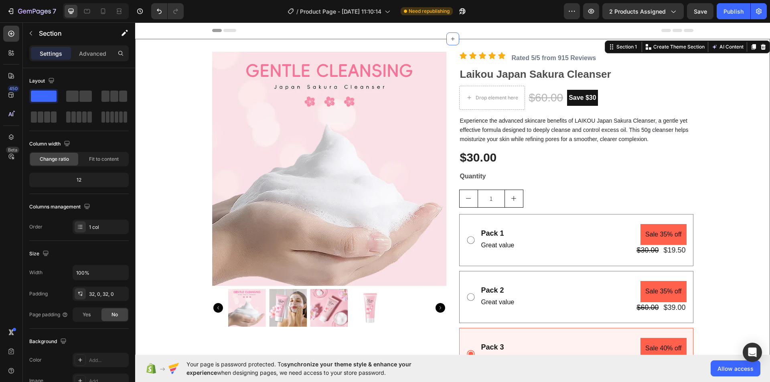
click at [699, 67] on div "Product Images Icon Icon Icon Icon Icon Icon List Rated 5/5 from 915 Reviews Te…" at bounding box center [452, 230] width 635 height 356
click at [485, 75] on strong "Laikou Japan Sakura Cleanser" at bounding box center [535, 74] width 151 height 12
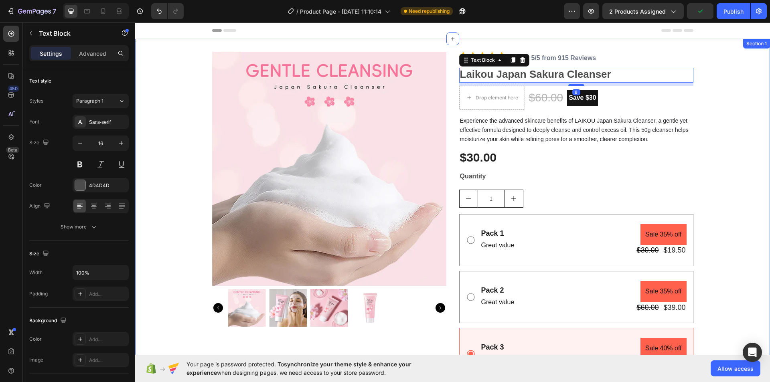
click at [716, 89] on div "Product Images Icon Icon Icon Icon Icon Icon List Rated 5/5 from 915 Reviews Te…" at bounding box center [452, 230] width 635 height 356
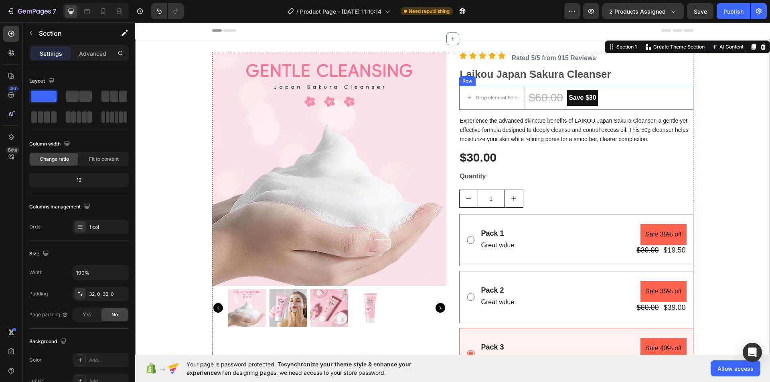
click at [624, 96] on div "Drop element here $60.00 (P) Price (P) Price Save $30 Product Badge Row" at bounding box center [576, 98] width 234 height 24
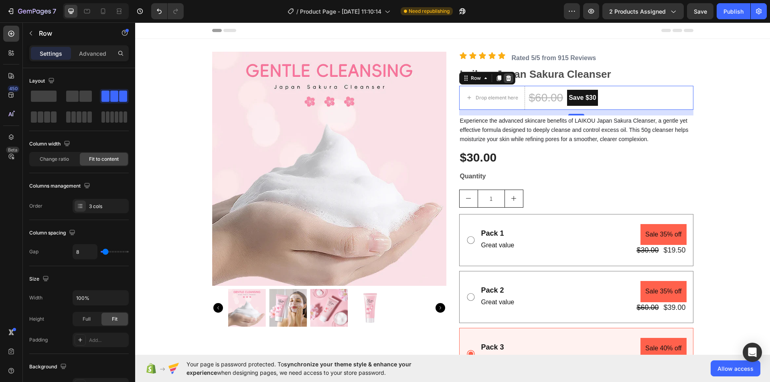
click at [507, 77] on icon at bounding box center [508, 78] width 5 height 6
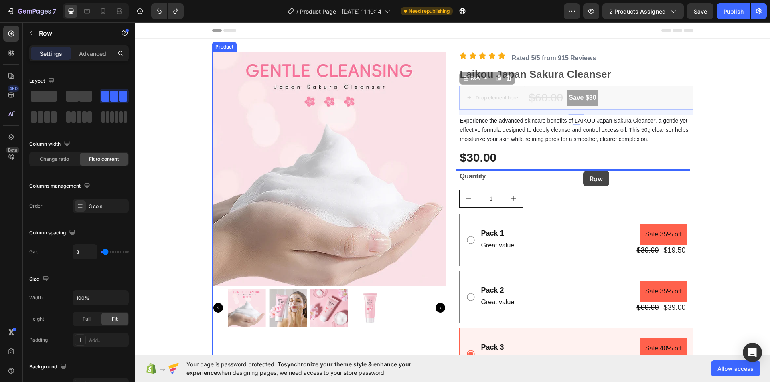
drag, startPoint x: 607, startPoint y: 90, endPoint x: 583, endPoint y: 170, distance: 83.6
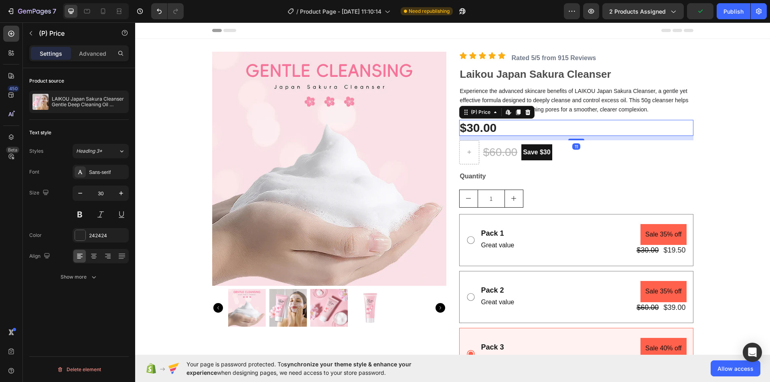
click at [474, 126] on div "$30.00" at bounding box center [576, 128] width 234 height 16
click at [496, 128] on div "$30.00" at bounding box center [576, 128] width 234 height 16
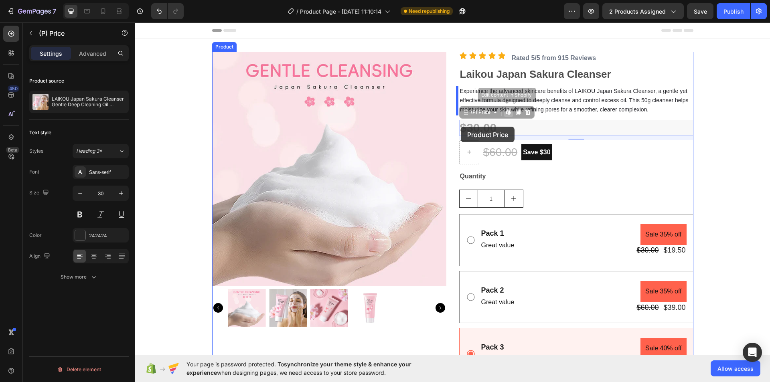
drag, startPoint x: 493, startPoint y: 127, endPoint x: 461, endPoint y: 127, distance: 32.5
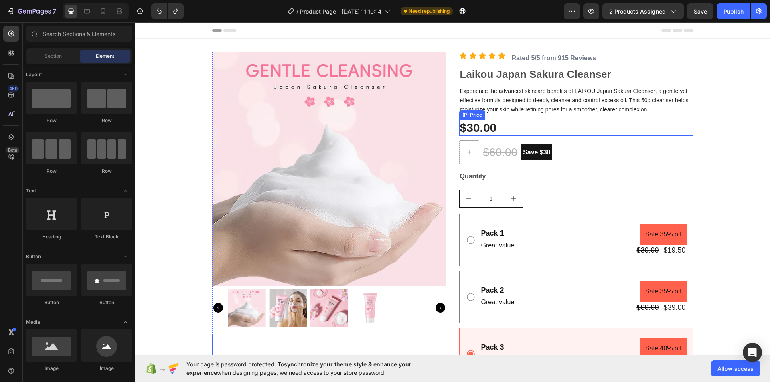
click at [470, 127] on div "$30.00" at bounding box center [576, 128] width 234 height 16
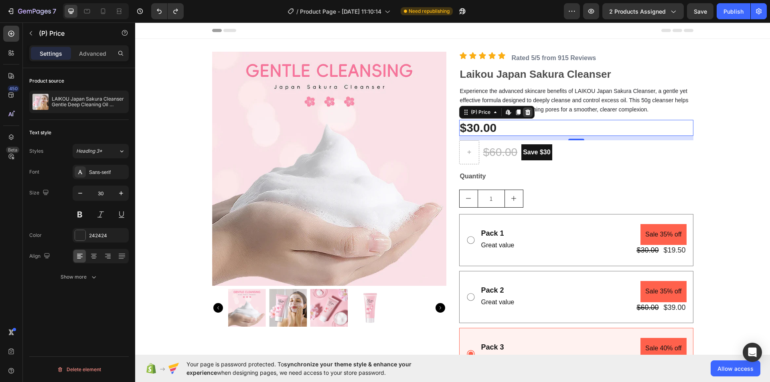
click at [525, 112] on icon at bounding box center [528, 112] width 6 height 6
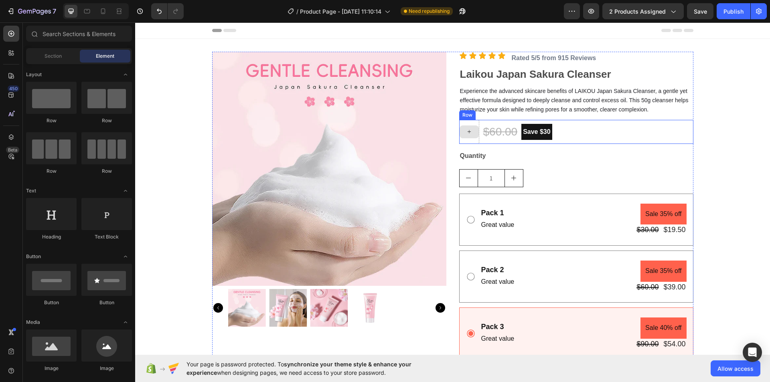
click at [466, 132] on icon at bounding box center [469, 131] width 6 height 7
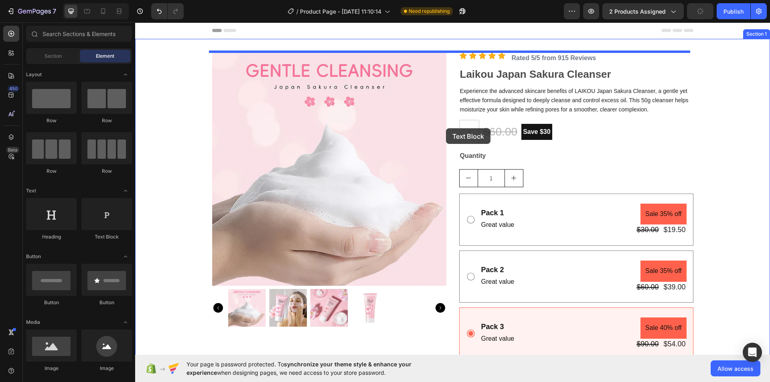
drag, startPoint x: 257, startPoint y: 240, endPoint x: 446, endPoint y: 128, distance: 219.6
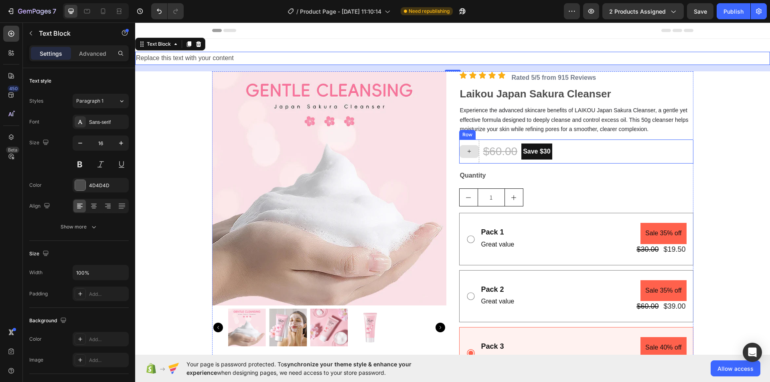
click at [470, 153] on div at bounding box center [469, 151] width 19 height 13
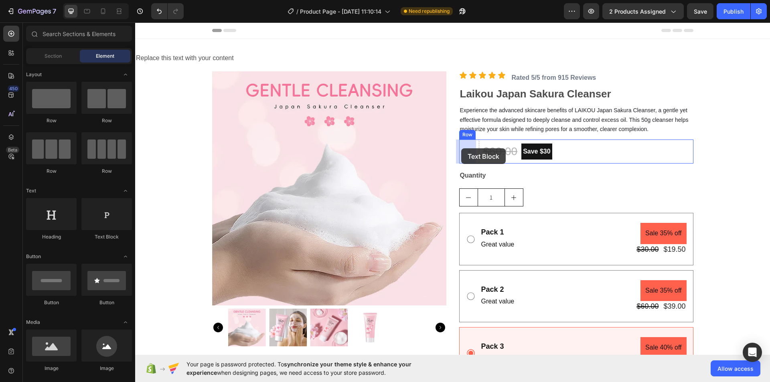
drag, startPoint x: 225, startPoint y: 241, endPoint x: 461, endPoint y: 148, distance: 254.3
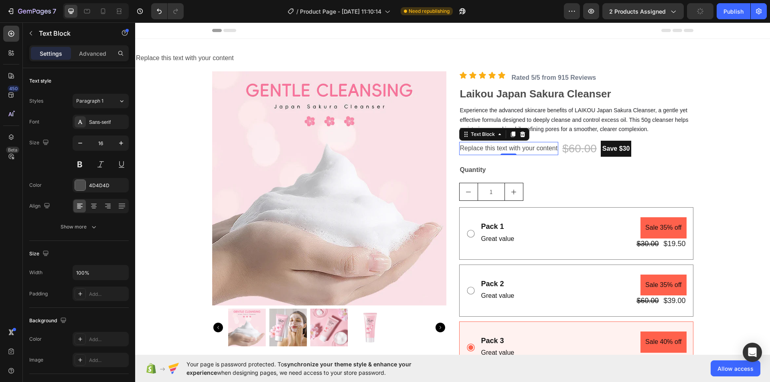
click at [501, 150] on div "Replace this text with your content" at bounding box center [508, 148] width 99 height 13
click at [501, 150] on p "Replace this text with your content" at bounding box center [509, 149] width 98 height 12
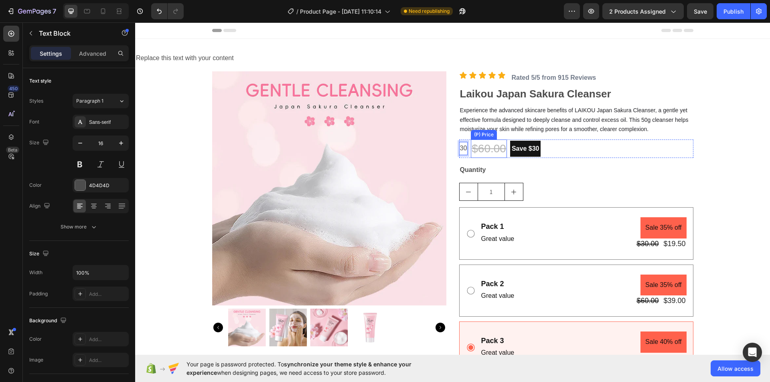
click at [485, 148] on div "$60.00" at bounding box center [489, 149] width 36 height 18
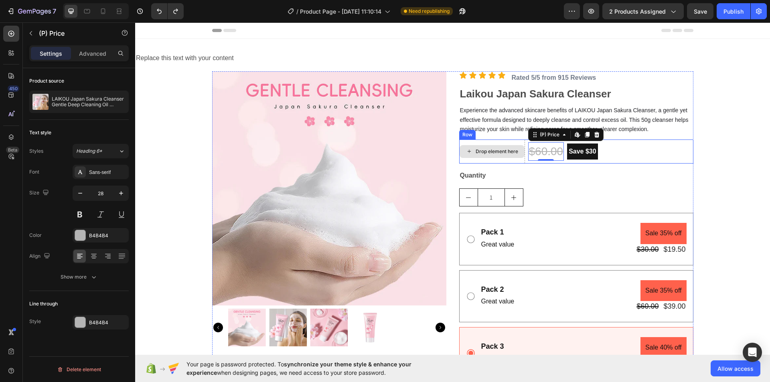
click at [482, 146] on div "Drop element here" at bounding box center [492, 151] width 65 height 13
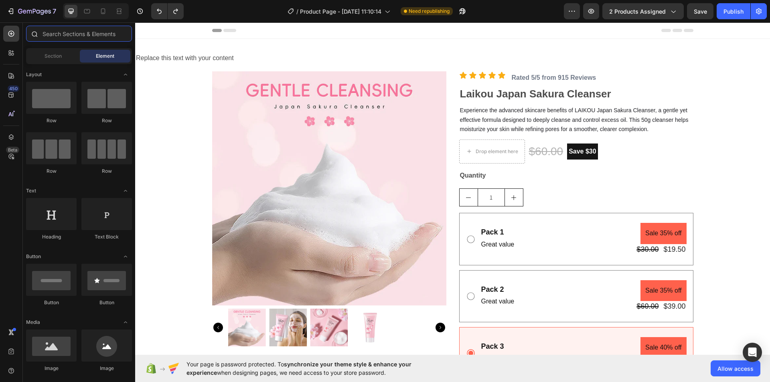
click at [68, 41] on input "text" at bounding box center [79, 34] width 106 height 16
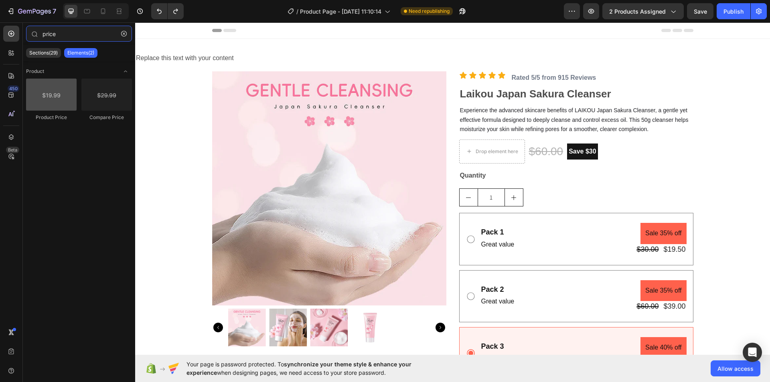
type input "price"
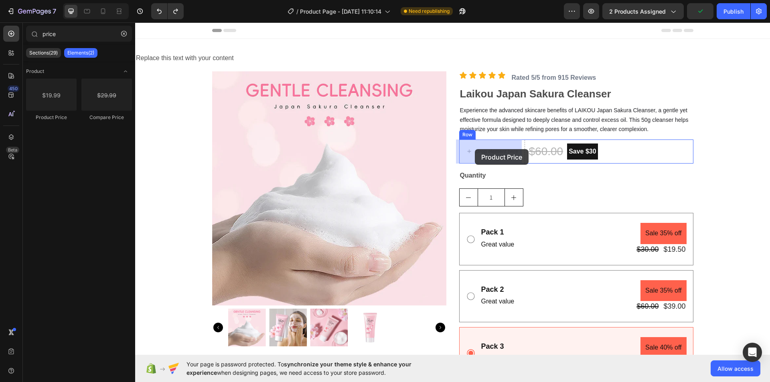
drag, startPoint x: 189, startPoint y: 116, endPoint x: 475, endPoint y: 149, distance: 287.5
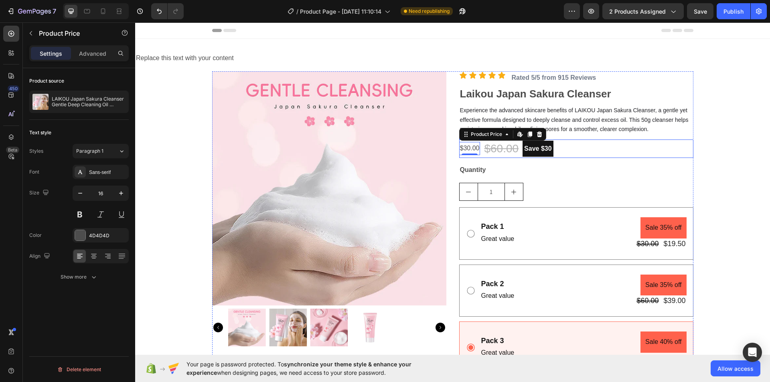
click at [569, 149] on div "$30.00 Product Price Edit content in Shopify 0 Product Price Edit content in Sh…" at bounding box center [576, 149] width 234 height 18
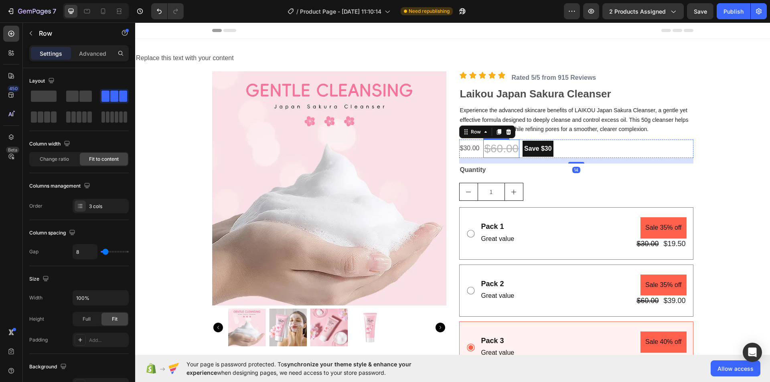
click at [495, 149] on div "$60.00" at bounding box center [501, 149] width 36 height 18
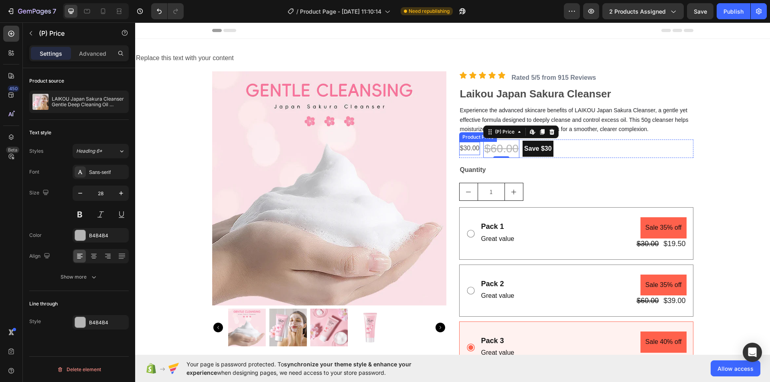
click at [477, 149] on div "$30.00" at bounding box center [469, 148] width 21 height 13
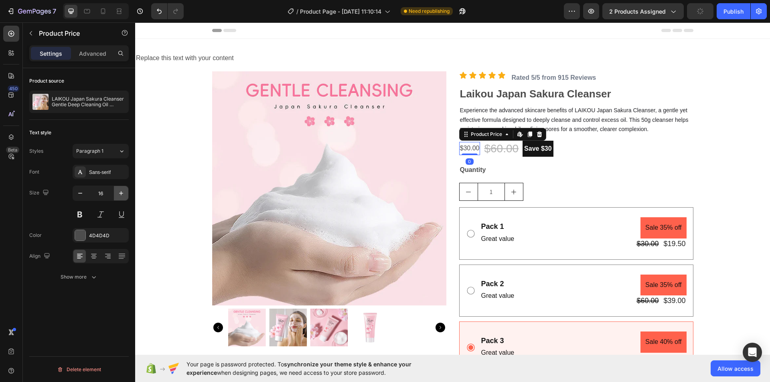
click at [120, 193] on icon "button" at bounding box center [121, 193] width 8 height 8
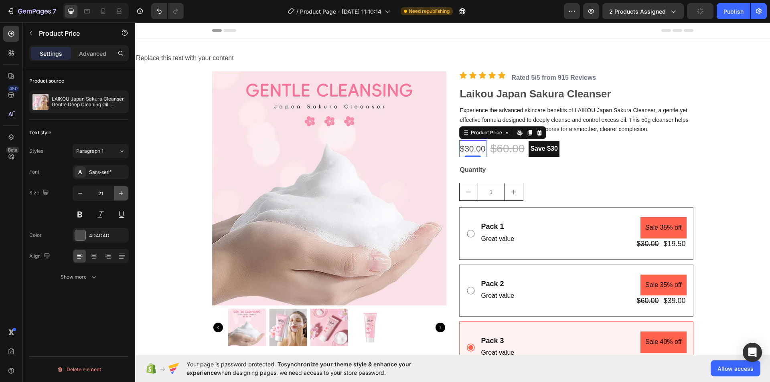
click at [120, 193] on icon "button" at bounding box center [121, 193] width 8 height 8
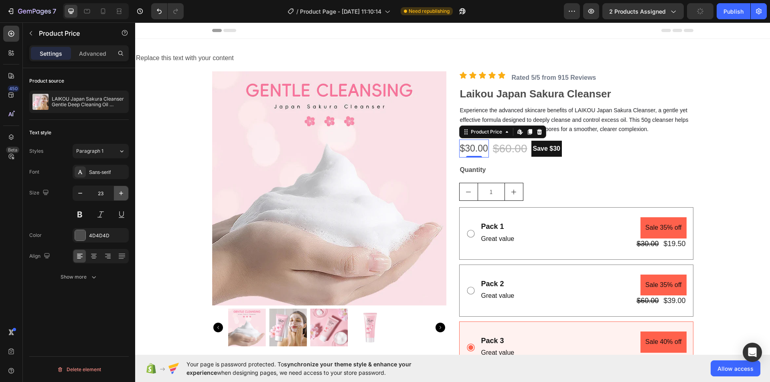
click at [120, 193] on icon "button" at bounding box center [121, 193] width 8 height 8
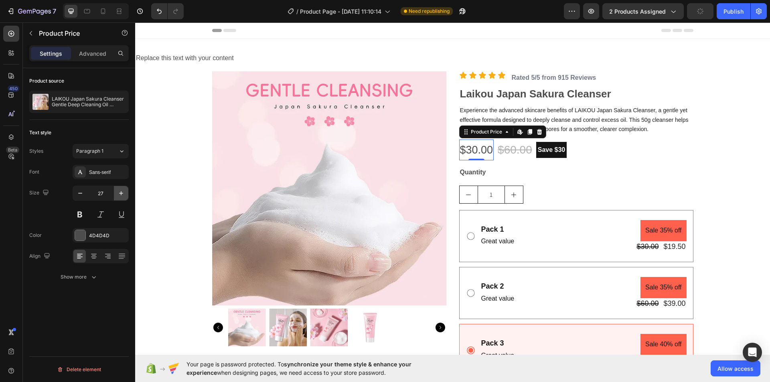
click at [120, 193] on icon "button" at bounding box center [121, 193] width 8 height 8
type input "28"
click at [488, 152] on div "$30.00" at bounding box center [477, 151] width 36 height 22
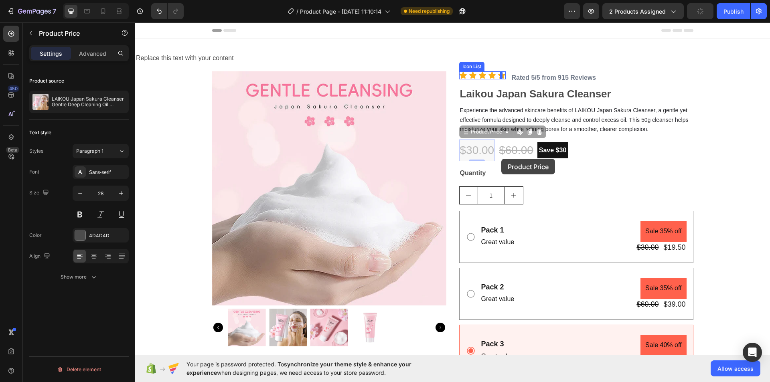
drag, startPoint x: 491, startPoint y: 151, endPoint x: 501, endPoint y: 159, distance: 12.9
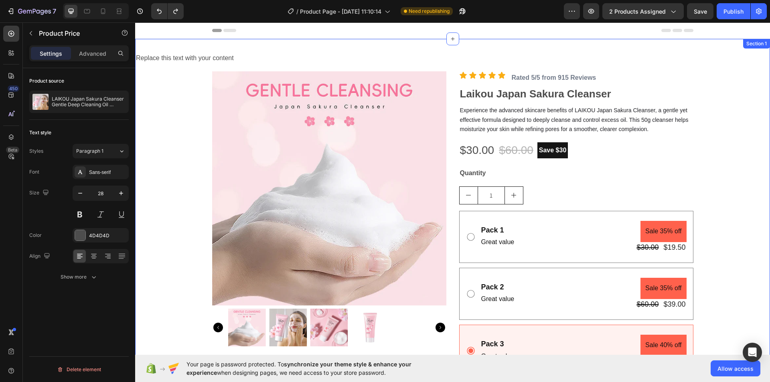
click at [711, 148] on div "Replace this text with your content Text Block Product Images Icon Icon Icon Ic…" at bounding box center [452, 228] width 635 height 353
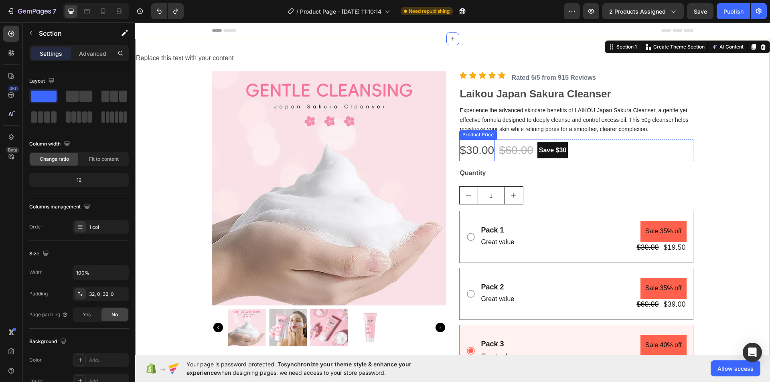
click at [466, 151] on div "$30.00" at bounding box center [477, 151] width 36 height 22
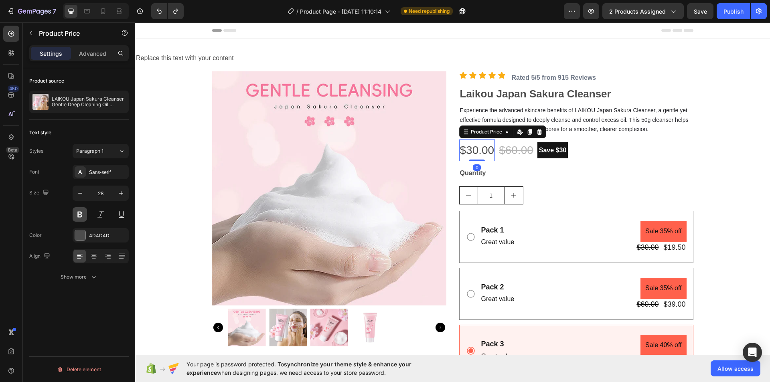
click at [77, 211] on button at bounding box center [80, 214] width 14 height 14
click at [720, 140] on div "Replace this text with your content Text Block Product Images Icon Icon Icon Ic…" at bounding box center [452, 228] width 635 height 353
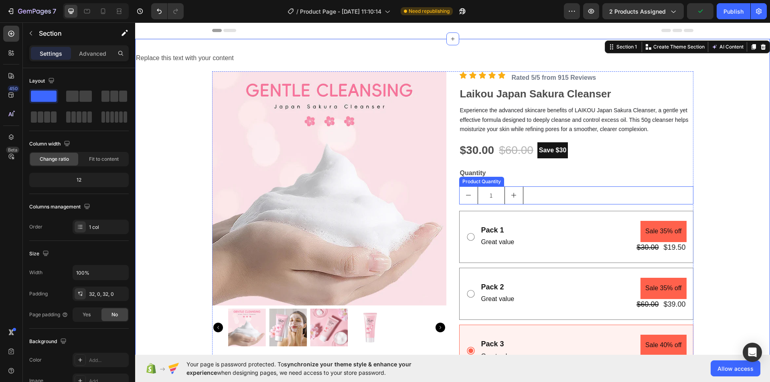
click at [511, 193] on icon "increment" at bounding box center [514, 195] width 6 height 6
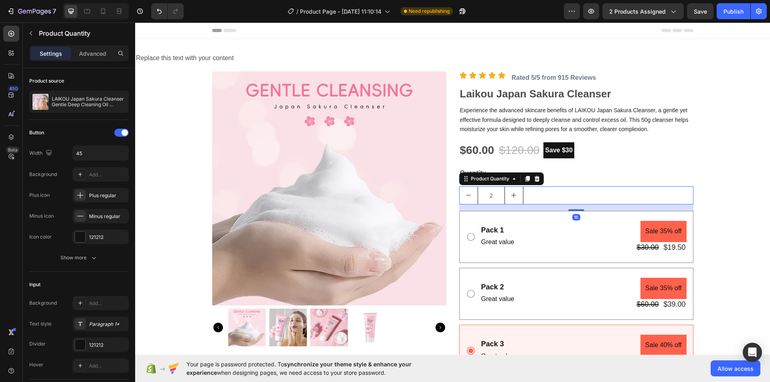
click at [511, 193] on icon "increment" at bounding box center [514, 195] width 6 height 6
click at [465, 196] on icon "decrement" at bounding box center [468, 195] width 6 height 6
click at [467, 237] on icon at bounding box center [471, 237] width 10 height 10
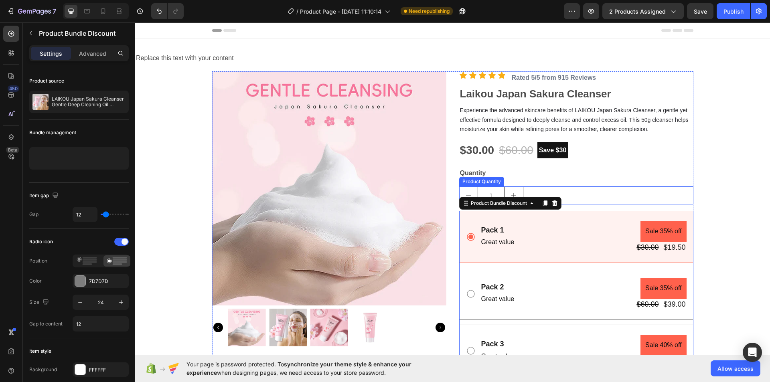
click at [511, 193] on icon "increment" at bounding box center [514, 195] width 6 height 6
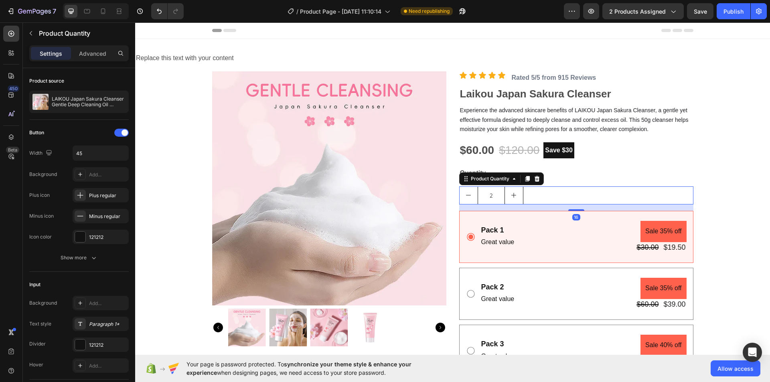
click at [511, 193] on icon "increment" at bounding box center [514, 195] width 6 height 6
click at [465, 194] on icon "decrement" at bounding box center [468, 195] width 6 height 6
click at [465, 193] on icon "decrement" at bounding box center [468, 195] width 6 height 6
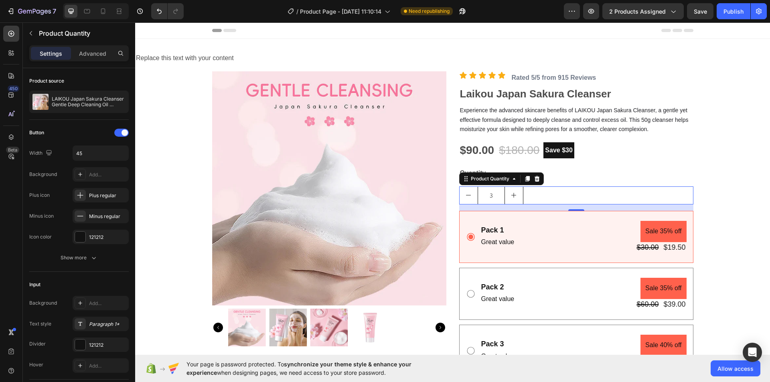
click at [465, 193] on icon "decrement" at bounding box center [468, 195] width 6 height 6
type input "1"
click at [600, 238] on div "Pack 1 Text Block Great value Text Block Sale 35% off Product Badge $30.00 Prod…" at bounding box center [583, 237] width 206 height 32
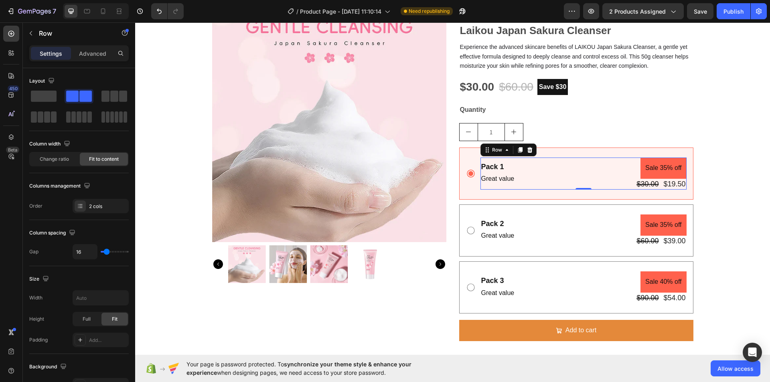
scroll to position [80, 0]
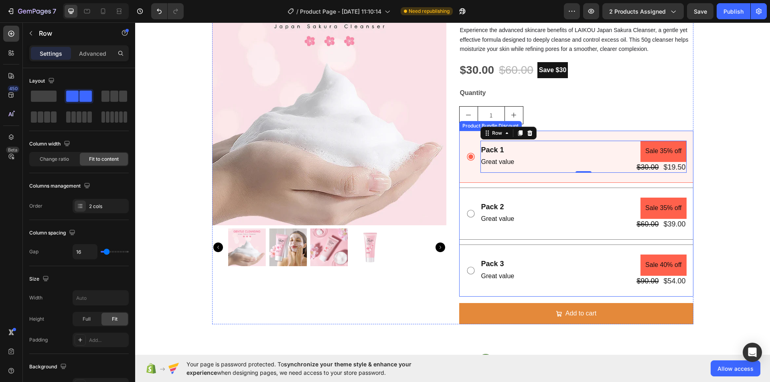
click at [468, 272] on icon at bounding box center [471, 271] width 10 height 10
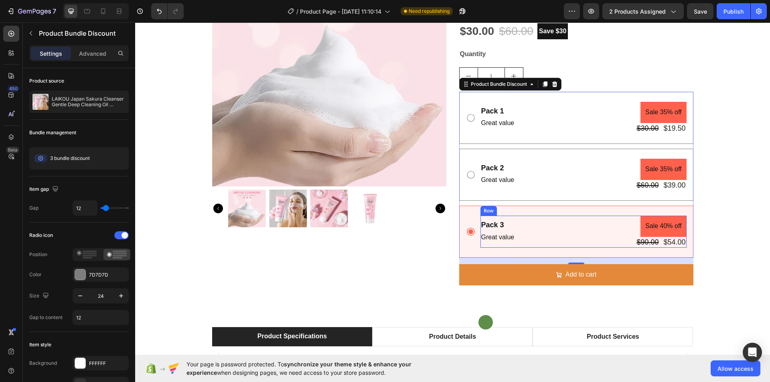
scroll to position [120, 0]
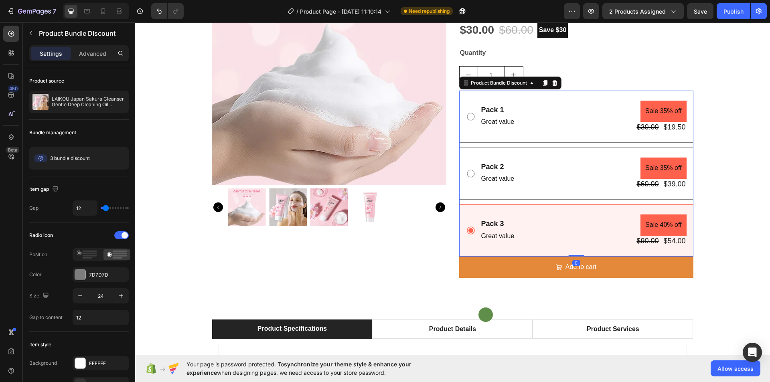
drag, startPoint x: 574, startPoint y: 262, endPoint x: 572, endPoint y: 253, distance: 8.5
click at [572, 253] on div "Pack 1 Text Block Great value Text Block Sale 35% off Product Badge $30.00 Prod…" at bounding box center [576, 174] width 234 height 166
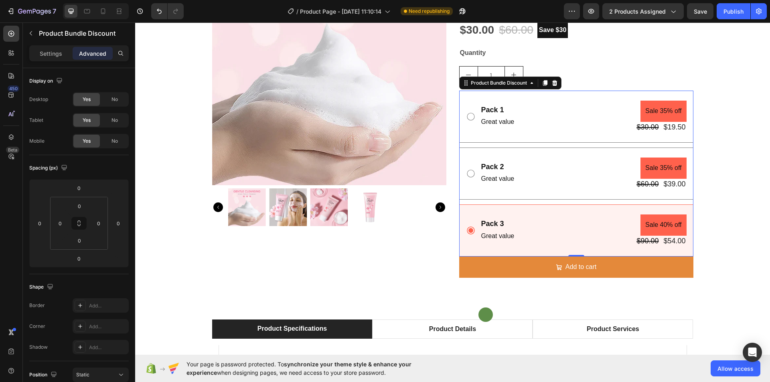
click at [466, 117] on icon at bounding box center [471, 117] width 10 height 10
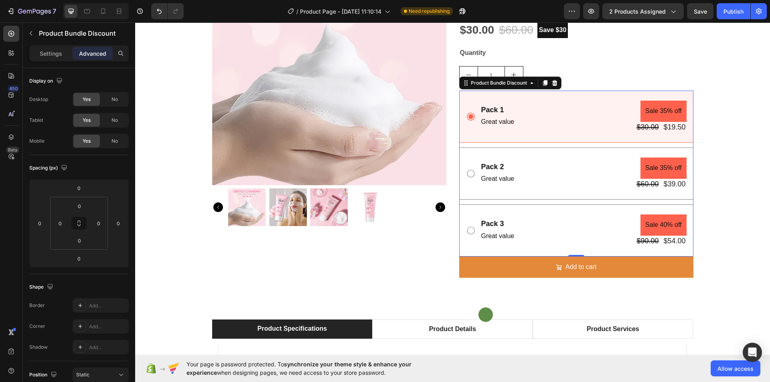
scroll to position [0, 0]
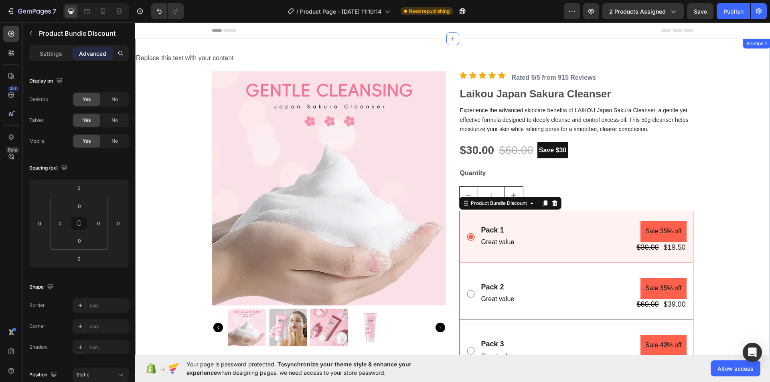
click at [734, 162] on div "Replace this text with your content Text Block Product Images Icon Icon Icon Ic…" at bounding box center [452, 225] width 635 height 347
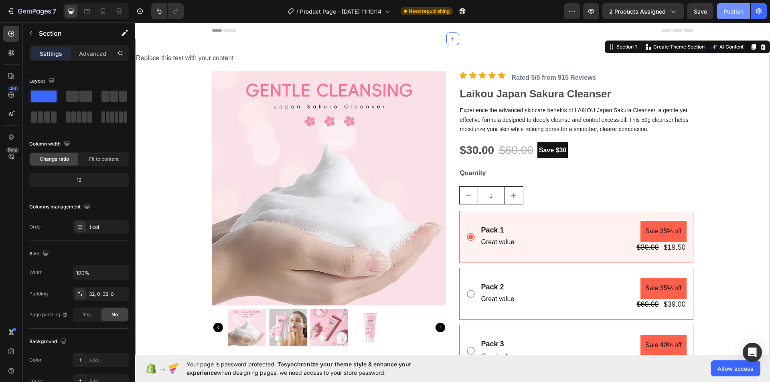
click at [731, 14] on div "Publish" at bounding box center [734, 11] width 20 height 8
click at [285, 334] on img at bounding box center [288, 328] width 38 height 38
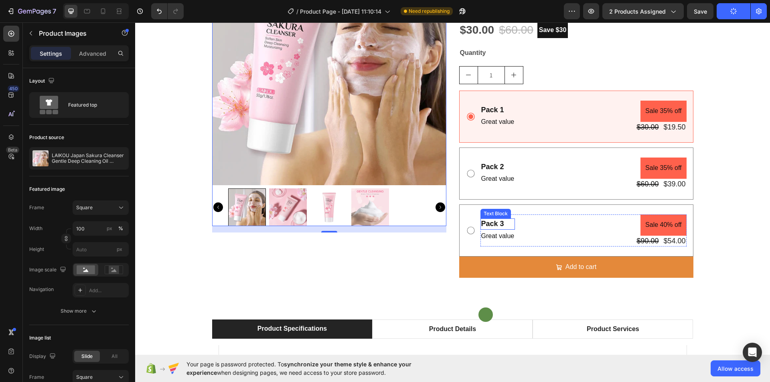
scroll to position [40, 0]
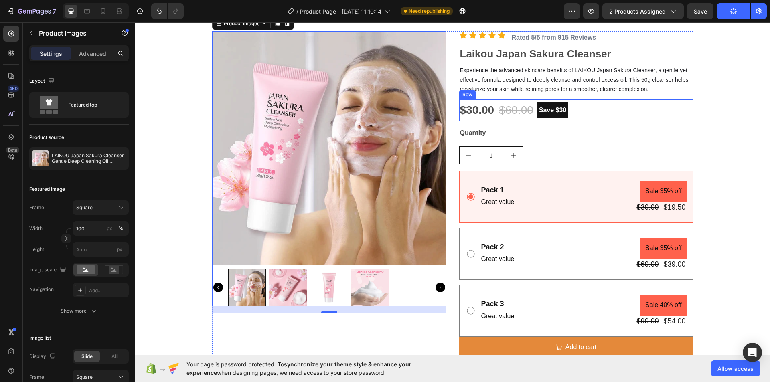
click at [585, 111] on div "$30.00 Product Price Product Price $60.00 (P) Price (P) Price Save $30 Product …" at bounding box center [576, 110] width 234 height 22
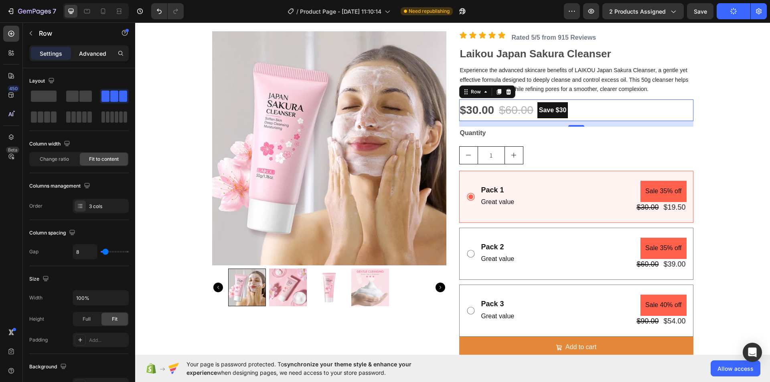
click at [102, 52] on p "Advanced" at bounding box center [92, 53] width 27 height 8
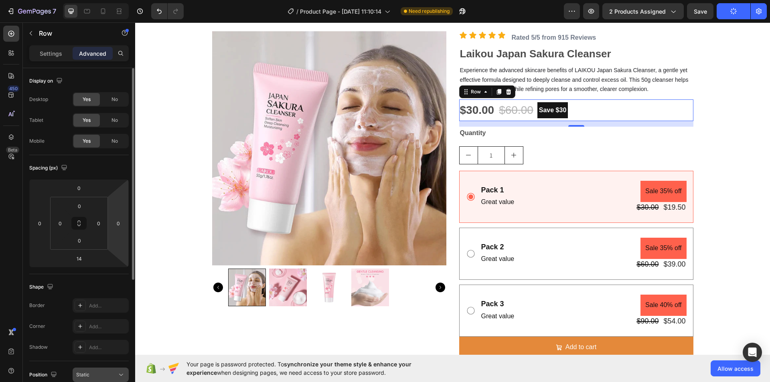
scroll to position [198, 0]
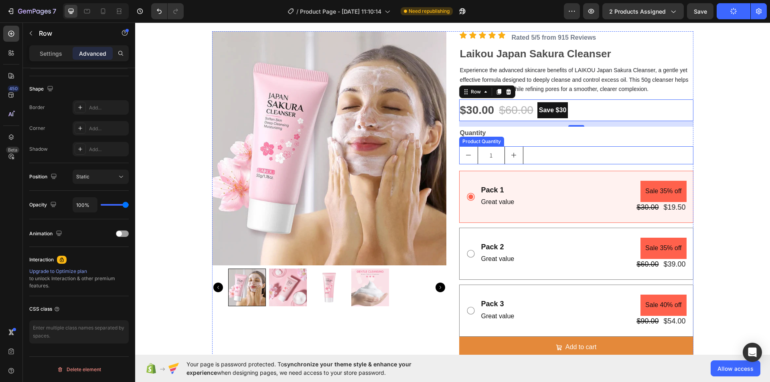
click at [563, 152] on div "1" at bounding box center [576, 155] width 234 height 18
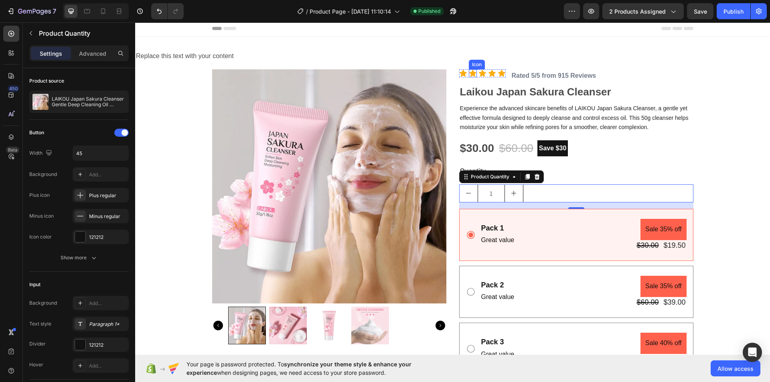
scroll to position [0, 0]
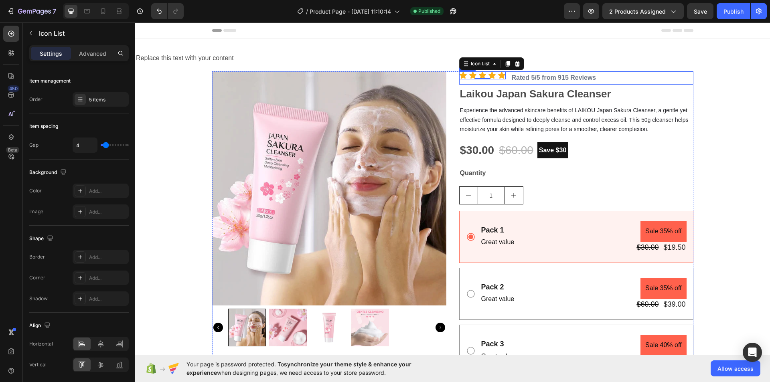
click at [608, 77] on div "Icon Icon Icon Icon Icon Icon List 0 Rated 5/5 from 915 Reviews Text Block Row" at bounding box center [576, 77] width 234 height 13
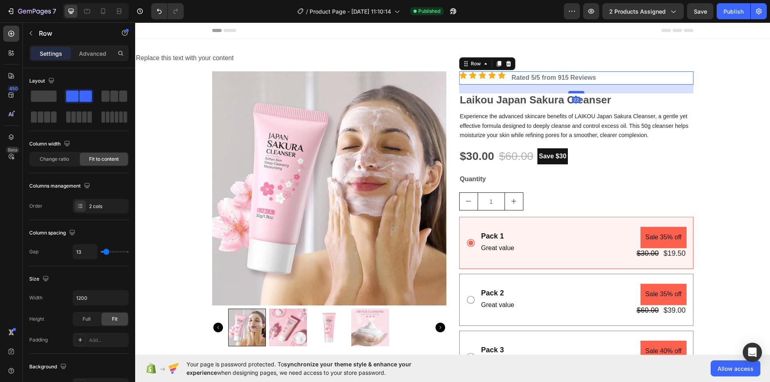
drag, startPoint x: 572, startPoint y: 85, endPoint x: 572, endPoint y: 91, distance: 6.0
click at [572, 91] on div at bounding box center [576, 92] width 16 height 2
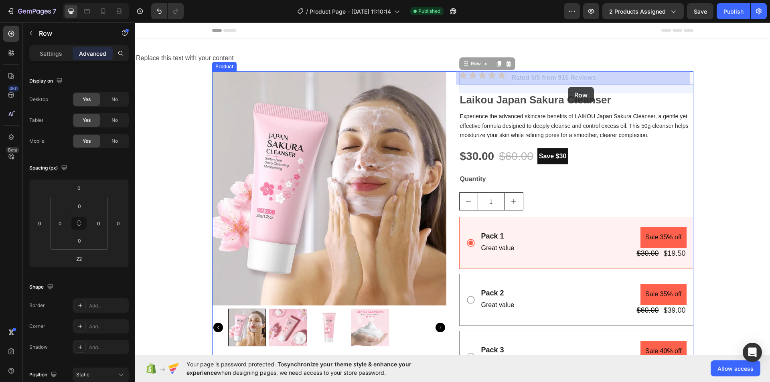
drag, startPoint x: 607, startPoint y: 79, endPoint x: 568, endPoint y: 87, distance: 39.7
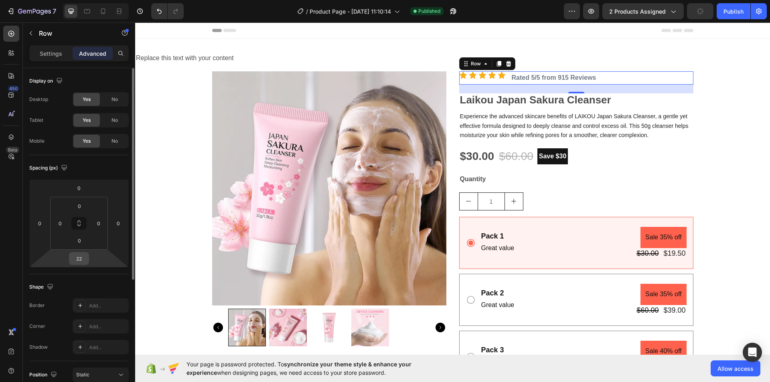
click at [83, 258] on input "22" at bounding box center [79, 259] width 16 height 12
type input "0"
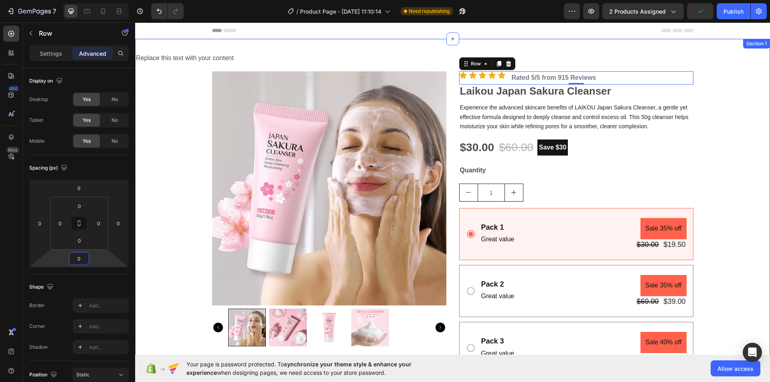
click at [716, 101] on div "Replace this text with your content Text Block Product Images Icon Icon Icon Ic…" at bounding box center [452, 224] width 635 height 344
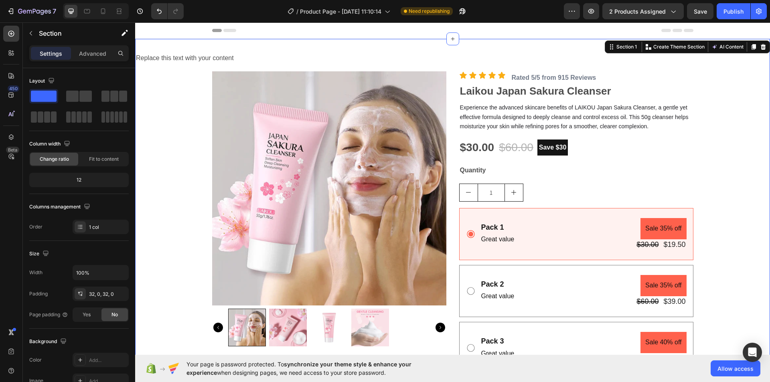
click at [618, 66] on div "Replace this text with your content Text Block Product Images Icon Icon Icon Ic…" at bounding box center [452, 224] width 635 height 344
click at [551, 65] on div "Replace this text with your content Text Block Product Images Icon Icon Icon Ic…" at bounding box center [452, 224] width 635 height 344
click at [547, 70] on div "Replace this text with your content Text Block Product Images Icon Icon Icon Ic…" at bounding box center [452, 224] width 635 height 344
click at [380, 46] on div "Replace this text with your content Text Block Product Images Icon Icon Icon Ic…" at bounding box center [452, 223] width 635 height 369
click at [259, 60] on div "Replace this text with your content" at bounding box center [452, 58] width 635 height 13
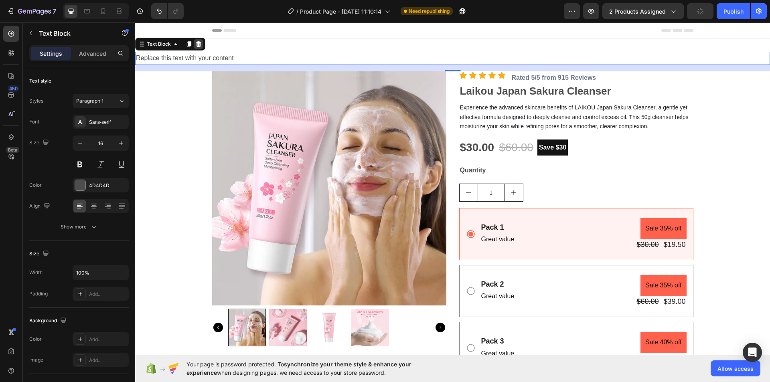
click at [201, 43] on icon at bounding box center [198, 44] width 6 height 6
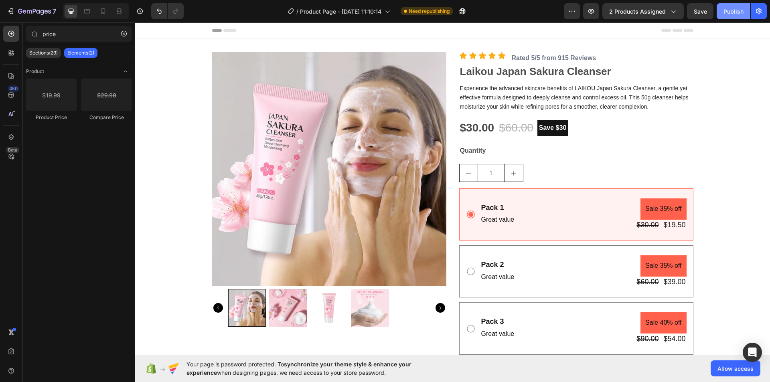
click at [729, 12] on div "Publish" at bounding box center [734, 11] width 20 height 8
click at [387, 33] on div "Header" at bounding box center [452, 30] width 481 height 16
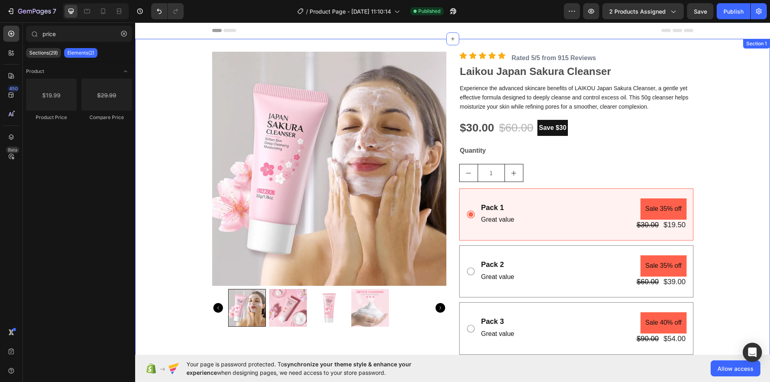
click at [394, 45] on div "Product Images Icon Icon Icon Icon Icon Icon List Rated 5/5 from 915 Reviews Te…" at bounding box center [452, 214] width 635 height 350
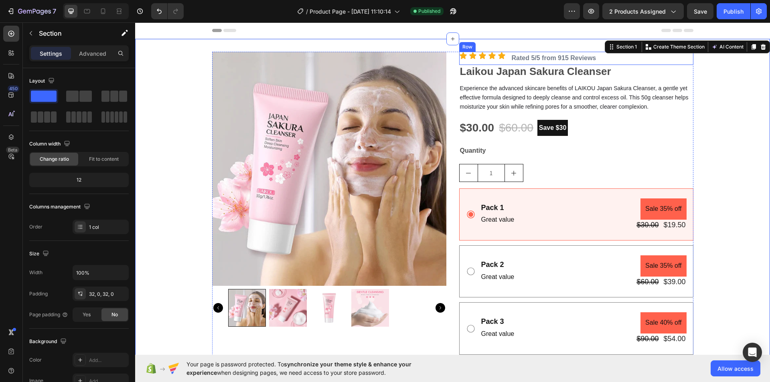
click at [598, 60] on div "Icon Icon Icon Icon Icon Icon List Rated 5/5 from 915 Reviews Text Block Row" at bounding box center [576, 58] width 234 height 13
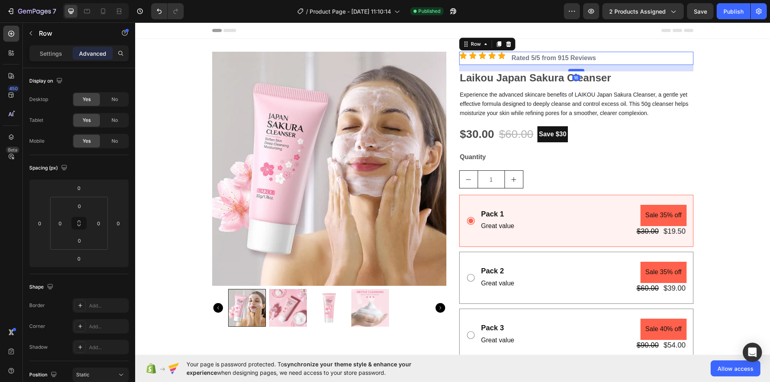
drag, startPoint x: 574, startPoint y: 64, endPoint x: 574, endPoint y: 70, distance: 6.4
click at [574, 70] on div at bounding box center [576, 70] width 16 height 2
type input "16"
click at [712, 82] on div "Product Images Icon Icon Icon Icon Icon Icon List Rated 5/5 from 915 Reviews Te…" at bounding box center [452, 217] width 635 height 330
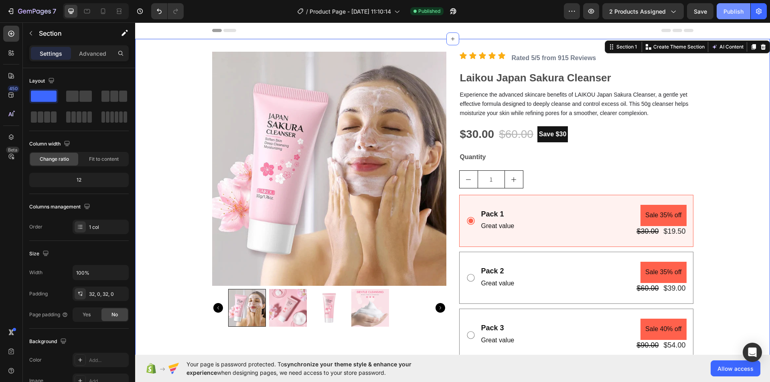
click at [724, 12] on div "Publish" at bounding box center [734, 11] width 20 height 8
click at [623, 63] on div "Icon Icon Icon Icon Icon Icon List Rated 5/5 from 915 Reviews Text Block Row" at bounding box center [576, 58] width 234 height 13
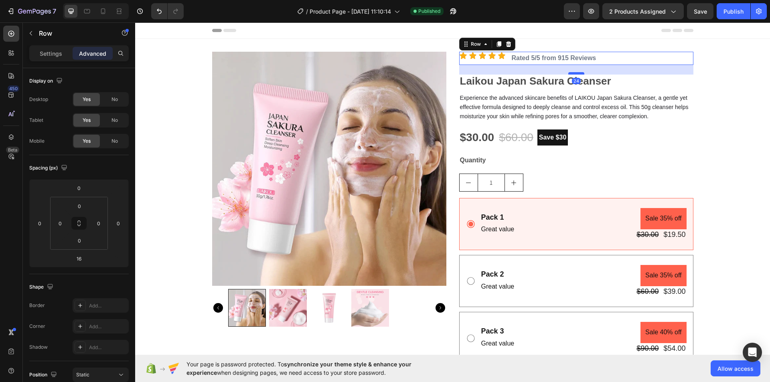
click at [573, 74] on div at bounding box center [576, 73] width 16 height 2
type input "24"
click at [708, 87] on div "Product Images Icon Icon Icon Icon Icon Icon List Rated 5/5 from 915 Reviews Te…" at bounding box center [452, 219] width 635 height 334
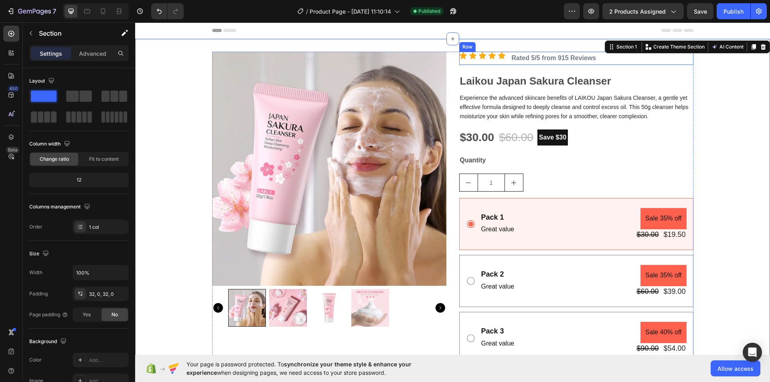
click at [621, 60] on div "Icon Icon Icon Icon Icon Icon List Rated 5/5 from 915 Reviews Text Block Row" at bounding box center [576, 58] width 234 height 13
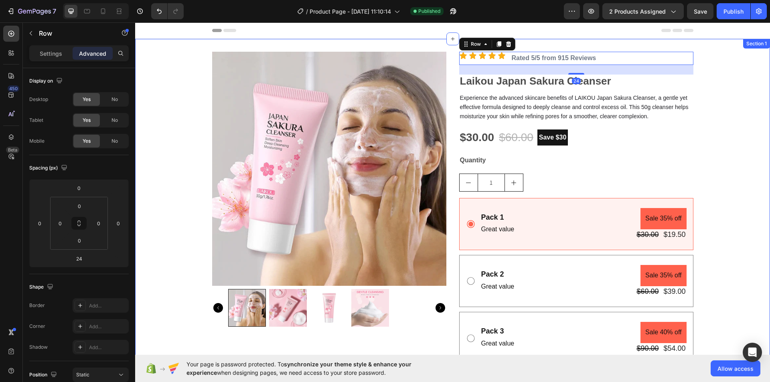
click at [589, 42] on div "Product Images Icon Icon Icon Icon Icon Icon List Rated 5/5 from 915 Reviews Te…" at bounding box center [452, 218] width 635 height 359
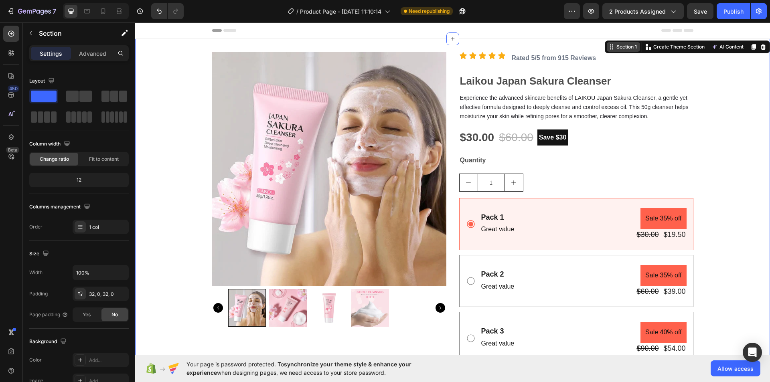
click at [615, 49] on div "Section 1" at bounding box center [627, 46] width 24 height 7
click at [661, 49] on p "Create Theme Section" at bounding box center [678, 46] width 51 height 7
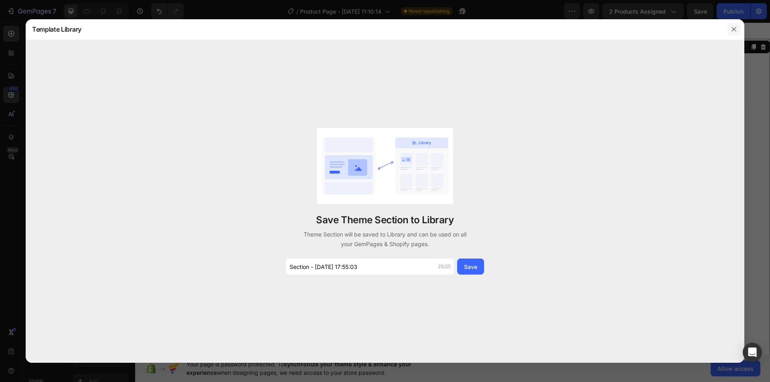
click at [734, 27] on icon "button" at bounding box center [734, 29] width 6 height 6
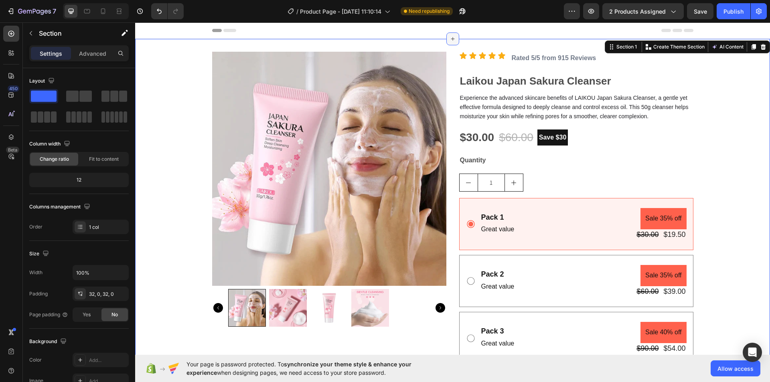
click at [450, 37] on icon at bounding box center [453, 39] width 6 height 6
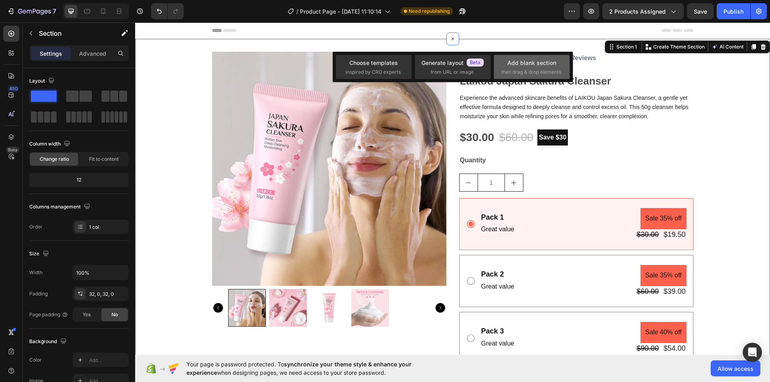
click at [534, 69] on span "then drag & drop elements" at bounding box center [531, 72] width 60 height 7
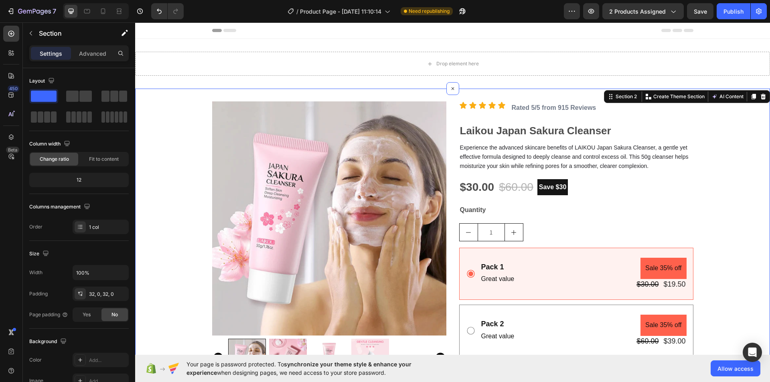
click at [719, 128] on div "Product Images Icon Icon Icon Icon Icon Icon List Rated 5/5 from 915 Reviews Te…" at bounding box center [452, 268] width 635 height 334
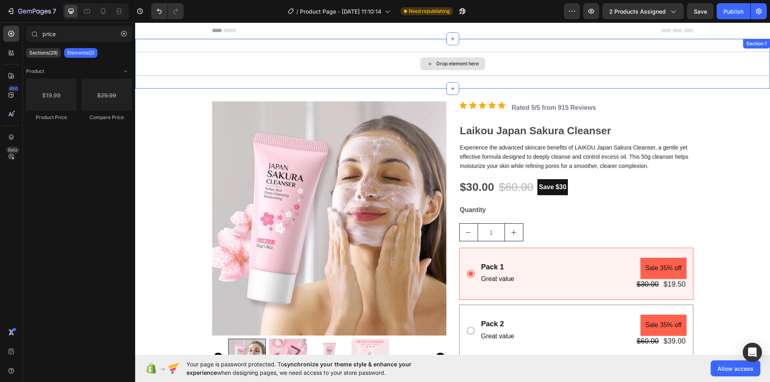
click at [462, 63] on div "Drop element here" at bounding box center [457, 64] width 43 height 6
click at [124, 32] on icon "button" at bounding box center [124, 34] width 6 height 6
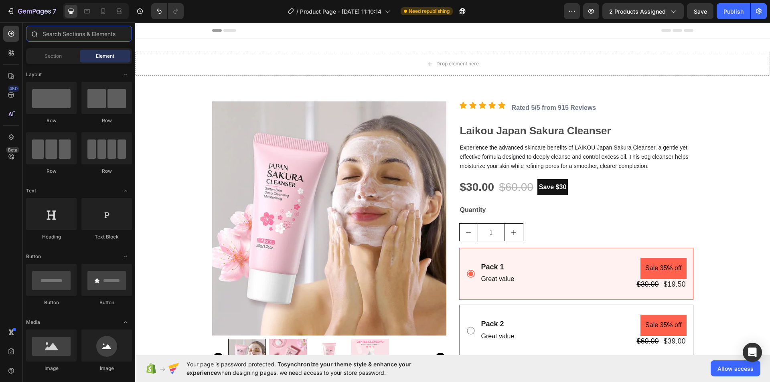
click at [79, 33] on input "text" at bounding box center [79, 34] width 106 height 16
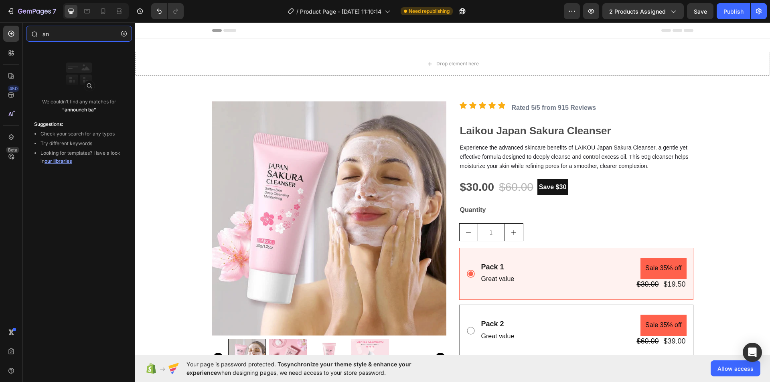
type input "a"
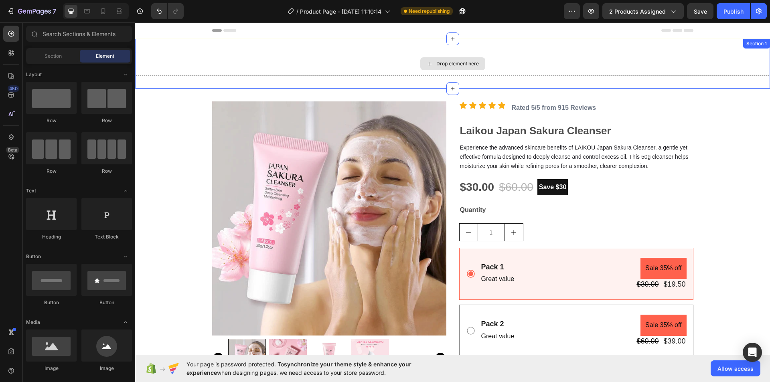
click at [612, 60] on div "Drop element here" at bounding box center [452, 64] width 635 height 24
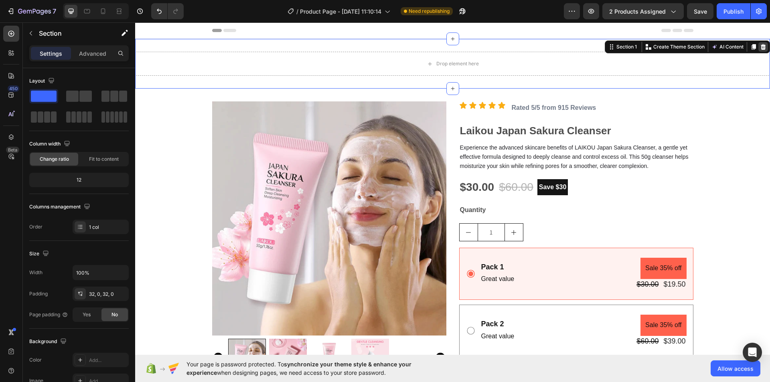
click at [760, 45] on icon at bounding box center [763, 47] width 6 height 6
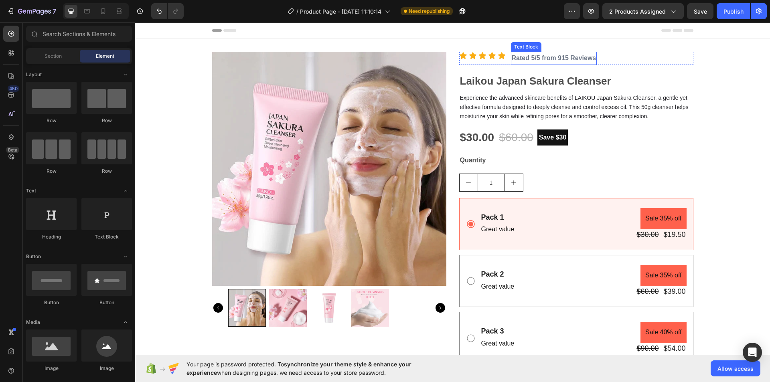
click at [515, 59] on strong "Rated 5/5 from 915 Reviews" at bounding box center [554, 58] width 85 height 7
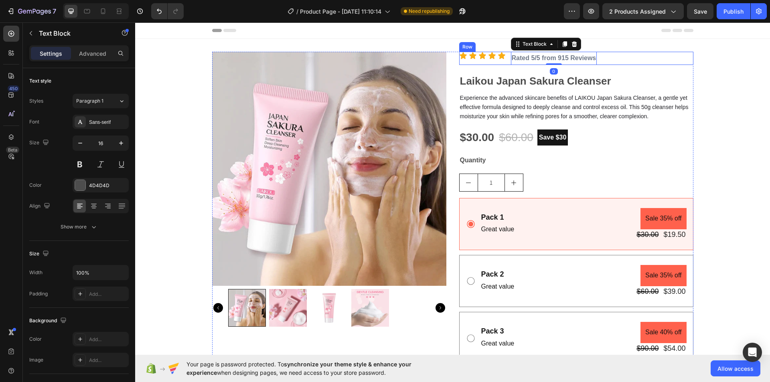
click at [495, 60] on div "Icon Icon Icon Icon Icon Icon List" at bounding box center [482, 58] width 47 height 13
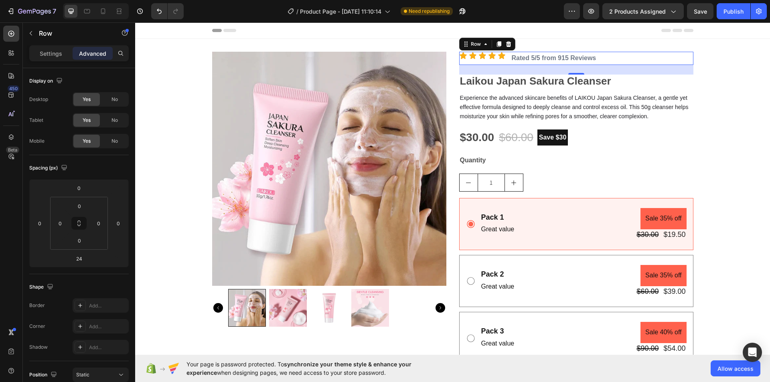
click at [495, 60] on div "Icon Icon Icon Icon Icon Icon List" at bounding box center [482, 58] width 47 height 13
click at [461, 54] on icon at bounding box center [463, 56] width 8 height 8
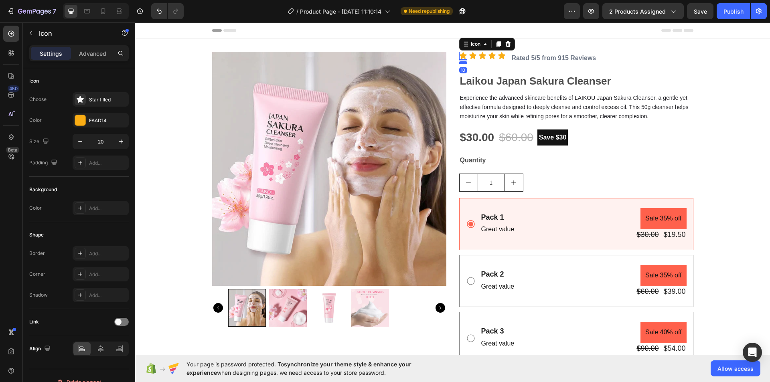
click at [462, 62] on div at bounding box center [463, 62] width 8 height 2
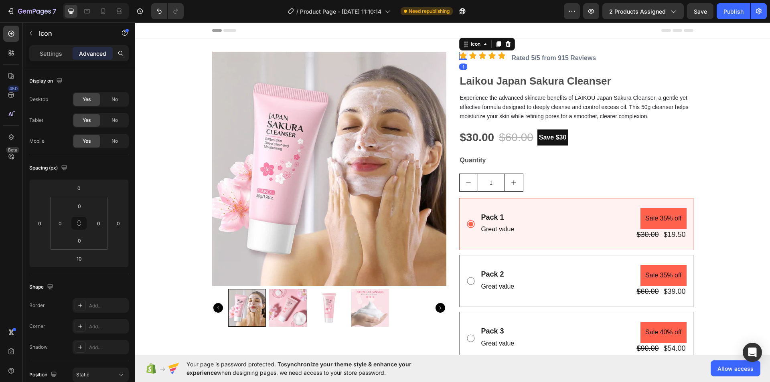
click at [459, 58] on div "Icon 1" at bounding box center [463, 56] width 8 height 8
type input "1"
click at [79, 240] on input "0" at bounding box center [79, 241] width 16 height 12
type input "5"
click at [96, 225] on input "0" at bounding box center [99, 223] width 12 height 12
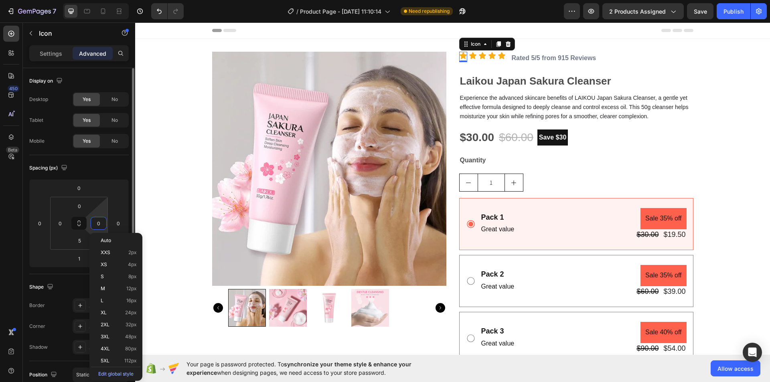
type input "5"
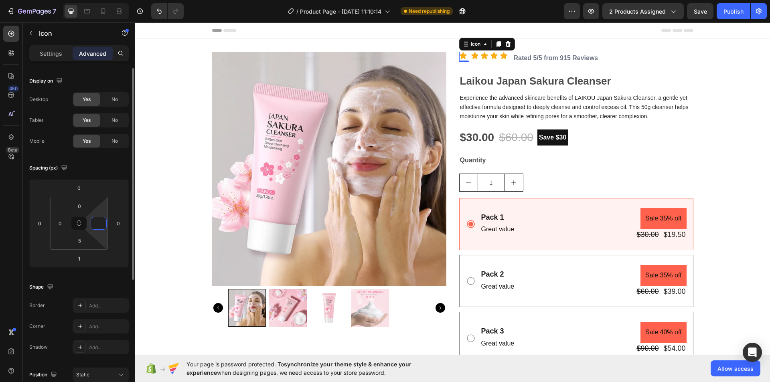
type input "0"
click at [472, 58] on icon at bounding box center [475, 56] width 8 height 8
click at [82, 241] on input "0" at bounding box center [79, 241] width 16 height 12
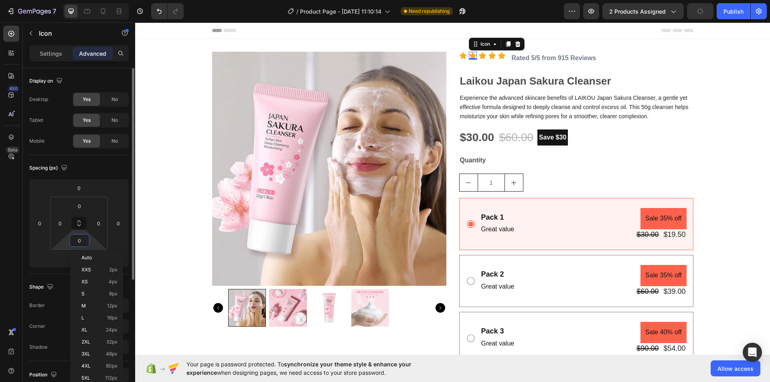
type input "5"
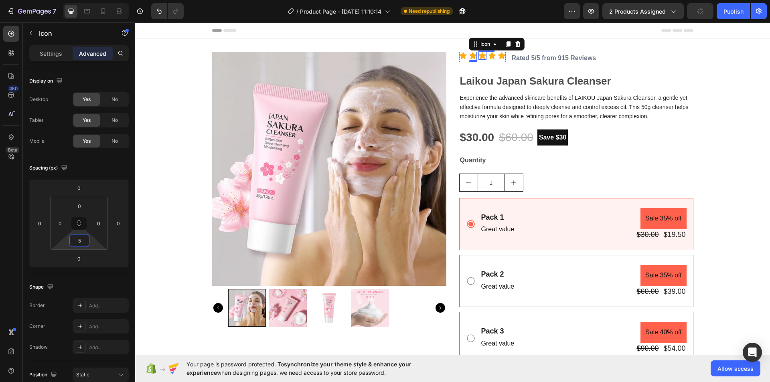
click at [480, 56] on icon at bounding box center [482, 55] width 7 height 7
click at [82, 241] on input "0" at bounding box center [79, 241] width 16 height 12
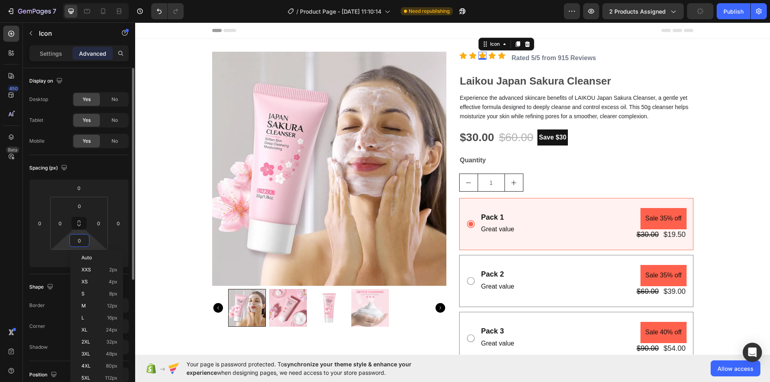
type input "5"
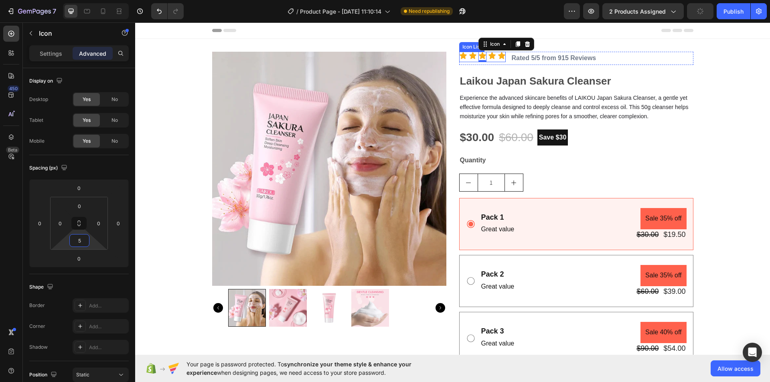
click at [490, 56] on icon at bounding box center [491, 55] width 7 height 7
click at [77, 241] on input "0" at bounding box center [79, 241] width 16 height 12
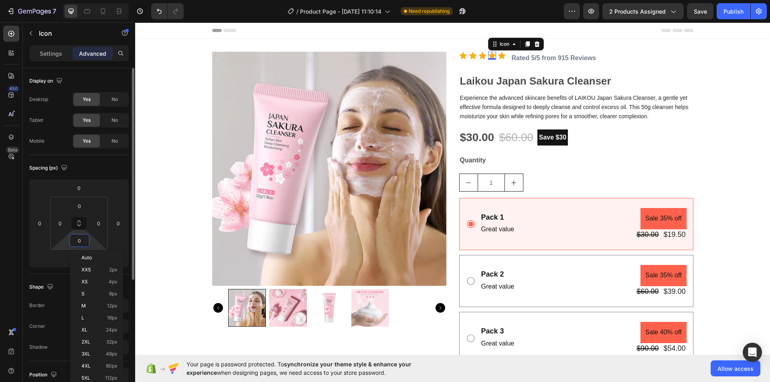
type input "5"
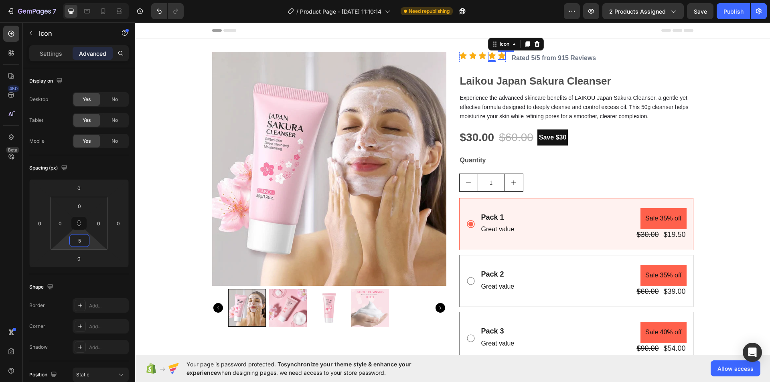
click at [498, 56] on icon at bounding box center [501, 55] width 7 height 7
click at [78, 240] on input "0" at bounding box center [79, 241] width 16 height 12
type input "5"
click at [733, 10] on div "Publish" at bounding box center [734, 11] width 20 height 8
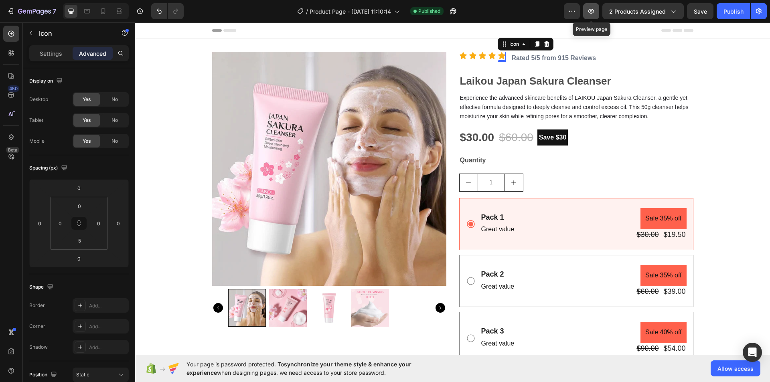
click at [590, 10] on icon "button" at bounding box center [591, 11] width 8 height 8
click at [460, 55] on icon at bounding box center [463, 55] width 7 height 7
click at [559, 58] on strong "Rated 5/5 from 915 Reviews" at bounding box center [554, 58] width 85 height 7
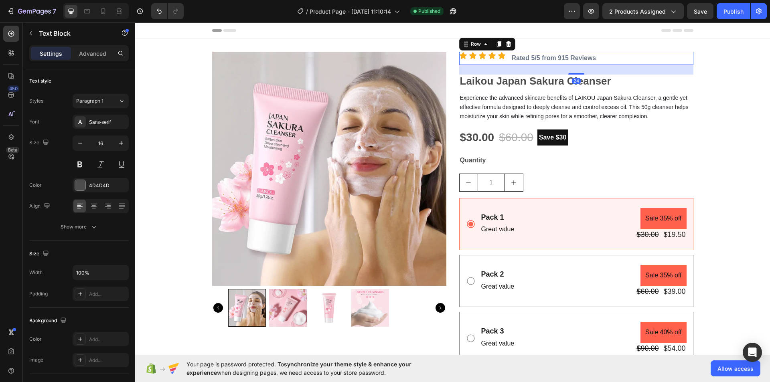
click at [498, 63] on div "Icon Icon Icon Icon Icon Icon List" at bounding box center [482, 58] width 47 height 13
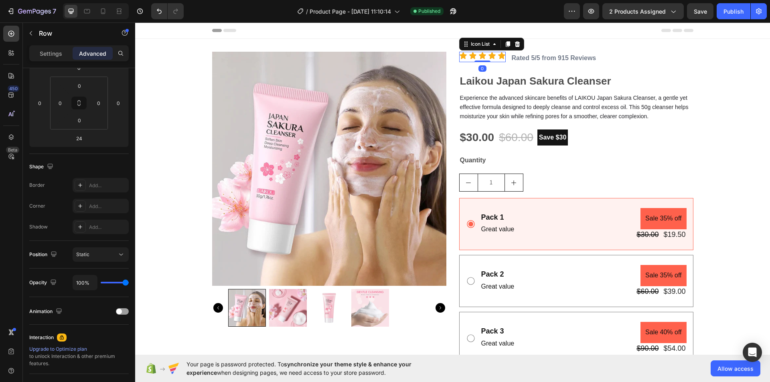
scroll to position [0, 0]
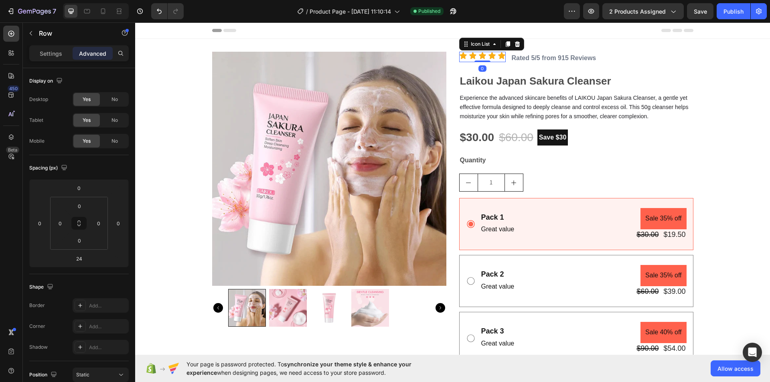
click at [494, 60] on div "Icon Icon Icon Icon Icon" at bounding box center [482, 57] width 47 height 10
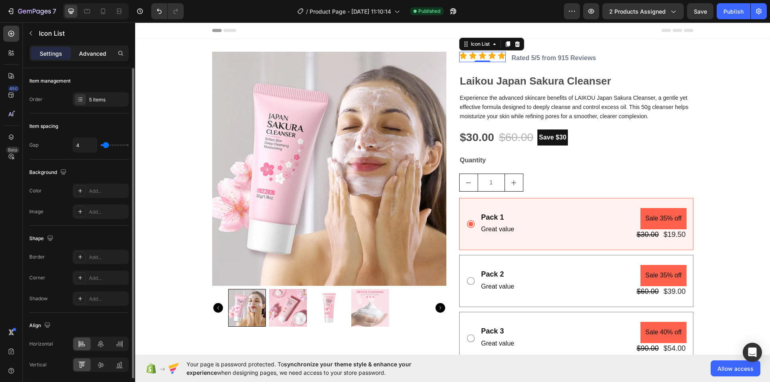
click at [92, 58] on div "Advanced" at bounding box center [93, 53] width 40 height 13
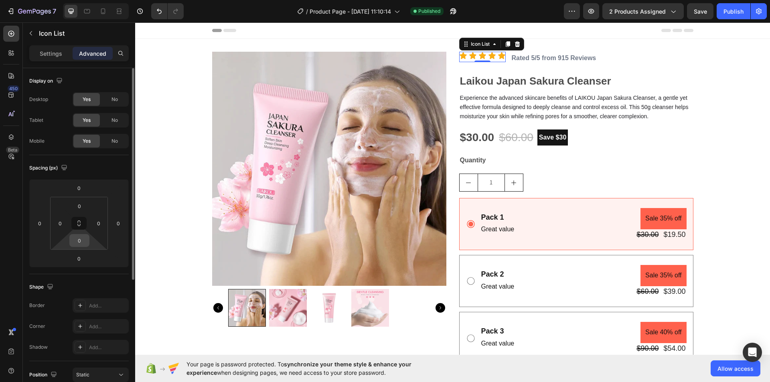
click at [75, 242] on input "0" at bounding box center [79, 241] width 16 height 12
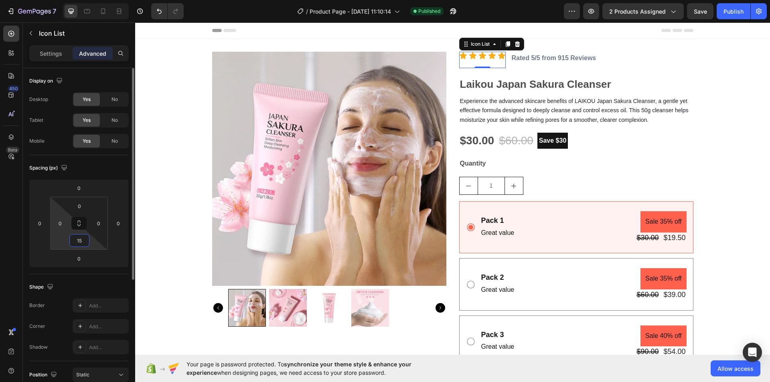
drag, startPoint x: 79, startPoint y: 240, endPoint x: 55, endPoint y: 235, distance: 23.8
click at [68, 237] on div "0 0 15 0" at bounding box center [79, 223] width 58 height 53
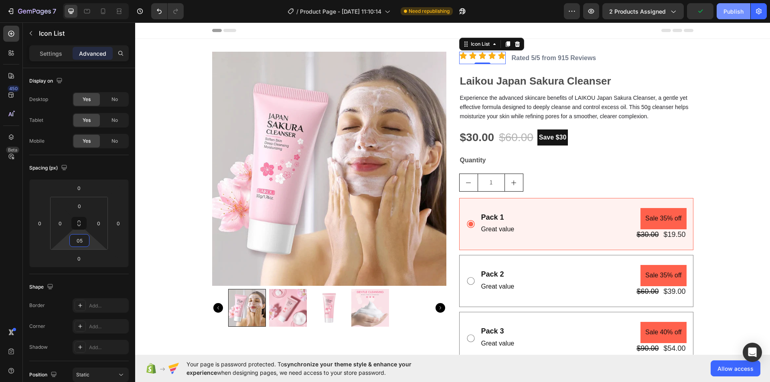
type input "5"
click at [734, 14] on div "Publish" at bounding box center [734, 11] width 20 height 8
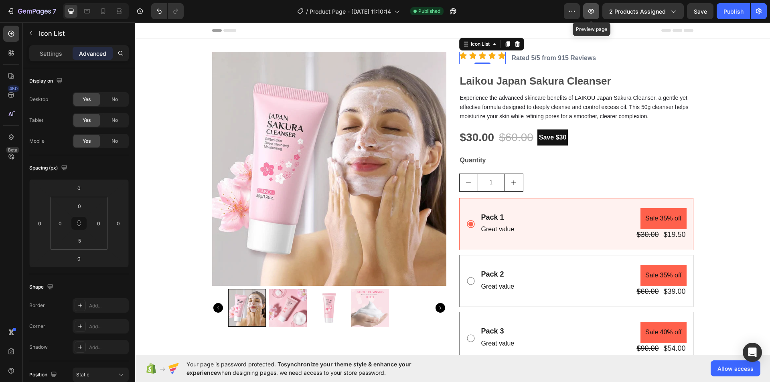
click at [592, 10] on icon "button" at bounding box center [591, 11] width 8 height 8
click at [507, 60] on div "Icon Icon Icon Icon Icon Icon List 0 Rated 5/5 from 915 Reviews Text Block Row" at bounding box center [576, 58] width 234 height 13
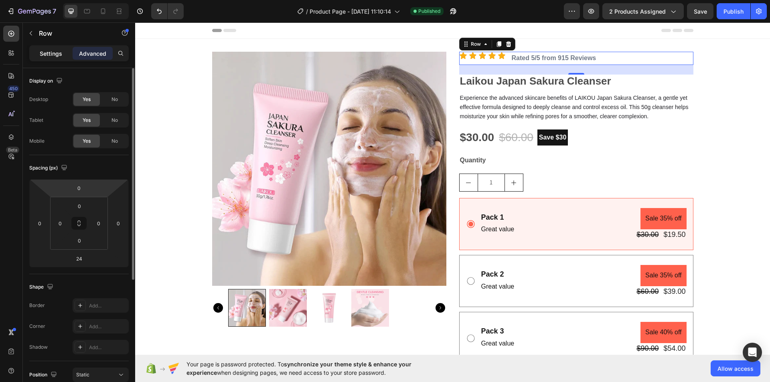
click at [50, 58] on div "Settings" at bounding box center [51, 53] width 40 height 13
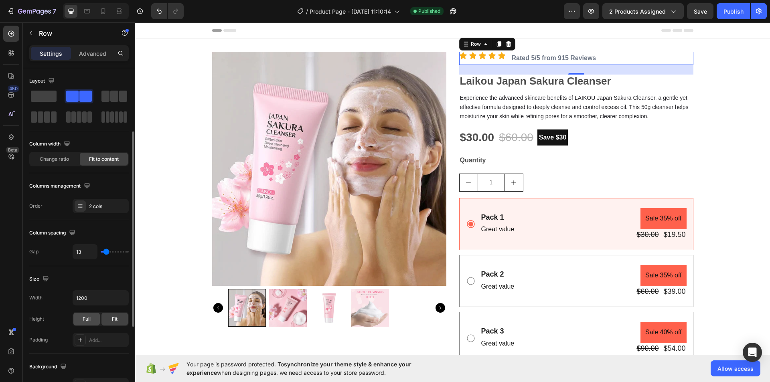
scroll to position [40, 0]
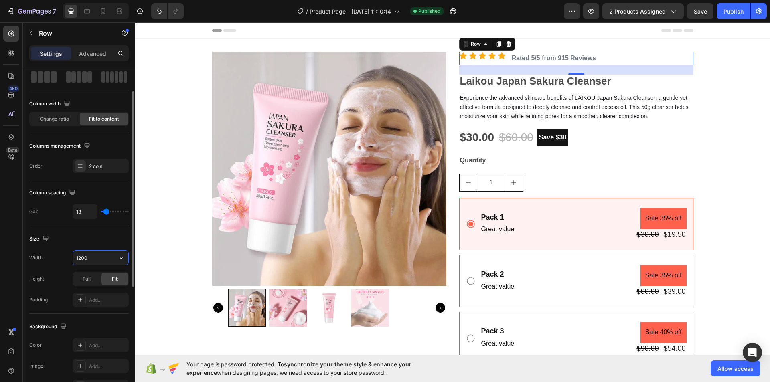
click at [83, 253] on input "1200" at bounding box center [100, 258] width 55 height 14
drag, startPoint x: 83, startPoint y: 253, endPoint x: 87, endPoint y: 259, distance: 7.2
click at [83, 255] on input "1200" at bounding box center [100, 258] width 55 height 14
click at [126, 258] on button "button" at bounding box center [121, 258] width 14 height 14
click at [86, 291] on p "Full 100%" at bounding box center [99, 293] width 46 height 7
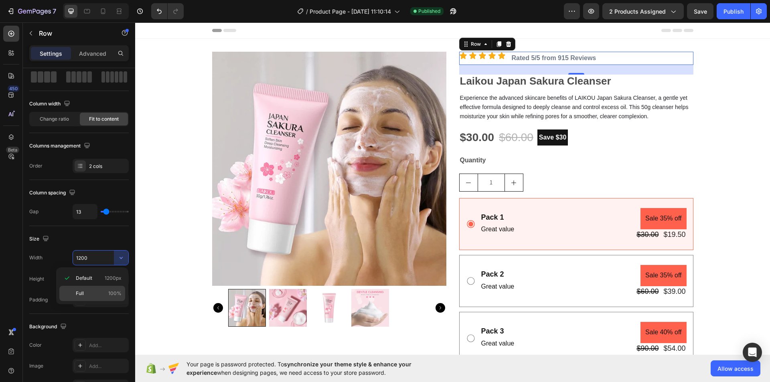
type input "100%"
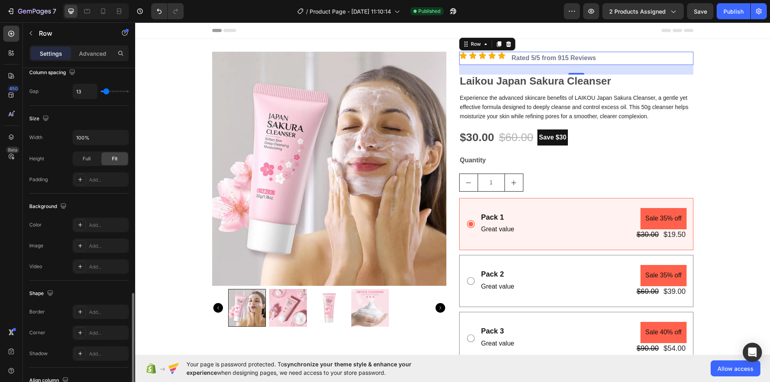
scroll to position [244, 0]
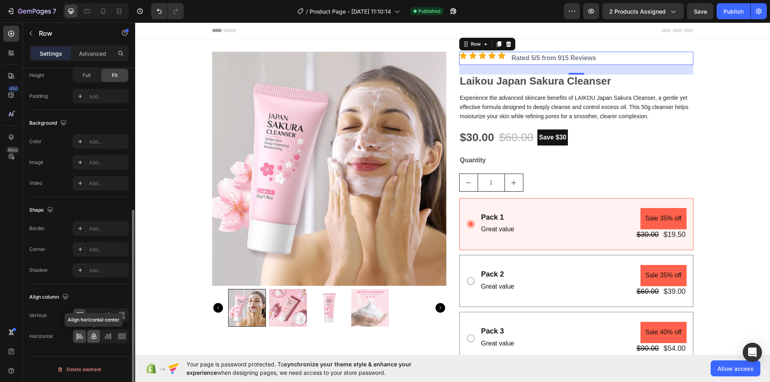
click at [96, 334] on icon at bounding box center [94, 336] width 8 height 8
click at [80, 334] on icon at bounding box center [79, 335] width 4 height 2
click at [491, 62] on div "Icon Icon Icon Icon Icon" at bounding box center [482, 57] width 47 height 10
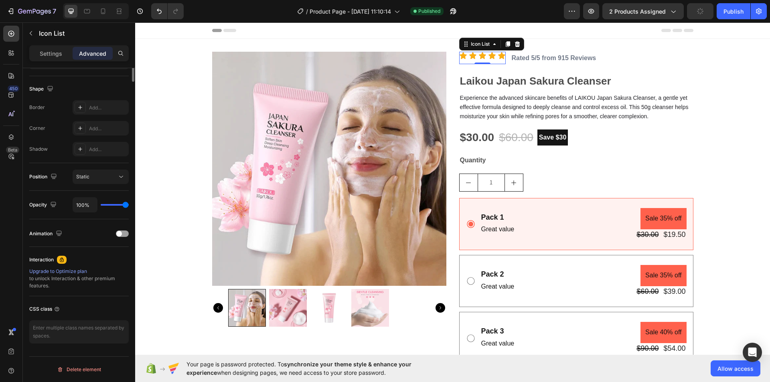
scroll to position [0, 0]
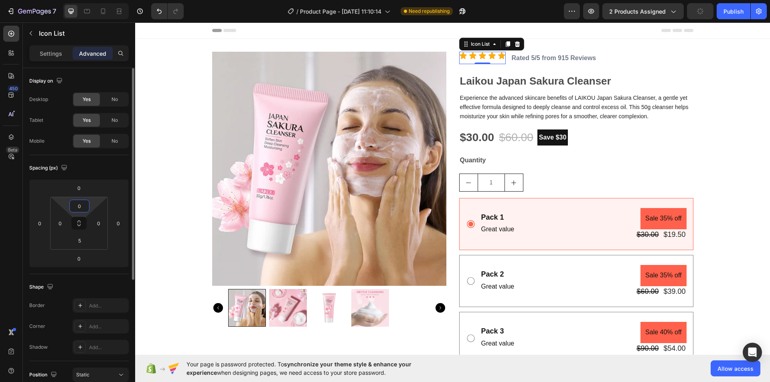
click at [85, 202] on input "0" at bounding box center [79, 206] width 16 height 12
click at [80, 204] on input "05" at bounding box center [79, 206] width 16 height 12
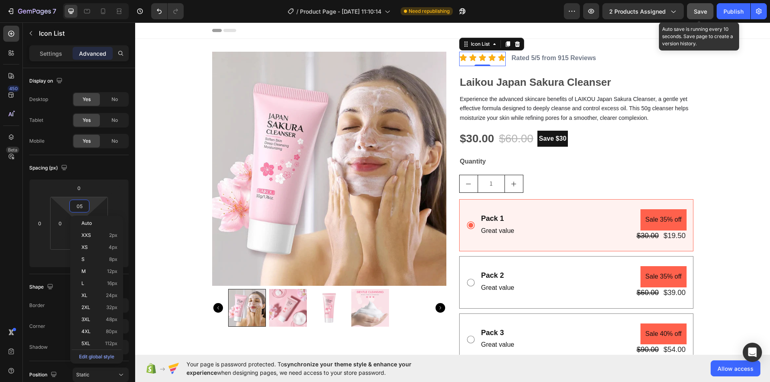
type input "5"
click at [707, 9] on span "Save" at bounding box center [700, 11] width 13 height 7
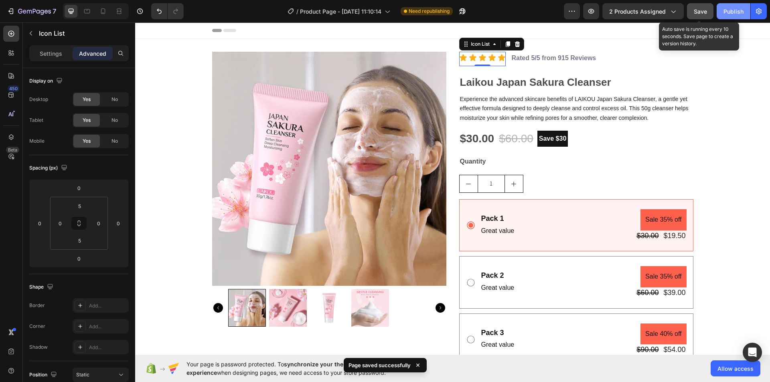
click at [731, 10] on div "Publish" at bounding box center [734, 11] width 20 height 8
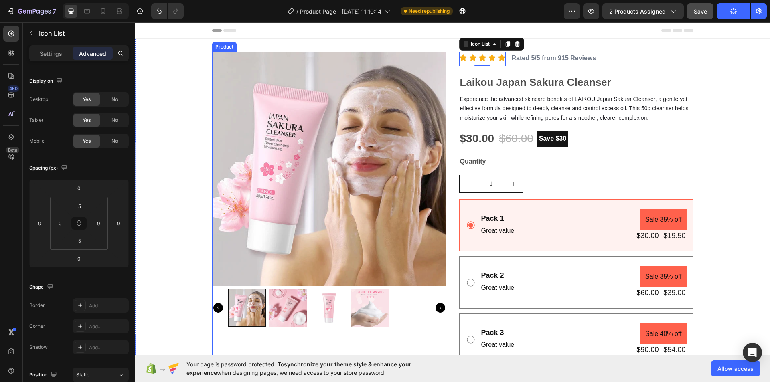
click at [612, 66] on div "Icon Icon Icon Icon Icon Icon List 0 Rated 5/5 from 915 Reviews Text Block Row …" at bounding box center [576, 219] width 234 height 335
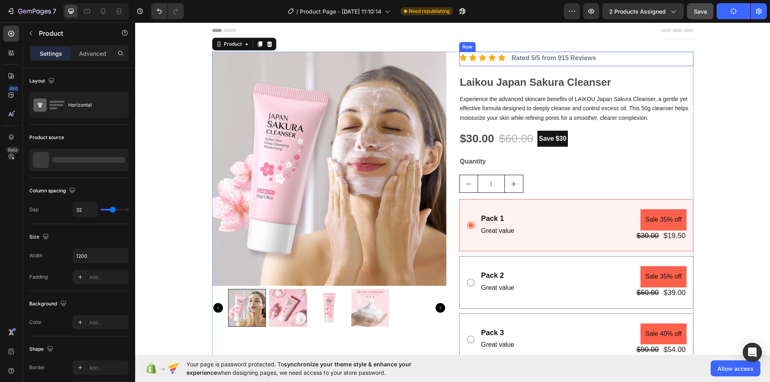
click at [622, 62] on div "Icon Icon Icon Icon Icon Icon List Rated 5/5 from 915 Reviews Text Block Row" at bounding box center [576, 59] width 234 height 14
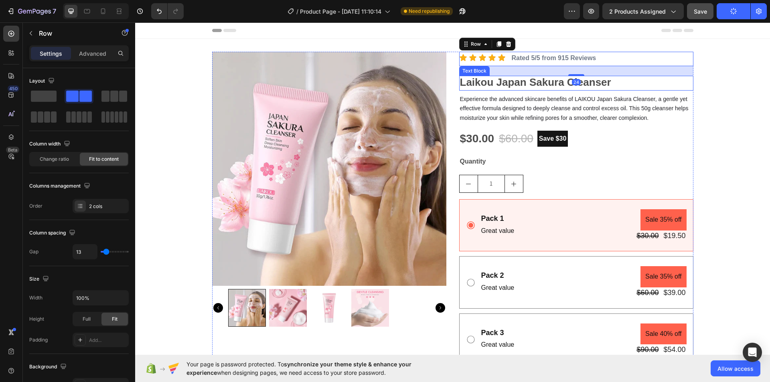
click at [622, 83] on p "Laikou Japan Sakura Cleanser" at bounding box center [576, 83] width 233 height 13
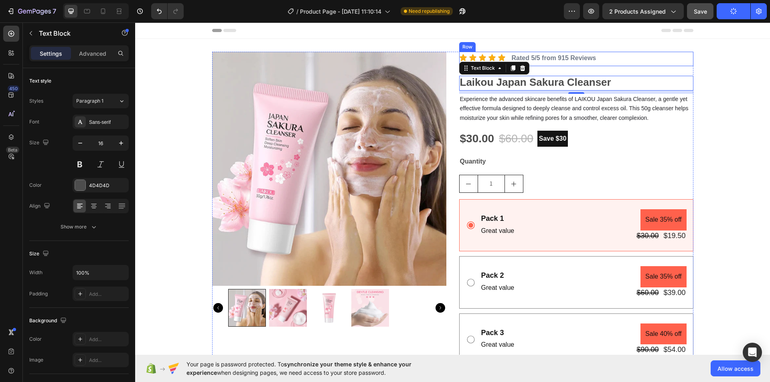
click at [607, 57] on div "Icon Icon Icon Icon Icon Icon List Rated 5/5 from 915 Reviews Text Block Row" at bounding box center [576, 59] width 234 height 14
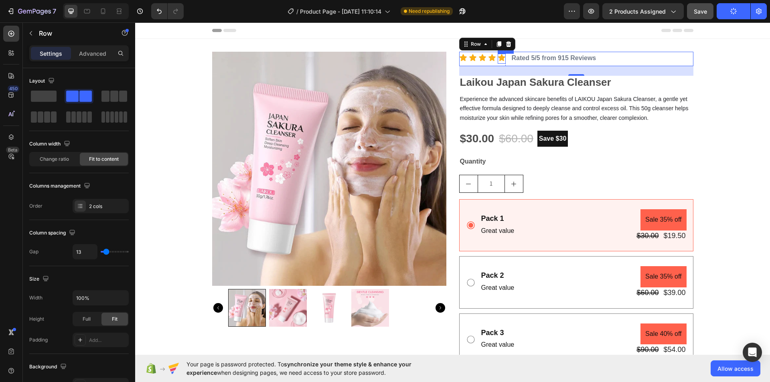
click at [498, 61] on icon at bounding box center [502, 58] width 8 height 8
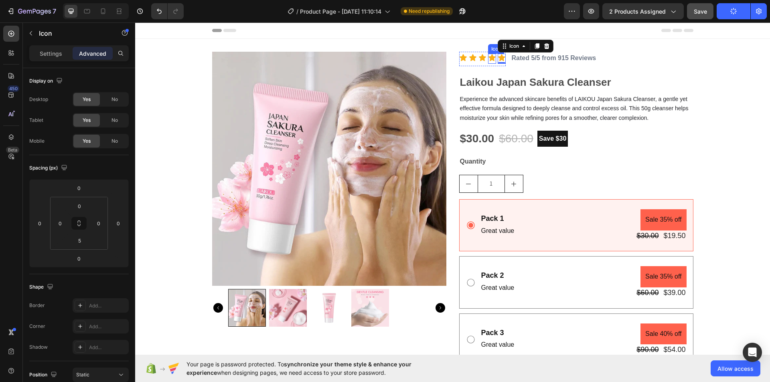
click at [488, 61] on icon at bounding box center [491, 57] width 7 height 7
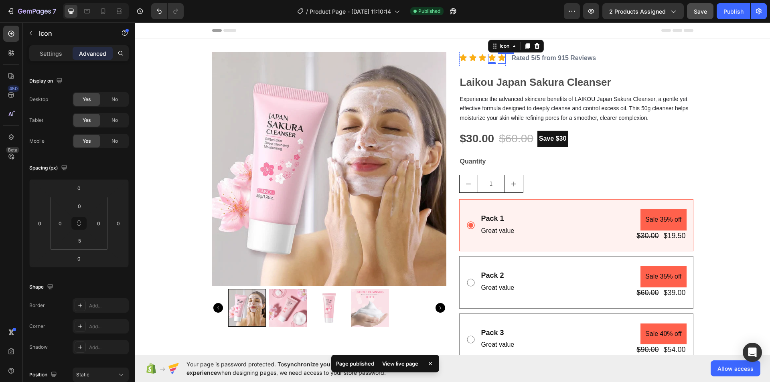
click at [499, 60] on icon at bounding box center [501, 57] width 7 height 7
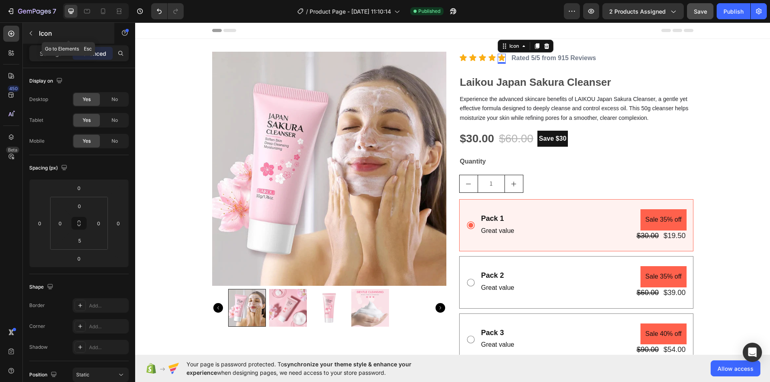
click at [30, 29] on button "button" at bounding box center [30, 33] width 13 height 13
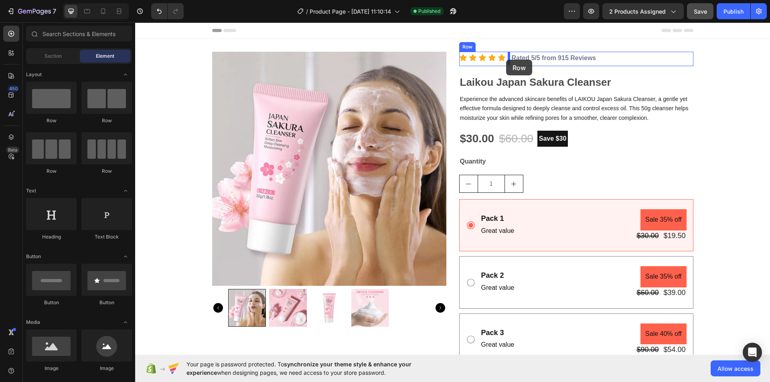
drag, startPoint x: 217, startPoint y: 127, endPoint x: 506, endPoint y: 60, distance: 296.9
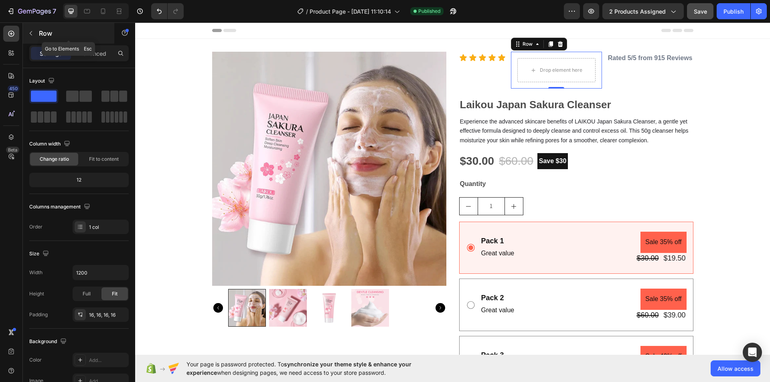
click at [32, 34] on icon "button" at bounding box center [31, 33] width 6 height 6
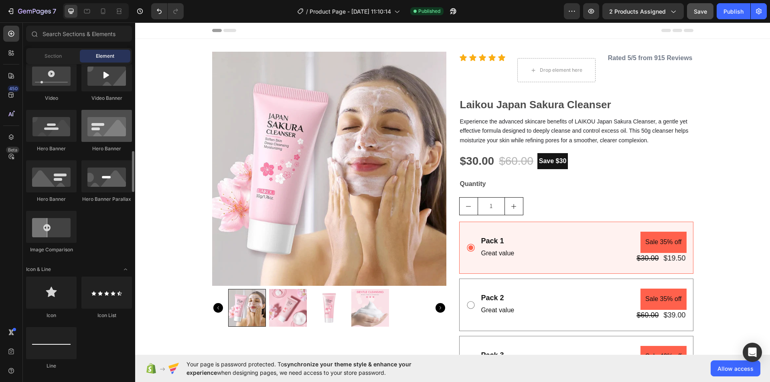
scroll to position [361, 0]
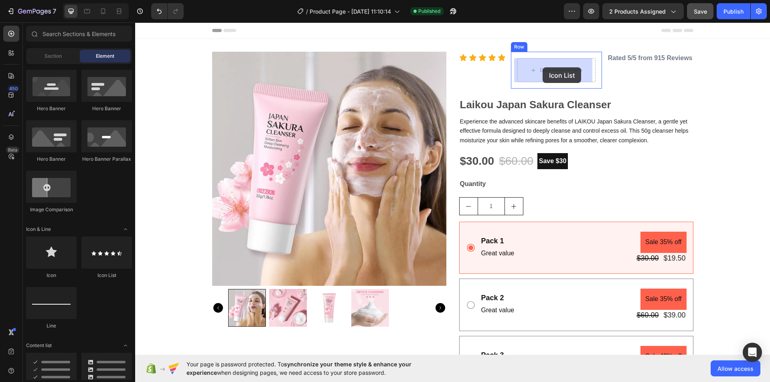
drag, startPoint x: 239, startPoint y: 283, endPoint x: 543, endPoint y: 68, distance: 372.0
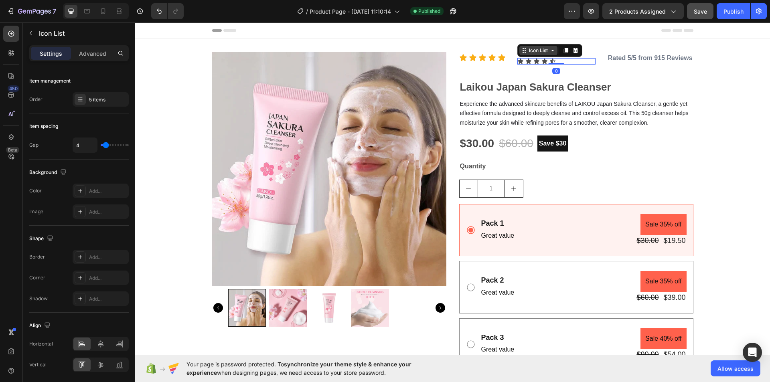
click at [537, 49] on div "Icon List" at bounding box center [538, 50] width 22 height 7
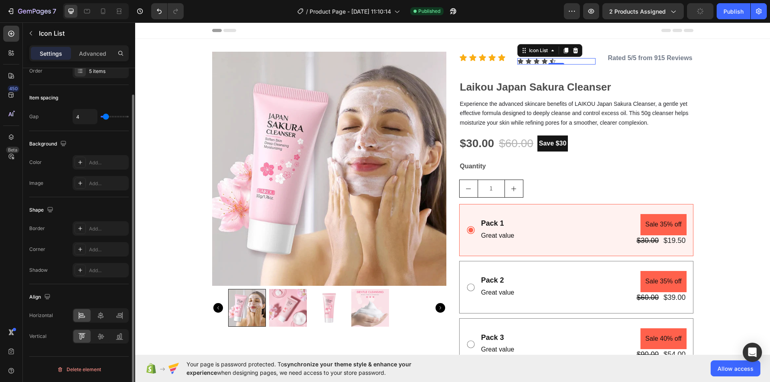
scroll to position [0, 0]
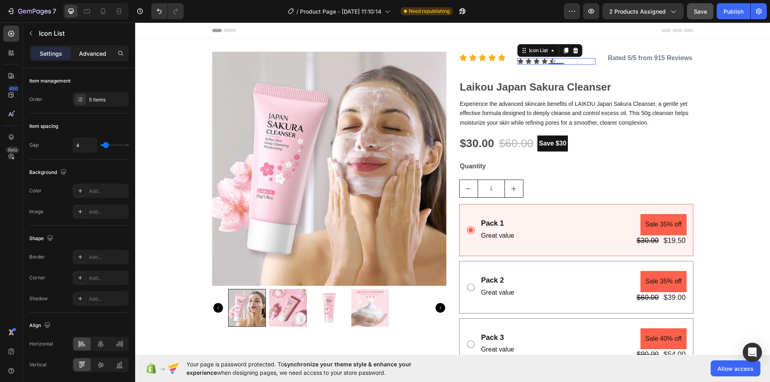
click at [90, 55] on p "Advanced" at bounding box center [92, 53] width 27 height 8
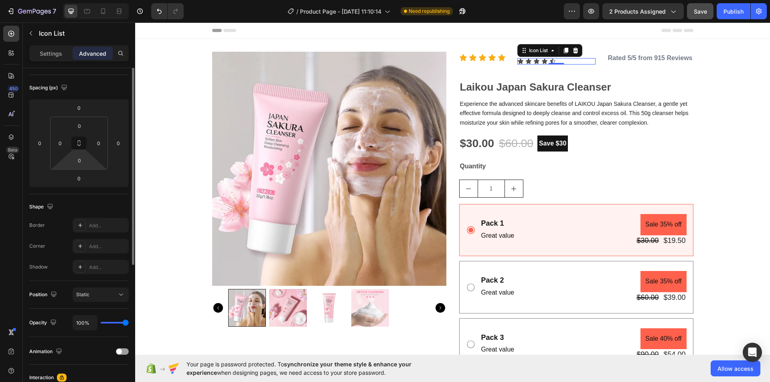
scroll to position [40, 0]
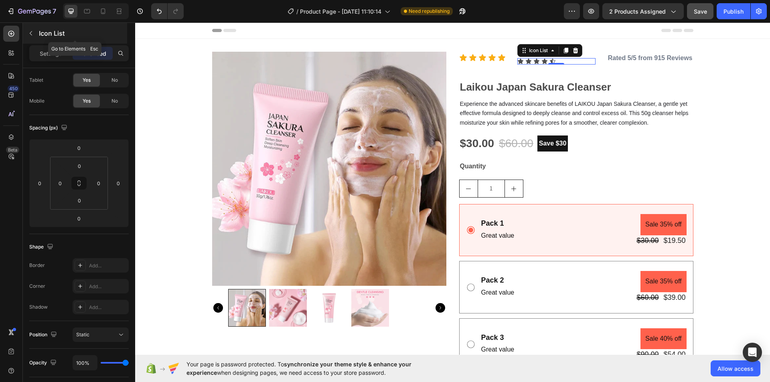
click at [34, 34] on button "button" at bounding box center [30, 33] width 13 height 13
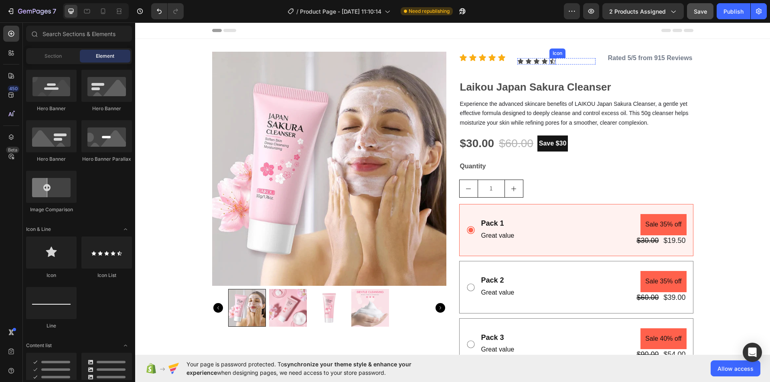
click at [549, 62] on icon at bounding box center [552, 61] width 6 height 6
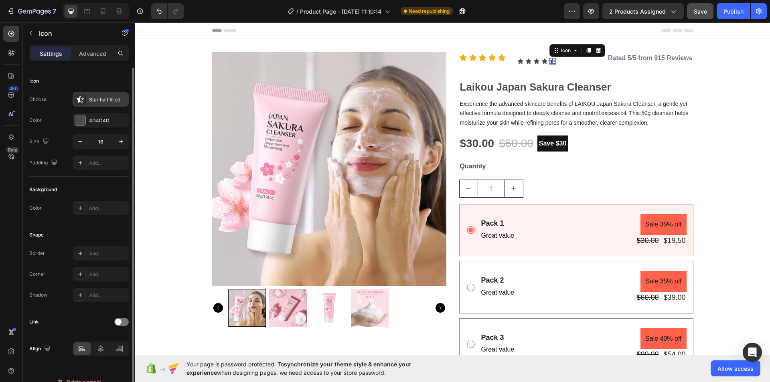
click at [105, 97] on div "Star half filled" at bounding box center [108, 99] width 38 height 7
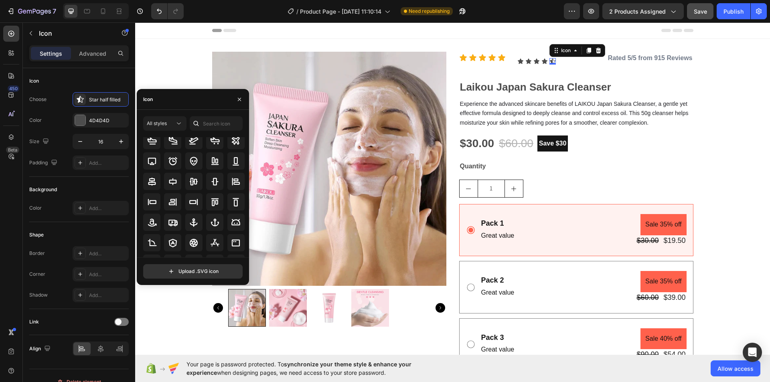
scroll to position [88, 0]
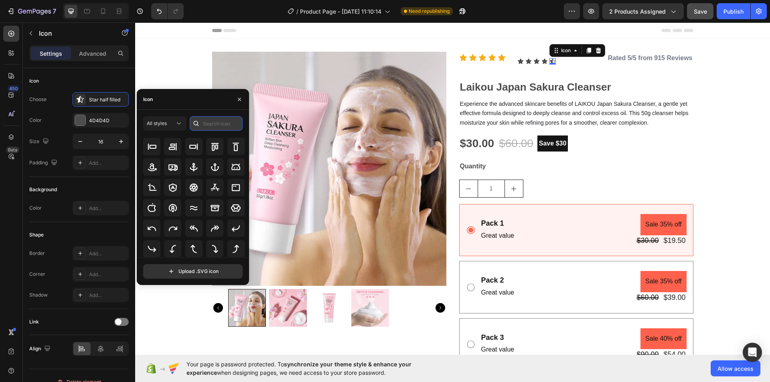
click at [215, 124] on input "text" at bounding box center [216, 123] width 53 height 14
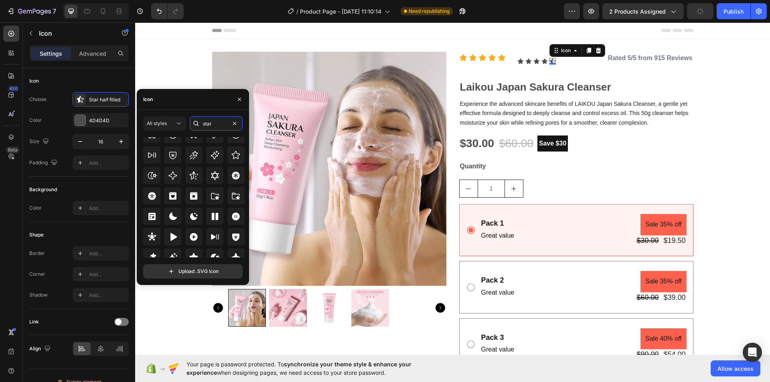
scroll to position [243, 0]
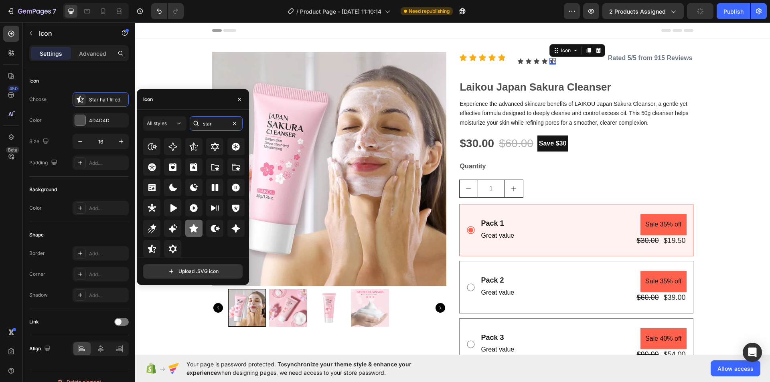
type input "star"
click at [196, 228] on icon at bounding box center [194, 228] width 8 height 8
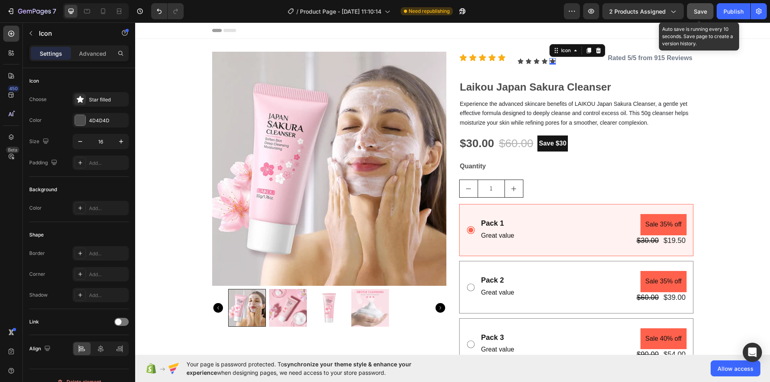
click at [703, 14] on span "Save" at bounding box center [700, 11] width 13 height 7
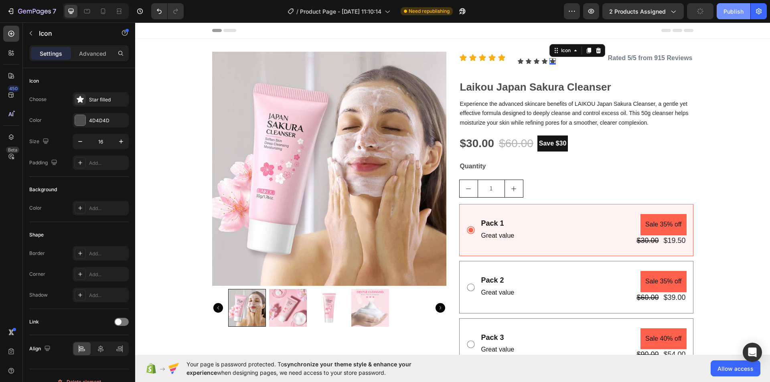
click at [725, 18] on button "Publish" at bounding box center [734, 11] width 34 height 16
click at [498, 58] on icon at bounding box center [501, 57] width 7 height 7
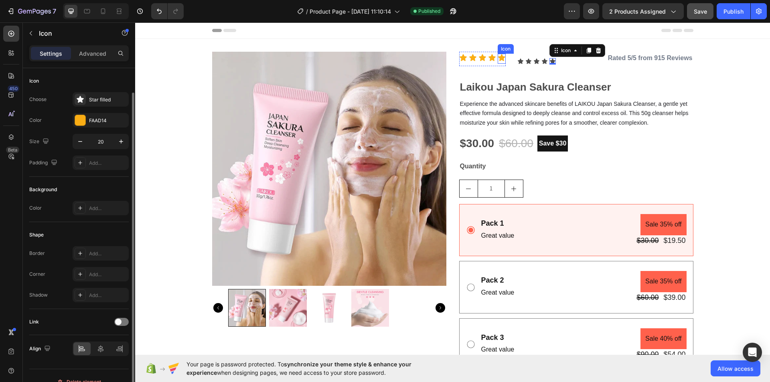
scroll to position [12, 0]
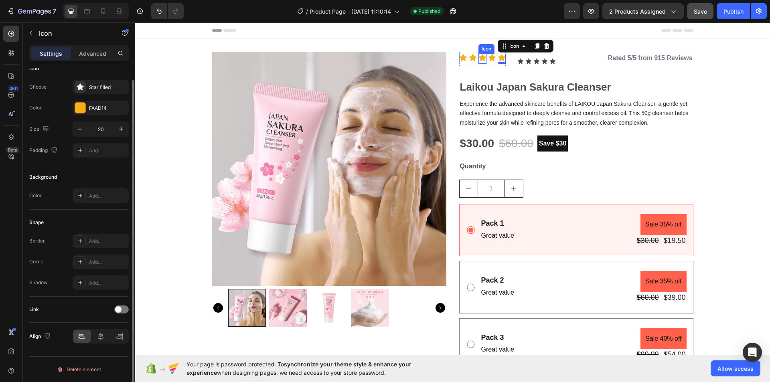
click at [483, 58] on icon at bounding box center [482, 58] width 8 height 8
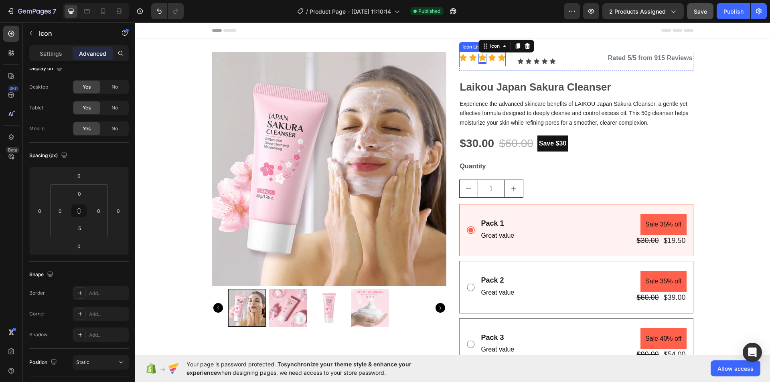
click at [493, 64] on div "Icon Icon Icon 0 Icon Icon Icon List" at bounding box center [482, 59] width 47 height 14
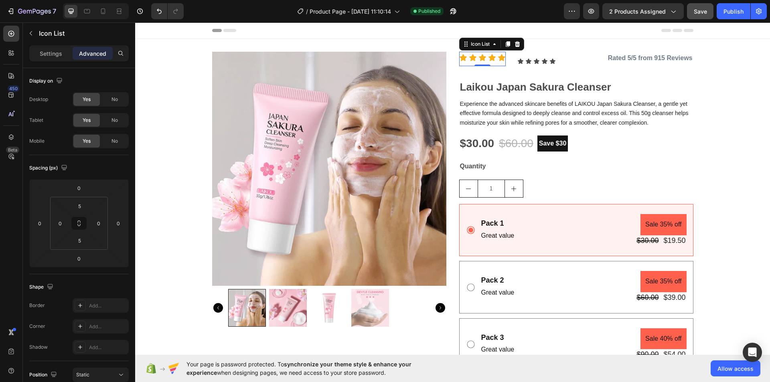
click at [515, 44] on icon at bounding box center [517, 44] width 6 height 6
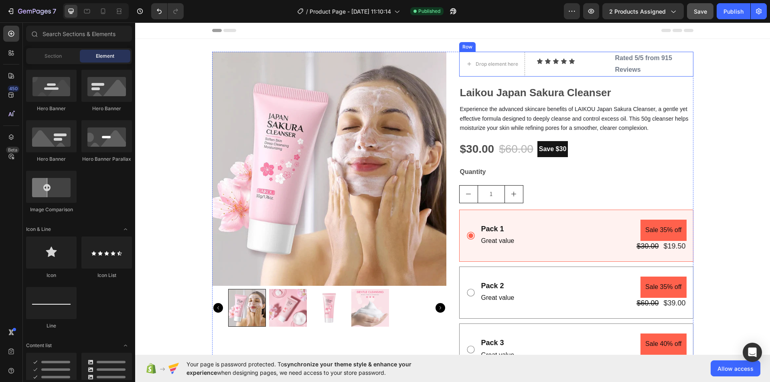
click at [535, 76] on div "Icon Icon Icon Icon Icon Icon List Row" at bounding box center [569, 64] width 79 height 25
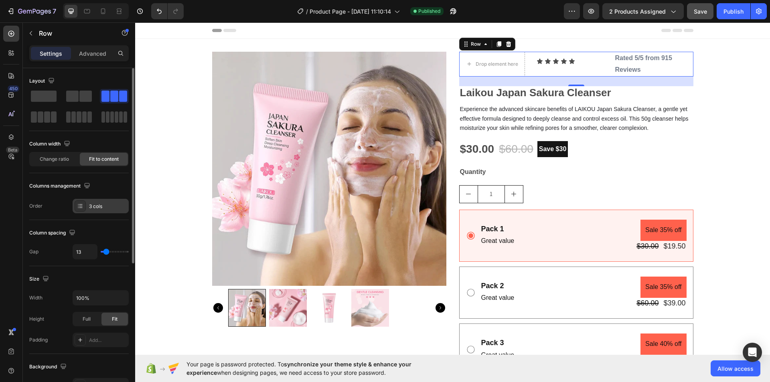
click at [97, 209] on div "3 cols" at bounding box center [108, 206] width 38 height 7
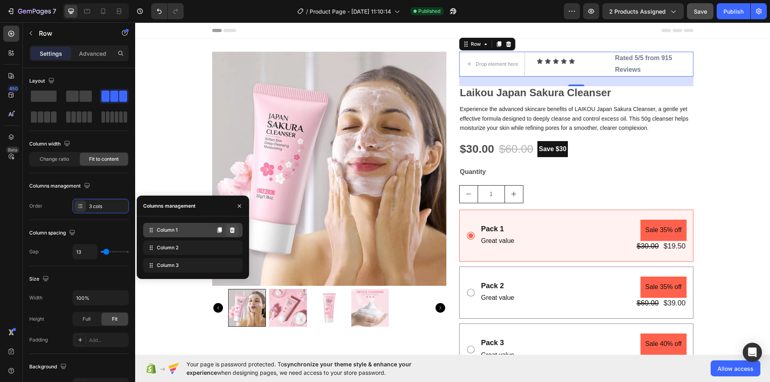
click at [232, 228] on icon at bounding box center [232, 230] width 6 height 6
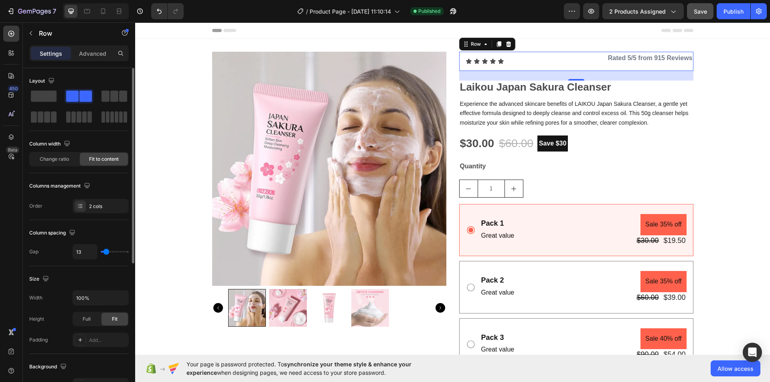
type input "4"
type input "0"
type input "13"
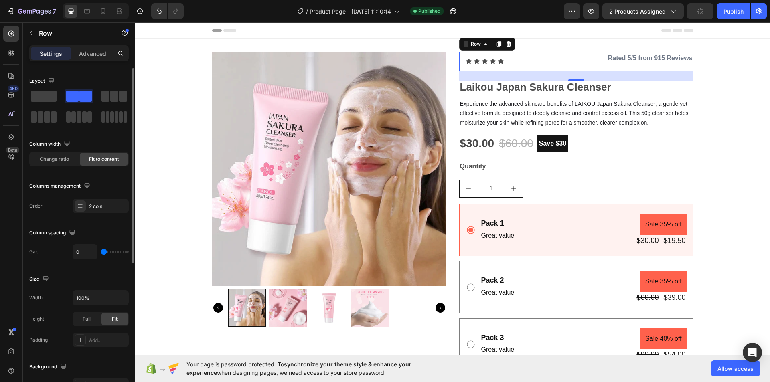
type input "13"
type input "27"
type input "22"
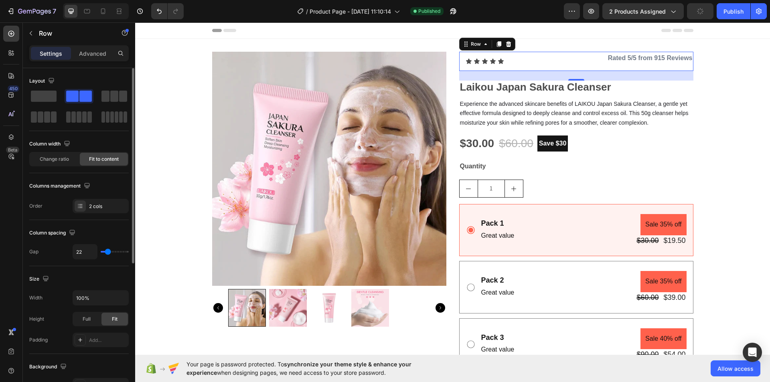
type input "18"
click at [107, 251] on input "range" at bounding box center [115, 252] width 28 height 2
click at [94, 295] on input "100%" at bounding box center [100, 298] width 55 height 14
click at [79, 296] on input "100%" at bounding box center [100, 298] width 55 height 14
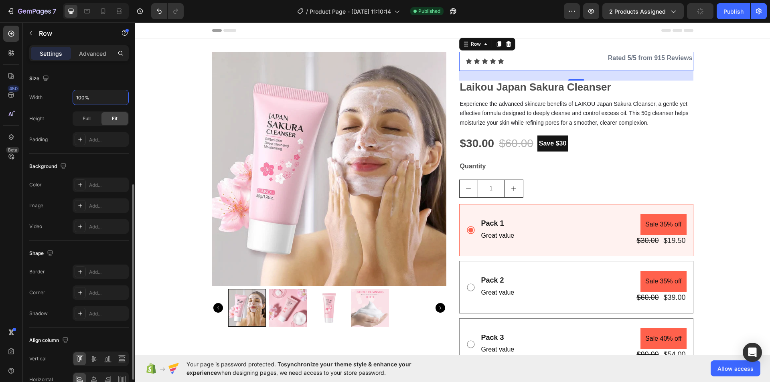
scroll to position [244, 0]
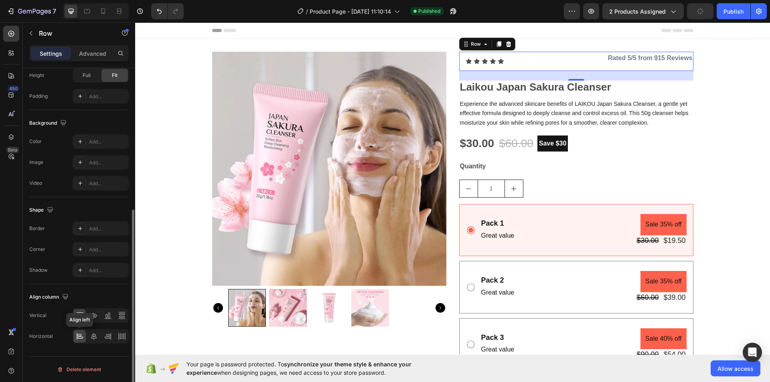
click at [79, 338] on icon at bounding box center [80, 336] width 8 height 8
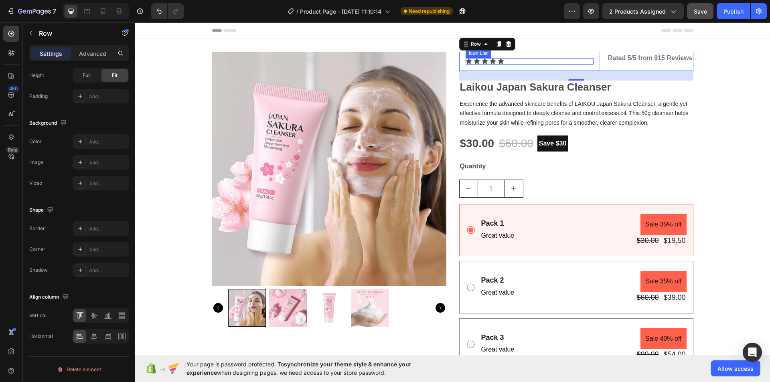
click at [569, 61] on div "Icon Icon Icon Icon Icon" at bounding box center [530, 61] width 128 height 6
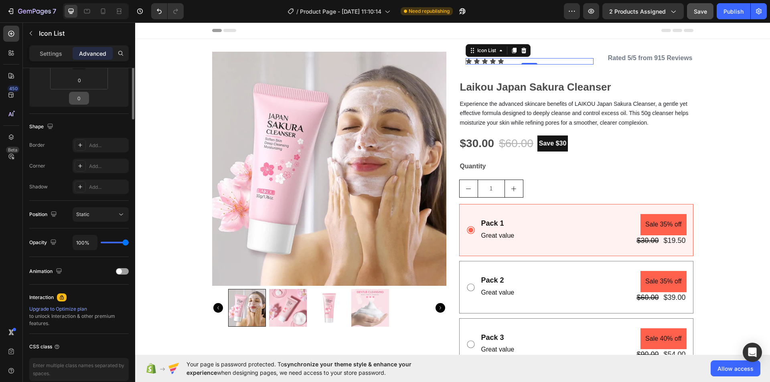
scroll to position [0, 0]
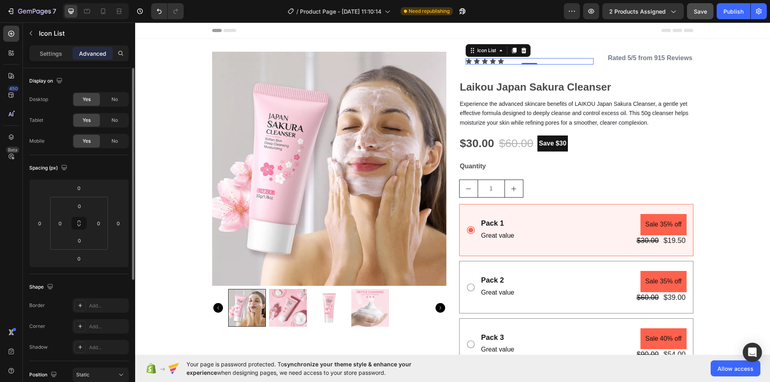
click at [57, 51] on div "Settings" at bounding box center [51, 53] width 40 height 13
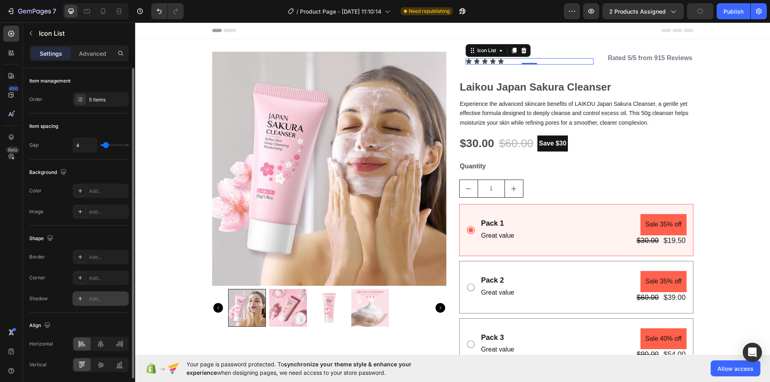
scroll to position [28, 0]
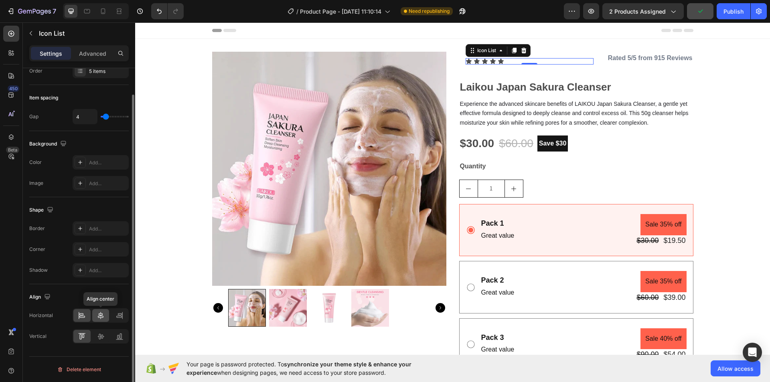
click at [99, 320] on div at bounding box center [100, 315] width 17 height 13
click at [102, 340] on icon at bounding box center [101, 336] width 8 height 8
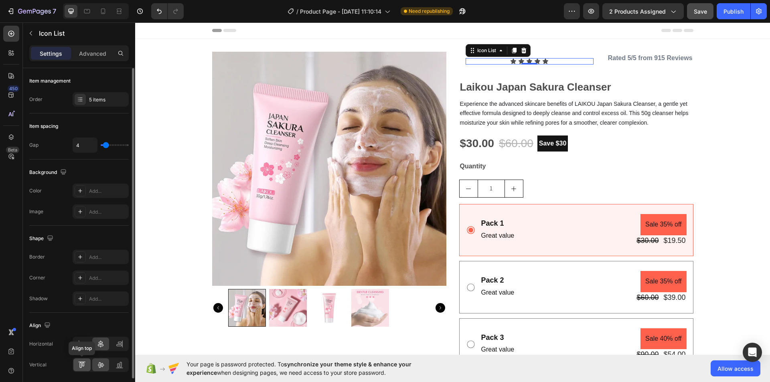
click at [85, 362] on icon at bounding box center [82, 362] width 7 height 0
click at [573, 63] on div "Icon Icon Icon Icon Icon" at bounding box center [530, 61] width 128 height 6
click at [92, 47] on div "Advanced" at bounding box center [93, 53] width 40 height 13
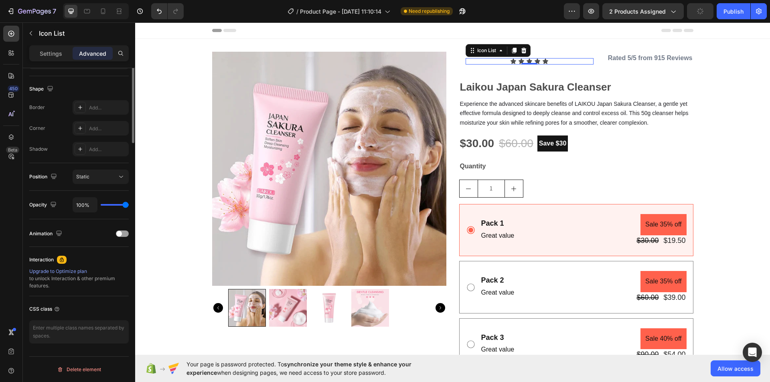
scroll to position [38, 0]
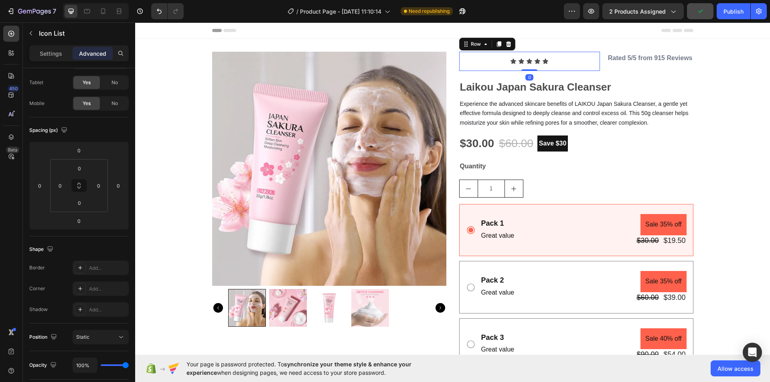
click at [597, 61] on div "Icon Icon Icon Icon Icon Icon List Row 0" at bounding box center [529, 61] width 141 height 19
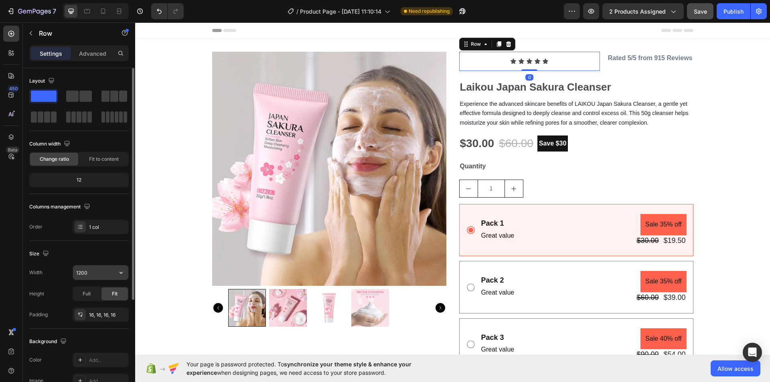
click at [84, 274] on input "1200" at bounding box center [100, 273] width 55 height 14
click at [123, 272] on icon "button" at bounding box center [121, 273] width 8 height 8
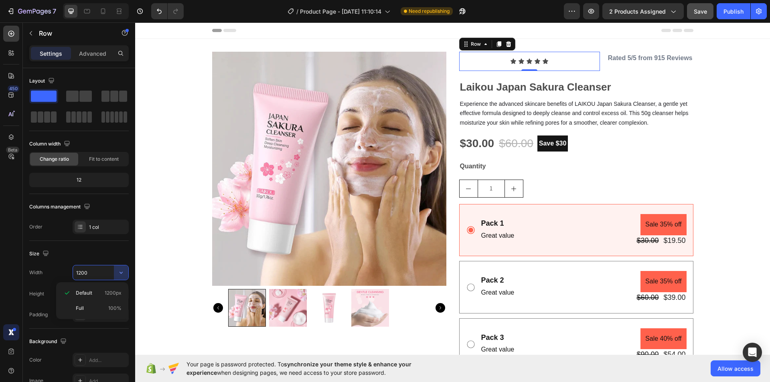
drag, startPoint x: 113, startPoint y: 312, endPoint x: 18, endPoint y: 336, distance: 98.1
click at [113, 312] on div "Full 100%" at bounding box center [92, 308] width 66 height 15
type input "100%"
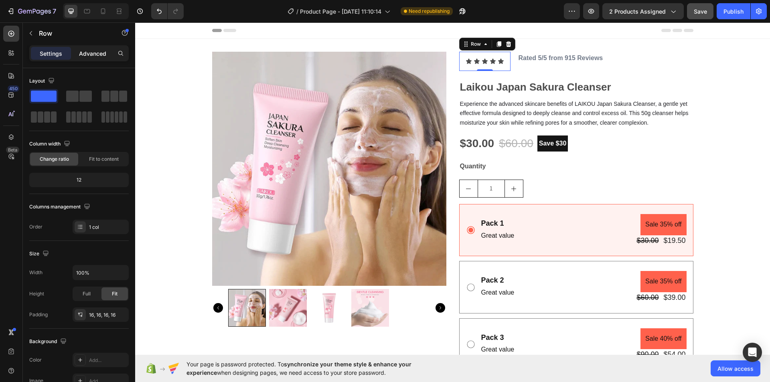
click at [89, 49] on div "Advanced" at bounding box center [93, 53] width 40 height 13
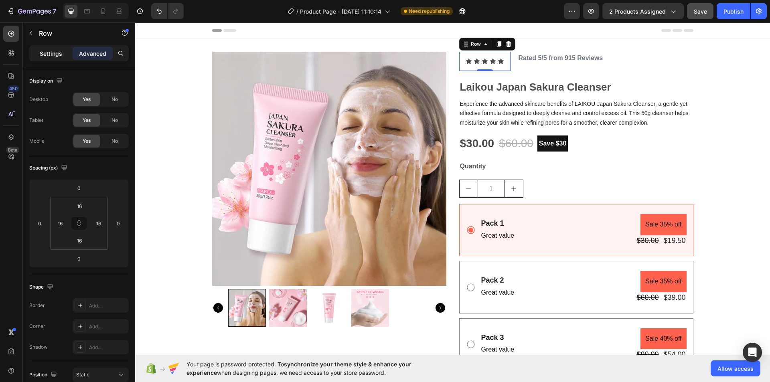
click at [56, 54] on p "Settings" at bounding box center [51, 53] width 22 height 8
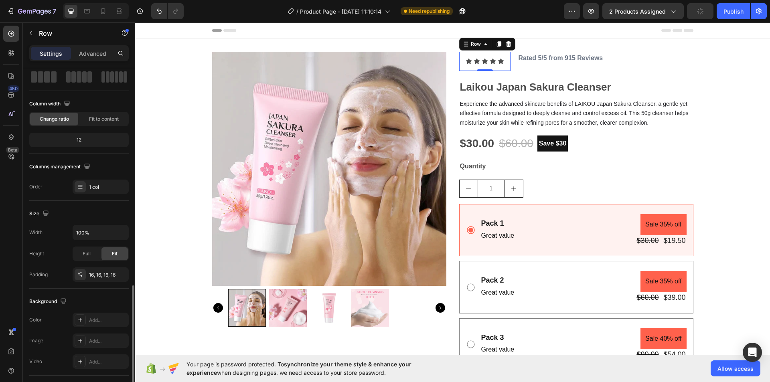
scroll to position [152, 0]
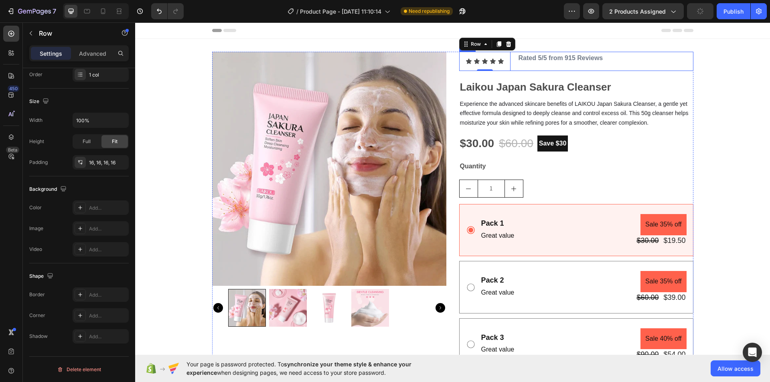
click at [667, 65] on div "Icon Icon Icon Icon Icon Icon List Row 0 Rated 5/5 from 915 Reviews Text Block …" at bounding box center [576, 61] width 234 height 19
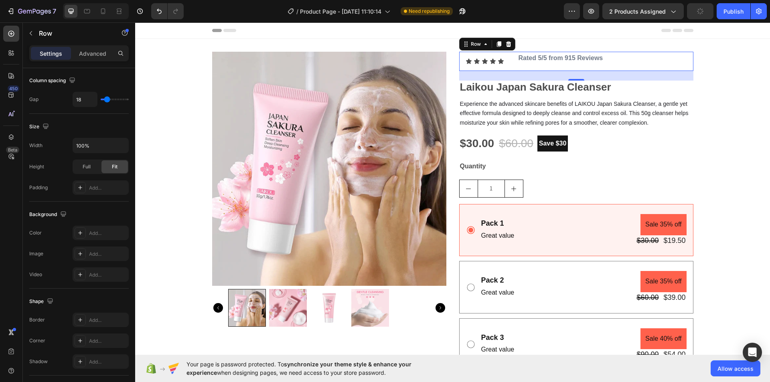
click at [550, 66] on div "Rated 5/5 from 915 Reviews Text Block" at bounding box center [561, 61] width 86 height 19
click at [467, 62] on icon at bounding box center [469, 61] width 6 height 5
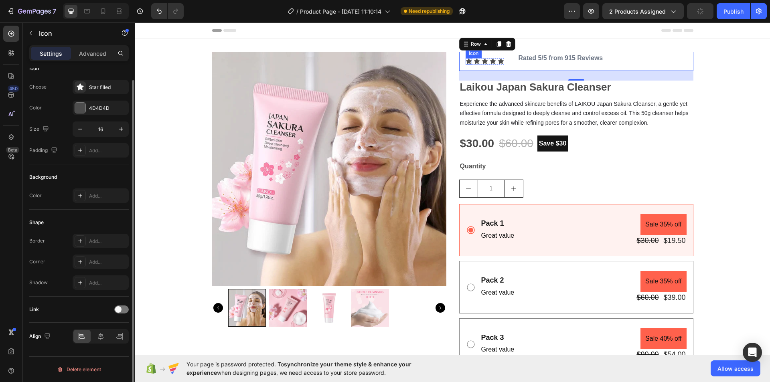
scroll to position [0, 0]
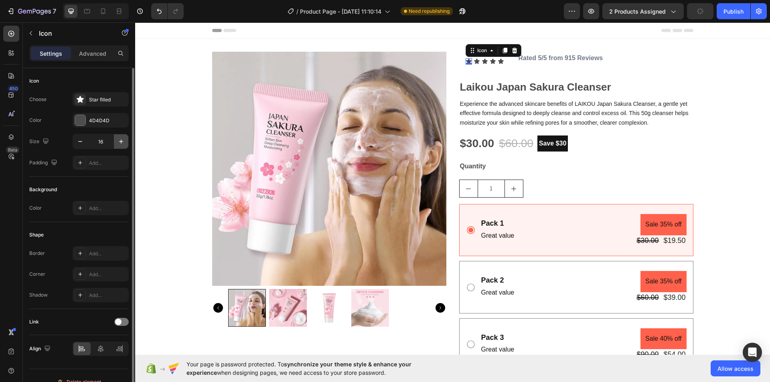
click at [122, 138] on icon "button" at bounding box center [121, 142] width 8 height 8
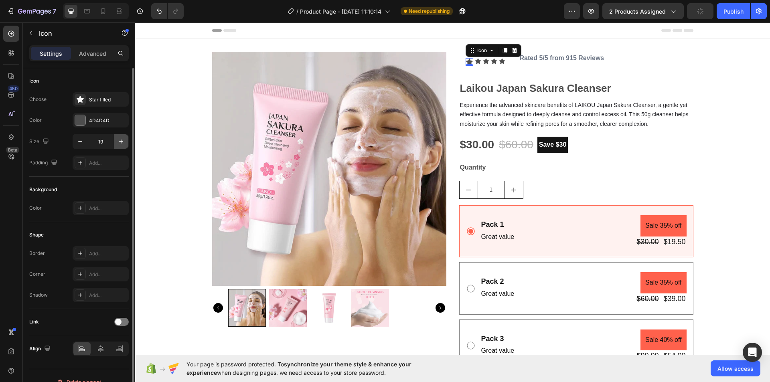
click at [122, 138] on icon "button" at bounding box center [121, 142] width 8 height 8
type input "20"
click at [476, 59] on icon at bounding box center [479, 61] width 6 height 5
click at [122, 139] on icon "button" at bounding box center [121, 142] width 8 height 8
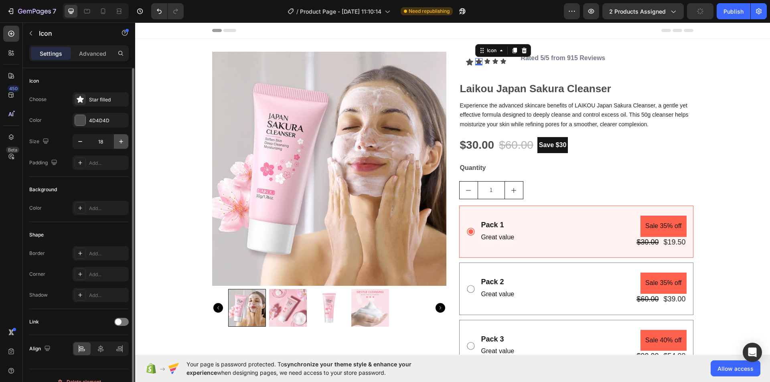
click at [122, 139] on icon "button" at bounding box center [121, 142] width 8 height 8
type input "20"
click at [485, 62] on icon at bounding box center [488, 61] width 6 height 5
click at [120, 138] on icon "button" at bounding box center [121, 142] width 8 height 8
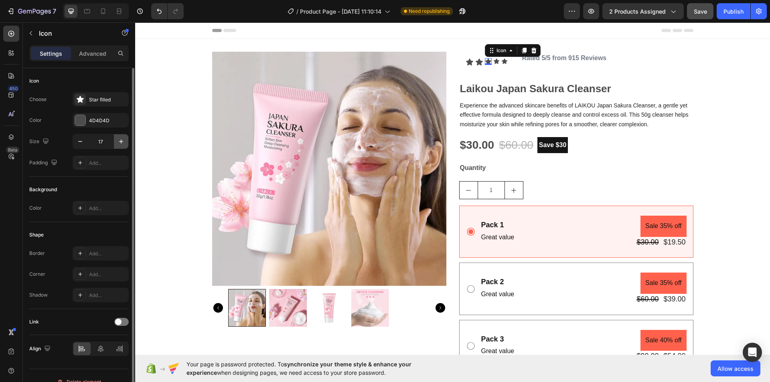
click at [120, 138] on icon "button" at bounding box center [121, 142] width 8 height 8
type input "20"
click at [495, 62] on icon at bounding box center [498, 61] width 6 height 5
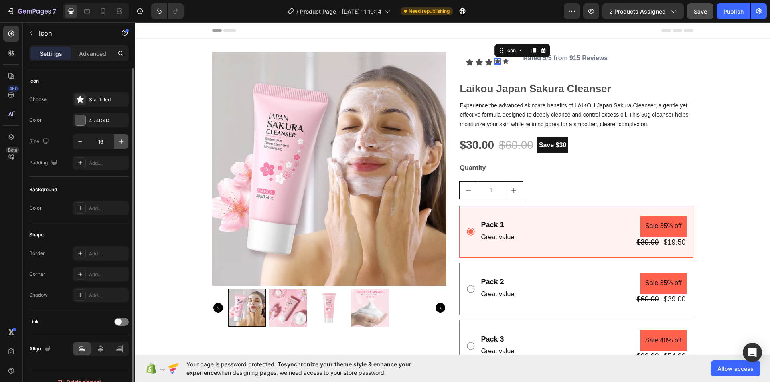
click at [121, 140] on icon "button" at bounding box center [121, 142] width 4 height 4
type input "20"
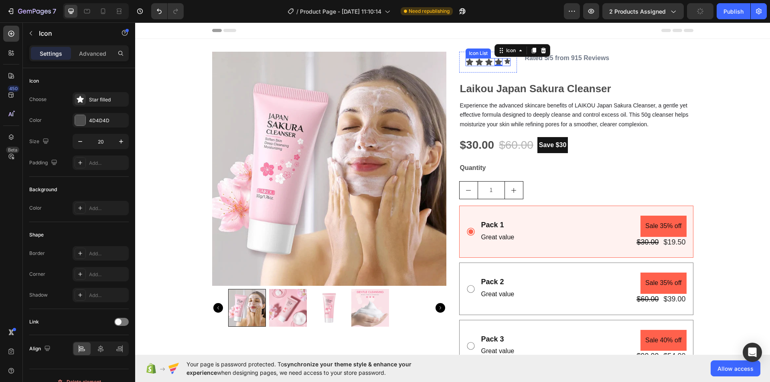
click at [506, 65] on div "Icon Icon Icon Icon 0 Icon" at bounding box center [488, 62] width 45 height 8
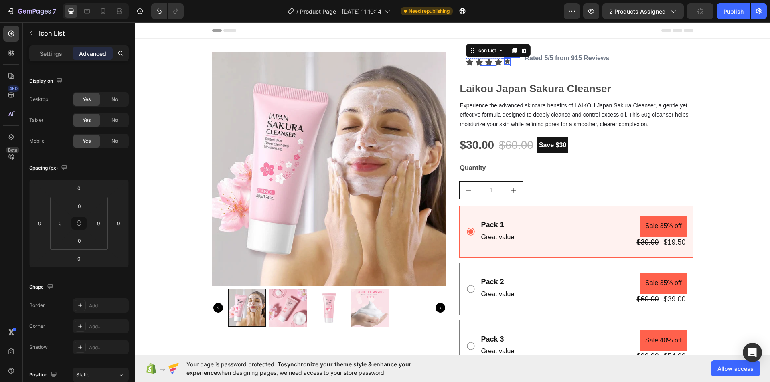
click at [507, 61] on icon at bounding box center [508, 61] width 6 height 5
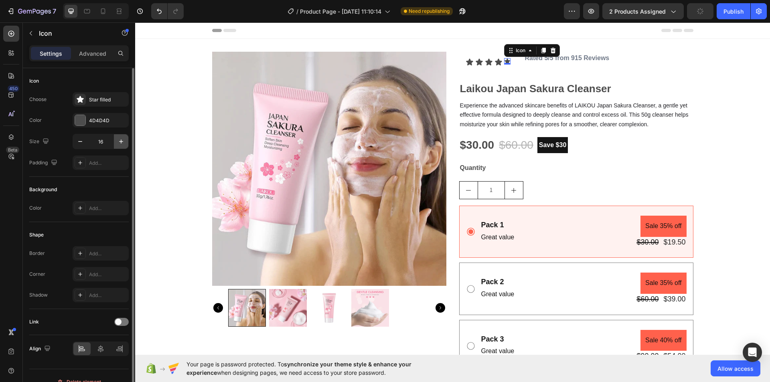
click at [122, 138] on icon "button" at bounding box center [121, 142] width 8 height 8
type input "20"
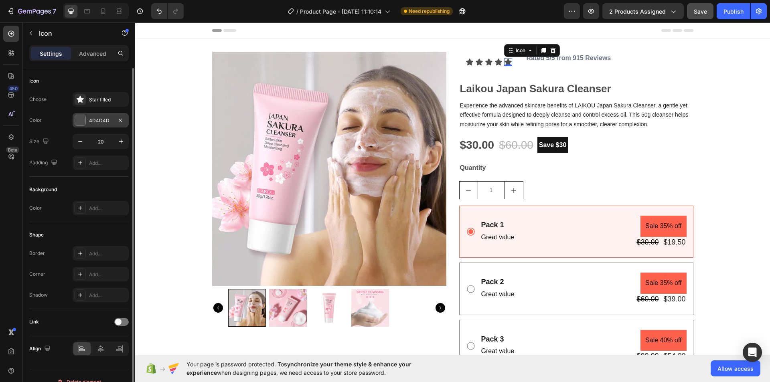
click at [89, 118] on div "4D4D4D" at bounding box center [100, 120] width 23 height 7
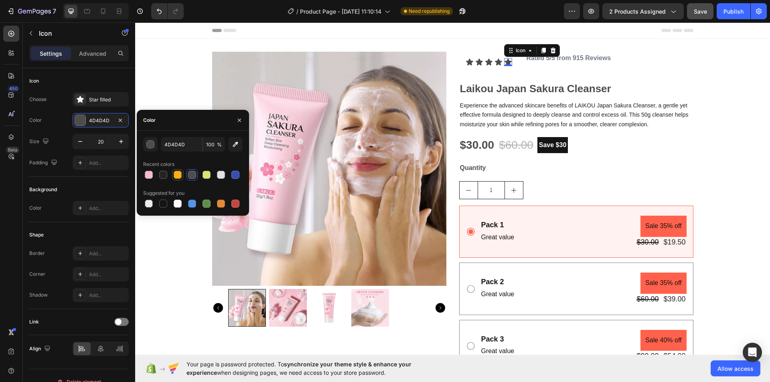
click at [176, 172] on div at bounding box center [178, 175] width 8 height 8
type input "FAAD14"
click at [495, 63] on icon at bounding box center [499, 62] width 8 height 8
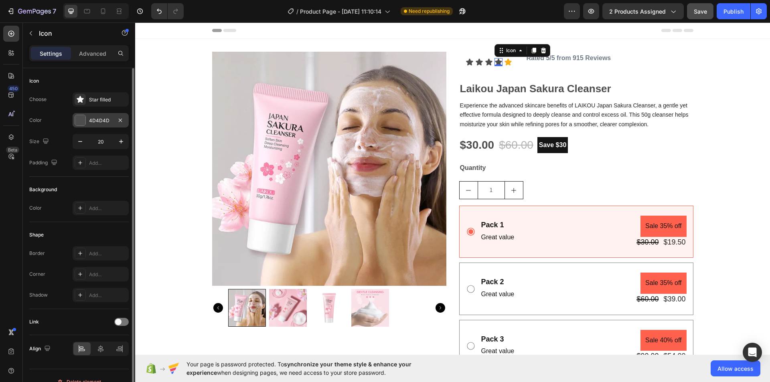
click at [105, 122] on div "4D4D4D" at bounding box center [100, 120] width 23 height 7
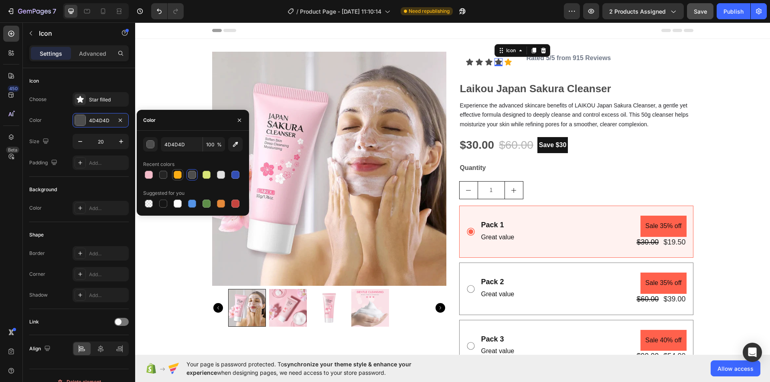
click at [177, 175] on div at bounding box center [178, 175] width 8 height 8
type input "FAAD14"
click at [485, 62] on icon at bounding box center [488, 62] width 7 height 7
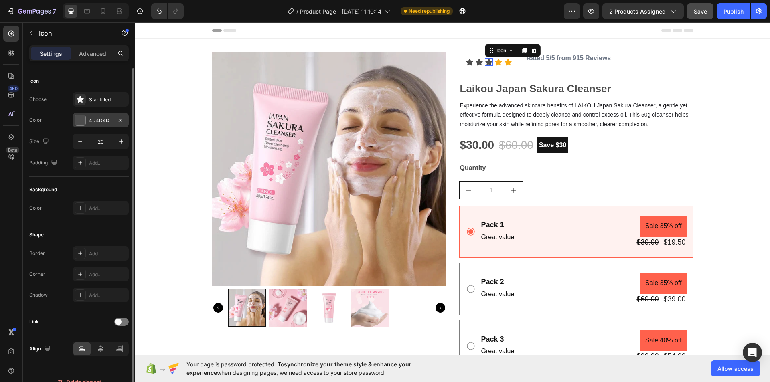
click at [112, 117] on div "4D4D4D" at bounding box center [100, 120] width 23 height 7
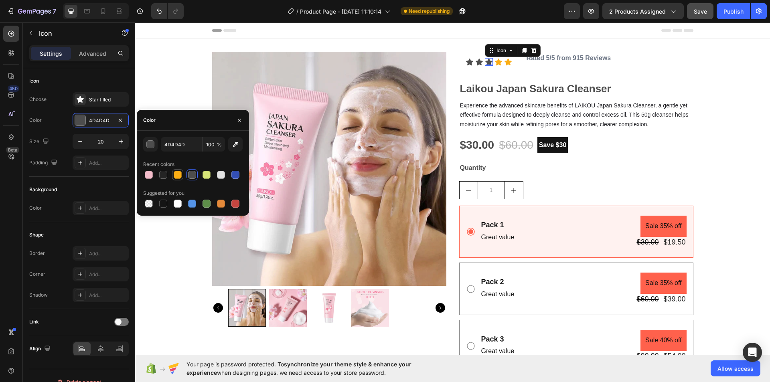
click at [177, 174] on div at bounding box center [178, 175] width 8 height 8
type input "FAAD14"
click at [476, 62] on icon at bounding box center [479, 62] width 7 height 7
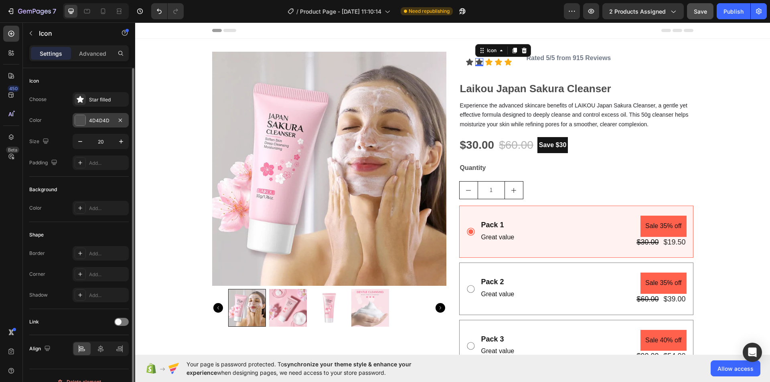
click at [109, 119] on div "4D4D4D" at bounding box center [100, 120] width 23 height 7
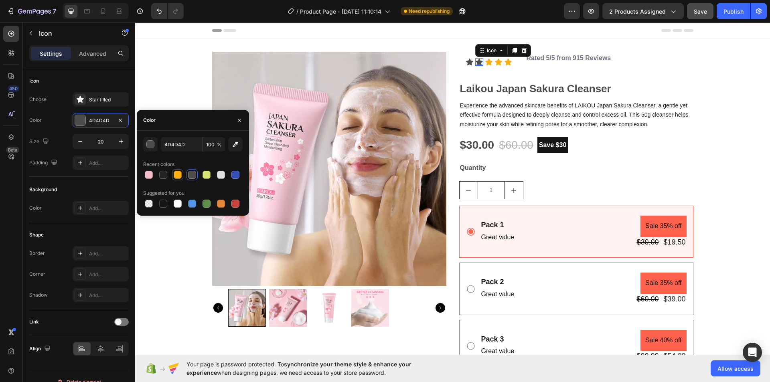
click at [176, 175] on div at bounding box center [178, 175] width 8 height 8
type input "FAAD14"
click at [466, 63] on icon at bounding box center [469, 62] width 7 height 7
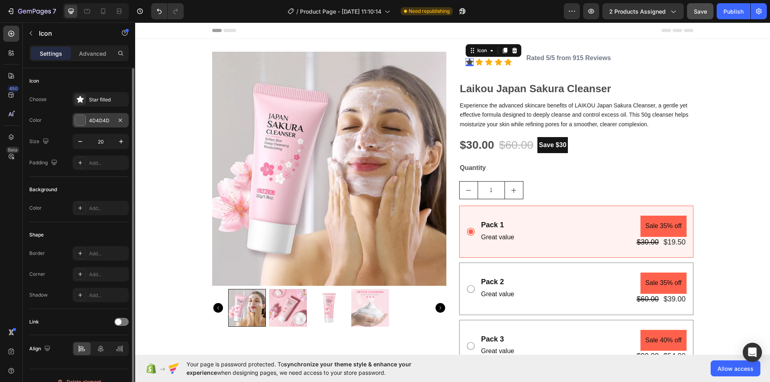
click at [109, 118] on div "4D4D4D" at bounding box center [100, 120] width 23 height 7
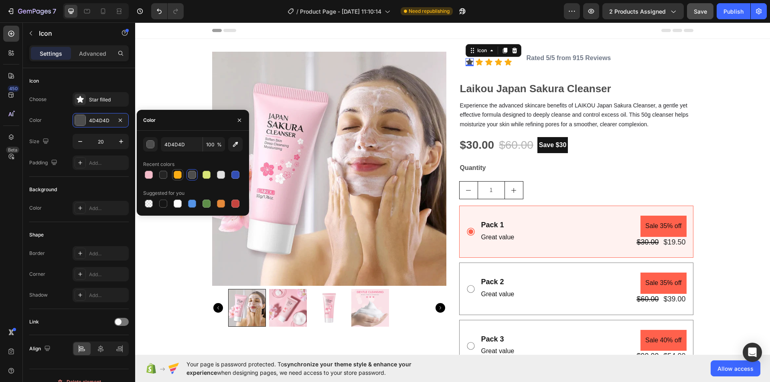
click at [175, 173] on div at bounding box center [178, 175] width 8 height 8
type input "FAAD14"
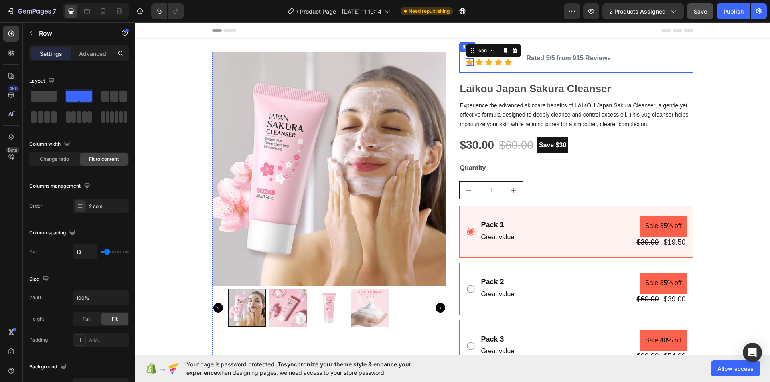
click at [618, 59] on div "Icon 0 Icon Icon Icon Icon Icon List Row Rated 5/5 from 915 Reviews Text Block …" at bounding box center [576, 62] width 234 height 21
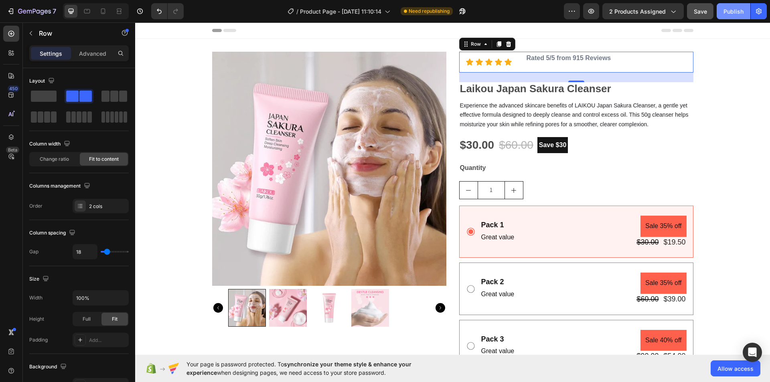
click at [727, 10] on div "Publish" at bounding box center [734, 11] width 20 height 8
click at [572, 58] on strong "Rated 5/5 from 915 Reviews" at bounding box center [569, 58] width 85 height 7
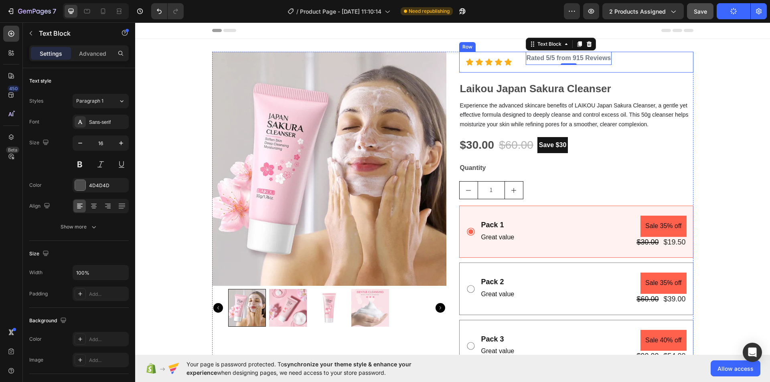
click at [526, 67] on div "Rated 5/5 from 915 Reviews Text Block 0" at bounding box center [569, 62] width 86 height 21
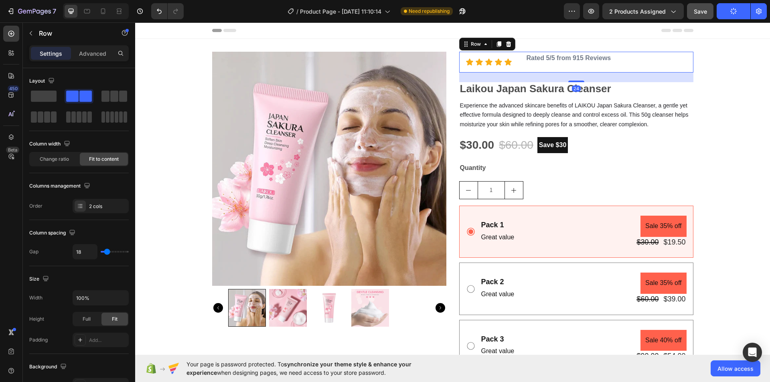
click at [547, 67] on div "Rated 5/5 from 915 Reviews Text Block" at bounding box center [569, 62] width 86 height 21
click at [567, 59] on strong "Rated 5/5 from 915 Reviews" at bounding box center [569, 58] width 85 height 7
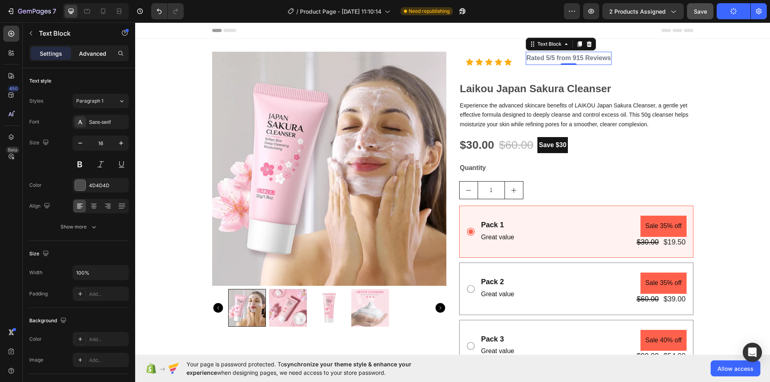
click at [97, 55] on p "Advanced" at bounding box center [92, 53] width 27 height 8
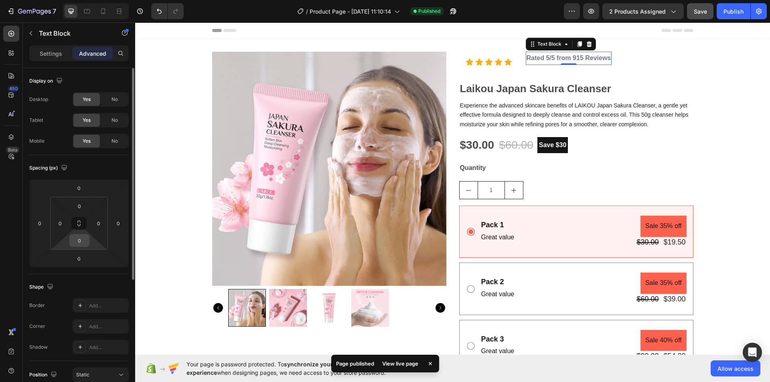
click at [81, 243] on input "0" at bounding box center [79, 241] width 16 height 12
click at [112, 163] on div "Spacing (px)" at bounding box center [78, 168] width 99 height 13
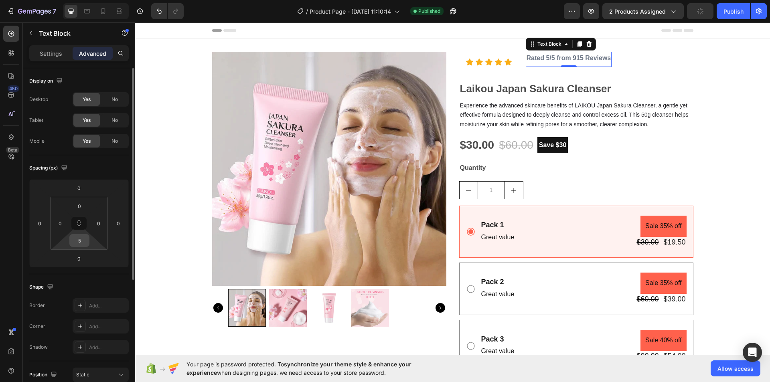
click at [79, 242] on input "5" at bounding box center [79, 241] width 16 height 12
type input "0"
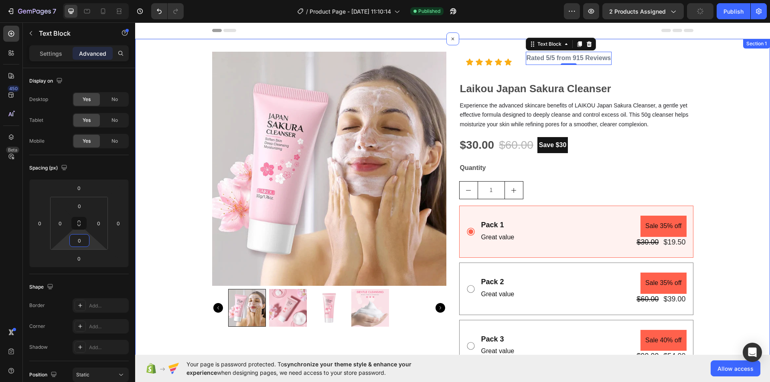
click at [693, 65] on div "Product Images Icon Icon Icon Icon Icon Icon List Row Rated 5/5 from 915 Review…" at bounding box center [452, 223] width 635 height 342
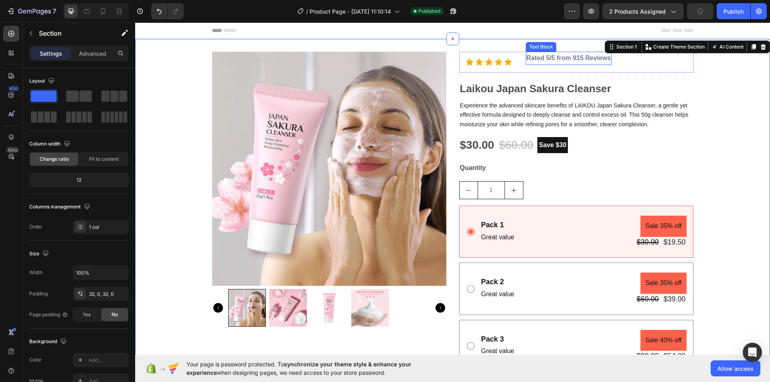
click at [577, 55] on strong "Rated 5/5 from 915 Reviews" at bounding box center [569, 58] width 85 height 7
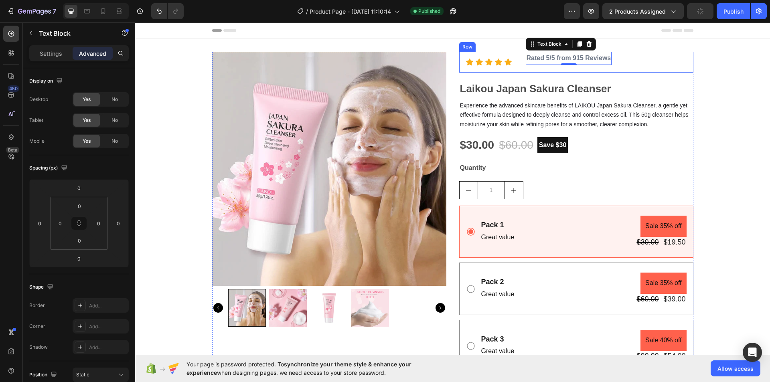
click at [633, 58] on div "Icon Icon Icon Icon Icon Icon List Row Rated 5/5 from 915 Reviews Text Block 0 …" at bounding box center [576, 62] width 234 height 21
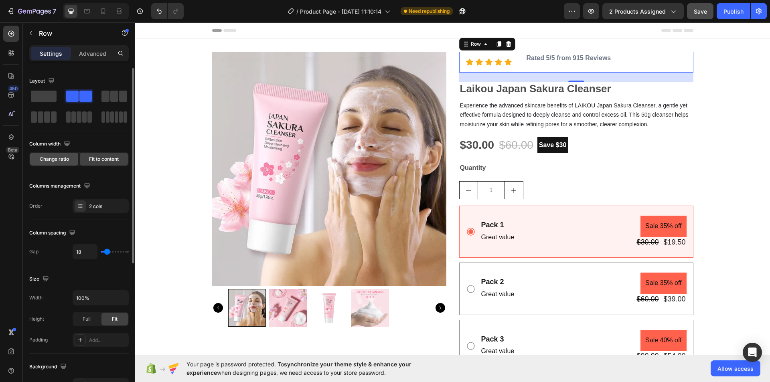
click at [65, 158] on span "Change ratio" at bounding box center [54, 159] width 29 height 7
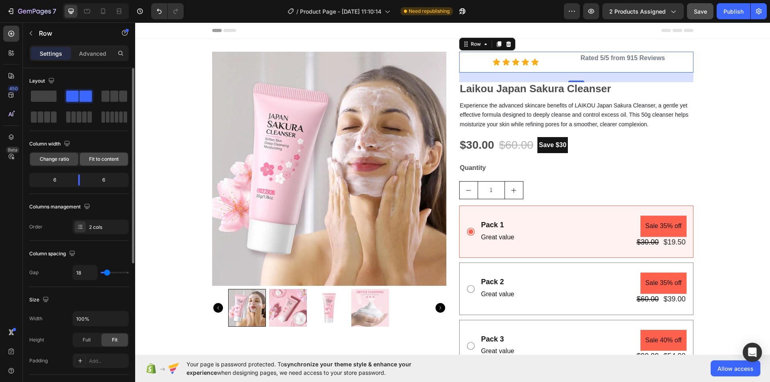
click at [97, 158] on span "Fit to content" at bounding box center [104, 159] width 30 height 7
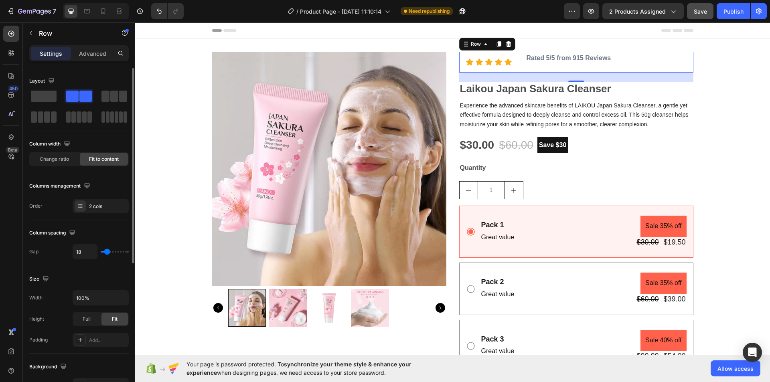
type input "7"
type input "4"
type input "0"
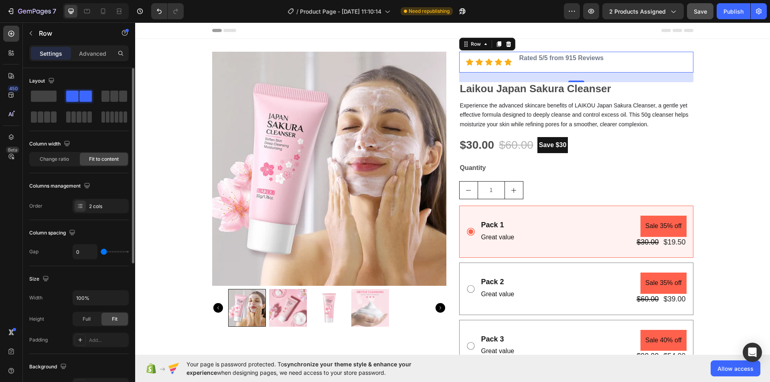
type input "0"
click at [103, 251] on input "range" at bounding box center [115, 252] width 28 height 2
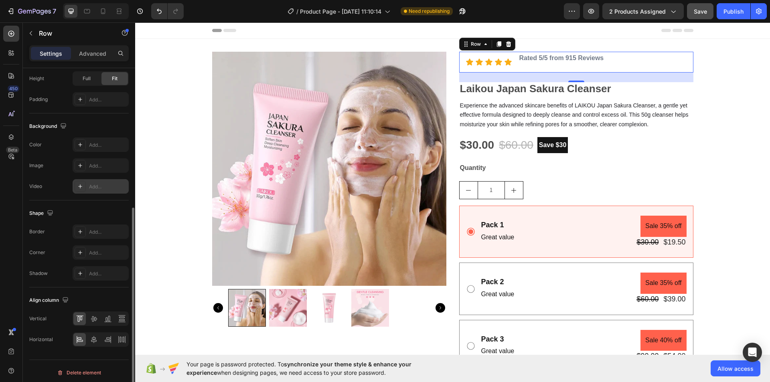
scroll to position [244, 0]
click at [105, 316] on icon at bounding box center [108, 316] width 8 height 8
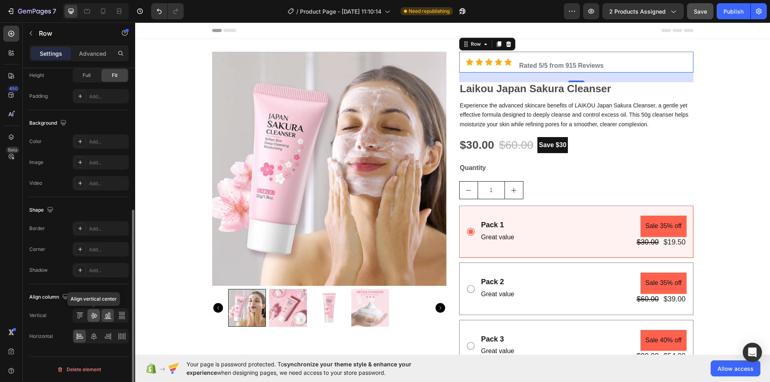
click at [93, 314] on icon at bounding box center [94, 316] width 8 height 8
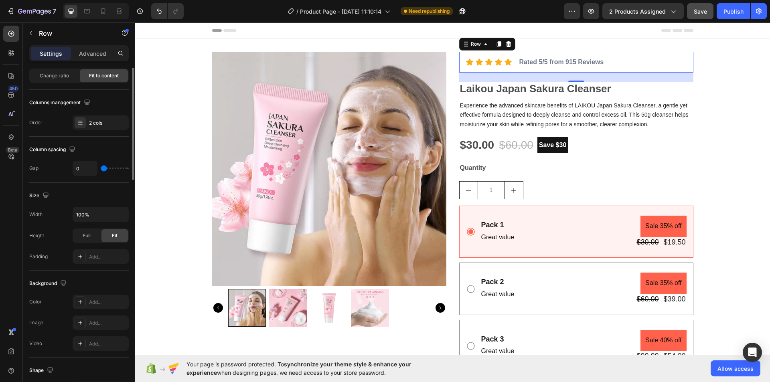
scroll to position [0, 0]
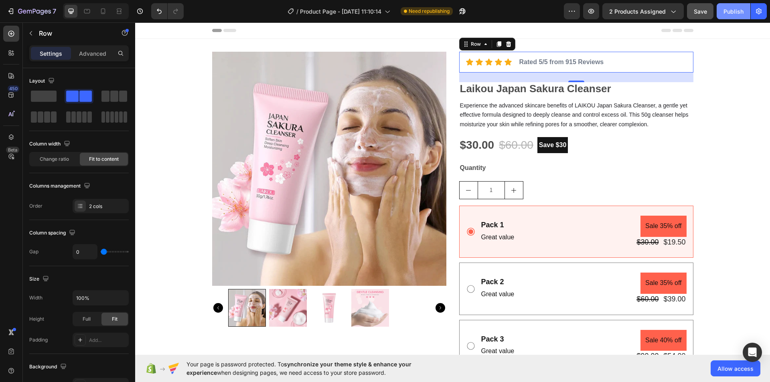
click at [730, 9] on div "Publish" at bounding box center [734, 11] width 20 height 8
click at [594, 11] on icon "button" at bounding box center [591, 11] width 6 height 5
click at [467, 61] on icon at bounding box center [469, 62] width 7 height 7
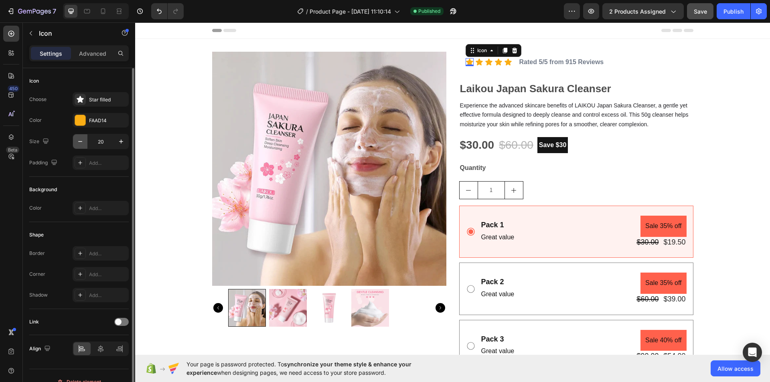
click at [81, 142] on icon "button" at bounding box center [80, 141] width 4 height 1
type input "16"
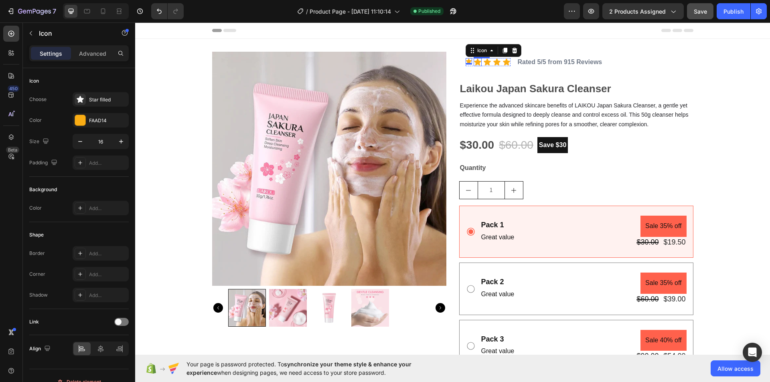
click at [474, 63] on icon at bounding box center [477, 62] width 7 height 7
click at [79, 136] on button "button" at bounding box center [80, 141] width 14 height 14
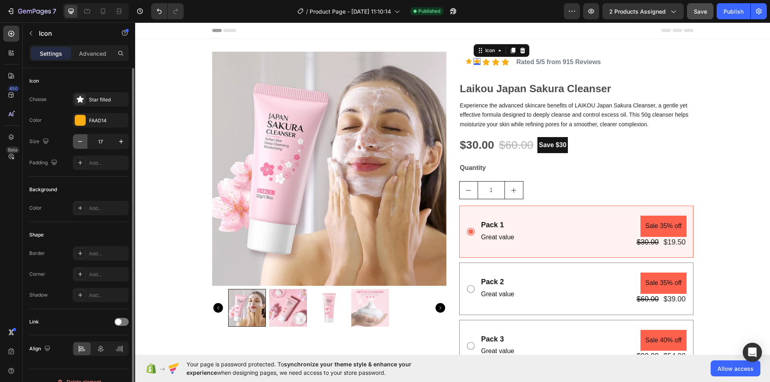
type input "16"
click at [484, 62] on icon at bounding box center [485, 62] width 7 height 7
click at [81, 140] on icon "button" at bounding box center [80, 142] width 8 height 8
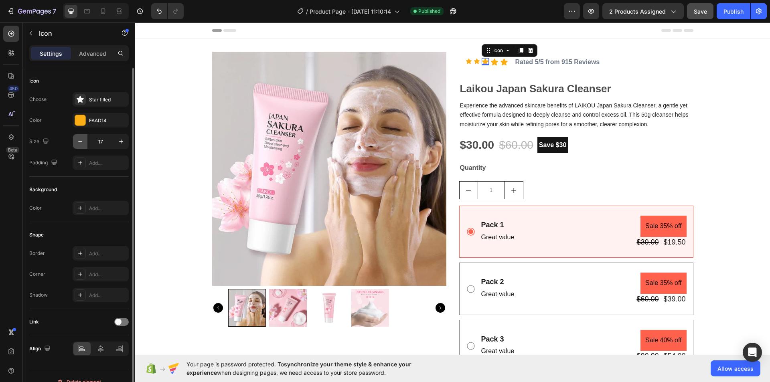
click at [81, 140] on icon "button" at bounding box center [80, 142] width 8 height 8
type input "16"
click at [490, 63] on div "Icon" at bounding box center [494, 62] width 8 height 8
click at [77, 136] on button "button" at bounding box center [80, 141] width 14 height 14
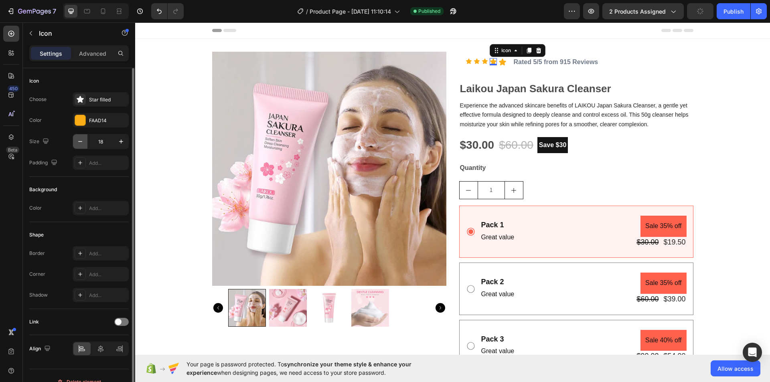
click at [78, 139] on icon "button" at bounding box center [80, 142] width 8 height 8
type input "16"
click at [500, 62] on icon at bounding box center [501, 62] width 7 height 7
click at [81, 144] on icon "button" at bounding box center [80, 142] width 8 height 8
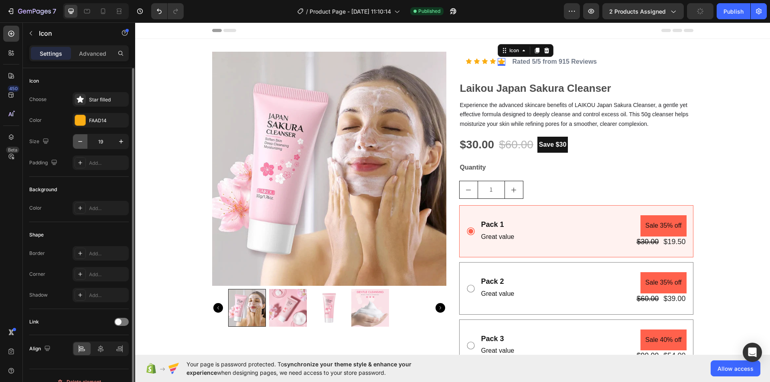
click at [81, 144] on icon "button" at bounding box center [80, 142] width 8 height 8
type input "16"
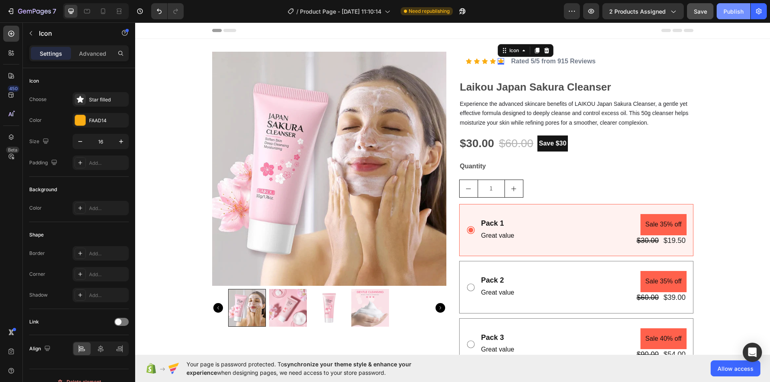
click at [724, 11] on div "Publish" at bounding box center [734, 11] width 20 height 8
click at [466, 62] on icon at bounding box center [469, 61] width 6 height 5
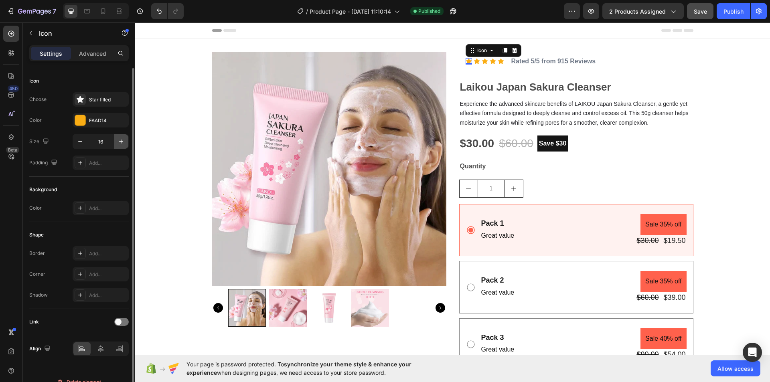
click at [120, 141] on icon "button" at bounding box center [121, 142] width 8 height 8
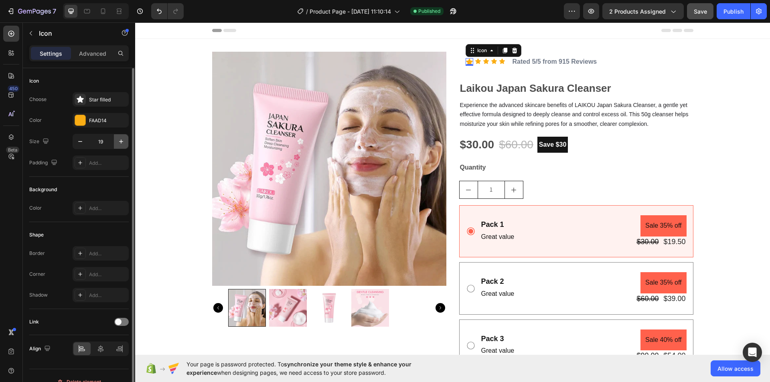
click at [120, 141] on icon "button" at bounding box center [121, 142] width 8 height 8
type input "20"
click at [476, 62] on icon at bounding box center [479, 61] width 6 height 5
click at [120, 137] on button "button" at bounding box center [121, 141] width 14 height 14
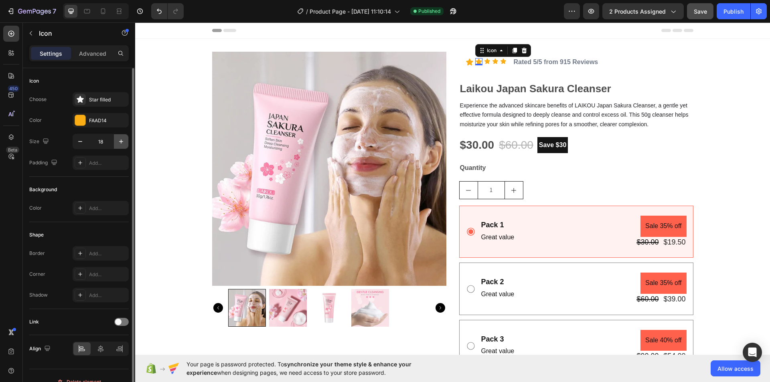
click at [120, 137] on button "button" at bounding box center [121, 141] width 14 height 14
type input "20"
click at [485, 62] on icon at bounding box center [488, 61] width 6 height 5
click at [124, 141] on icon "button" at bounding box center [121, 142] width 8 height 8
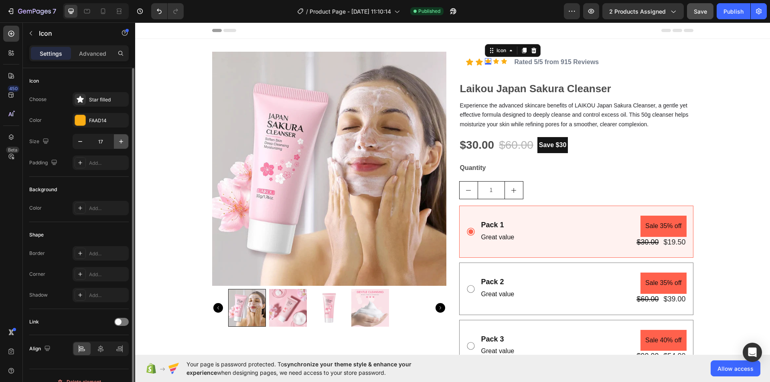
click at [124, 141] on icon "button" at bounding box center [121, 142] width 8 height 8
type input "20"
click at [495, 62] on icon at bounding box center [498, 61] width 6 height 5
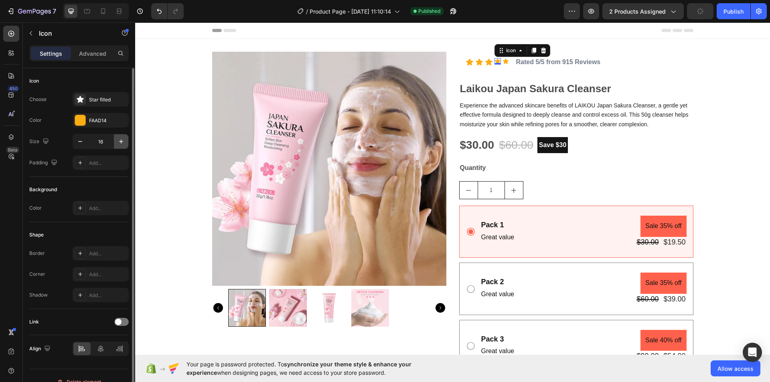
click at [122, 141] on icon "button" at bounding box center [121, 142] width 8 height 8
type input "20"
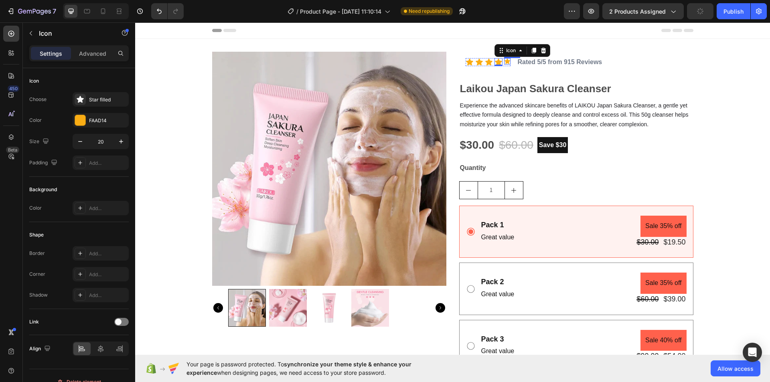
click at [505, 61] on icon at bounding box center [508, 61] width 6 height 5
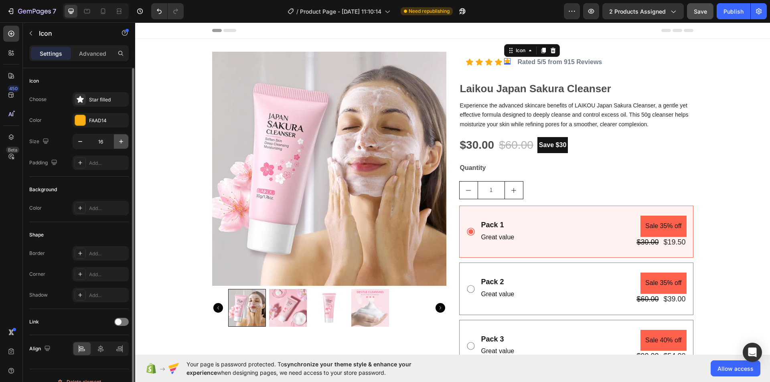
click at [124, 143] on icon "button" at bounding box center [121, 142] width 8 height 8
type input "20"
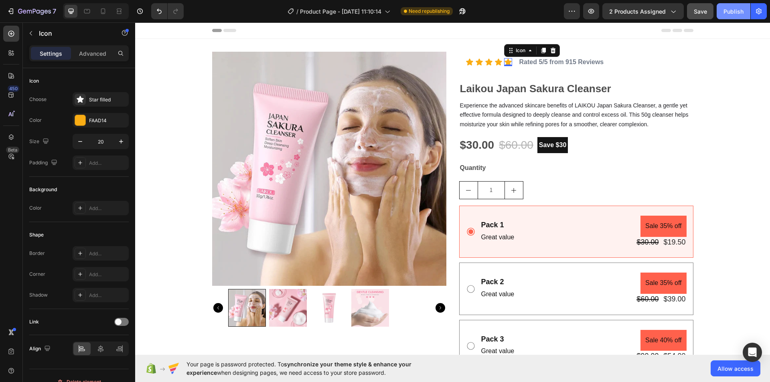
click at [718, 13] on button "Publish" at bounding box center [734, 11] width 34 height 16
click at [531, 71] on div "Rated 5/5 from 915 Reviews Text Block" at bounding box center [562, 62] width 86 height 21
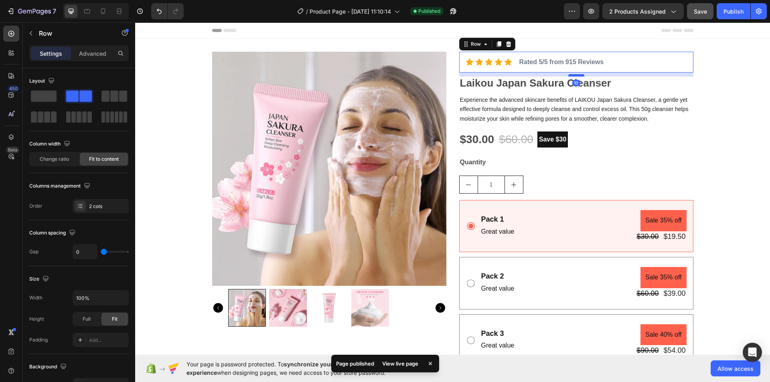
drag, startPoint x: 573, startPoint y: 81, endPoint x: 571, endPoint y: 76, distance: 5.8
click at [571, 76] on div at bounding box center [576, 75] width 16 height 2
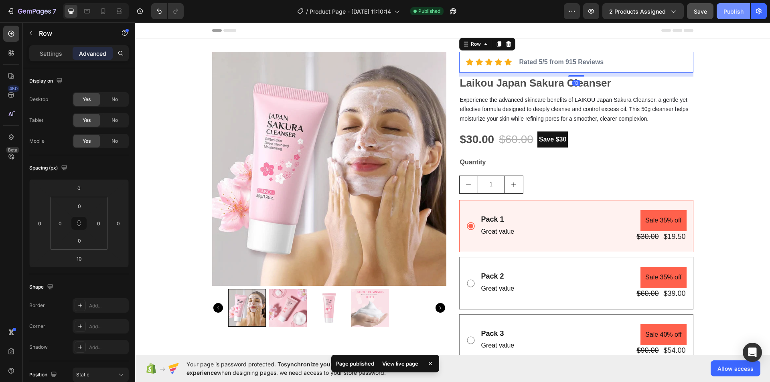
click at [738, 10] on div "Publish" at bounding box center [734, 11] width 20 height 8
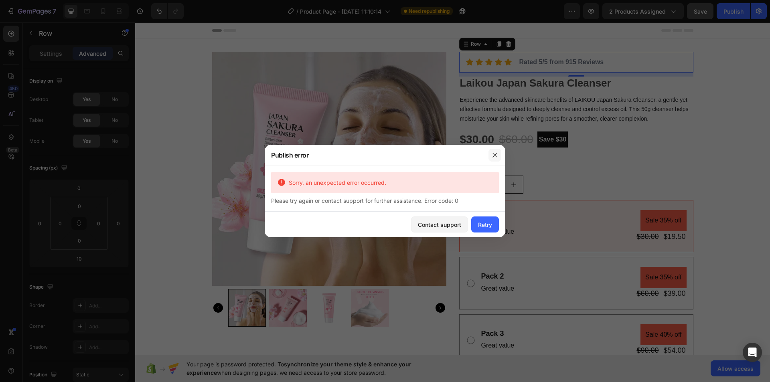
click at [495, 156] on icon "button" at bounding box center [495, 155] width 6 height 6
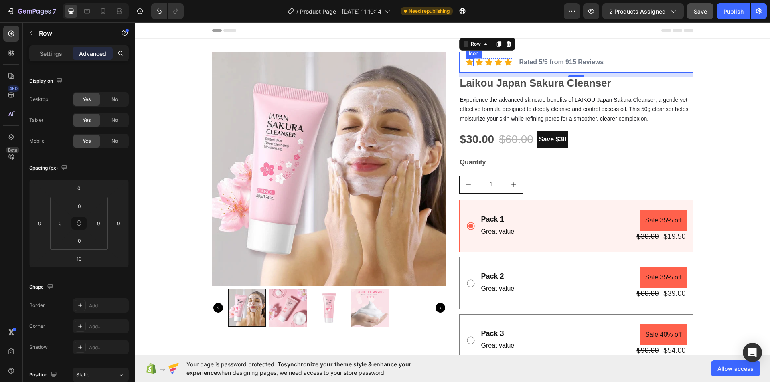
click at [466, 62] on icon at bounding box center [469, 62] width 7 height 7
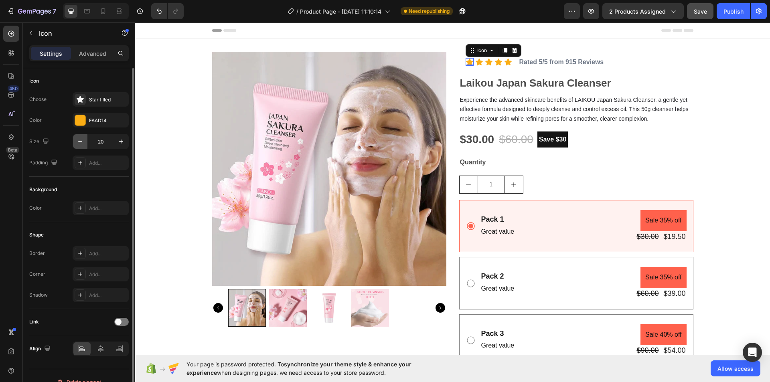
click at [80, 142] on icon "button" at bounding box center [80, 142] width 8 height 8
click at [80, 143] on icon "button" at bounding box center [80, 142] width 8 height 8
type input "16"
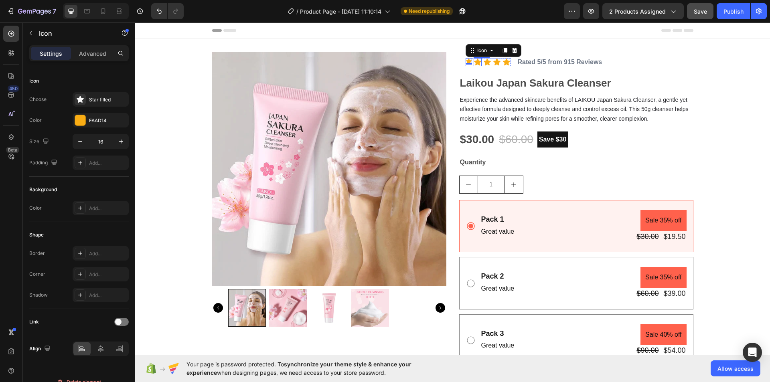
click at [475, 62] on icon at bounding box center [477, 62] width 7 height 7
click at [78, 141] on icon "button" at bounding box center [80, 142] width 8 height 8
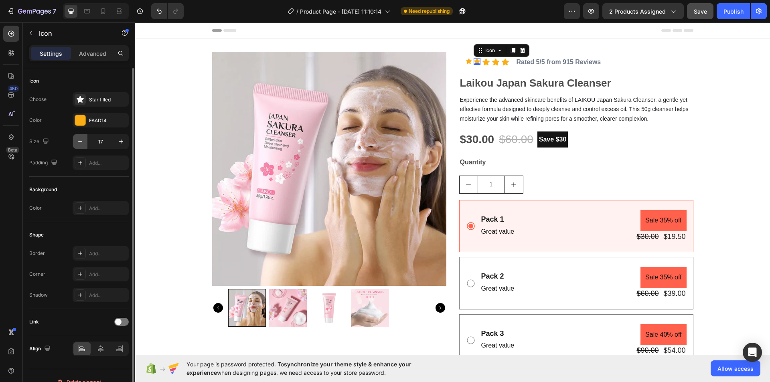
type input "16"
click at [486, 65] on icon at bounding box center [486, 62] width 8 height 8
click at [78, 141] on icon "button" at bounding box center [80, 142] width 8 height 8
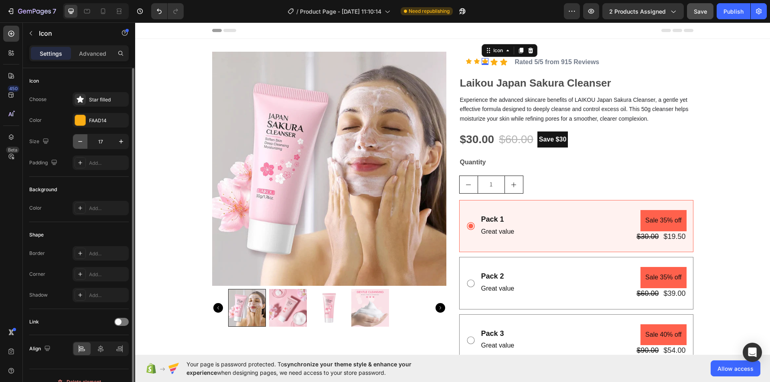
click at [79, 142] on icon "button" at bounding box center [80, 141] width 4 height 1
type input "16"
click at [493, 63] on icon at bounding box center [494, 62] width 8 height 8
click at [77, 139] on icon "button" at bounding box center [80, 142] width 8 height 8
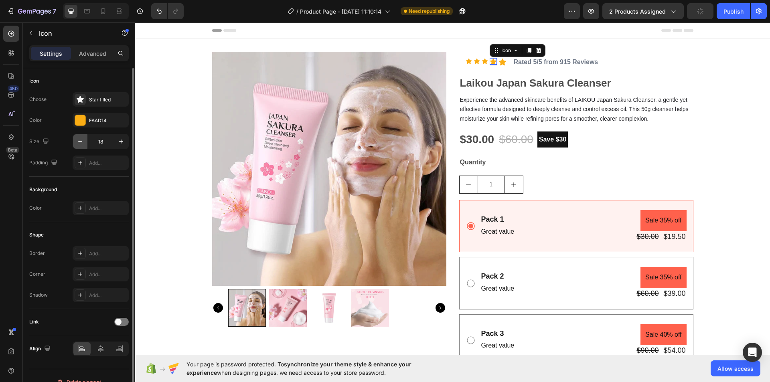
click at [77, 139] on icon "button" at bounding box center [80, 142] width 8 height 8
type input "16"
click at [499, 63] on icon at bounding box center [501, 62] width 7 height 7
click at [83, 138] on icon "button" at bounding box center [80, 142] width 8 height 8
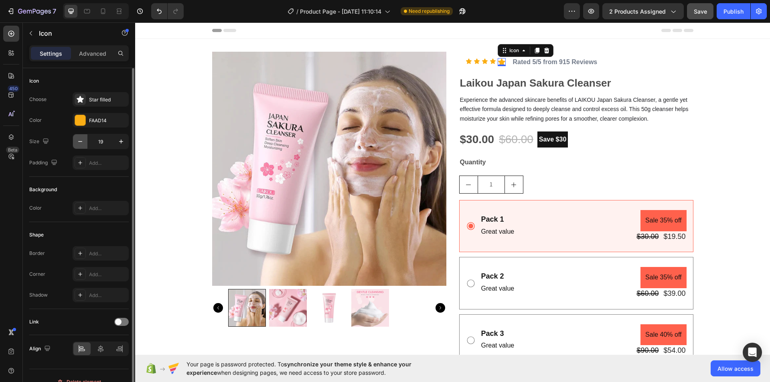
click at [83, 138] on icon "button" at bounding box center [80, 142] width 8 height 8
type input "16"
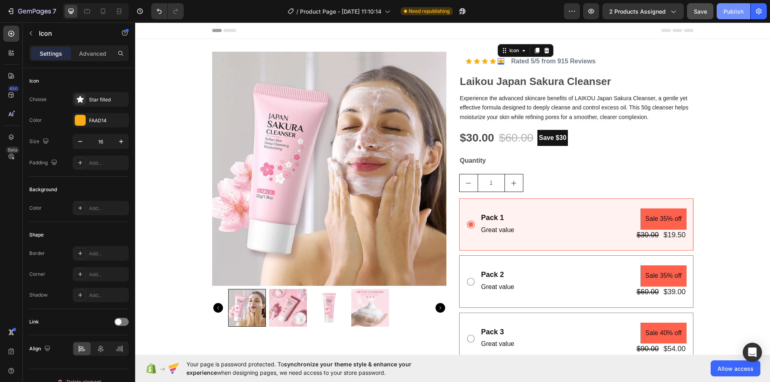
click at [720, 15] on button "Publish" at bounding box center [734, 11] width 34 height 16
click at [568, 63] on strong "Rated 5/5 from 915 Reviews" at bounding box center [553, 61] width 85 height 7
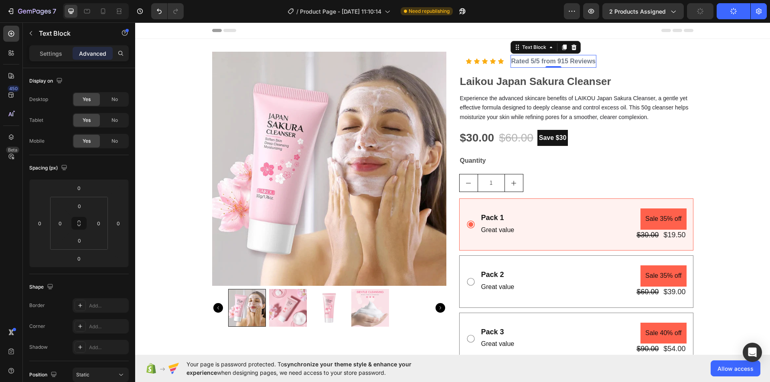
click at [49, 64] on div "Settings Advanced" at bounding box center [79, 56] width 112 height 23
click at [51, 60] on div "Settings Advanced" at bounding box center [78, 53] width 99 height 16
click at [51, 56] on p "Settings" at bounding box center [51, 53] width 22 height 8
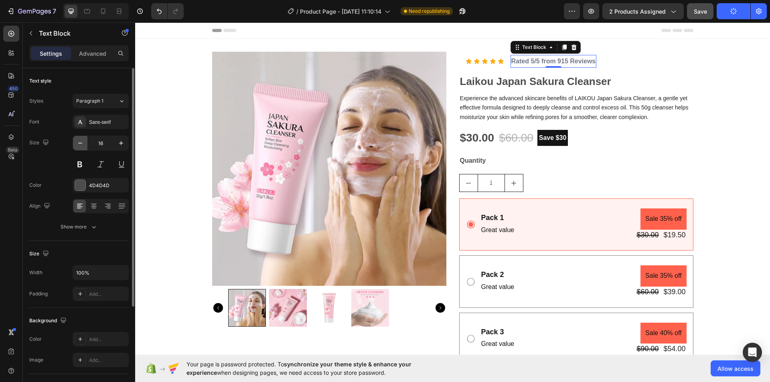
click at [78, 143] on icon "button" at bounding box center [80, 143] width 8 height 8
click at [121, 142] on icon "button" at bounding box center [121, 143] width 4 height 4
type input "16"
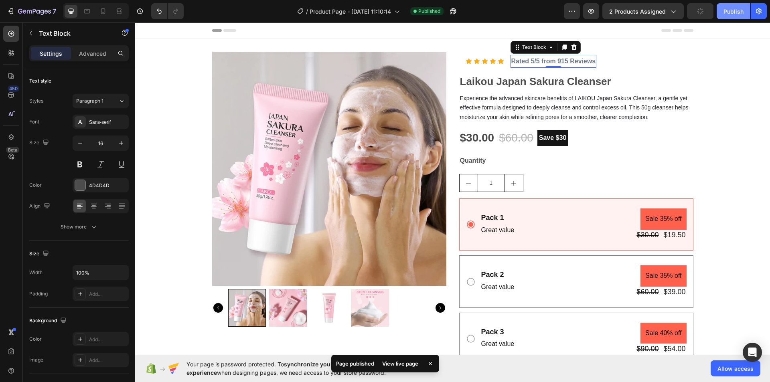
click at [733, 13] on div "Publish" at bounding box center [734, 11] width 20 height 8
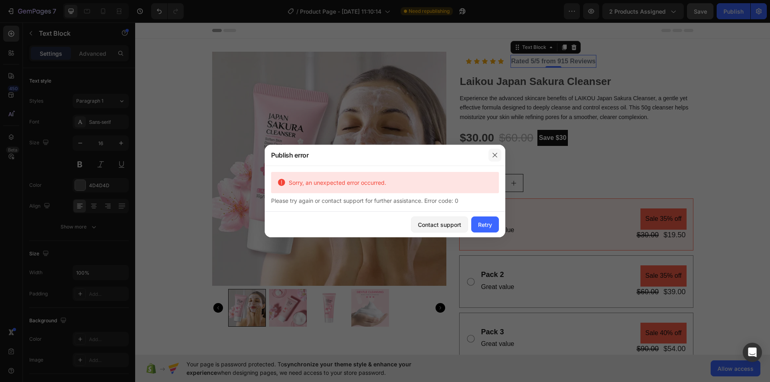
drag, startPoint x: 497, startPoint y: 158, endPoint x: 396, endPoint y: 125, distance: 106.3
click at [497, 158] on icon "button" at bounding box center [495, 155] width 6 height 6
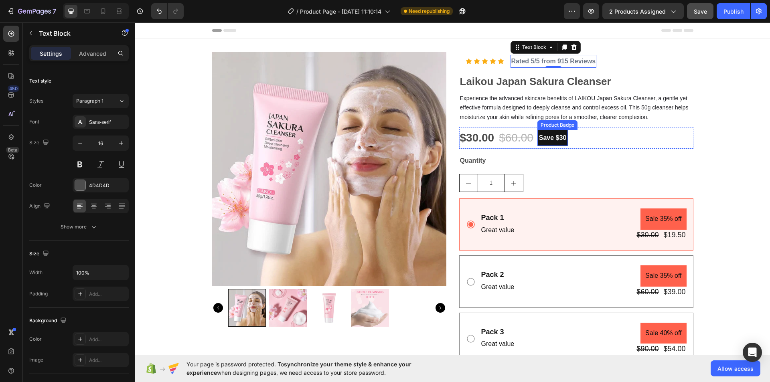
click at [549, 138] on pre "Save $30" at bounding box center [552, 138] width 31 height 16
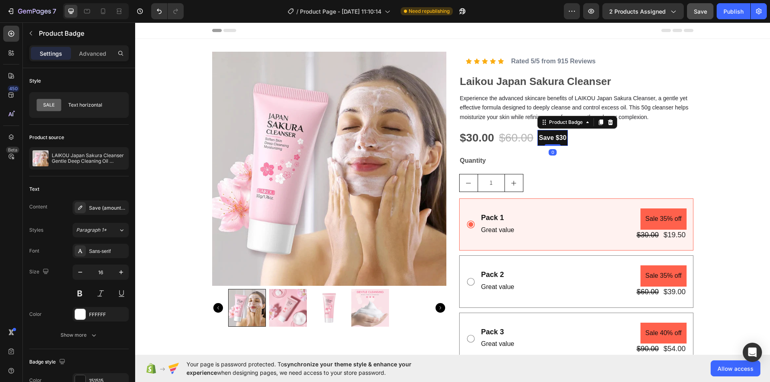
click at [553, 137] on pre "Save $30" at bounding box center [552, 138] width 31 height 16
click at [558, 138] on pre "Save $30" at bounding box center [552, 138] width 31 height 16
click at [562, 138] on pre "Save $30" at bounding box center [552, 138] width 31 height 16
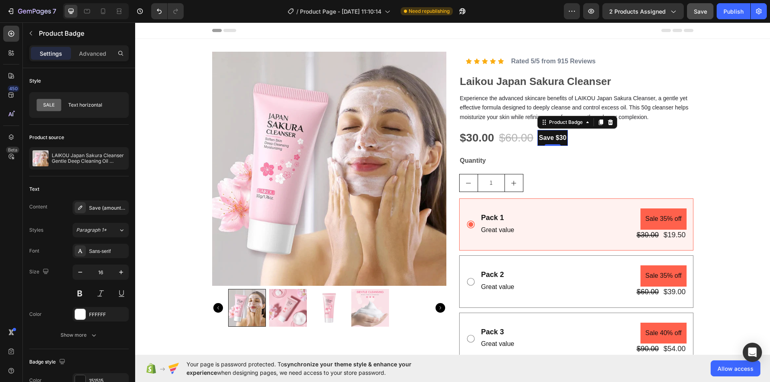
click at [562, 138] on pre "Save $30" at bounding box center [552, 138] width 31 height 16
click at [554, 138] on pre "Save $30" at bounding box center [552, 138] width 31 height 16
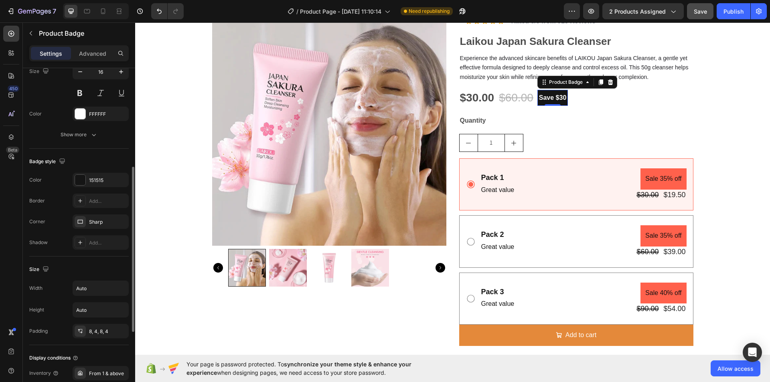
scroll to position [349, 0]
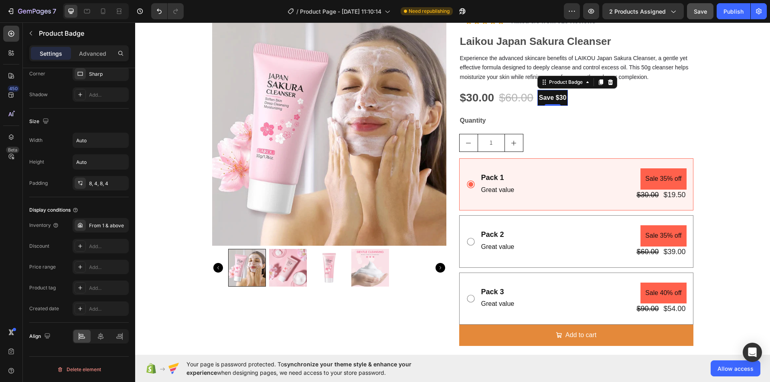
click at [558, 99] on pre "Save $30" at bounding box center [552, 98] width 31 height 16
click at [586, 85] on icon at bounding box center [587, 82] width 6 height 6
click at [555, 95] on pre "Save $30" at bounding box center [552, 98] width 31 height 16
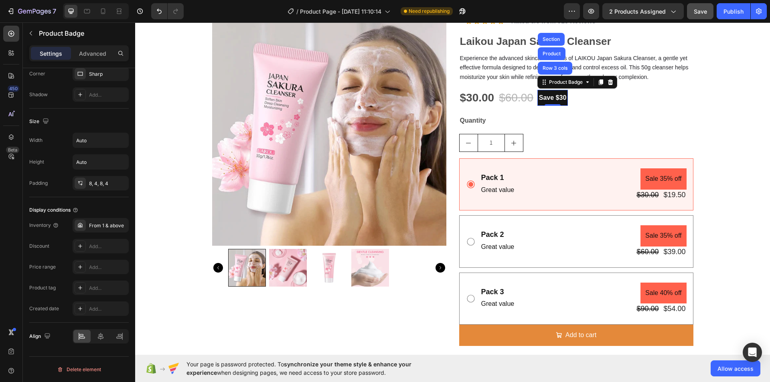
click at [607, 83] on icon at bounding box center [610, 82] width 6 height 6
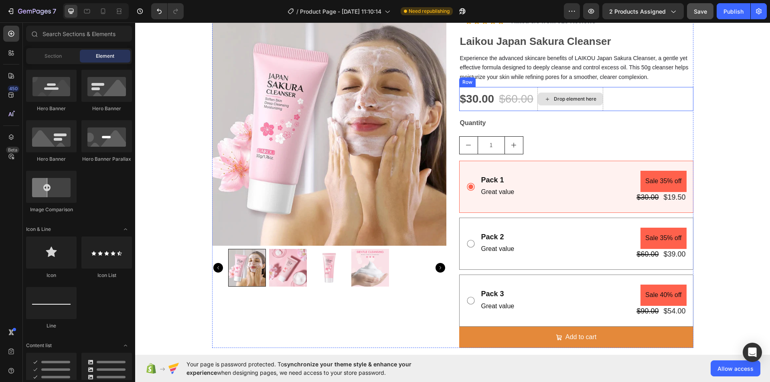
click at [562, 99] on div "Drop element here" at bounding box center [575, 99] width 43 height 6
click at [79, 35] on input "text" at bounding box center [79, 34] width 106 height 16
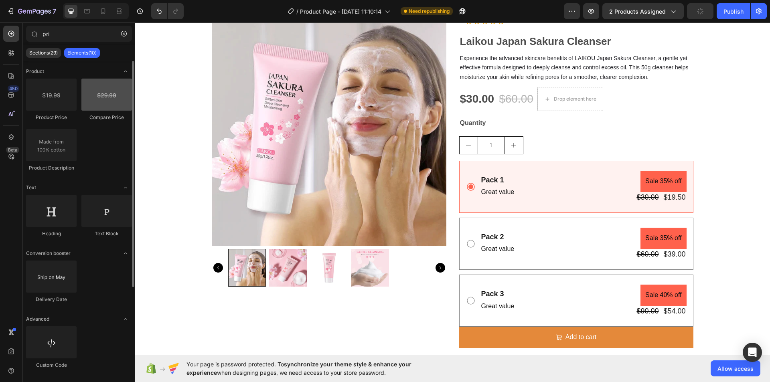
click at [106, 103] on div at bounding box center [106, 95] width 51 height 32
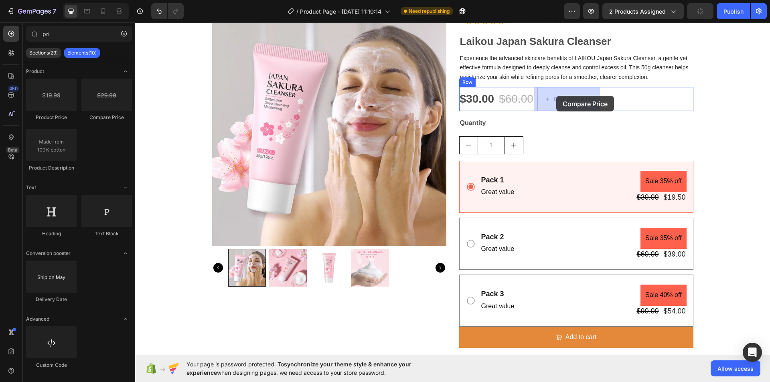
drag, startPoint x: 249, startPoint y: 133, endPoint x: 556, endPoint y: 96, distance: 309.4
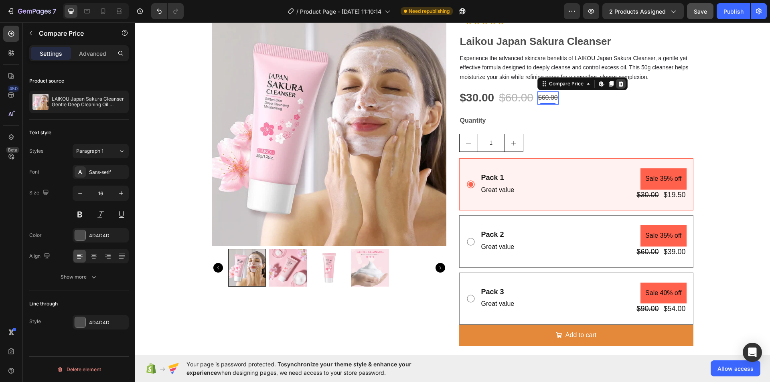
click at [618, 83] on icon at bounding box center [620, 84] width 5 height 6
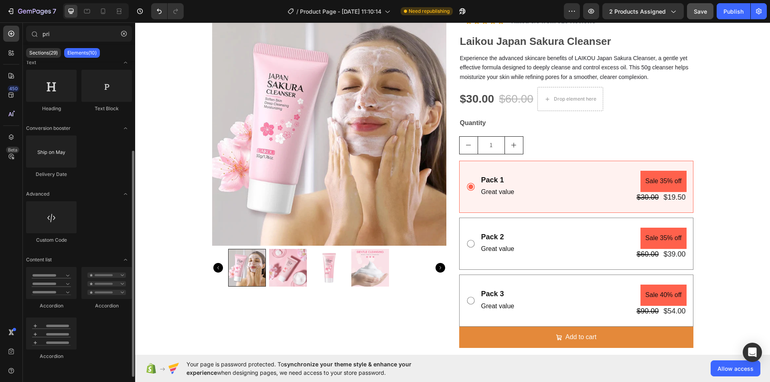
scroll to position [0, 0]
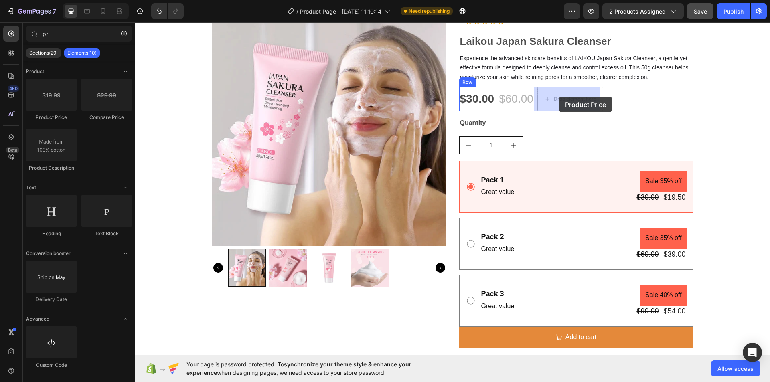
drag, startPoint x: 178, startPoint y: 124, endPoint x: 559, endPoint y: 97, distance: 382.0
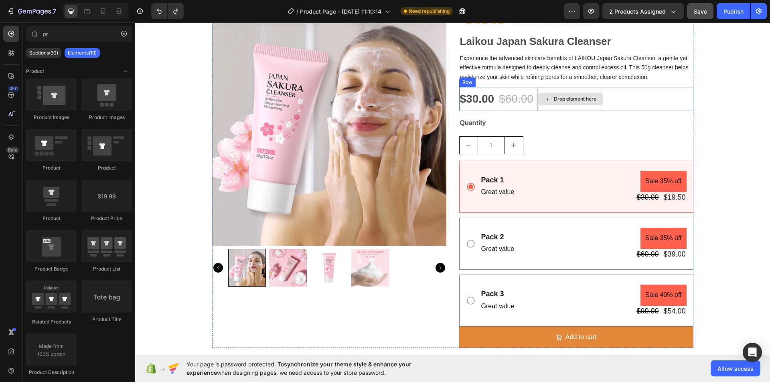
type input "p"
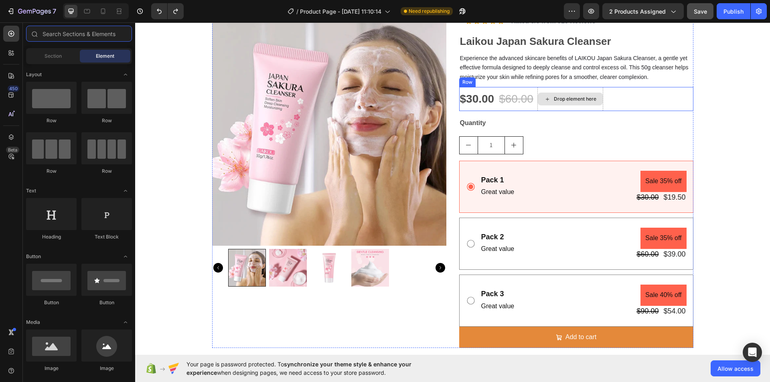
type input "a"
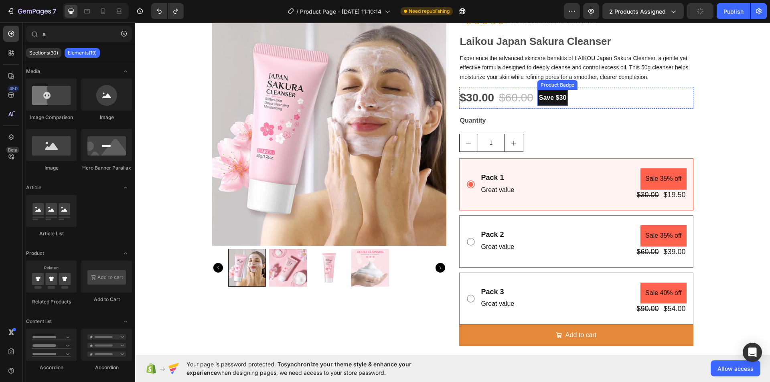
click at [553, 99] on pre "Save $30" at bounding box center [552, 98] width 31 height 16
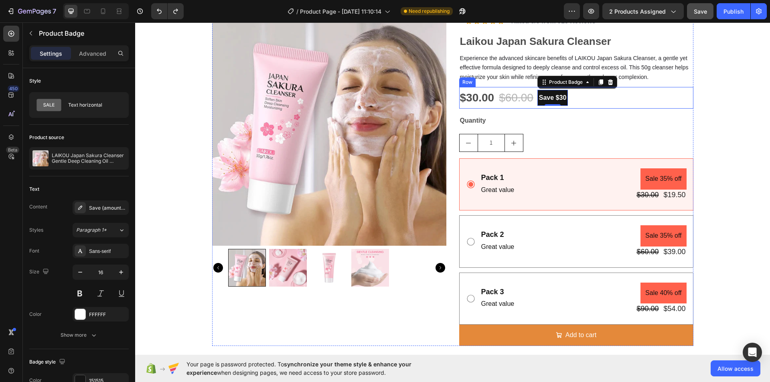
click at [653, 113] on div "Icon Icon Icon Icon Icon Icon List Row Rated 5/5 from 915 Reviews Text Block Ro…" at bounding box center [576, 179] width 234 height 334
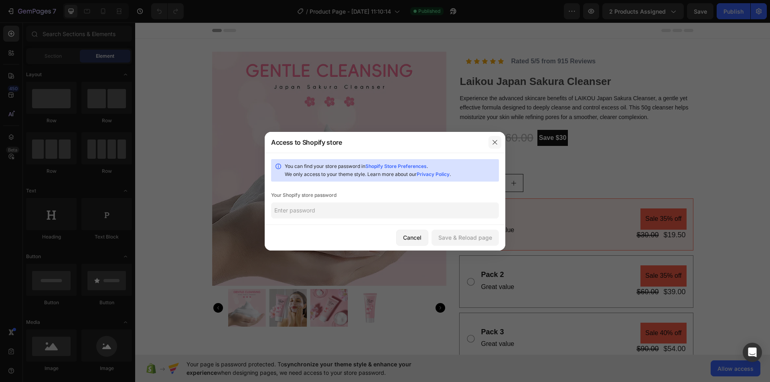
click at [491, 142] on button "button" at bounding box center [494, 142] width 13 height 13
drag, startPoint x: 495, startPoint y: 143, endPoint x: 489, endPoint y: 148, distance: 6.8
click at [494, 143] on icon "button" at bounding box center [495, 142] width 6 height 6
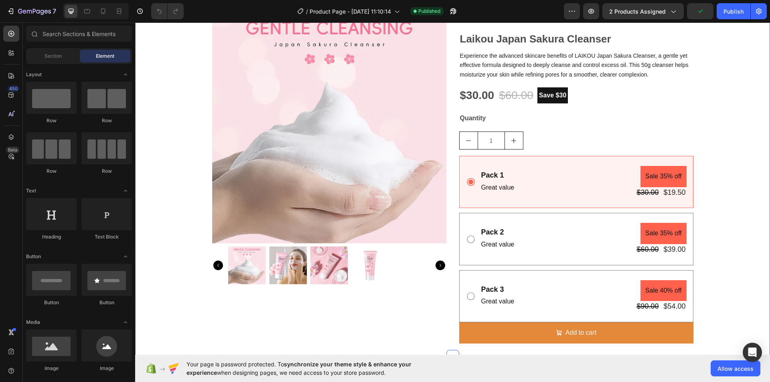
scroll to position [80, 0]
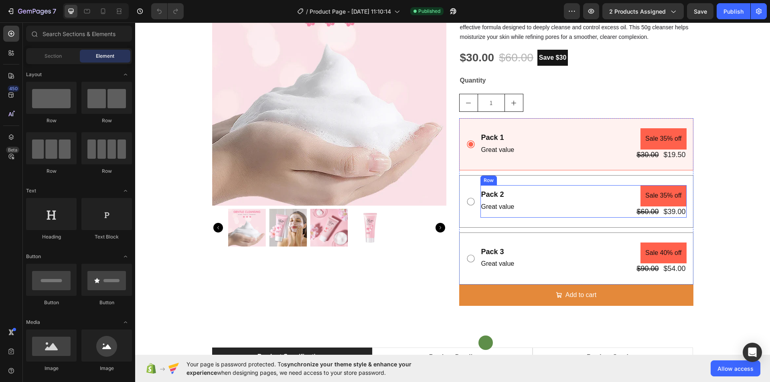
click at [536, 211] on div "Pack 2 Text Block Great value Text Block Sale 35% off Product Badge $60.00 Prod…" at bounding box center [583, 201] width 206 height 32
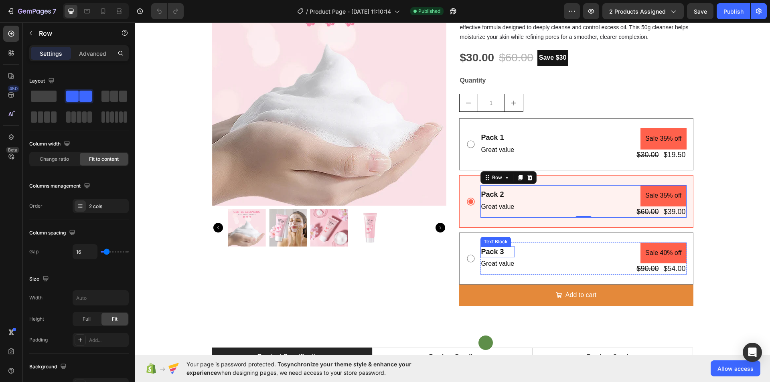
click at [507, 257] on div "Pack 3" at bounding box center [497, 252] width 35 height 11
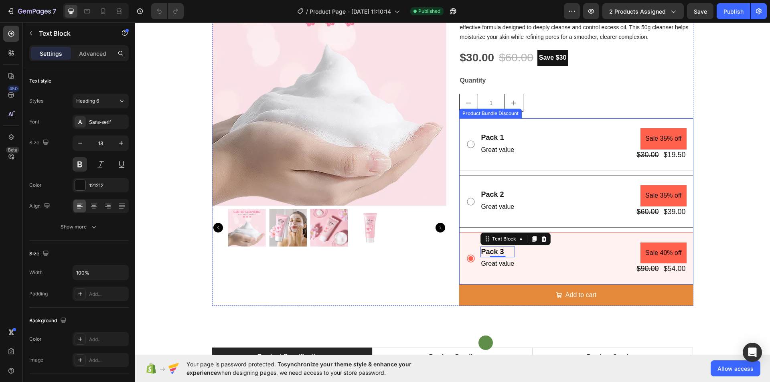
click at [472, 149] on icon at bounding box center [471, 145] width 10 height 10
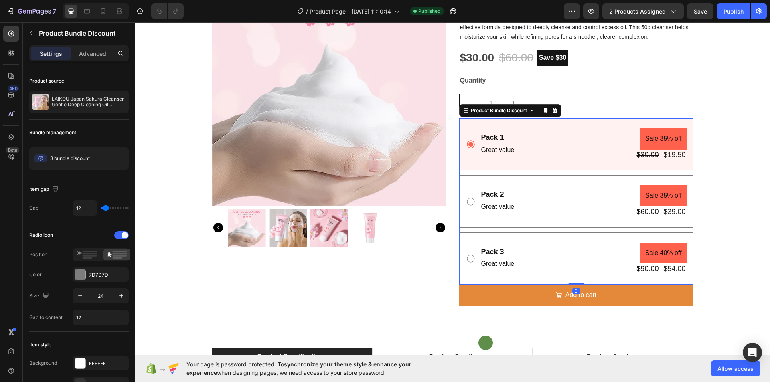
click at [470, 205] on icon at bounding box center [471, 202] width 10 height 10
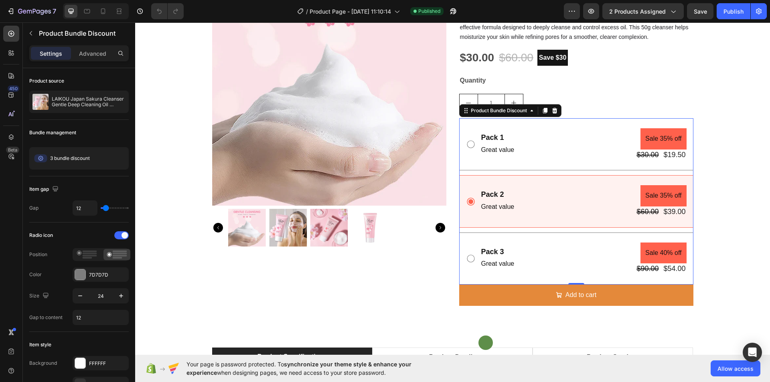
click at [473, 256] on div "Pack 3 Text Block Great value Text Block Sale 40% off Product Badge $90.00 Prod…" at bounding box center [576, 259] width 221 height 32
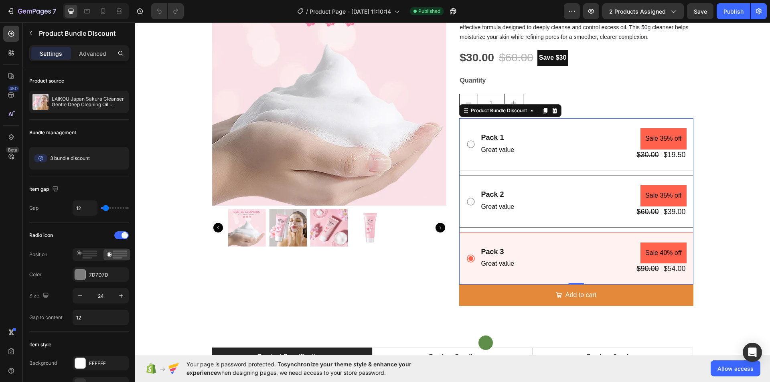
click at [469, 152] on div "Pack 1 Text Block Great value Text Block Sale 35% off Product Badge $30.00 Prod…" at bounding box center [576, 144] width 221 height 32
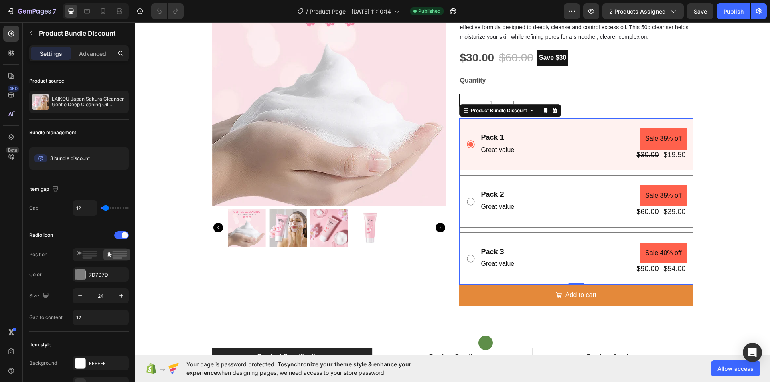
drag, startPoint x: 468, startPoint y: 199, endPoint x: 466, endPoint y: 205, distance: 5.7
click at [467, 200] on icon at bounding box center [471, 202] width 10 height 10
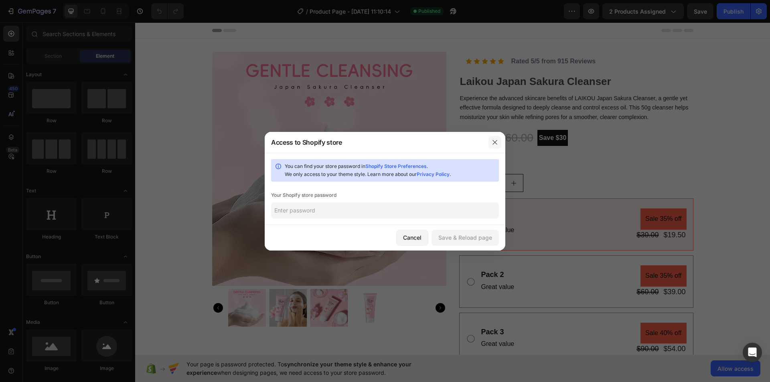
click at [491, 142] on button "button" at bounding box center [494, 142] width 13 height 13
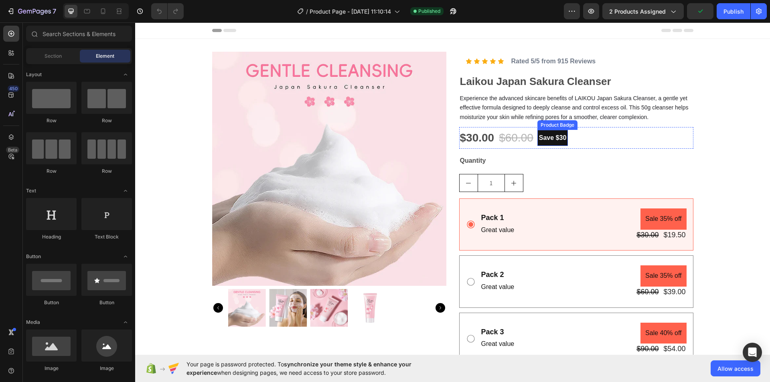
click at [557, 137] on pre "Save $30" at bounding box center [552, 138] width 31 height 16
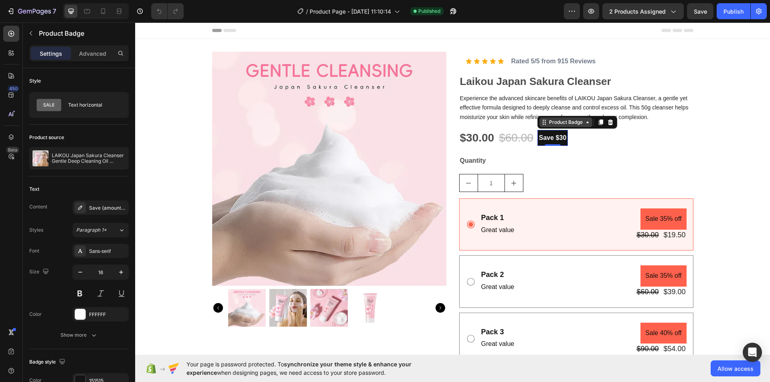
click at [584, 124] on icon at bounding box center [587, 122] width 6 height 6
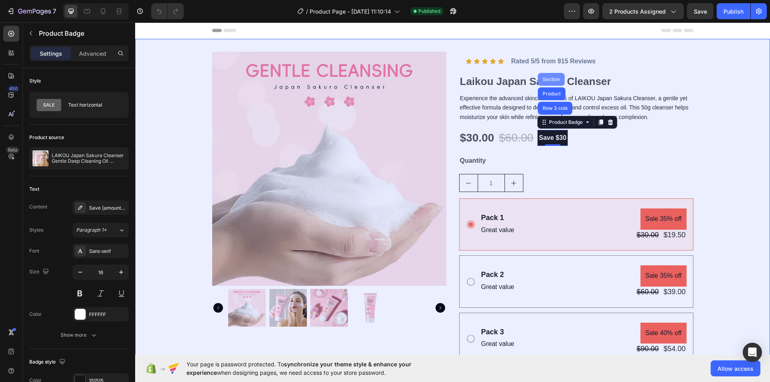
click at [554, 79] on div "Section" at bounding box center [551, 79] width 20 height 5
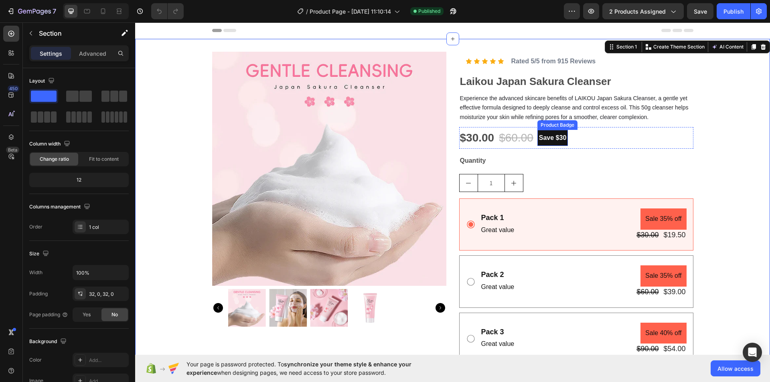
click at [554, 140] on pre "Save $30" at bounding box center [552, 138] width 31 height 16
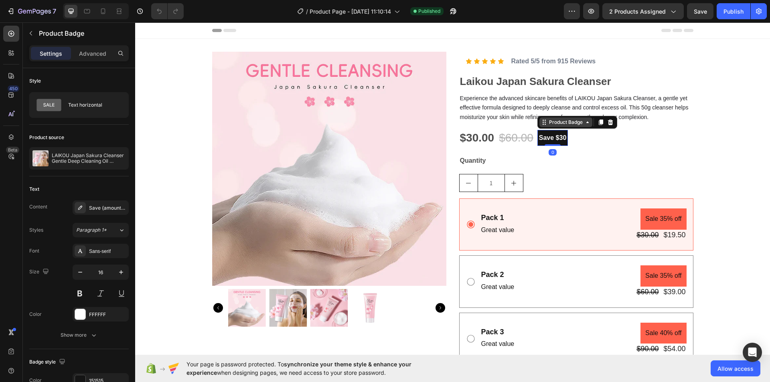
click at [545, 122] on icon at bounding box center [545, 122] width 1 height 1
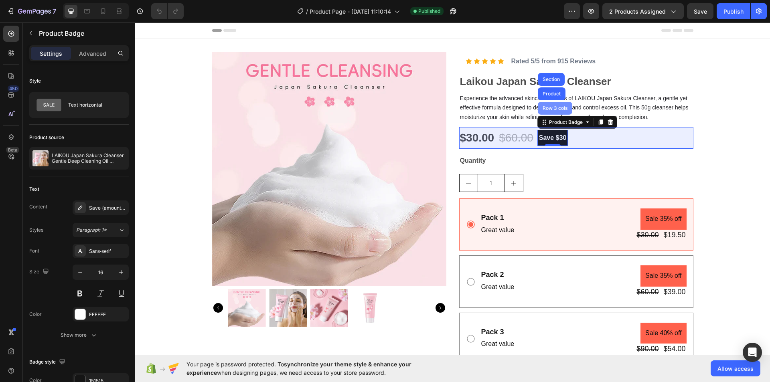
click at [551, 105] on div "Row 3 cols" at bounding box center [555, 108] width 34 height 13
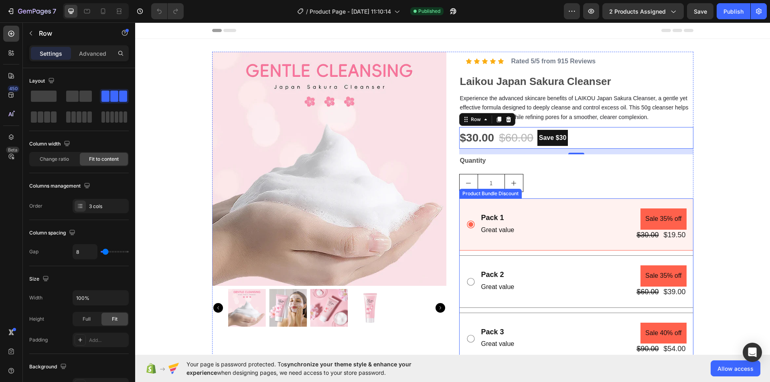
click at [507, 272] on div "Pack 2" at bounding box center [497, 275] width 35 height 11
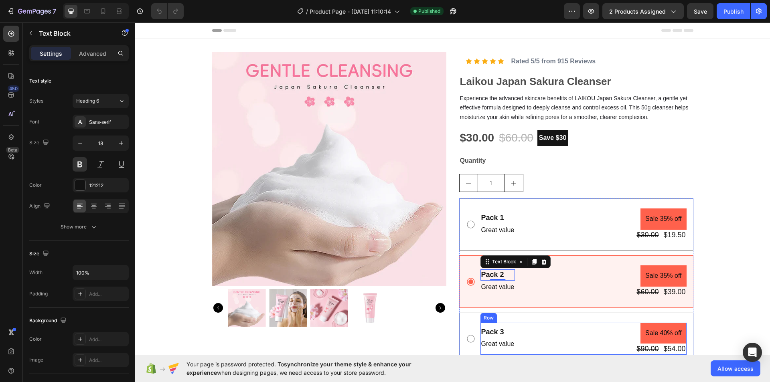
click at [524, 324] on div "Pack 3 Text Block Great value Text Block Sale 40% off Product Badge $90.00 Prod…" at bounding box center [583, 339] width 206 height 32
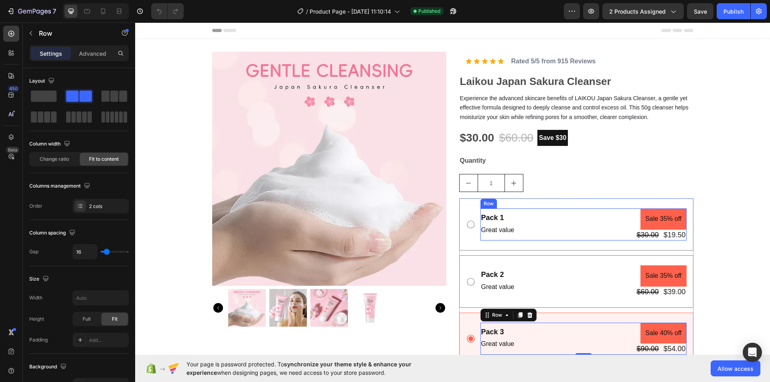
click at [524, 227] on div "Pack 1 Text Block Great value Text Block Sale 35% off Product Badge $30.00 Prod…" at bounding box center [583, 225] width 206 height 32
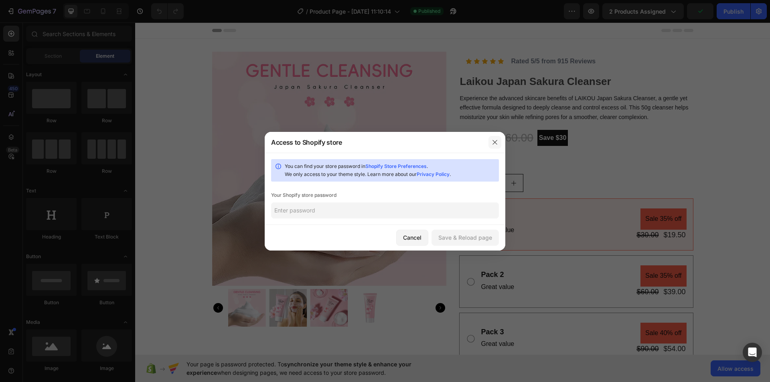
click at [493, 146] on button "button" at bounding box center [494, 142] width 13 height 13
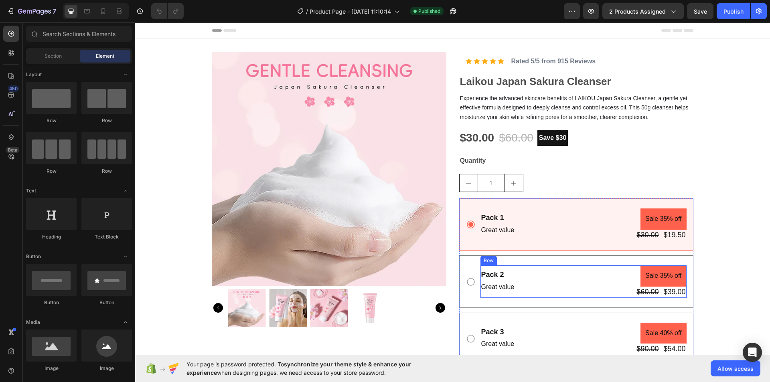
scroll to position [80, 0]
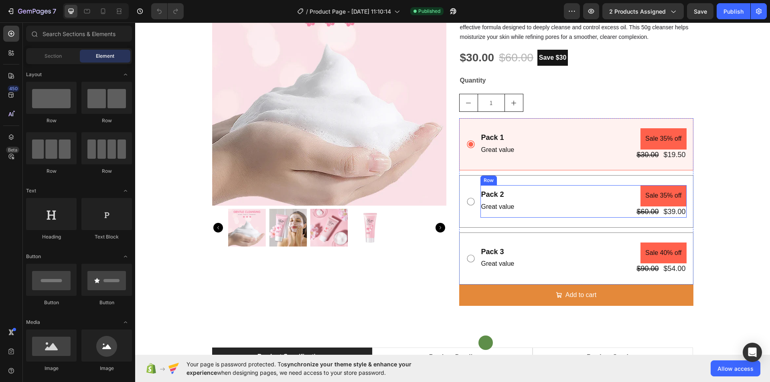
click at [545, 201] on div "Pack 2 Text Block Great value Text Block Sale 35% off Product Badge $60.00 Prod…" at bounding box center [583, 201] width 206 height 32
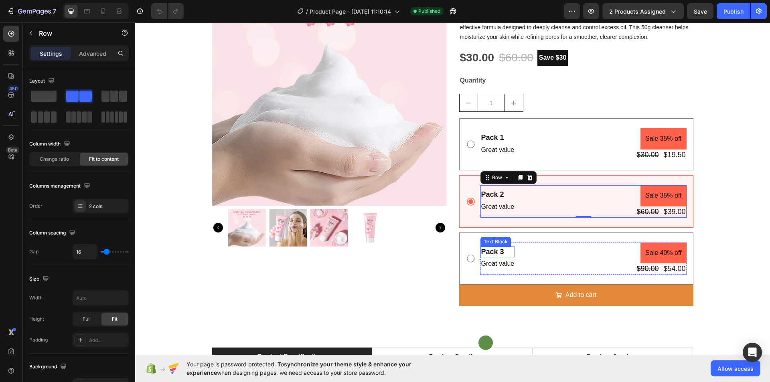
click at [507, 254] on div "Pack 3" at bounding box center [497, 252] width 35 height 11
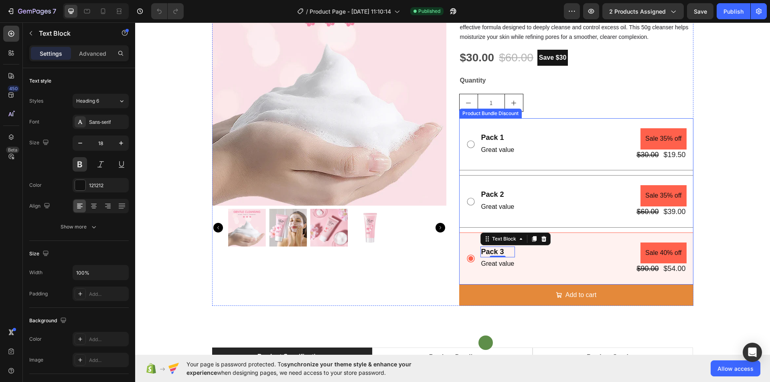
click at [472, 146] on div "Pack 1 Text Block Great value Text Block Sale 35% off Product Badge $30.00 Prod…" at bounding box center [576, 144] width 221 height 32
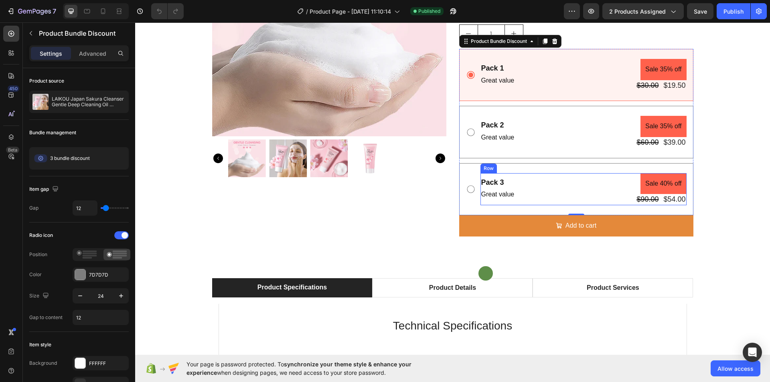
scroll to position [160, 0]
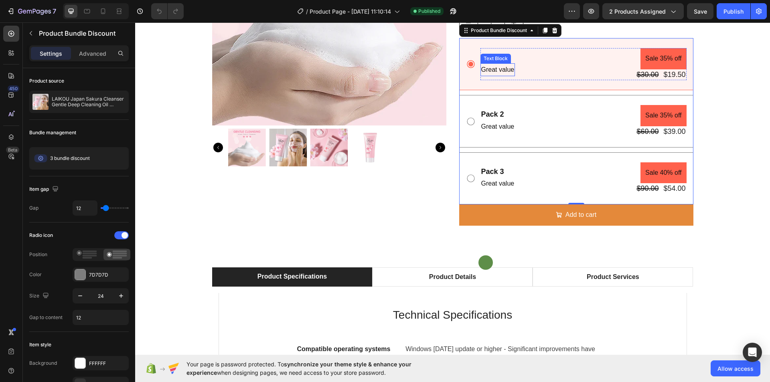
click at [505, 67] on p "Great value" at bounding box center [497, 70] width 33 height 12
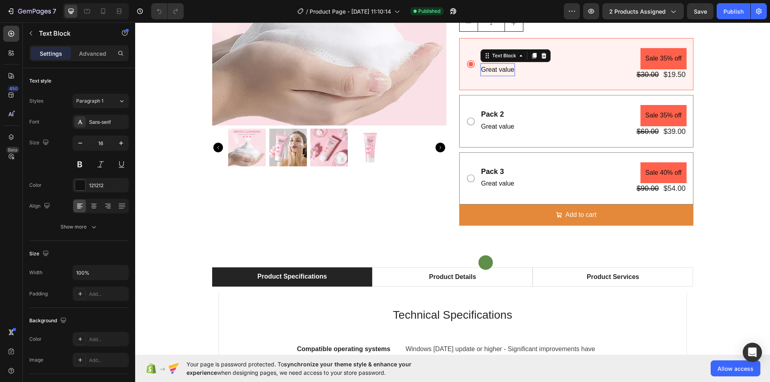
click at [505, 67] on p "Great value" at bounding box center [497, 70] width 33 height 12
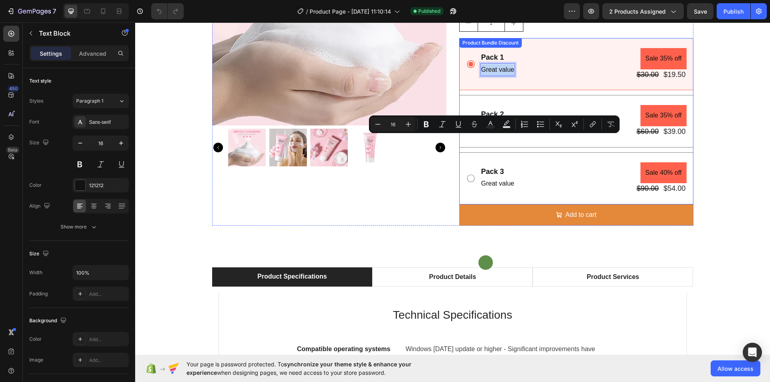
scroll to position [0, 0]
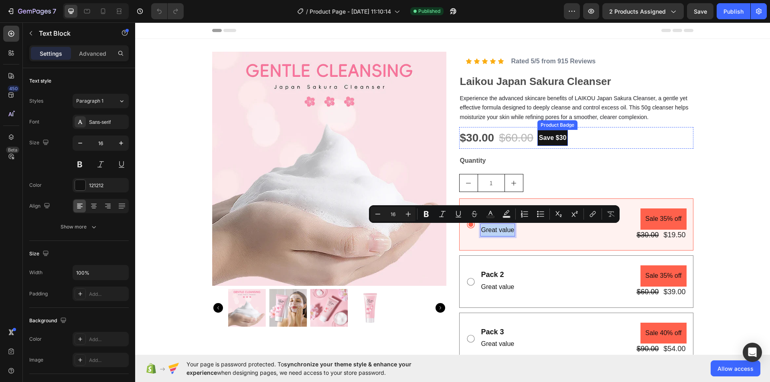
click at [552, 134] on pre "Save $30" at bounding box center [552, 138] width 31 height 16
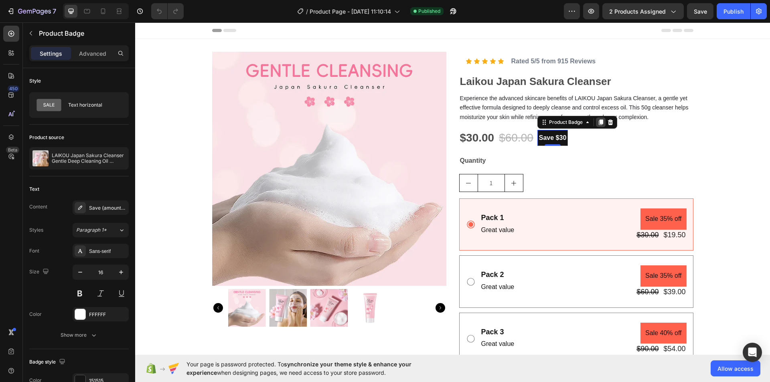
click at [599, 122] on icon at bounding box center [601, 123] width 4 height 6
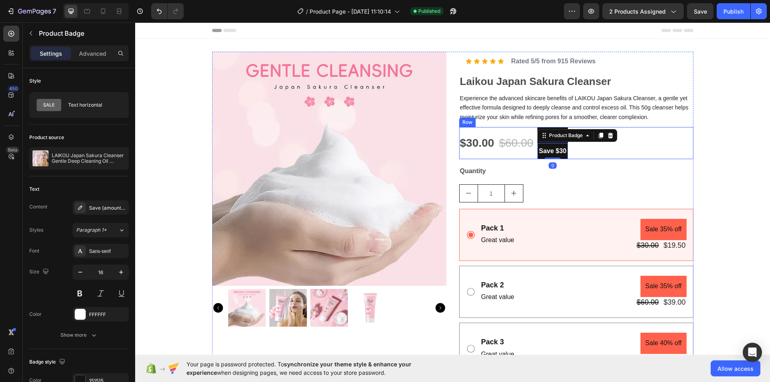
click at [580, 153] on div "$30.00 Product Price Product Price $60.00 (P) Price (P) Price Save $30 Product …" at bounding box center [576, 143] width 234 height 32
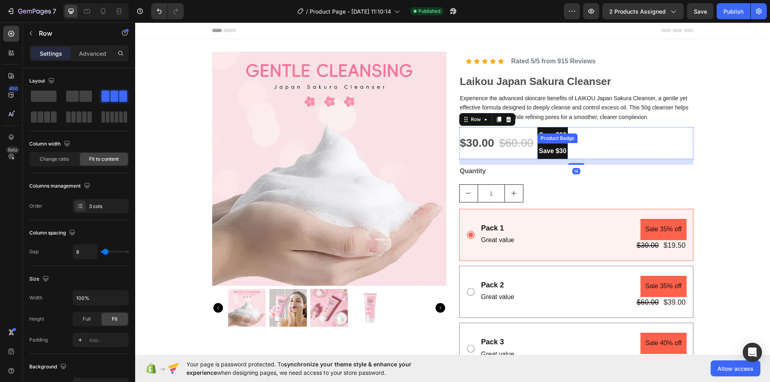
click at [556, 150] on pre "Save $30" at bounding box center [552, 151] width 31 height 16
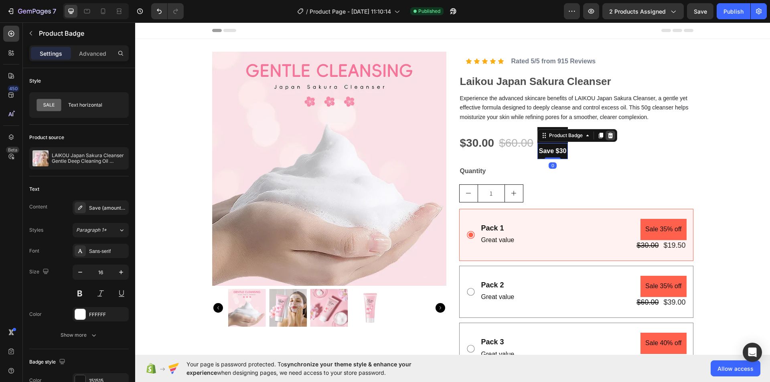
click at [608, 134] on icon at bounding box center [610, 136] width 5 height 6
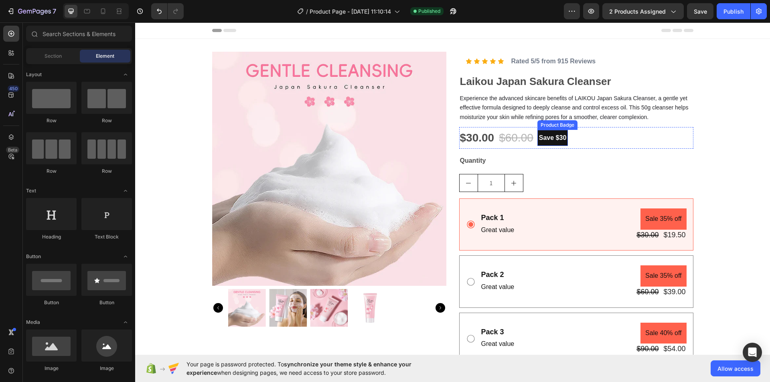
click at [551, 134] on pre "Save $30" at bounding box center [552, 138] width 31 height 16
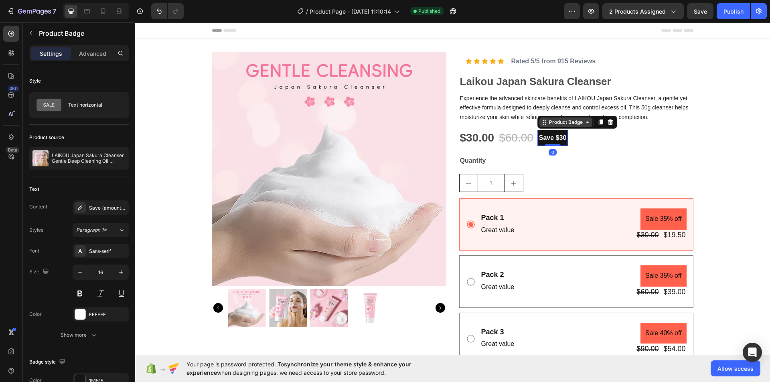
click at [557, 127] on div "Product Badge" at bounding box center [565, 123] width 53 height 10
click at [547, 123] on div "Product Badge" at bounding box center [565, 122] width 37 height 7
click at [541, 124] on icon at bounding box center [544, 122] width 6 height 6
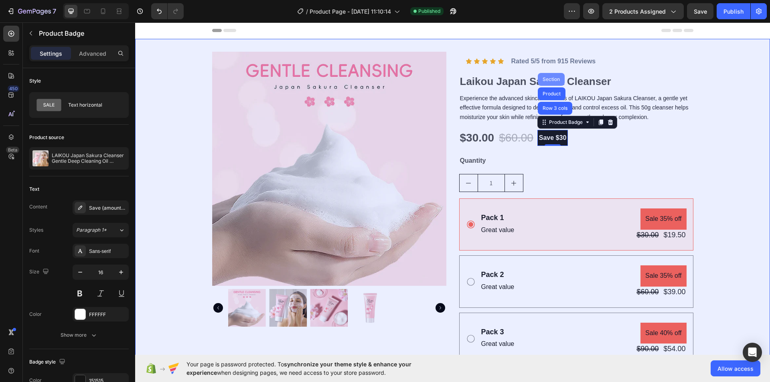
click at [549, 78] on div "Section" at bounding box center [551, 79] width 20 height 5
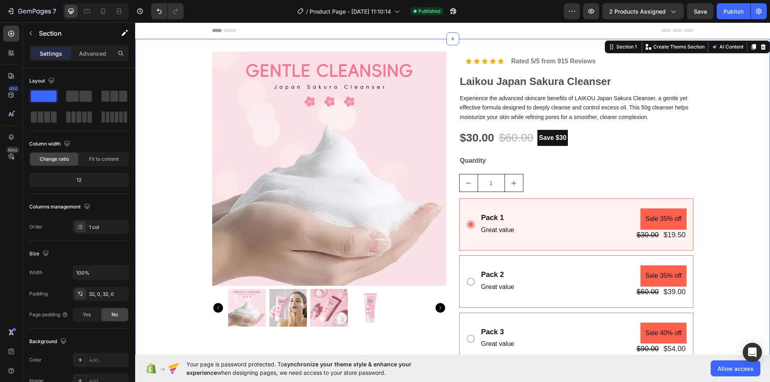
click at [723, 93] on div "Product Images Icon Icon Icon Icon Icon Icon List Row Rated 5/5 from 915 Review…" at bounding box center [452, 219] width 635 height 334
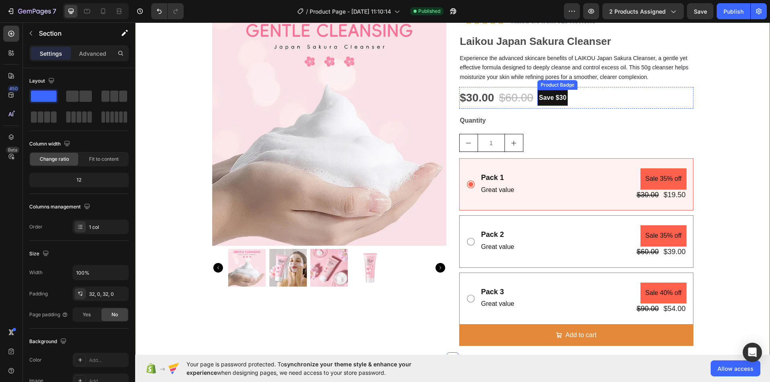
click at [553, 98] on pre "Save $30" at bounding box center [552, 98] width 31 height 16
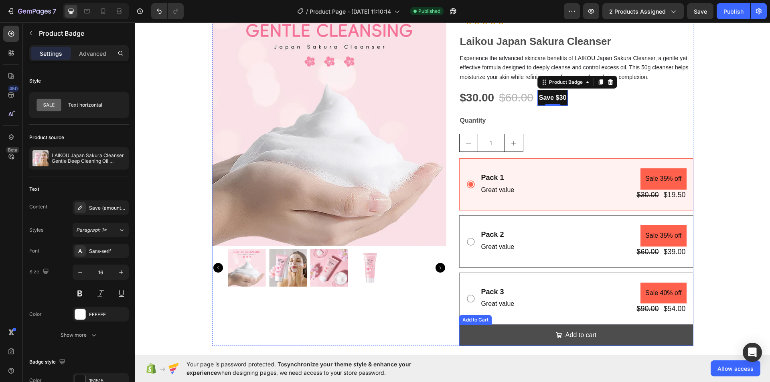
click at [633, 332] on button "Add to cart" at bounding box center [576, 335] width 234 height 21
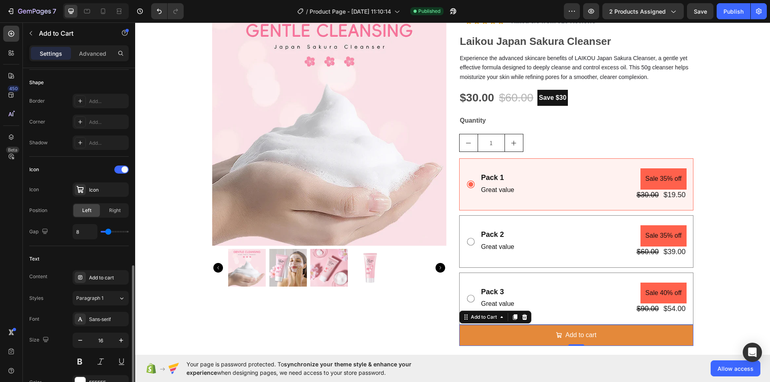
scroll to position [361, 0]
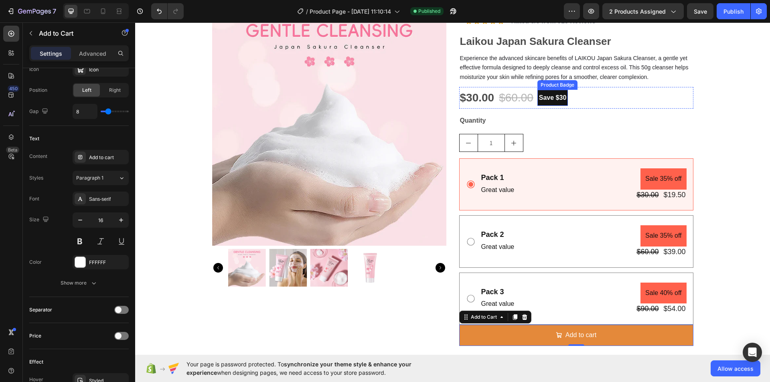
click at [546, 93] on pre "Save $30" at bounding box center [552, 98] width 31 height 16
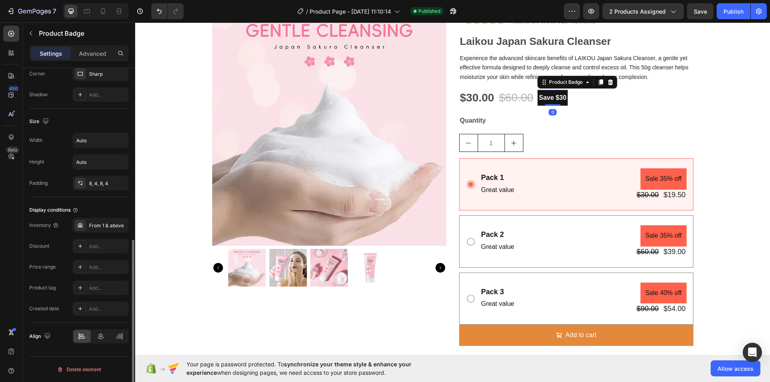
scroll to position [0, 0]
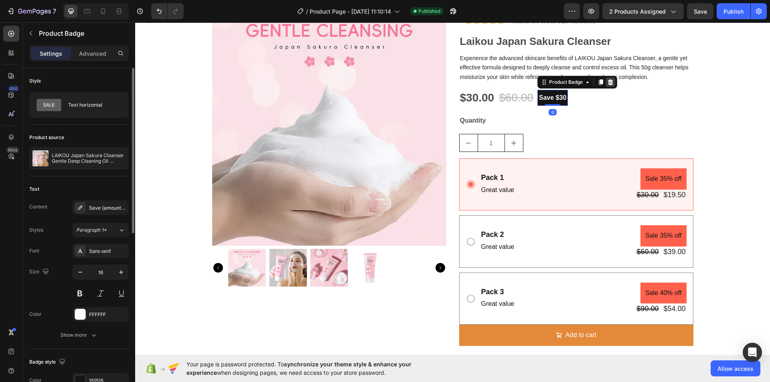
click at [611, 79] on div at bounding box center [611, 82] width 10 height 10
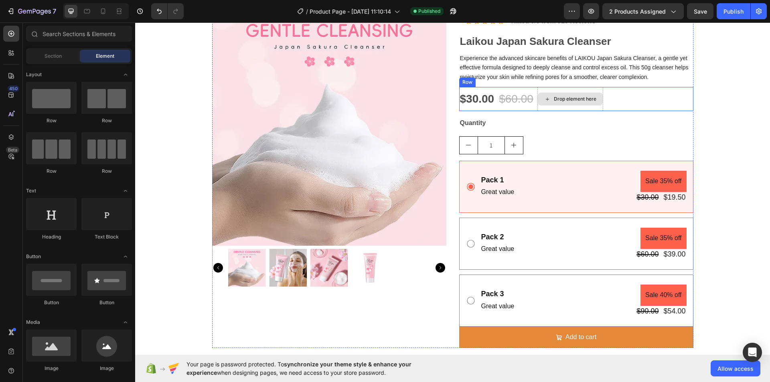
click at [553, 88] on div "Drop element here" at bounding box center [570, 99] width 66 height 24
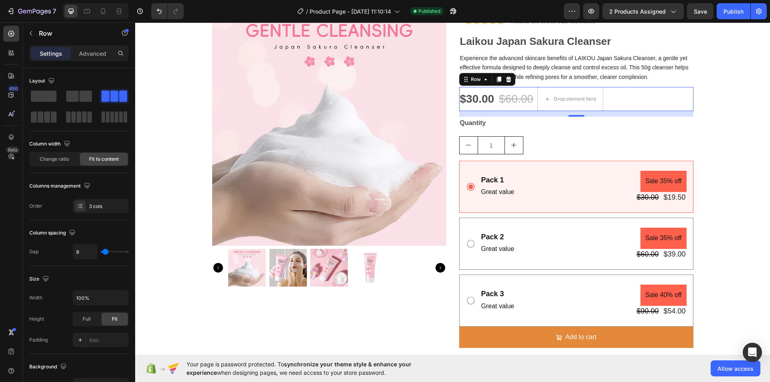
click at [728, 120] on div "Product Images Icon Icon Icon Icon Icon Icon List Row Rated 5/5 from 915 Review…" at bounding box center [452, 180] width 635 height 336
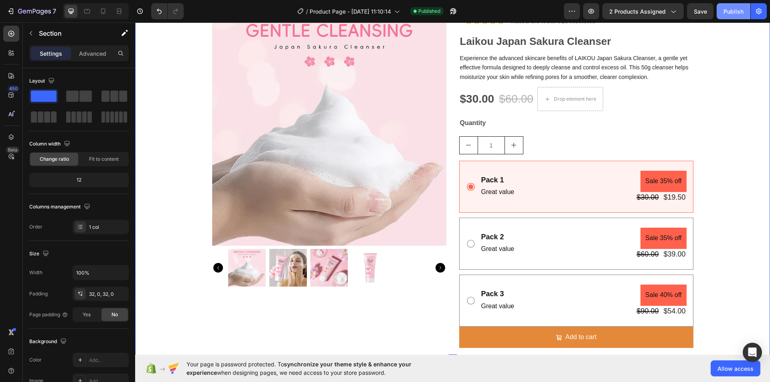
drag, startPoint x: 730, startPoint y: 9, endPoint x: 537, endPoint y: 89, distance: 208.4
click at [730, 9] on div "Publish" at bounding box center [734, 11] width 20 height 8
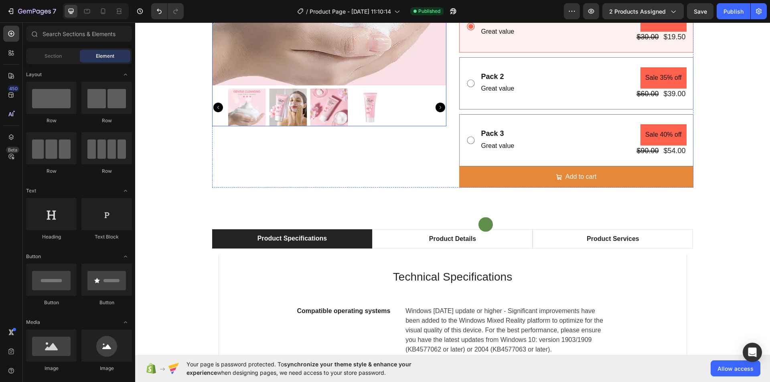
scroll to position [321, 0]
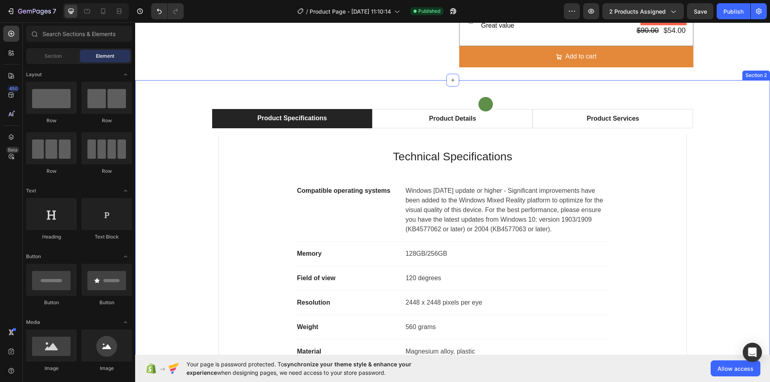
click at [241, 93] on div "Text Block Row Product Specifications Product Details Product Services Technica…" at bounding box center [452, 258] width 635 height 357
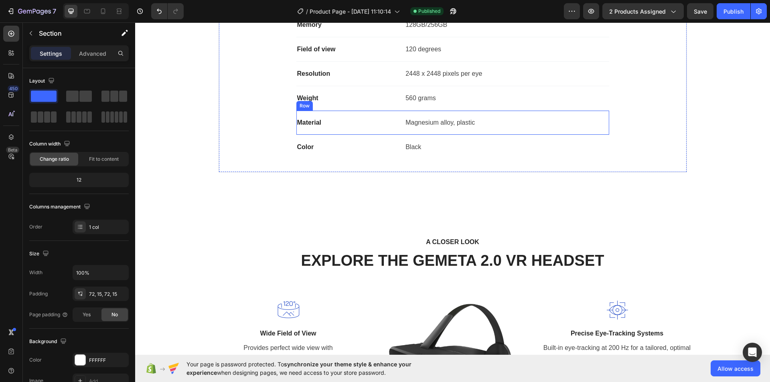
scroll to position [561, 0]
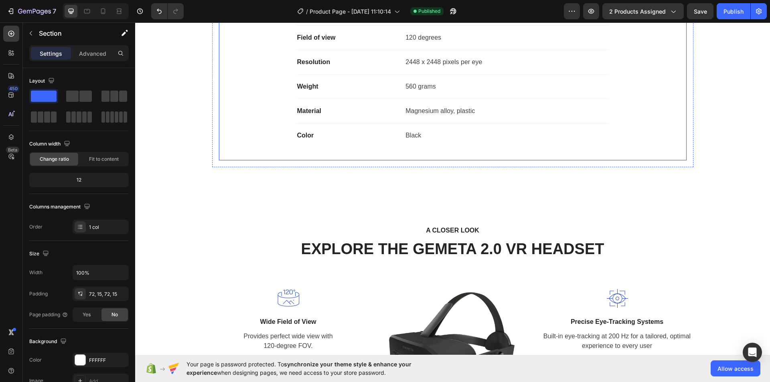
click at [367, 156] on div "Technical Specifications Heading Compatible operating systems Text block Window…" at bounding box center [453, 27] width 468 height 267
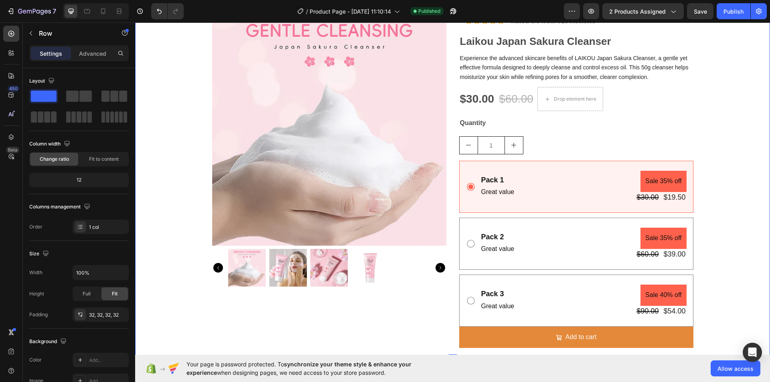
scroll to position [0, 0]
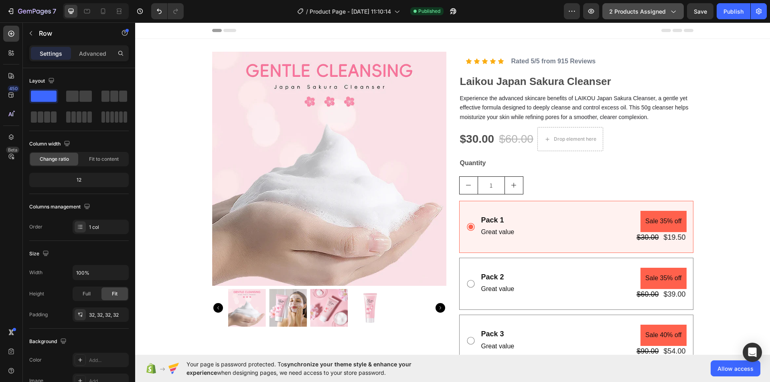
click at [669, 10] on icon "button" at bounding box center [673, 11] width 8 height 8
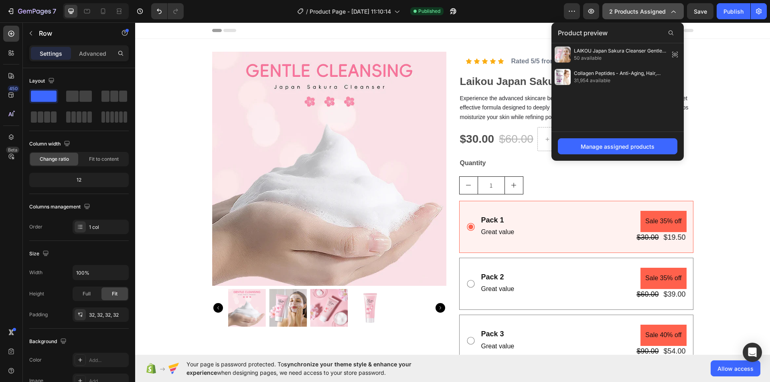
drag, startPoint x: 672, startPoint y: 12, endPoint x: 683, endPoint y: 17, distance: 11.7
click at [673, 12] on icon "button" at bounding box center [673, 11] width 8 height 8
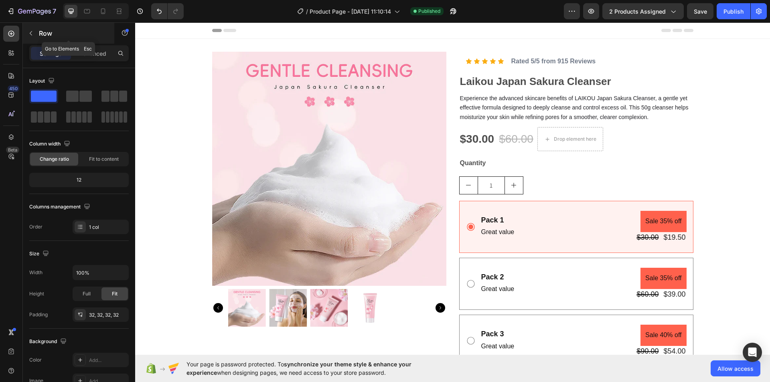
click at [33, 35] on icon "button" at bounding box center [31, 33] width 6 height 6
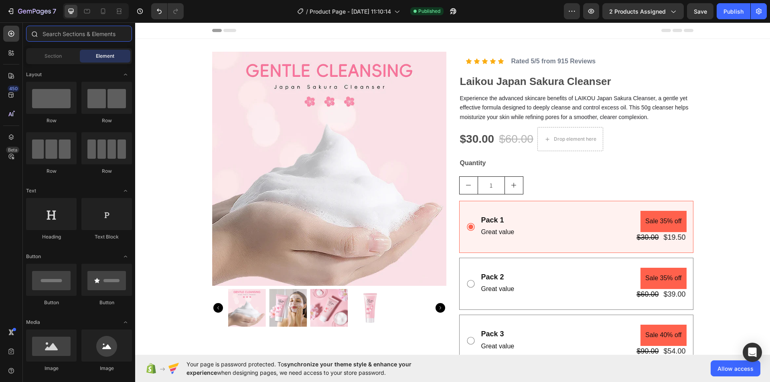
click at [49, 36] on input "text" at bounding box center [79, 34] width 106 height 16
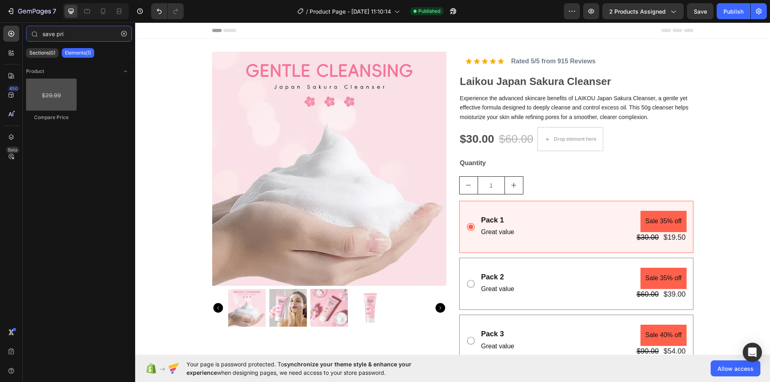
type input "save pri"
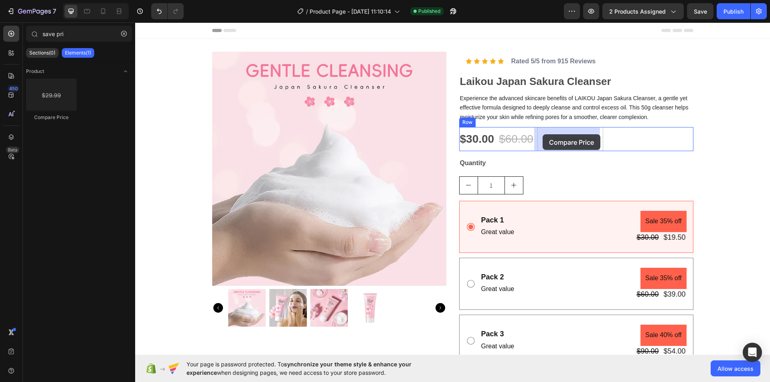
drag, startPoint x: 171, startPoint y: 118, endPoint x: 543, endPoint y: 134, distance: 372.2
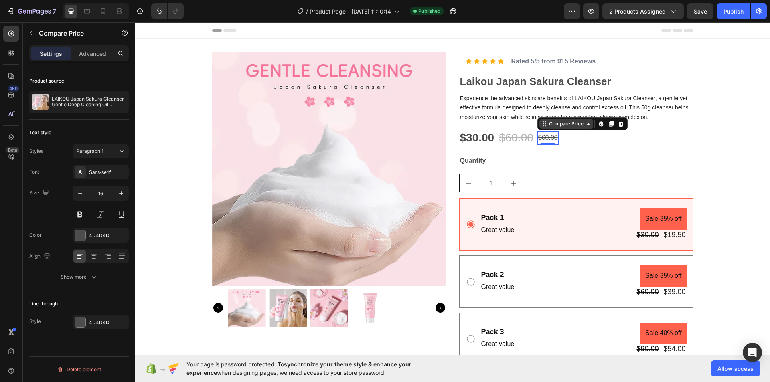
click at [586, 125] on icon at bounding box center [588, 124] width 6 height 6
click at [618, 123] on icon at bounding box center [620, 124] width 5 height 6
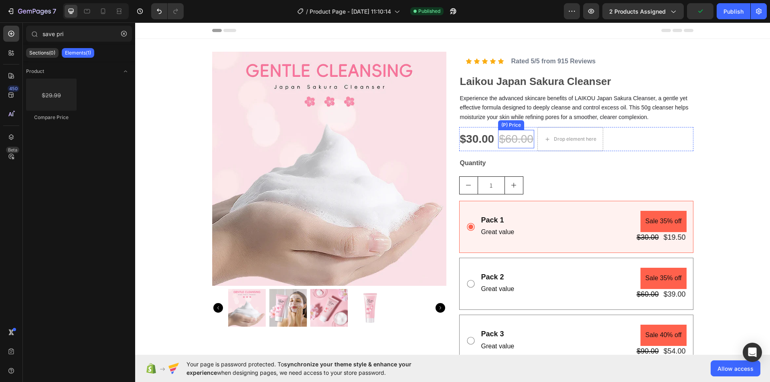
click at [505, 140] on div "$60.00" at bounding box center [516, 139] width 36 height 18
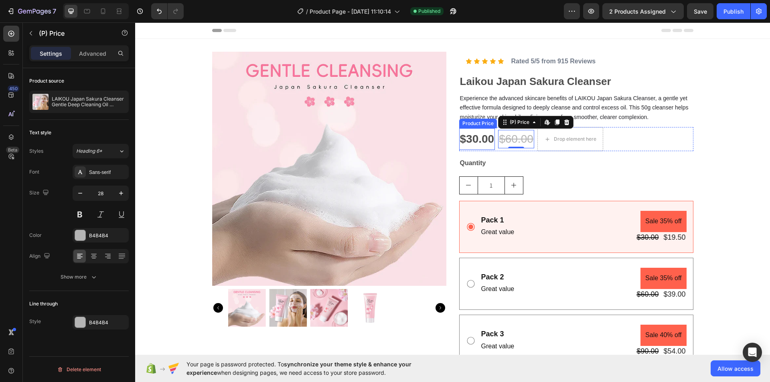
click at [470, 138] on div "$30.00" at bounding box center [477, 139] width 36 height 22
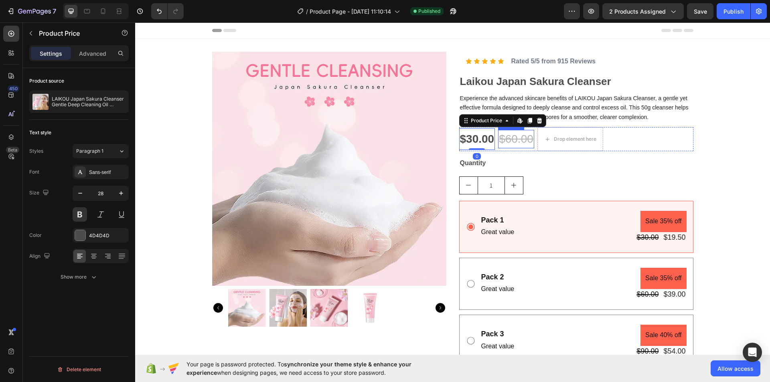
click at [505, 139] on div "$60.00" at bounding box center [516, 139] width 36 height 18
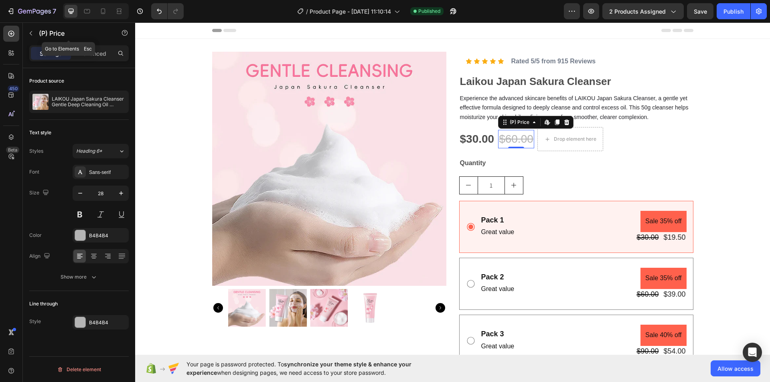
click at [30, 31] on icon "button" at bounding box center [31, 33] width 6 height 6
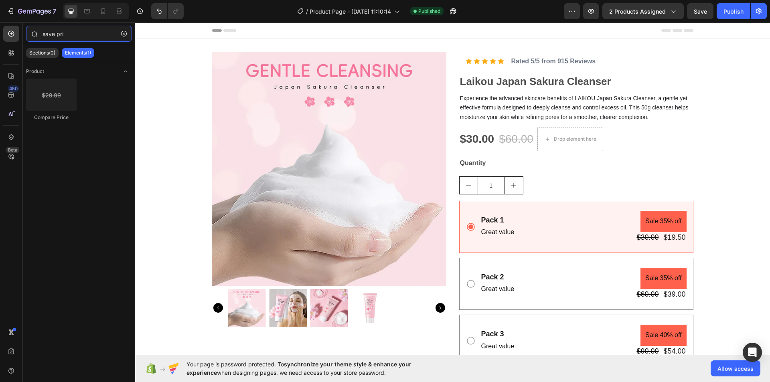
click at [49, 31] on input "save pri" at bounding box center [79, 34] width 106 height 16
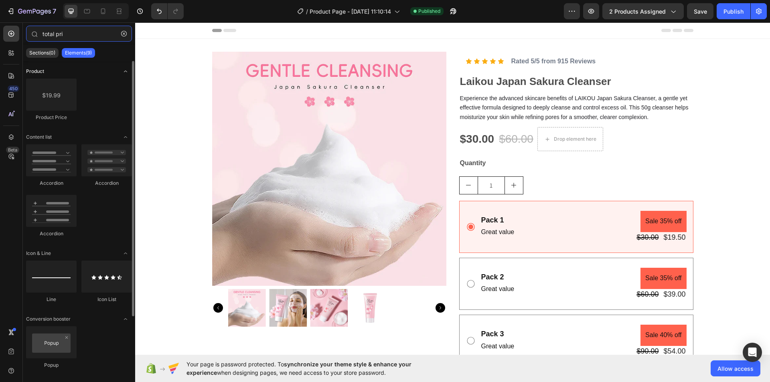
type input "total pri"
click at [124, 72] on icon "Toggle open" at bounding box center [125, 71] width 6 height 6
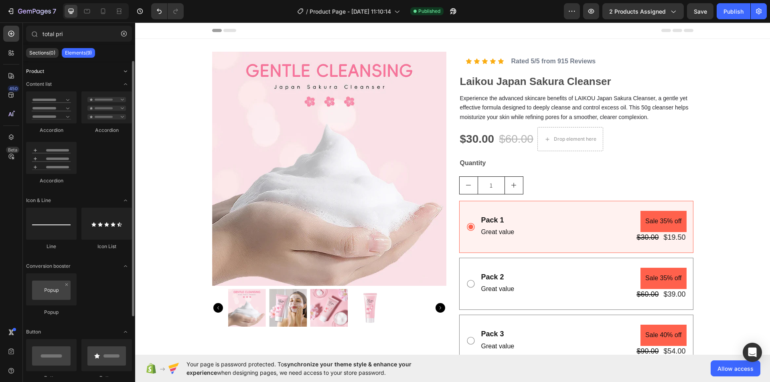
click at [124, 72] on icon "Toggle open" at bounding box center [125, 71] width 6 height 6
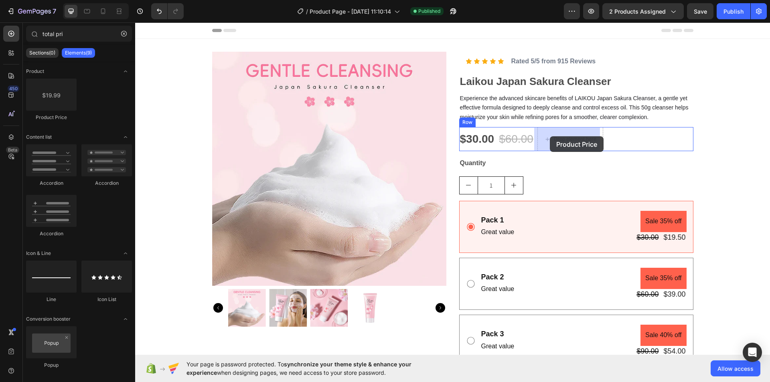
drag, startPoint x: 195, startPoint y: 118, endPoint x: 550, endPoint y: 136, distance: 355.4
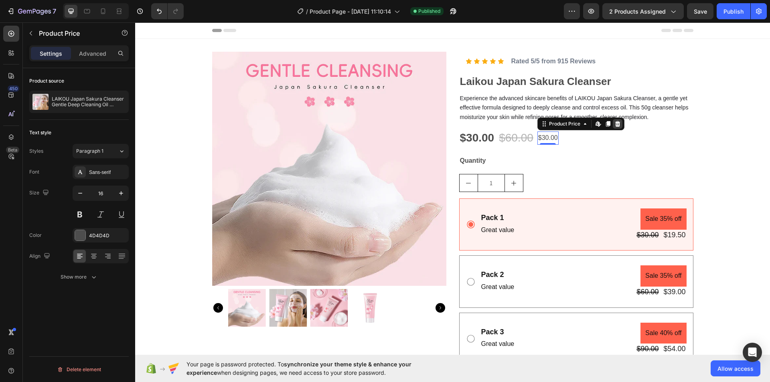
click at [614, 123] on icon at bounding box center [617, 124] width 6 height 6
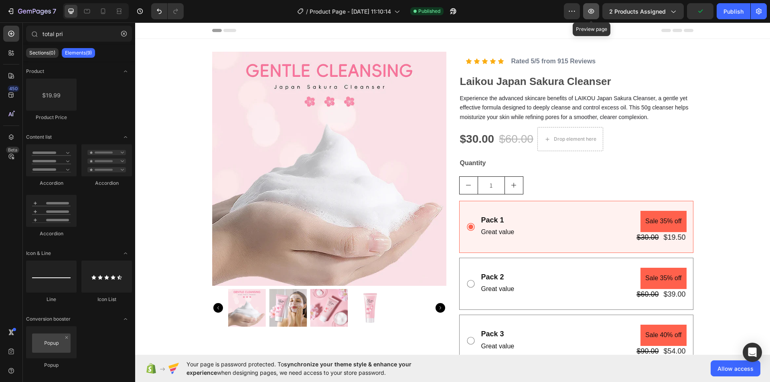
click at [593, 12] on icon "button" at bounding box center [591, 11] width 6 height 5
click at [54, 34] on input "total pri" at bounding box center [79, 34] width 106 height 16
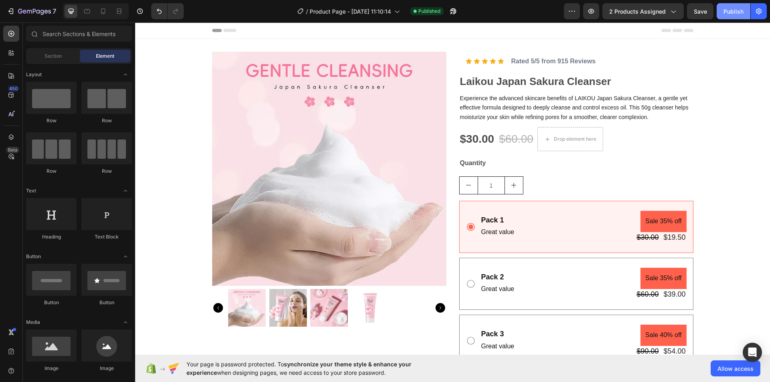
click at [736, 16] on button "Publish" at bounding box center [734, 11] width 34 height 16
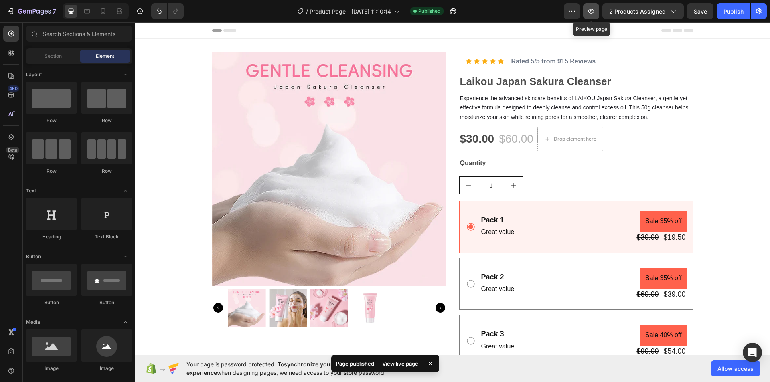
click at [590, 11] on icon "button" at bounding box center [591, 11] width 8 height 8
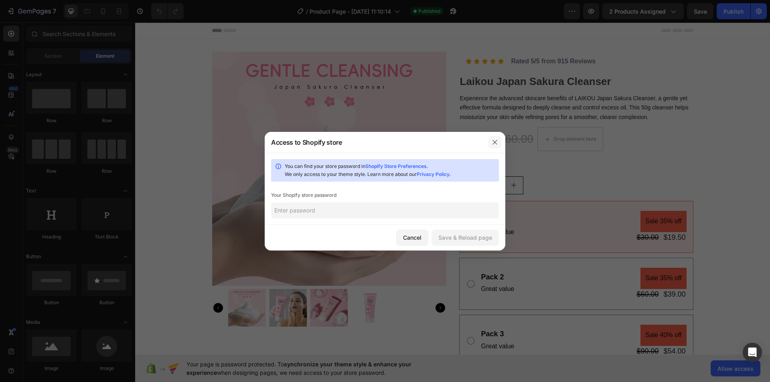
click at [495, 140] on icon "button" at bounding box center [495, 142] width 6 height 6
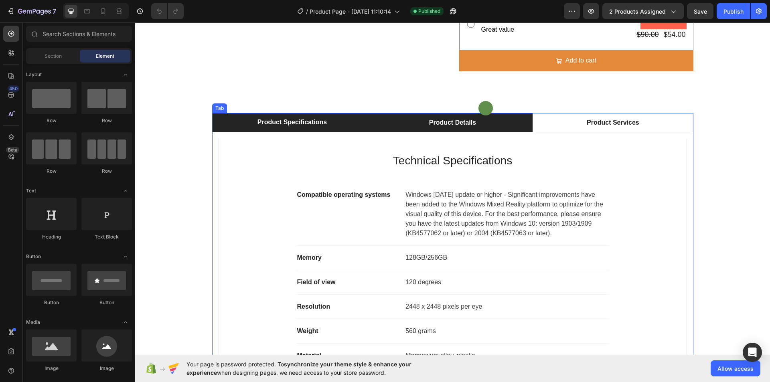
scroll to position [321, 0]
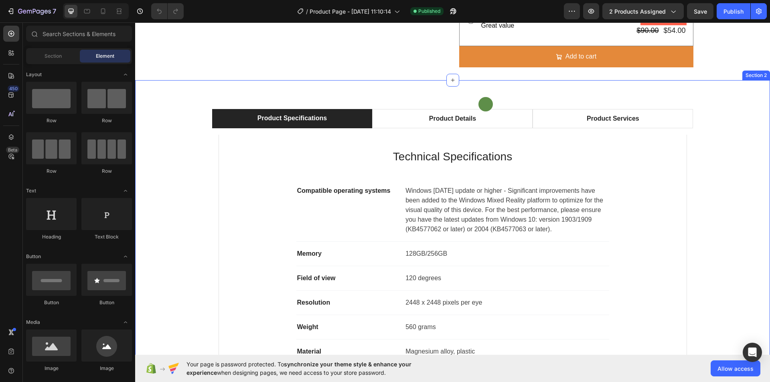
click at [665, 93] on div "Text Block Row Product Specifications Product Details Product Services Technica…" at bounding box center [452, 258] width 635 height 357
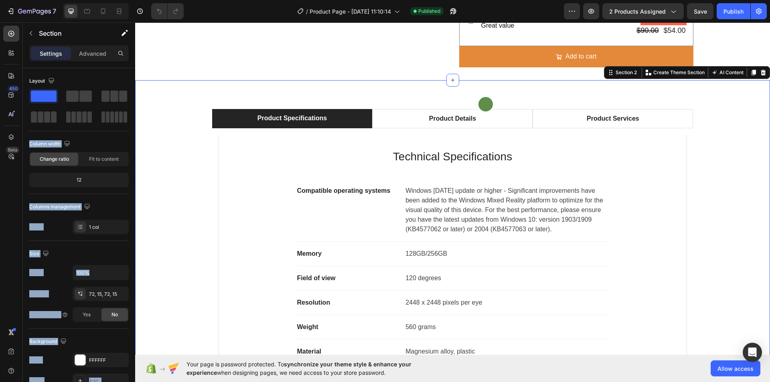
drag, startPoint x: 180, startPoint y: 137, endPoint x: 389, endPoint y: 91, distance: 214.0
click at [34, 33] on button "button" at bounding box center [30, 33] width 13 height 13
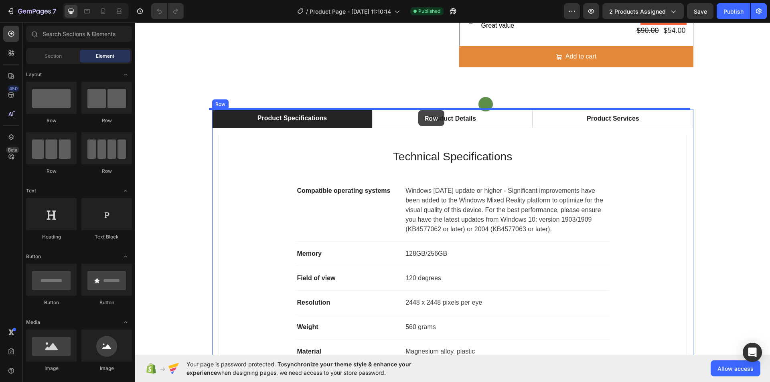
drag, startPoint x: 245, startPoint y: 176, endPoint x: 418, endPoint y: 110, distance: 185.5
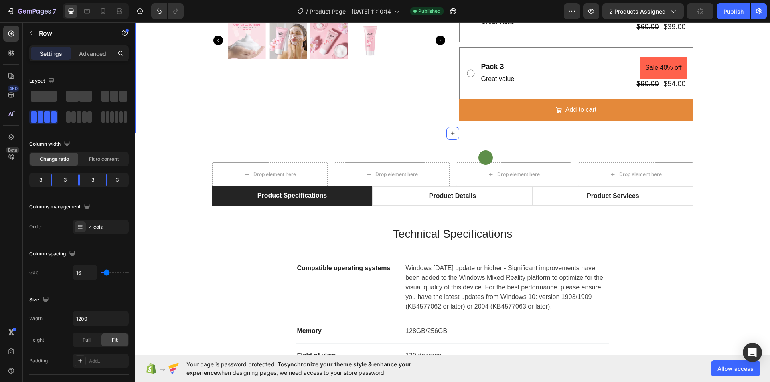
scroll to position [361, 0]
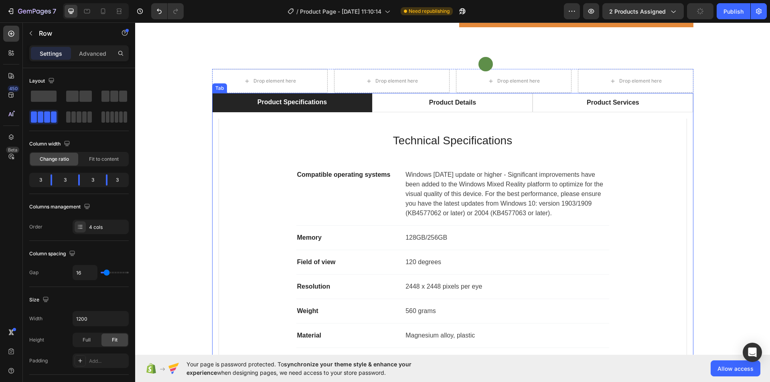
click at [296, 101] on div "Product Specifications" at bounding box center [292, 102] width 72 height 12
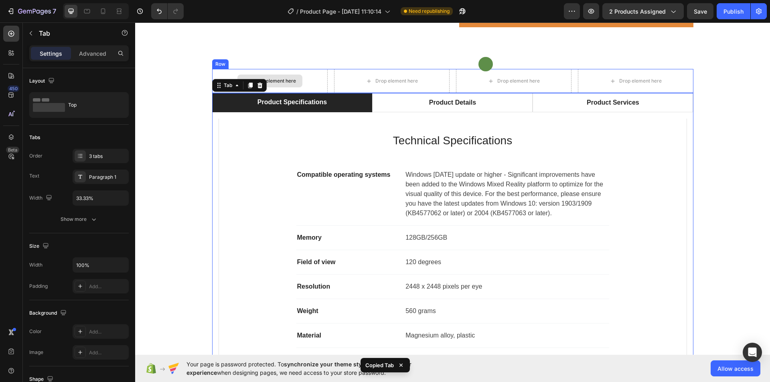
click at [290, 80] on div "Drop element here" at bounding box center [274, 81] width 43 height 6
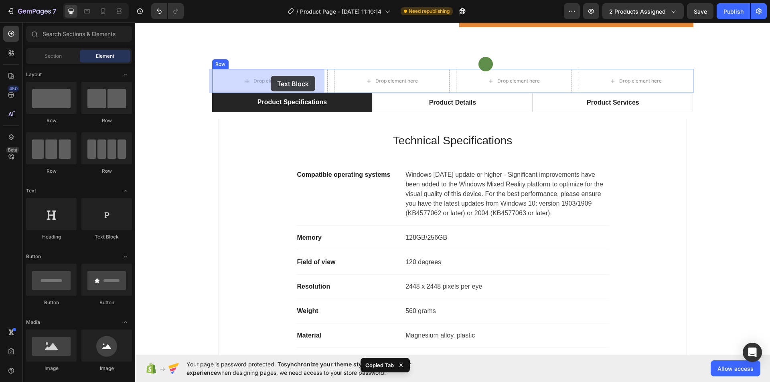
drag, startPoint x: 235, startPoint y: 241, endPoint x: 271, endPoint y: 76, distance: 169.4
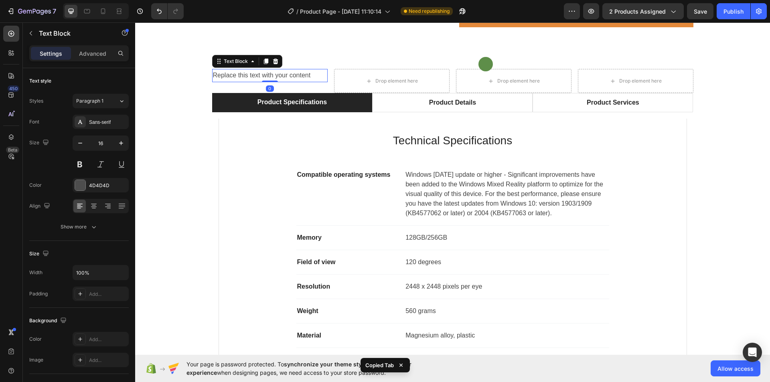
click at [273, 75] on div "Replace this text with your content" at bounding box center [270, 75] width 116 height 13
click at [273, 75] on p "Replace this text with your content" at bounding box center [270, 76] width 114 height 12
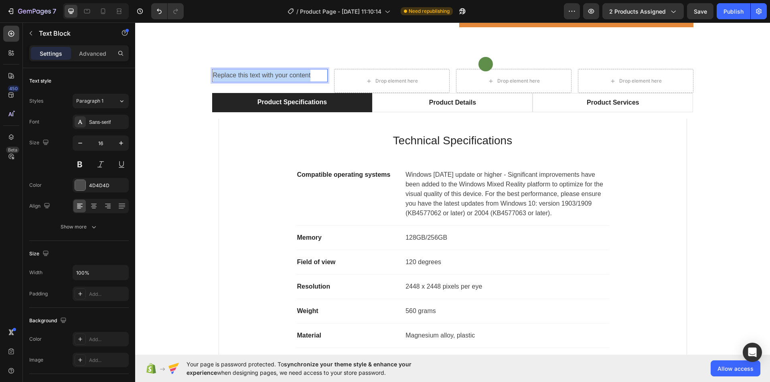
click at [273, 75] on p "Replace this text with your content" at bounding box center [270, 76] width 114 height 12
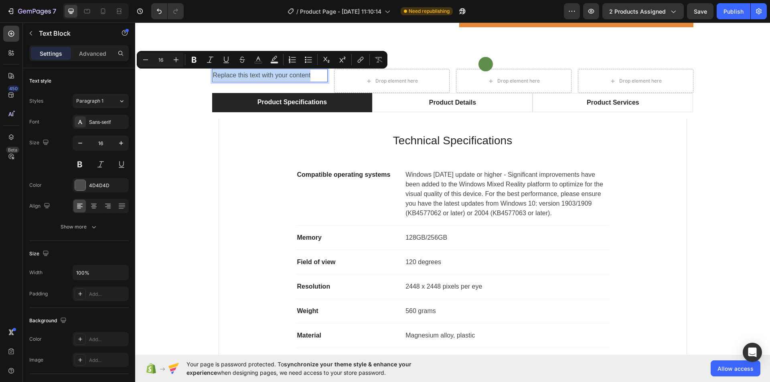
click at [292, 76] on p "Replace this text with your content" at bounding box center [270, 76] width 114 height 12
drag, startPoint x: 296, startPoint y: 75, endPoint x: 210, endPoint y: 76, distance: 86.6
click at [213, 76] on p "Replace this text with your content" at bounding box center [270, 76] width 114 height 12
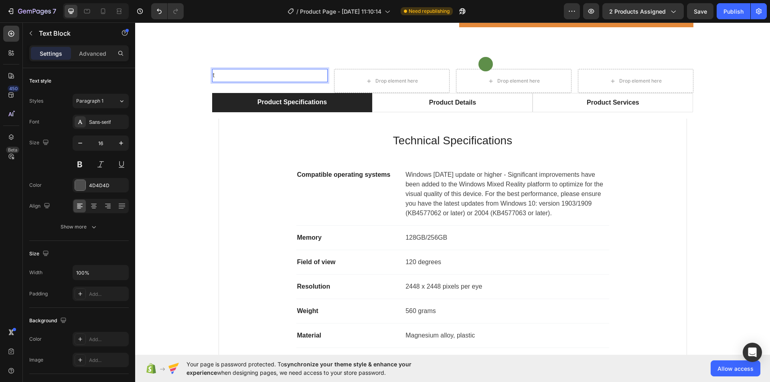
click at [235, 77] on p "t" at bounding box center [270, 76] width 114 height 12
click at [280, 102] on div "Product Specifications" at bounding box center [292, 102] width 72 height 12
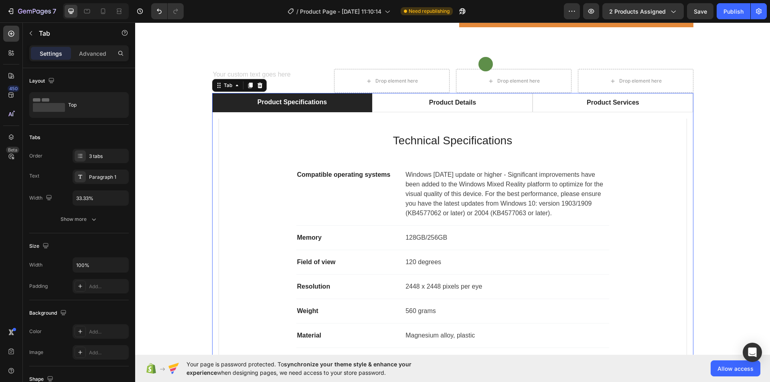
click at [280, 102] on div "Product Specifications" at bounding box center [292, 102] width 72 height 12
click at [280, 102] on p "Product Specifications" at bounding box center [291, 102] width 69 height 10
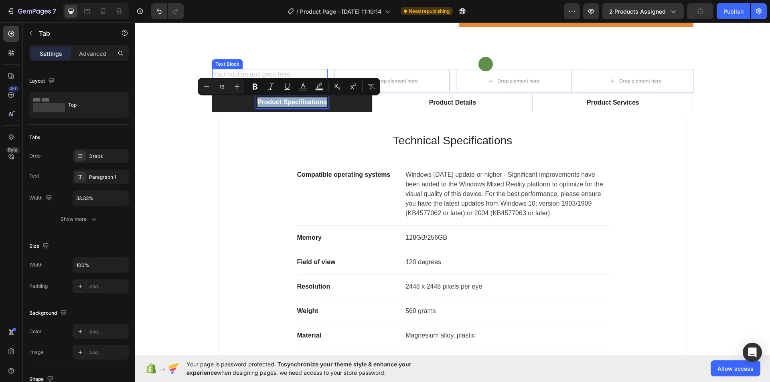
click at [256, 74] on div "Rich Text Editor. Editing area: main" at bounding box center [270, 75] width 116 height 13
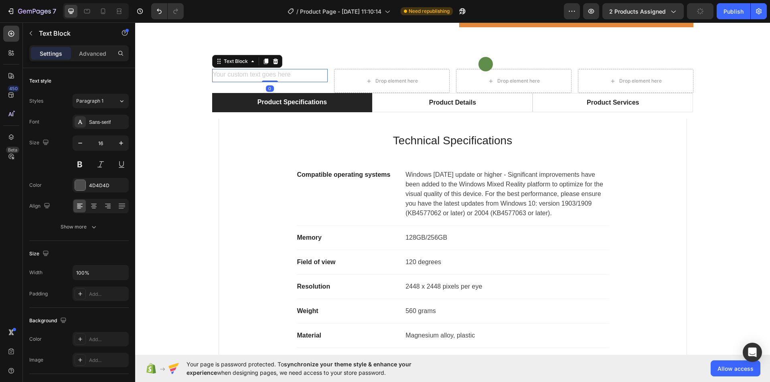
click at [256, 74] on div "Rich Text Editor. Editing area: main" at bounding box center [270, 75] width 116 height 13
click at [247, 77] on p "Product Specifications" at bounding box center [270, 76] width 114 height 12
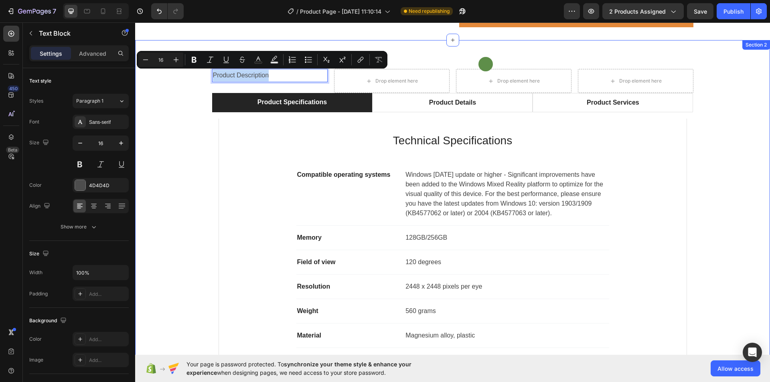
drag, startPoint x: 248, startPoint y: 75, endPoint x: 209, endPoint y: 78, distance: 39.4
click at [209, 78] on div "Text Block Row Product Description Text Block 0 Drop element here Drop element …" at bounding box center [452, 230] width 623 height 323
click at [193, 59] on icon "Editor contextual toolbar" at bounding box center [194, 60] width 5 height 6
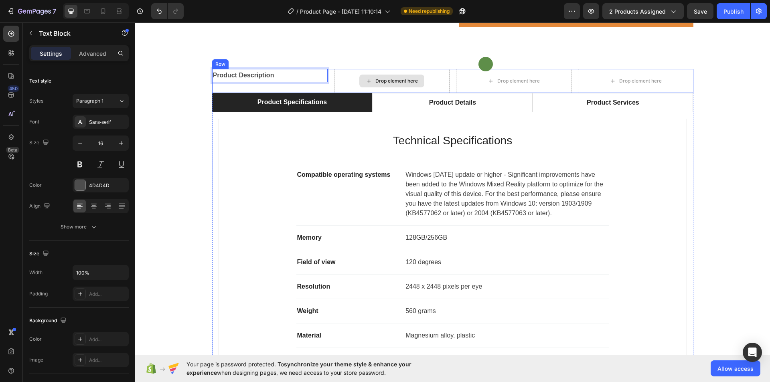
click at [378, 78] on div "Drop element here" at bounding box center [396, 81] width 43 height 6
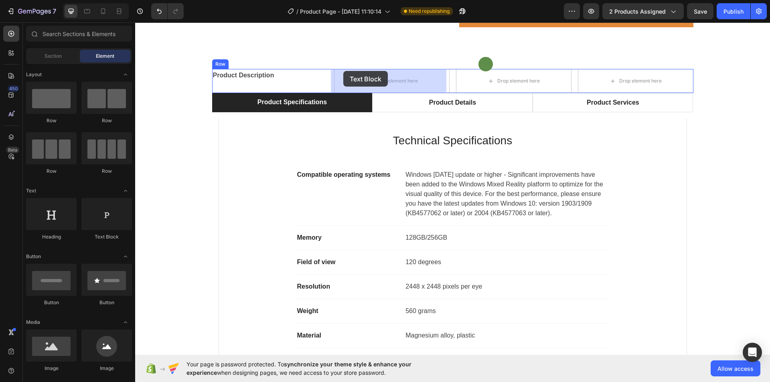
drag, startPoint x: 239, startPoint y: 242, endPoint x: 345, endPoint y: 74, distance: 198.6
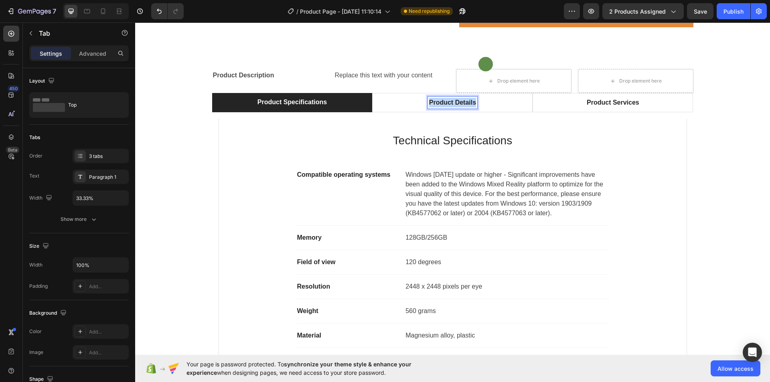
click at [446, 100] on p "Product Details" at bounding box center [452, 103] width 47 height 10
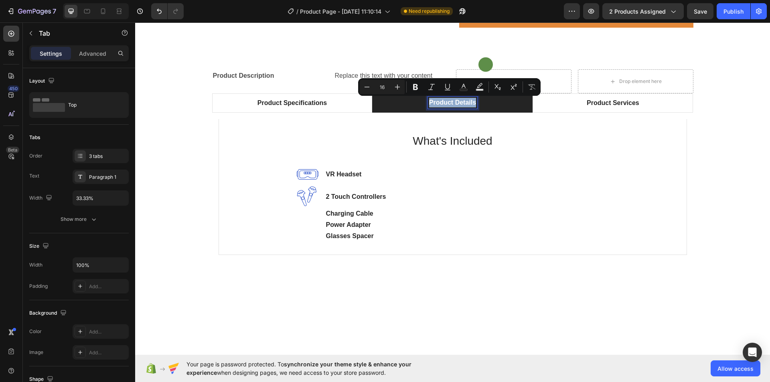
copy p "Product Details"
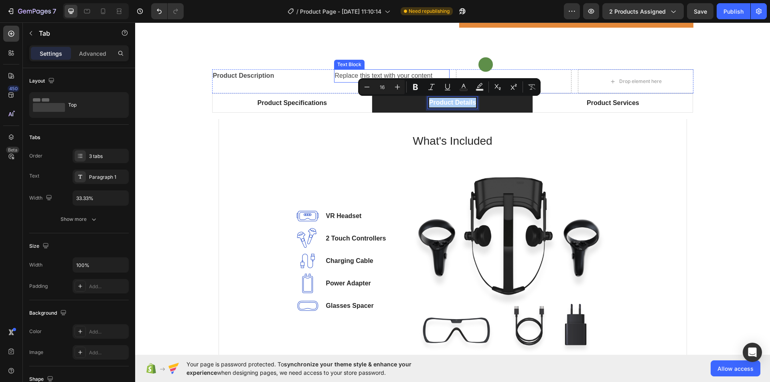
click at [350, 74] on div "Replace this text with your content" at bounding box center [392, 75] width 116 height 13
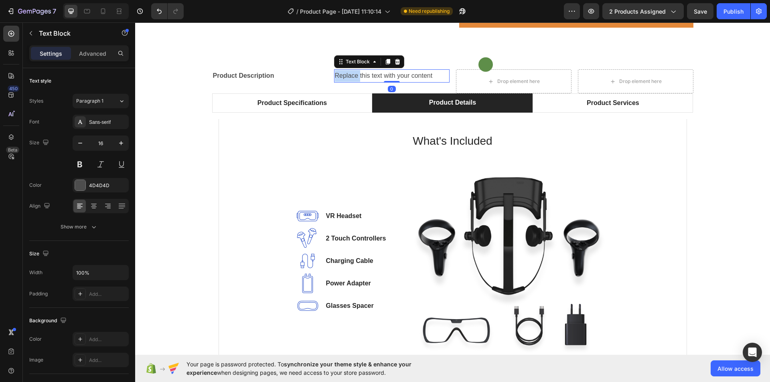
click at [350, 74] on div "Replace this text with your content" at bounding box center [392, 75] width 116 height 13
click at [350, 74] on p "Replace this text with your content" at bounding box center [392, 76] width 114 height 12
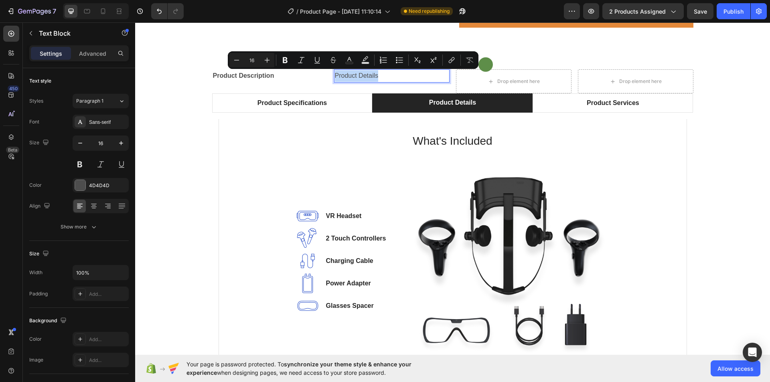
drag, startPoint x: 376, startPoint y: 73, endPoint x: 332, endPoint y: 75, distance: 44.2
click at [335, 75] on p "Product Details" at bounding box center [392, 76] width 114 height 12
click at [286, 61] on icon "Editor contextual toolbar" at bounding box center [285, 60] width 5 height 6
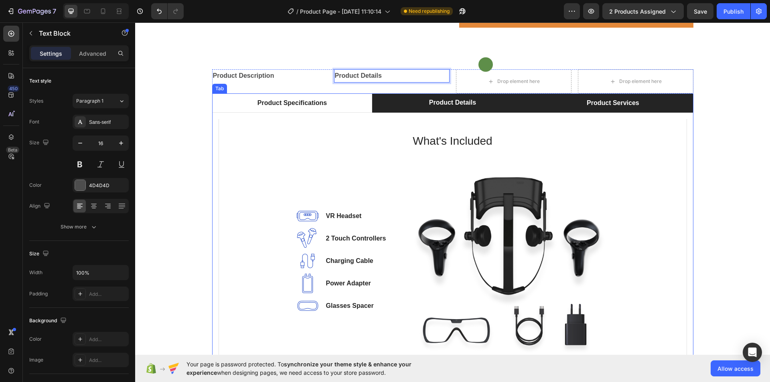
click at [603, 101] on p "Product Services" at bounding box center [613, 103] width 53 height 10
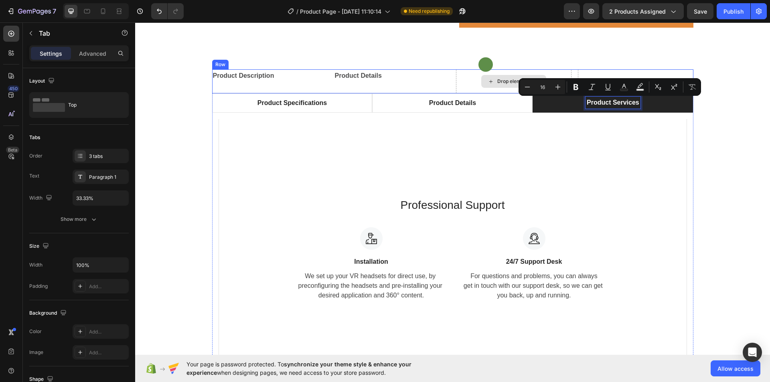
click at [505, 82] on div "Drop element here" at bounding box center [518, 81] width 43 height 6
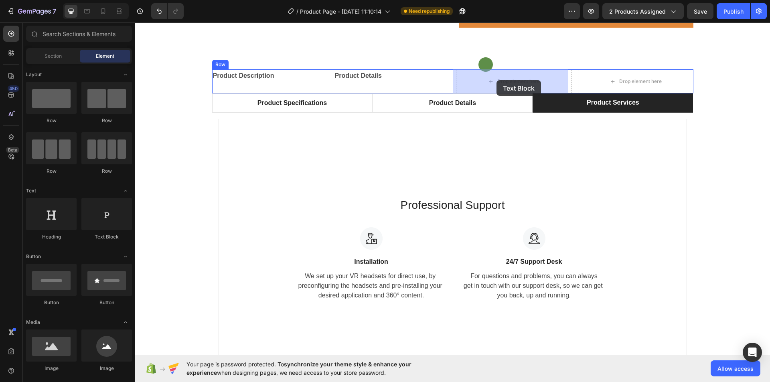
drag, startPoint x: 245, startPoint y: 237, endPoint x: 497, endPoint y: 80, distance: 296.4
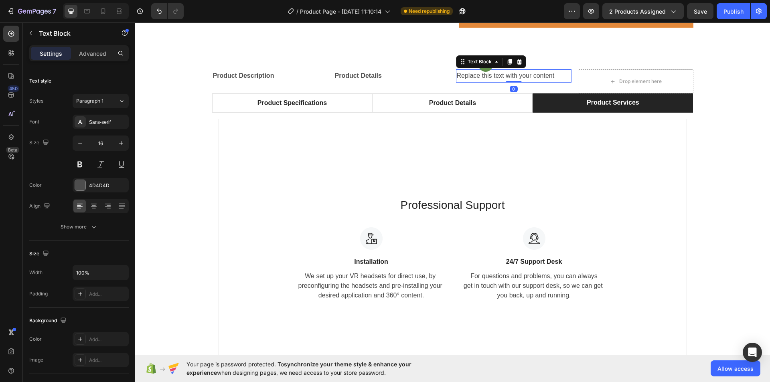
click at [505, 76] on div "Replace this text with your content" at bounding box center [514, 75] width 116 height 13
click at [505, 76] on p "Replace this text with your content" at bounding box center [514, 76] width 114 height 12
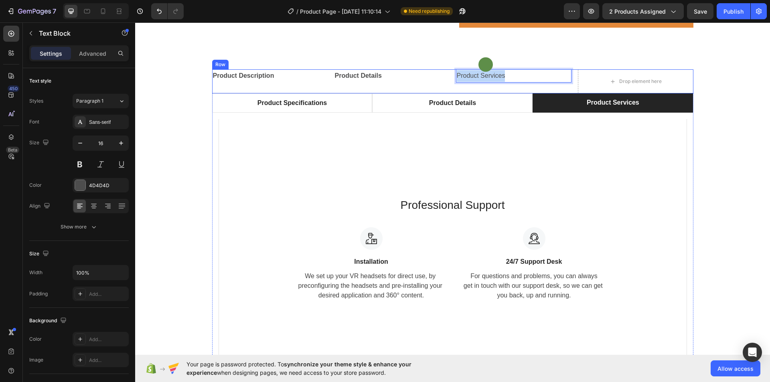
drag, startPoint x: 507, startPoint y: 73, endPoint x: 452, endPoint y: 77, distance: 55.1
click at [452, 77] on div "Product Description Text Block Product Details Text Block Product Services Text…" at bounding box center [452, 81] width 481 height 24
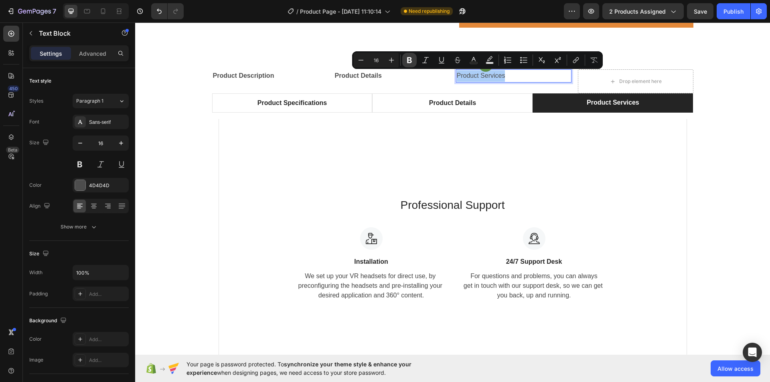
click at [410, 65] on button "Bold" at bounding box center [409, 60] width 14 height 14
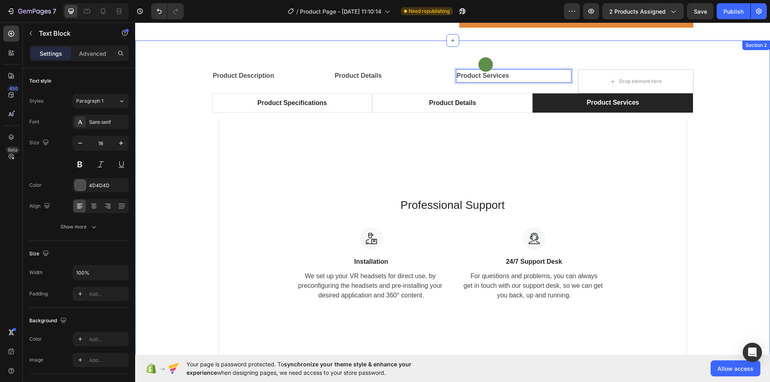
click at [714, 117] on div "Text Block Row Product Description Text Block Product Details Text Block Produc…" at bounding box center [452, 227] width 623 height 316
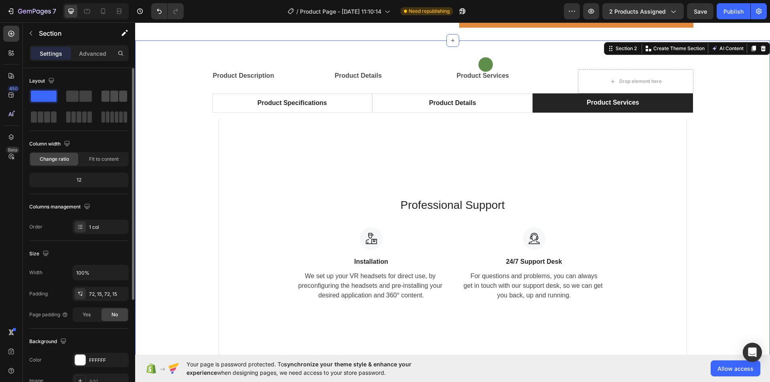
click at [104, 94] on span at bounding box center [105, 96] width 8 height 11
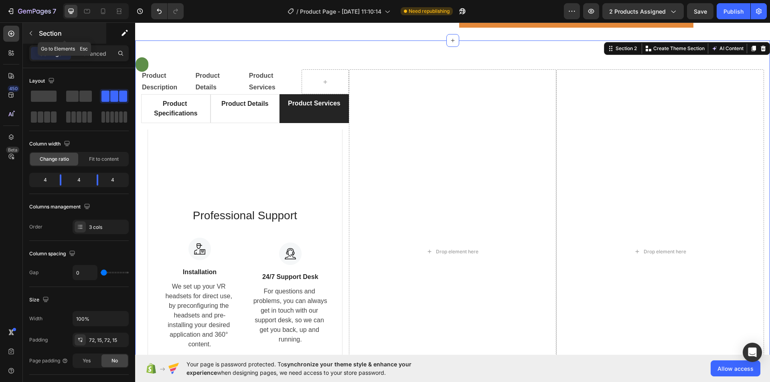
click at [33, 34] on icon "button" at bounding box center [31, 33] width 6 height 6
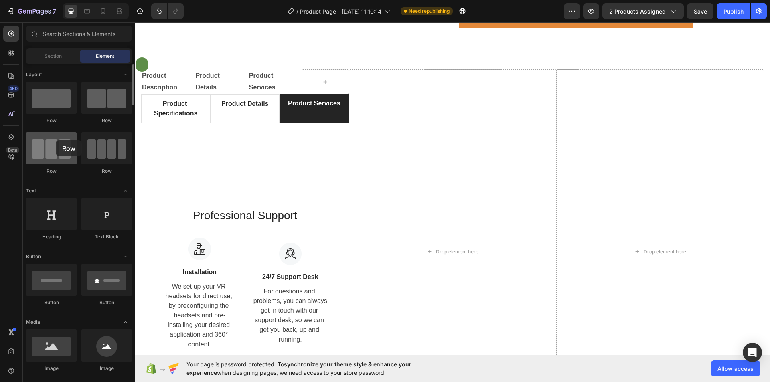
drag, startPoint x: 52, startPoint y: 154, endPoint x: 56, endPoint y: 140, distance: 13.7
click at [56, 140] on div at bounding box center [51, 148] width 51 height 32
click at [51, 99] on div at bounding box center [51, 98] width 51 height 32
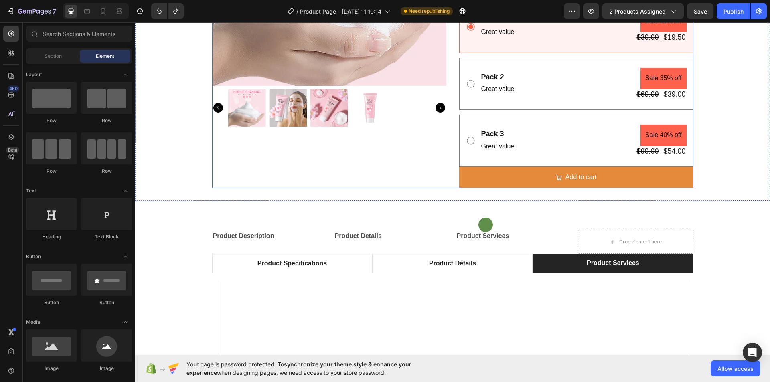
scroll to position [320, 0]
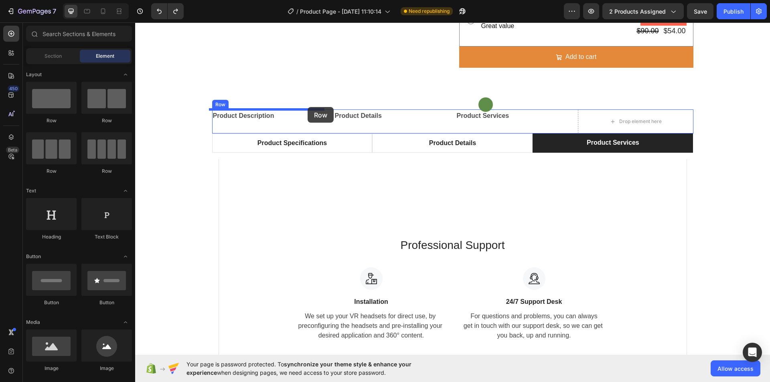
drag, startPoint x: 184, startPoint y: 171, endPoint x: 308, endPoint y: 107, distance: 138.8
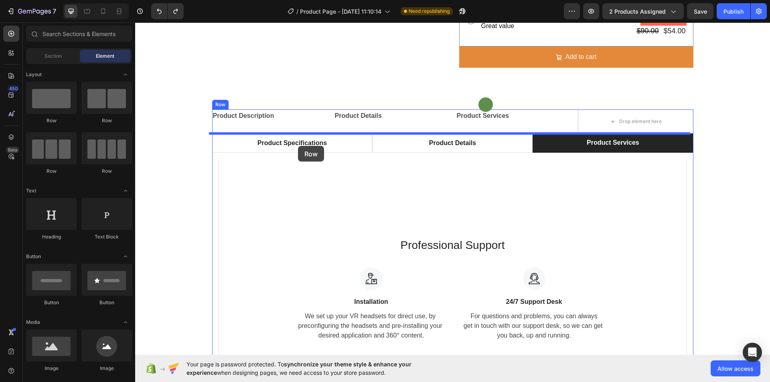
drag, startPoint x: 193, startPoint y: 180, endPoint x: 298, endPoint y: 146, distance: 110.1
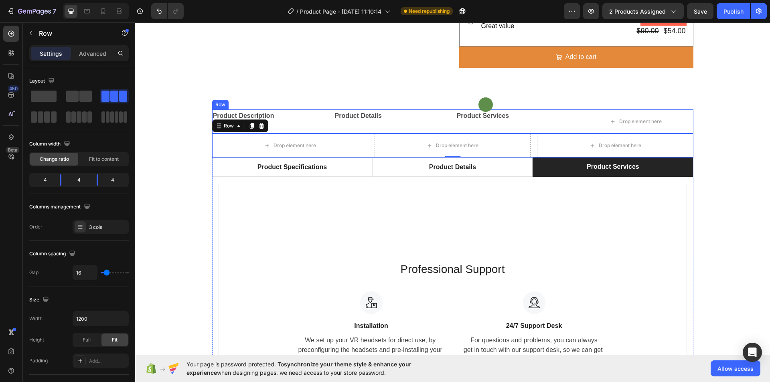
click at [354, 128] on div "Product Details Text Block" at bounding box center [392, 121] width 116 height 24
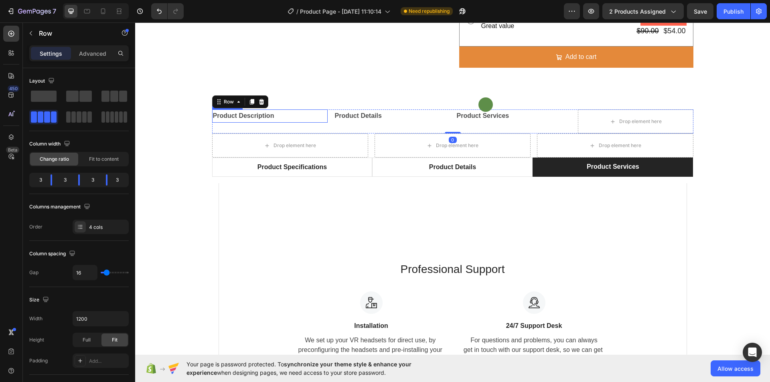
click at [261, 112] on p "Product Description" at bounding box center [270, 116] width 114 height 12
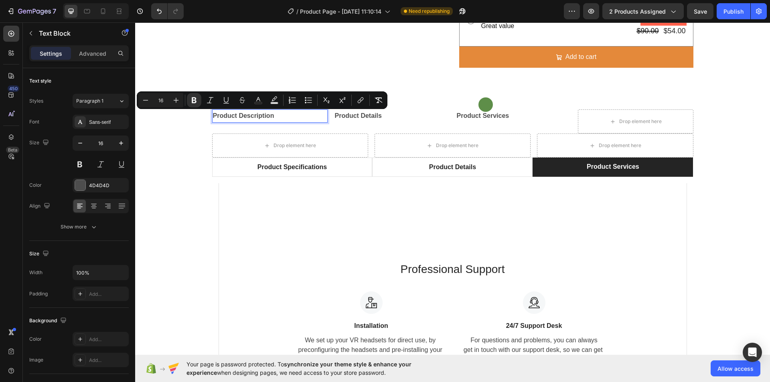
click at [261, 115] on strong "Product Description" at bounding box center [243, 115] width 61 height 7
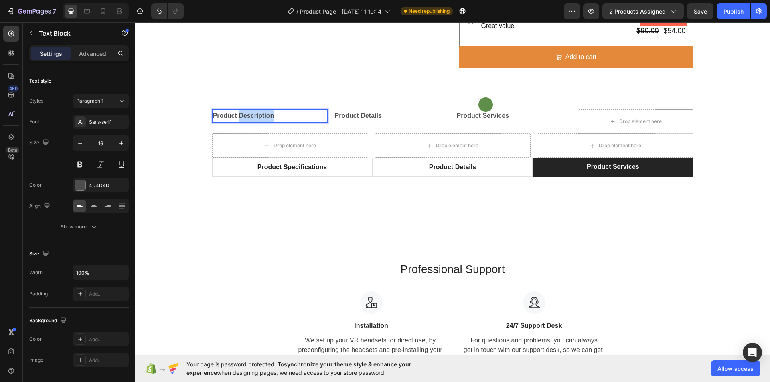
click at [261, 115] on strong "Product Description" at bounding box center [243, 115] width 61 height 7
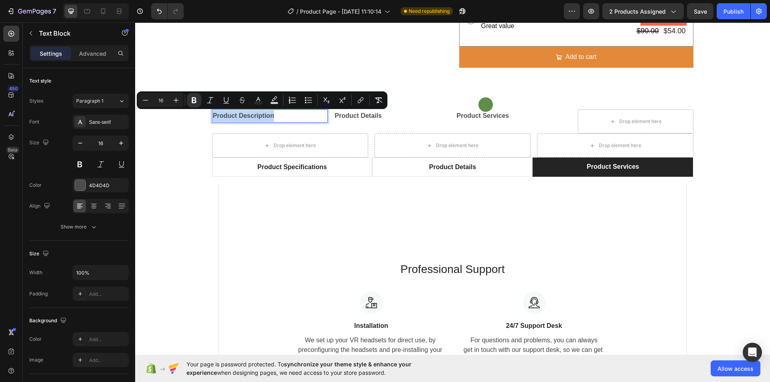
copy strong "Product Description"
click at [286, 149] on div "Drop element here" at bounding box center [295, 145] width 43 height 6
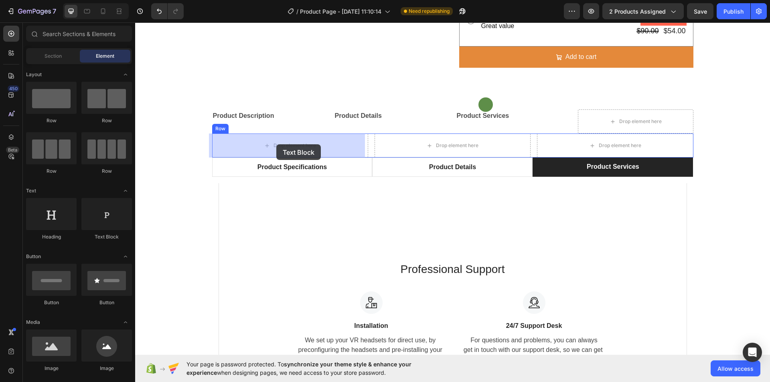
drag, startPoint x: 252, startPoint y: 244, endPoint x: 276, endPoint y: 144, distance: 102.3
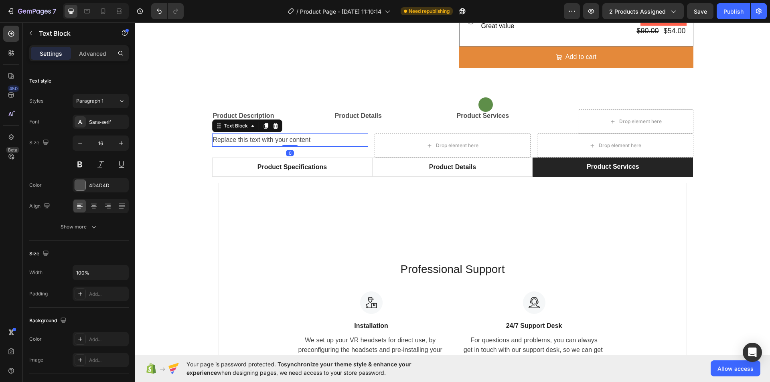
click at [314, 138] on div "Replace this text with your content" at bounding box center [290, 140] width 156 height 13
drag, startPoint x: 314, startPoint y: 138, endPoint x: 211, endPoint y: 138, distance: 102.7
click at [213, 138] on p "Replace this text with your content" at bounding box center [290, 140] width 154 height 12
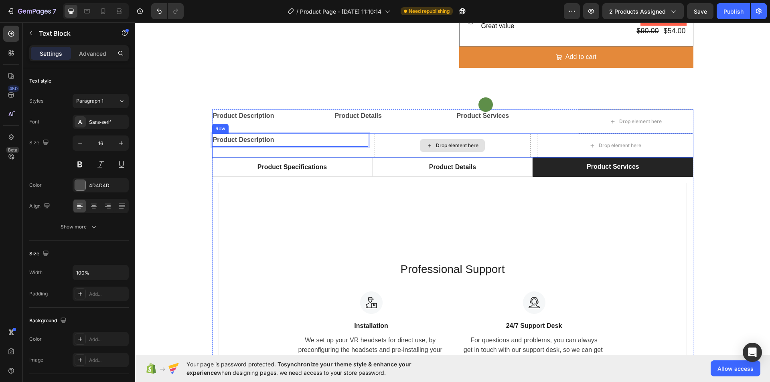
click at [458, 147] on div "Drop element here" at bounding box center [457, 145] width 43 height 6
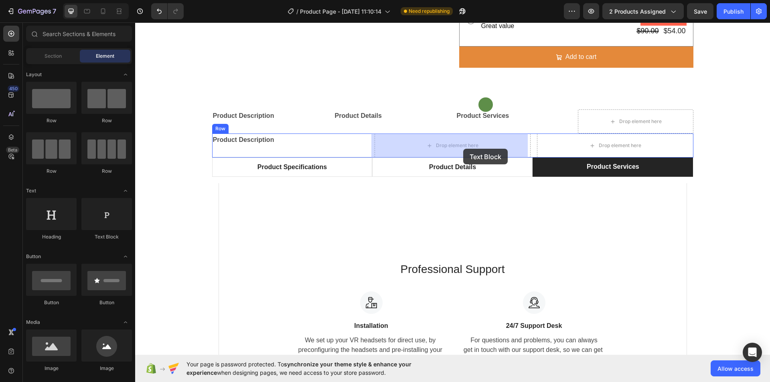
drag, startPoint x: 231, startPoint y: 243, endPoint x: 463, endPoint y: 147, distance: 250.8
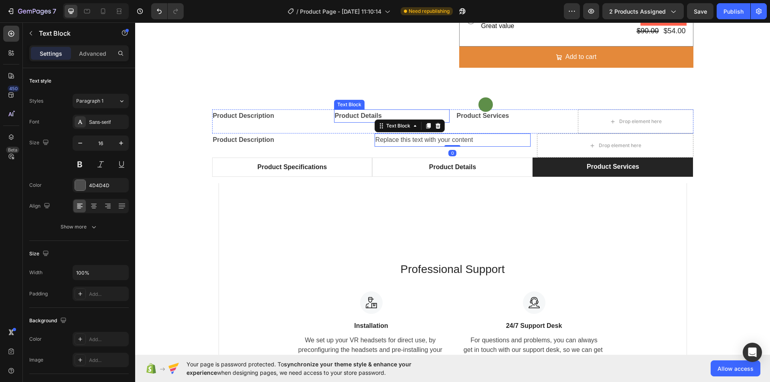
click at [355, 116] on strong "Product Details" at bounding box center [358, 115] width 47 height 7
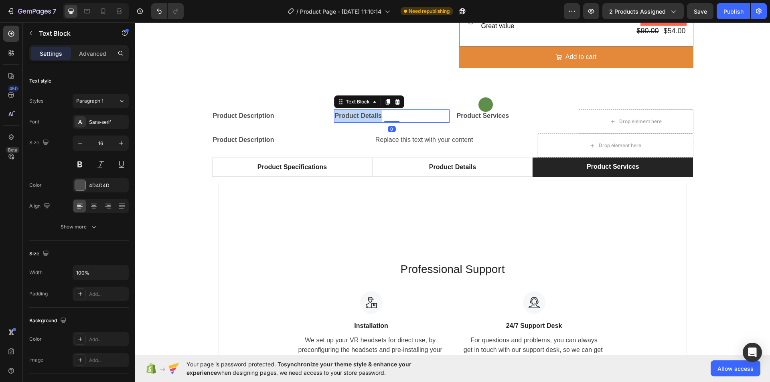
click at [355, 116] on strong "Product Details" at bounding box center [358, 115] width 47 height 7
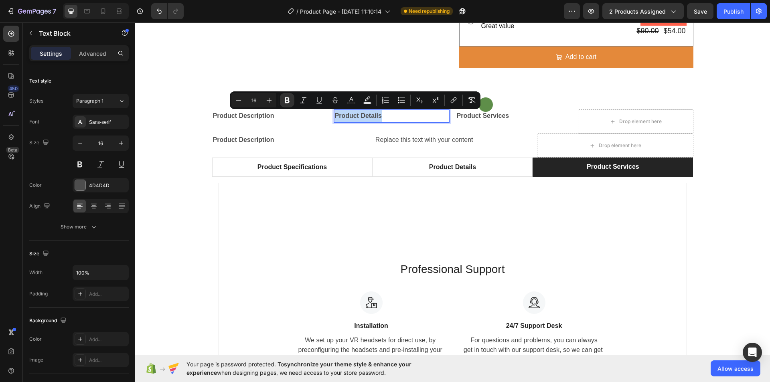
copy strong "Product Details"
click at [460, 144] on div "Replace this text with your content" at bounding box center [453, 140] width 156 height 13
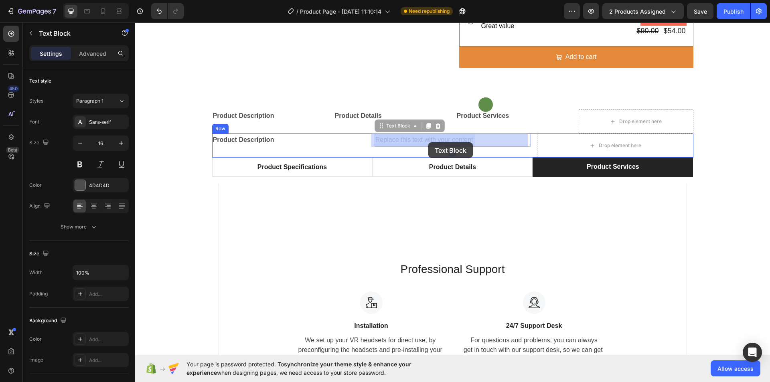
drag, startPoint x: 475, startPoint y: 140, endPoint x: 450, endPoint y: 138, distance: 25.3
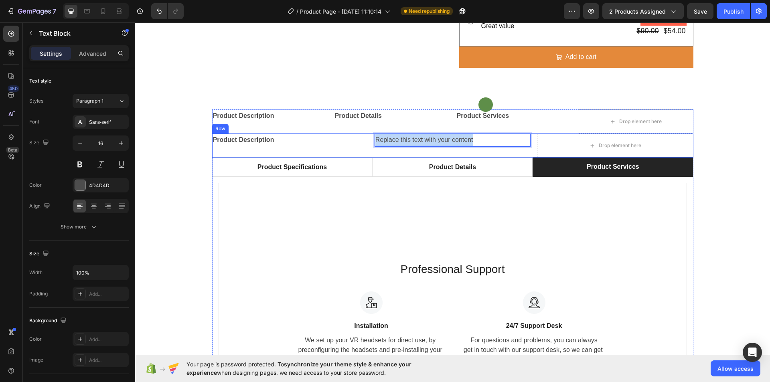
drag, startPoint x: 464, startPoint y: 140, endPoint x: 370, endPoint y: 139, distance: 94.3
click at [370, 139] on div "Product Description Text Block Replace this text with your content Text Block 0…" at bounding box center [452, 146] width 481 height 24
click at [594, 144] on div "Drop element here" at bounding box center [615, 145] width 65 height 13
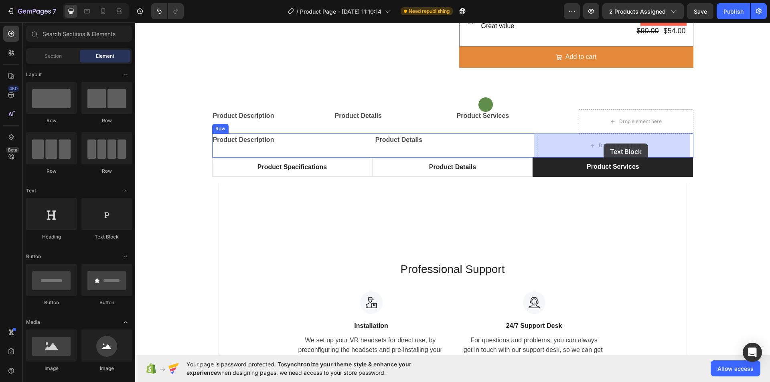
drag, startPoint x: 242, startPoint y: 238, endPoint x: 604, endPoint y: 144, distance: 373.8
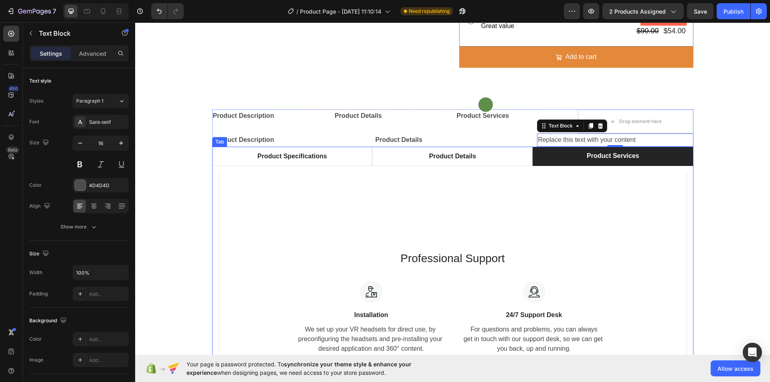
click at [591, 156] on p "Product Services" at bounding box center [613, 156] width 53 height 10
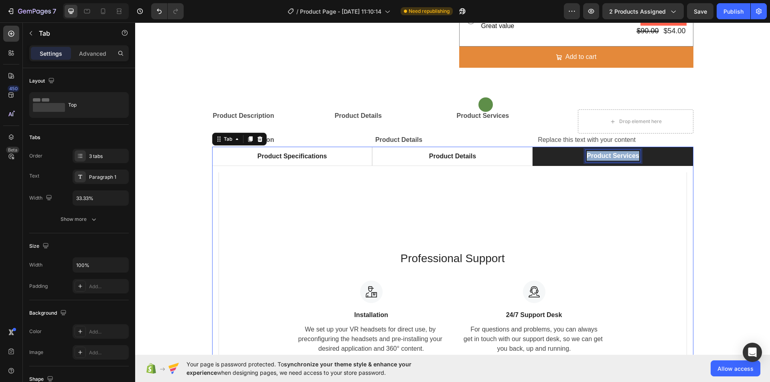
click at [591, 156] on p "Product Services" at bounding box center [613, 156] width 53 height 10
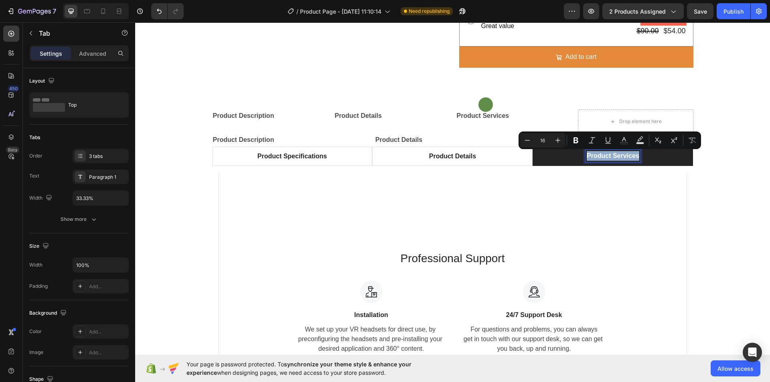
copy p "Product Services"
click at [551, 121] on p "Product Services" at bounding box center [514, 116] width 114 height 12
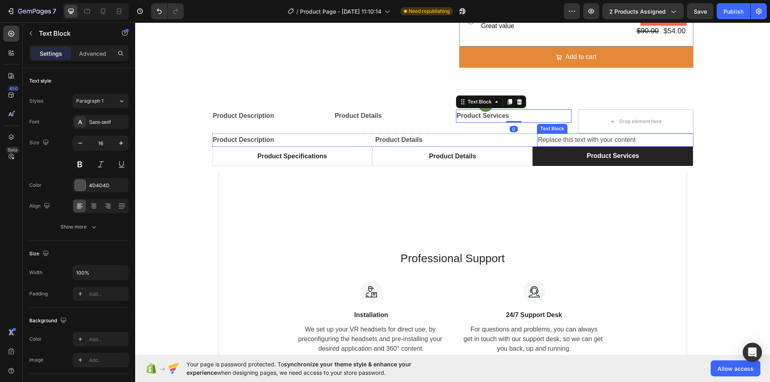
click at [575, 141] on div "Replace this text with your content" at bounding box center [615, 140] width 156 height 13
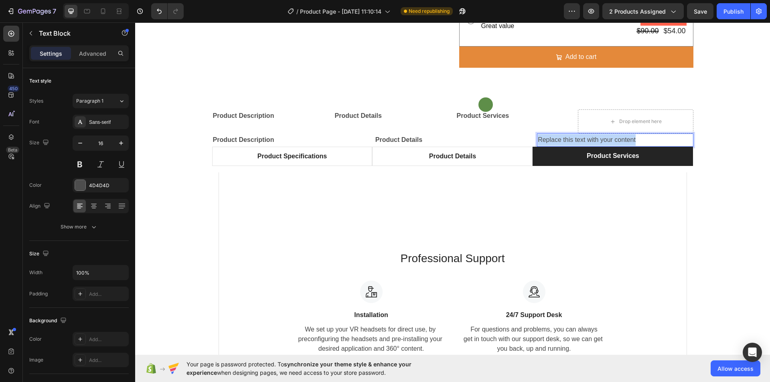
click at [575, 141] on p "Replace this text with your content" at bounding box center [615, 140] width 154 height 12
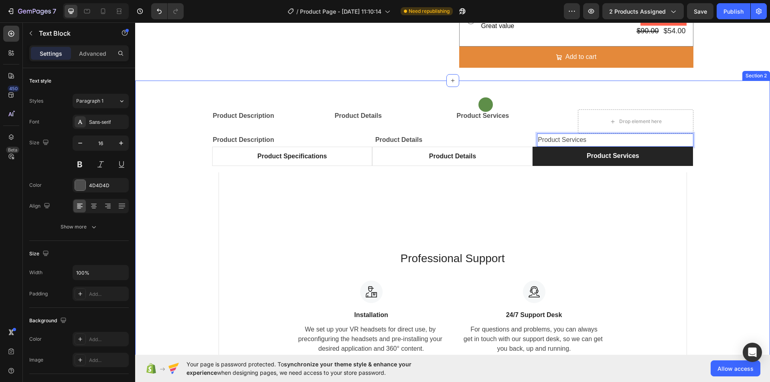
click at [732, 160] on div "Text Block Row Product Description Text Block Product Details Text Block Produc…" at bounding box center [452, 273] width 623 height 329
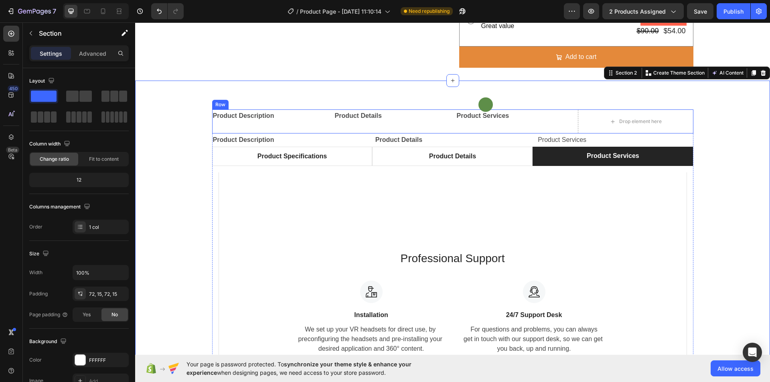
click at [268, 127] on div "Product Description Text Block" at bounding box center [270, 121] width 116 height 24
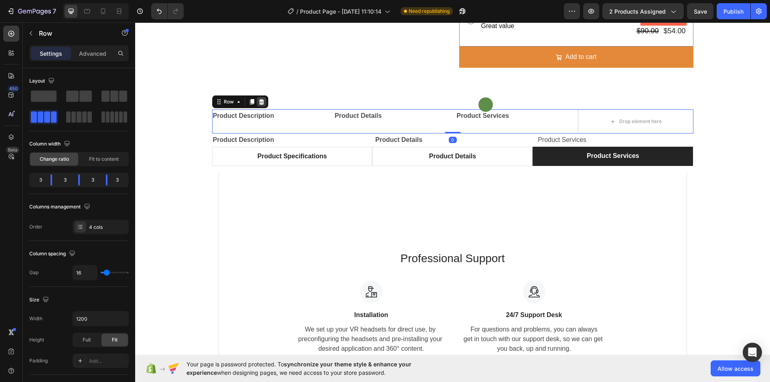
click at [259, 101] on icon at bounding box center [261, 102] width 5 height 6
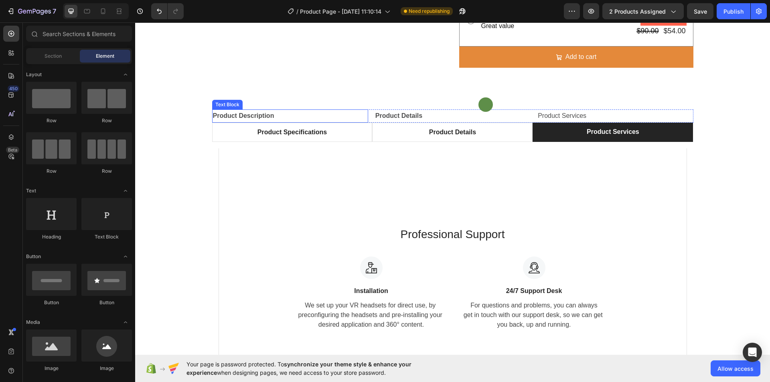
click at [345, 119] on p "Product Description" at bounding box center [290, 116] width 154 height 12
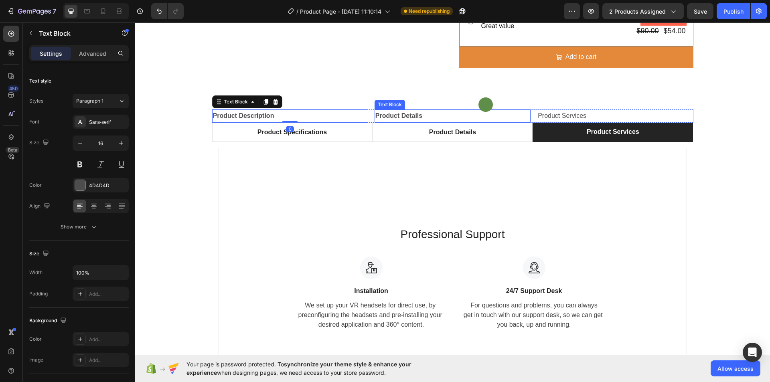
click at [428, 116] on p "Product Details" at bounding box center [452, 116] width 154 height 12
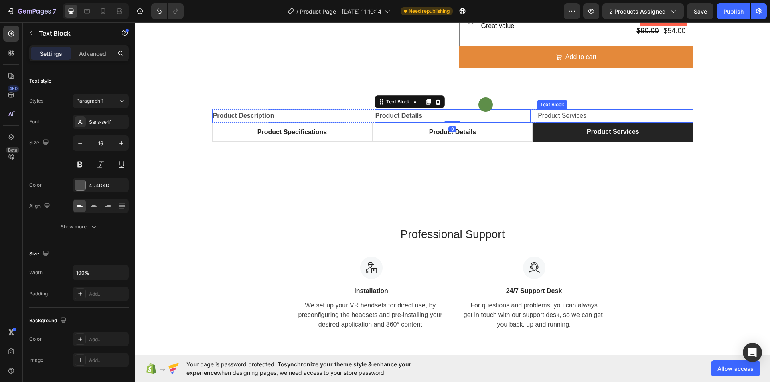
click at [544, 115] on p "Product Services" at bounding box center [615, 116] width 154 height 12
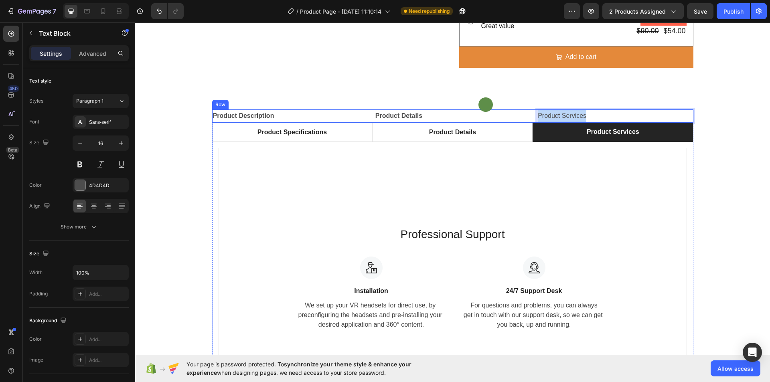
drag, startPoint x: 587, startPoint y: 113, endPoint x: 533, endPoint y: 118, distance: 54.4
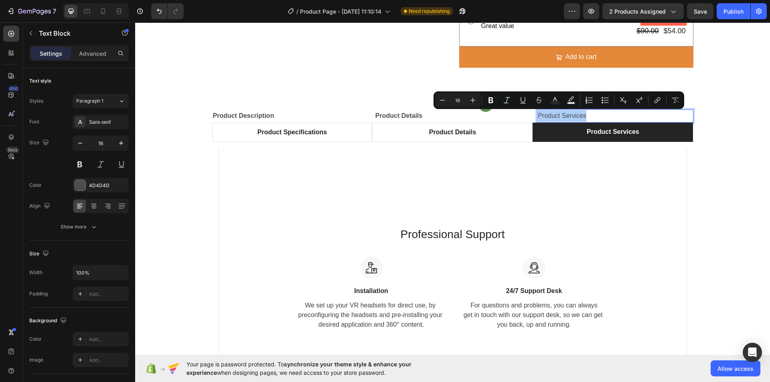
drag, startPoint x: 495, startPoint y: 99, endPoint x: 506, endPoint y: 107, distance: 14.0
click at [494, 99] on icon "Editor contextual toolbar" at bounding box center [491, 100] width 8 height 8
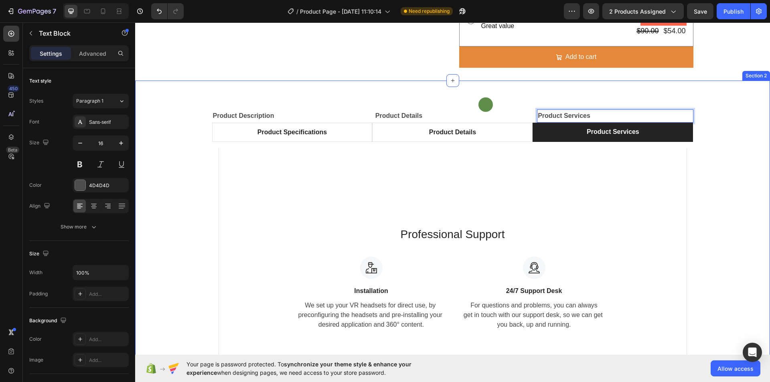
click at [695, 147] on div "Text Block Row Product Description Text Block Product Details Text Block Produc…" at bounding box center [452, 261] width 623 height 305
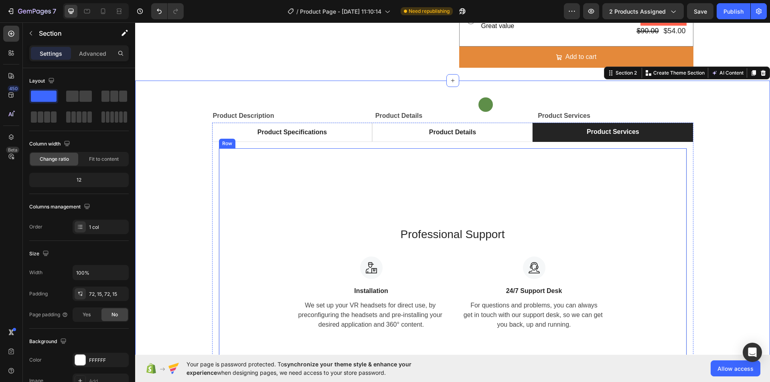
click at [229, 158] on div "Professional Support Heading Image Installation Text block We set up your VR he…" at bounding box center [453, 277] width 468 height 259
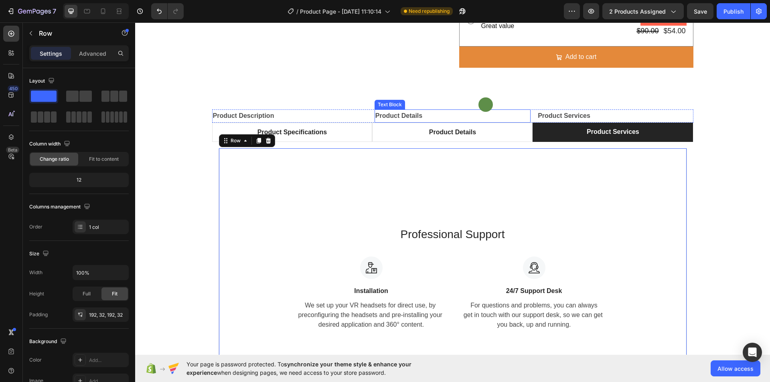
click at [426, 117] on p "Product Details" at bounding box center [452, 116] width 154 height 12
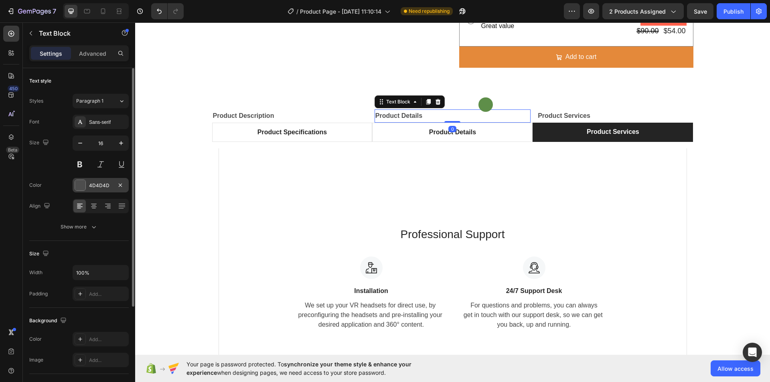
click at [101, 184] on div "4D4D4D" at bounding box center [100, 185] width 23 height 7
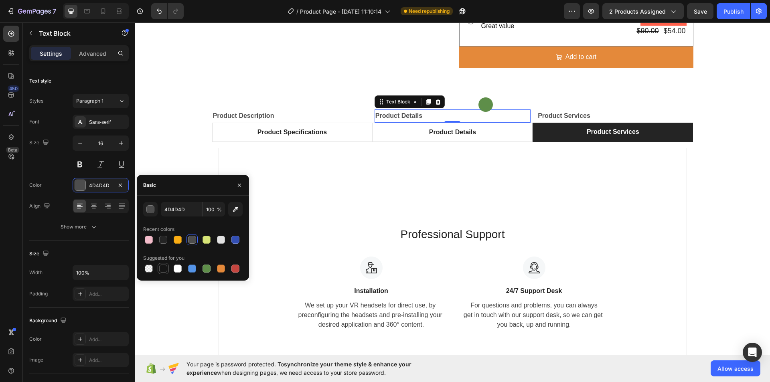
click at [164, 267] on div at bounding box center [163, 269] width 8 height 8
type input "151515"
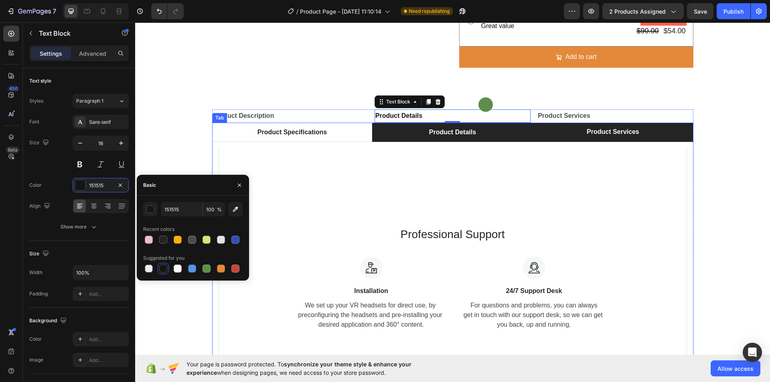
click at [383, 141] on li "Product Details" at bounding box center [452, 132] width 160 height 19
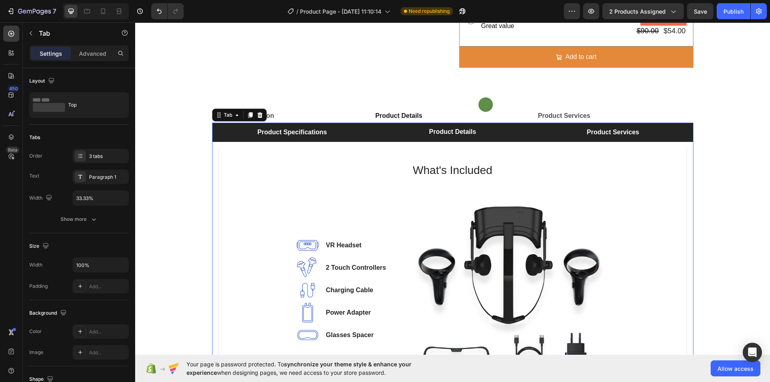
click at [341, 138] on li "Product Specifications" at bounding box center [292, 132] width 160 height 19
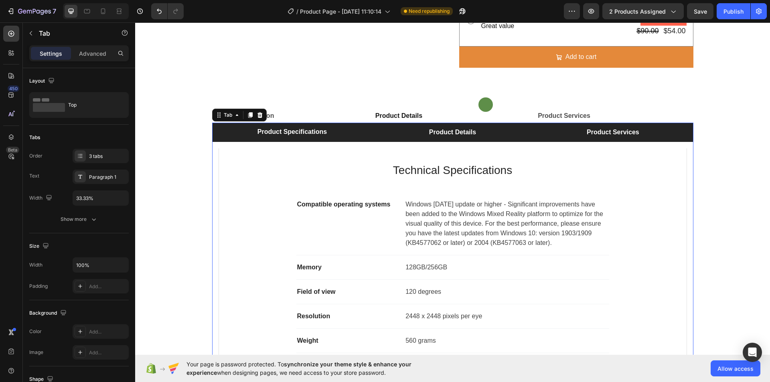
click at [404, 135] on li "Product Details" at bounding box center [452, 132] width 160 height 19
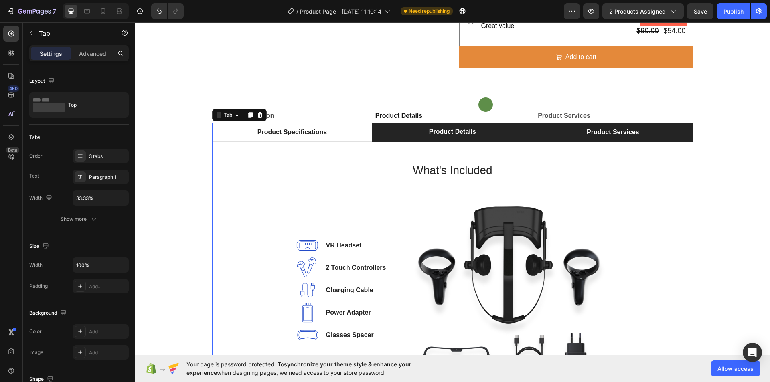
click at [551, 135] on li "Product Services" at bounding box center [613, 132] width 160 height 19
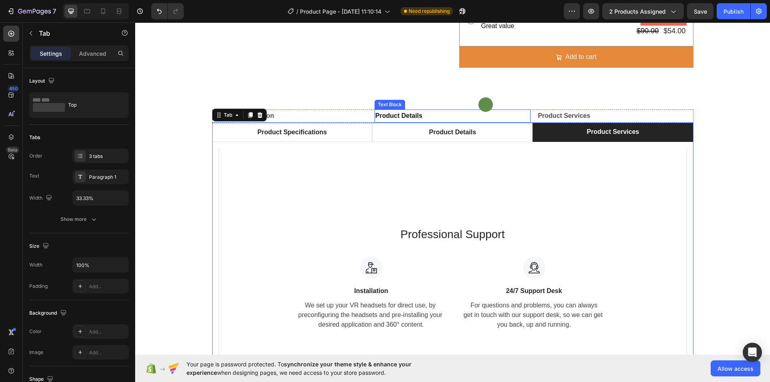
click at [420, 111] on p "Product Details" at bounding box center [452, 116] width 154 height 12
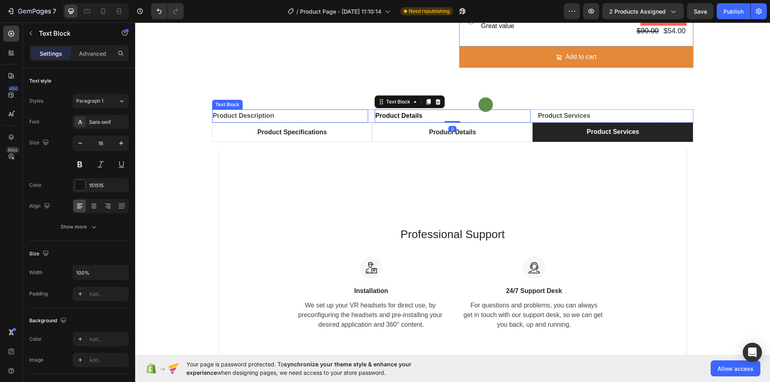
click at [337, 112] on p "Product Description" at bounding box center [290, 116] width 154 height 12
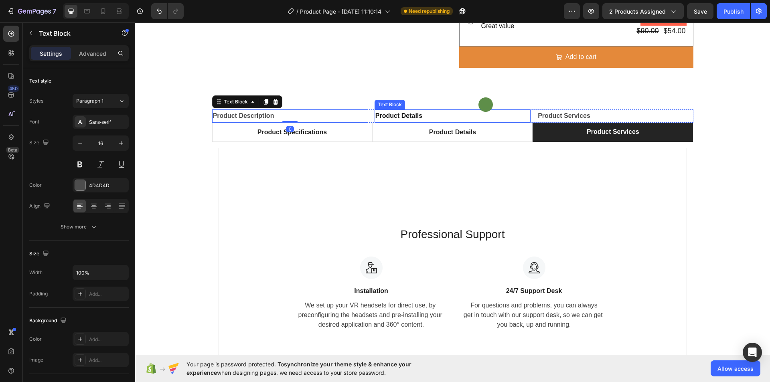
click at [405, 118] on strong "Product Details" at bounding box center [398, 115] width 47 height 7
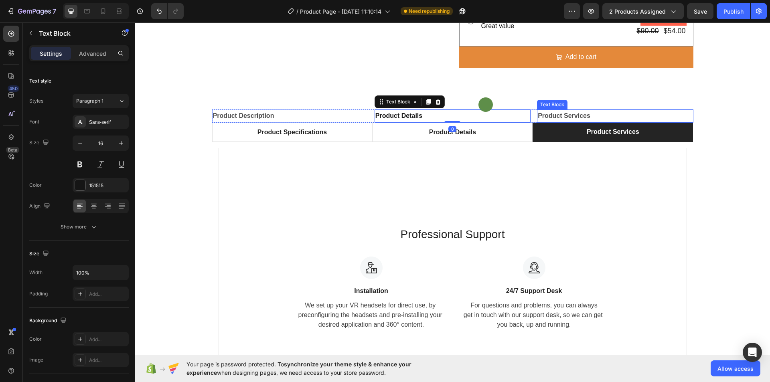
click at [539, 114] on strong "Product Services" at bounding box center [564, 115] width 53 height 7
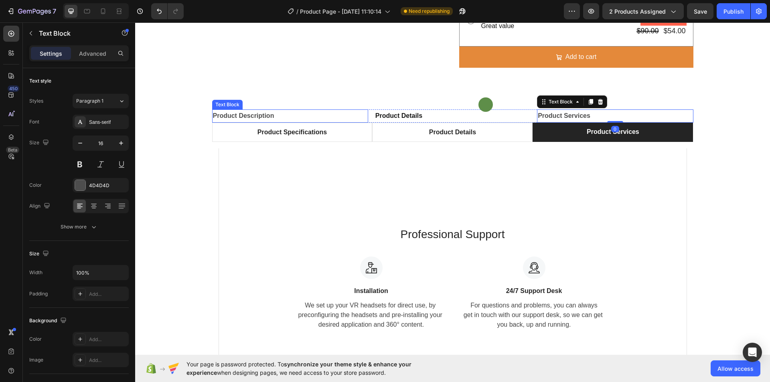
click at [261, 116] on strong "Product Description" at bounding box center [243, 115] width 61 height 7
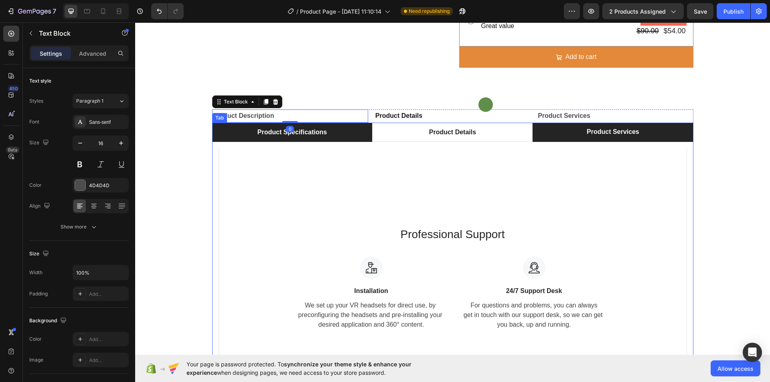
click at [282, 133] on p "Product Specifications" at bounding box center [291, 133] width 69 height 10
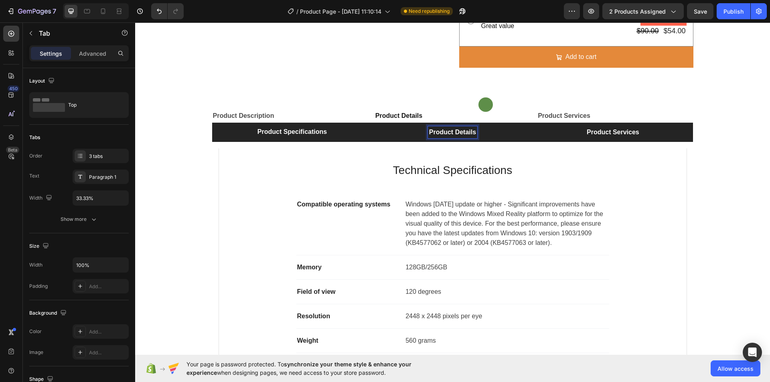
click at [554, 136] on li "Product Services" at bounding box center [613, 132] width 160 height 19
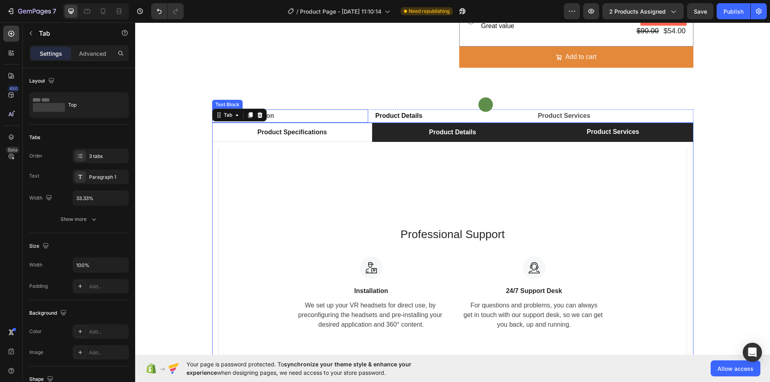
click at [284, 111] on p "Product Description" at bounding box center [290, 116] width 154 height 12
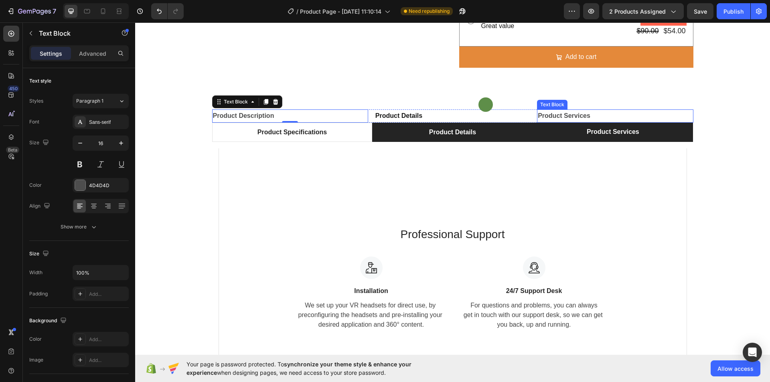
click at [654, 114] on p "Product Services" at bounding box center [615, 116] width 154 height 12
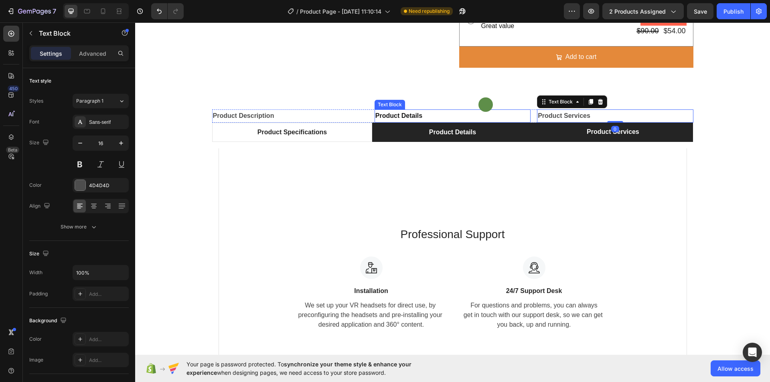
click at [413, 113] on strong "Product Details" at bounding box center [398, 115] width 47 height 7
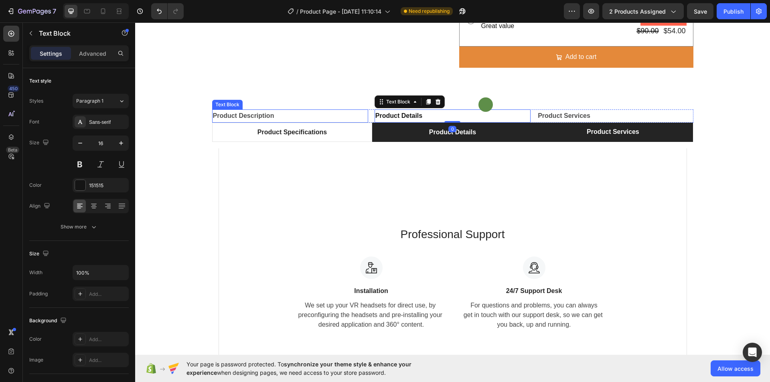
click at [324, 114] on p "Product Description" at bounding box center [290, 116] width 154 height 12
click at [430, 112] on p "Product Details" at bounding box center [452, 116] width 154 height 12
click at [687, 117] on p "Product Services" at bounding box center [615, 116] width 154 height 12
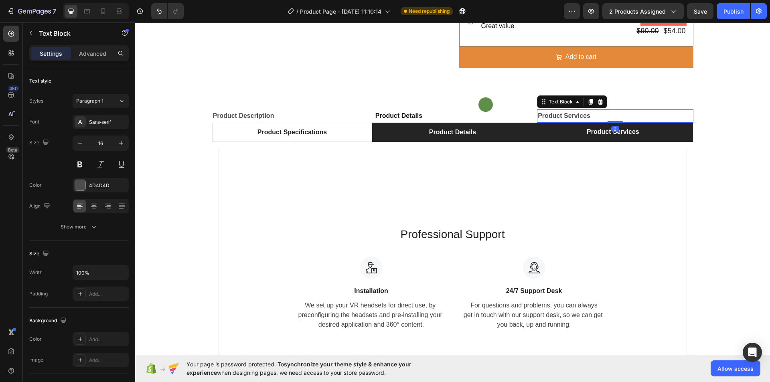
click at [604, 101] on div "Text Block" at bounding box center [572, 101] width 70 height 13
click at [598, 101] on icon at bounding box center [600, 102] width 5 height 6
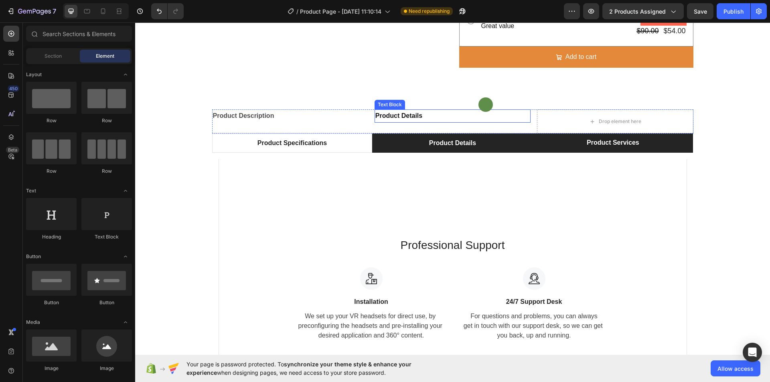
click at [501, 116] on p "Product Details" at bounding box center [452, 116] width 154 height 12
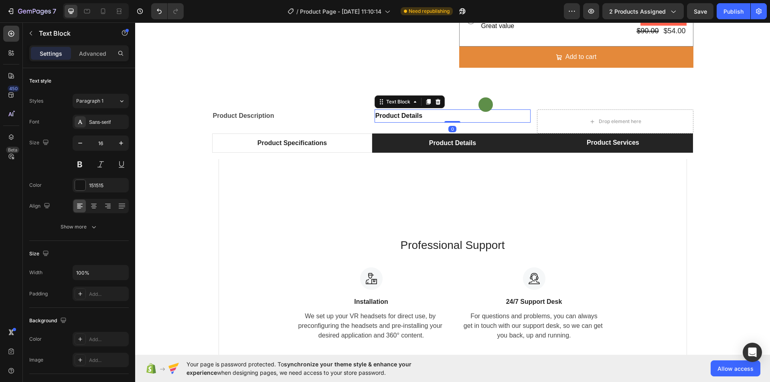
click at [435, 103] on icon at bounding box center [438, 102] width 6 height 6
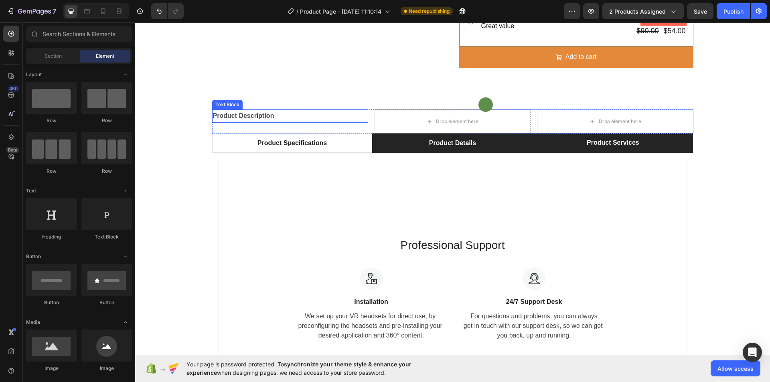
click at [306, 122] on p "Product Description" at bounding box center [290, 116] width 154 height 12
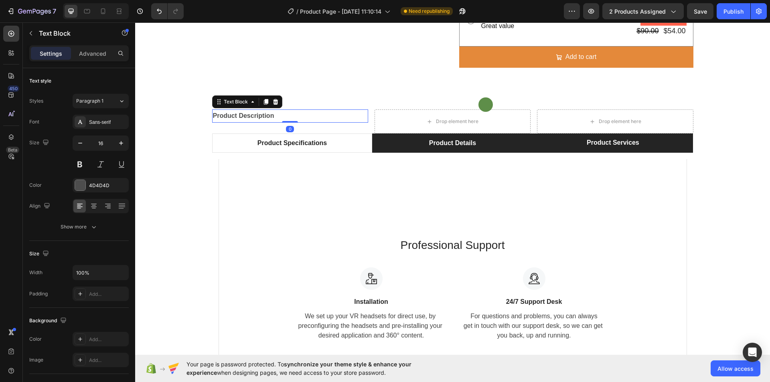
click at [273, 103] on icon at bounding box center [275, 102] width 6 height 6
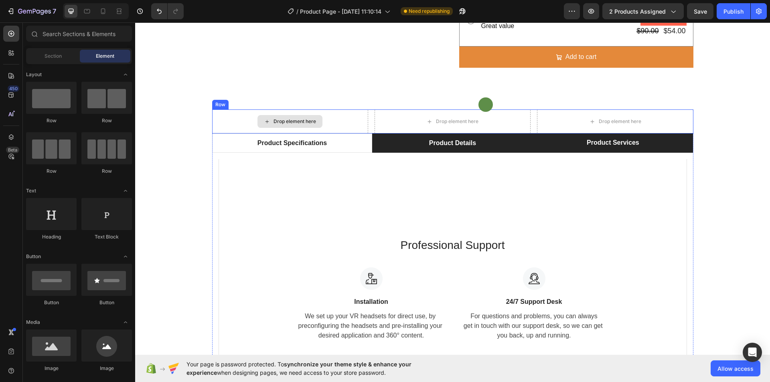
click at [284, 130] on div "Drop element here" at bounding box center [290, 121] width 156 height 24
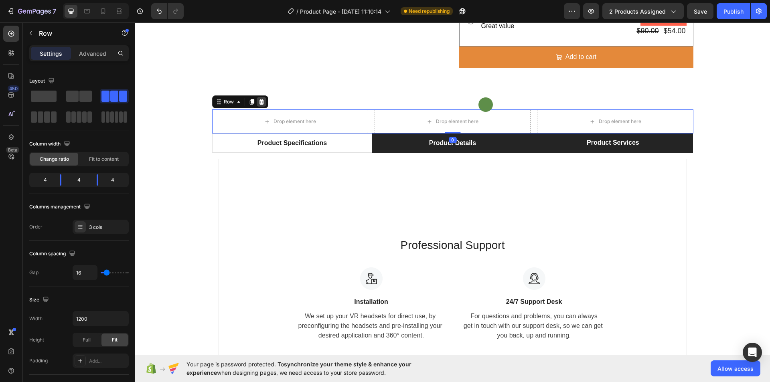
click at [262, 101] on div at bounding box center [262, 102] width 10 height 10
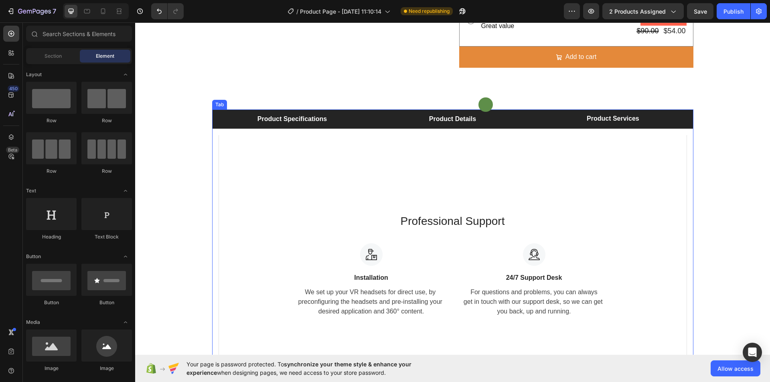
click at [336, 117] on li "Product Specifications" at bounding box center [292, 118] width 160 height 19
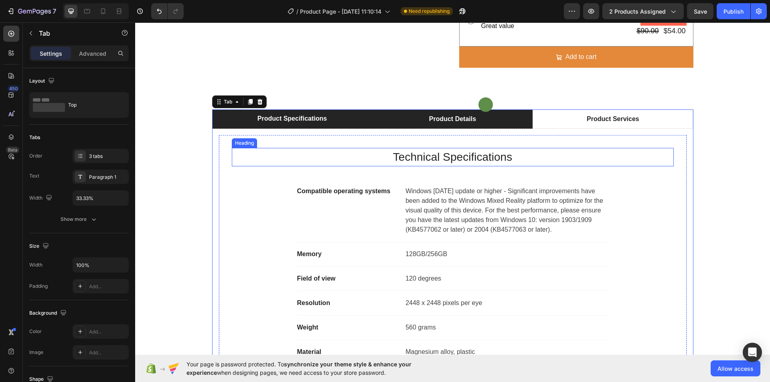
click at [432, 154] on p "Technical Specifications" at bounding box center [453, 157] width 440 height 17
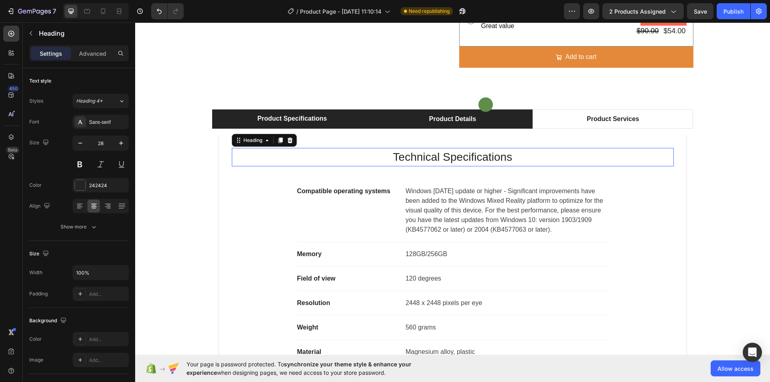
click at [433, 154] on p "Technical Specifications" at bounding box center [453, 157] width 440 height 17
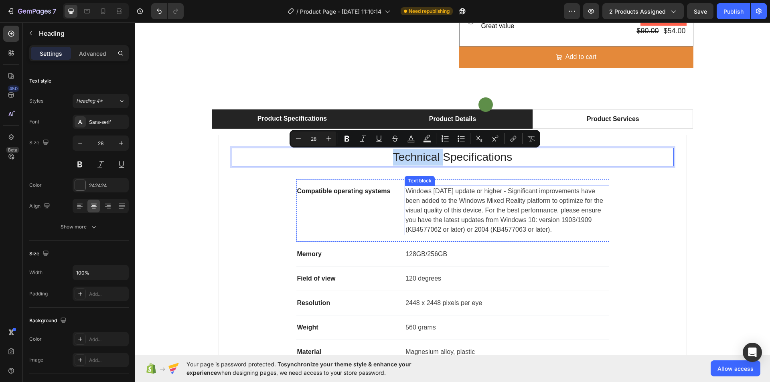
click at [462, 194] on p "Windows [DATE] update or higher - Significant improvements have been added to t…" at bounding box center [506, 210] width 203 height 48
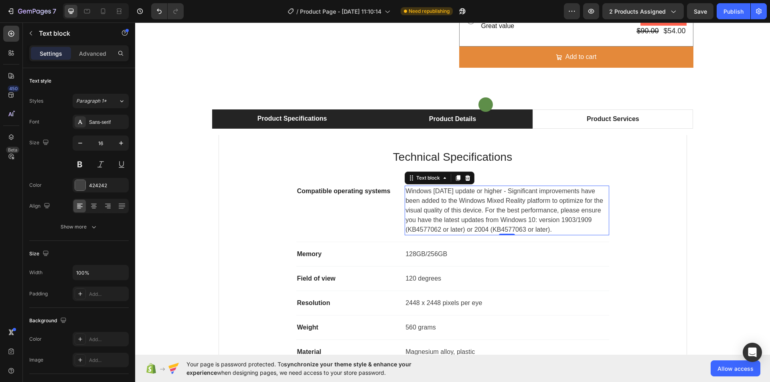
click at [469, 217] on p "Windows [DATE] update or higher - Significant improvements have been added to t…" at bounding box center [506, 210] width 203 height 48
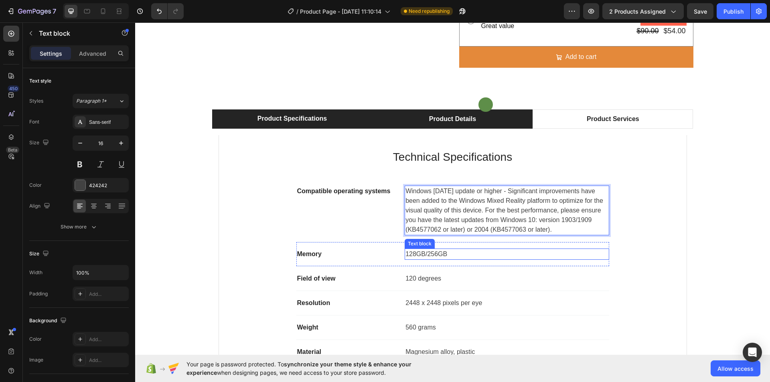
click at [472, 257] on p "128GB/256GB" at bounding box center [506, 254] width 203 height 10
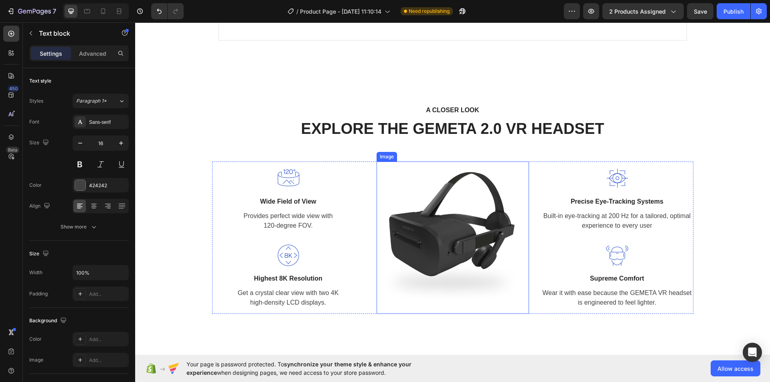
scroll to position [762, 0]
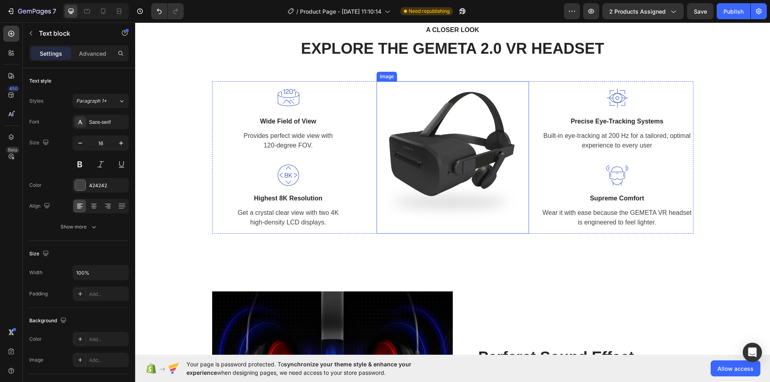
click at [447, 191] on img at bounding box center [453, 157] width 152 height 152
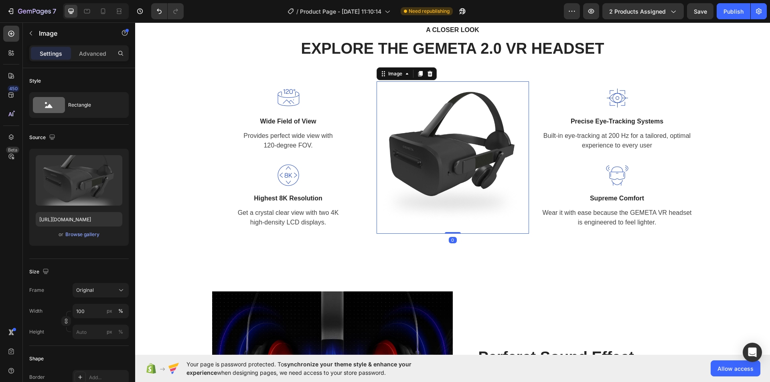
click at [428, 172] on img at bounding box center [453, 157] width 152 height 152
click at [88, 237] on div "Browse gallery" at bounding box center [82, 234] width 34 height 7
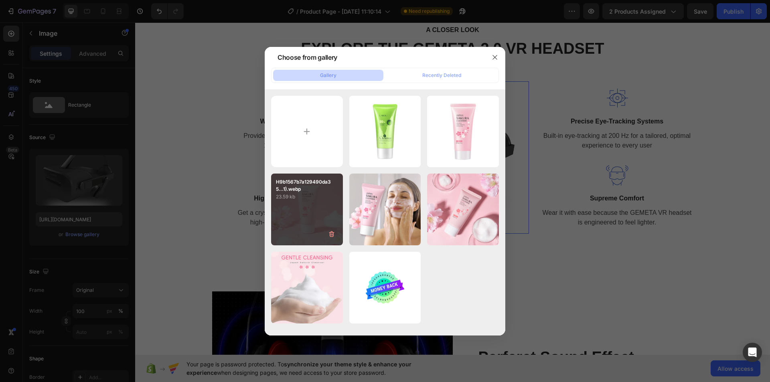
click at [316, 205] on div "H9b1567b7a129490da35...1).webp 23.59 kb" at bounding box center [307, 210] width 72 height 72
type input "[URL][DOMAIN_NAME]"
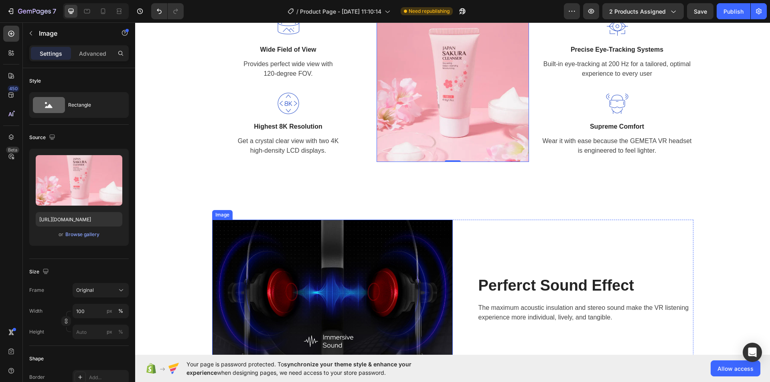
scroll to position [922, 0]
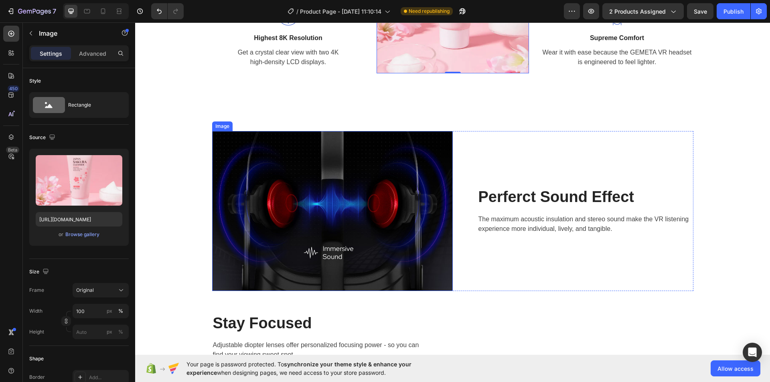
click at [349, 202] on img at bounding box center [332, 211] width 241 height 160
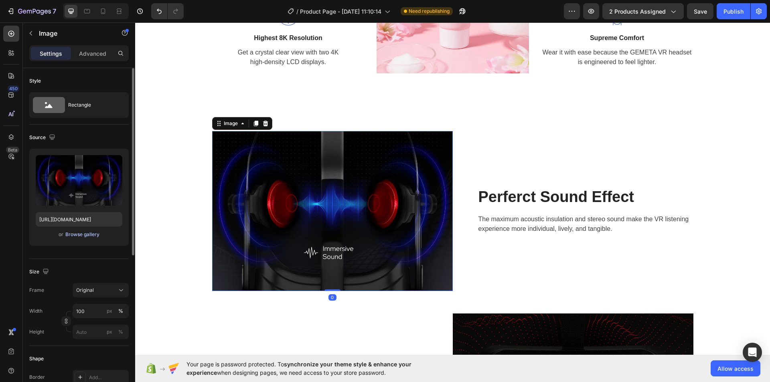
click at [89, 234] on div "Browse gallery" at bounding box center [82, 234] width 34 height 7
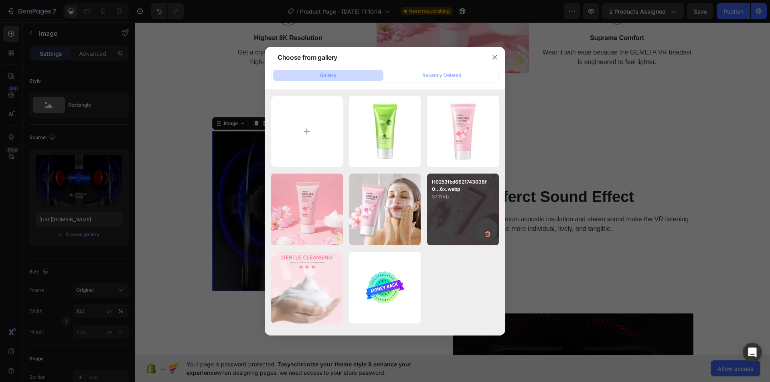
click at [466, 209] on div "H0253fbd6621743038f0...6x.webp 37.11 kb" at bounding box center [463, 210] width 72 height 72
type input "[URL][DOMAIN_NAME]"
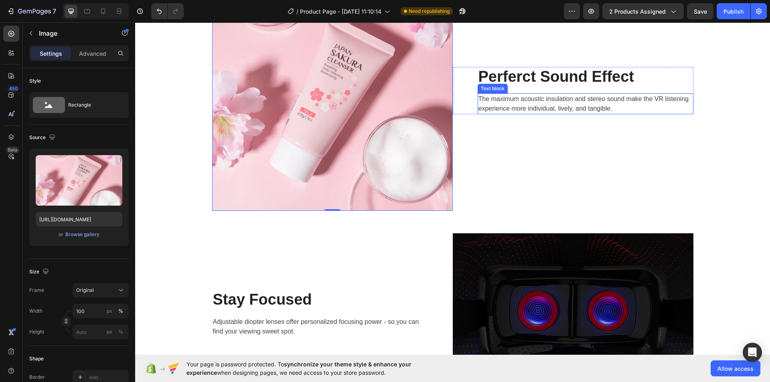
scroll to position [1203, 0]
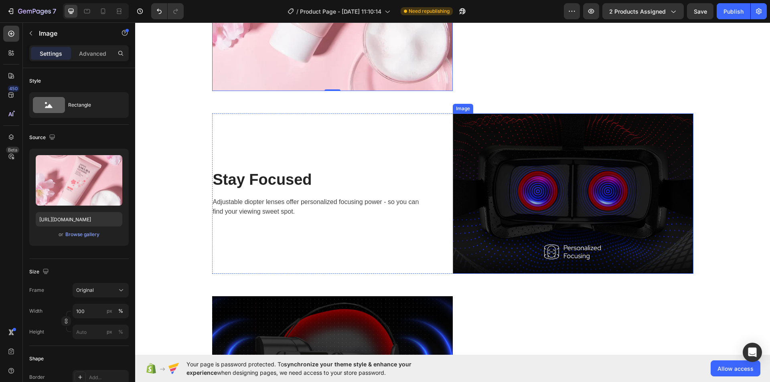
click at [533, 180] on img at bounding box center [573, 194] width 241 height 160
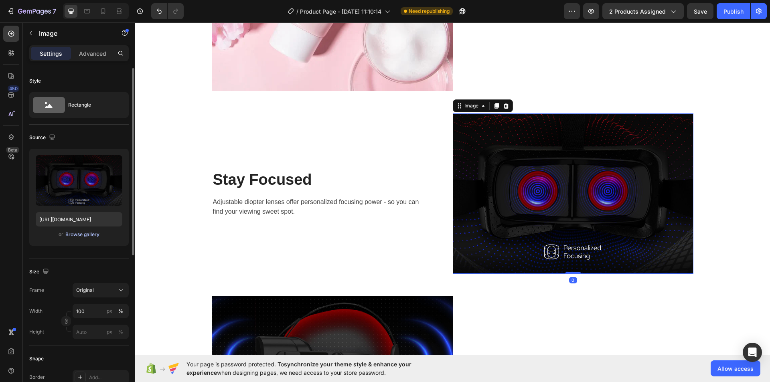
click at [70, 238] on div "Browse gallery" at bounding box center [82, 234] width 34 height 7
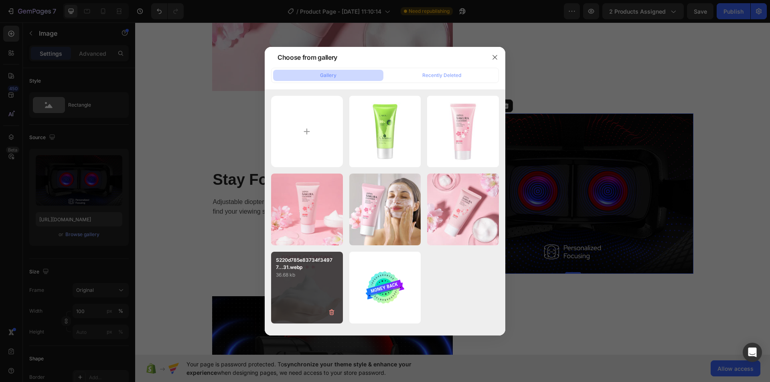
click at [325, 268] on p "S220d785e83734f34977...31.webp" at bounding box center [307, 264] width 62 height 14
type input "[URL][DOMAIN_NAME]"
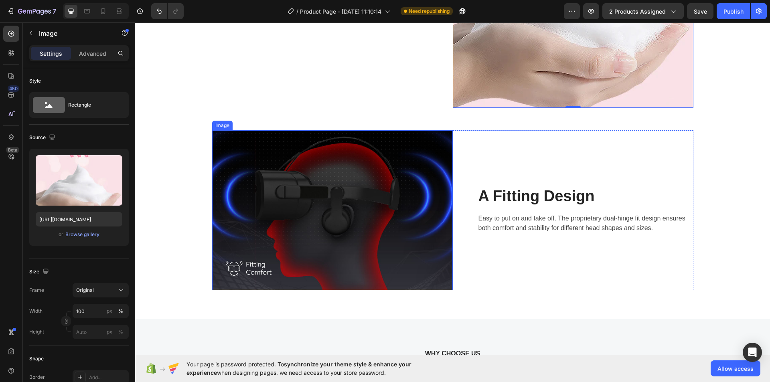
scroll to position [1484, 0]
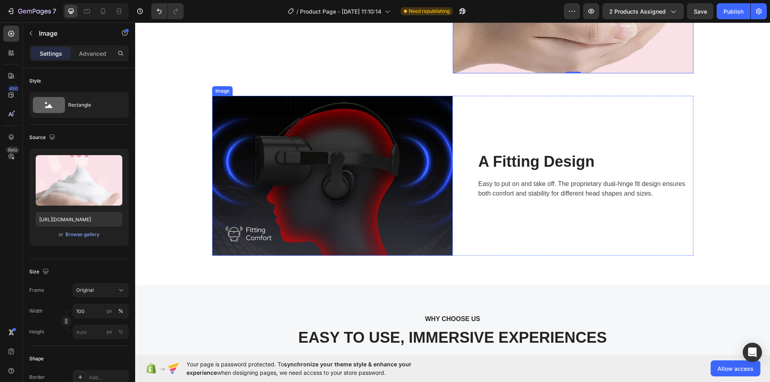
click at [360, 207] on img at bounding box center [332, 176] width 241 height 160
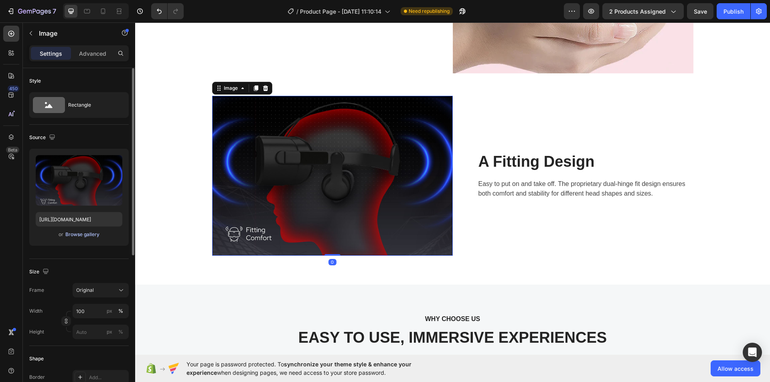
click at [91, 233] on div "Browse gallery" at bounding box center [82, 234] width 34 height 7
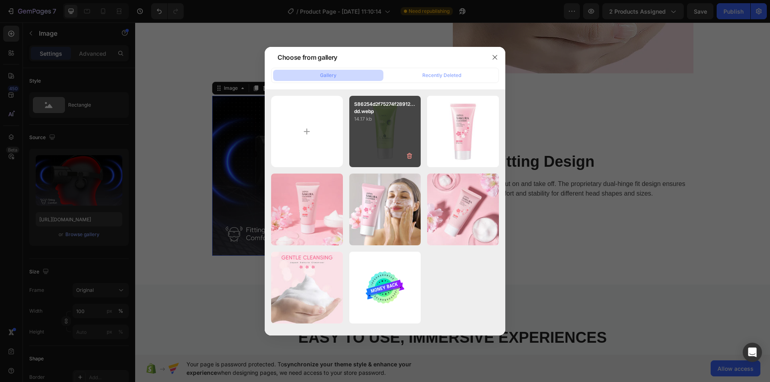
click at [407, 140] on div "S86254d2f75274f28912...dd.webp 14.17 kb" at bounding box center [385, 132] width 72 height 72
type input "[URL][DOMAIN_NAME]"
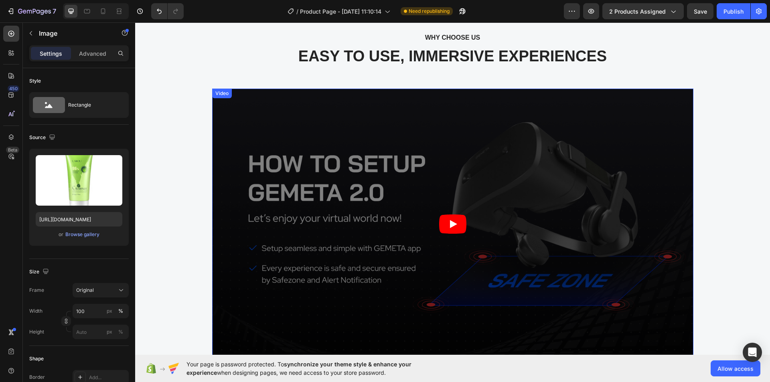
scroll to position [1845, 0]
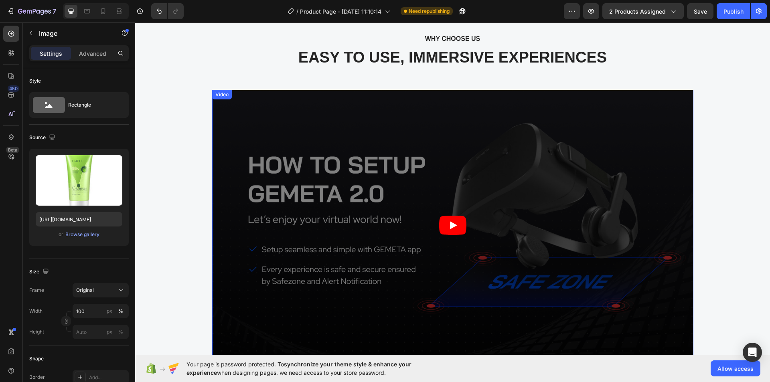
click at [464, 144] on article at bounding box center [452, 225] width 481 height 271
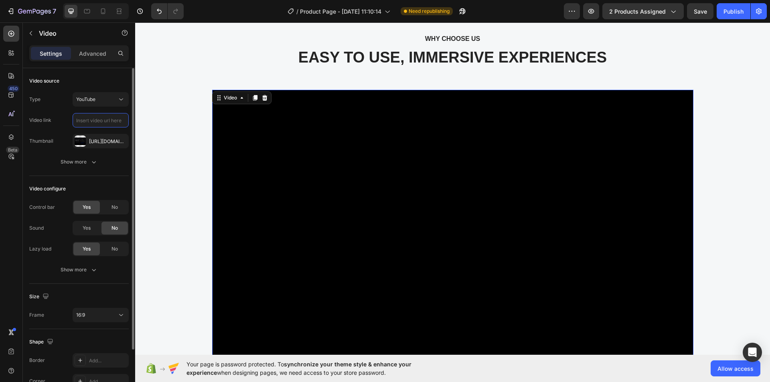
scroll to position [0, 0]
click at [121, 99] on icon at bounding box center [121, 99] width 8 height 8
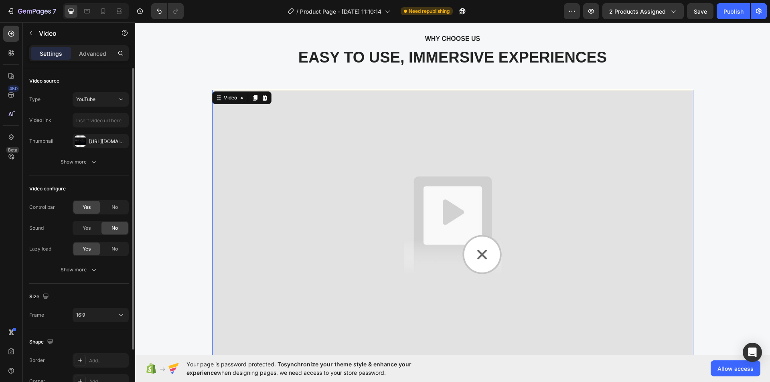
click at [91, 84] on div "Video source" at bounding box center [78, 81] width 99 height 13
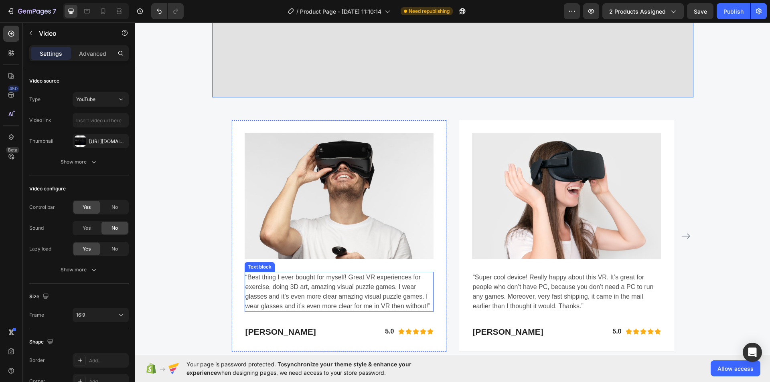
scroll to position [2206, 0]
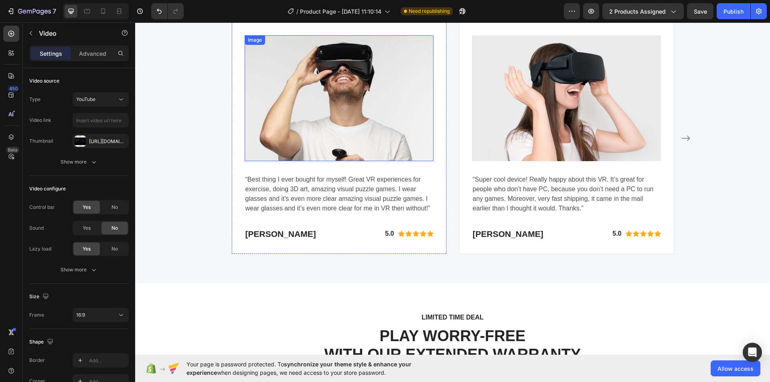
click at [331, 86] on img at bounding box center [339, 98] width 189 height 126
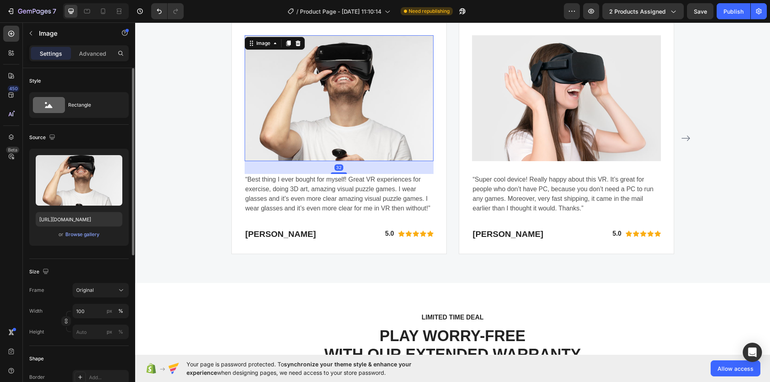
click at [81, 239] on div "or Browse gallery" at bounding box center [79, 235] width 87 height 10
click at [85, 235] on div "Browse gallery" at bounding box center [82, 234] width 34 height 7
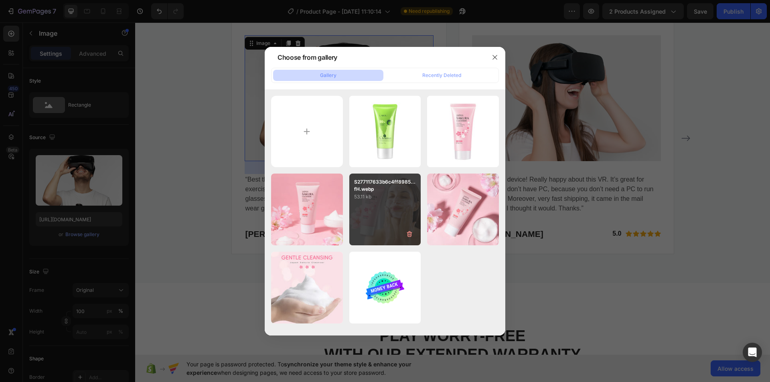
click at [396, 201] on p "53.11 kb" at bounding box center [385, 197] width 62 height 8
type input "[URL][DOMAIN_NAME]"
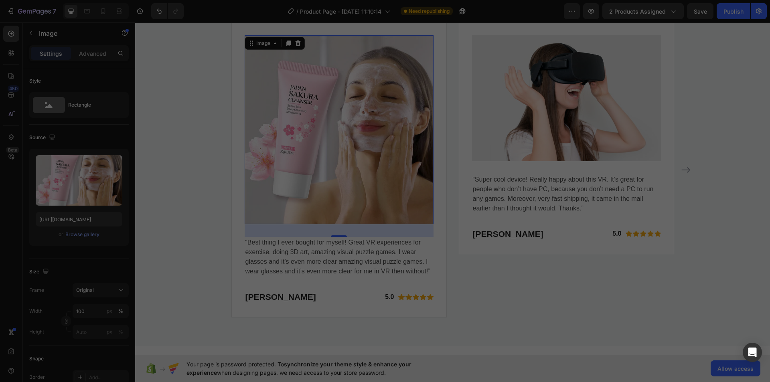
scroll to position [2238, 0]
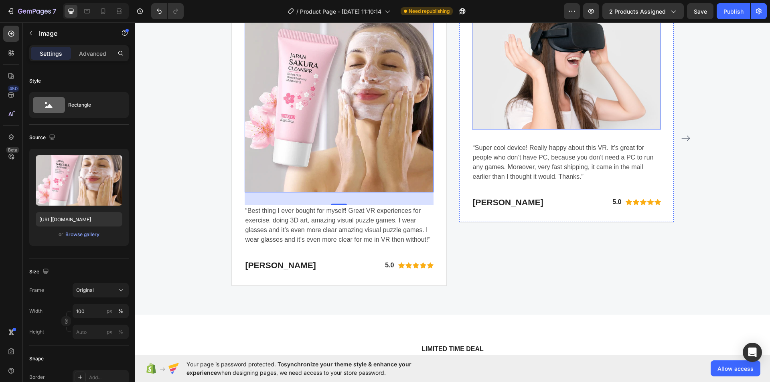
click at [553, 91] on img at bounding box center [566, 67] width 189 height 126
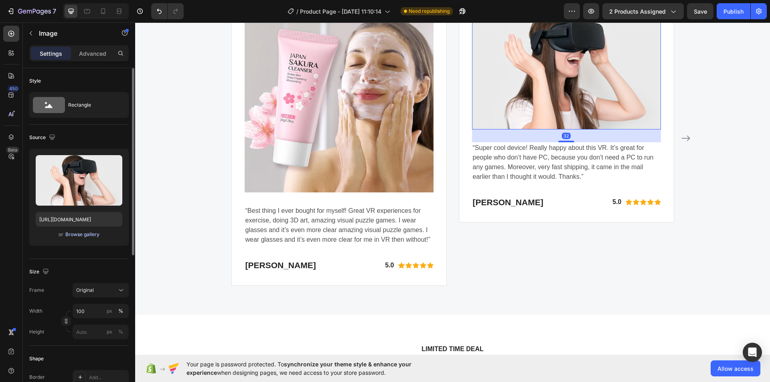
click at [89, 237] on div "Browse gallery" at bounding box center [82, 234] width 34 height 7
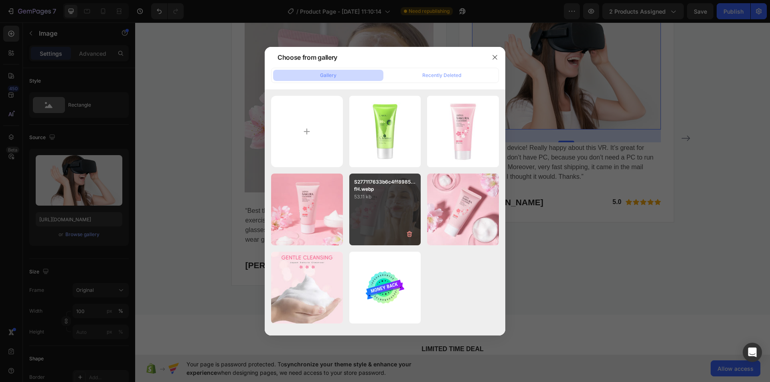
click at [389, 231] on div "S277117633b6c4ff8985...fH.webp 53.11 kb" at bounding box center [385, 210] width 72 height 72
type input "[URL][DOMAIN_NAME]"
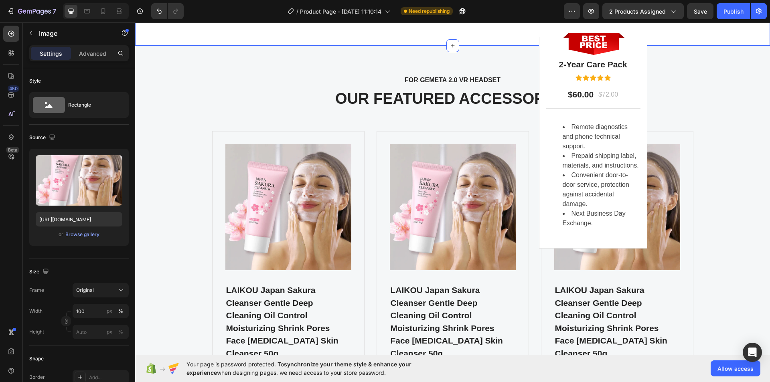
scroll to position [2799, 0]
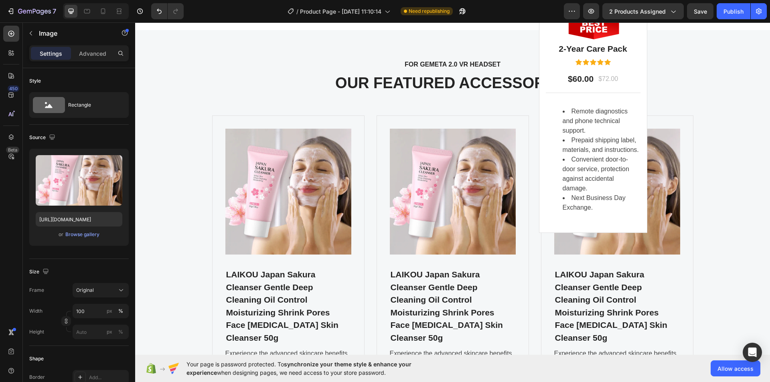
click at [429, 1] on img at bounding box center [452, 1] width 309 height 0
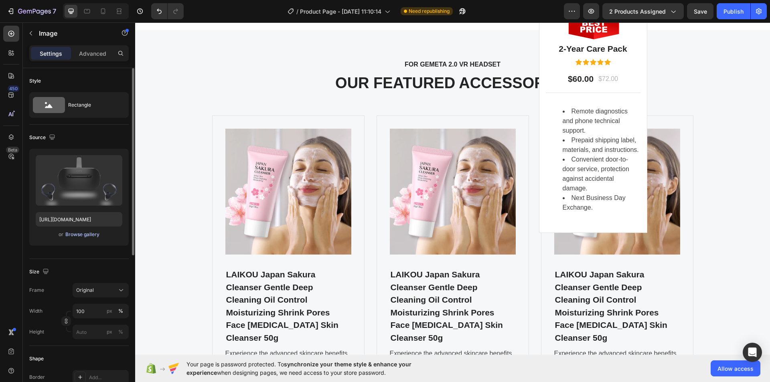
click at [92, 233] on div "Browse gallery" at bounding box center [82, 234] width 34 height 7
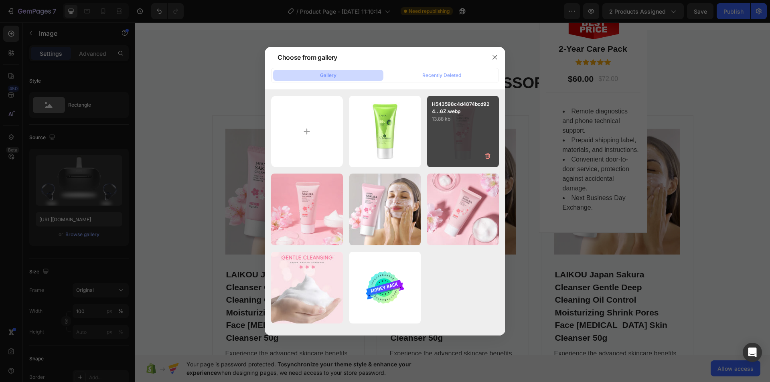
click at [459, 151] on div "H543598c4d4874bcd924...6Z.webp 13.88 kb" at bounding box center [463, 132] width 72 height 72
type input "[URL][DOMAIN_NAME]"
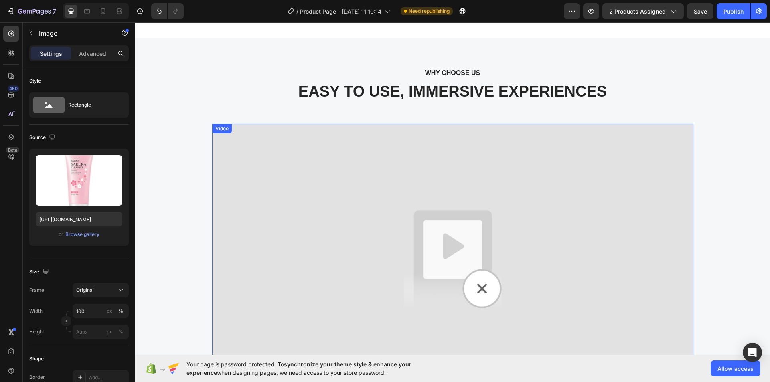
scroll to position [1755, 0]
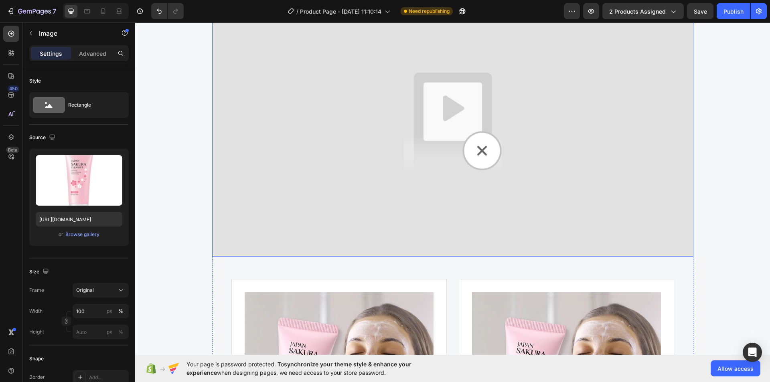
click at [336, 205] on img at bounding box center [452, 121] width 481 height 271
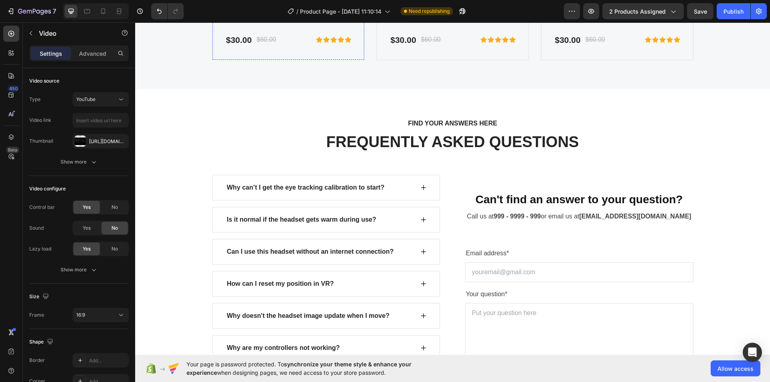
scroll to position [3480, 0]
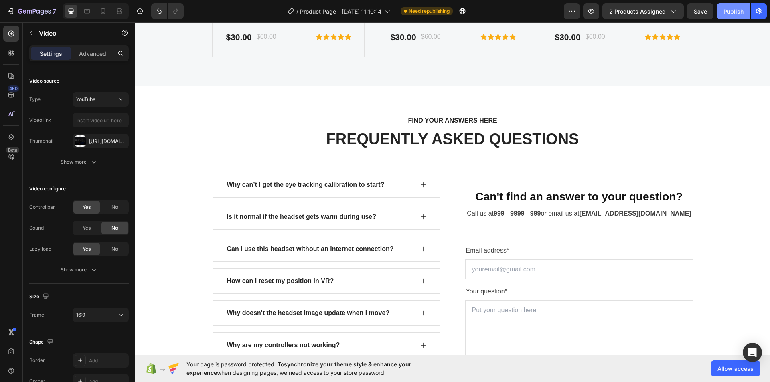
click at [732, 6] on button "Publish" at bounding box center [734, 11] width 34 height 16
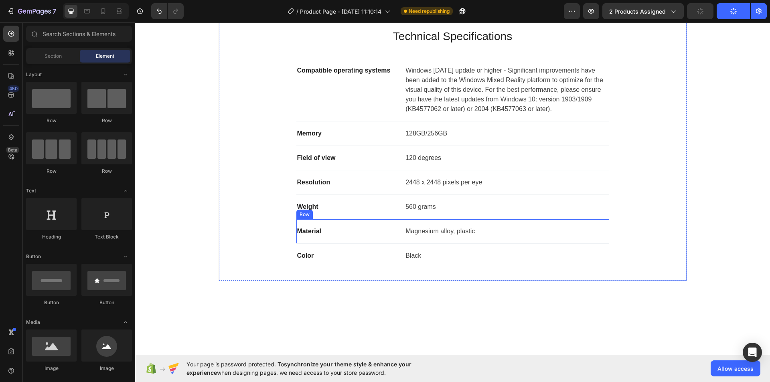
scroll to position [241, 0]
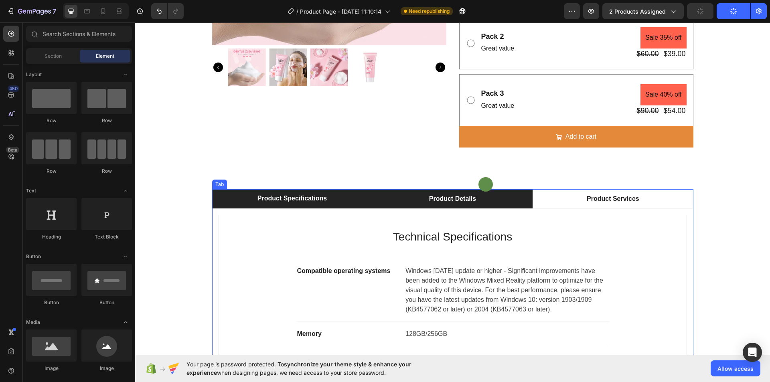
click at [478, 199] on li "Product Details" at bounding box center [452, 198] width 160 height 19
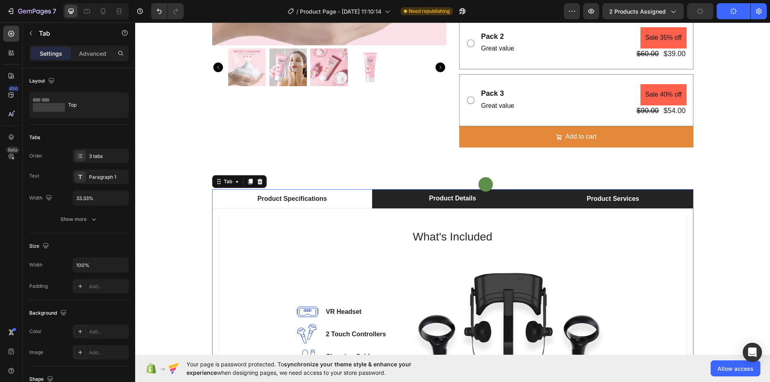
click at [594, 199] on div "Product Services" at bounding box center [613, 199] width 55 height 12
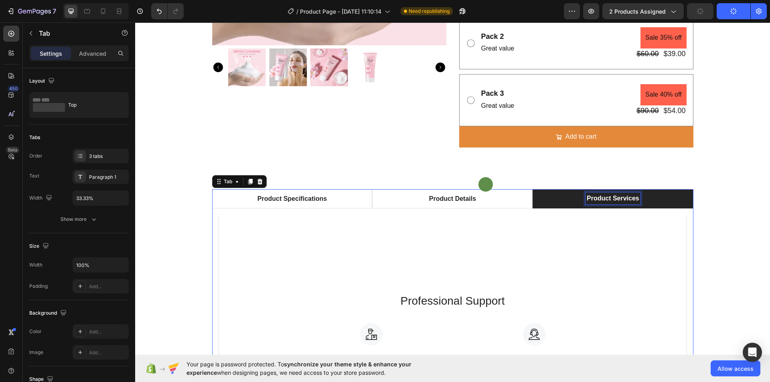
scroll to position [240, 0]
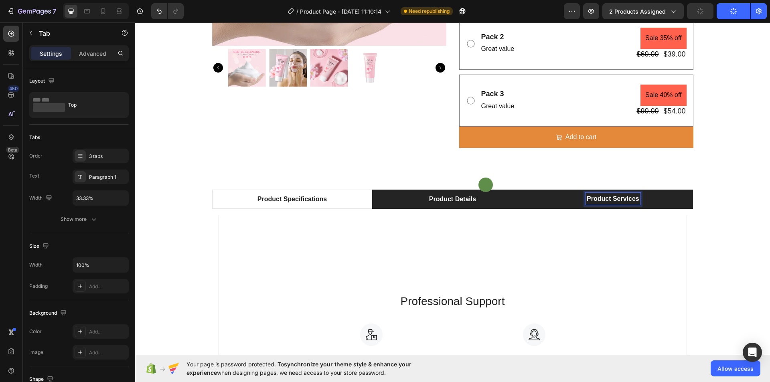
click at [488, 203] on li "Product Details" at bounding box center [452, 199] width 160 height 19
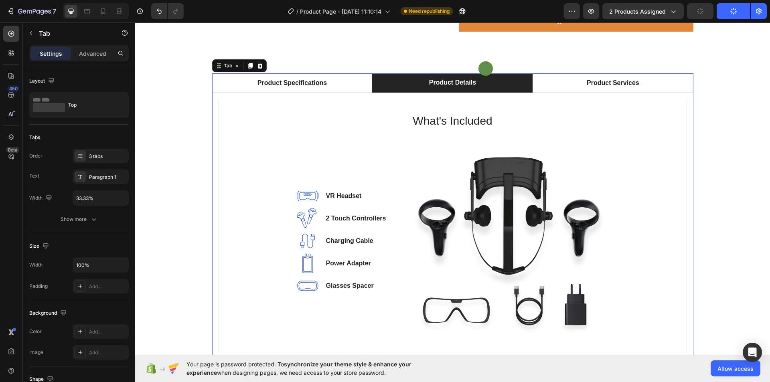
scroll to position [401, 0]
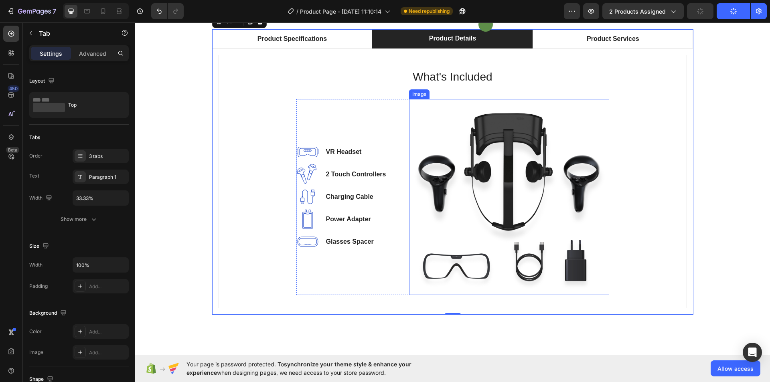
click at [504, 191] on img at bounding box center [509, 197] width 200 height 196
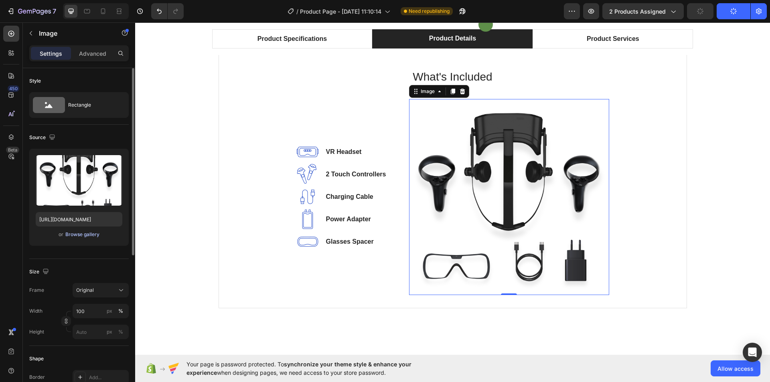
click at [85, 233] on div "Browse gallery" at bounding box center [82, 234] width 34 height 7
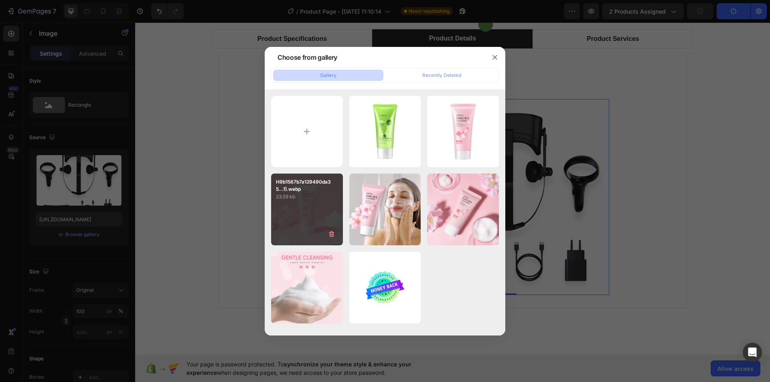
click at [317, 215] on div "H9b1567b7a129490da35...1).webp 23.59 kb" at bounding box center [307, 210] width 72 height 72
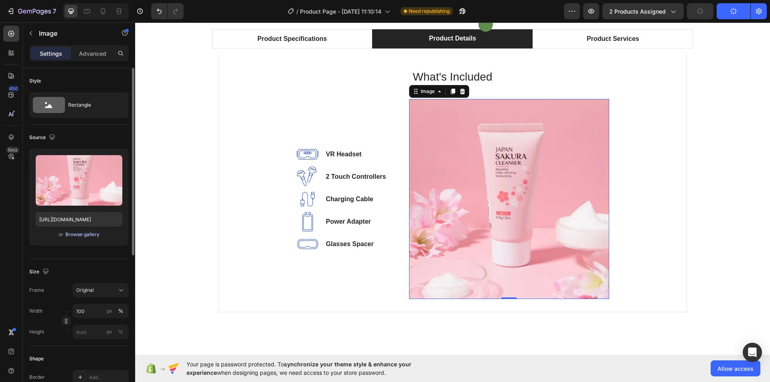
click at [89, 233] on div "Browse gallery" at bounding box center [82, 234] width 34 height 7
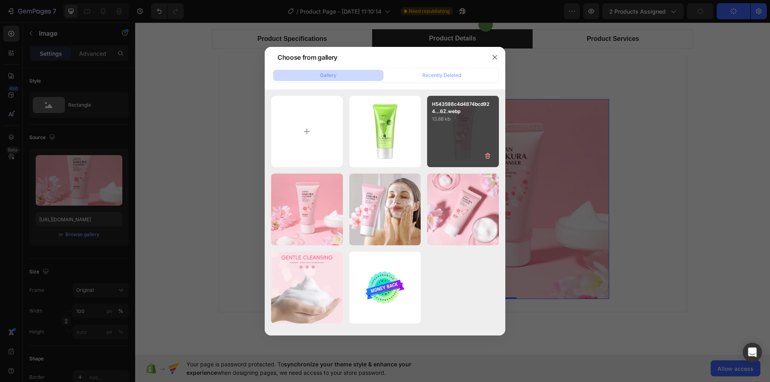
click at [448, 152] on div "H543598c4d4874bcd924...6Z.webp 13.88 kb" at bounding box center [463, 132] width 72 height 72
type input "[URL][DOMAIN_NAME]"
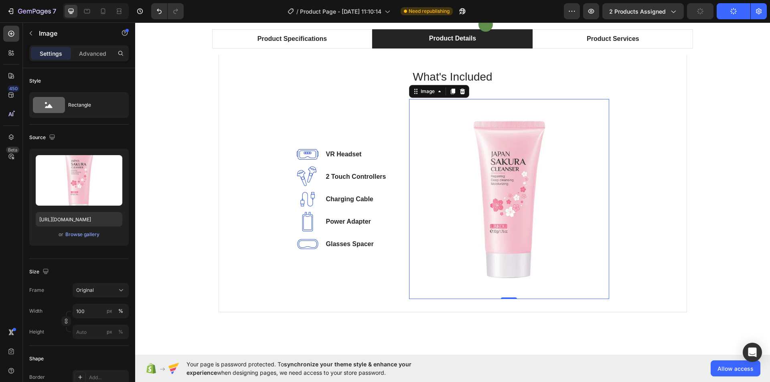
scroll to position [240, 0]
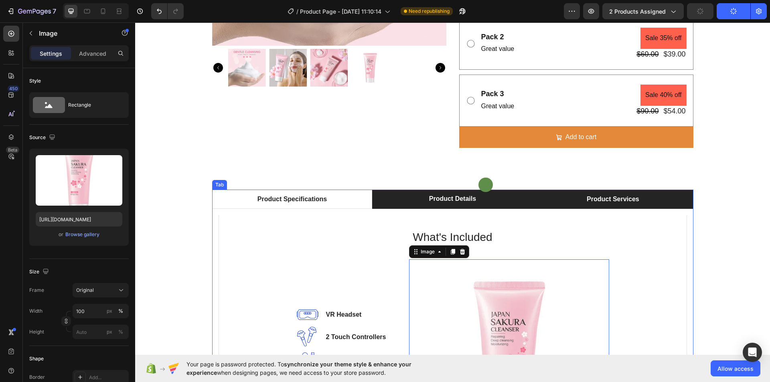
click at [620, 198] on p "Product Services" at bounding box center [613, 200] width 53 height 10
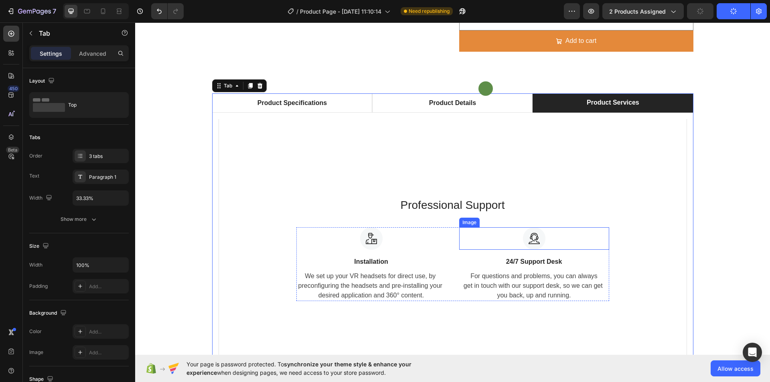
scroll to position [320, 0]
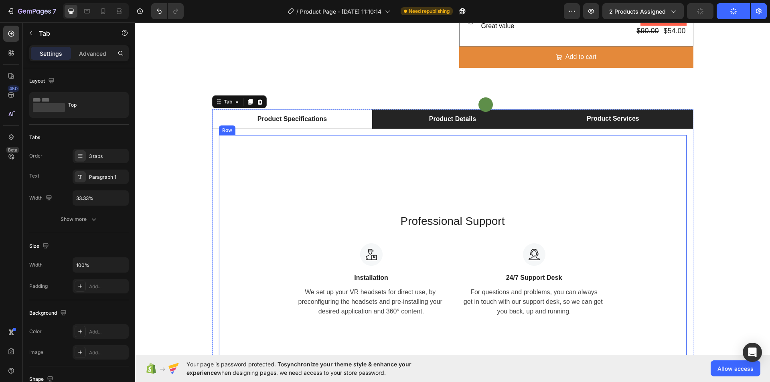
click at [431, 127] on li "Product Details" at bounding box center [452, 118] width 160 height 19
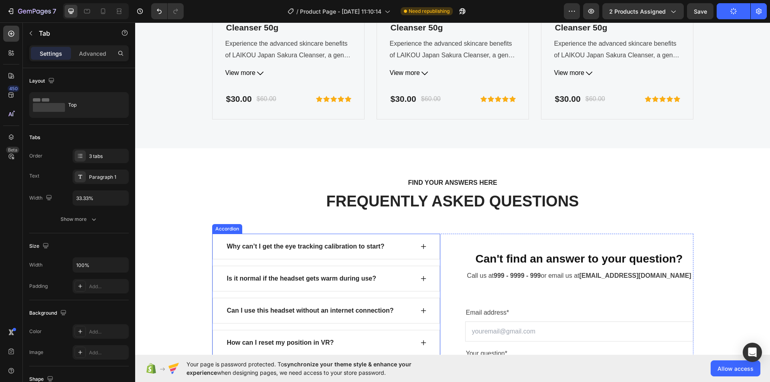
scroll to position [3529, 0]
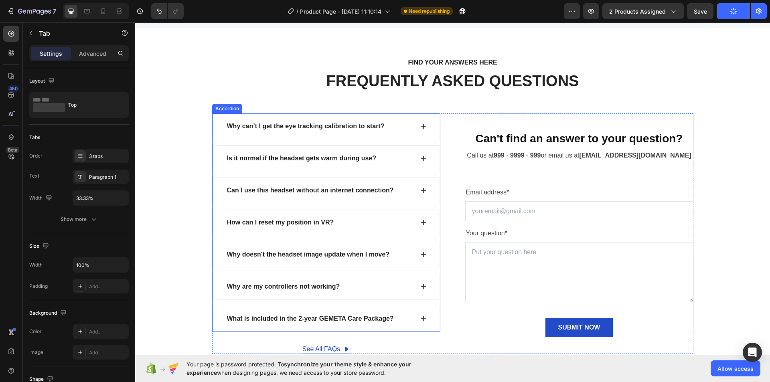
click at [353, 127] on div "Why can’t I get the eye tracking calibration to start?" at bounding box center [306, 126] width 160 height 12
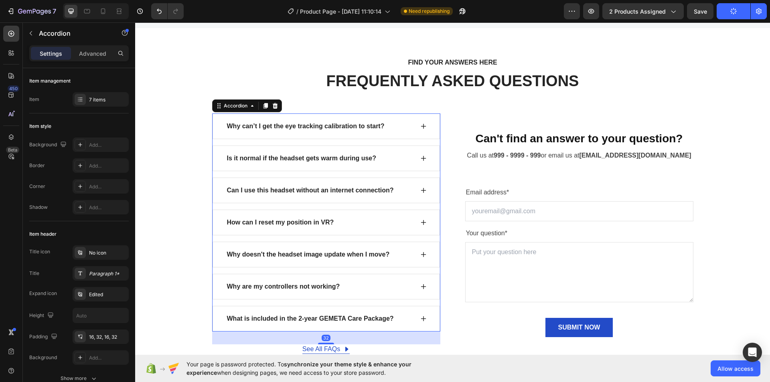
click at [417, 126] on div "Why can’t I get the eye tracking calibration to start?" at bounding box center [326, 127] width 227 height 26
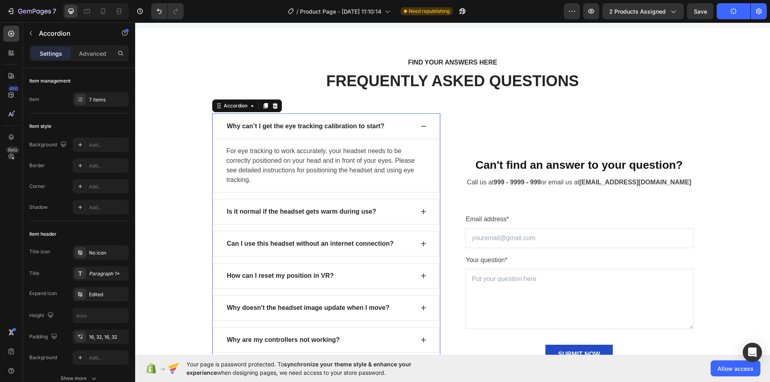
click at [420, 125] on icon at bounding box center [423, 126] width 6 height 6
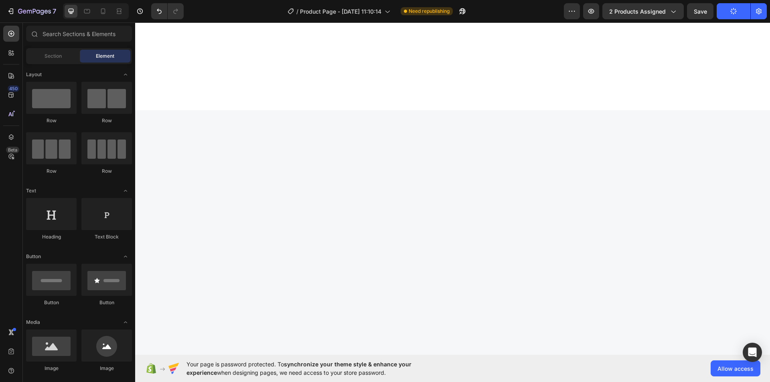
scroll to position [0, 0]
